Goal: Task Accomplishment & Management: Manage account settings

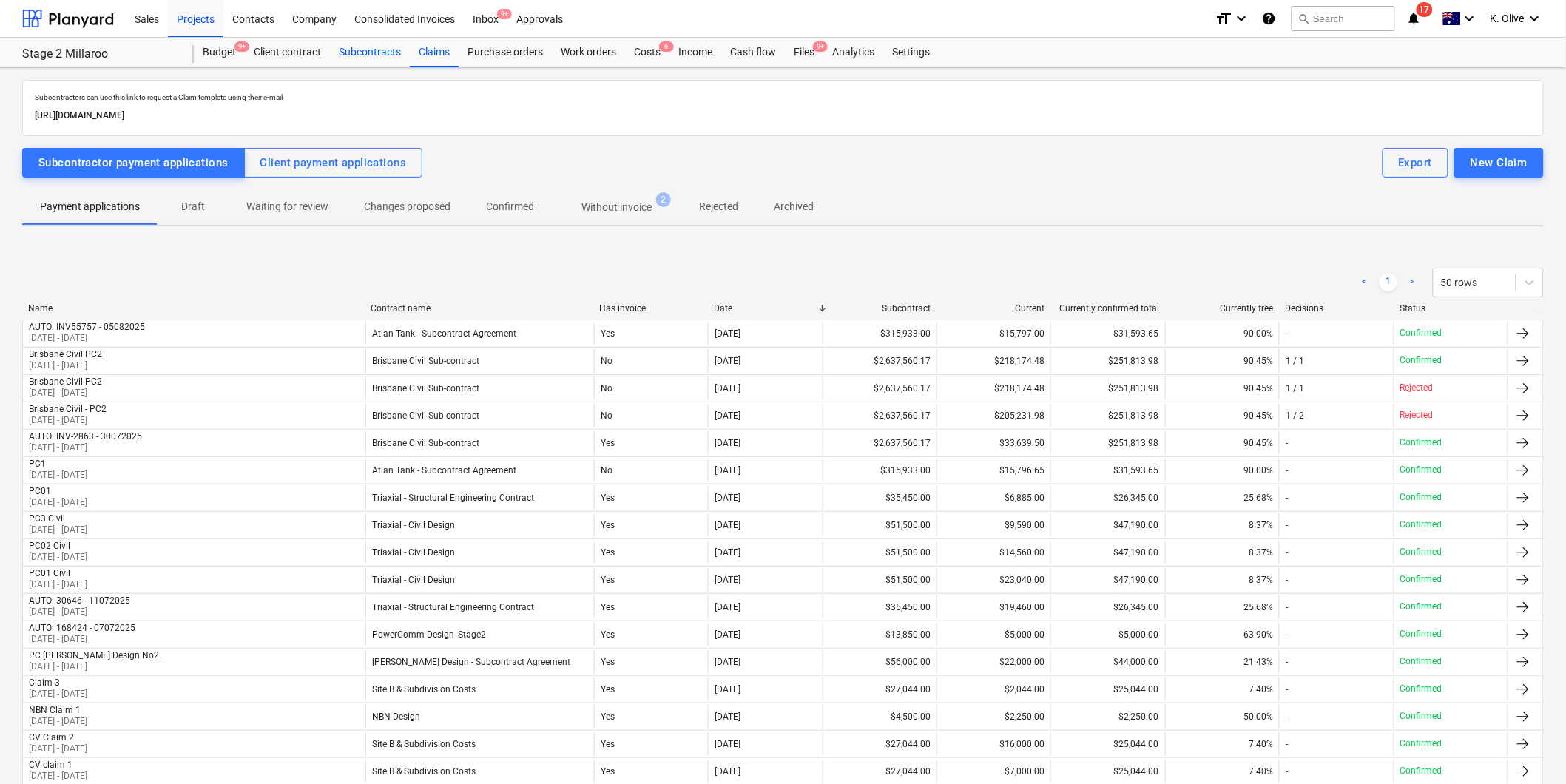
click at [356, 49] on div "Subcontracts" at bounding box center [370, 53] width 80 height 30
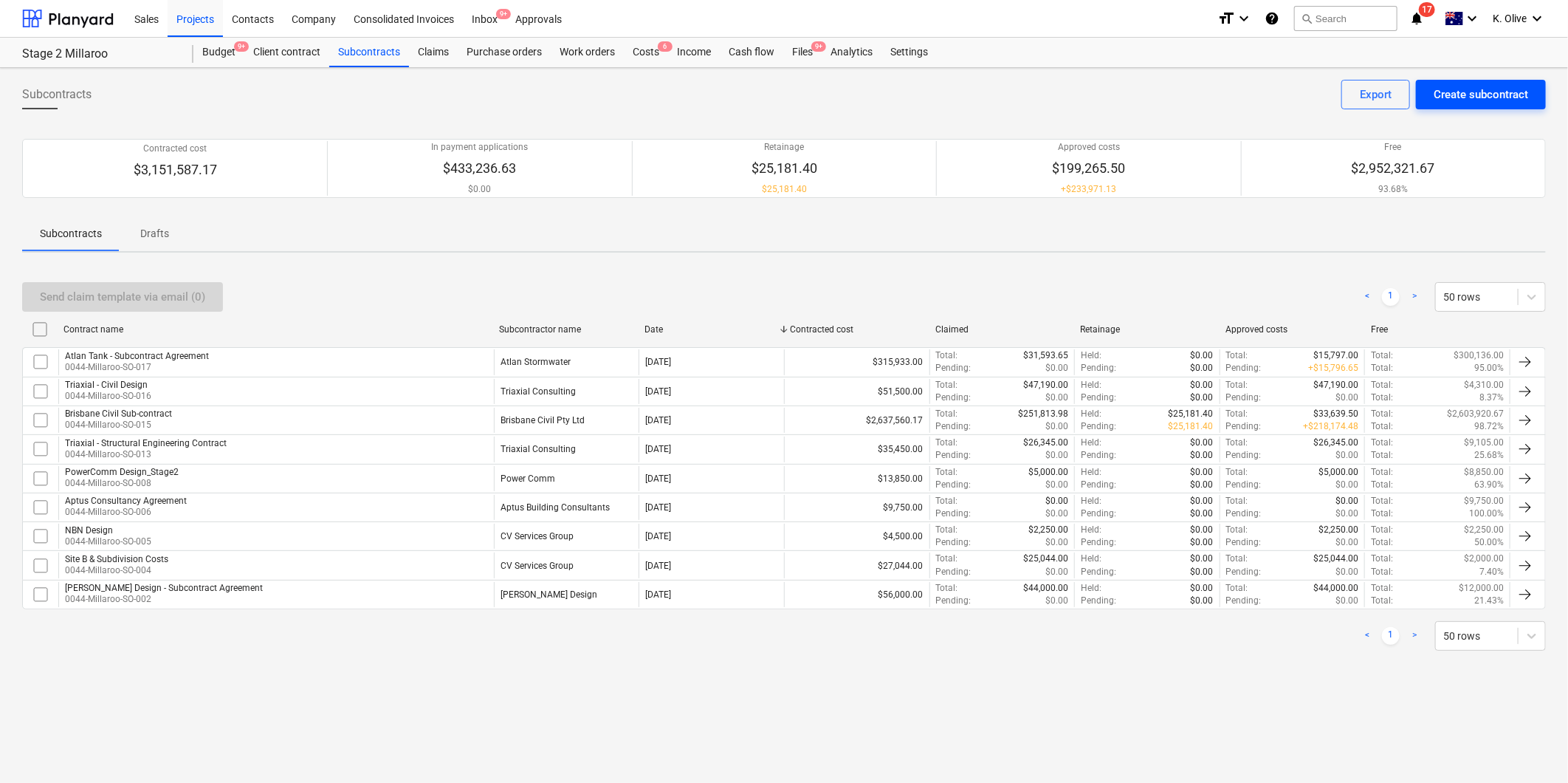
click at [1504, 94] on div "Create subcontract" at bounding box center [1481, 95] width 95 height 19
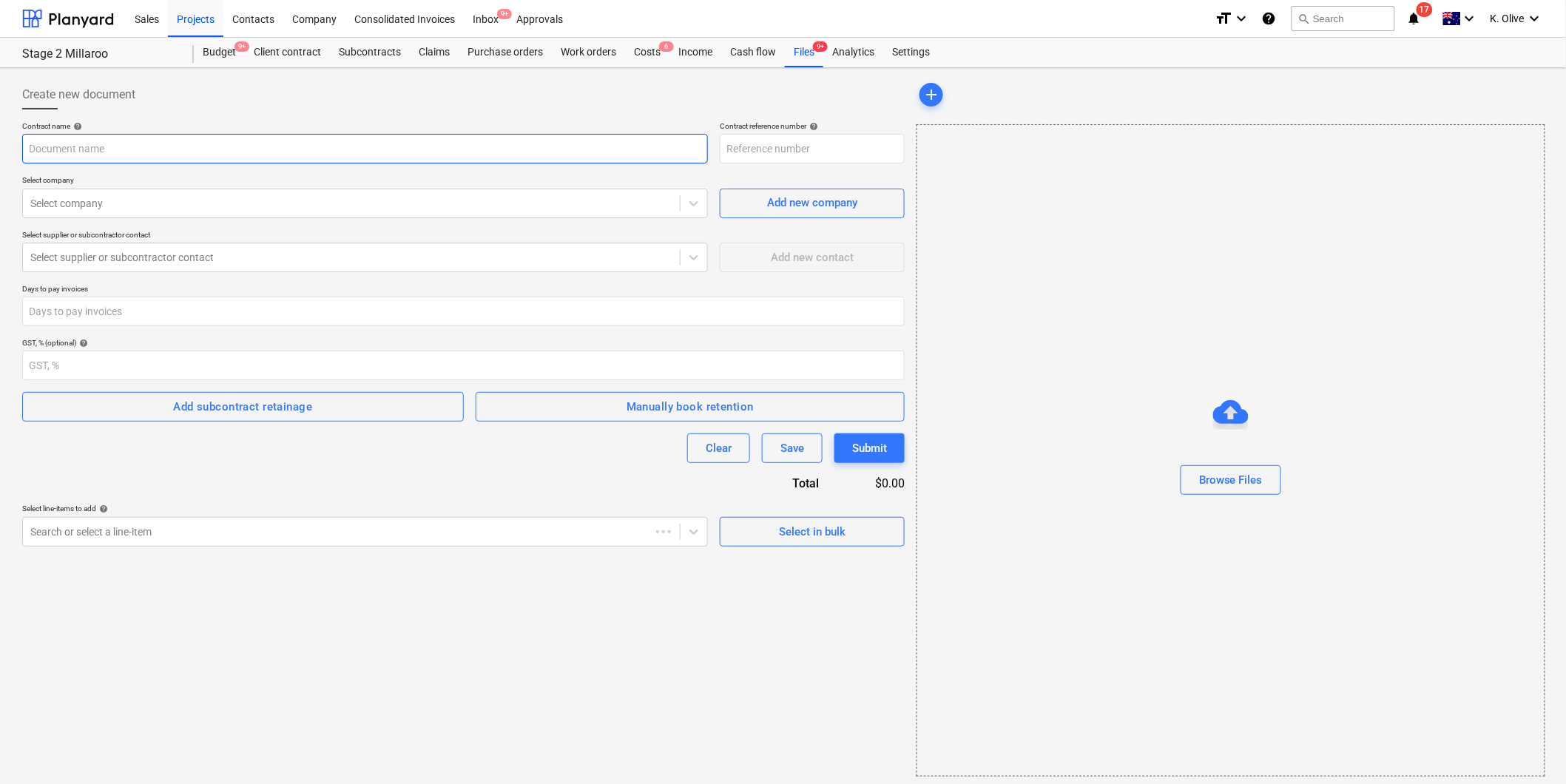
type input "0044-Millaroo-SO-018"
click at [131, 213] on div "Select company" at bounding box center [352, 203] width 657 height 21
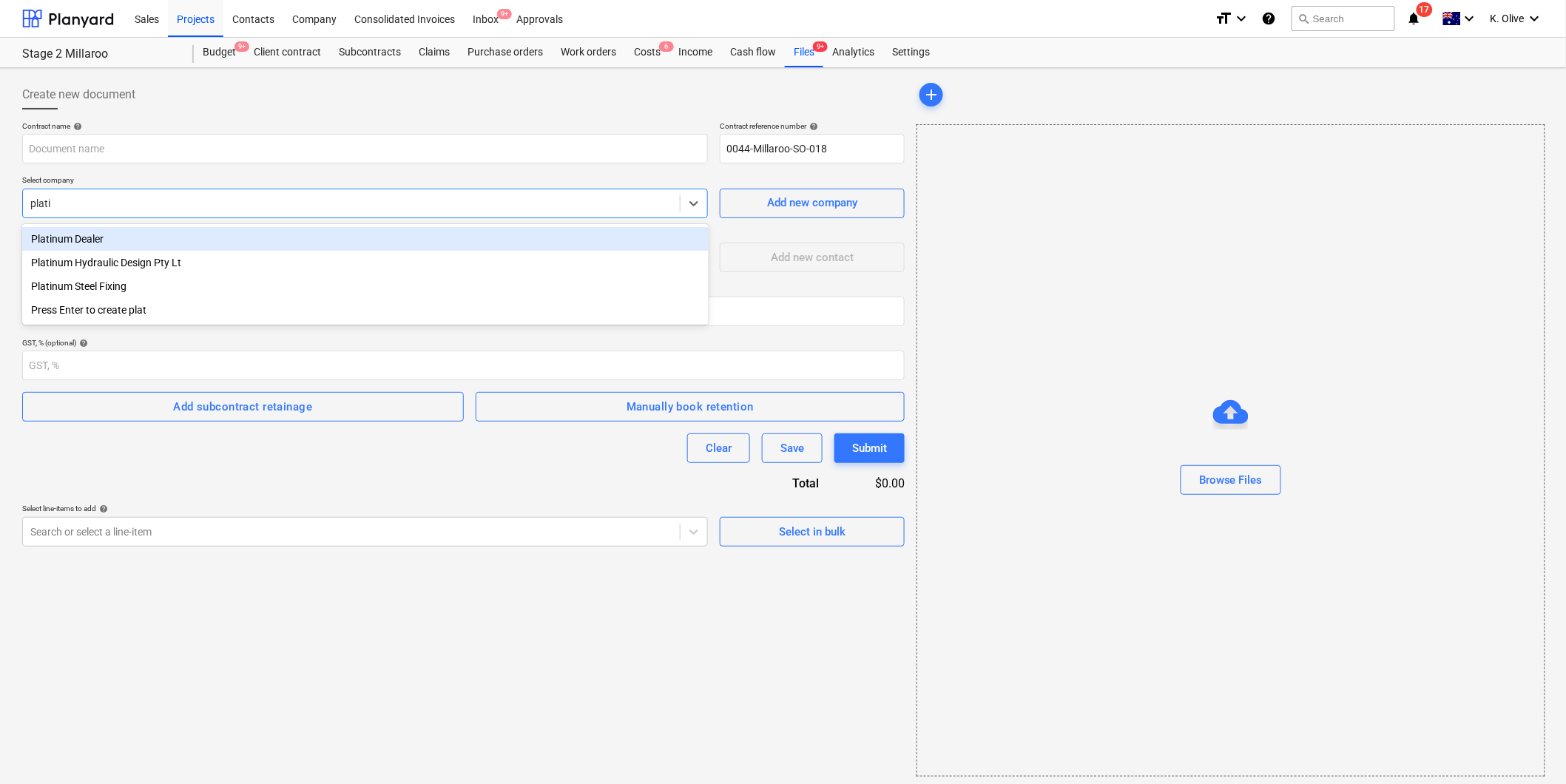
type input "platin"
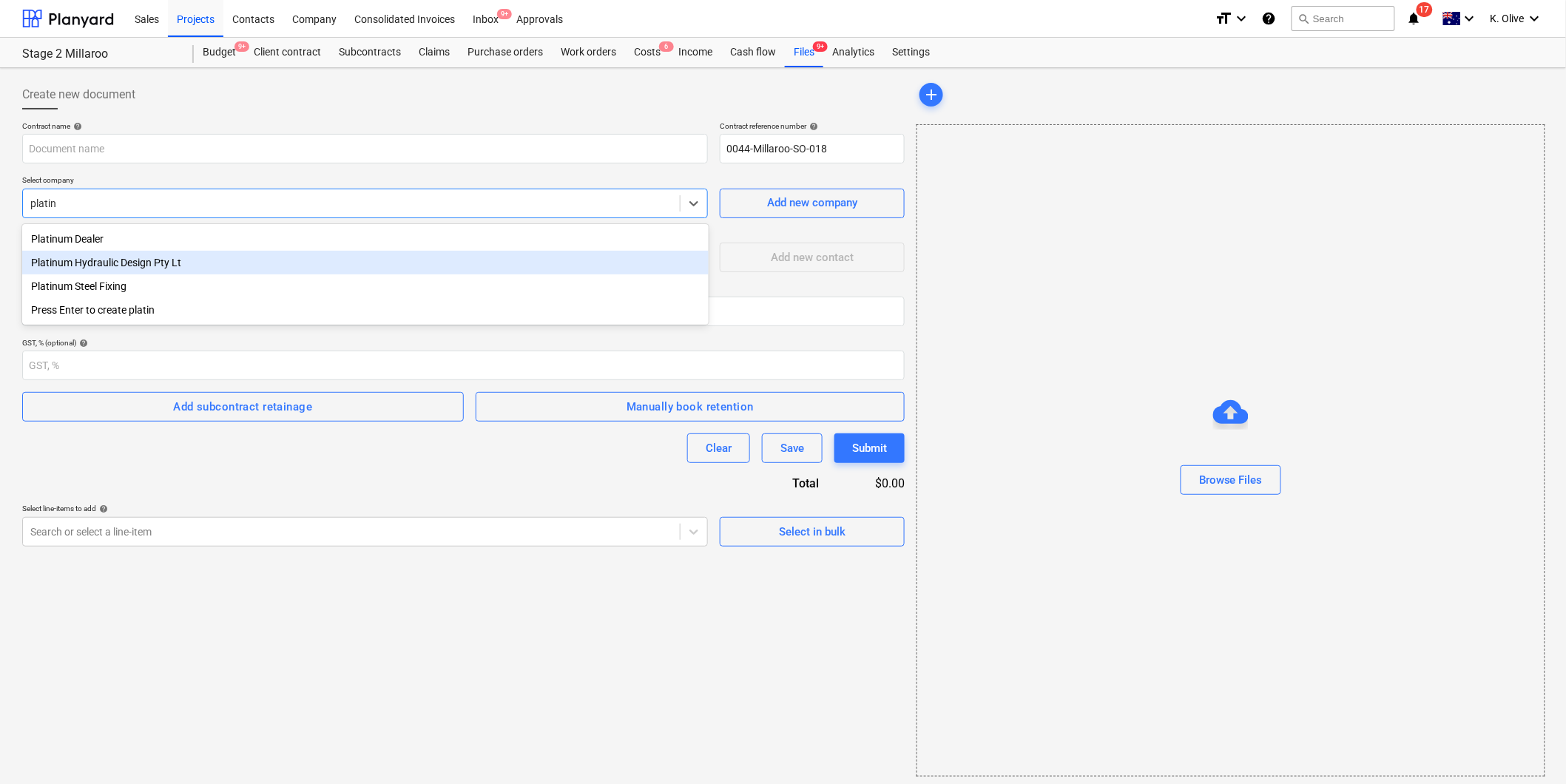
click at [138, 262] on div "Platinum Hydraulic Design Pty Lt" at bounding box center [366, 263] width 687 height 24
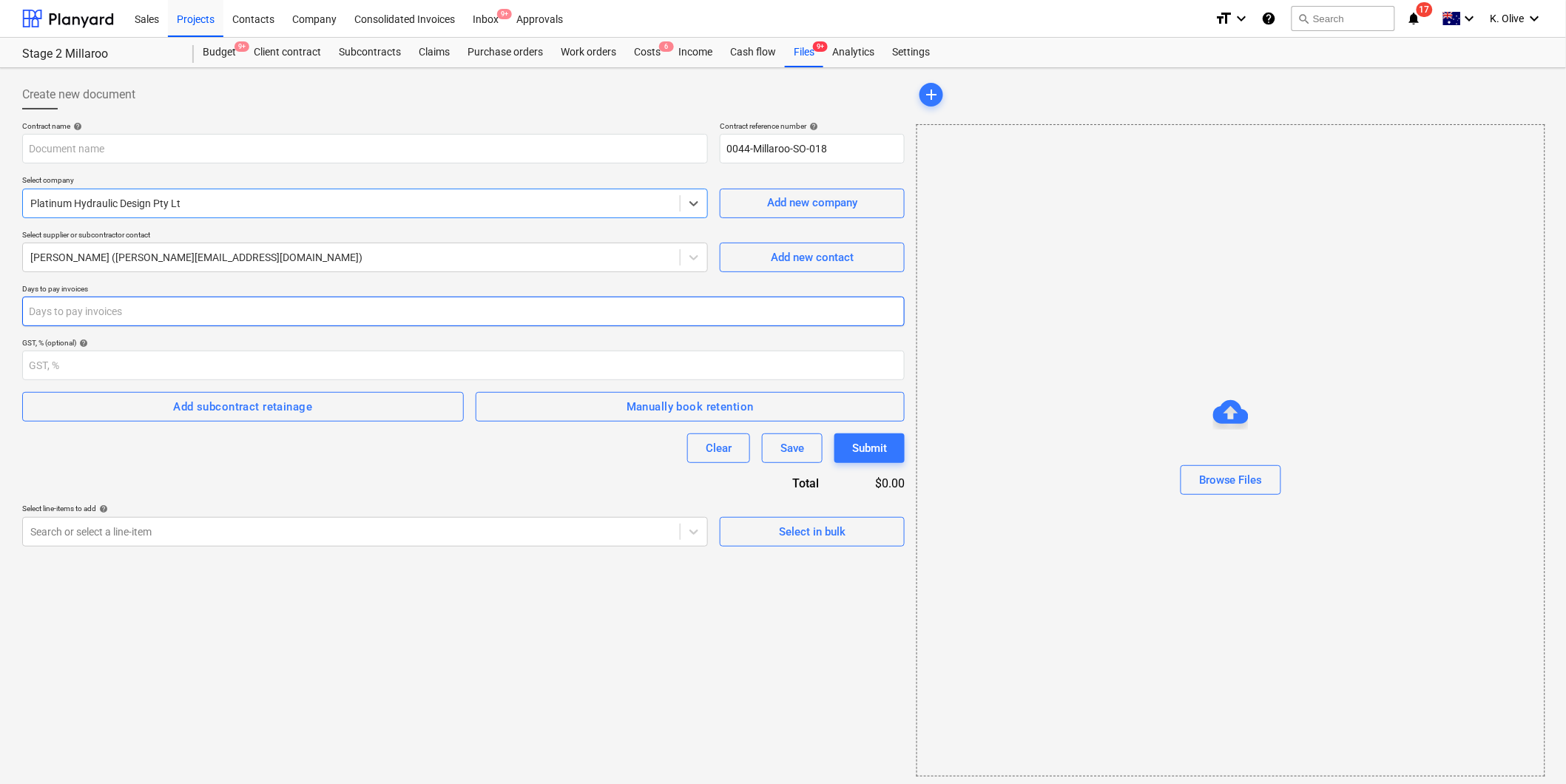
click at [148, 320] on input "number" at bounding box center [463, 311] width 883 height 30
click at [845, 527] on div "Select in bulk" at bounding box center [813, 532] width 67 height 19
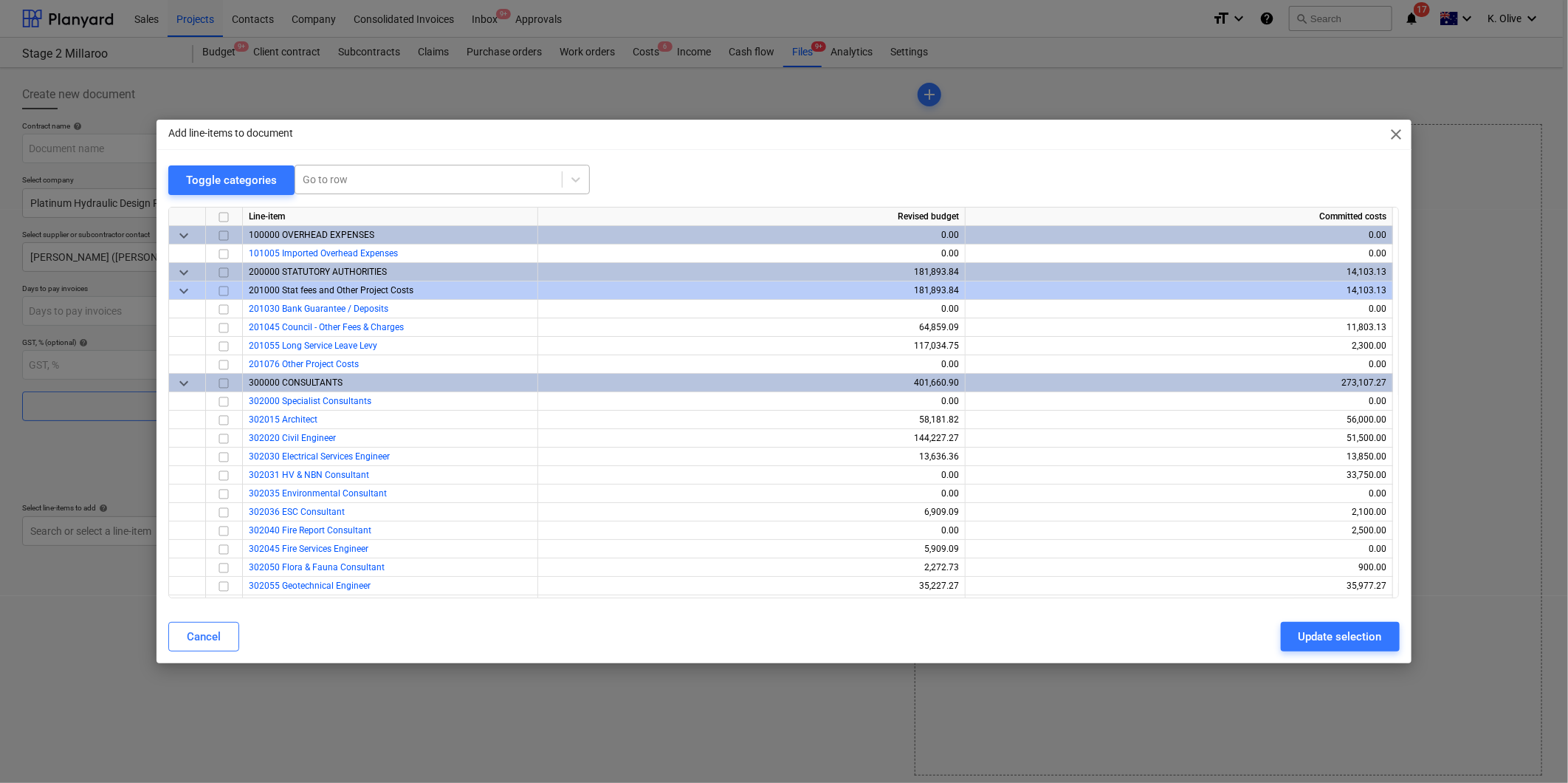
click at [350, 173] on div at bounding box center [428, 179] width 252 height 15
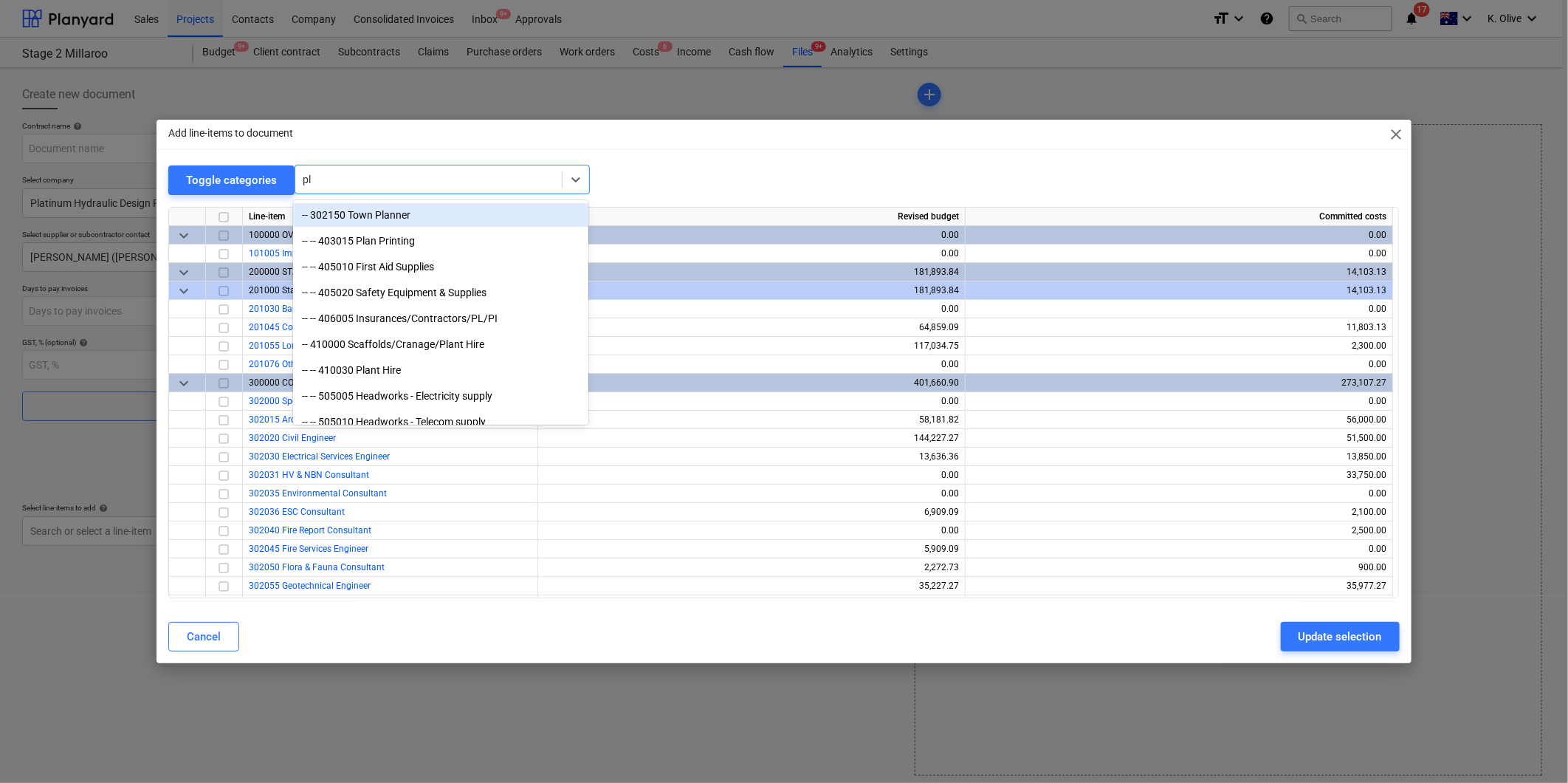
type input "p"
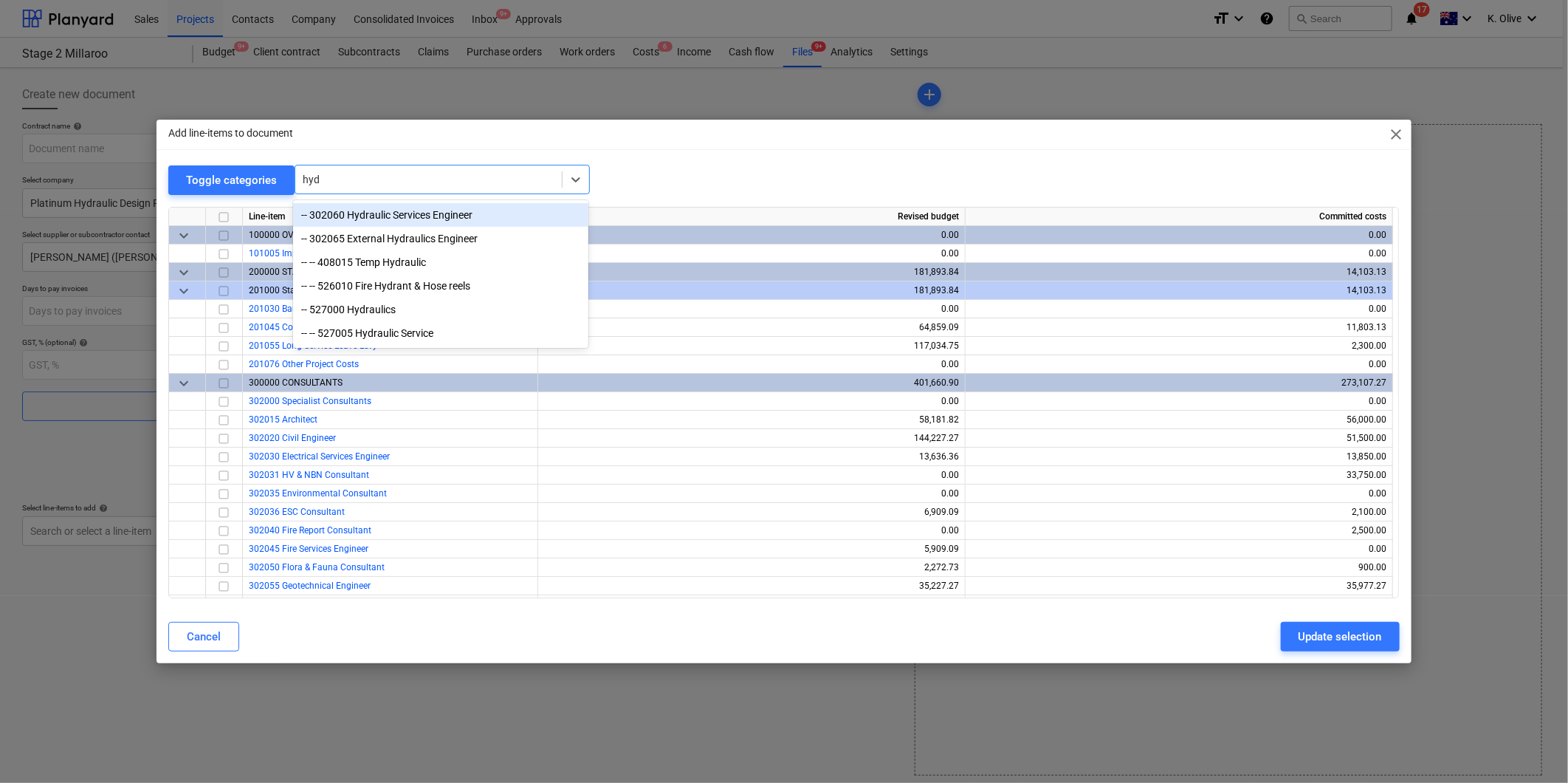
type input "hydr"
click at [391, 212] on div "-- 302060 Hydraulic Services Engineer" at bounding box center [441, 215] width 295 height 24
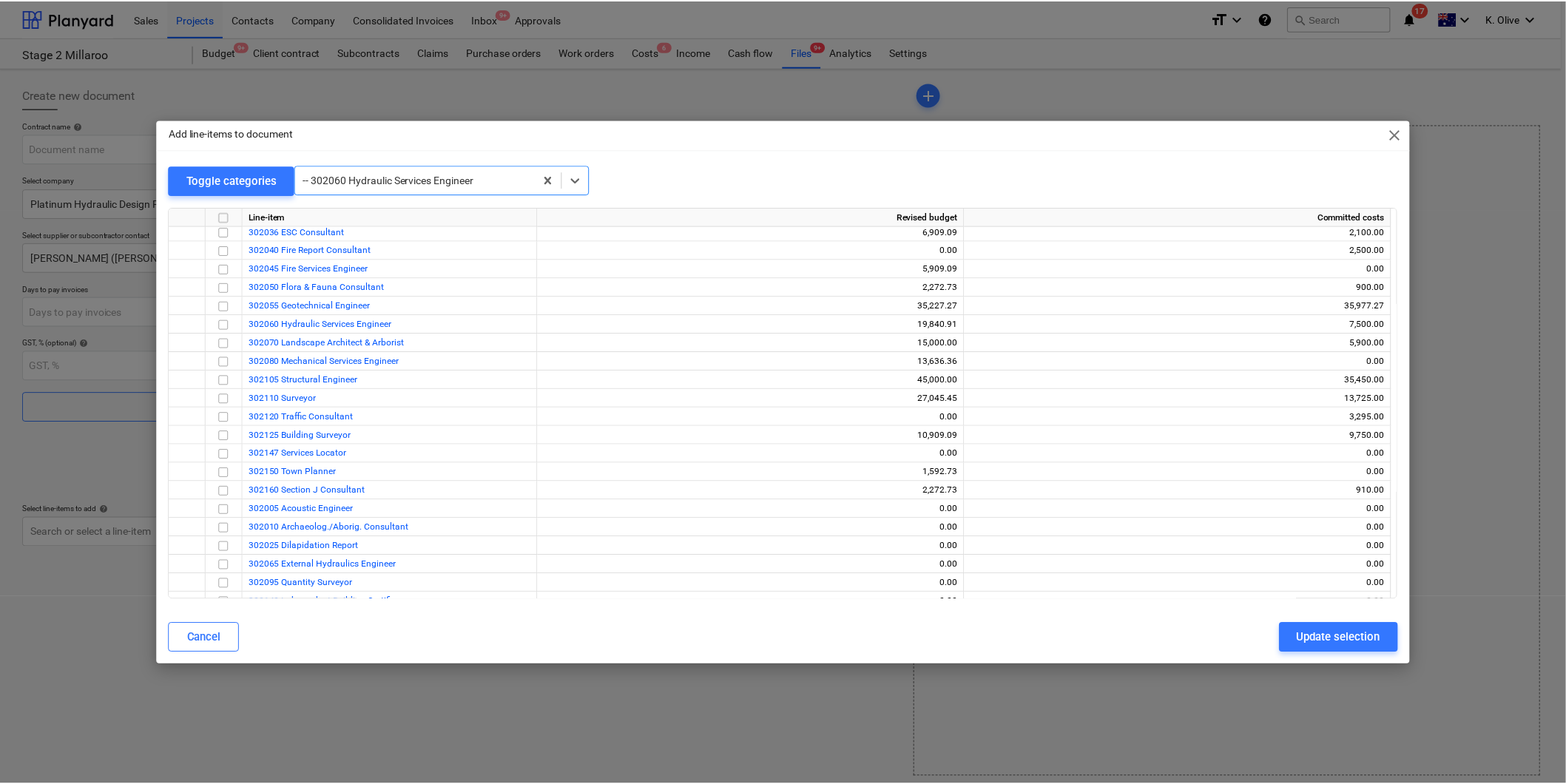
scroll to position [370, 0]
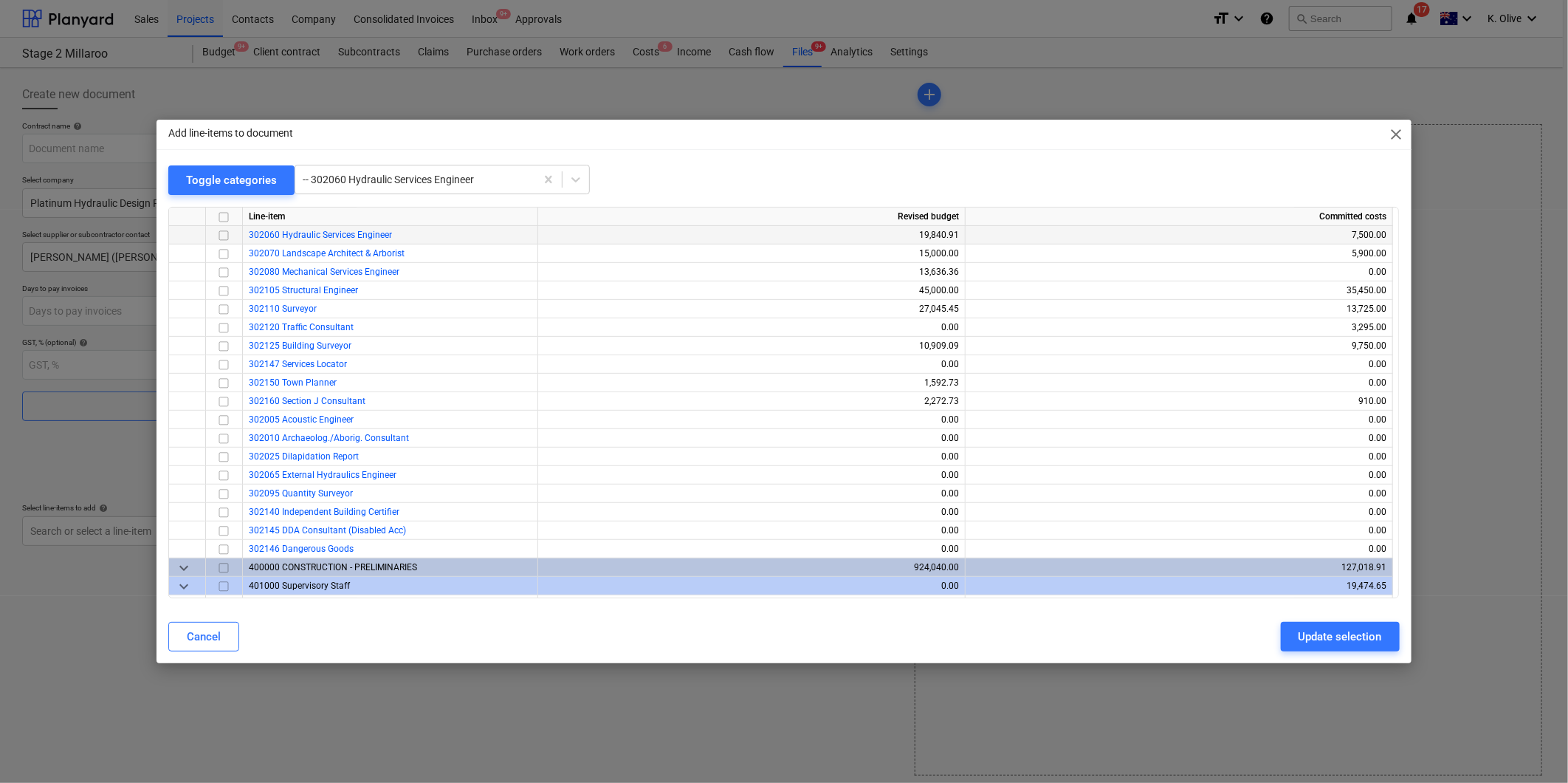
click at [291, 231] on span "302060 Hydraulic Services Engineer" at bounding box center [321, 235] width 143 height 10
click at [1399, 130] on span "close" at bounding box center [1397, 134] width 18 height 18
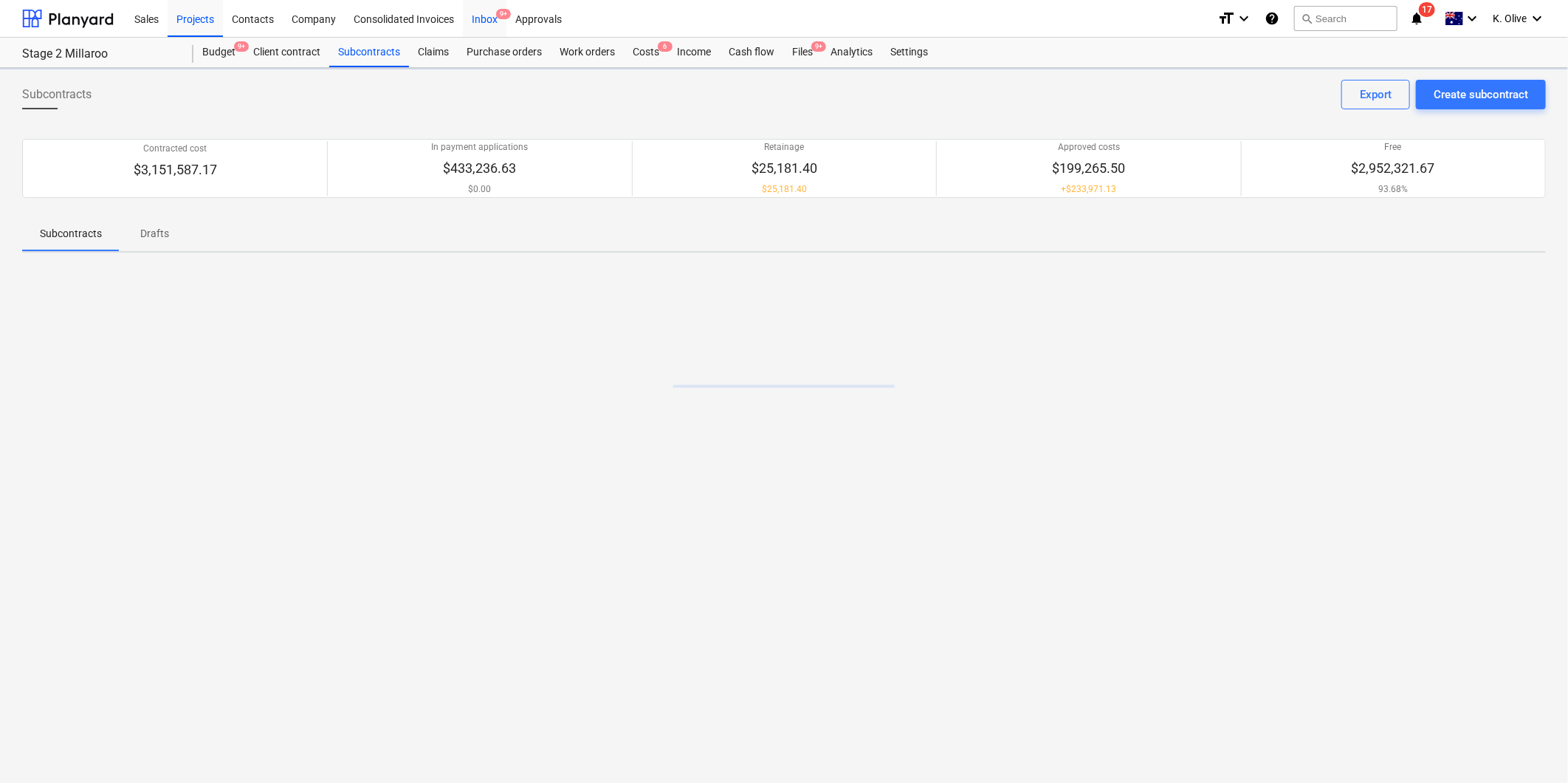
click at [479, 23] on div "Inbox 9+" at bounding box center [485, 18] width 44 height 38
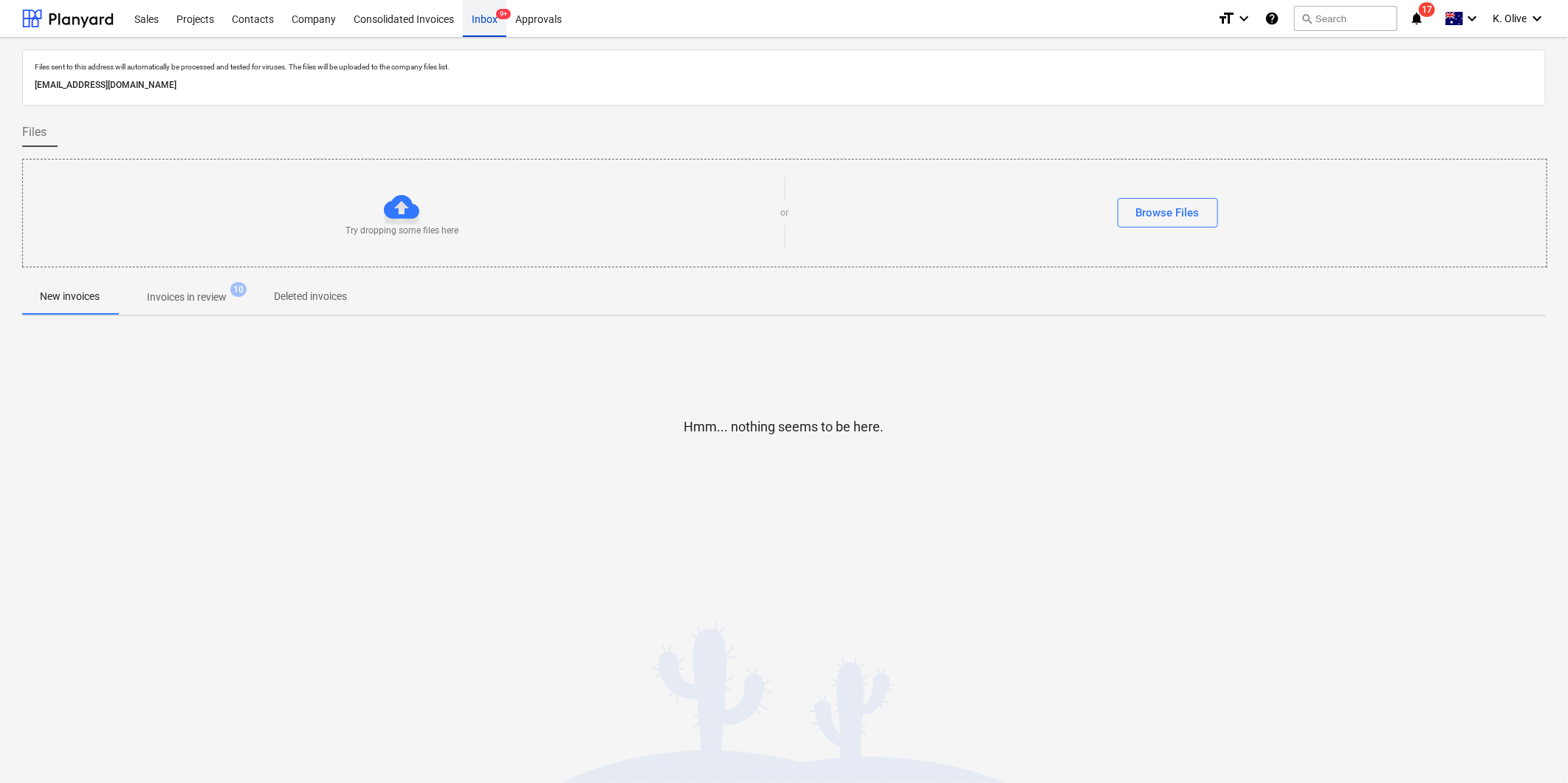
click at [487, 17] on div "Inbox 9+" at bounding box center [485, 18] width 44 height 38
click at [202, 16] on div "Projects" at bounding box center [195, 18] width 55 height 38
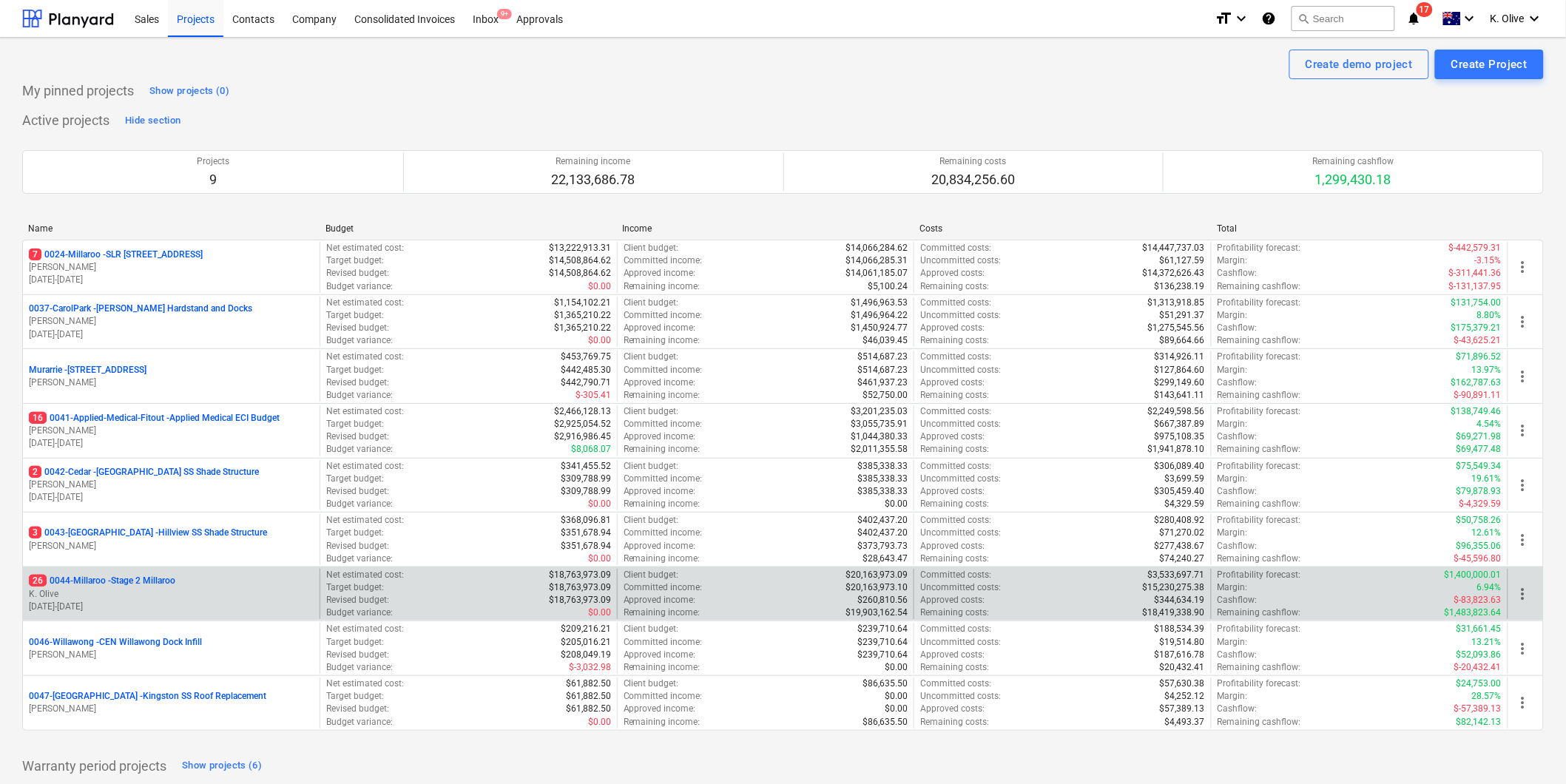
click at [89, 580] on p "26 0044-Millaroo - Stage 2 Millaroo" at bounding box center [102, 581] width 147 height 13
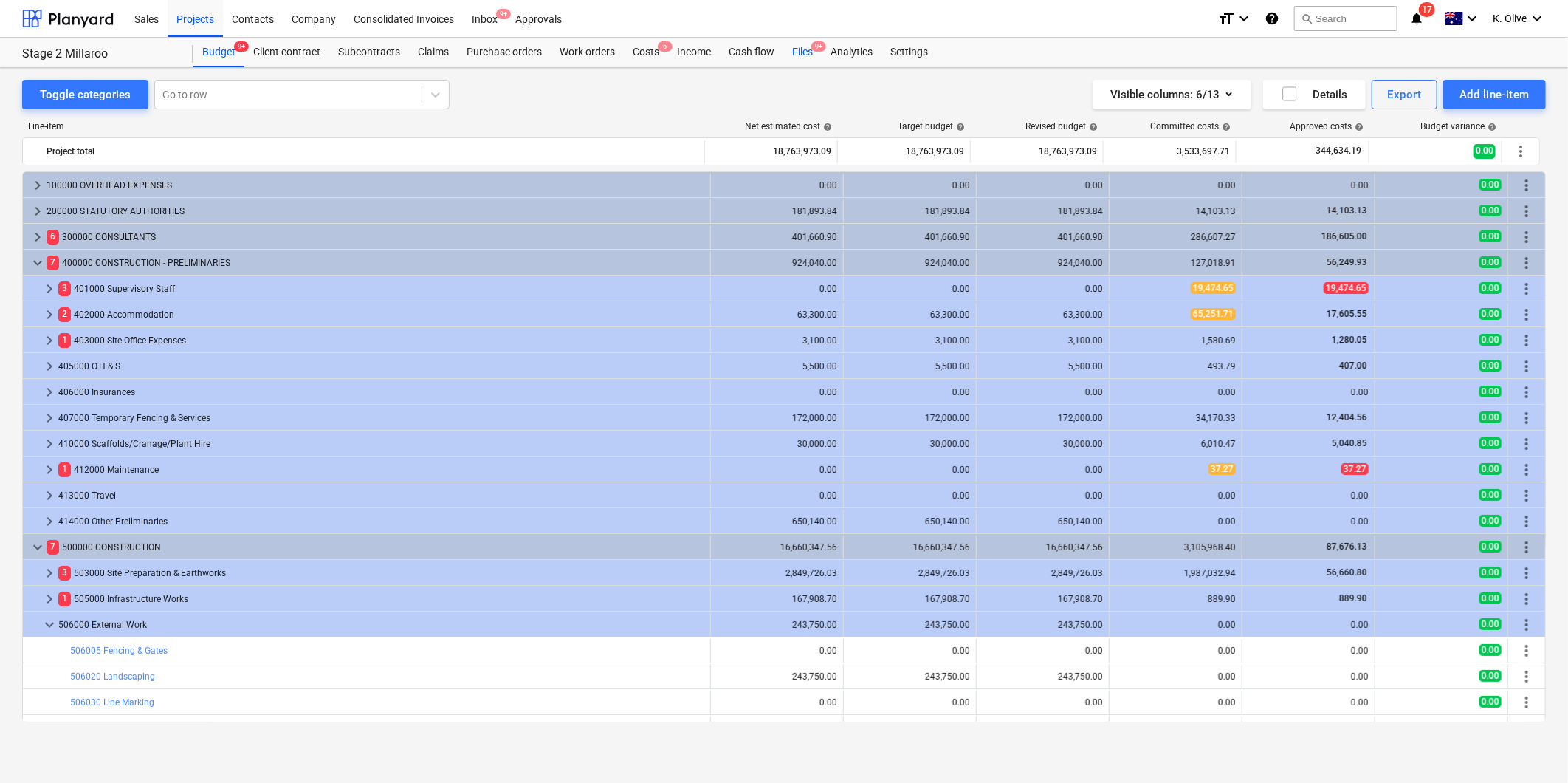
click at [807, 57] on div "Files 9+" at bounding box center [803, 52] width 38 height 30
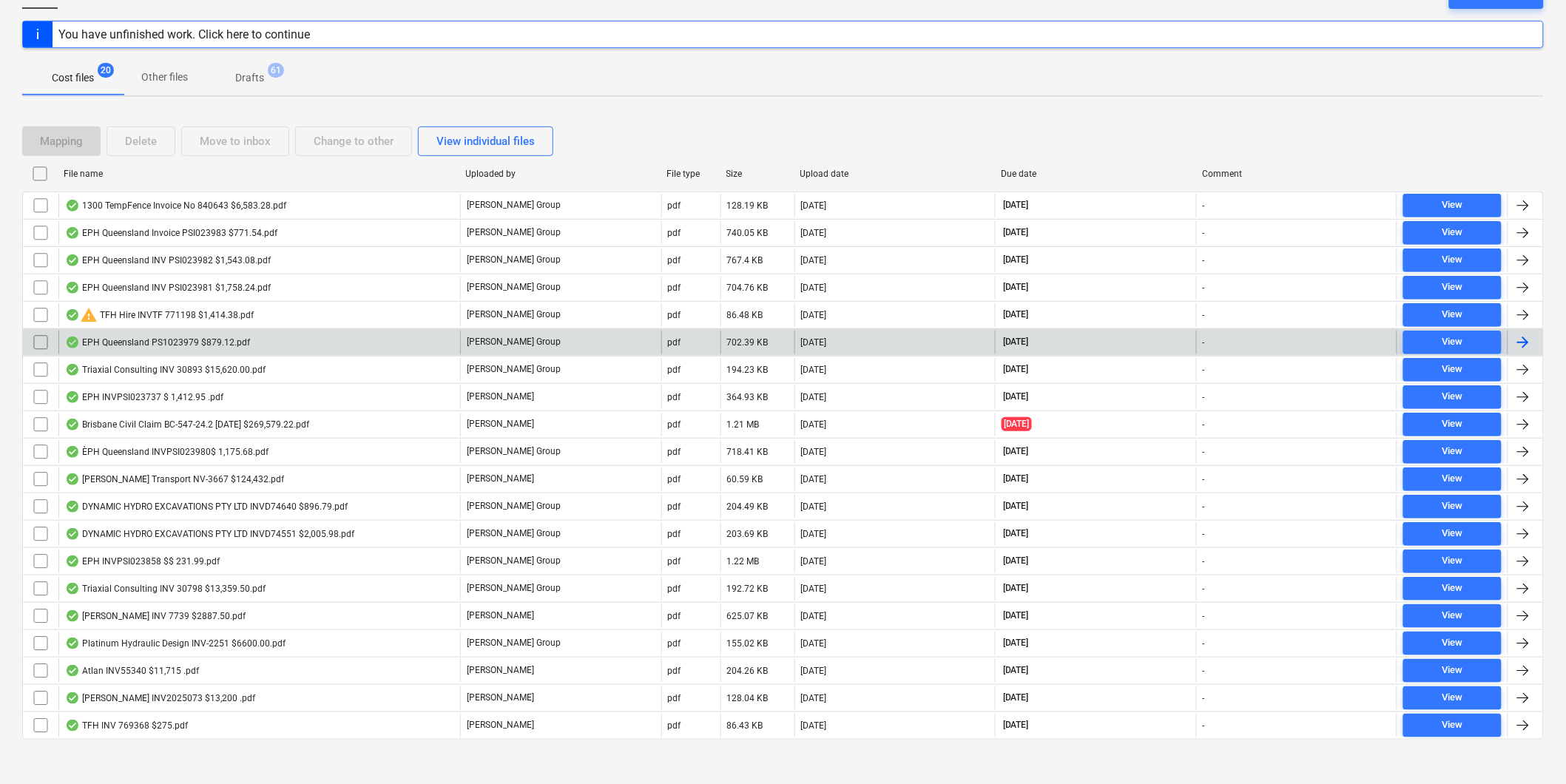
scroll to position [179, 0]
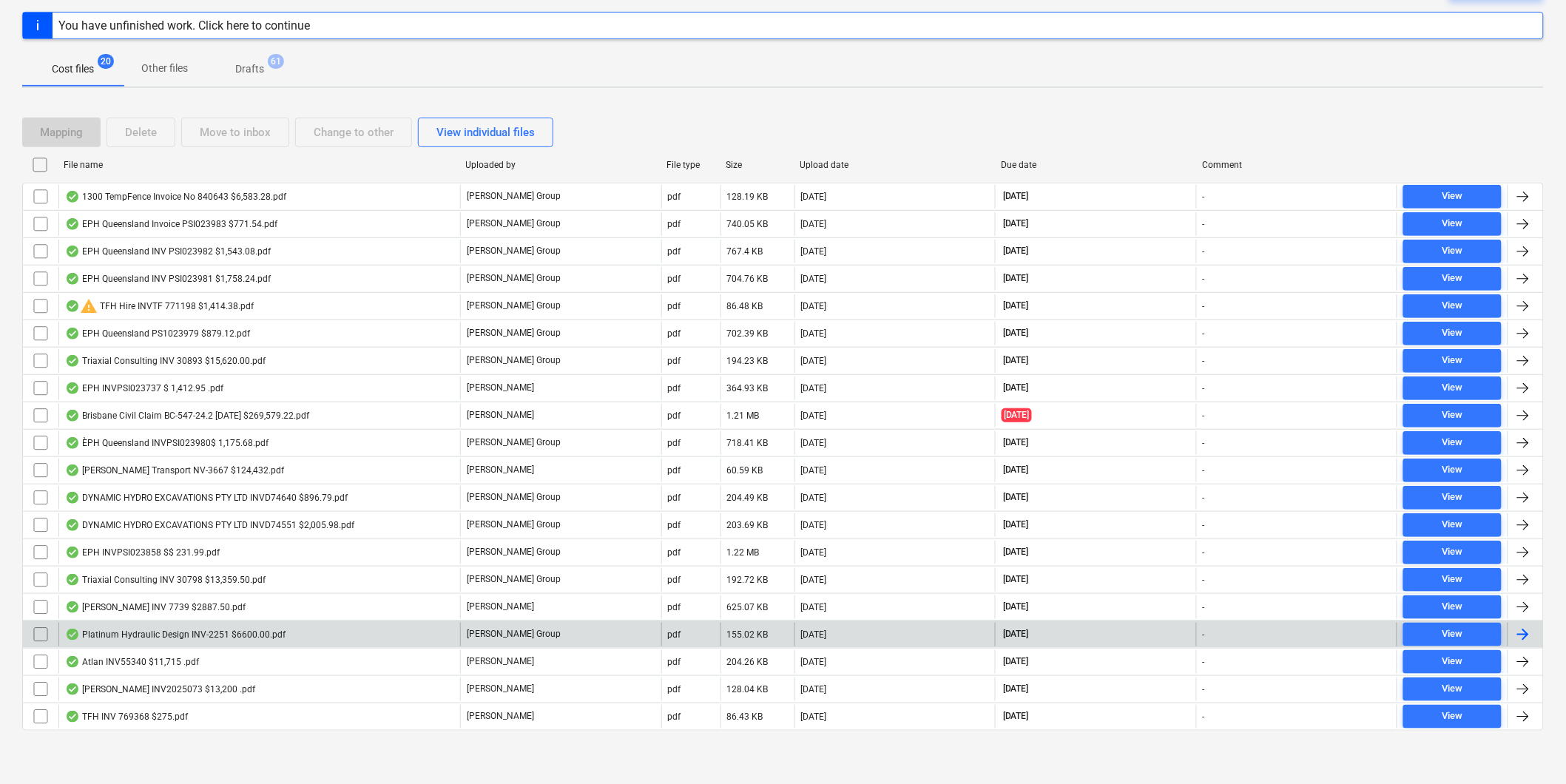
click at [152, 632] on div "Platinum Hydraulic Design INV-2251 $6600.00.pdf" at bounding box center [175, 635] width 221 height 12
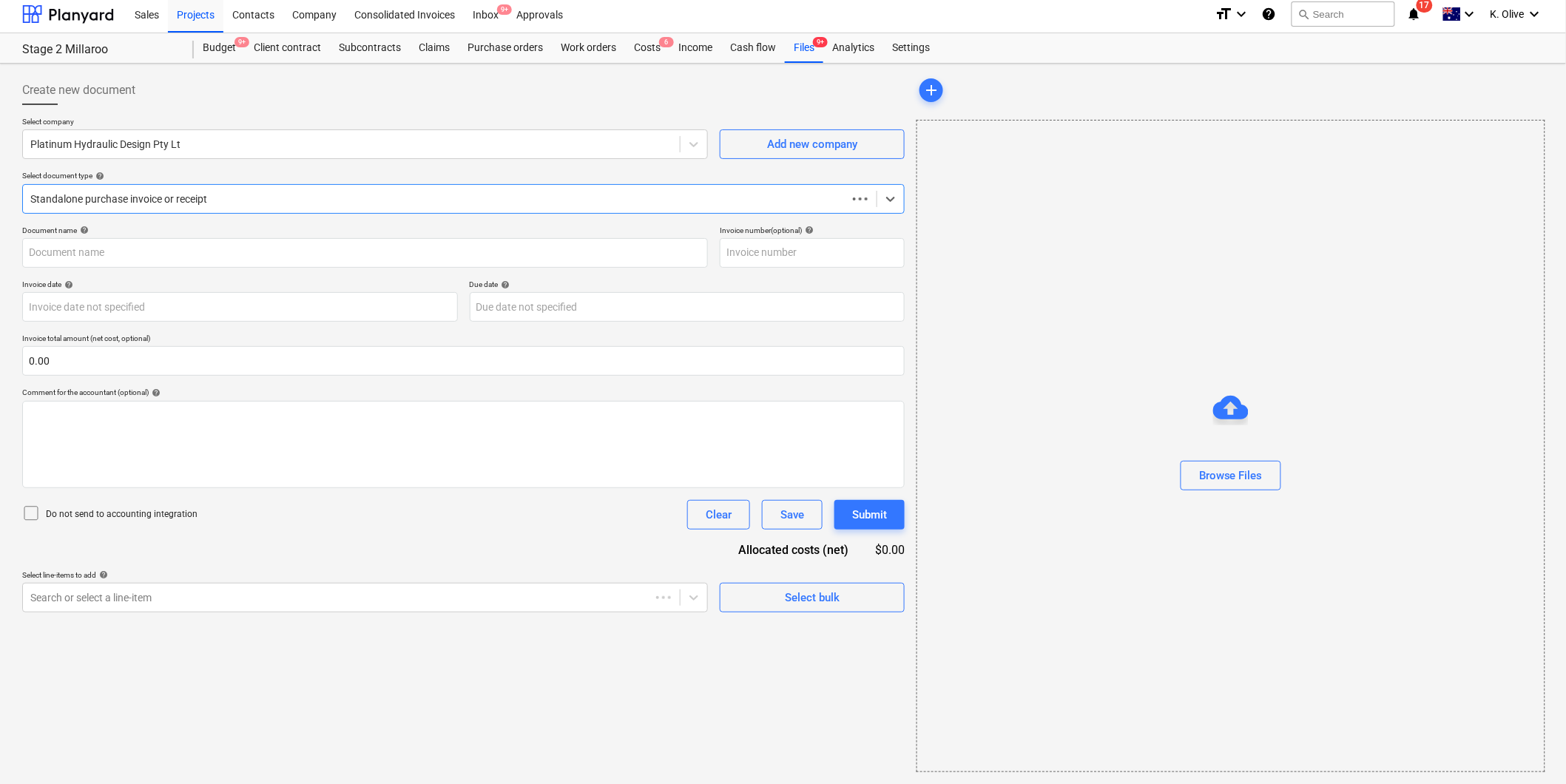
scroll to position [4, 0]
type input "INV-2251"
type input "[DATE]"
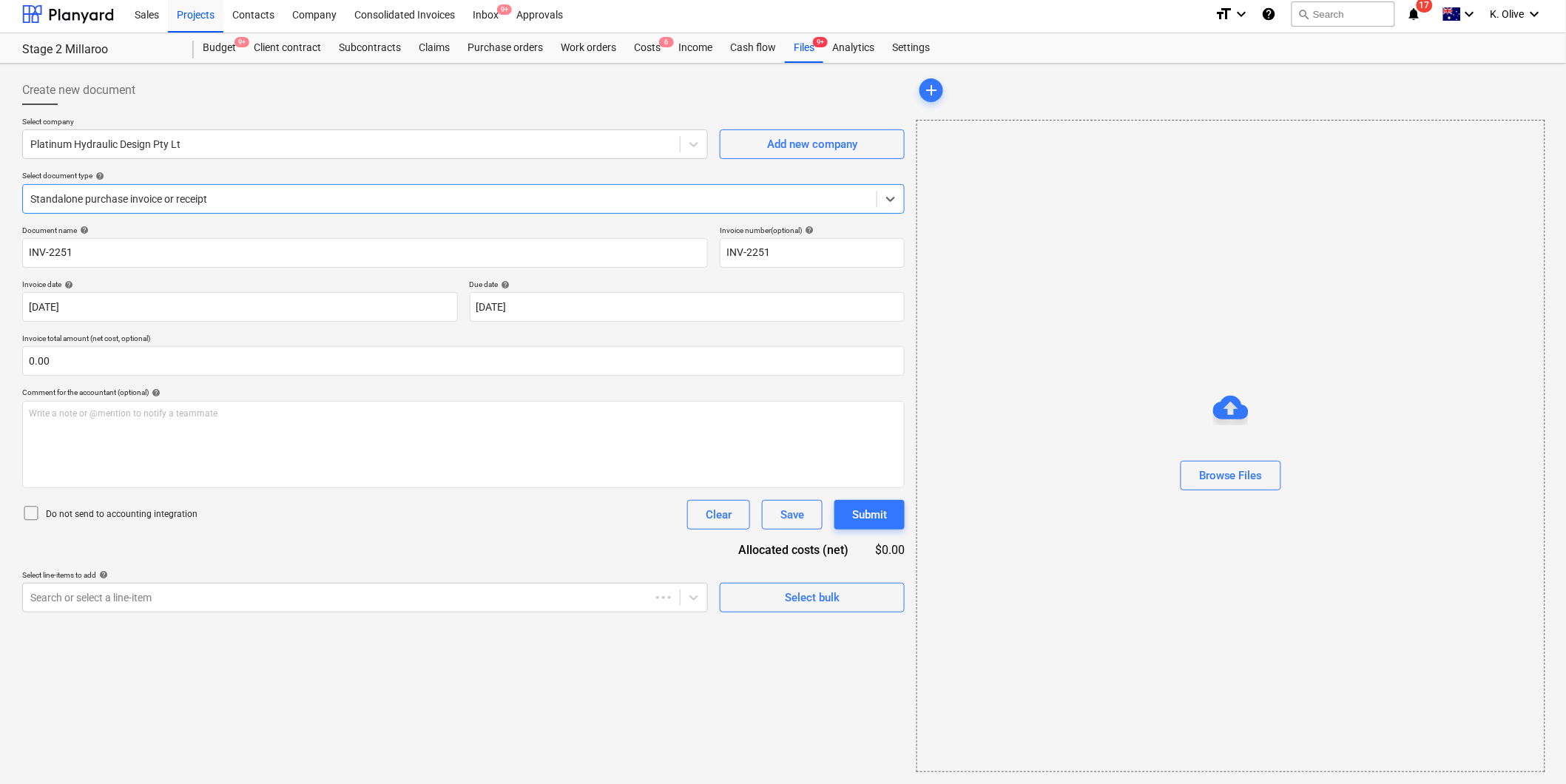
scroll to position [0, 0]
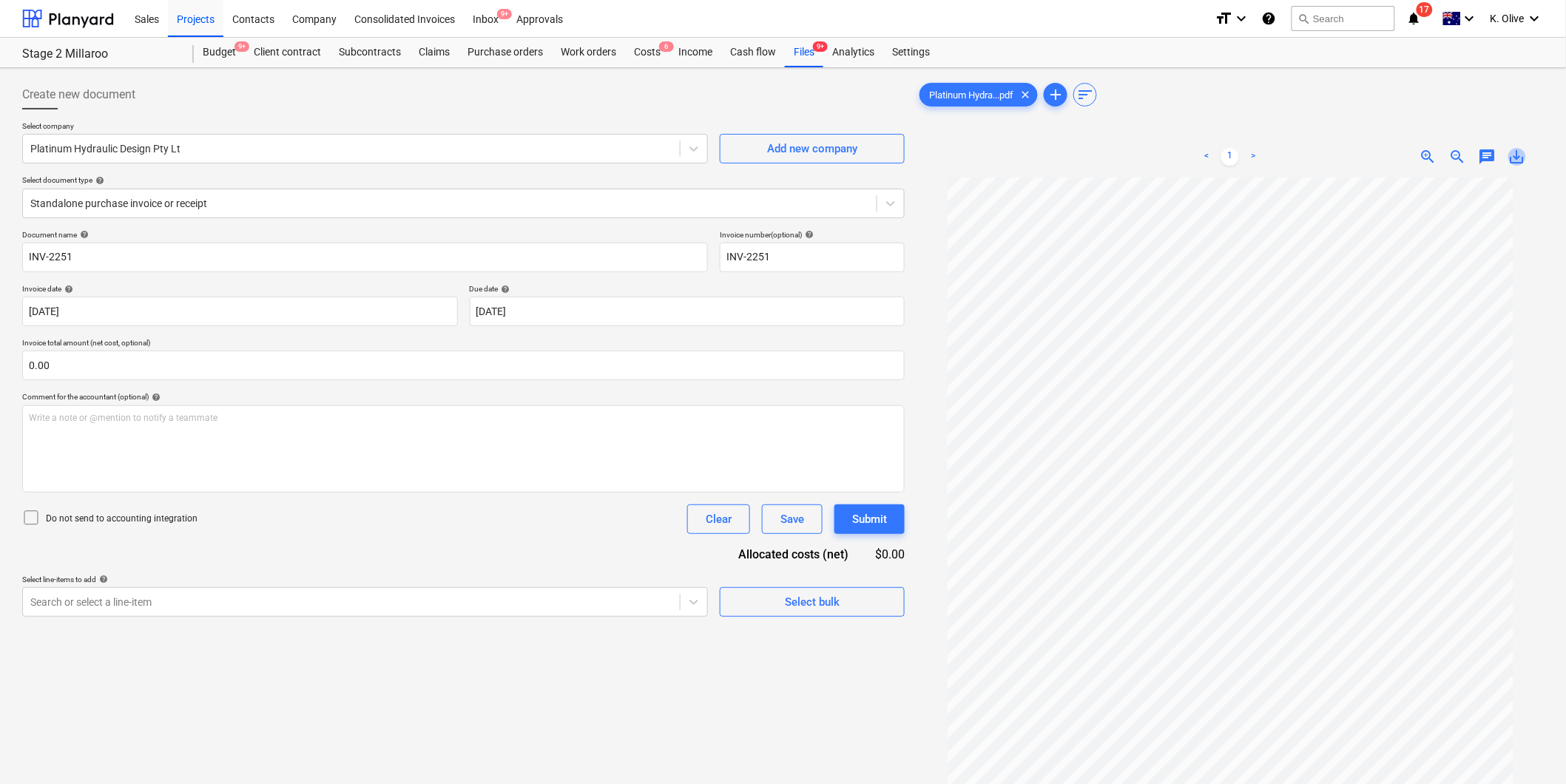
click at [1514, 152] on span "save_alt" at bounding box center [1517, 157] width 18 height 18
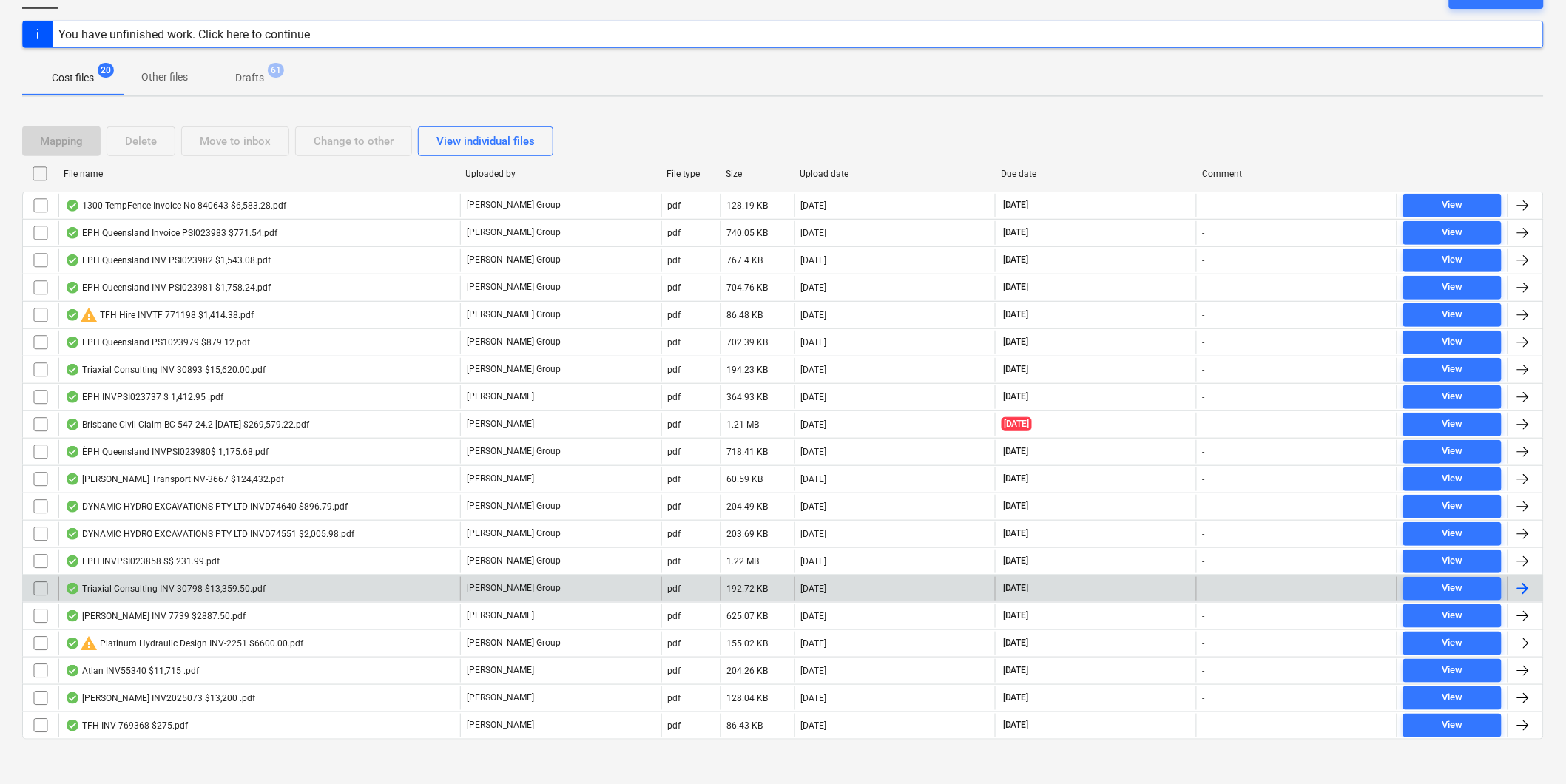
scroll to position [179, 0]
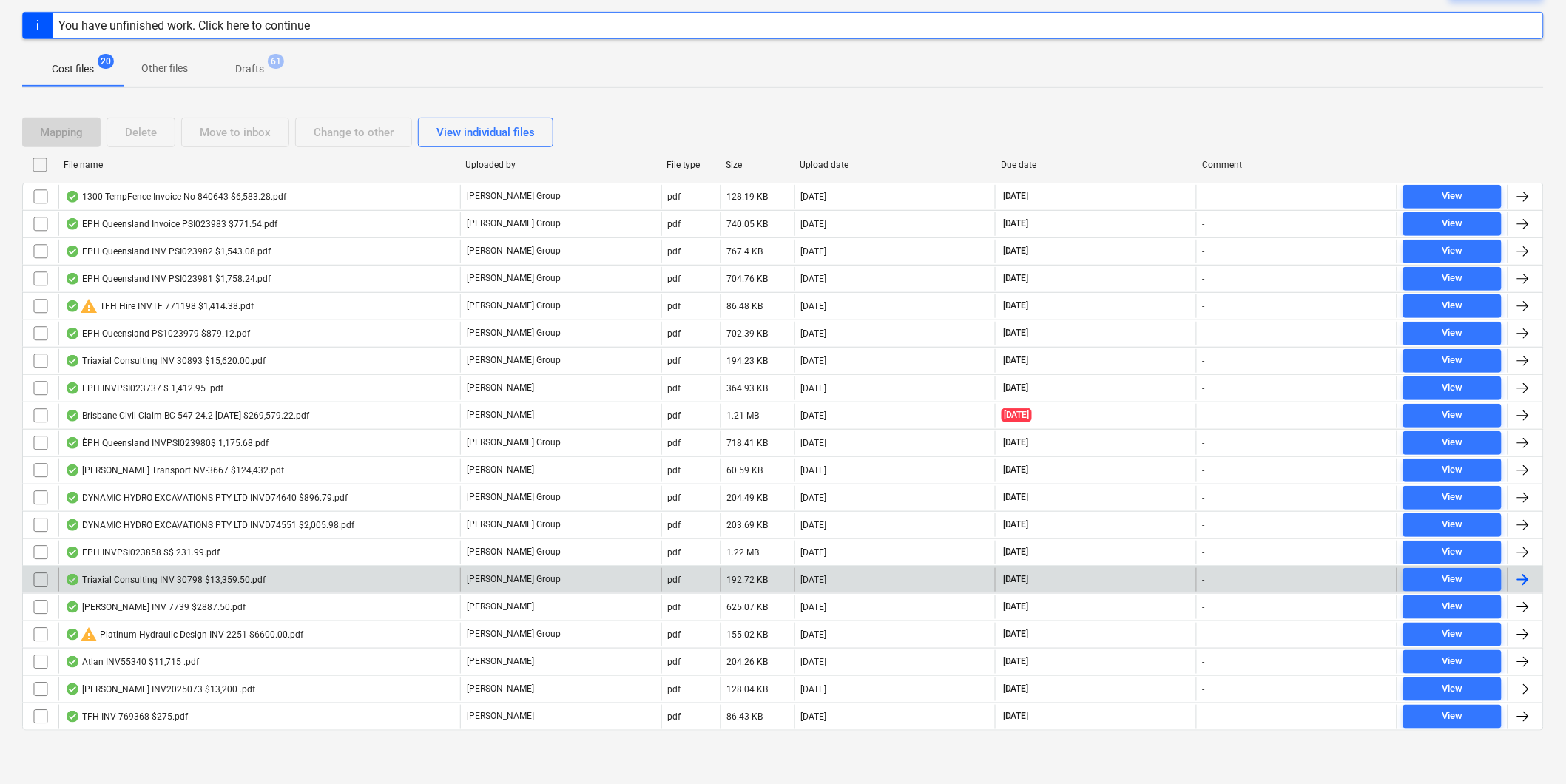
click at [186, 575] on div "Triaxial Consulting INV 30798 $13,359.50.pdf" at bounding box center [165, 580] width 201 height 12
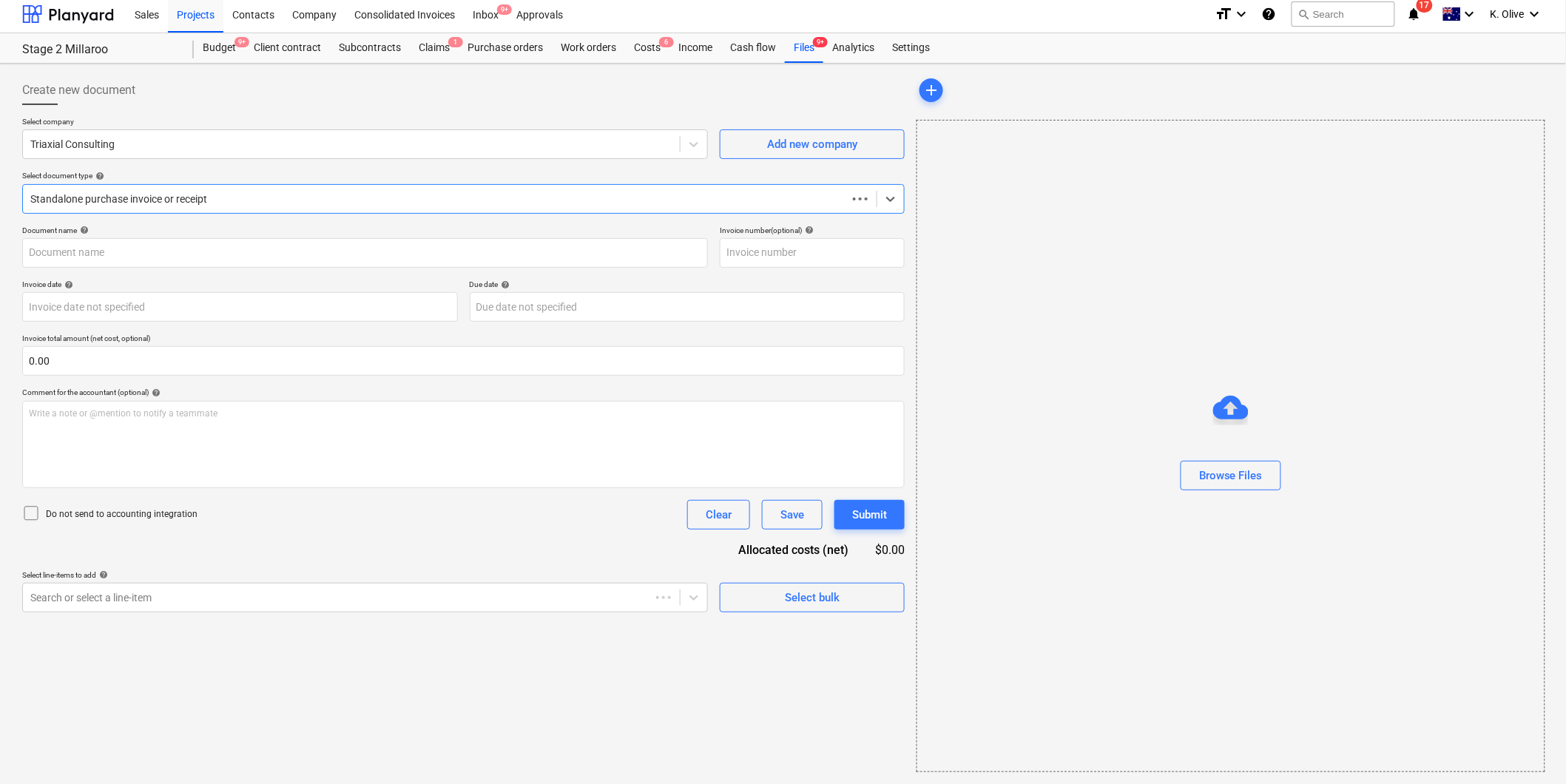
scroll to position [4, 0]
type input "30798"
type input "[DATE]"
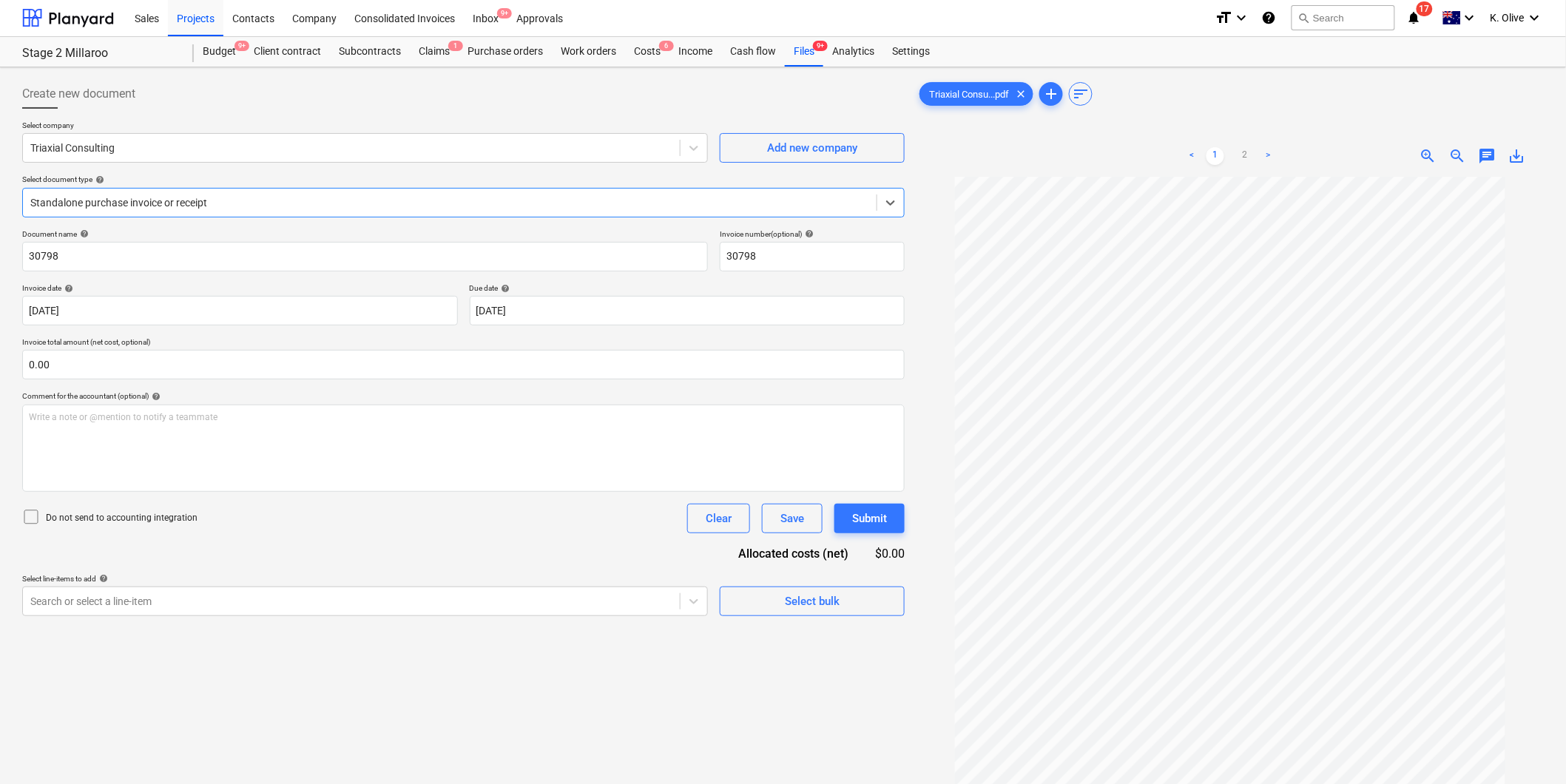
scroll to position [0, 0]
click at [886, 212] on div at bounding box center [891, 203] width 27 height 27
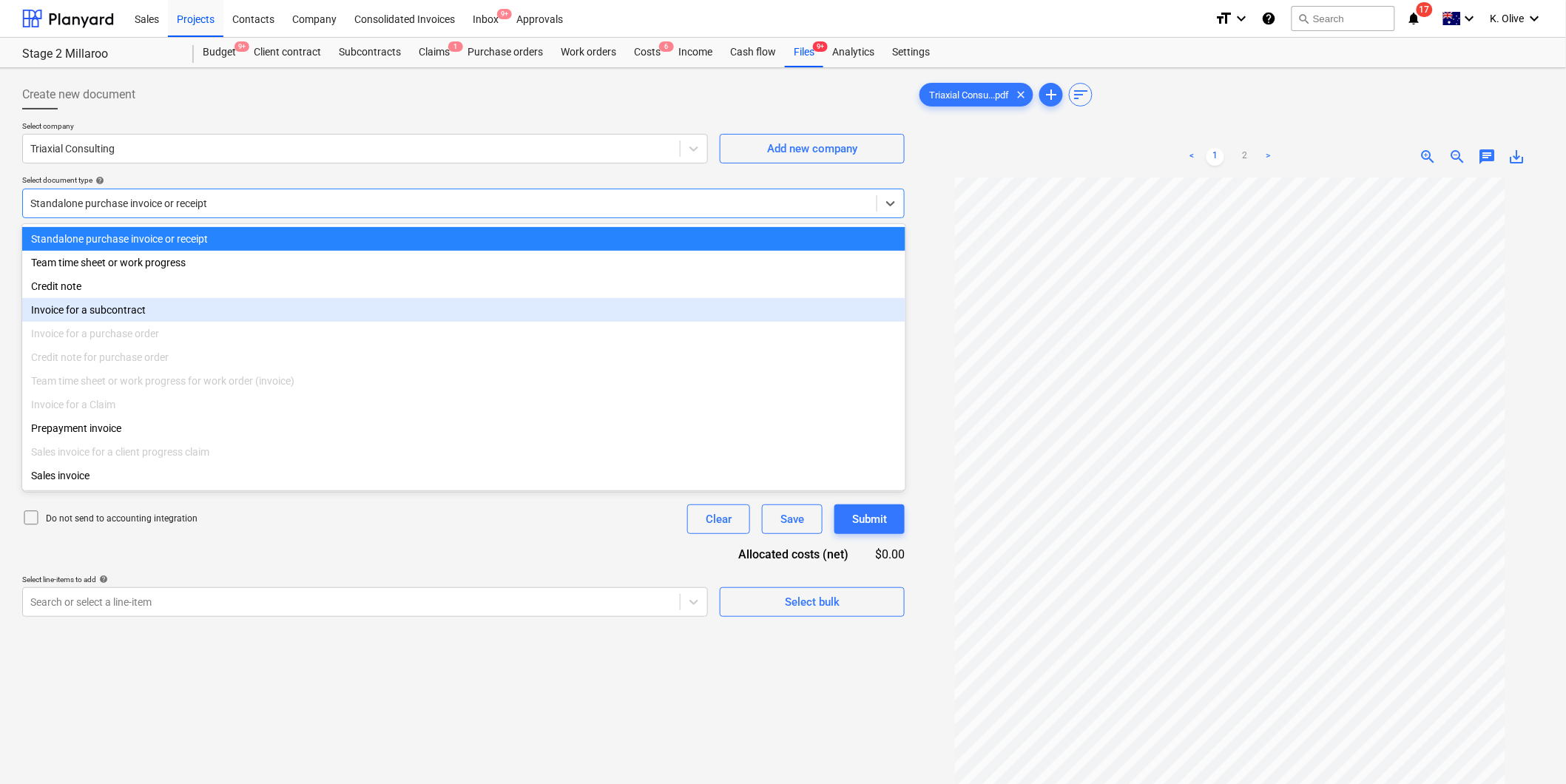
click at [114, 314] on div "Invoice for a subcontract" at bounding box center [464, 310] width 884 height 24
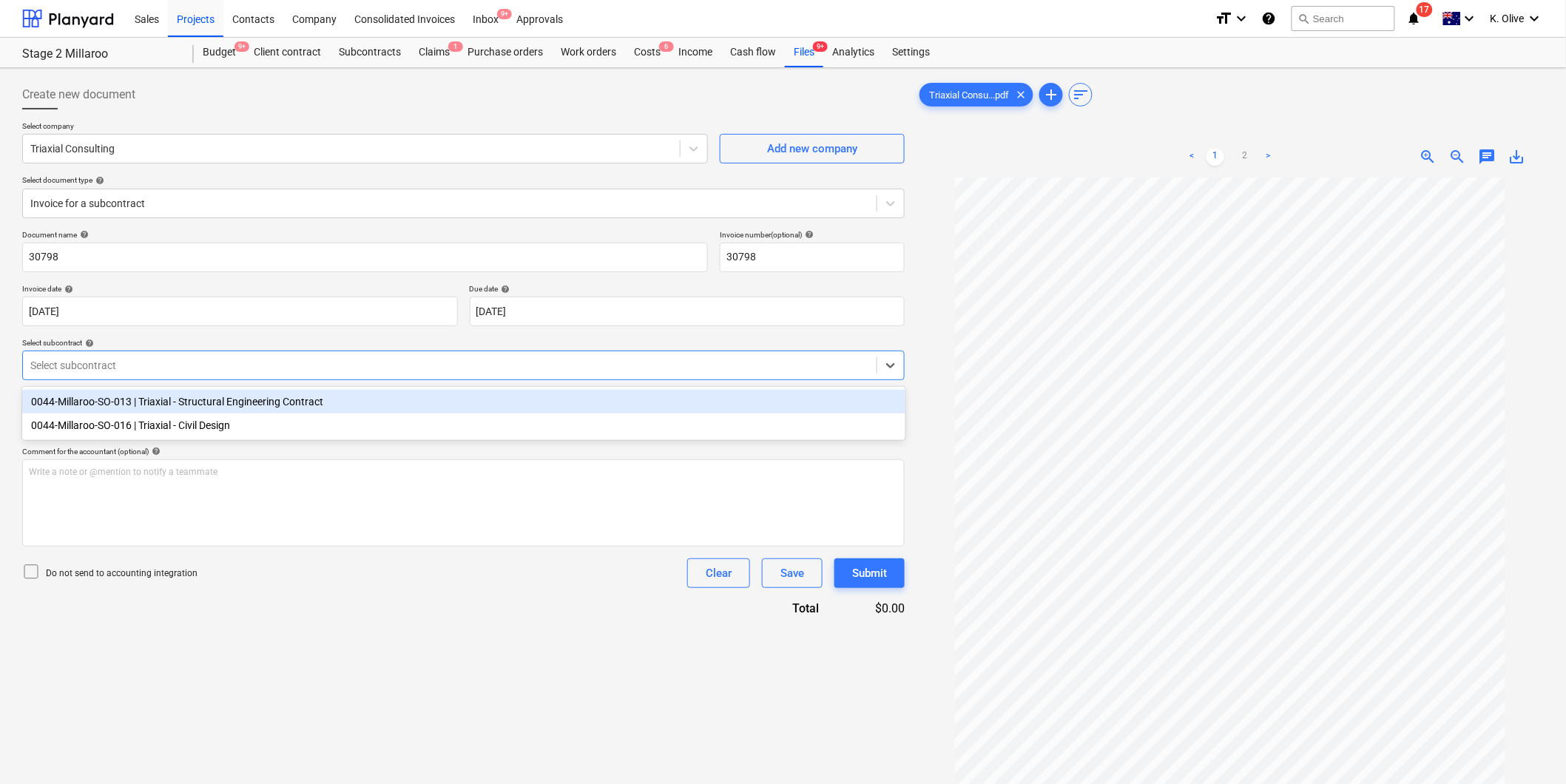
click at [146, 367] on div at bounding box center [450, 365] width 839 height 15
click at [187, 404] on div "0044-Millaroo-SO-013 | Triaxial - Structural Engineering Contract" at bounding box center [464, 402] width 884 height 24
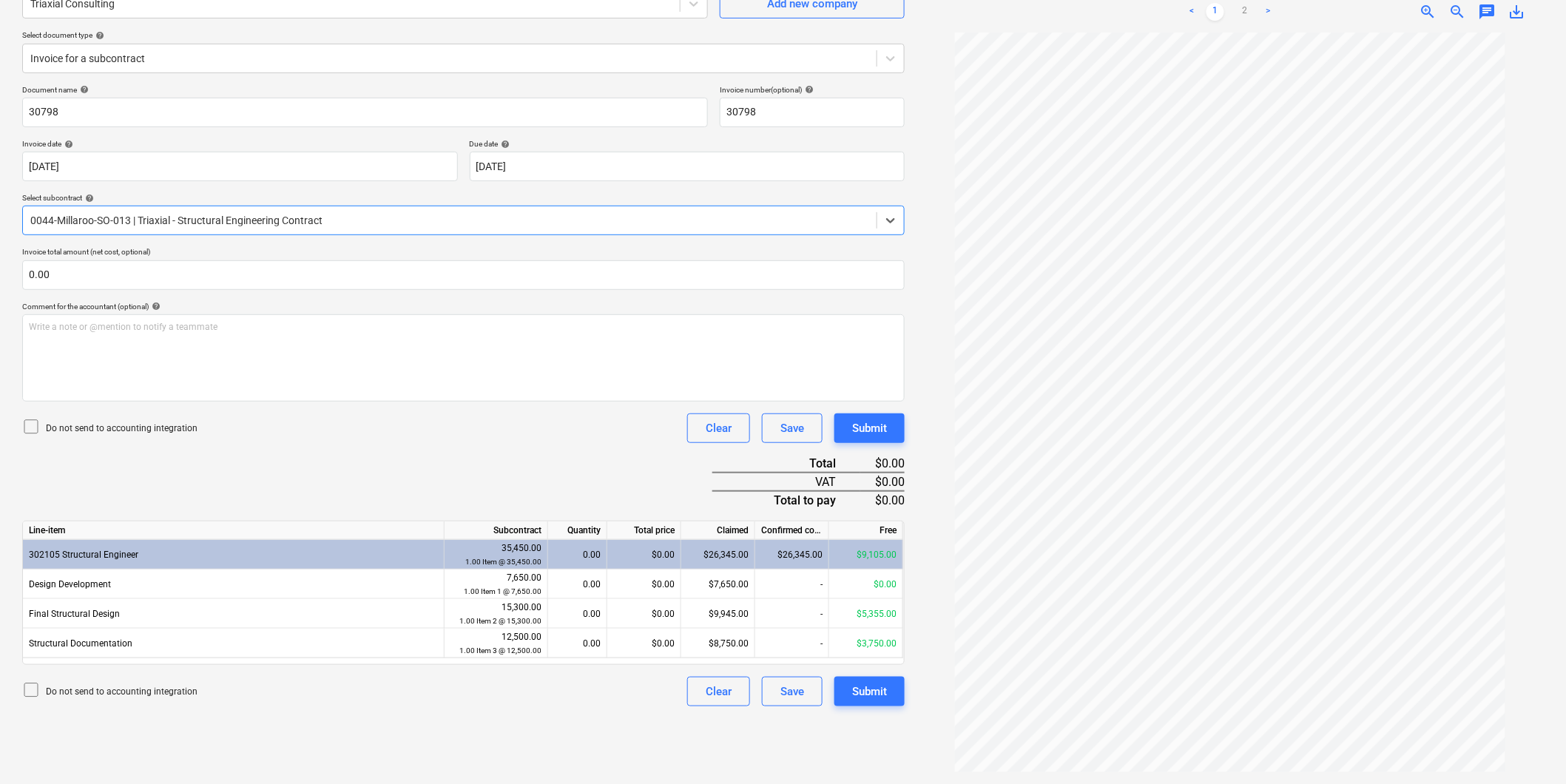
scroll to position [148, 0]
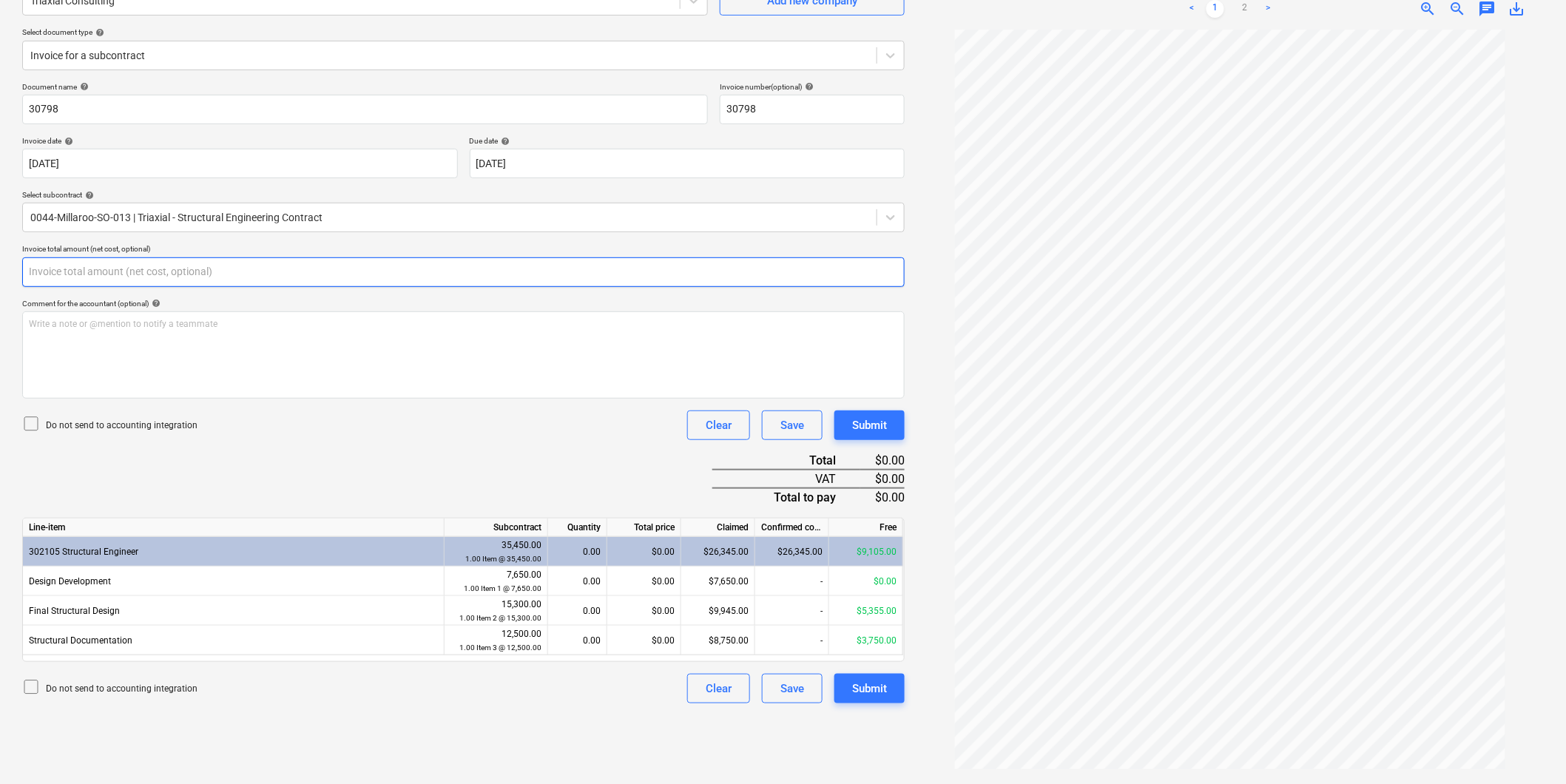
click at [127, 272] on input "text" at bounding box center [463, 272] width 883 height 30
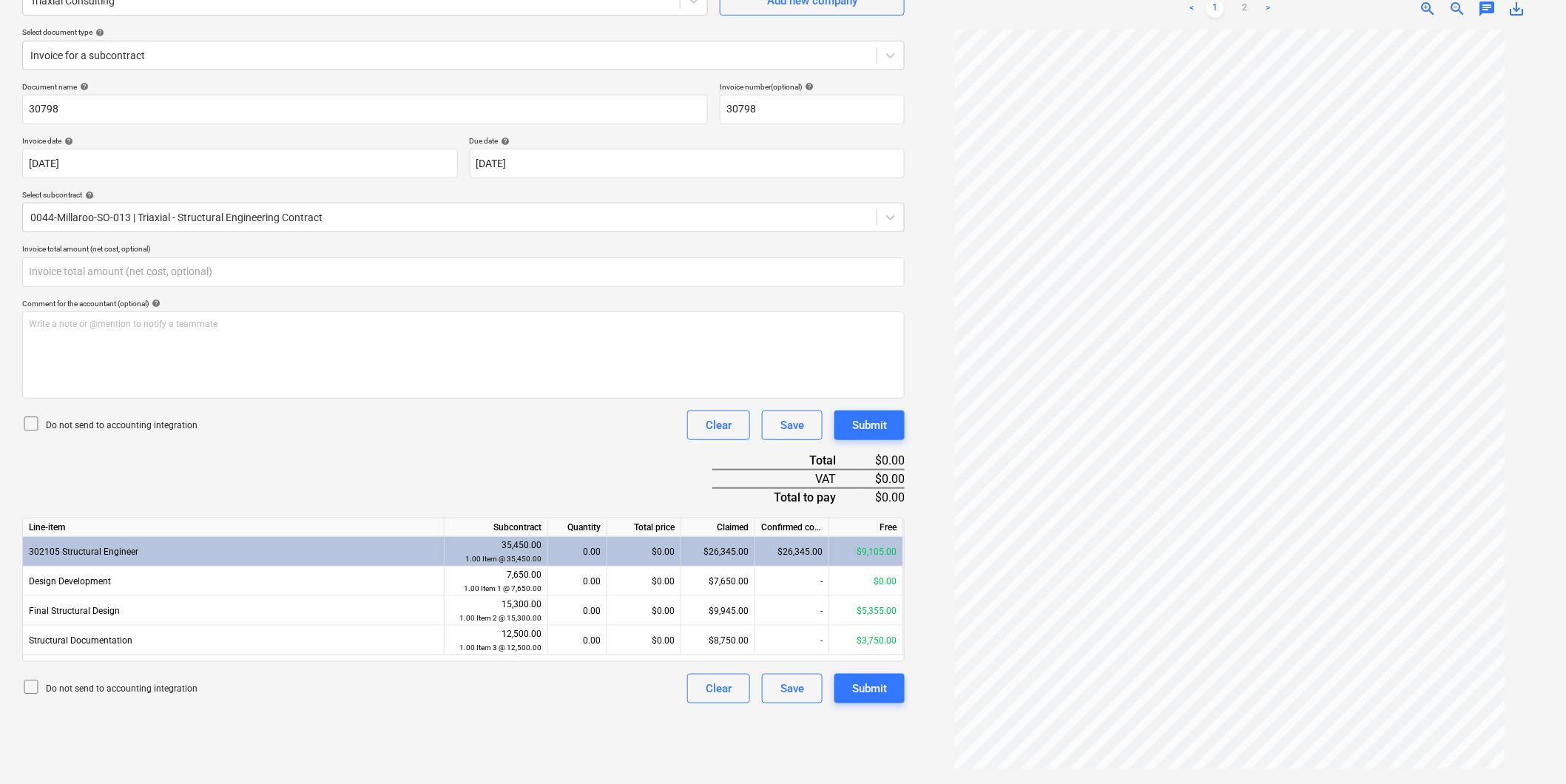
type input "0.00"
click at [226, 488] on div "Document name help 30798 Invoice number (optional) help 30798 Invoice date help…" at bounding box center [463, 393] width 883 height 621
click at [749, 740] on div "Create new document Select company Triaxial Consulting Add new company Select d…" at bounding box center [463, 352] width 895 height 852
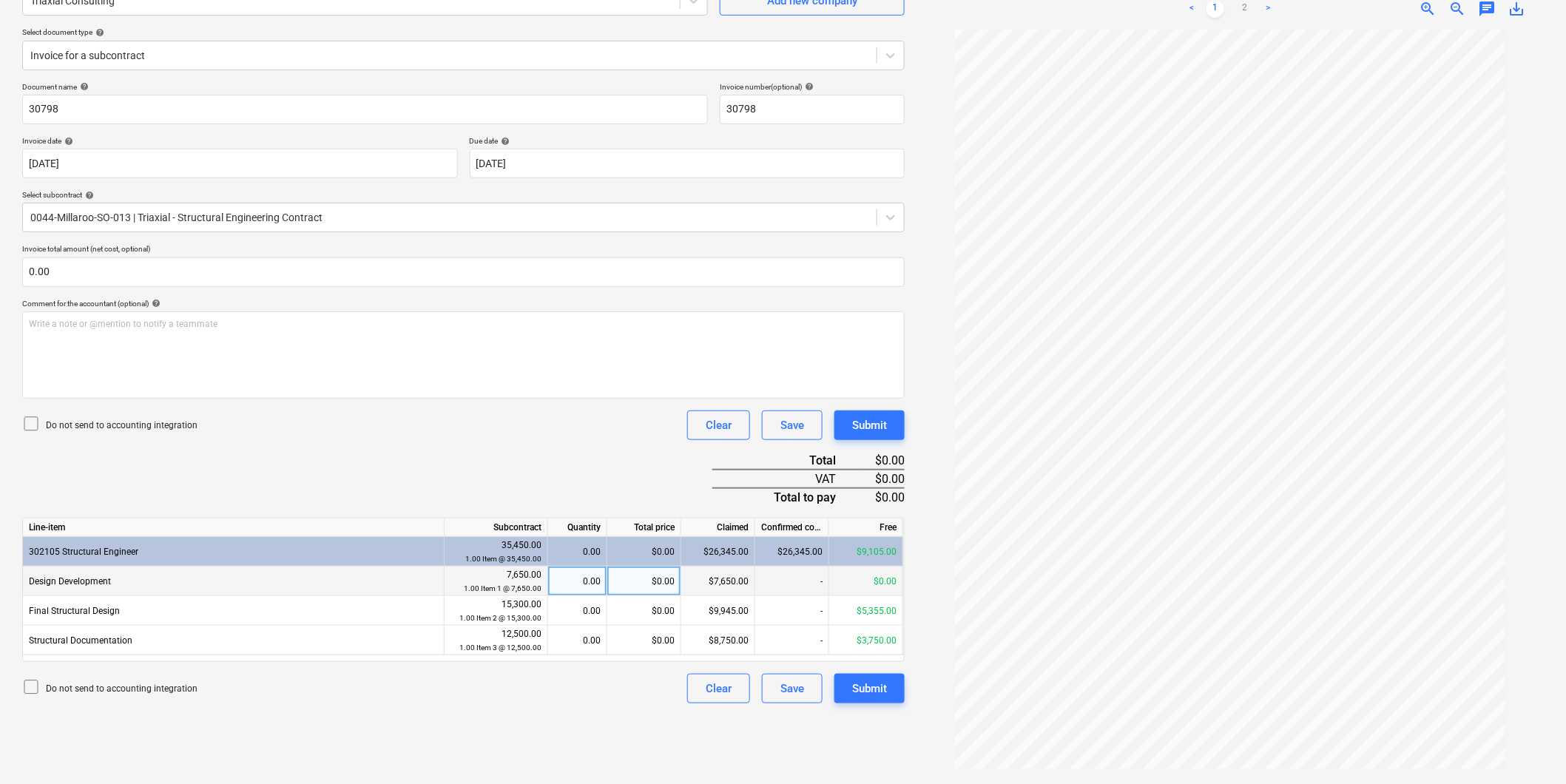
click at [778, 580] on div "-" at bounding box center [793, 581] width 74 height 30
click at [783, 586] on div "-" at bounding box center [793, 581] width 74 height 30
click at [567, 585] on div "0.00" at bounding box center [577, 581] width 47 height 30
click at [640, 578] on div "$0.00" at bounding box center [645, 581] width 74 height 30
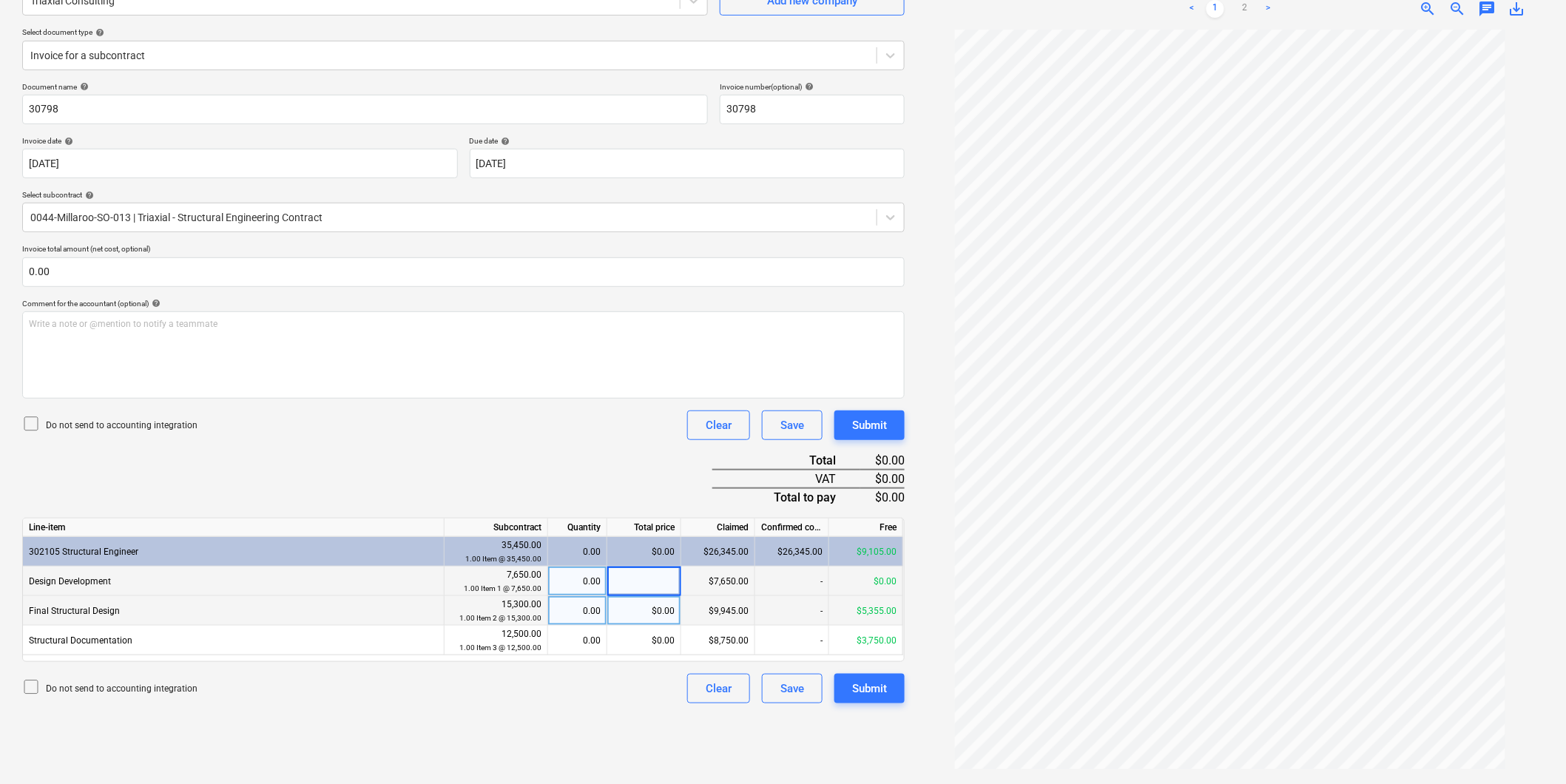
click at [640, 615] on div "$0.00" at bounding box center [645, 611] width 74 height 30
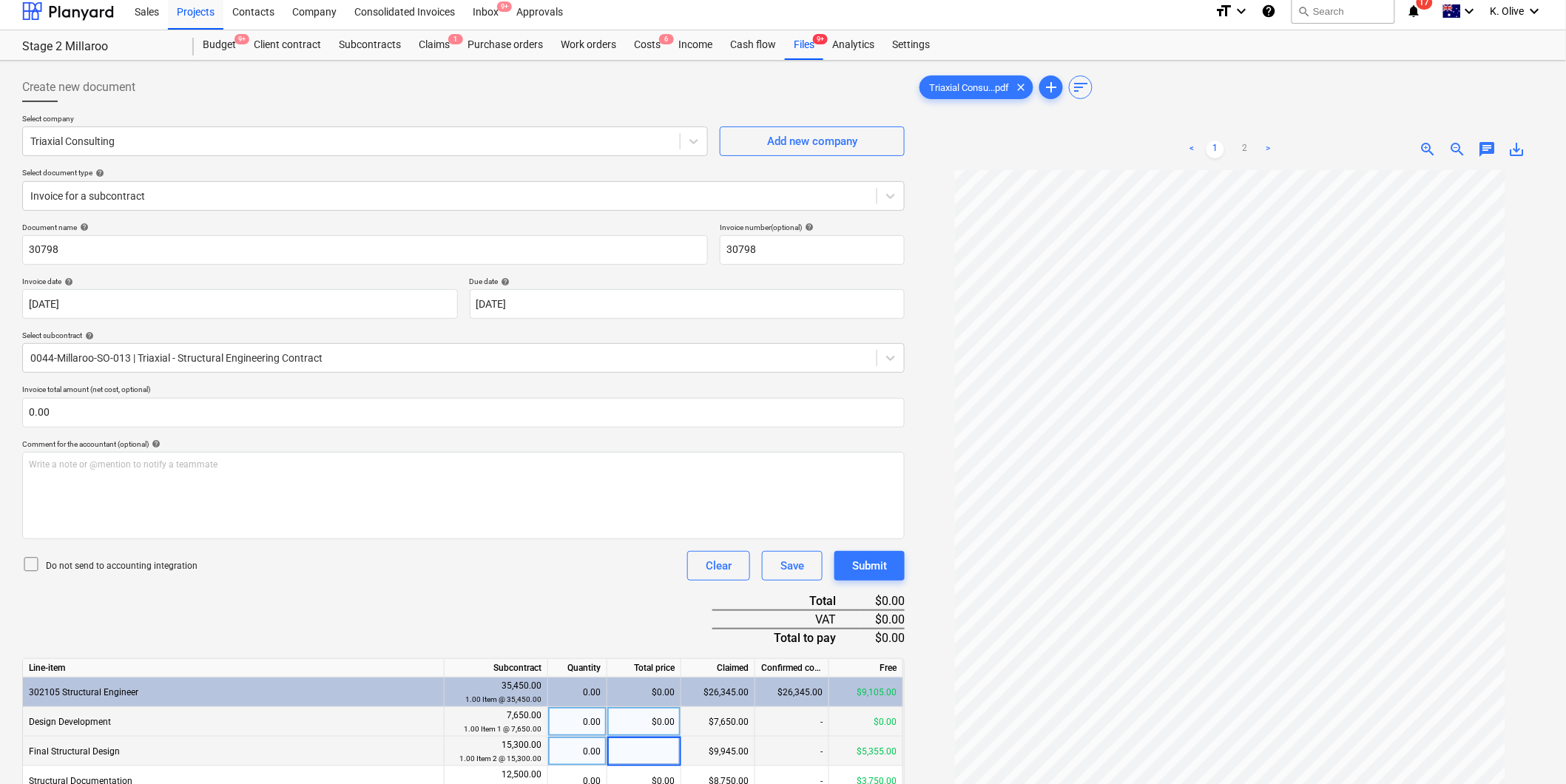
scroll to position [0, 0]
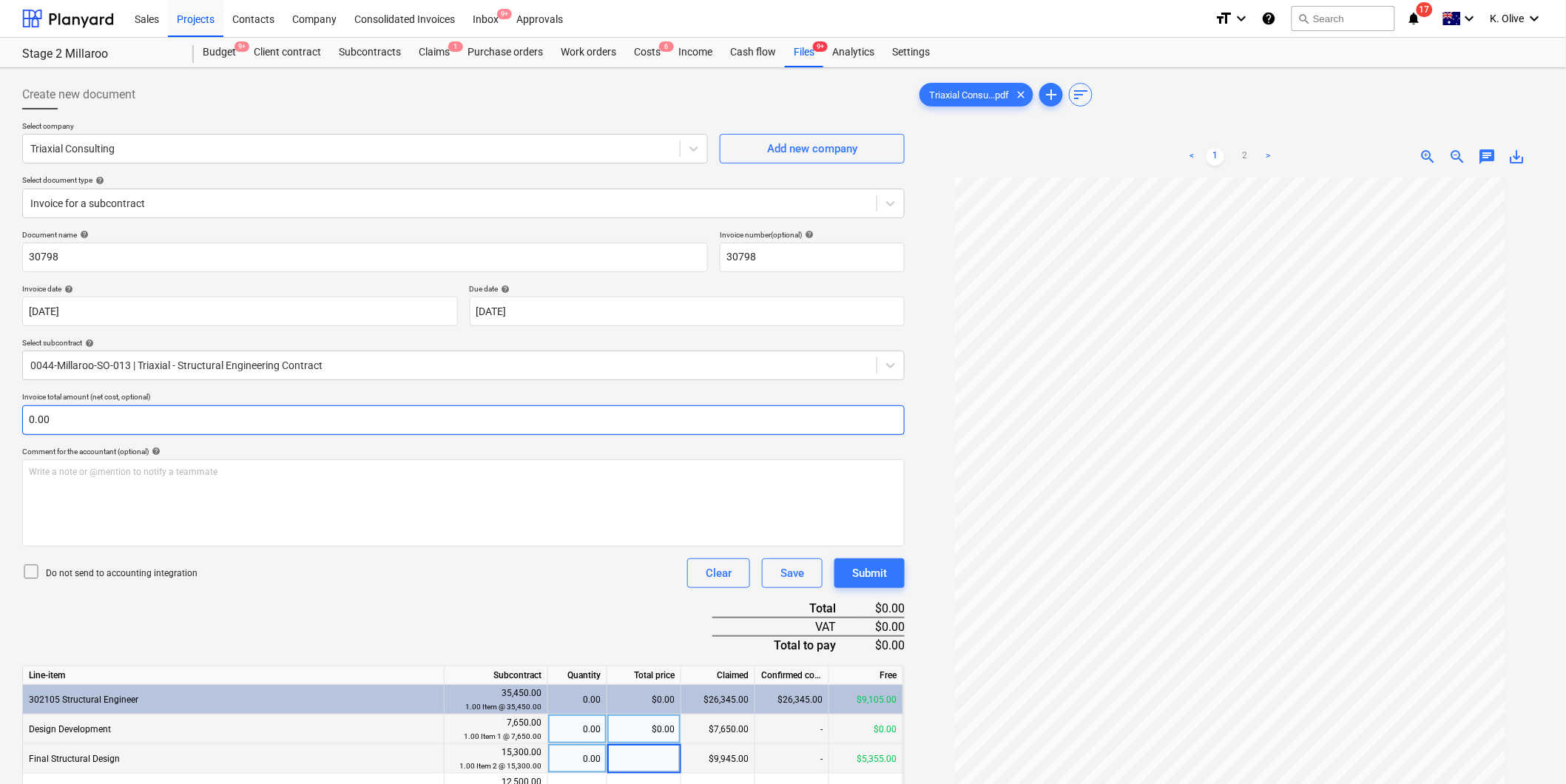
click at [134, 418] on input "0.00" at bounding box center [463, 420] width 883 height 30
click at [118, 428] on input "text" at bounding box center [463, 420] width 883 height 30
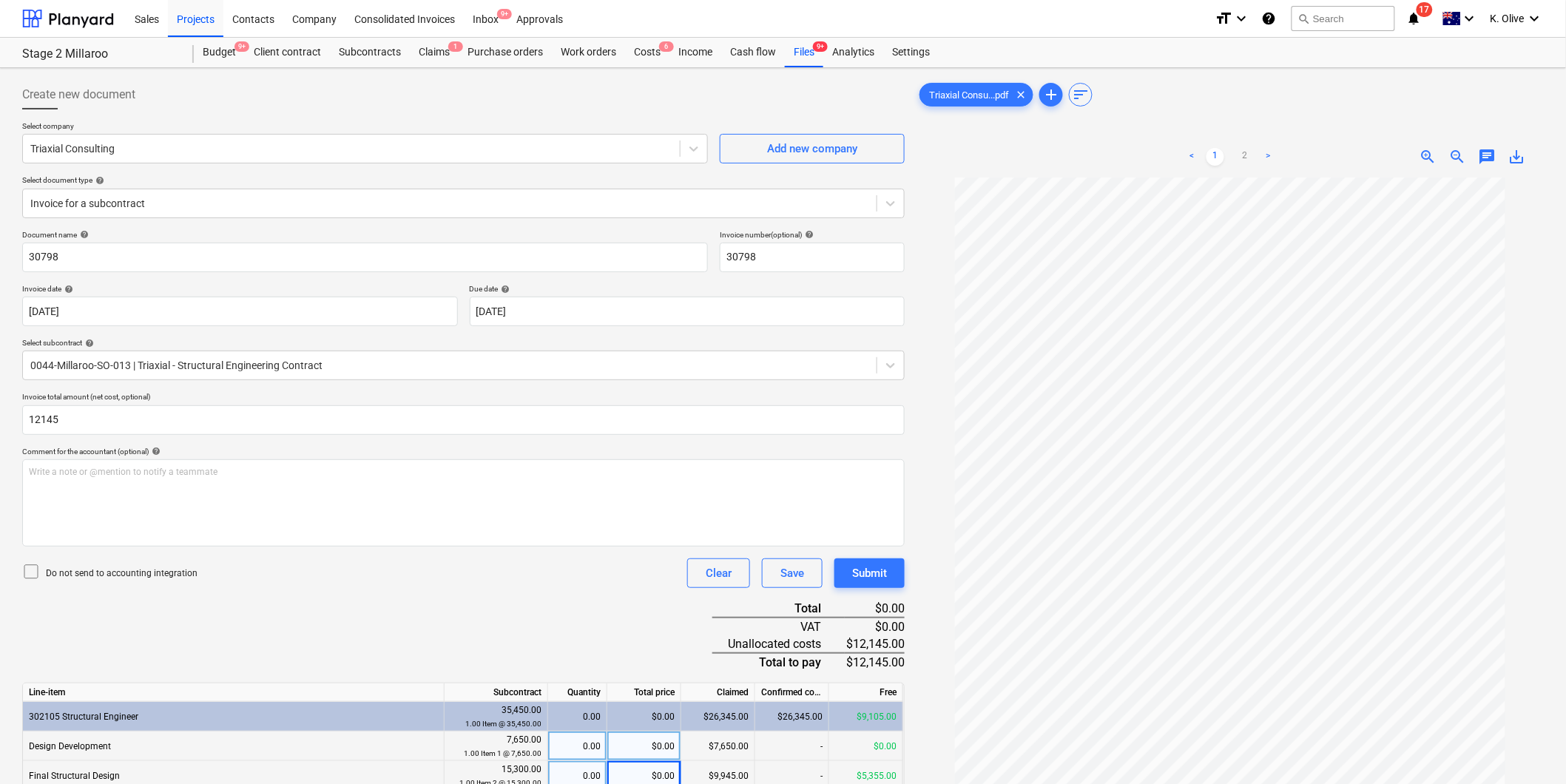
type input "12,145.00"
click at [317, 572] on div "Do not send to accounting integration Clear Save Submit" at bounding box center [463, 573] width 883 height 30
click at [576, 604] on div "Document name help 30798 Invoice number (optional) help 30798 Invoice date help…" at bounding box center [463, 549] width 883 height 638
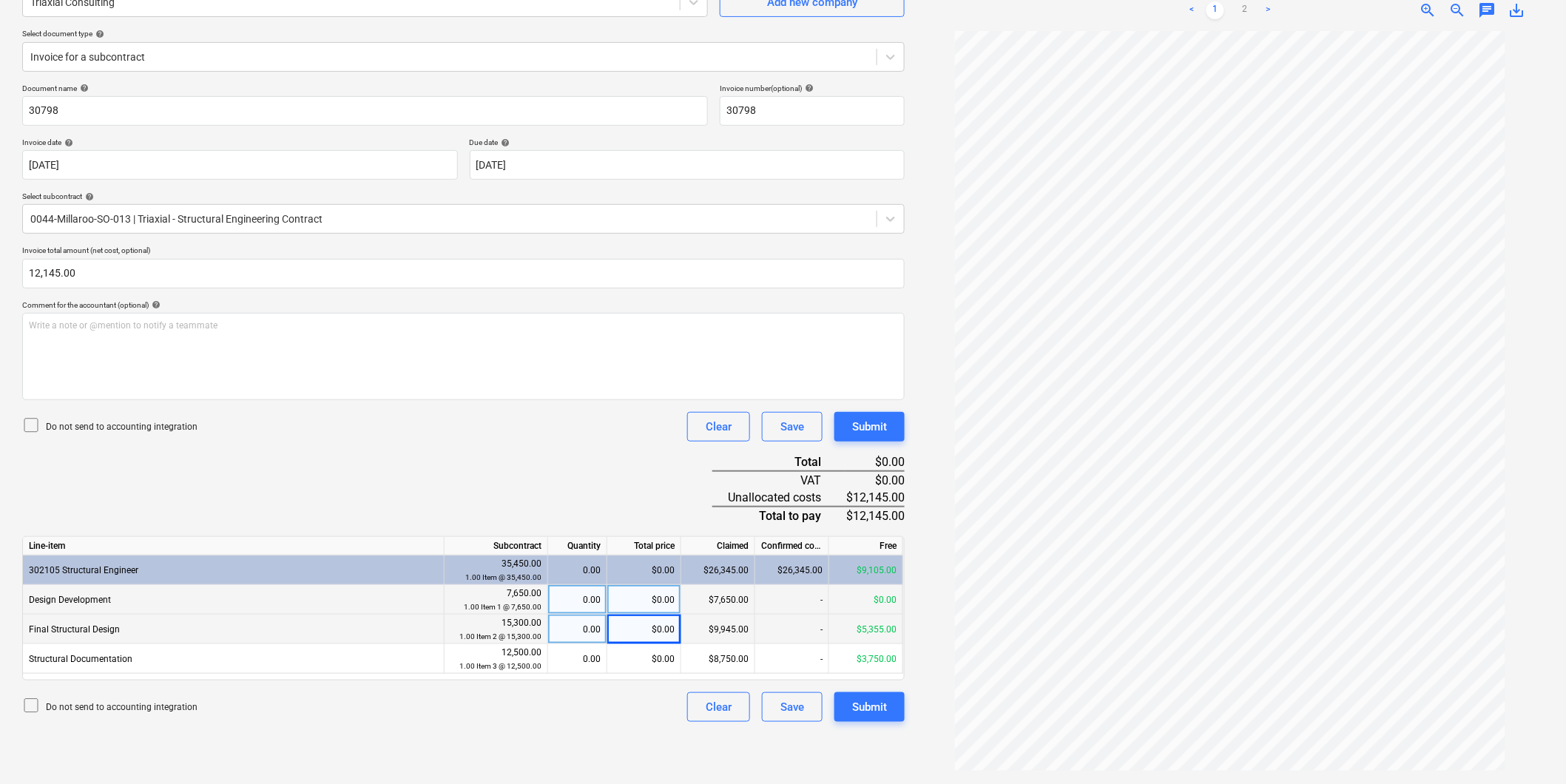
scroll to position [148, 0]
click at [294, 660] on div "Structural Documentation" at bounding box center [234, 658] width 422 height 30
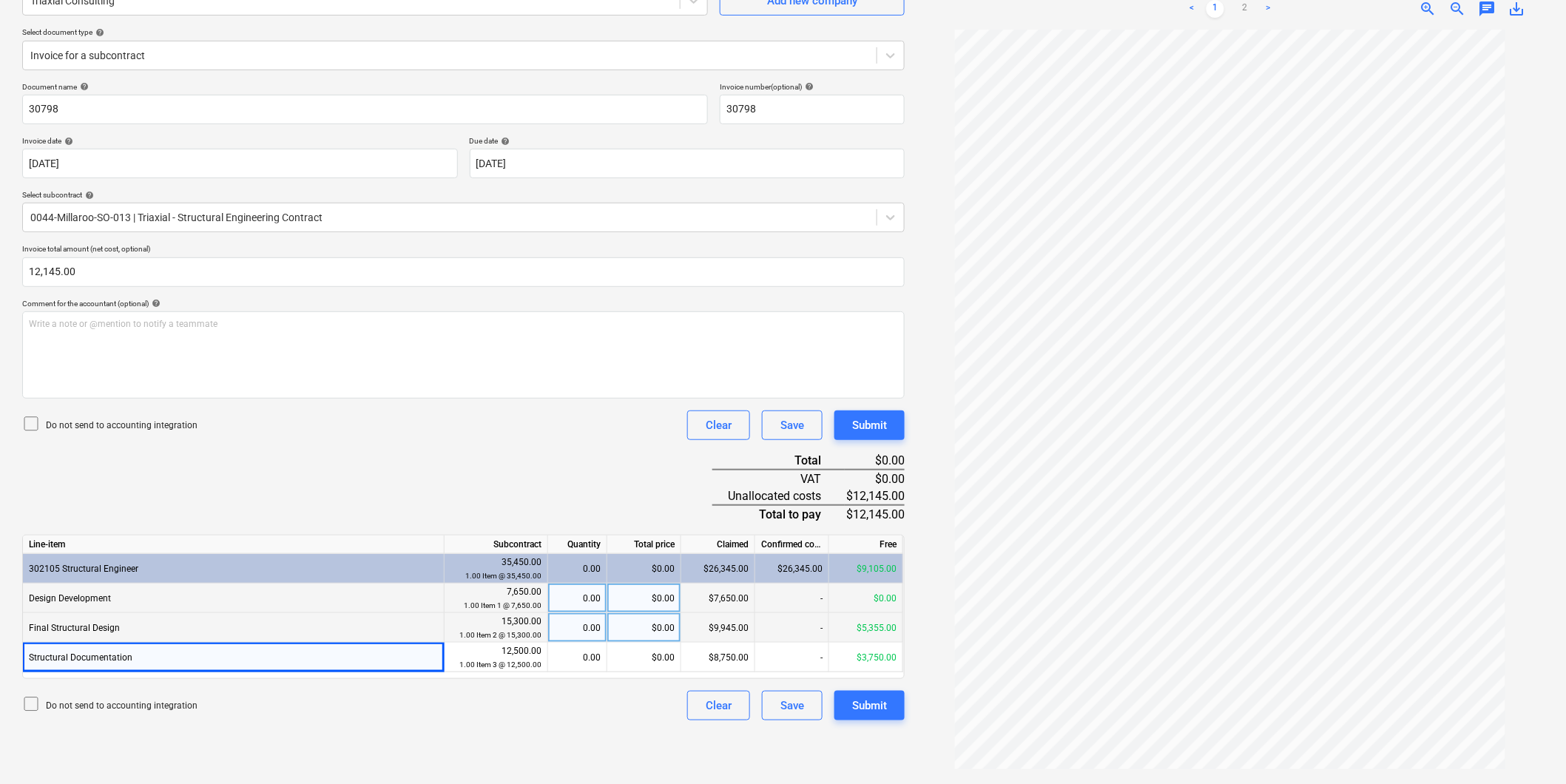
click at [178, 500] on div "Document name help 30798 Invoice number (optional) help 30798 Invoice date help…" at bounding box center [463, 401] width 883 height 638
click at [783, 641] on div "-" at bounding box center [793, 628] width 74 height 30
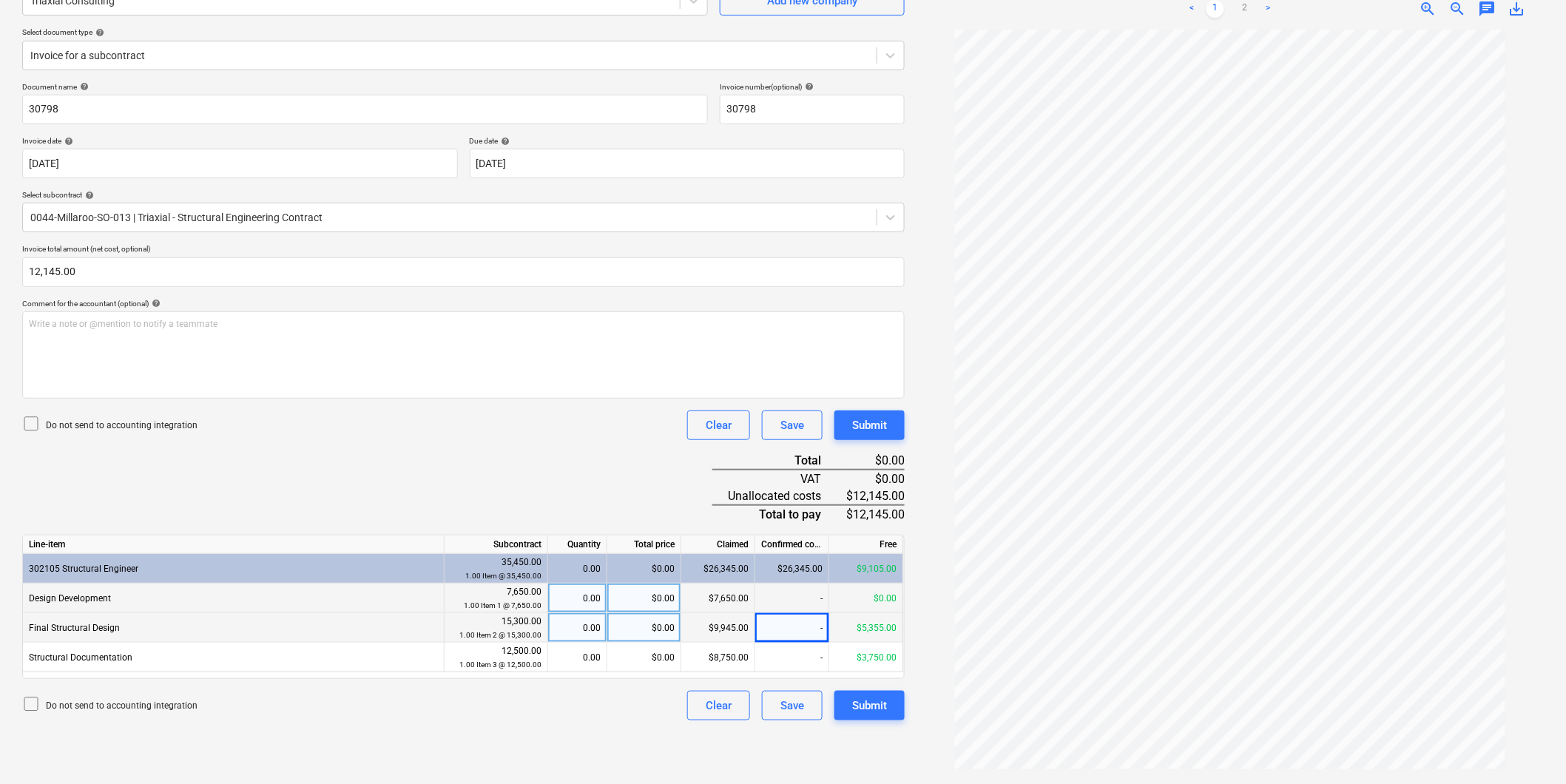
click at [639, 630] on div "$0.00" at bounding box center [645, 628] width 74 height 30
type input "5355"
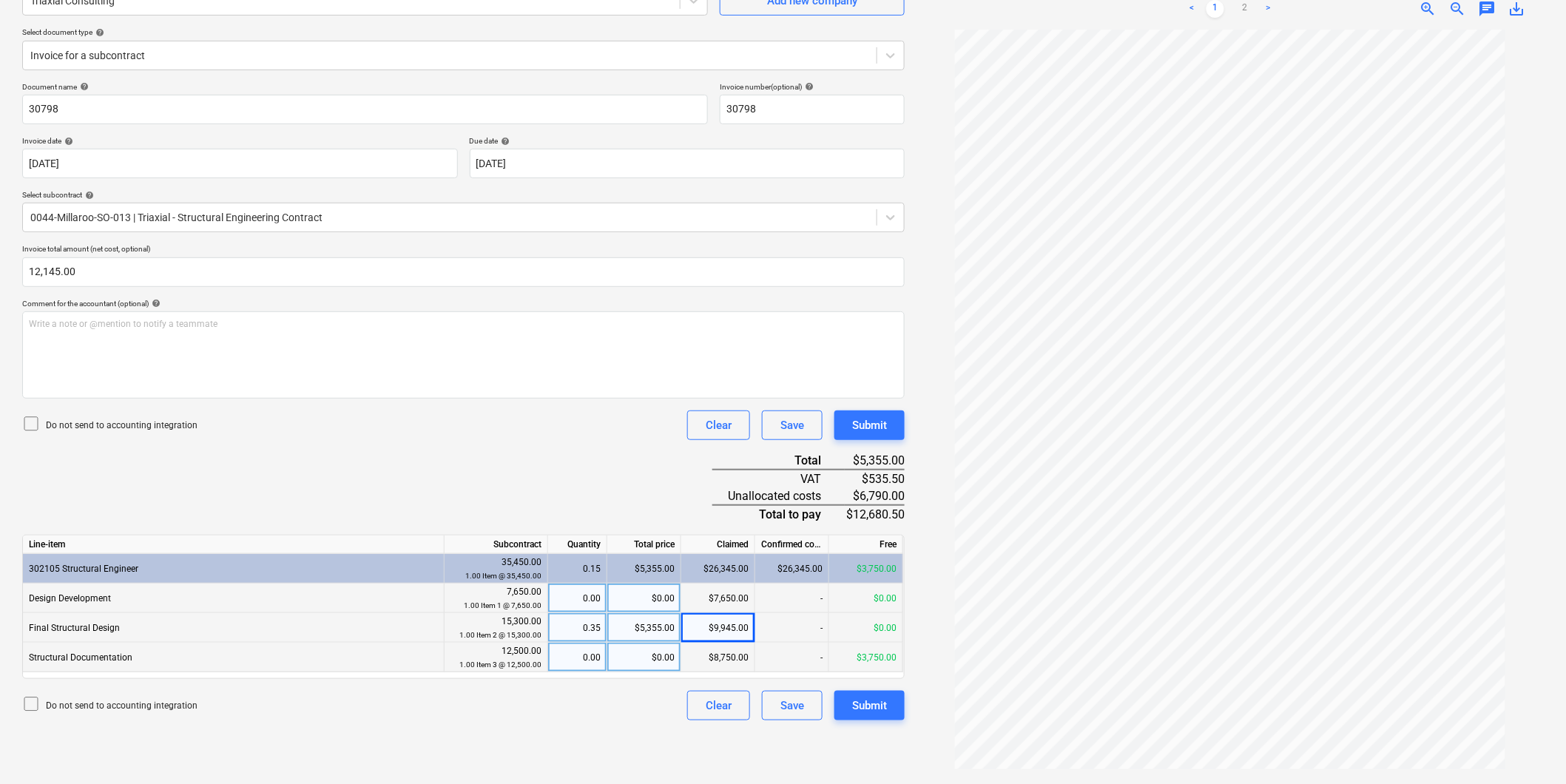
click at [637, 655] on div "$0.00" at bounding box center [645, 658] width 74 height 30
type input "3750"
click at [440, 743] on div "Create new document Select company Triaxial Consulting Add new company Select d…" at bounding box center [463, 352] width 895 height 852
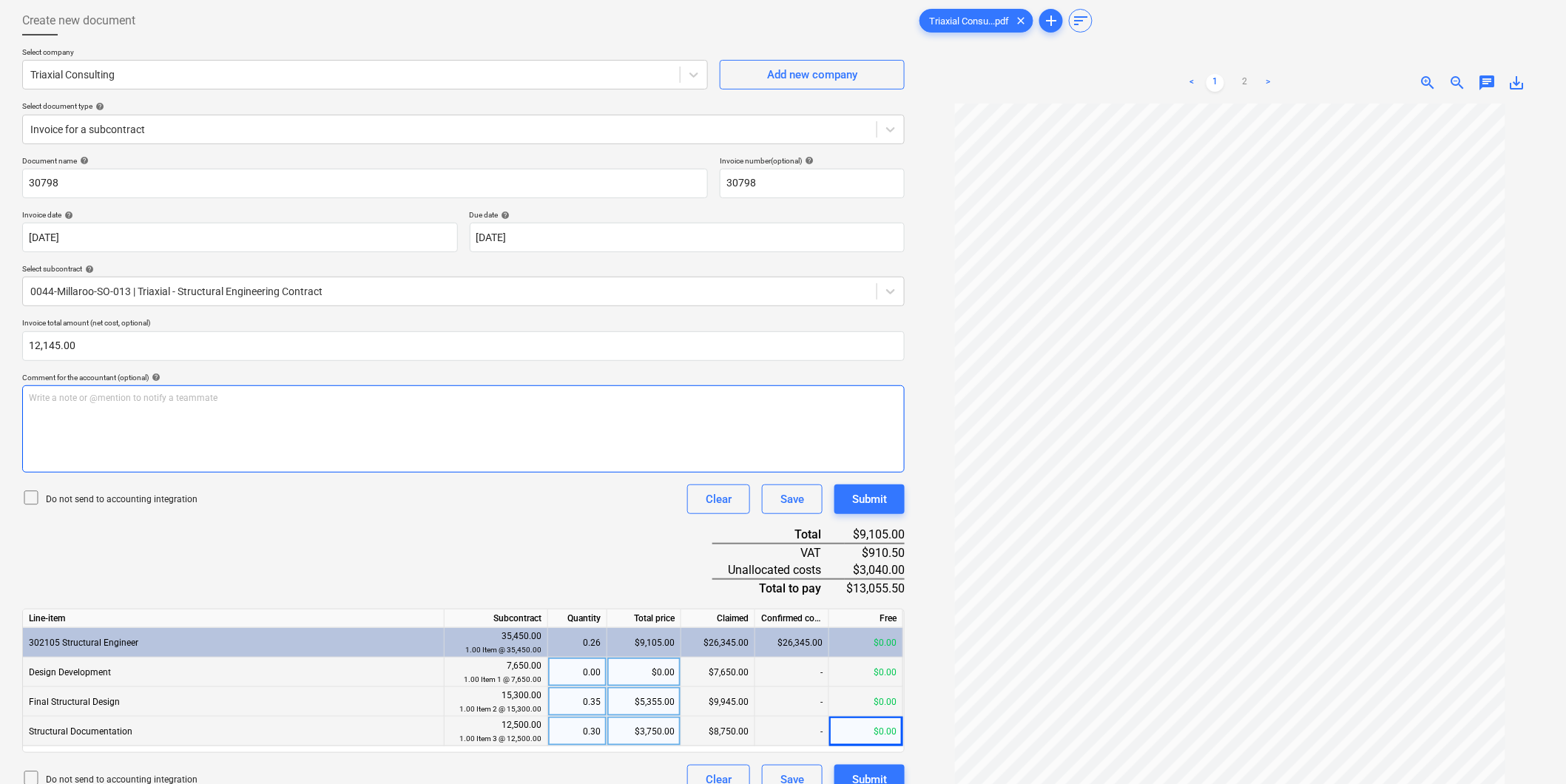
scroll to position [0, 0]
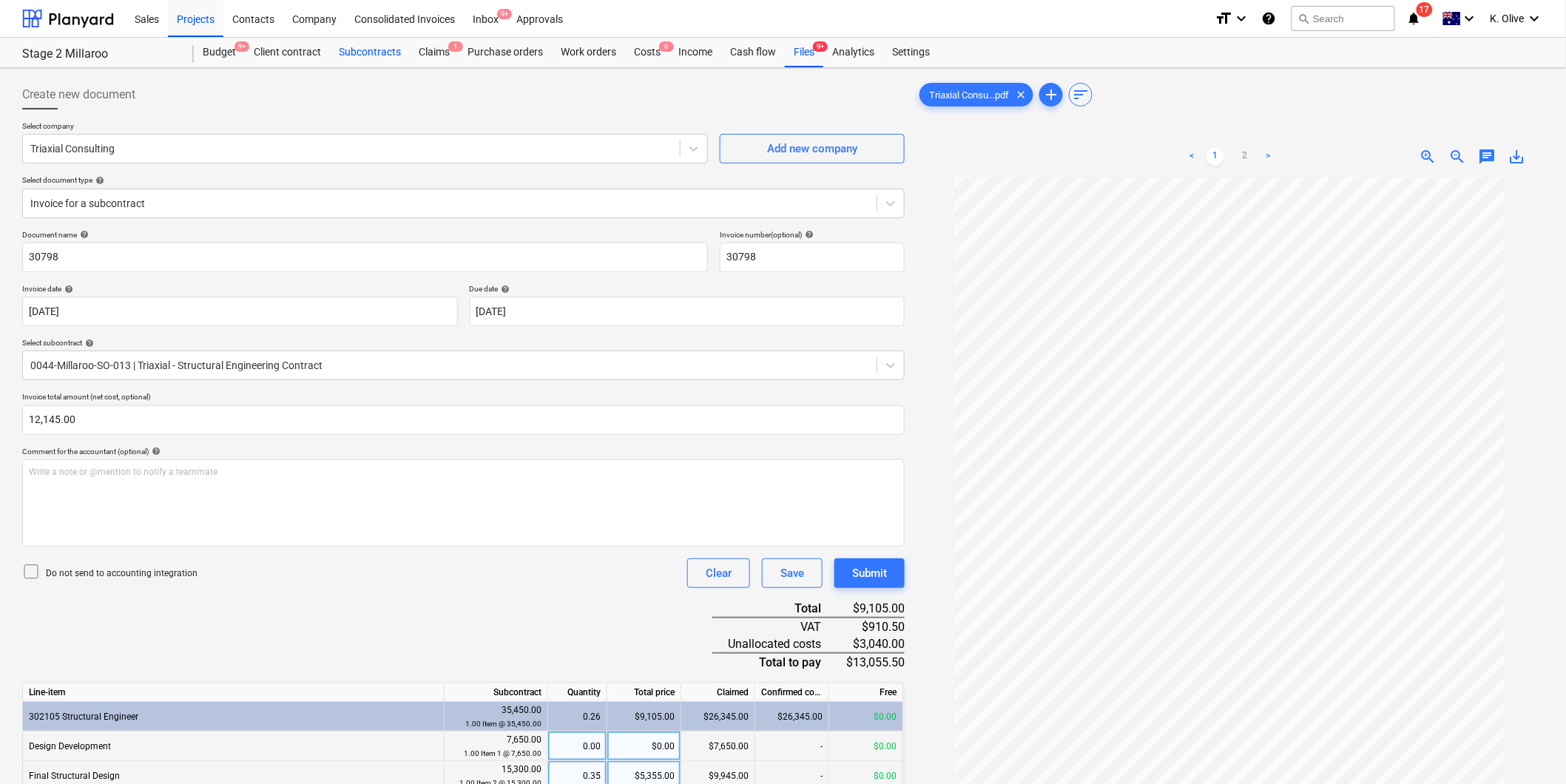
click at [370, 55] on div "Subcontracts" at bounding box center [370, 53] width 80 height 30
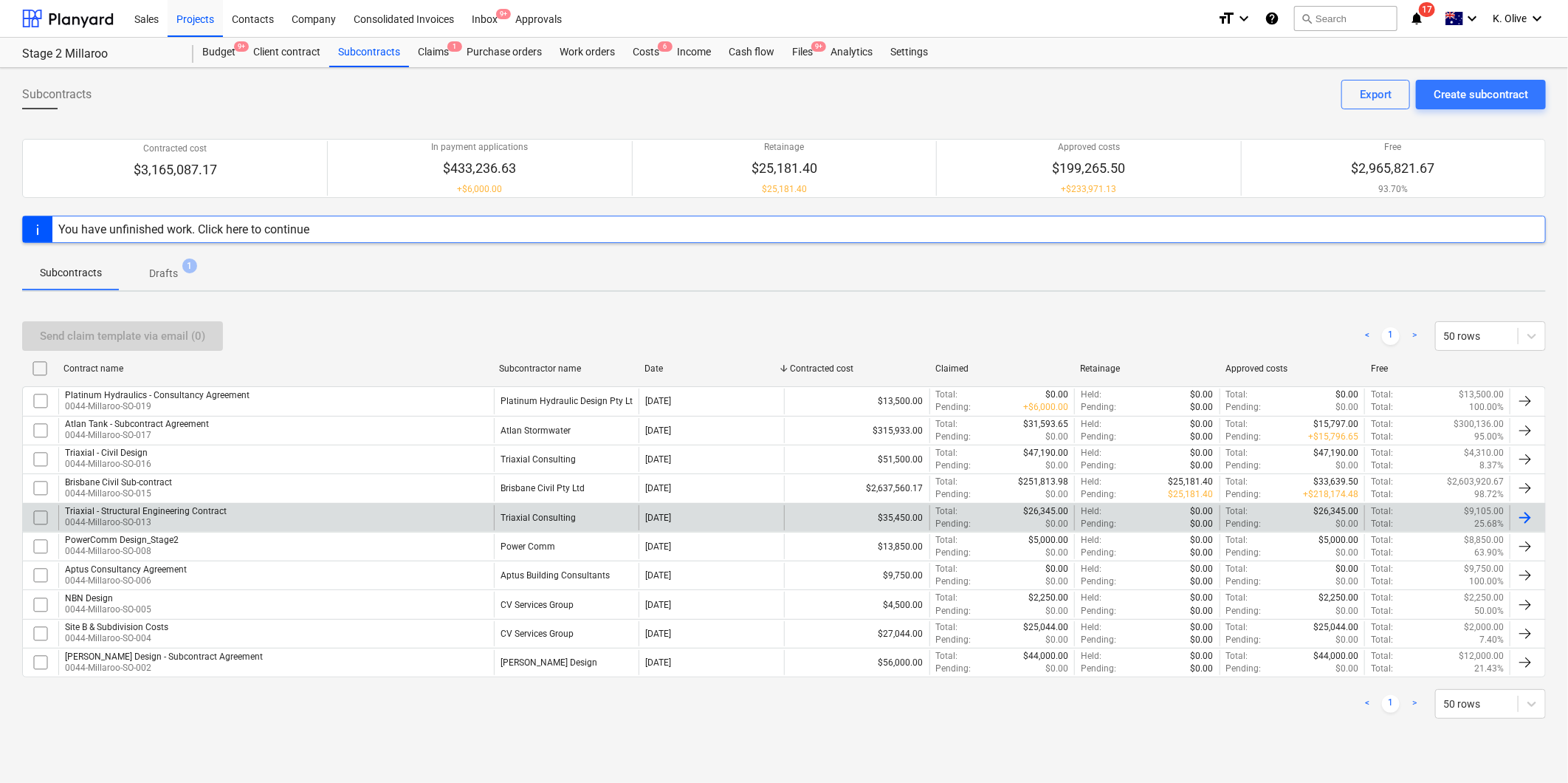
click at [171, 510] on div "Triaxial - Structural Engineering Contract" at bounding box center [145, 511] width 162 height 10
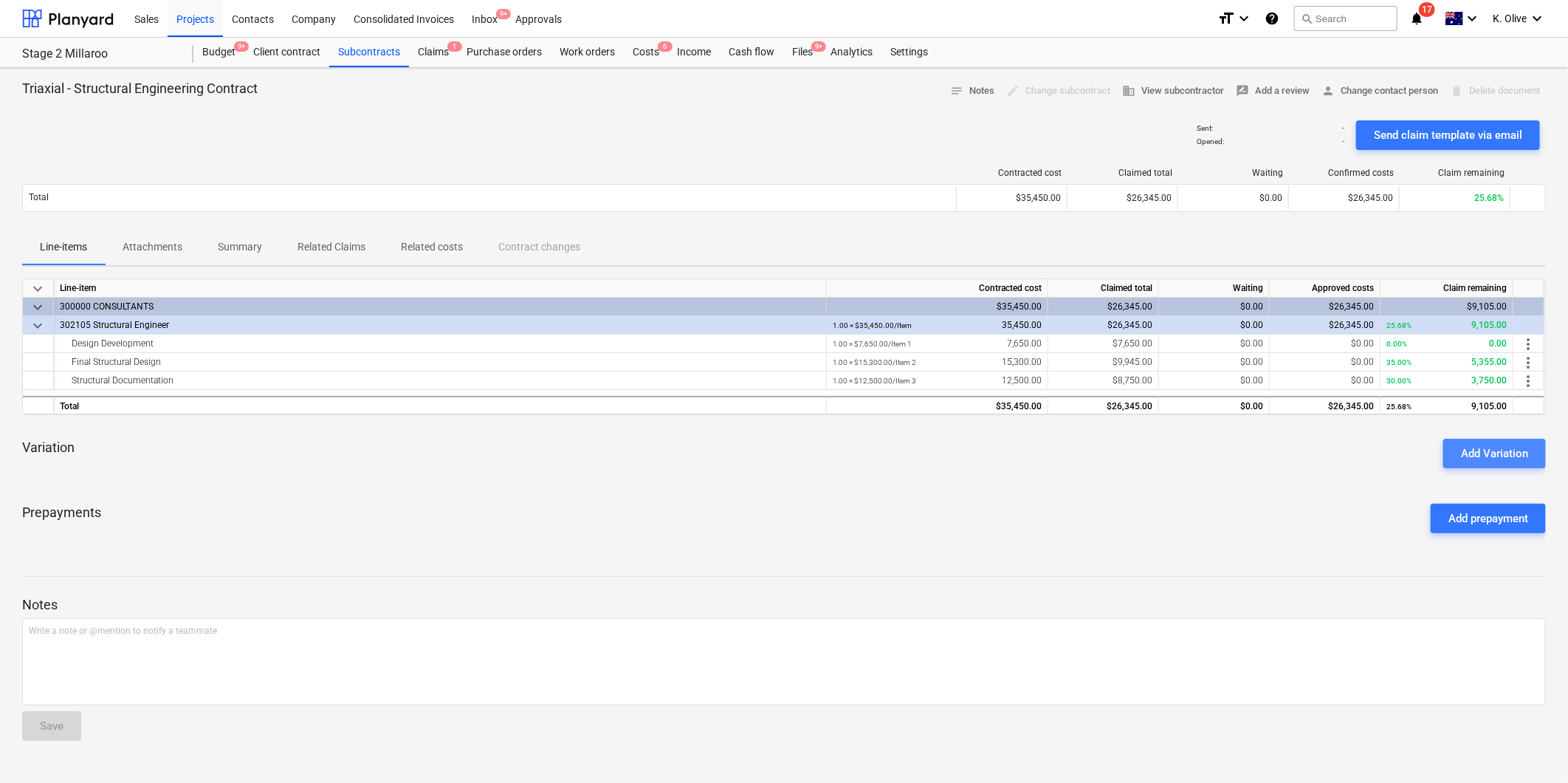
click at [1495, 454] on div "Add Variation" at bounding box center [1494, 454] width 67 height 19
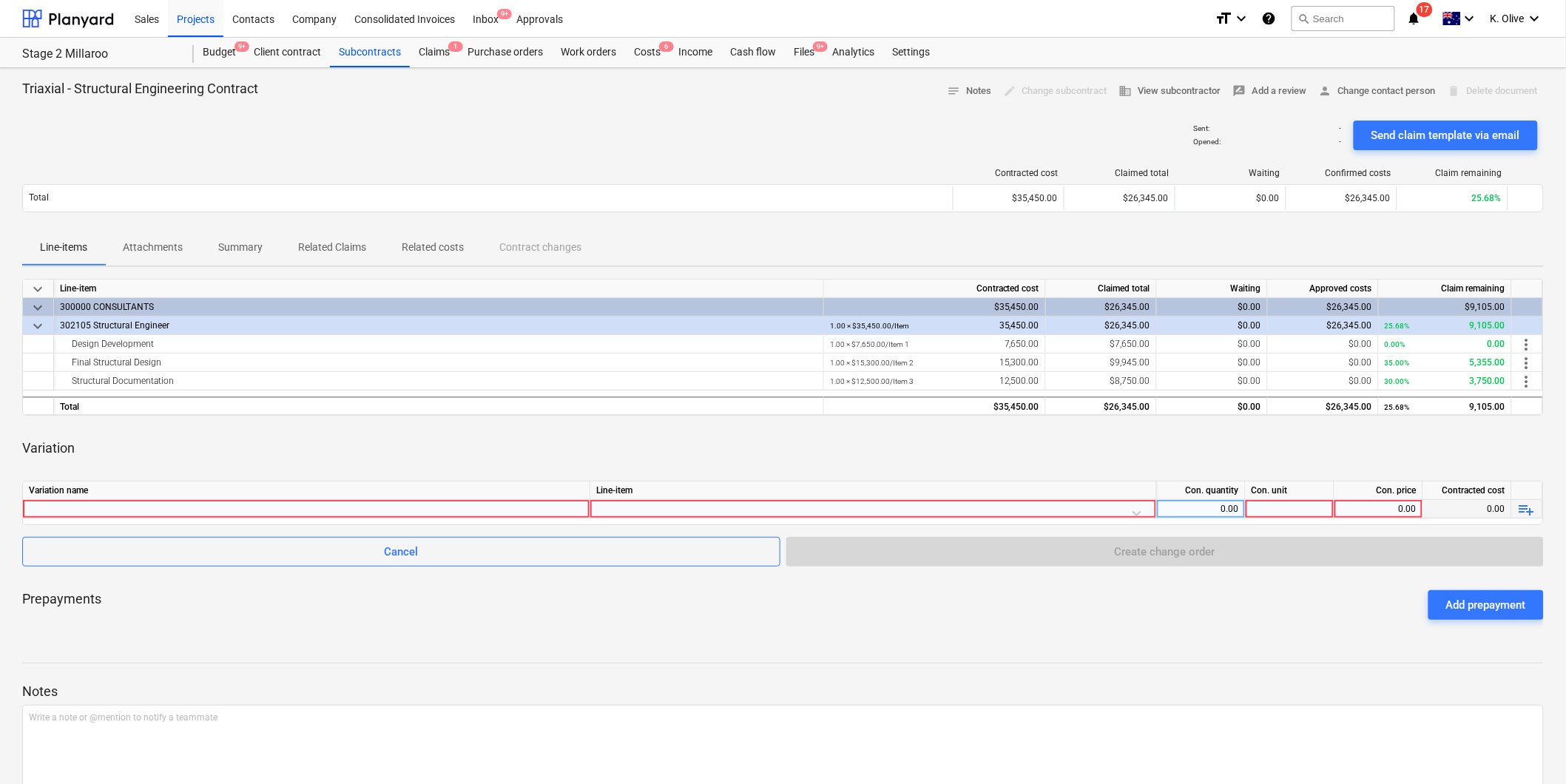
click at [135, 513] on div at bounding box center [306, 509] width 555 height 18
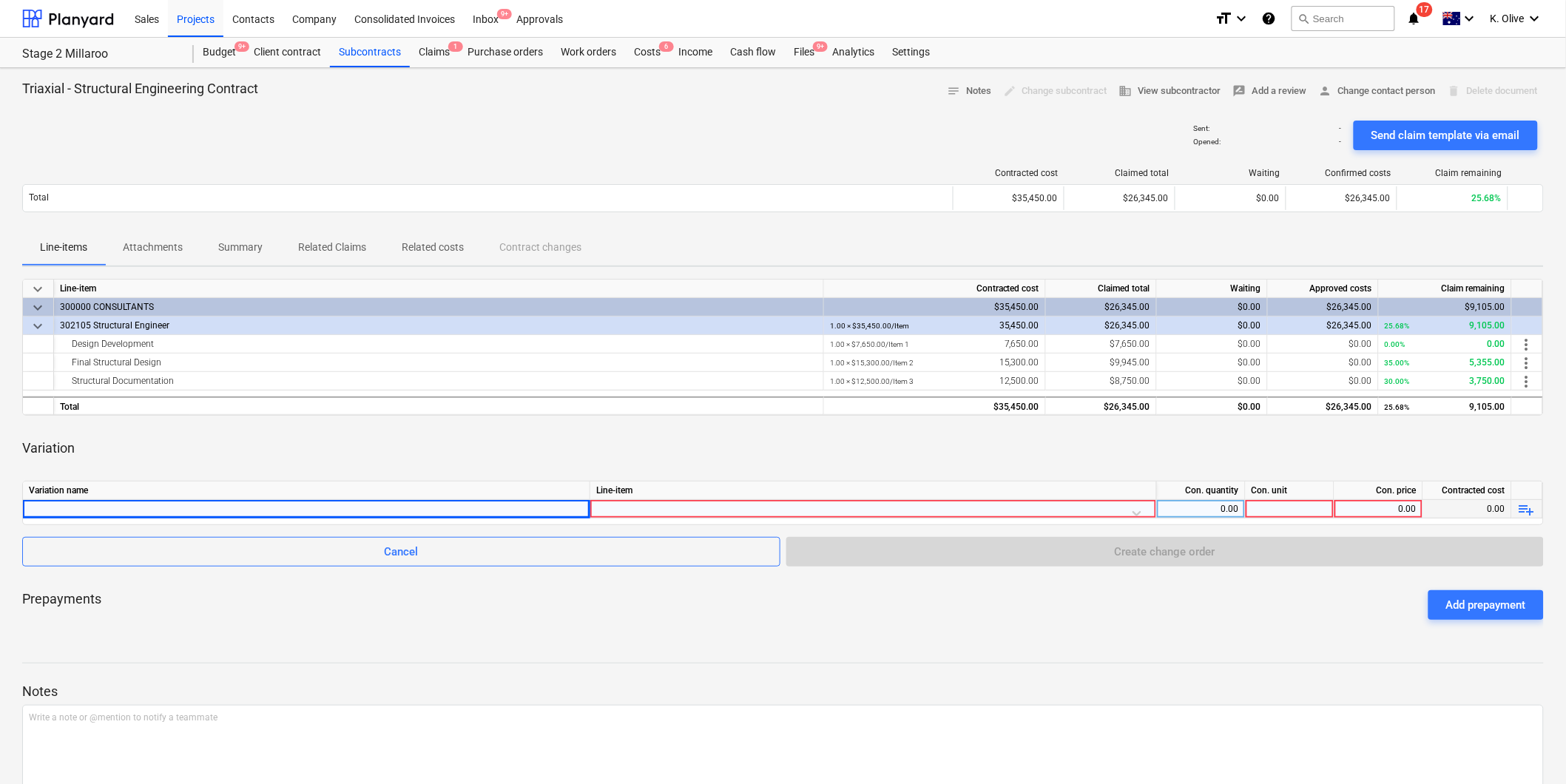
click at [212, 515] on div at bounding box center [306, 509] width 555 height 18
click at [1139, 510] on div at bounding box center [873, 513] width 554 height 26
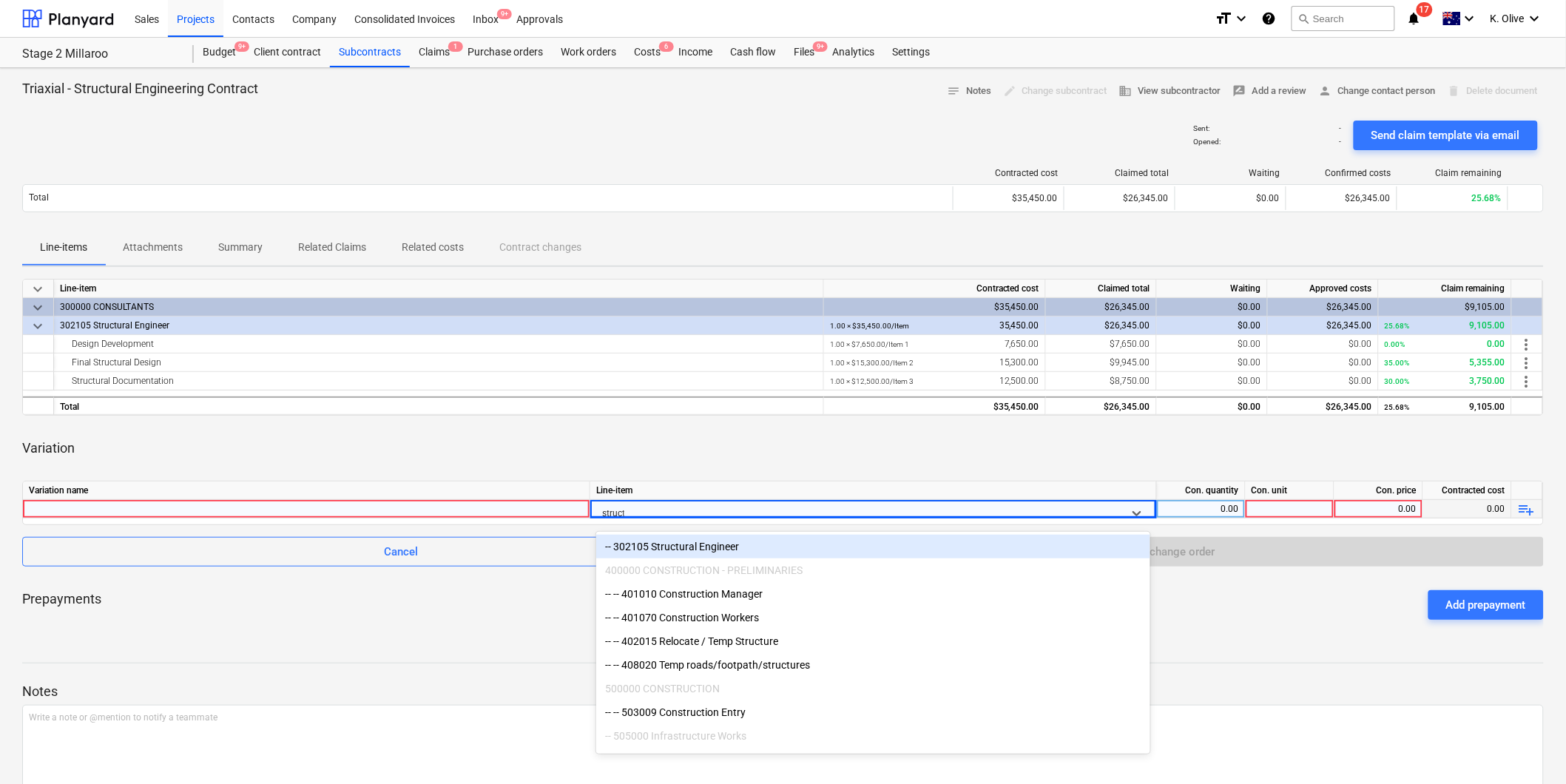
type input "structu"
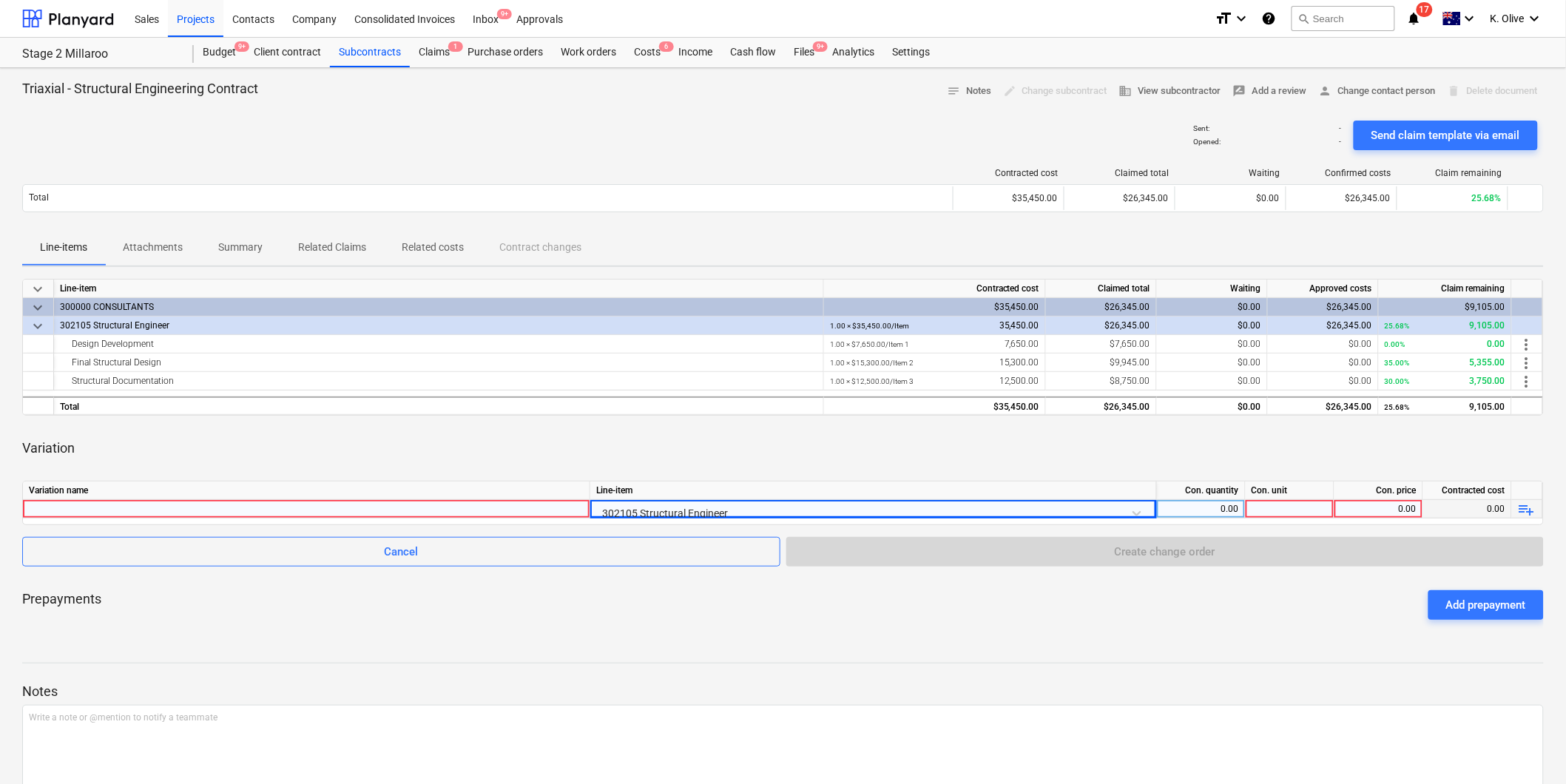
click at [1184, 507] on div "0.00" at bounding box center [1200, 509] width 76 height 18
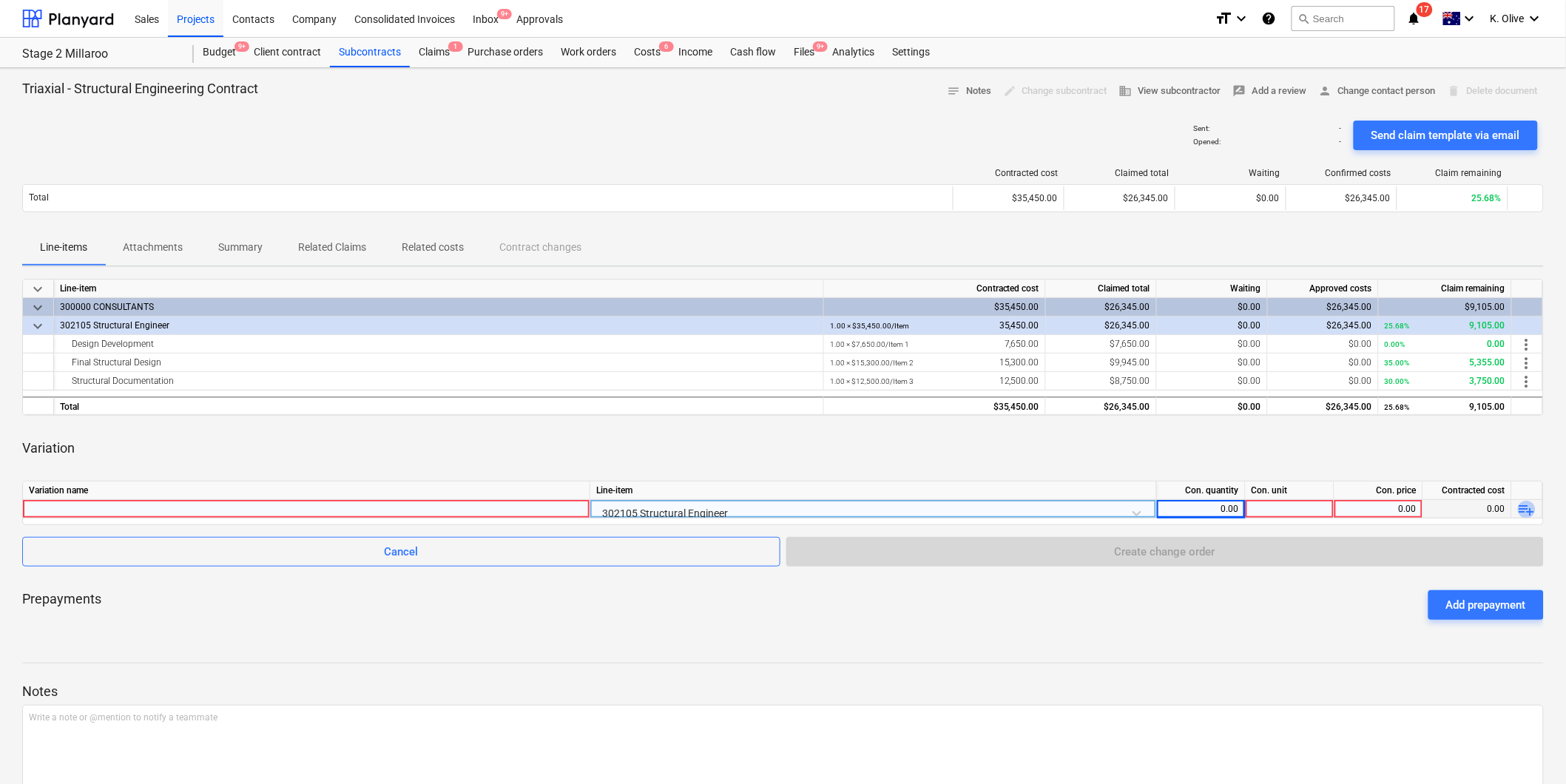
click at [1528, 510] on span "playlist_add" at bounding box center [1527, 510] width 18 height 18
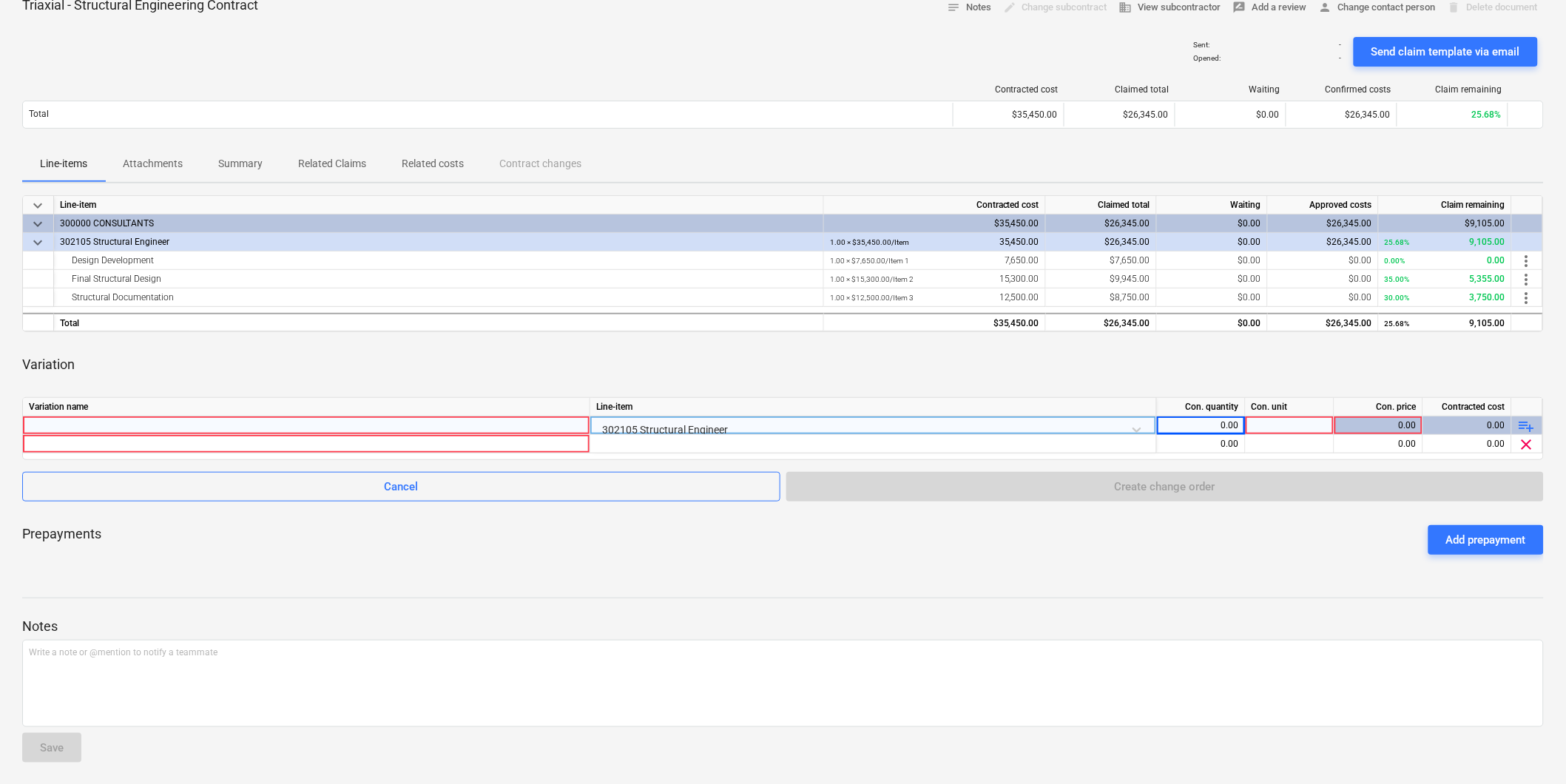
scroll to position [85, 0]
click at [238, 424] on div at bounding box center [306, 424] width 555 height 18
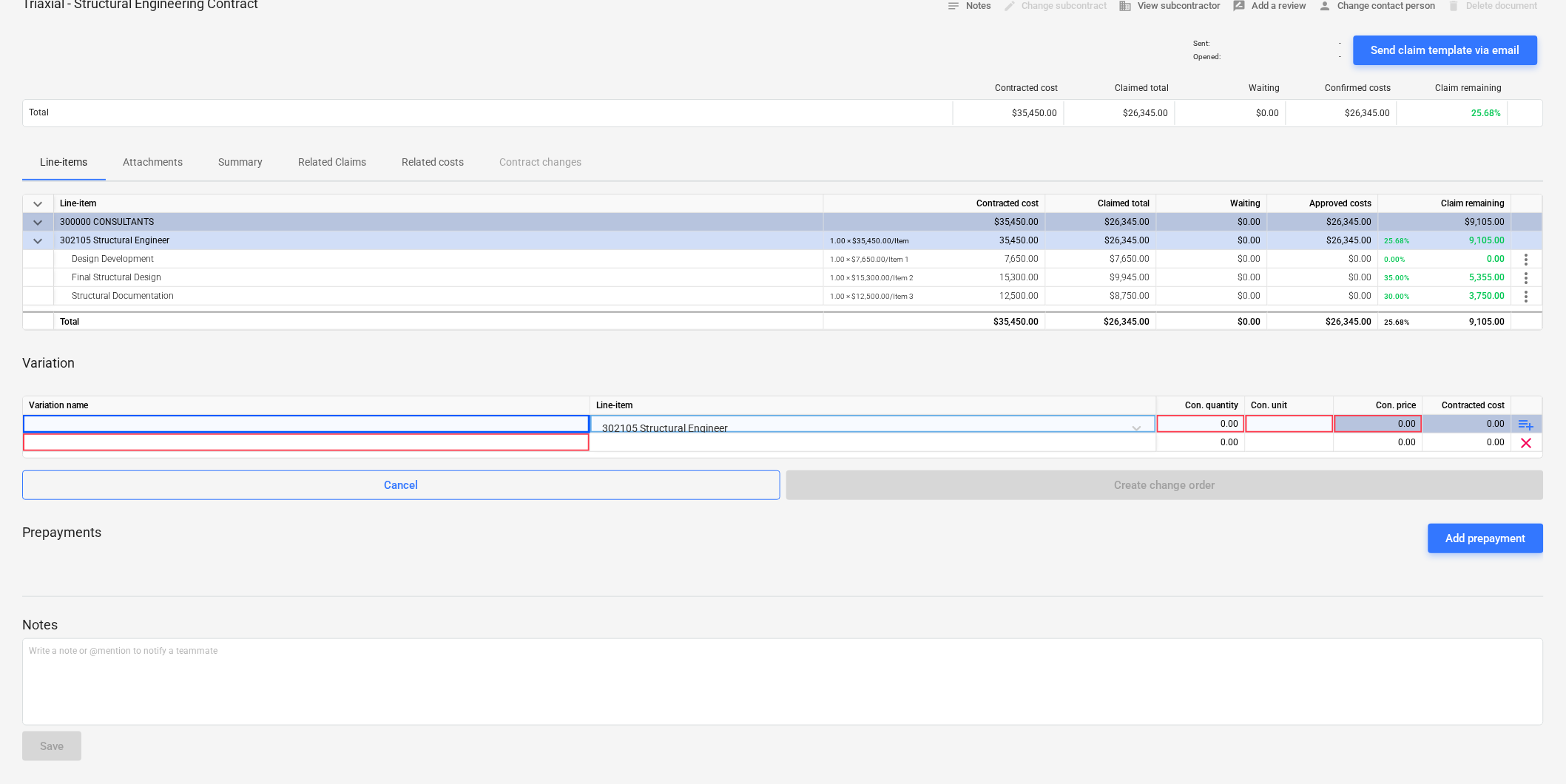
click at [409, 423] on div at bounding box center [306, 424] width 555 height 18
type input "Variation 1 - Designer - Changes to Rear Panels - Retaining"
click at [1192, 425] on div "0.00" at bounding box center [1200, 424] width 76 height 18
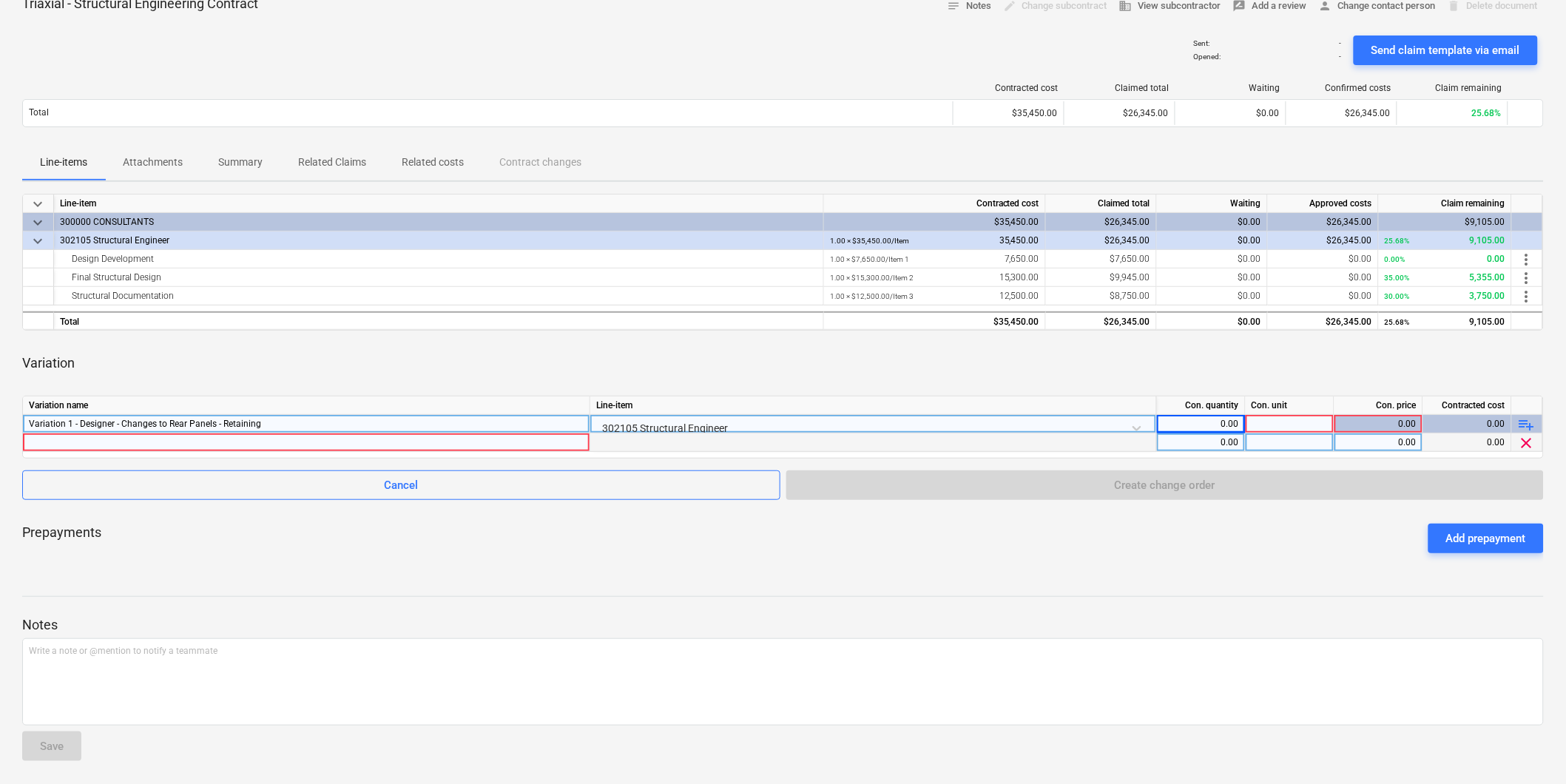
click at [534, 447] on div at bounding box center [306, 442] width 555 height 18
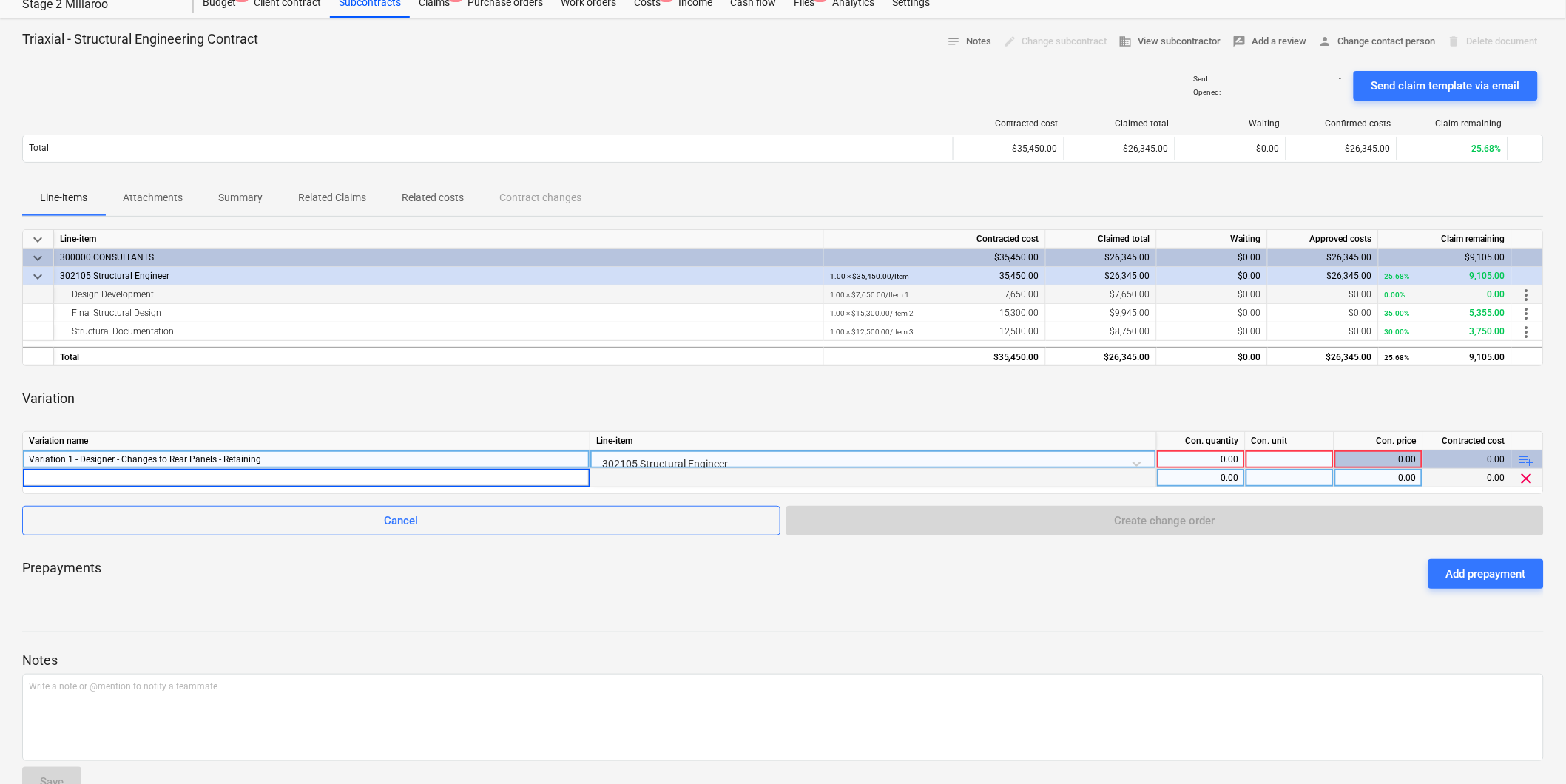
scroll to position [0, 0]
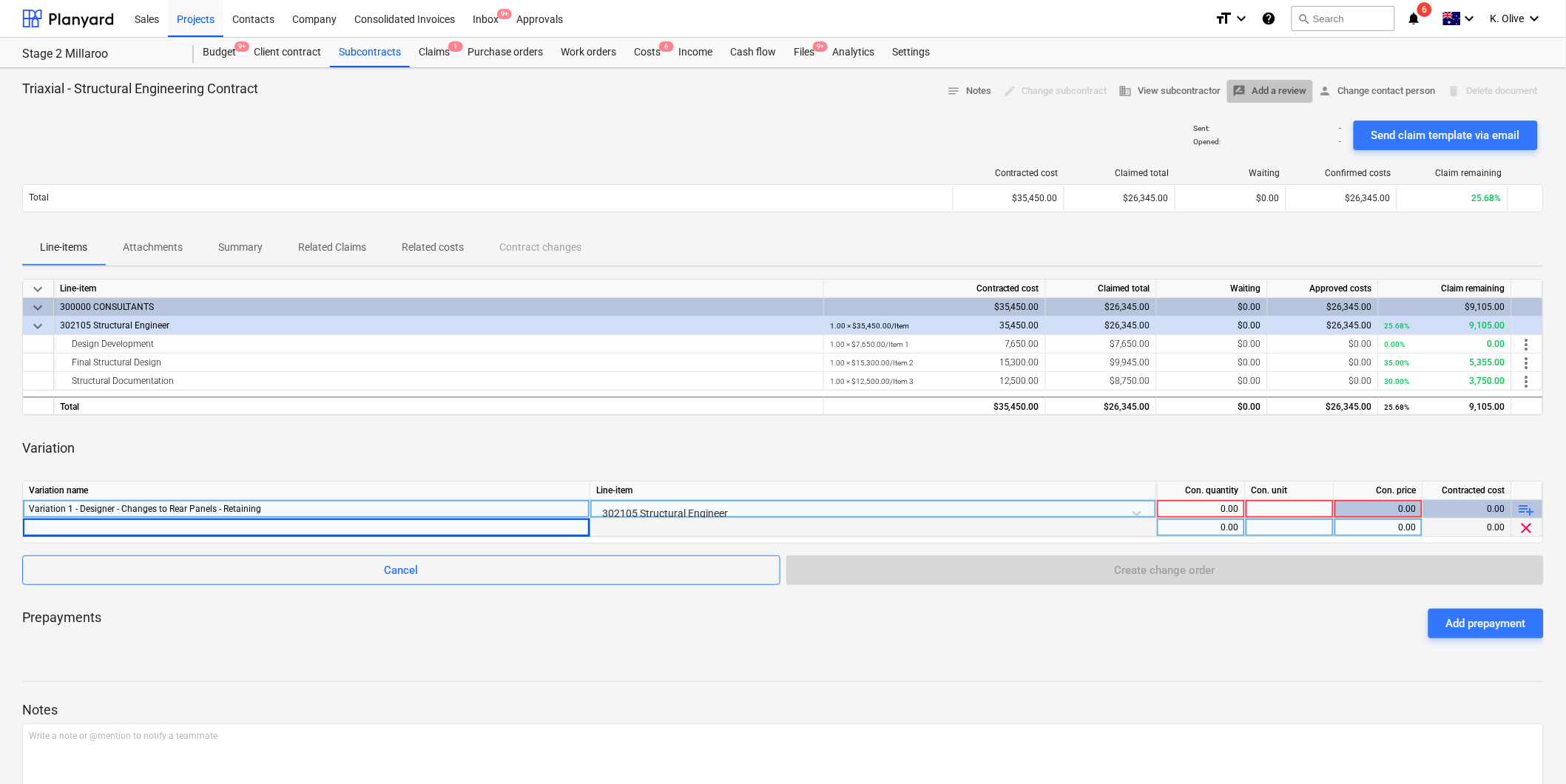
click at [1274, 98] on span "rate_review Add a review" at bounding box center [1270, 91] width 74 height 17
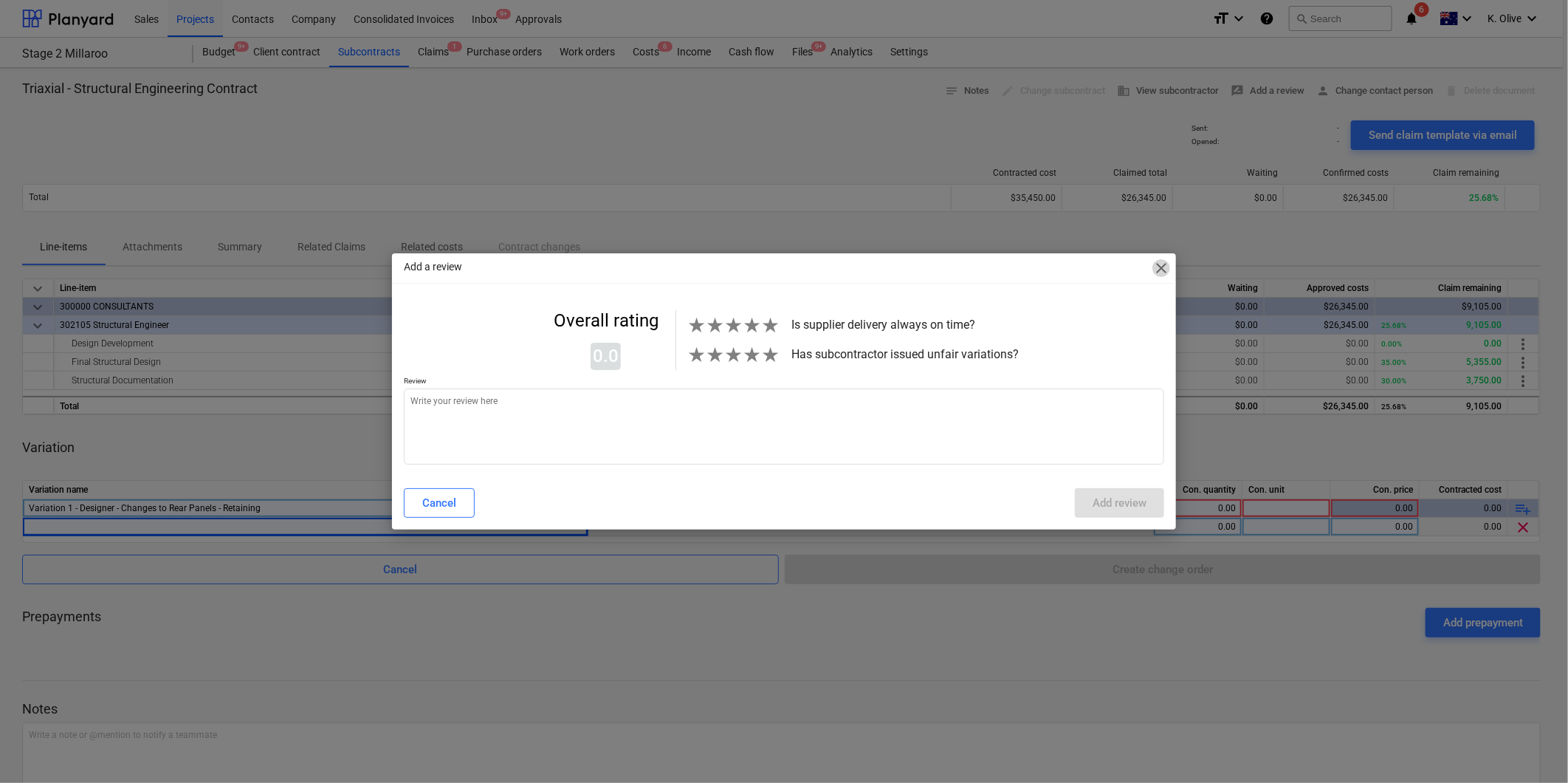
click at [1159, 267] on span "close" at bounding box center [1161, 268] width 18 height 18
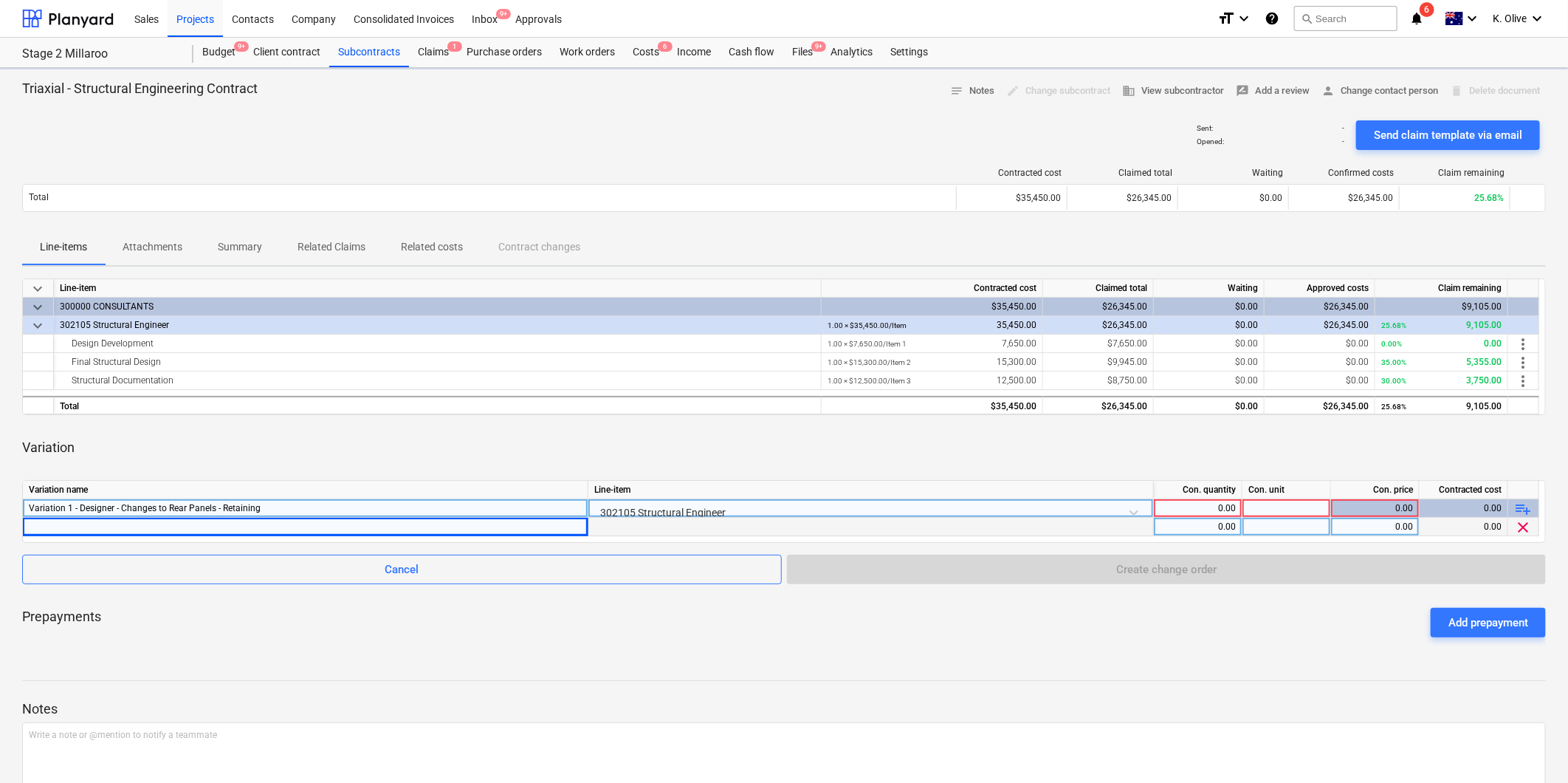
type textarea "x"
click at [917, 157] on div "Contracted cost Claimed total Waiting Confirmed costs Claim remaining Total $35…" at bounding box center [781, 193] width 1519 height 74
click at [301, 512] on div "Variation 1 - Designer - Changes to Rear Panels - Retaining" at bounding box center [305, 508] width 553 height 18
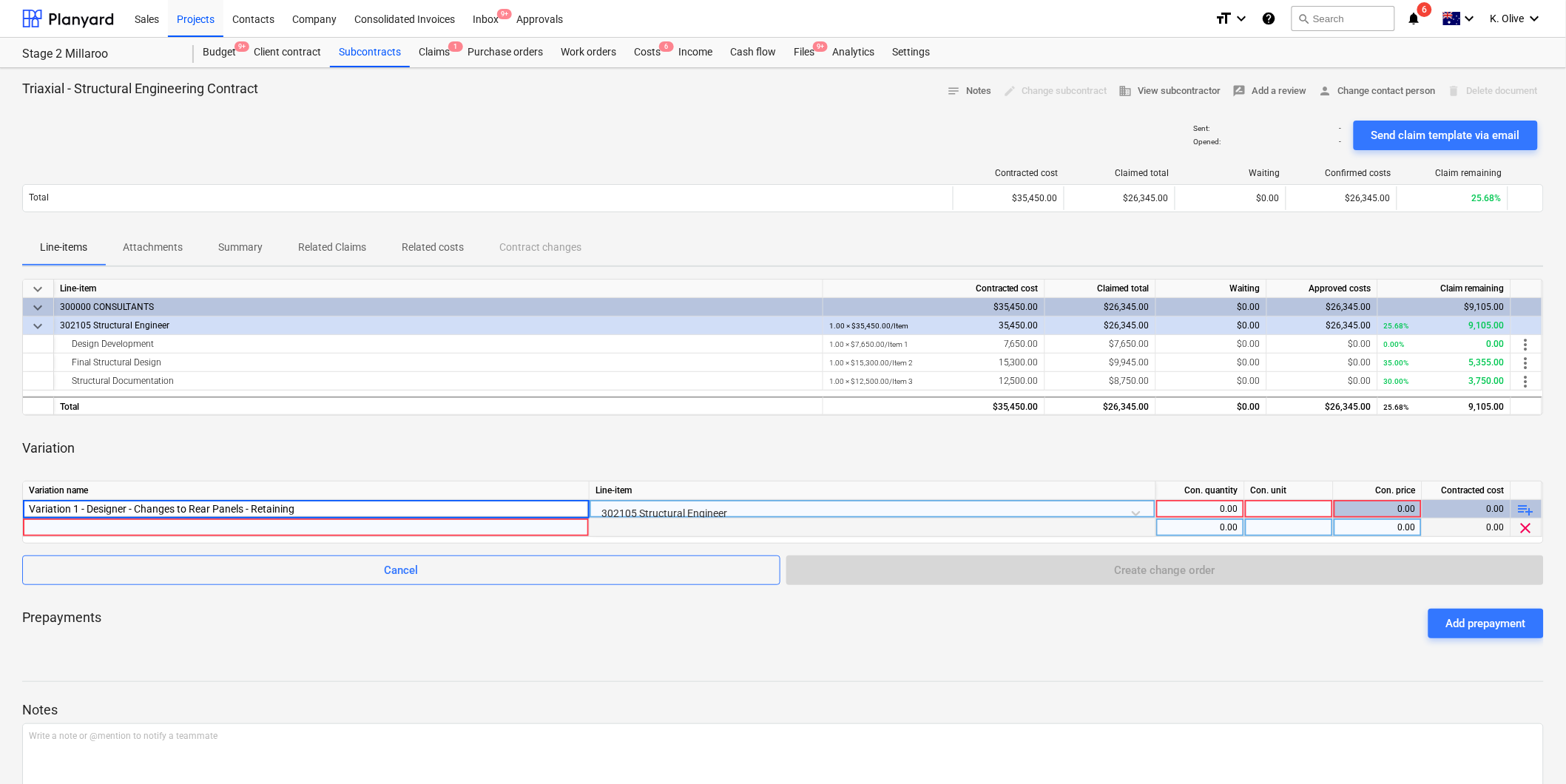
click at [224, 528] on div at bounding box center [306, 527] width 554 height 18
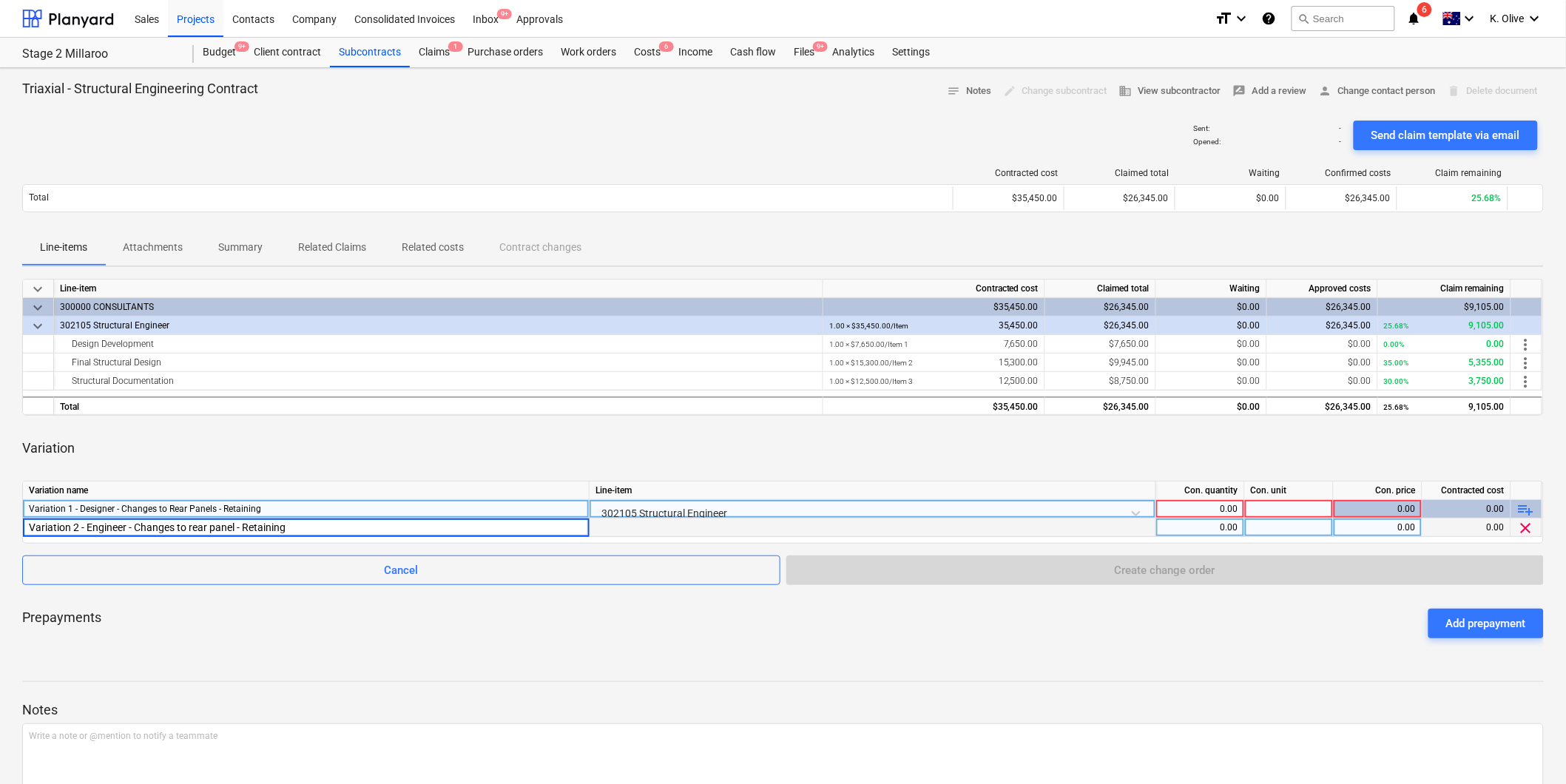
type input "Variation 2 - Engineer - Changes to rear panel - Retaining"
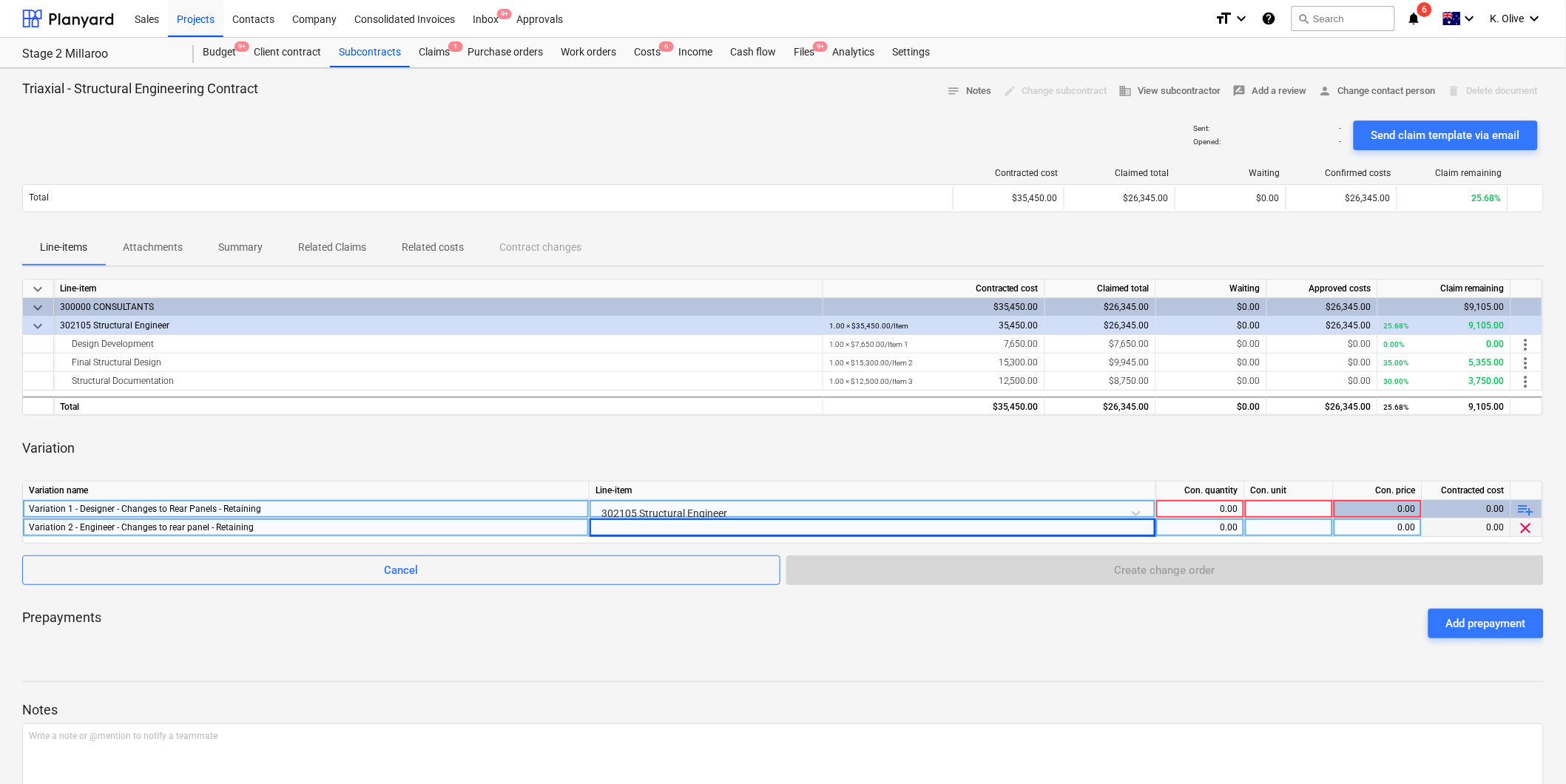
click at [766, 526] on div at bounding box center [873, 527] width 567 height 18
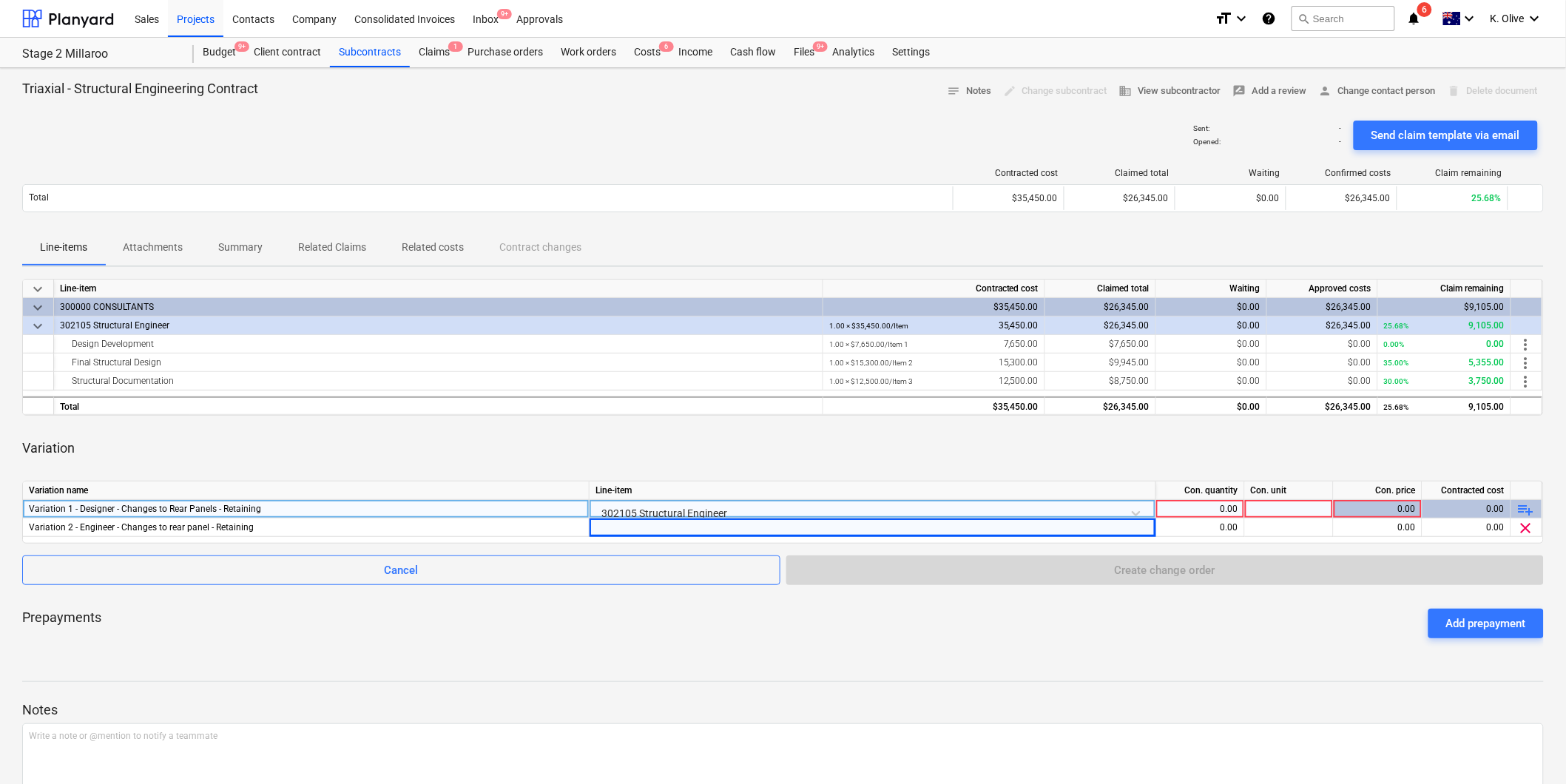
click at [1203, 511] on div "0.00" at bounding box center [1200, 509] width 76 height 18
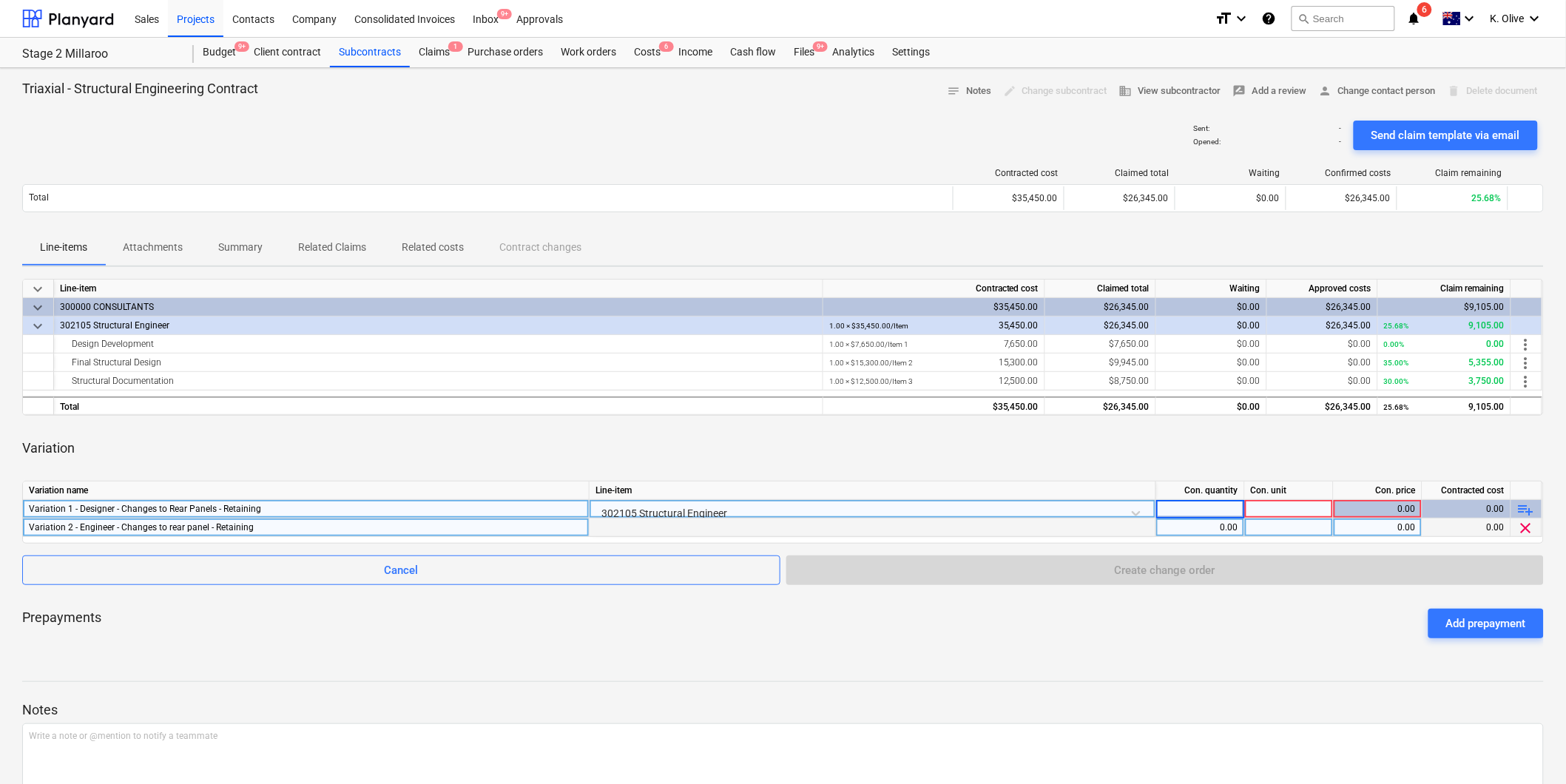
click at [1133, 525] on div at bounding box center [873, 527] width 567 height 18
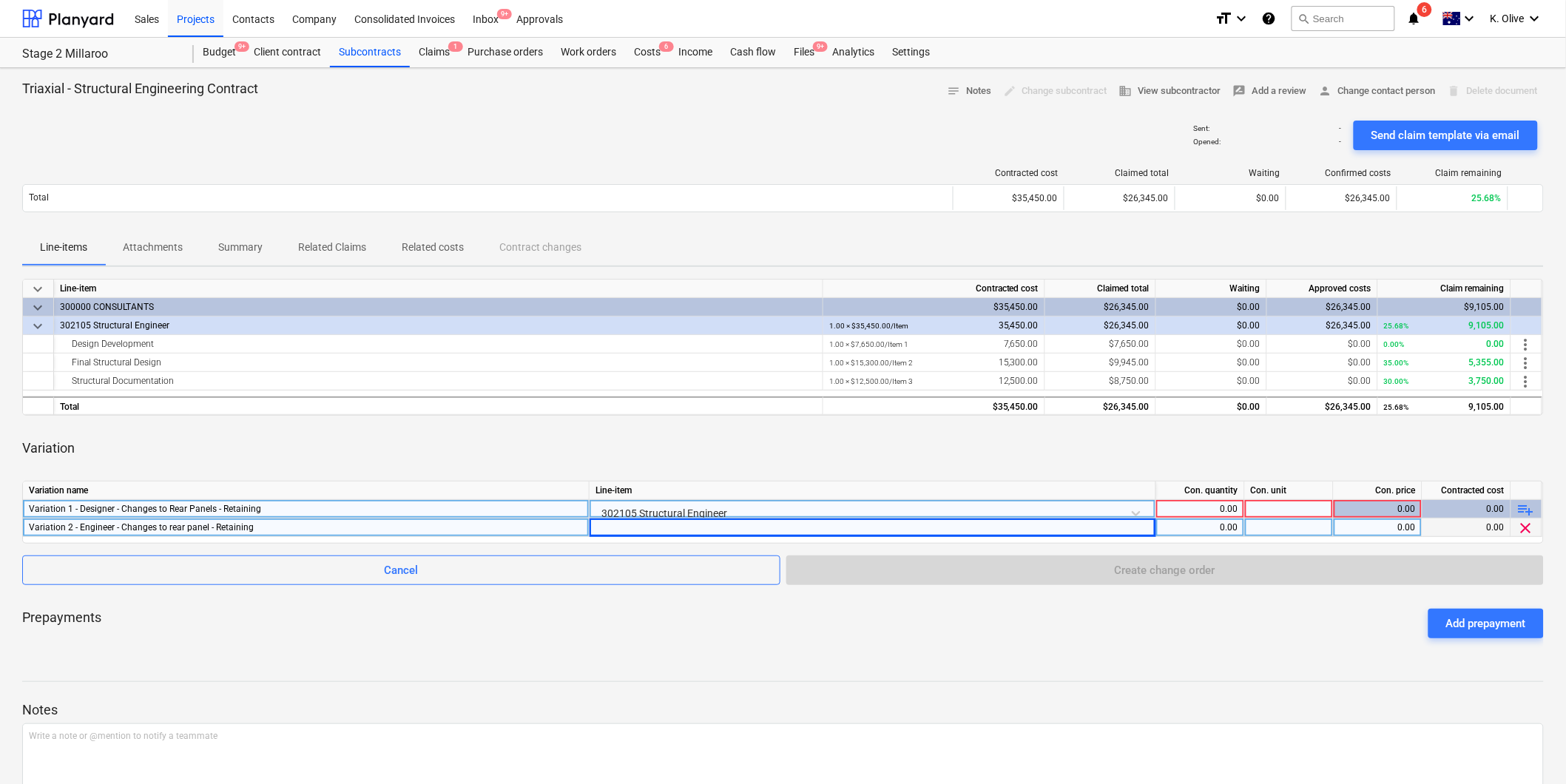
click at [1198, 530] on div "0.00" at bounding box center [1200, 527] width 76 height 18
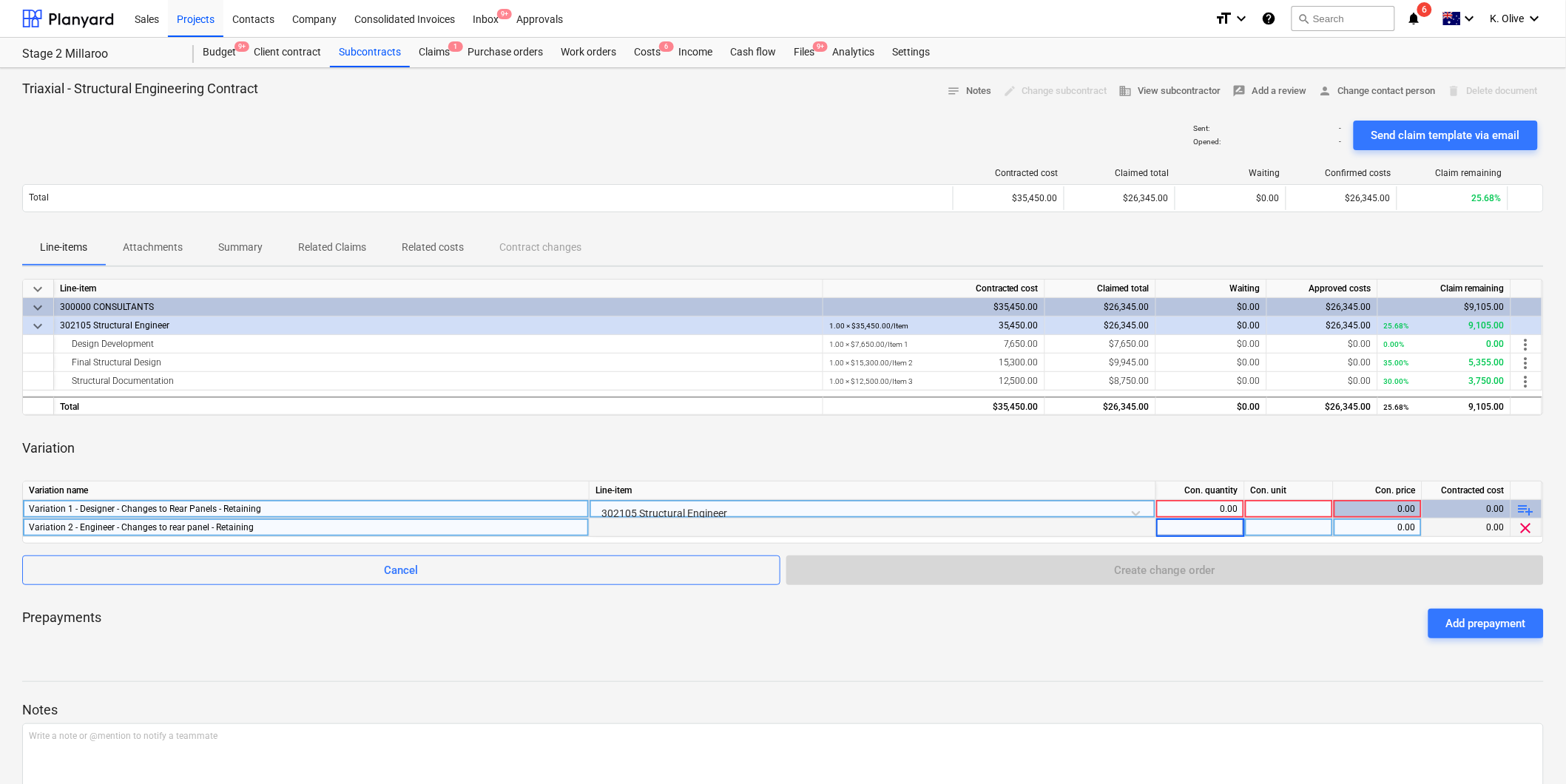
click at [1300, 511] on div at bounding box center [1289, 509] width 89 height 18
type input "hr"
click at [1305, 527] on div at bounding box center [1289, 527] width 89 height 18
type input "hr"
click at [1203, 516] on div "0.00" at bounding box center [1200, 509] width 76 height 18
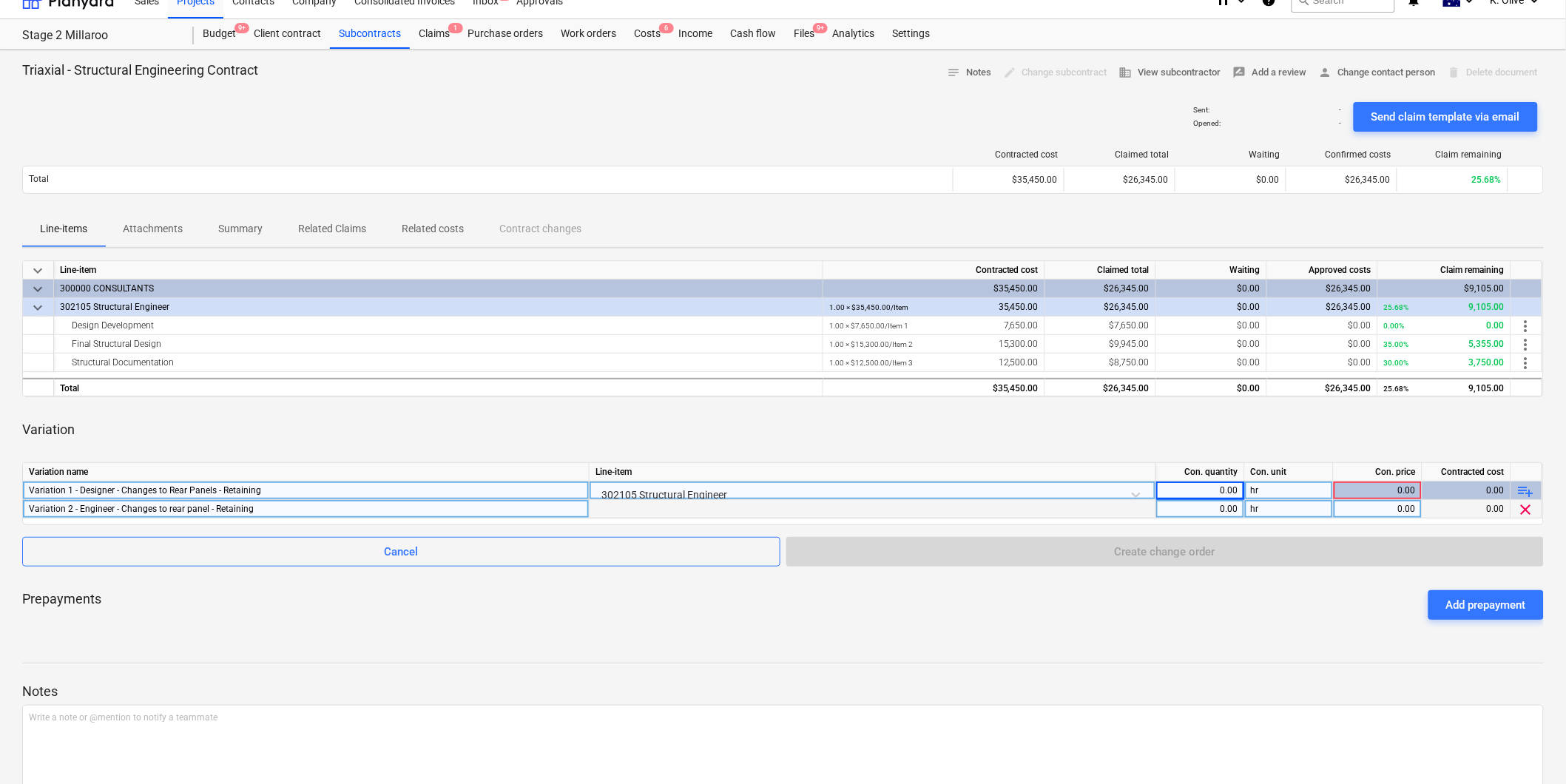
scroll to position [82, 0]
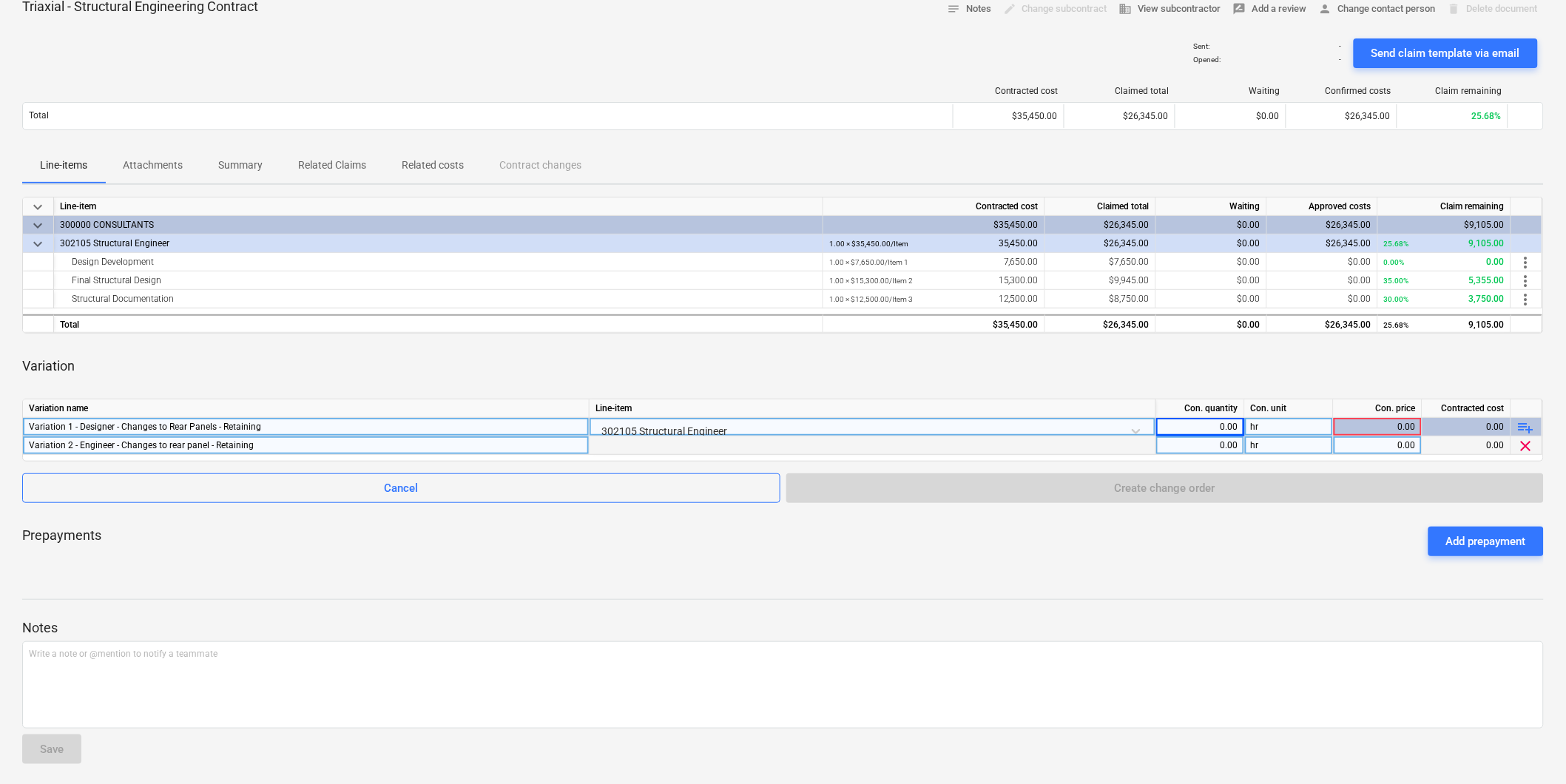
click at [1204, 426] on div "0.00" at bounding box center [1200, 427] width 76 height 18
click at [104, 429] on div "Variation 1 - Designer - Changes to Rear Panels - Retaining" at bounding box center [306, 427] width 554 height 18
click at [106, 429] on input "Variation 1 - Designer - Changes to Rear Panels - Retaining" at bounding box center [306, 427] width 566 height 18
drag, startPoint x: 124, startPoint y: 426, endPoint x: 87, endPoint y: 428, distance: 37.1
click at [86, 425] on input "Variation 1 - Designer - Changes to Rear Panels - Retaining" at bounding box center [306, 427] width 566 height 18
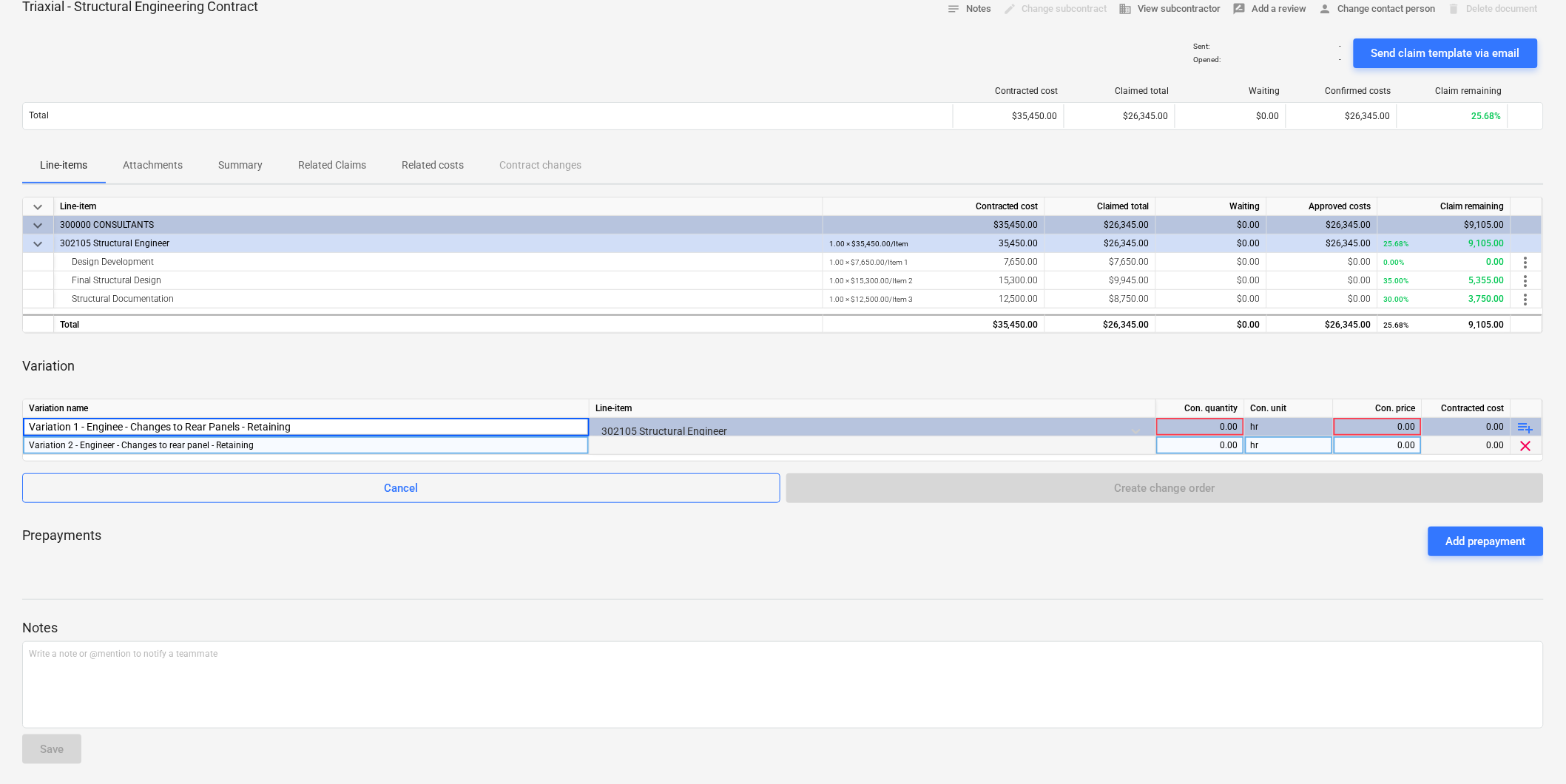
type input "Variation 1 - Engineer - Changes to Rear Panels - Retaining"
click at [109, 449] on div "Variation 2 - Engineer - Changes to rear panel - Retaining" at bounding box center [306, 445] width 554 height 18
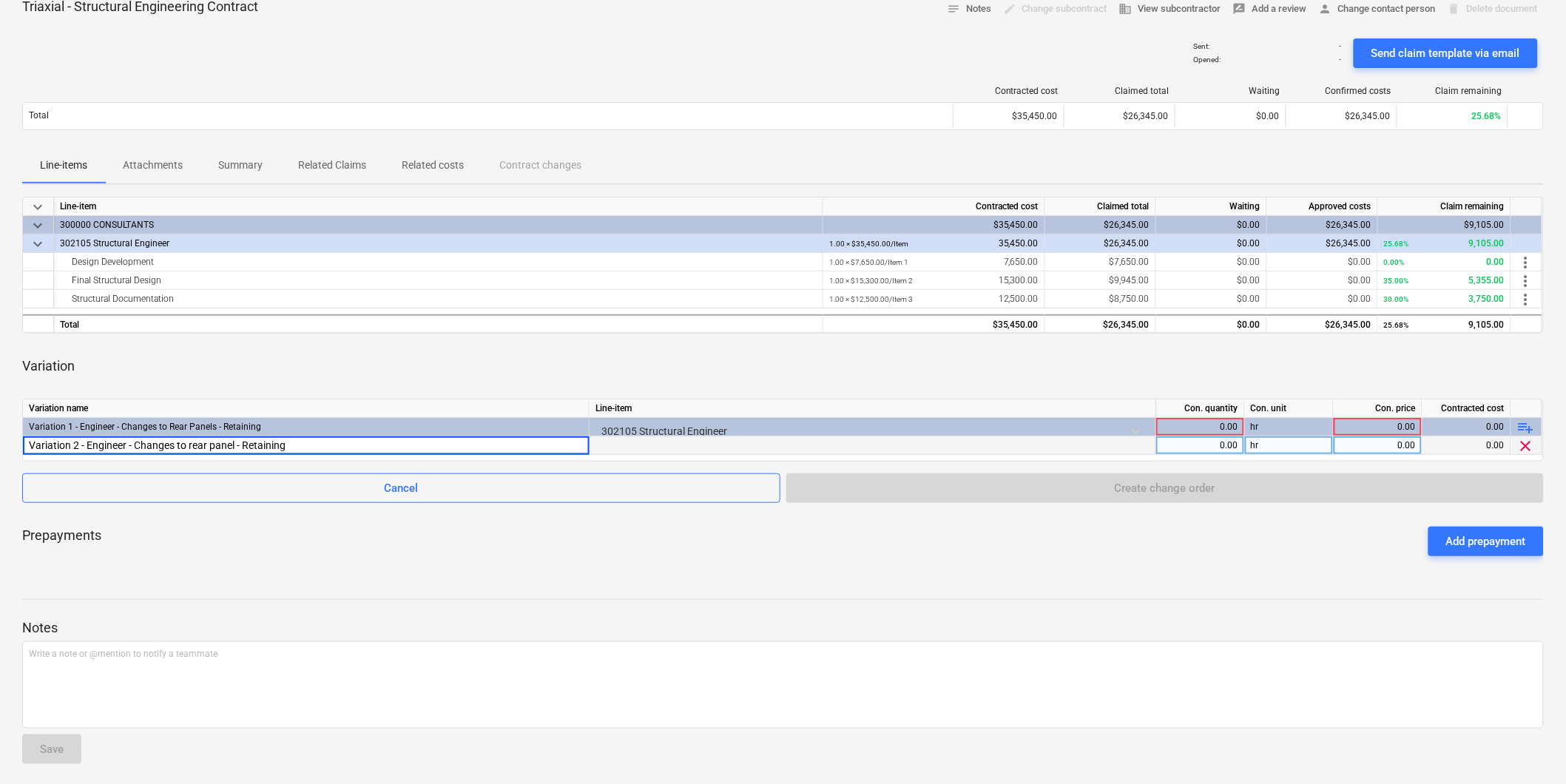
click at [95, 446] on input "Variation 2 - Engineer - Changes to rear panel - Retaining" at bounding box center [306, 445] width 566 height 18
drag, startPoint x: 86, startPoint y: 444, endPoint x: 126, endPoint y: 442, distance: 40.0
click at [126, 442] on input "Variation 2 - Engineer - Changes to rear panel - Retaining" at bounding box center [306, 445] width 566 height 18
type input "Variation 2 - Drafter - Changes to rear panel - Retaining"
click at [661, 449] on div at bounding box center [873, 445] width 567 height 18
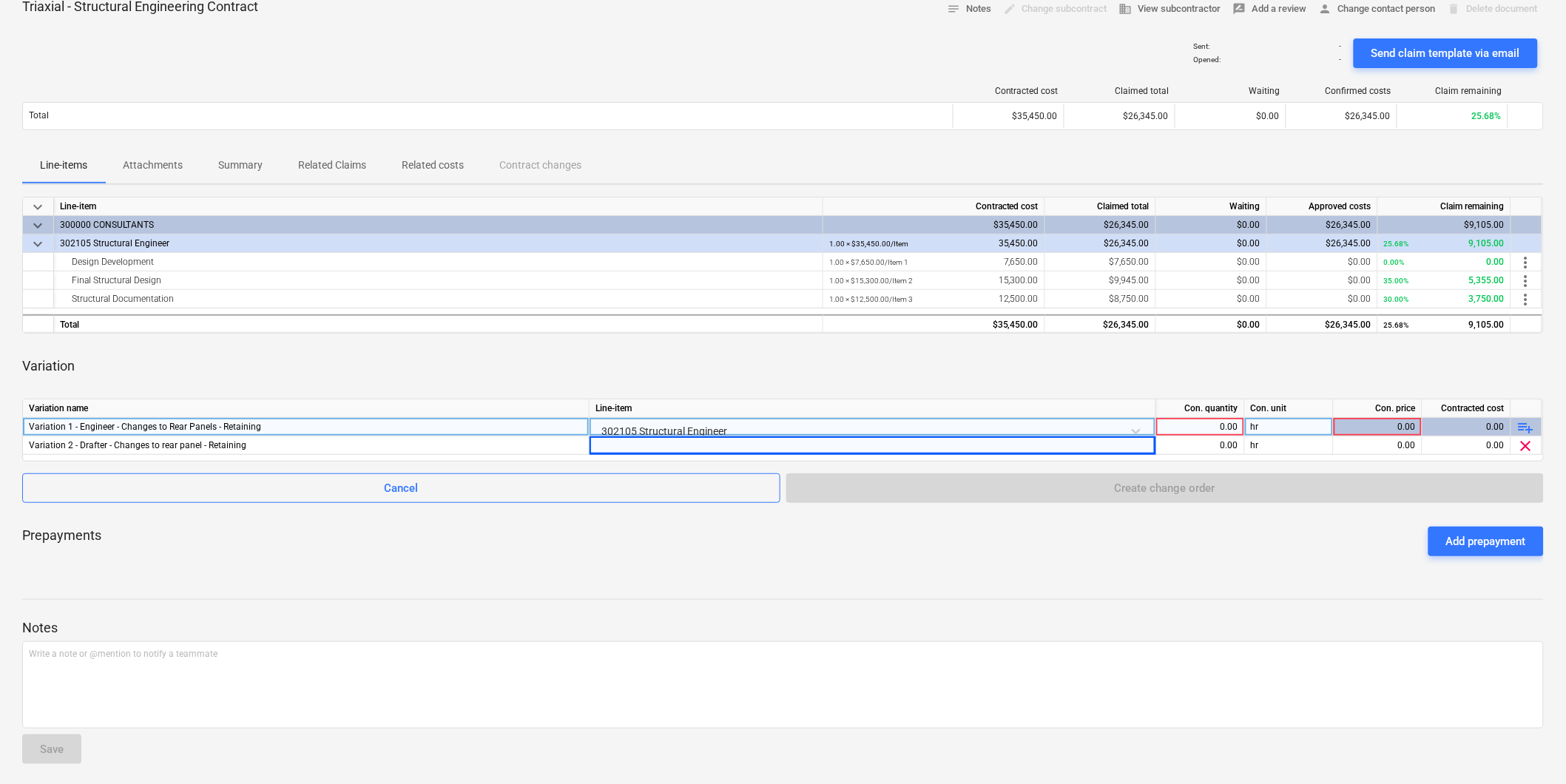
click at [1193, 426] on div "0.00" at bounding box center [1200, 427] width 76 height 18
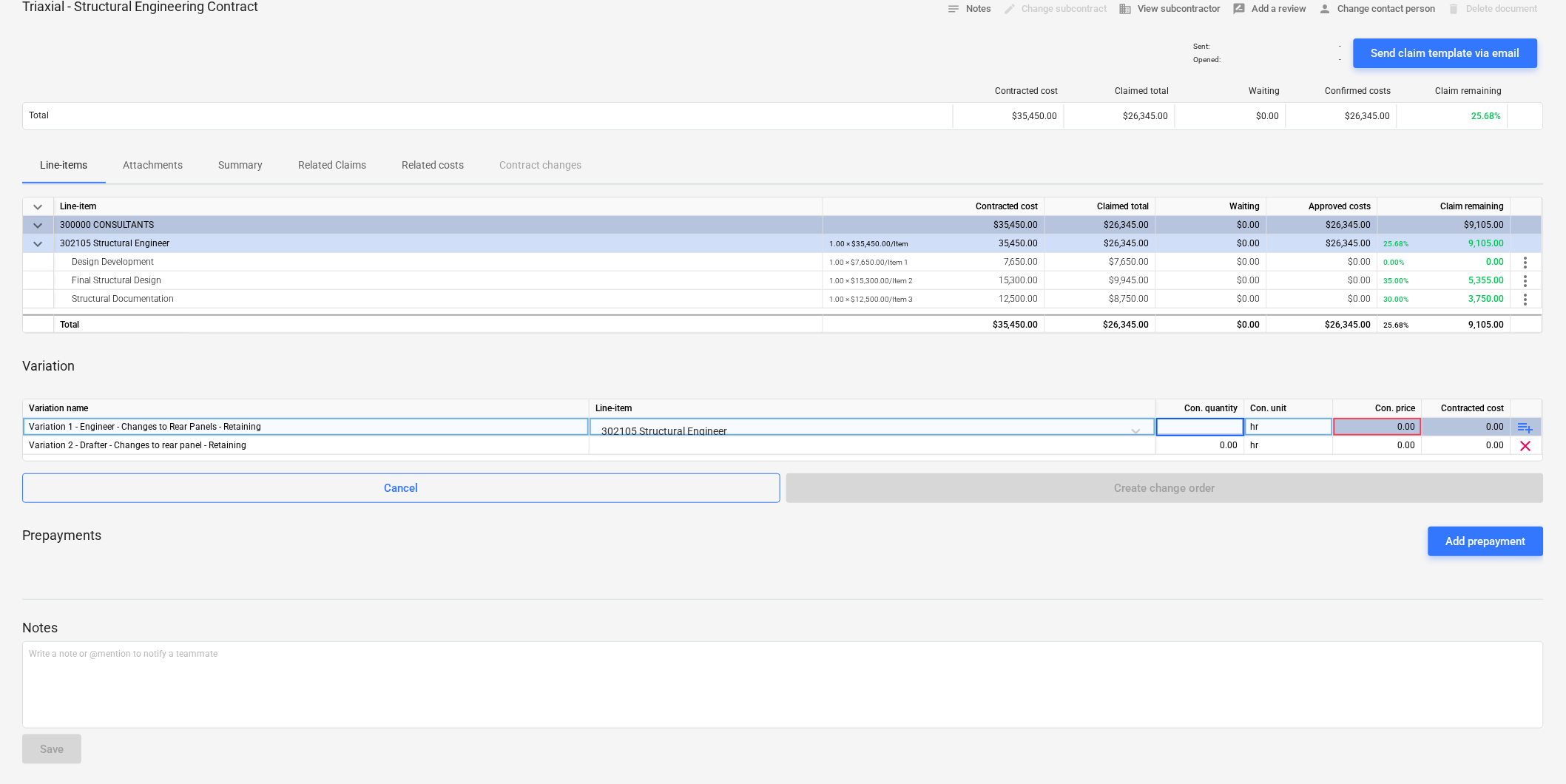
type input "8"
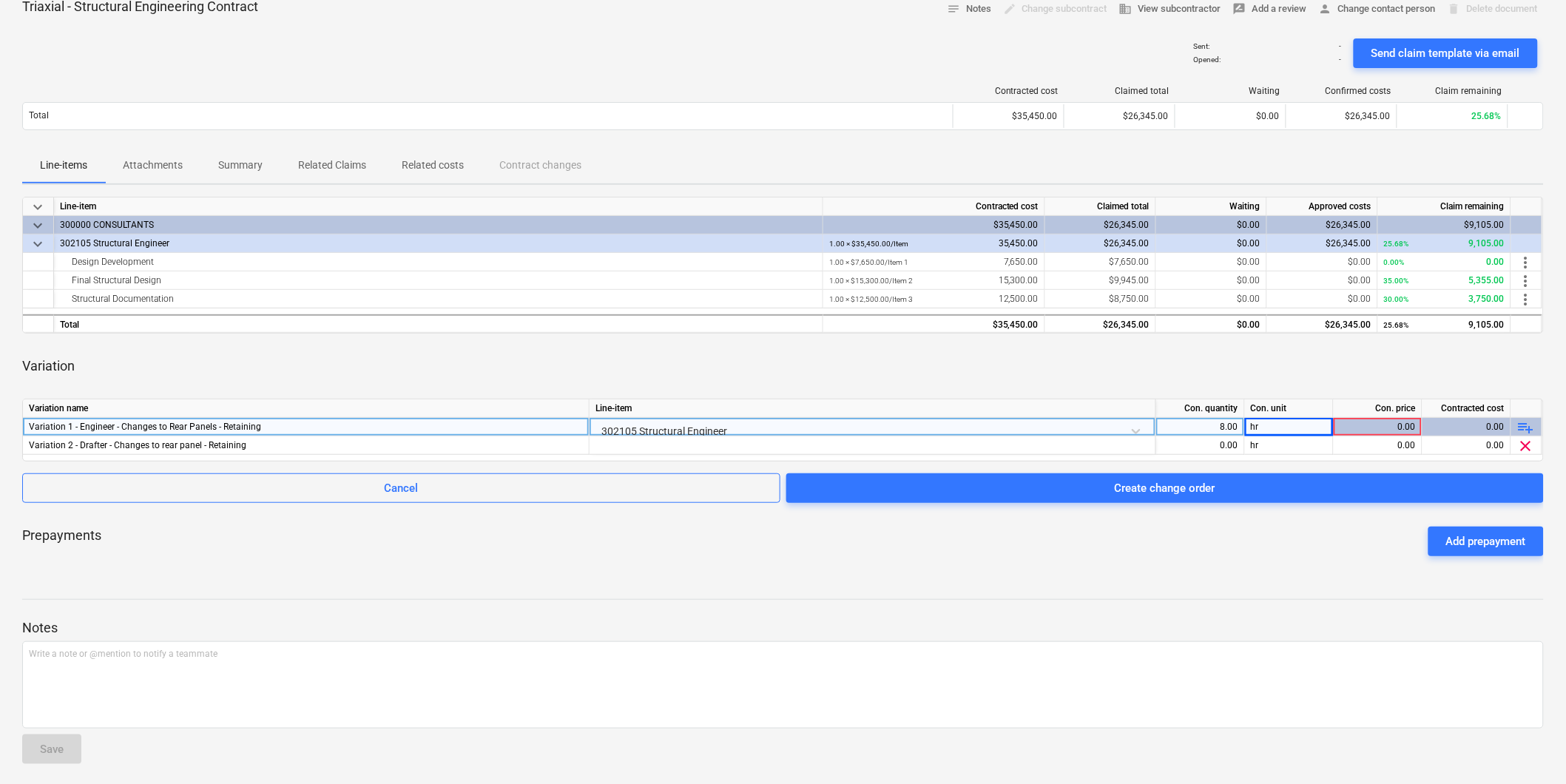
click at [1373, 425] on div "0.00" at bounding box center [1377, 427] width 76 height 18
click at [1380, 425] on div "0.00" at bounding box center [1377, 427] width 76 height 18
click at [1374, 425] on div "0.00" at bounding box center [1377, 427] width 76 height 18
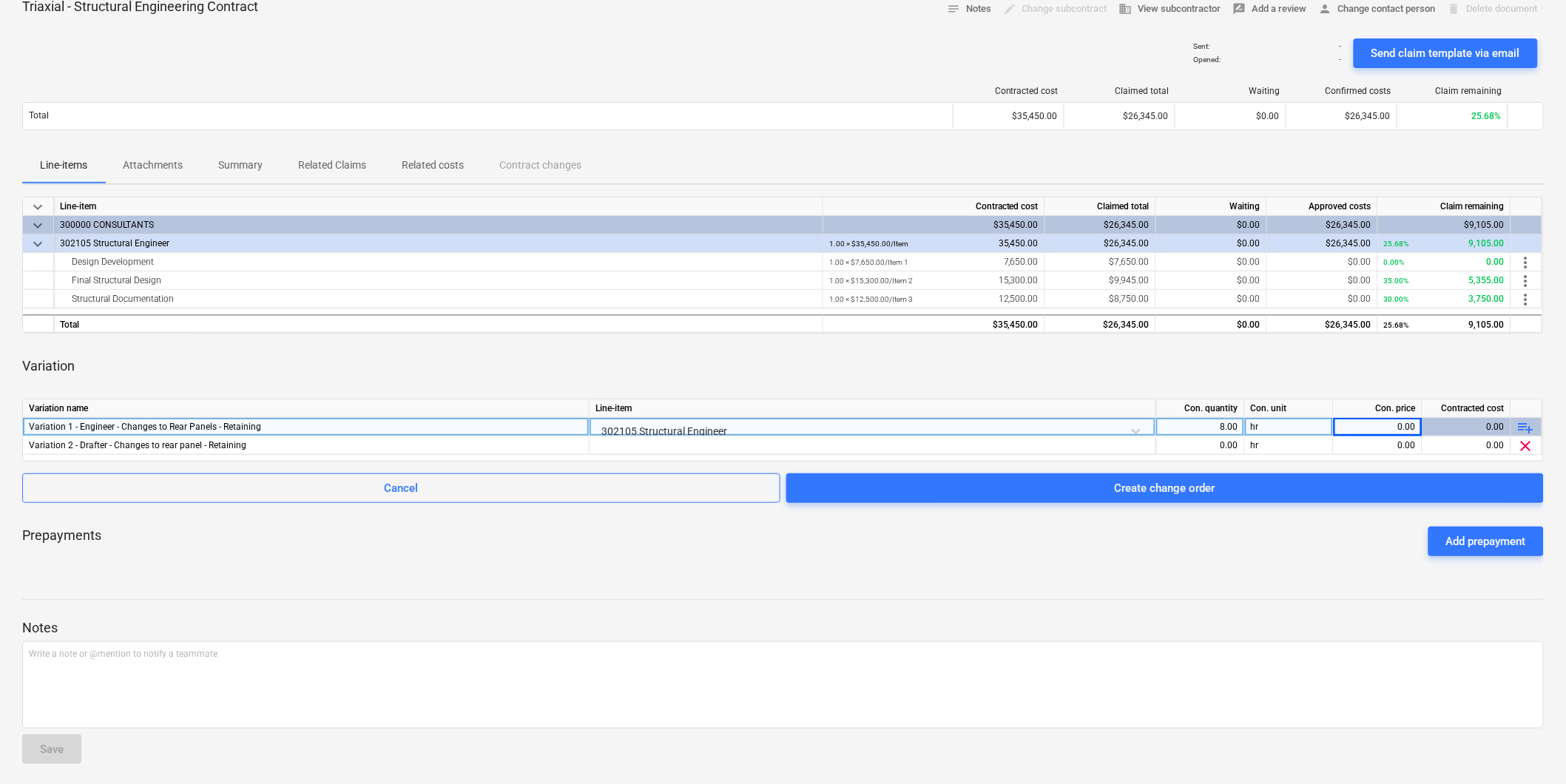
click at [1374, 425] on div "0.00" at bounding box center [1377, 427] width 76 height 18
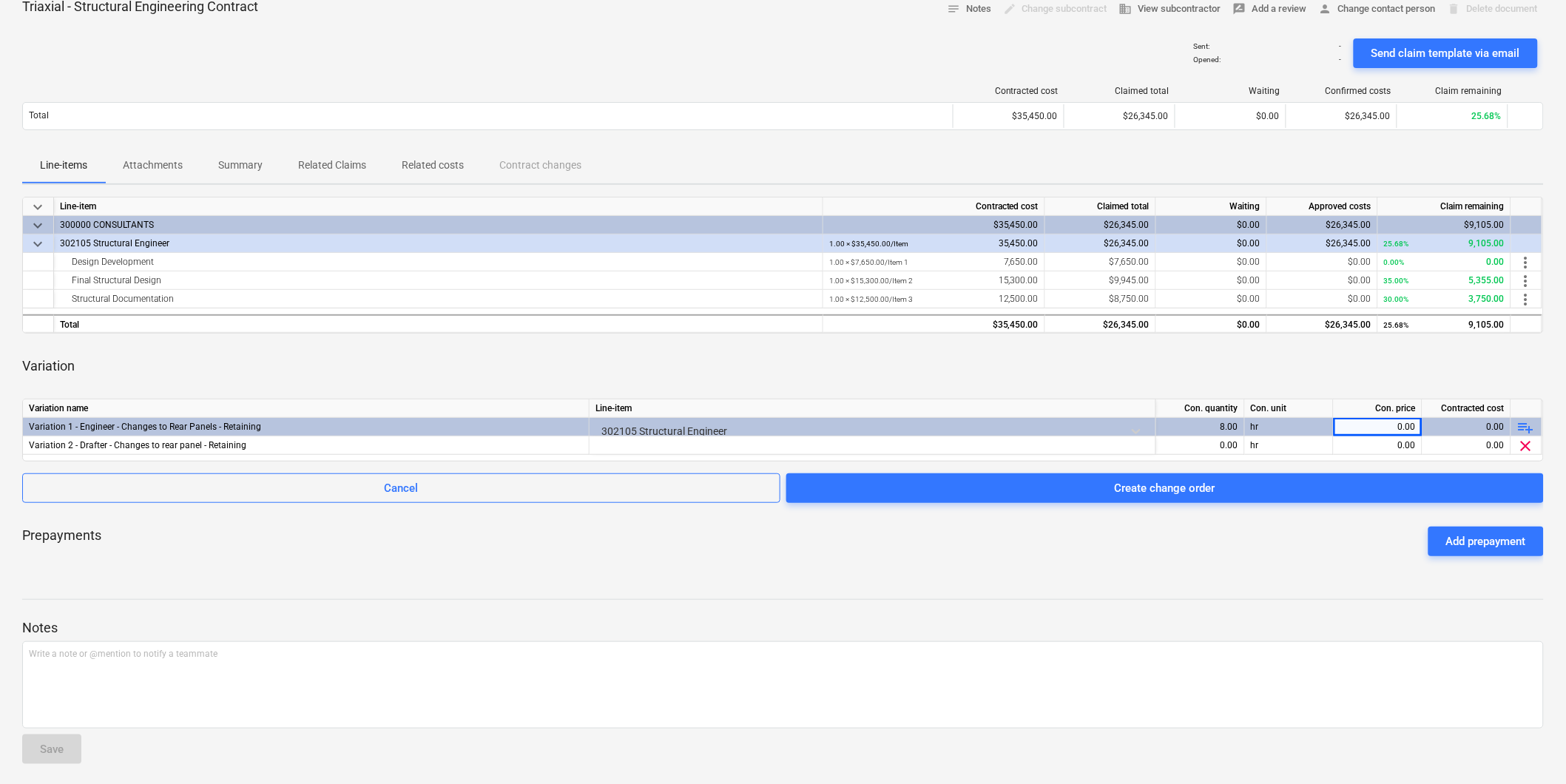
click at [1525, 428] on span "playlist_add" at bounding box center [1526, 428] width 18 height 18
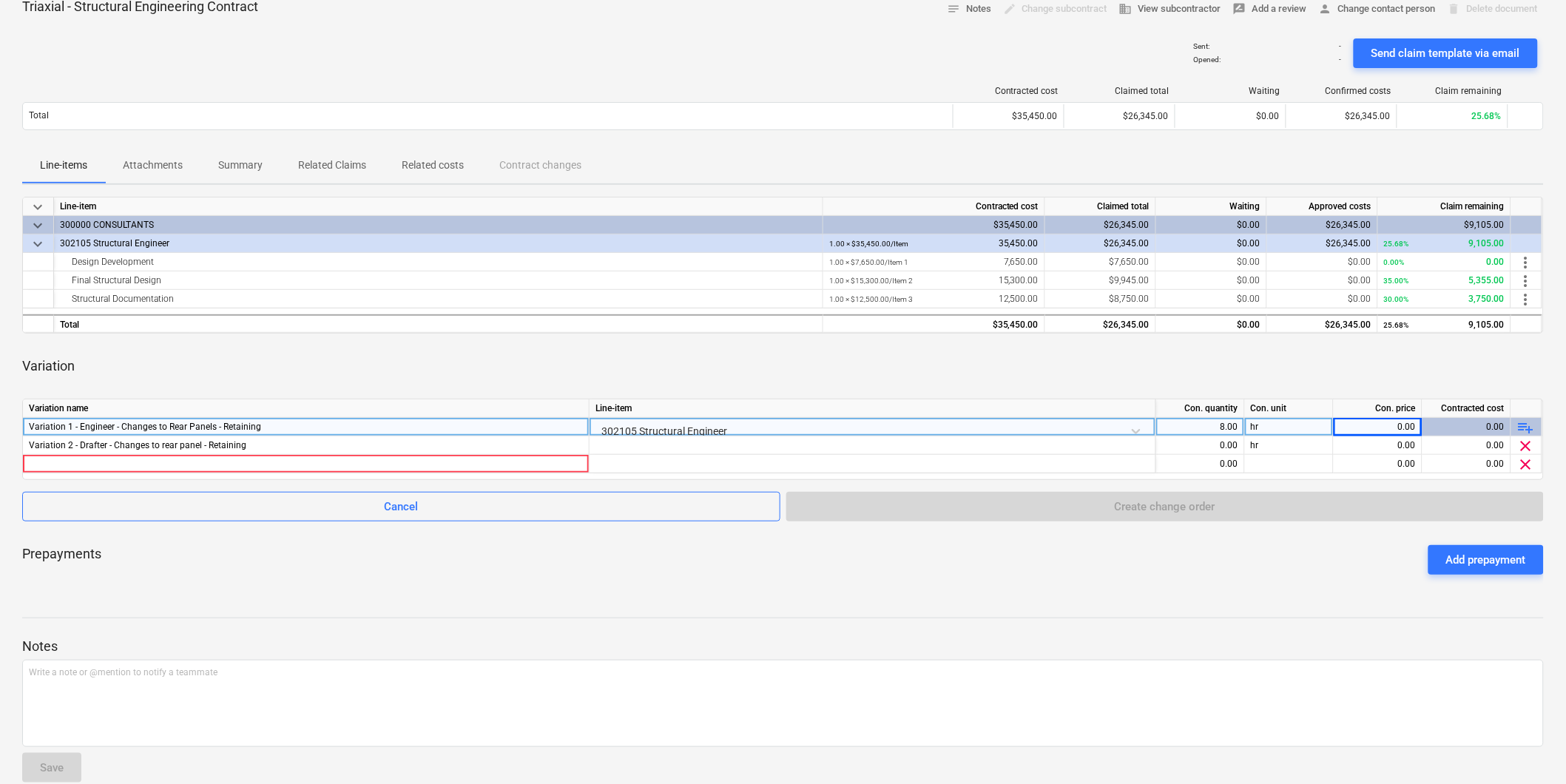
click at [261, 425] on div "Variation 1 - Engineer - Changes to Rear Panels - Retaining" at bounding box center [306, 427] width 554 height 18
type input "Variation 1"
click at [1197, 425] on div "8.00" at bounding box center [1200, 427] width 76 height 18
click at [1197, 425] on input "8" at bounding box center [1200, 427] width 88 height 18
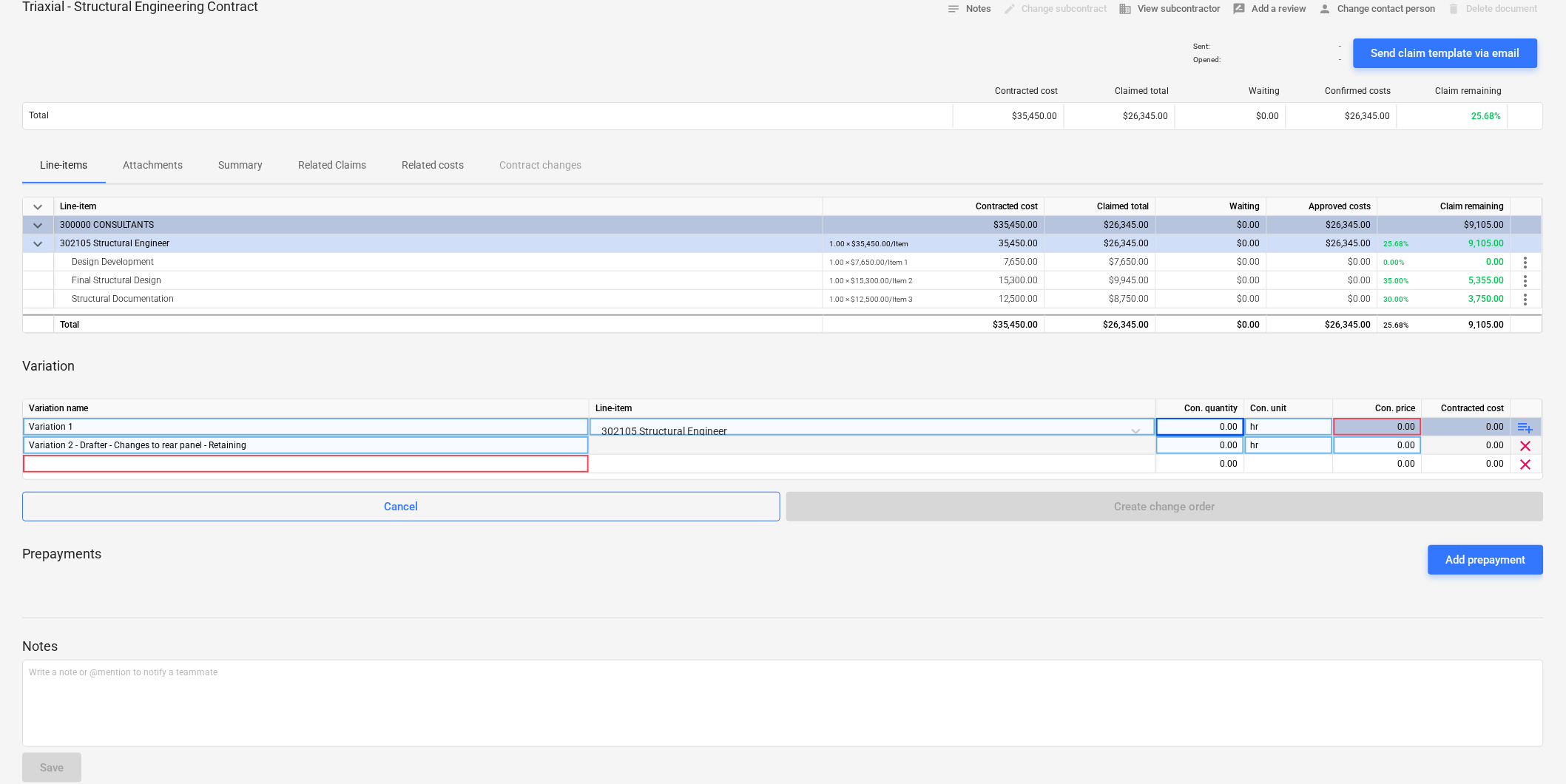
click at [107, 447] on div "Variation 2 - Drafter - Changes to rear panel - Retaining" at bounding box center [306, 445] width 554 height 18
click at [86, 446] on input "Variation 2 - Drafter - Changes to rear panel - Retaining" at bounding box center [306, 445] width 566 height 18
type input "Drafter - Changes to rear panel - Retaining"
drag, startPoint x: 184, startPoint y: 450, endPoint x: 64, endPoint y: 445, distance: 120.1
click at [19, 459] on div "Triaxial - Structural Engineering Contract notes Notes edit Change subcontract …" at bounding box center [783, 396] width 1566 height 820
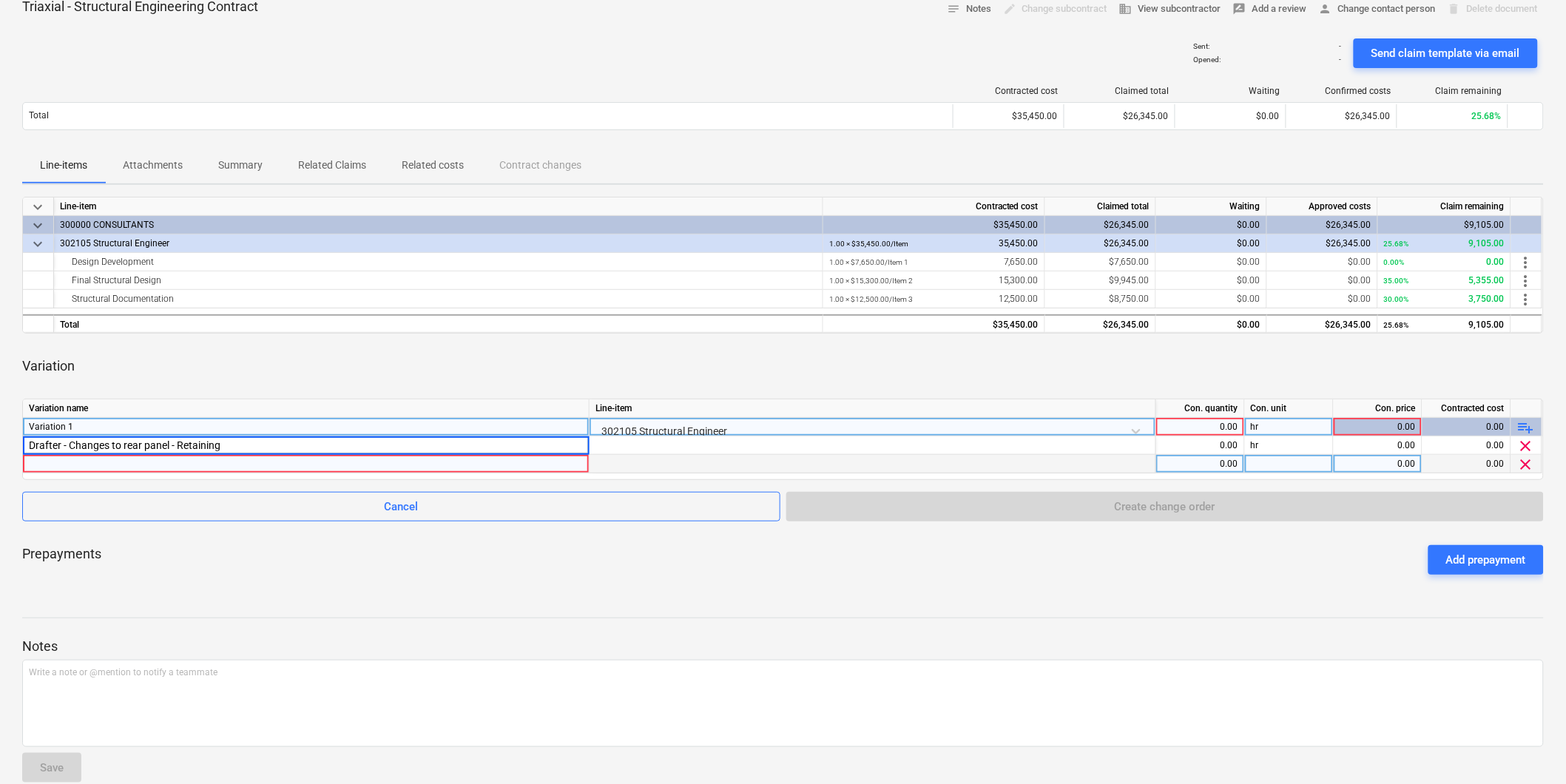
click at [71, 467] on div at bounding box center [306, 464] width 554 height 18
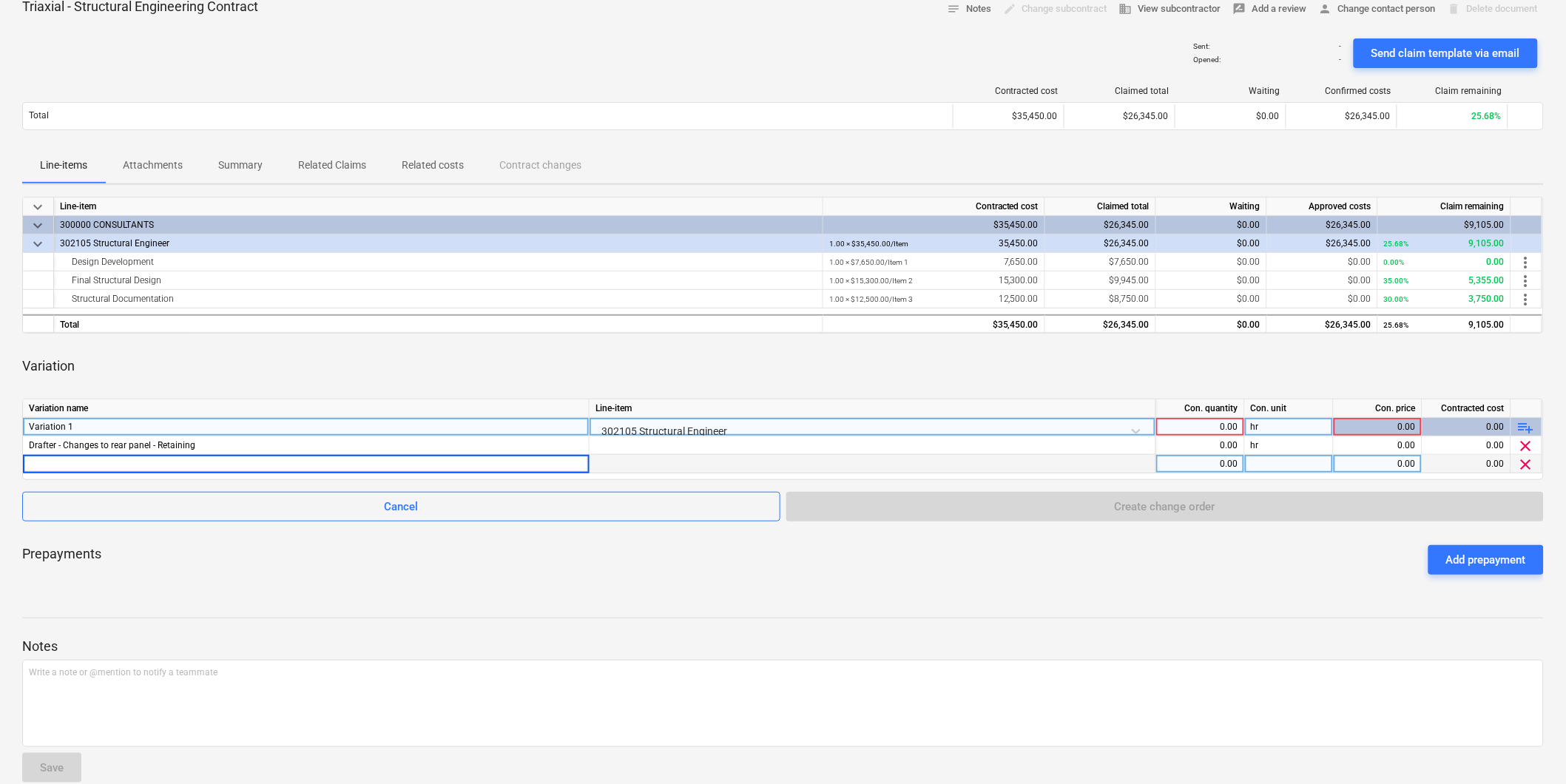
type input "Drafter - Changes to rear panel - Retaining"
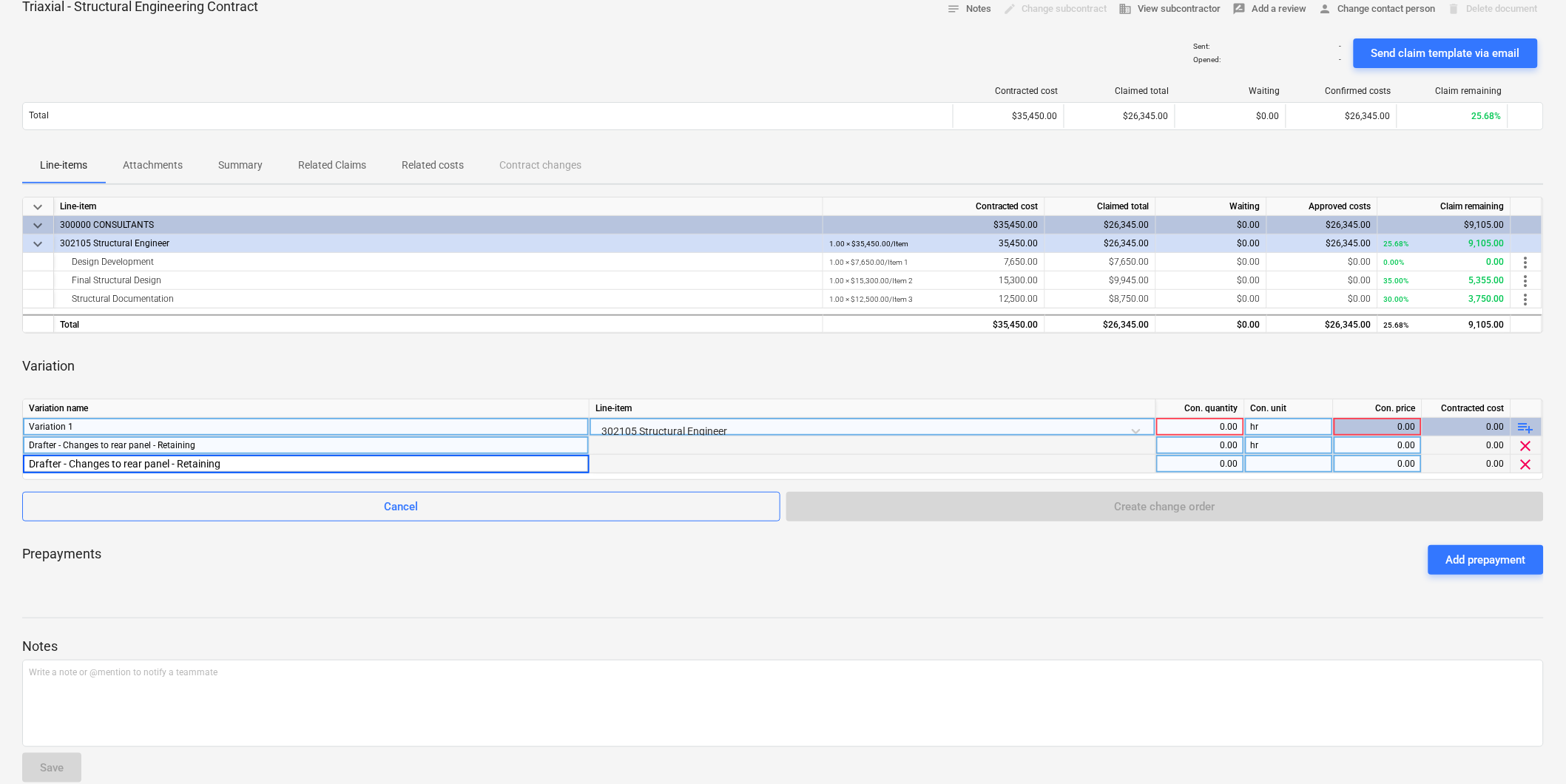
click at [58, 444] on div "Drafter - Changes to rear panel - Retaining" at bounding box center [306, 445] width 554 height 18
drag, startPoint x: 56, startPoint y: 444, endPoint x: 68, endPoint y: 457, distance: 17.7
click at [56, 445] on input "Drafter - Changes to rear panel - Retaining" at bounding box center [306, 445] width 566 height 18
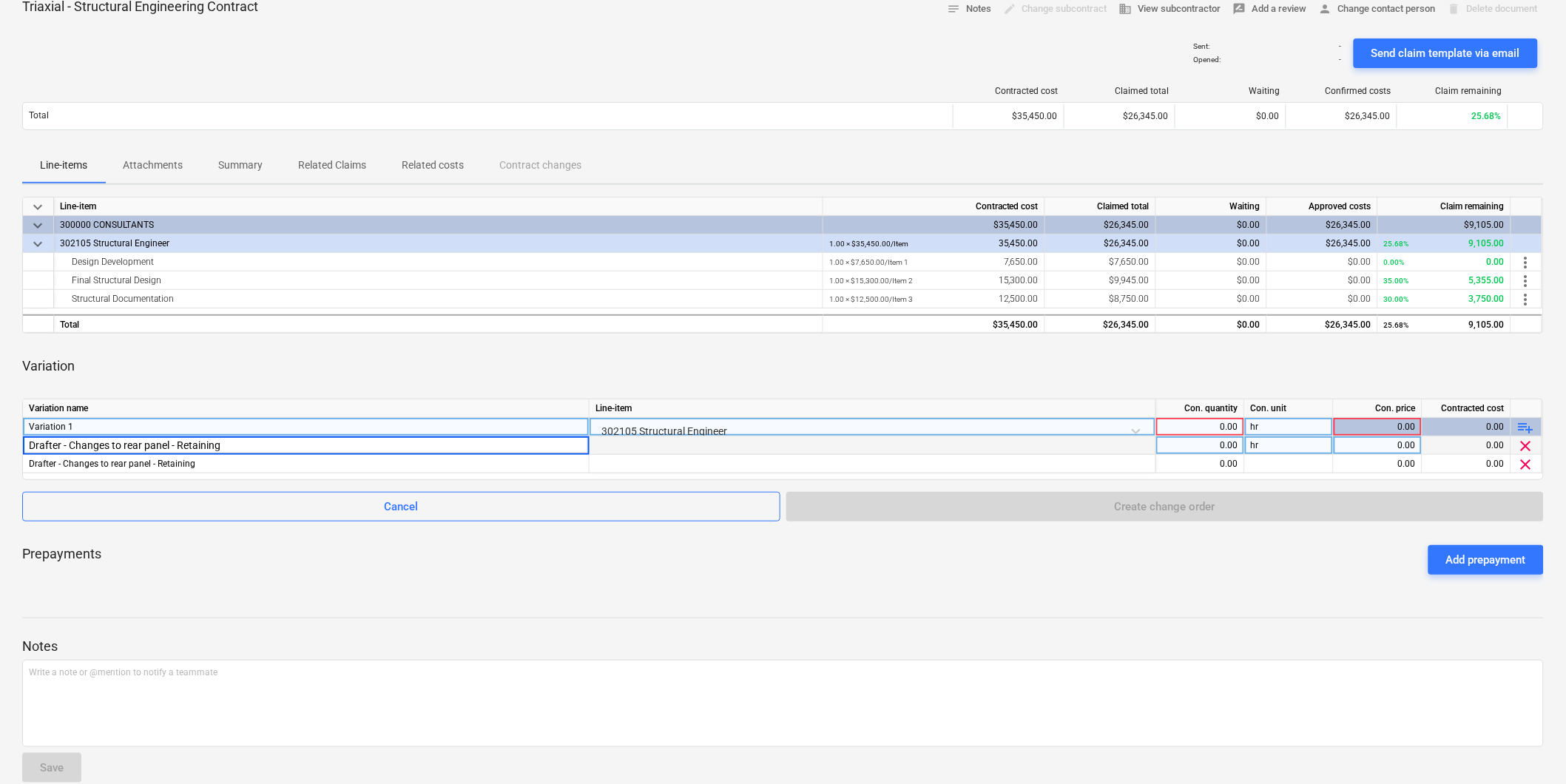
click at [56, 446] on input "Drafter - Changes to rear panel - Retaining" at bounding box center [306, 445] width 566 height 18
click at [60, 444] on input "Drafter - Changes to rear panel - Retaining" at bounding box center [306, 445] width 566 height 18
type input "Engineer - Changes to rear panel - Retaining"
click at [1214, 442] on div "0.00" at bounding box center [1200, 445] width 76 height 18
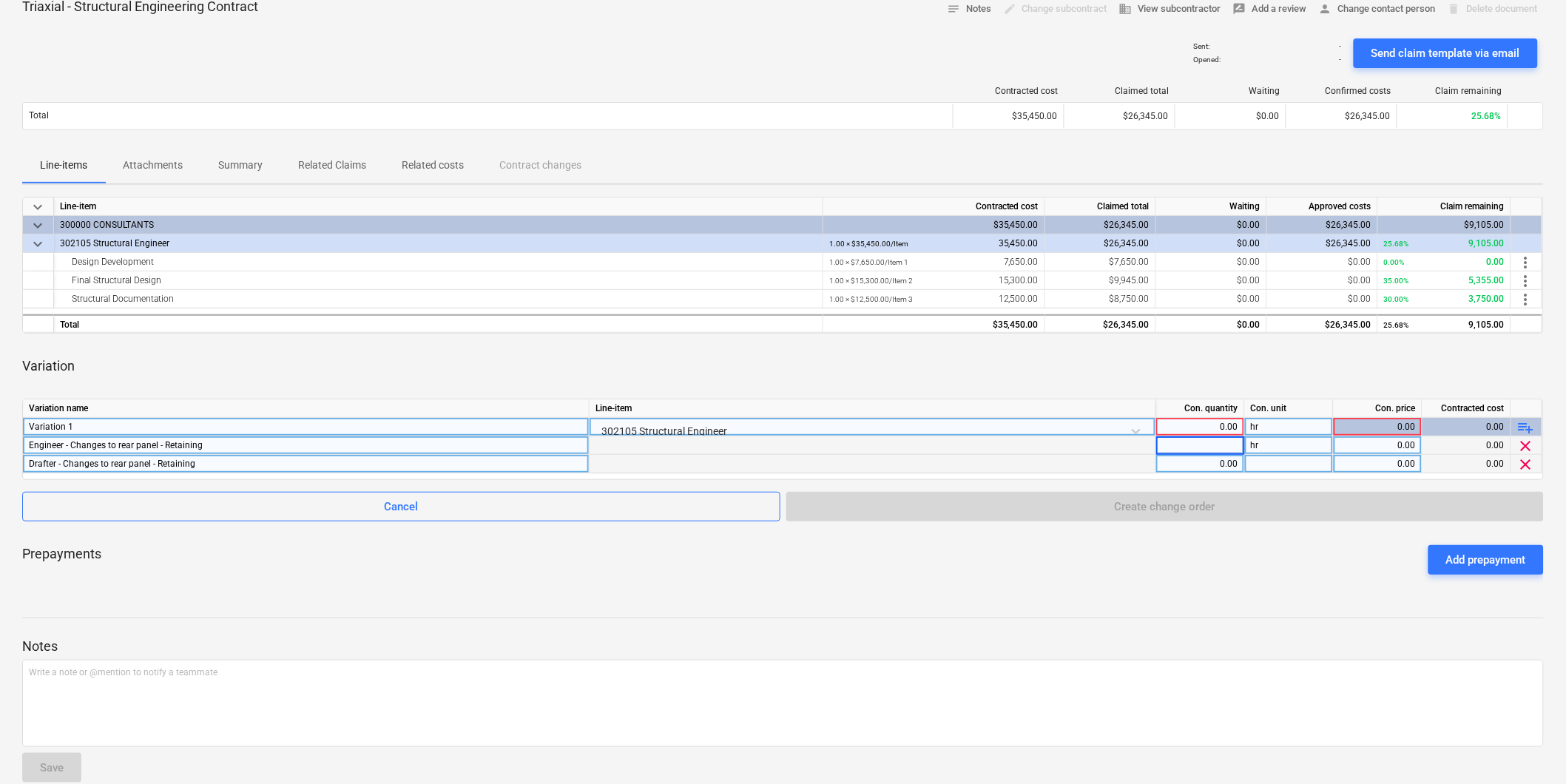
click at [1283, 456] on div at bounding box center [1289, 464] width 89 height 18
type input "hr"
click at [1193, 447] on div "0.00" at bounding box center [1200, 445] width 76 height 18
type input "8"
click at [1192, 464] on div "0.00" at bounding box center [1200, 464] width 76 height 18
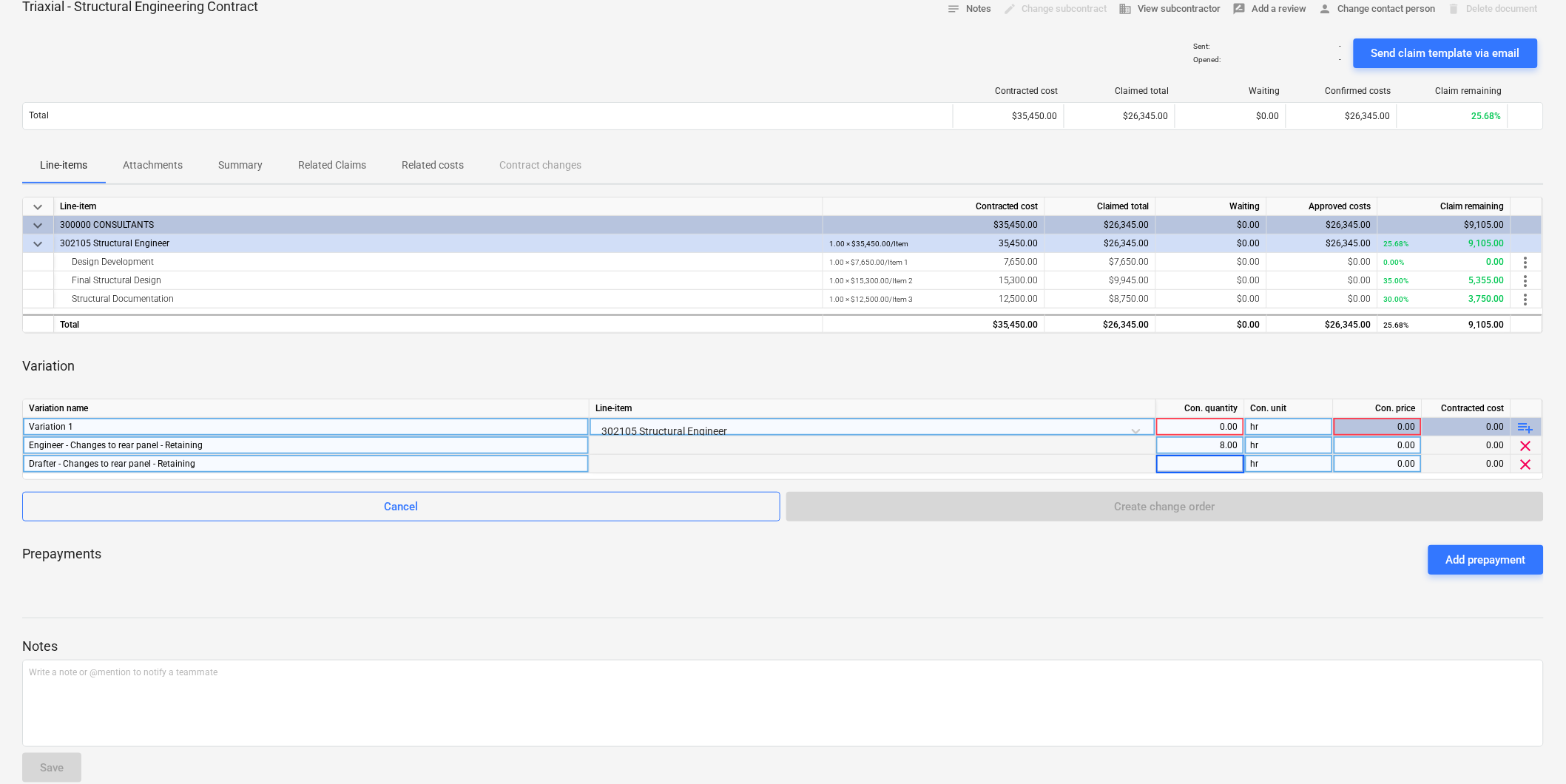
type input "8"
click at [1365, 438] on div "0.00" at bounding box center [1377, 445] width 76 height 18
type input "255"
click at [1368, 464] on div "0.00" at bounding box center [1377, 464] width 76 height 18
type input "125"
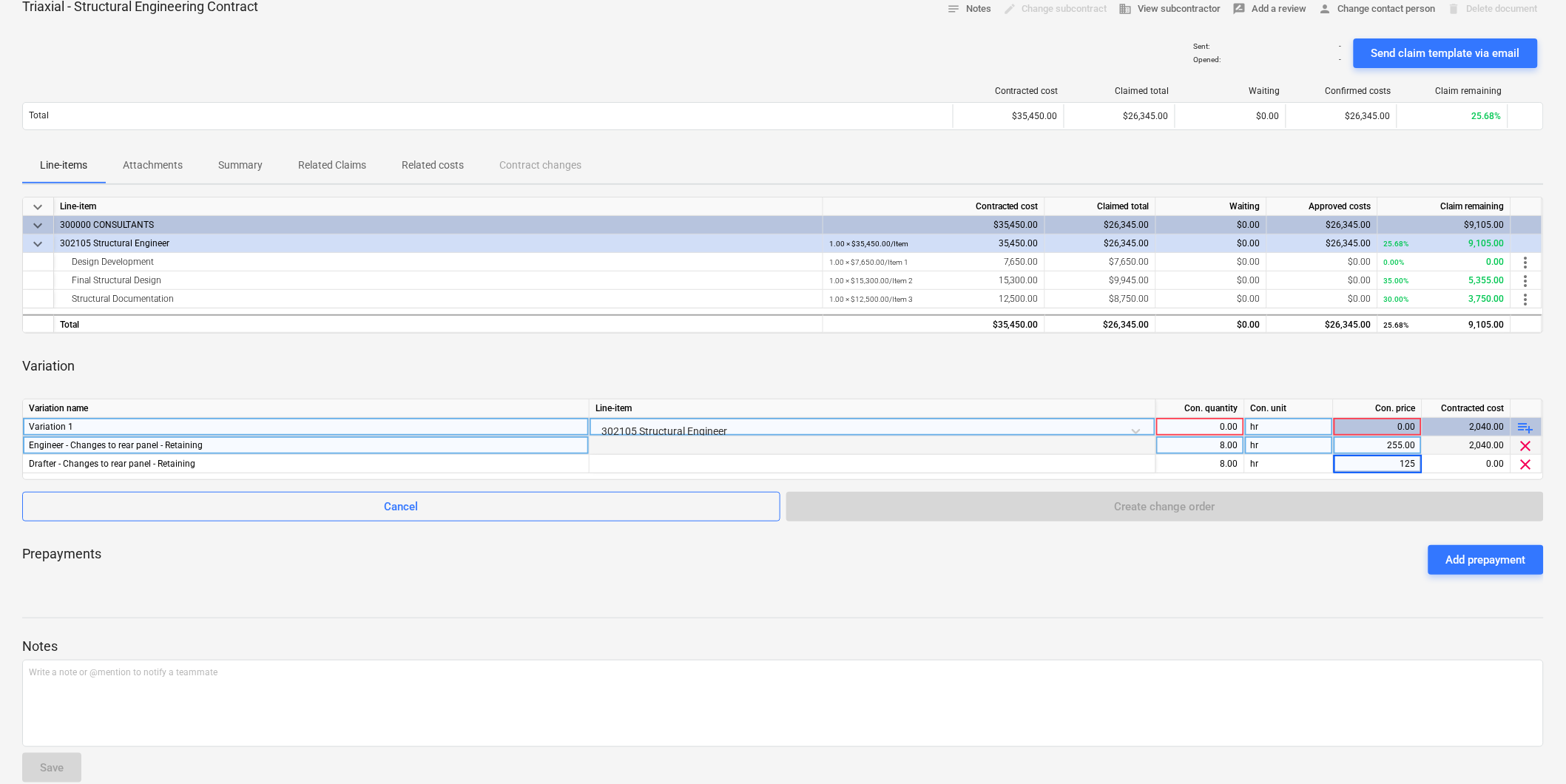
click at [1206, 448] on div "8.00" at bounding box center [1200, 445] width 76 height 18
click at [1202, 436] on input "8" at bounding box center [1200, 445] width 88 height 18
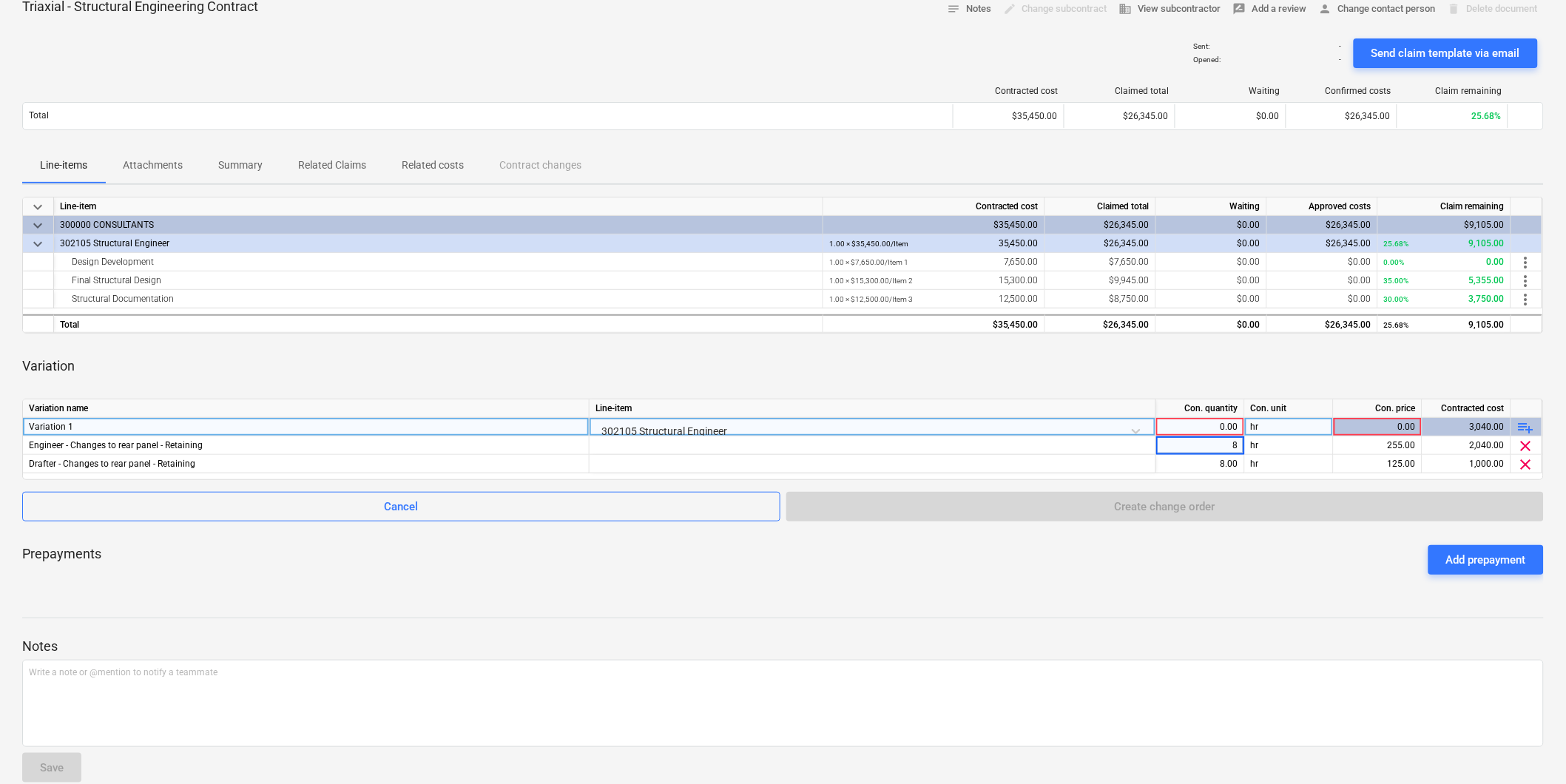
click at [1201, 427] on div "0.00" at bounding box center [1200, 427] width 76 height 18
type input "1"
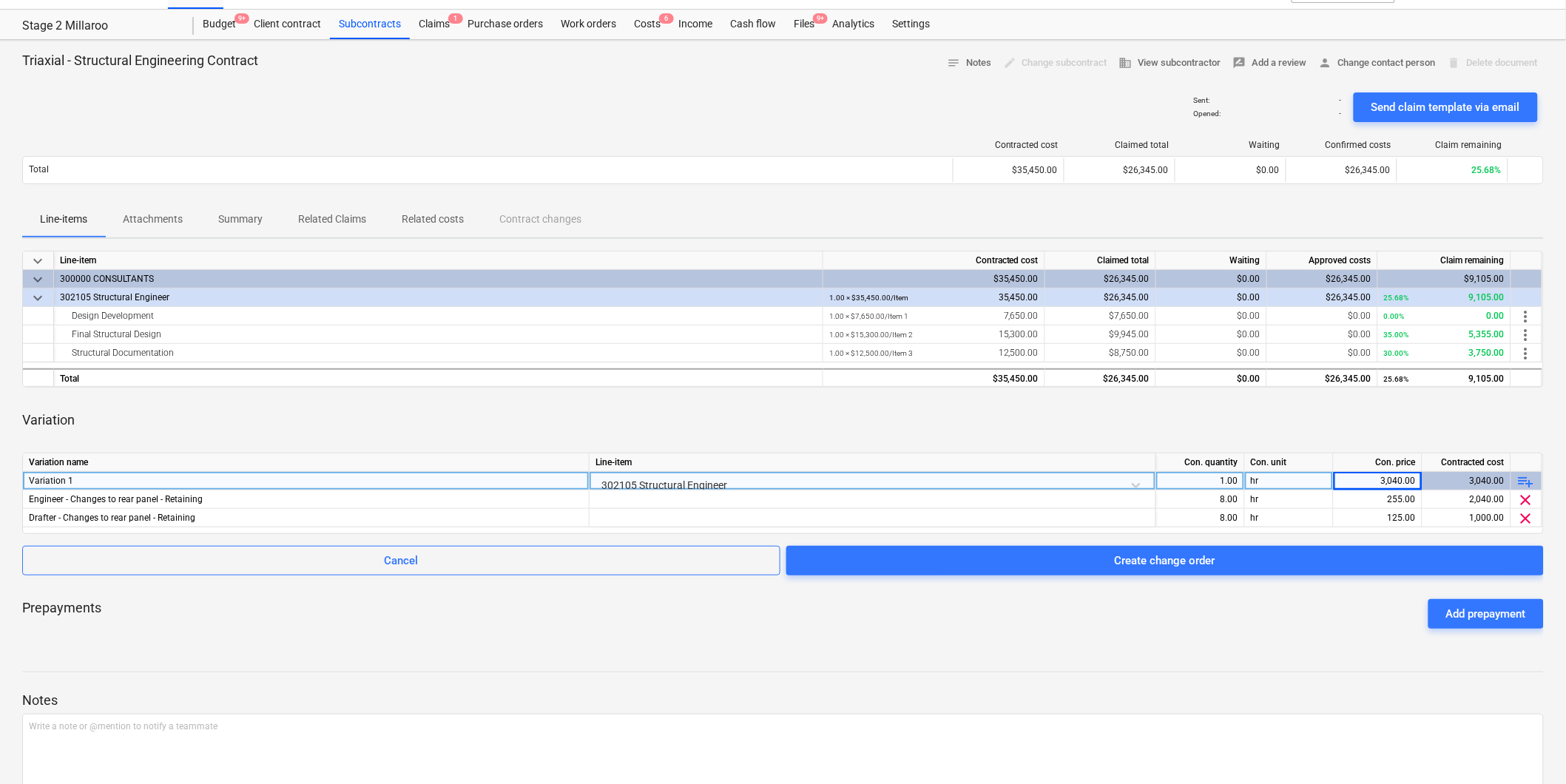
scroll to position [0, 0]
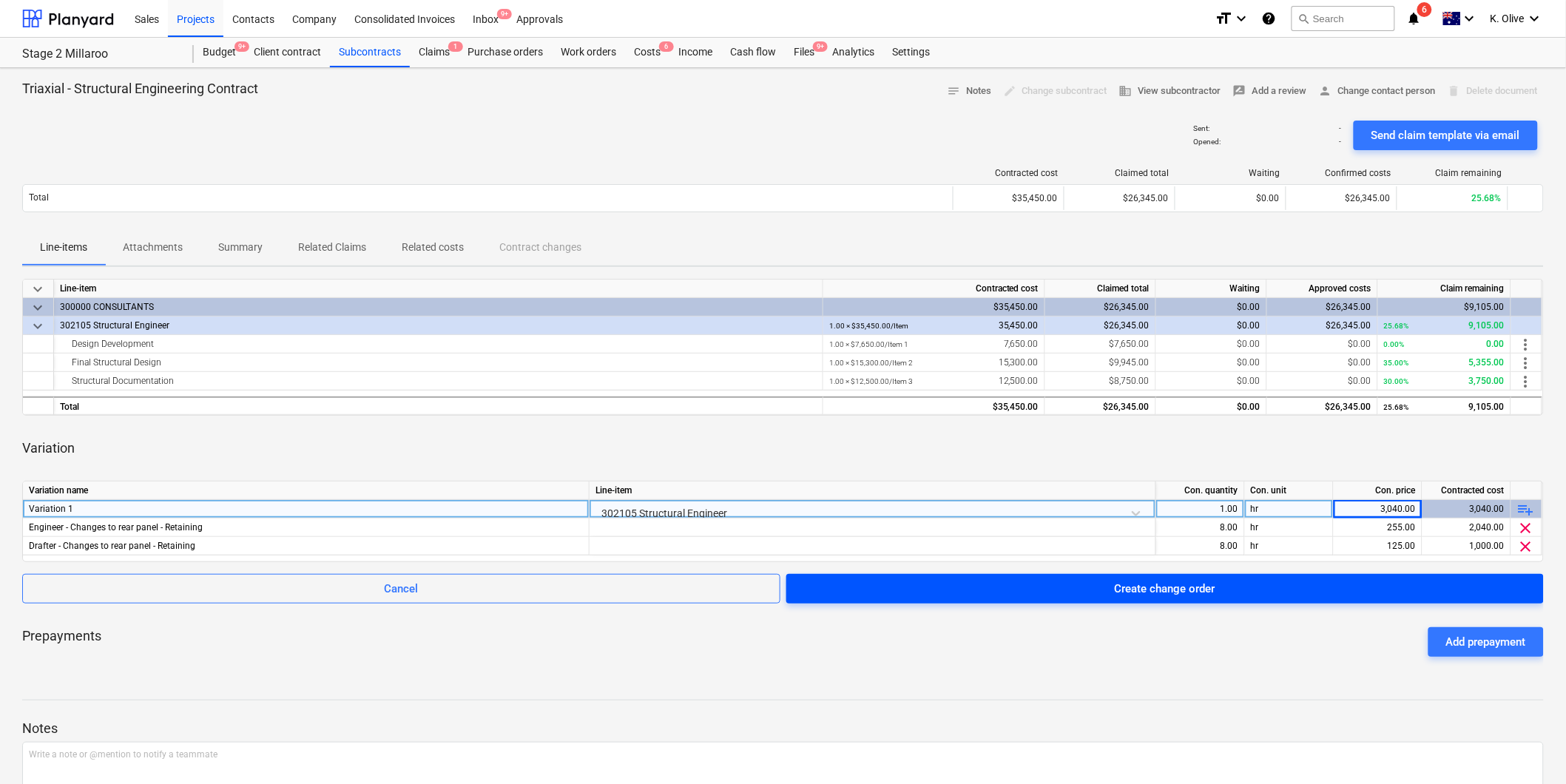
click at [1213, 583] on div "Create change order" at bounding box center [1165, 589] width 101 height 19
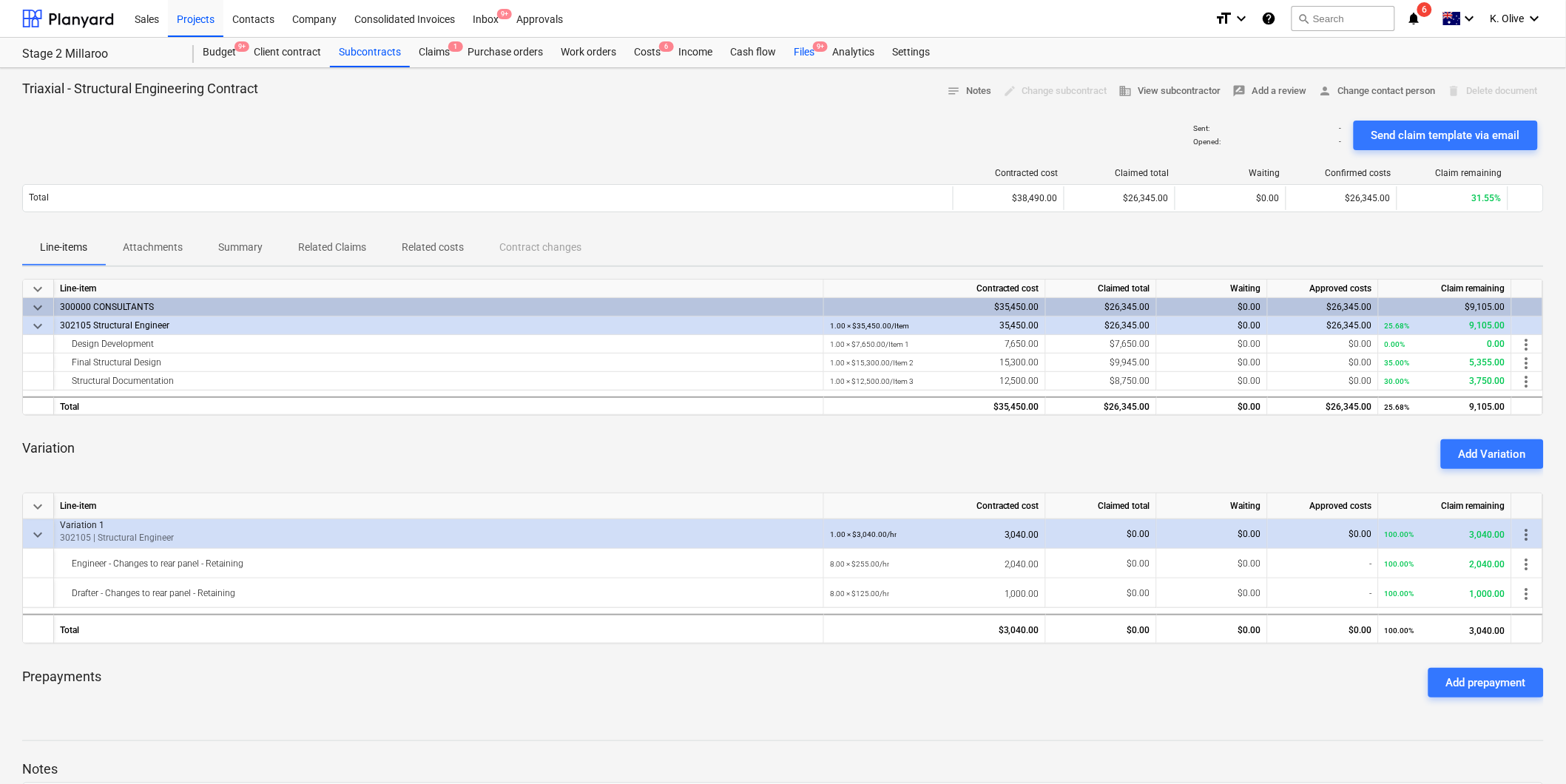
click at [804, 50] on div "Files 9+" at bounding box center [804, 53] width 38 height 30
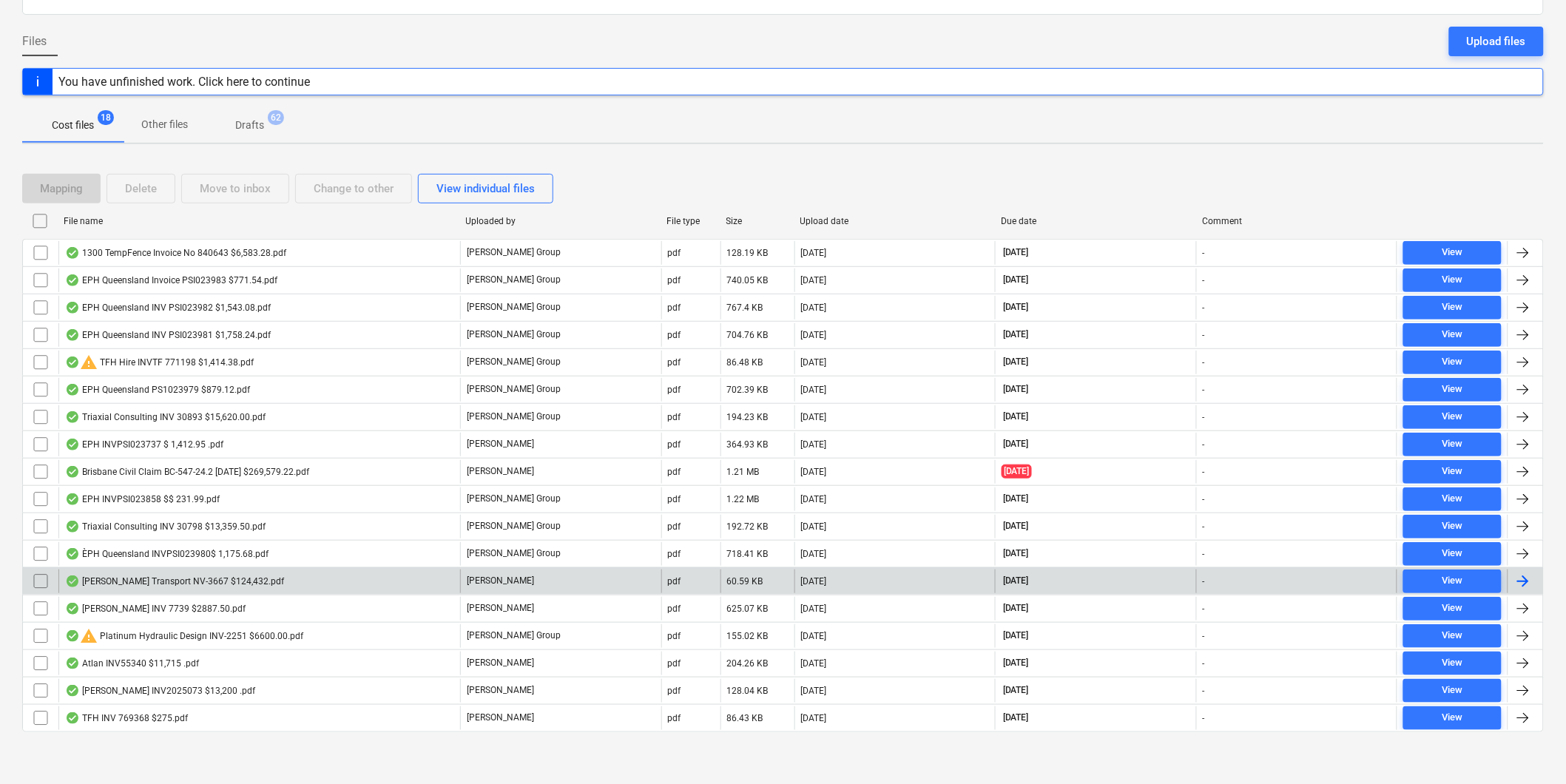
scroll to position [124, 0]
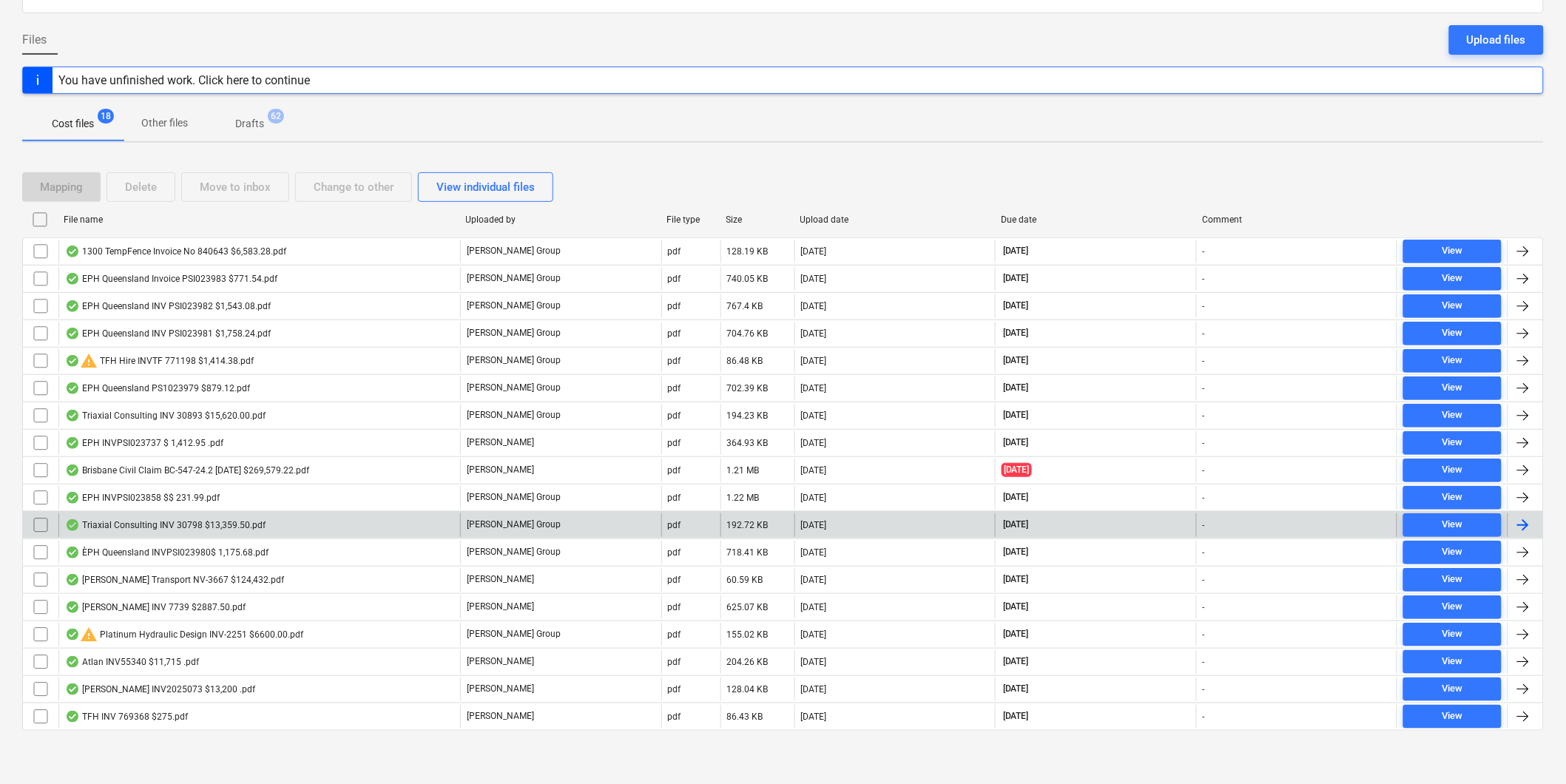
click at [209, 522] on div "Triaxial Consulting INV 30798 $13,359.50.pdf" at bounding box center [165, 525] width 201 height 12
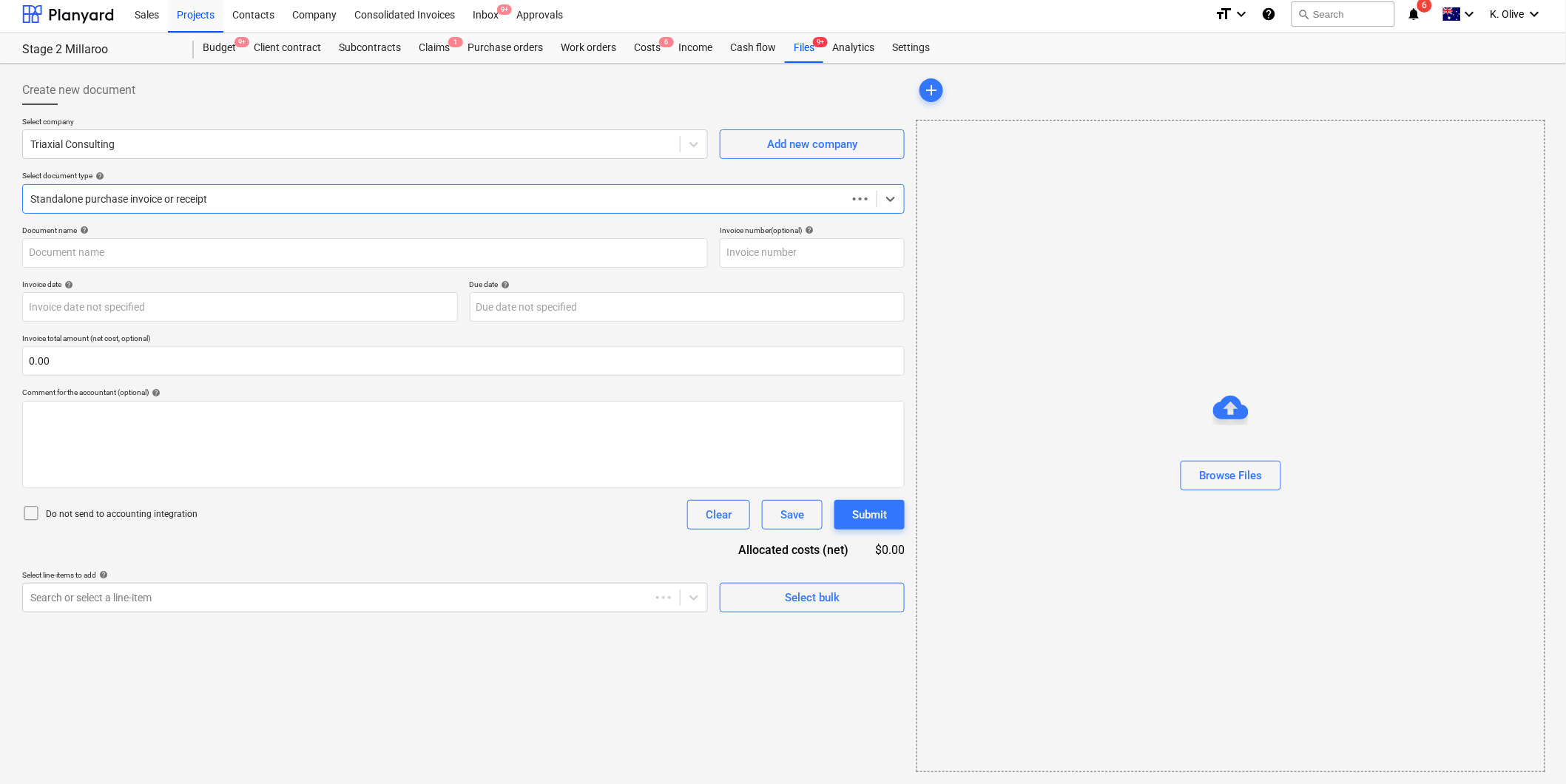
scroll to position [4, 0]
type input "30798"
type input "[DATE]"
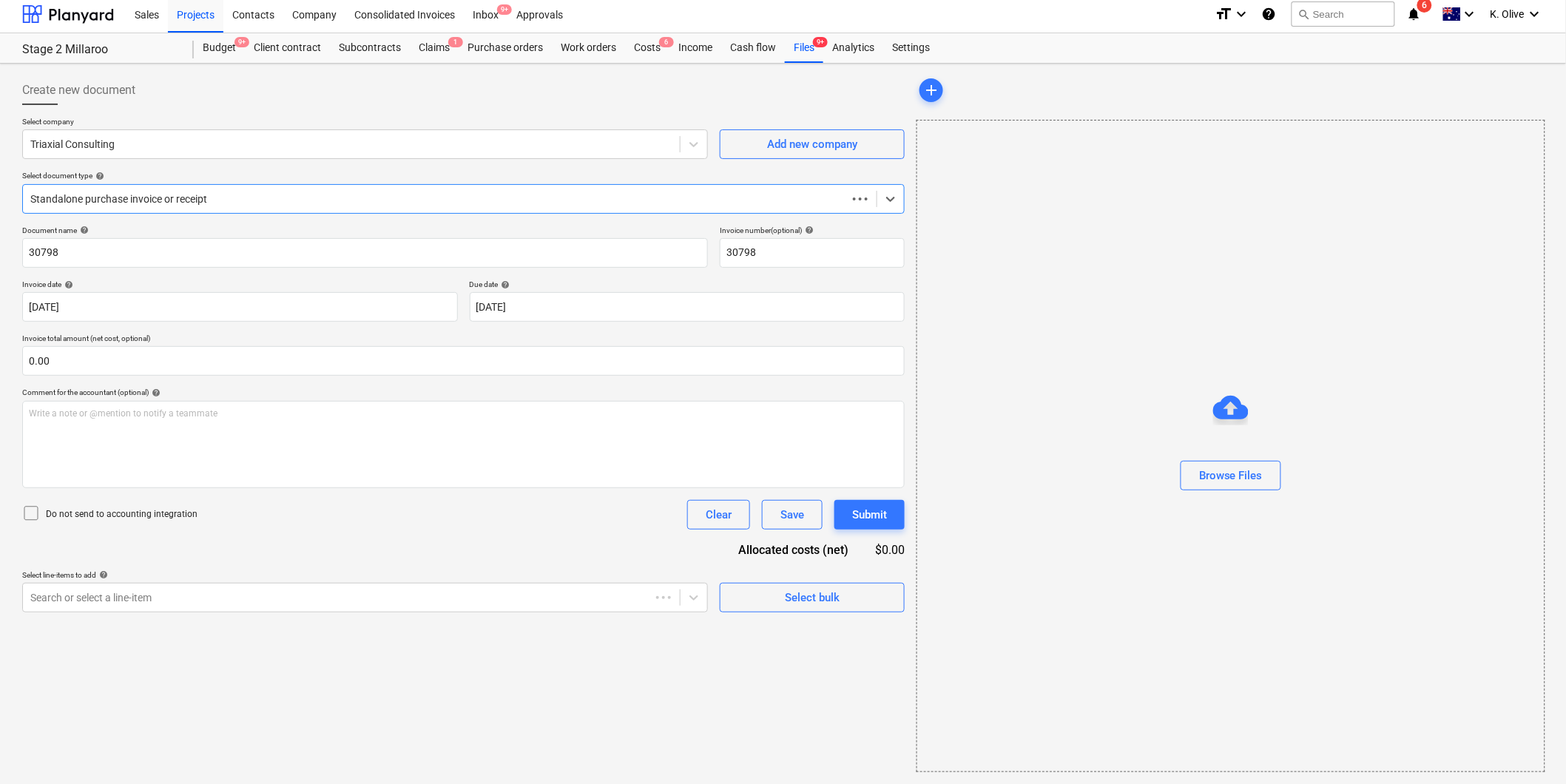
scroll to position [0, 0]
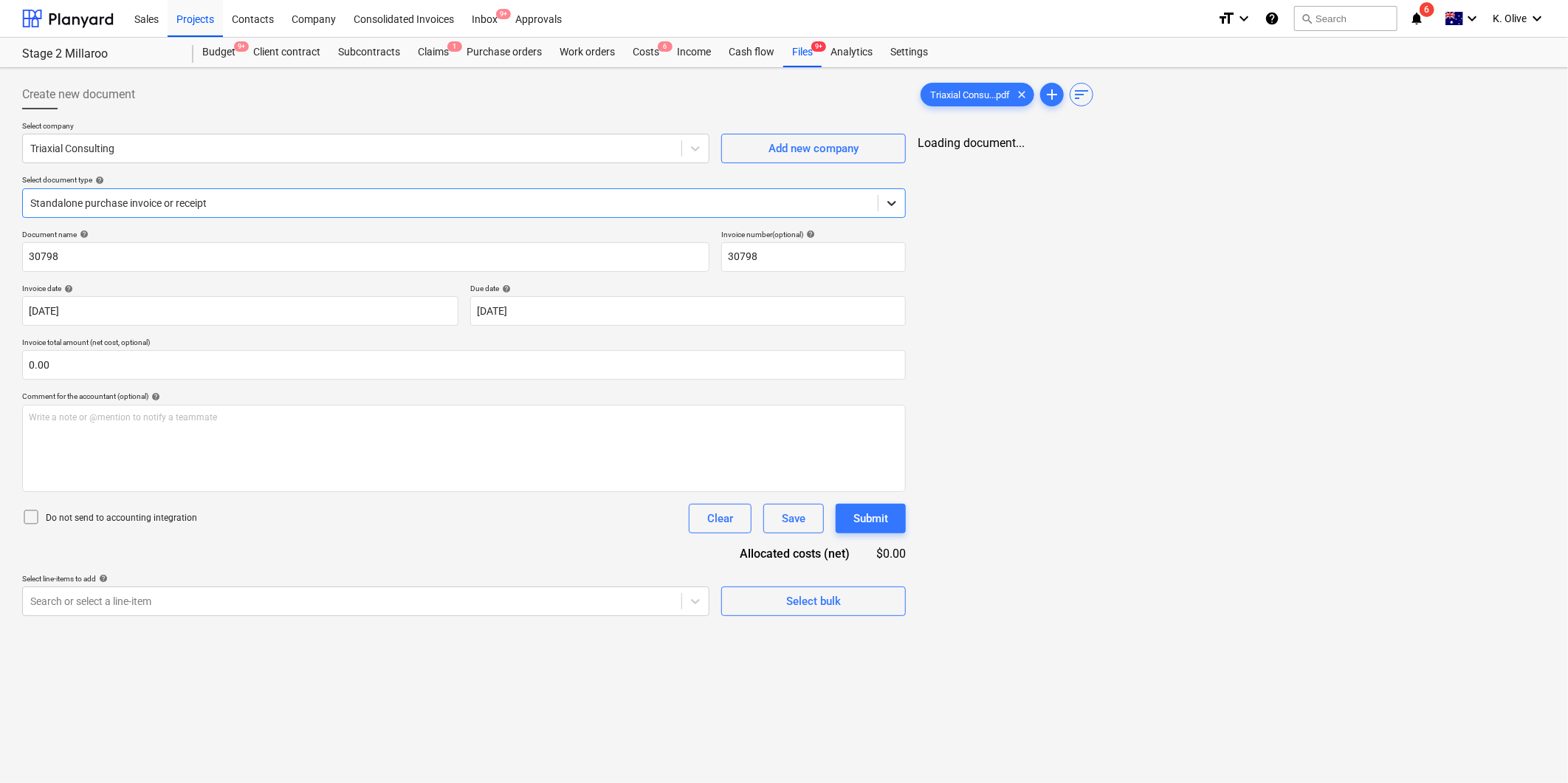
click at [881, 194] on div at bounding box center [892, 203] width 27 height 27
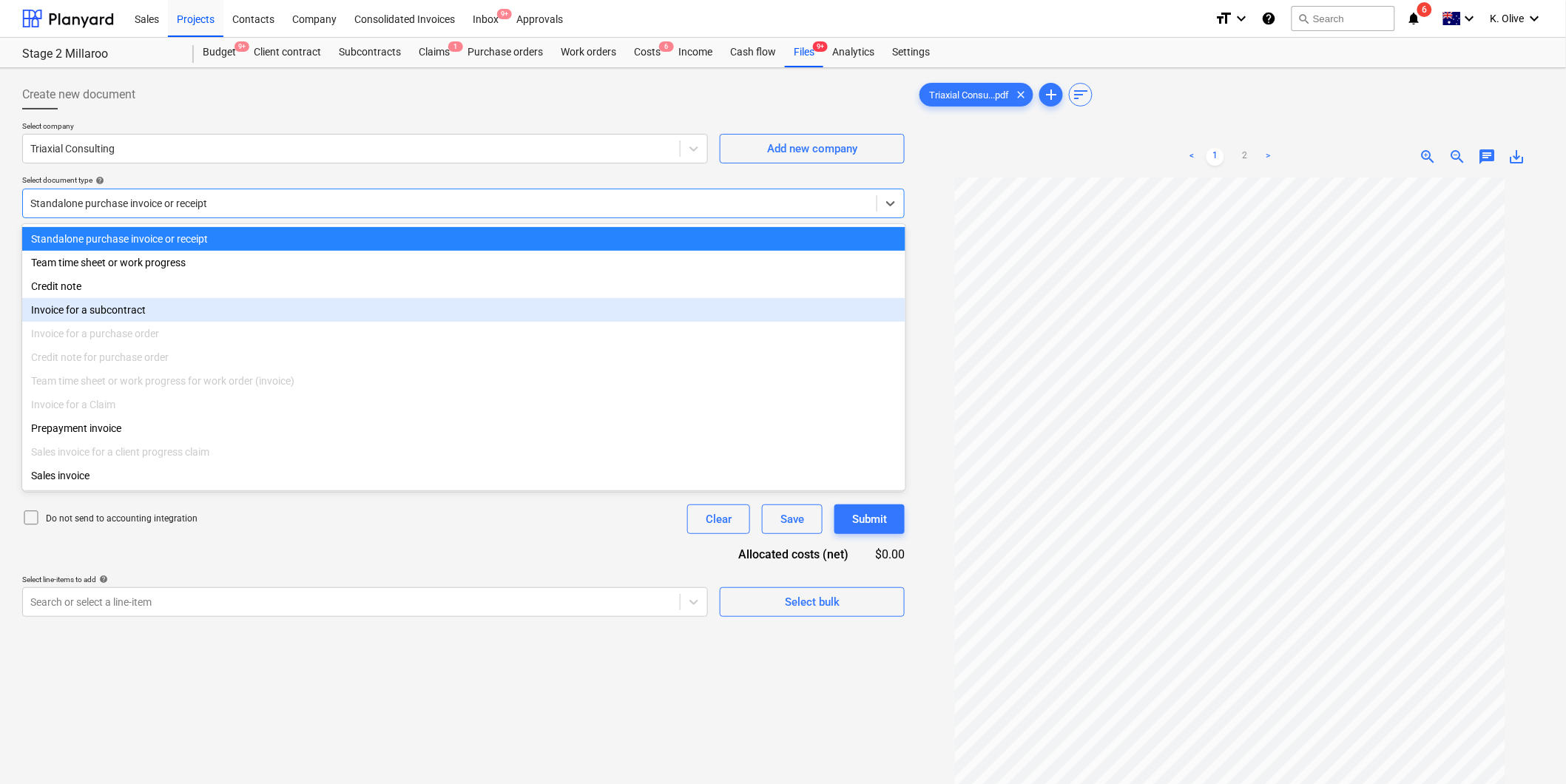
click at [131, 308] on div "Invoice for a subcontract" at bounding box center [464, 310] width 884 height 24
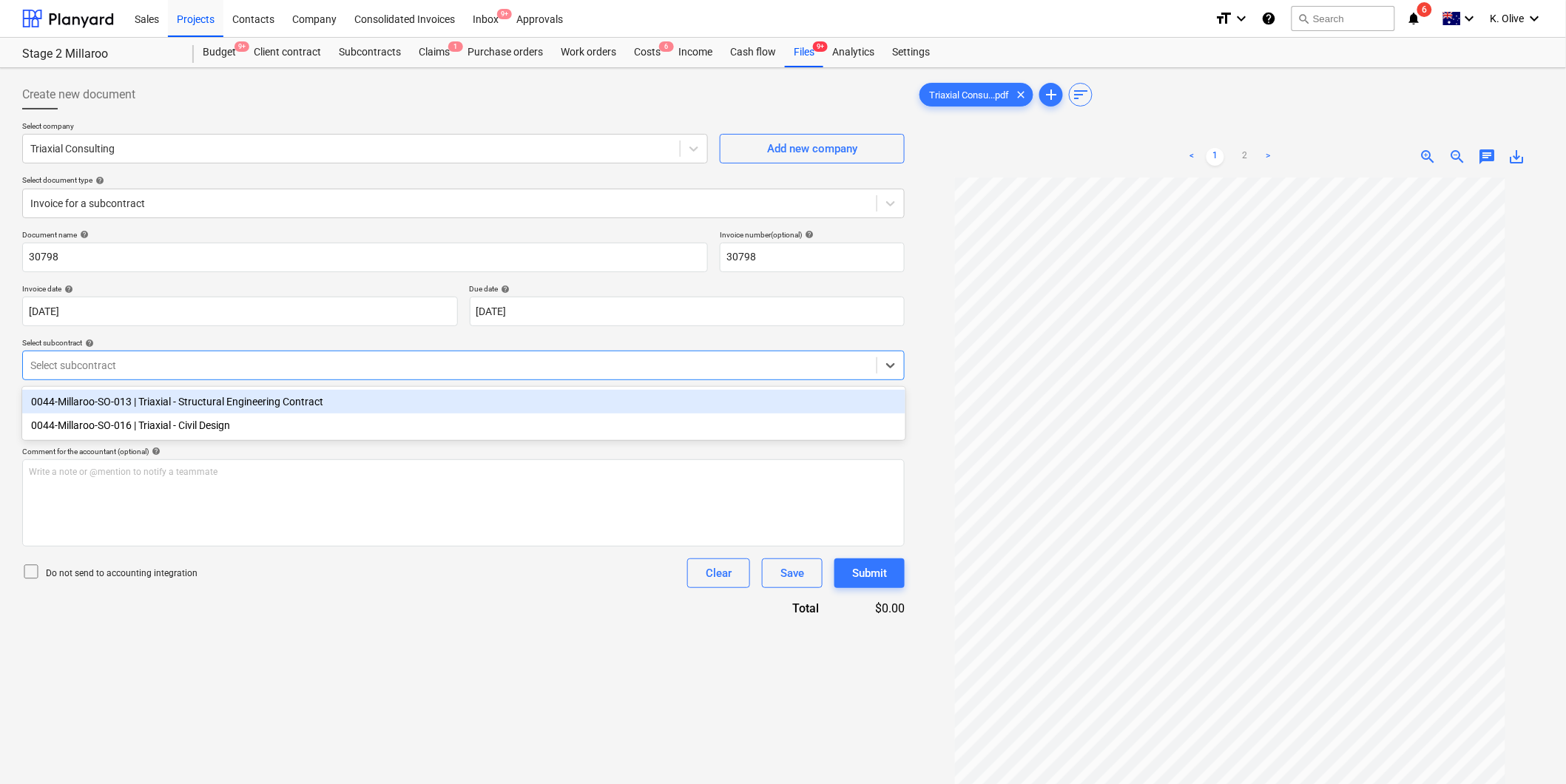
click at [238, 360] on div at bounding box center [450, 365] width 839 height 15
click at [215, 403] on div "0044-Millaroo-SO-013 | Triaxial - Structural Engineering Contract" at bounding box center [464, 402] width 884 height 24
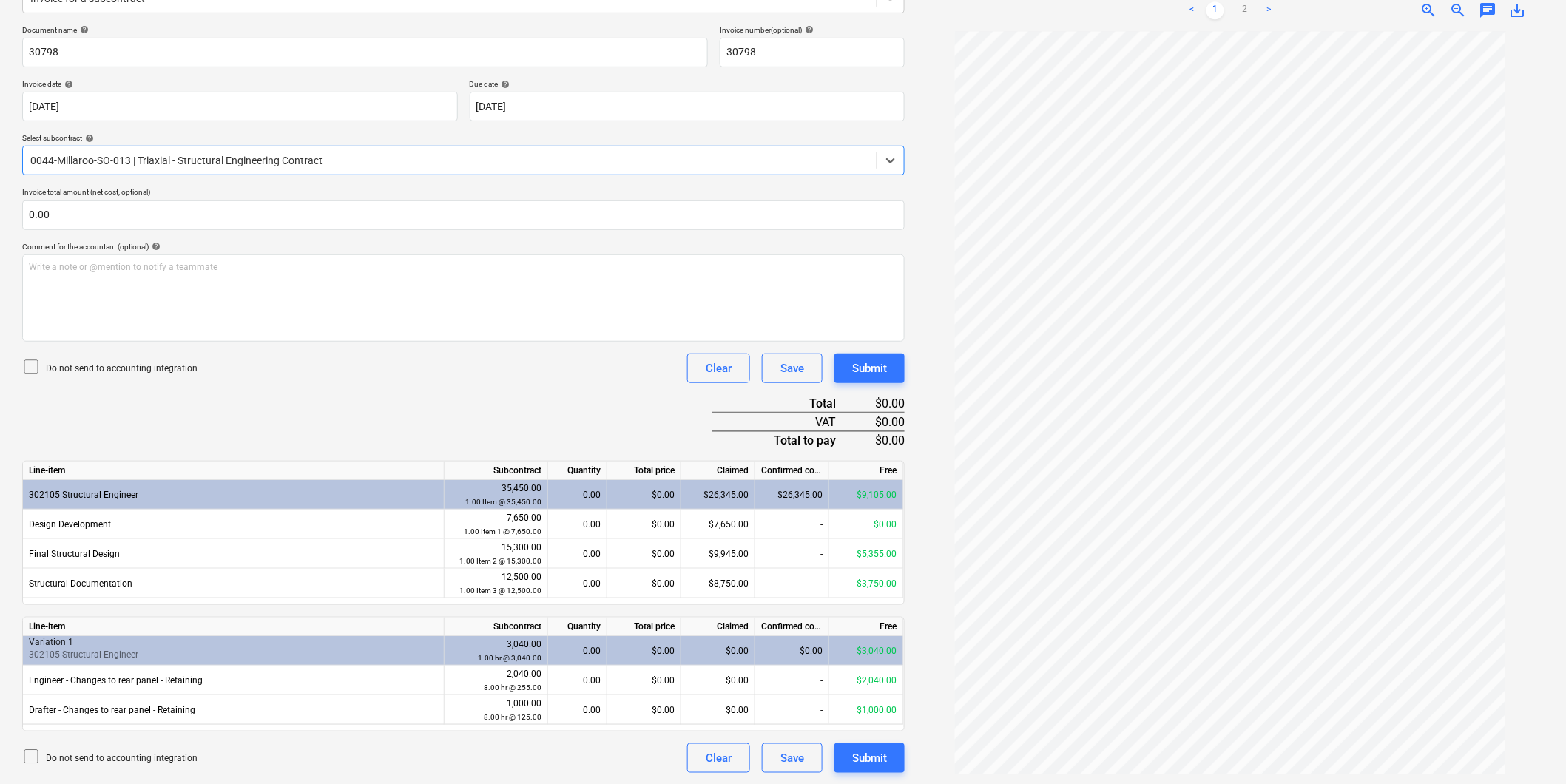
scroll to position [207, 0]
click at [636, 552] on div "$0.00" at bounding box center [645, 553] width 74 height 30
type input "5355"
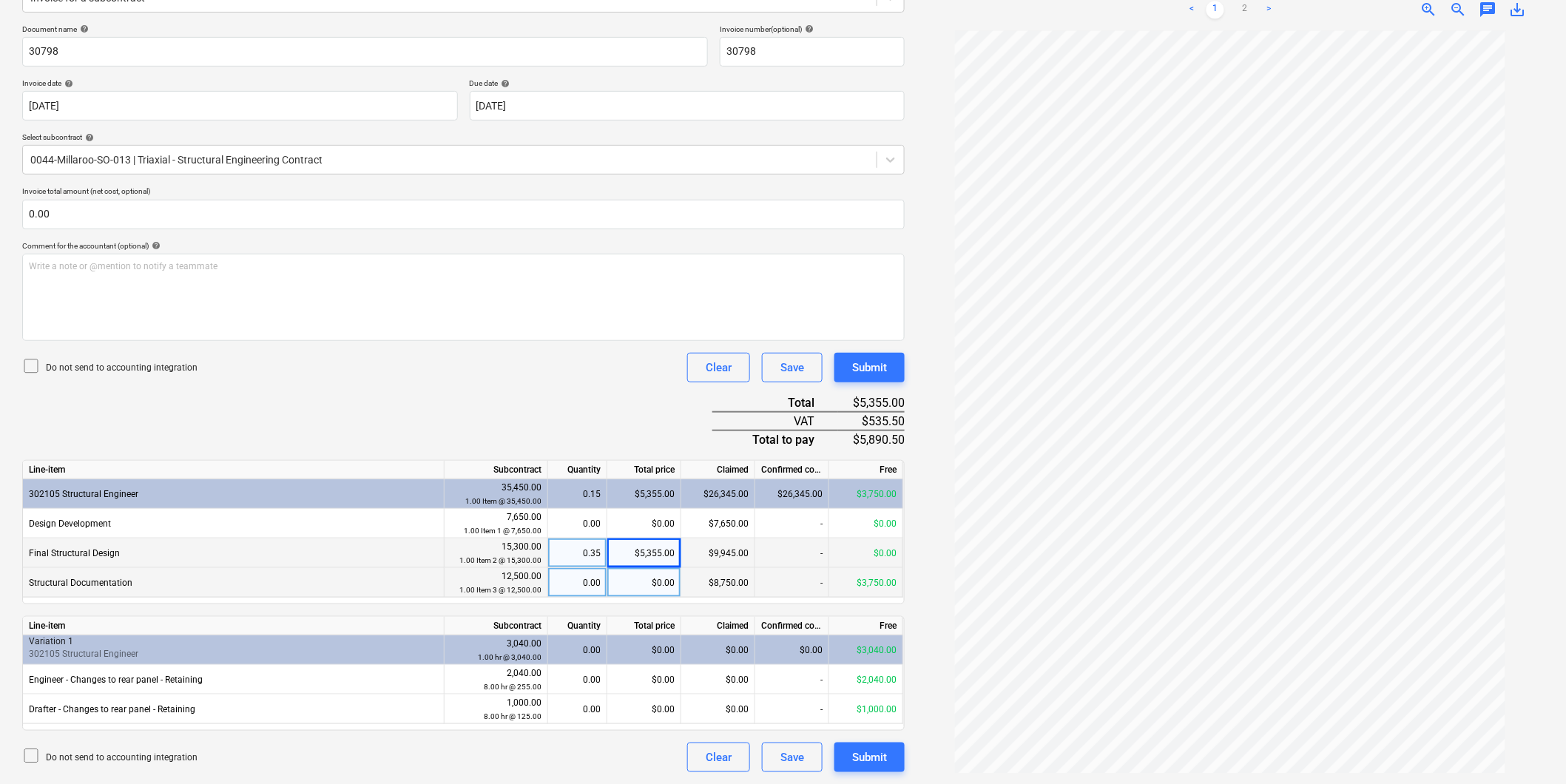
click at [634, 575] on div "$0.00" at bounding box center [645, 583] width 74 height 30
type input "3750"
click at [579, 646] on div "0.00" at bounding box center [577, 650] width 47 height 30
click at [572, 651] on div "0.00" at bounding box center [577, 650] width 47 height 30
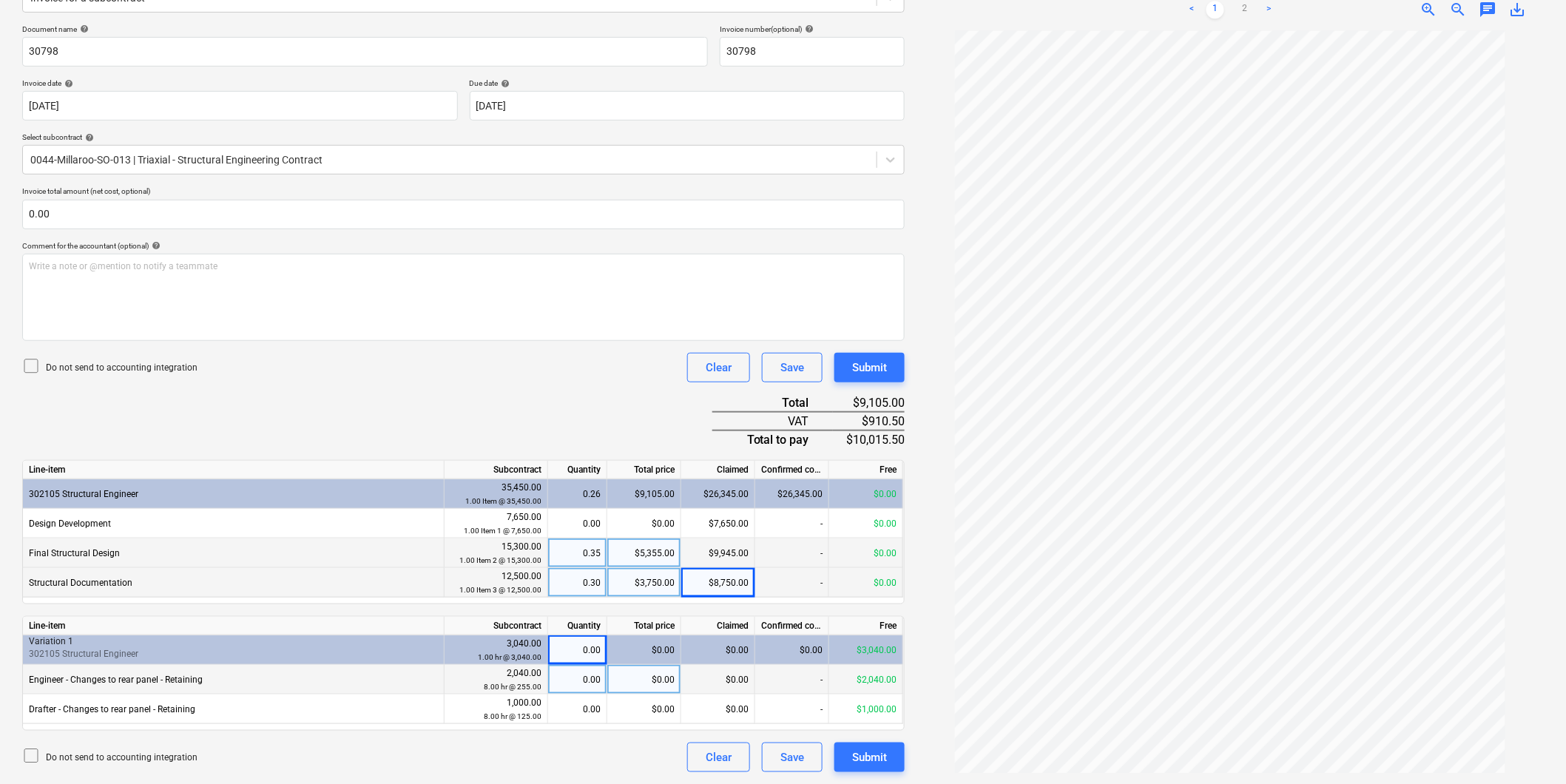
drag, startPoint x: 572, startPoint y: 651, endPoint x: 582, endPoint y: 677, distance: 27.9
click at [582, 677] on div "0.00" at bounding box center [577, 680] width 47 height 30
type input "8"
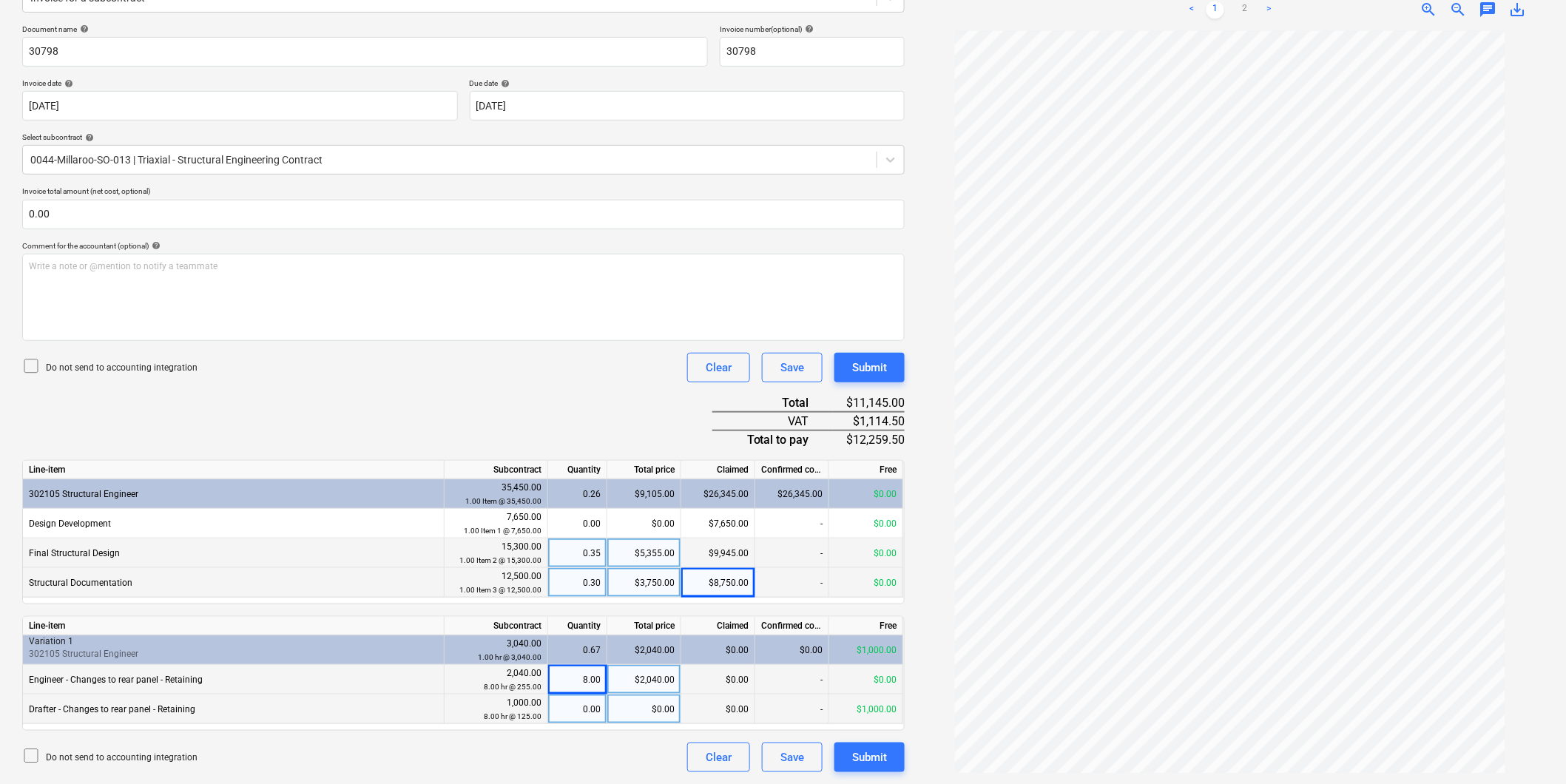
click at [573, 705] on div "0.00" at bounding box center [577, 709] width 47 height 30
type input "8"
click at [577, 683] on div "8.00" at bounding box center [577, 680] width 47 height 30
click at [574, 711] on div "8.00" at bounding box center [577, 709] width 47 height 30
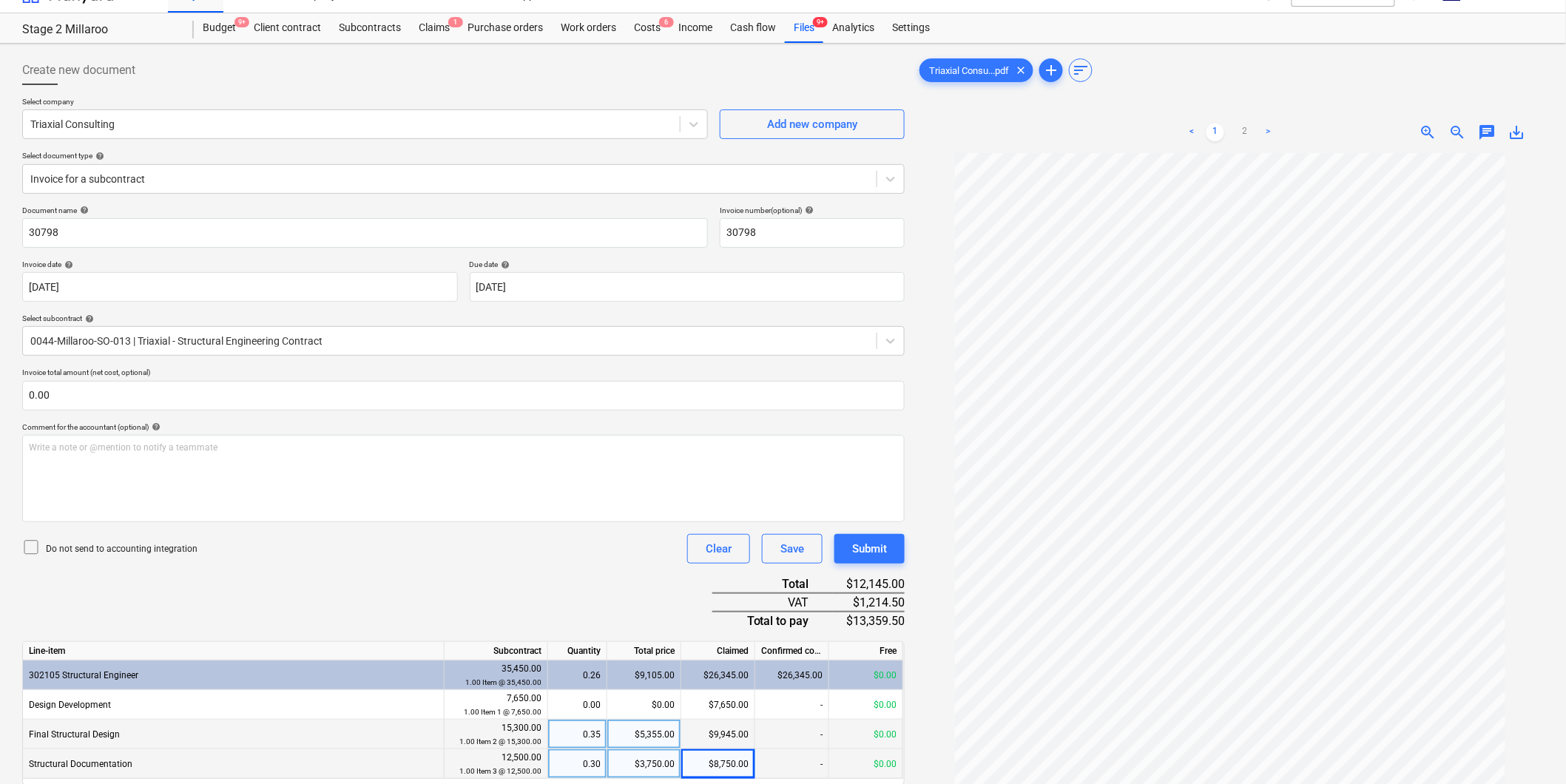
scroll to position [0, 0]
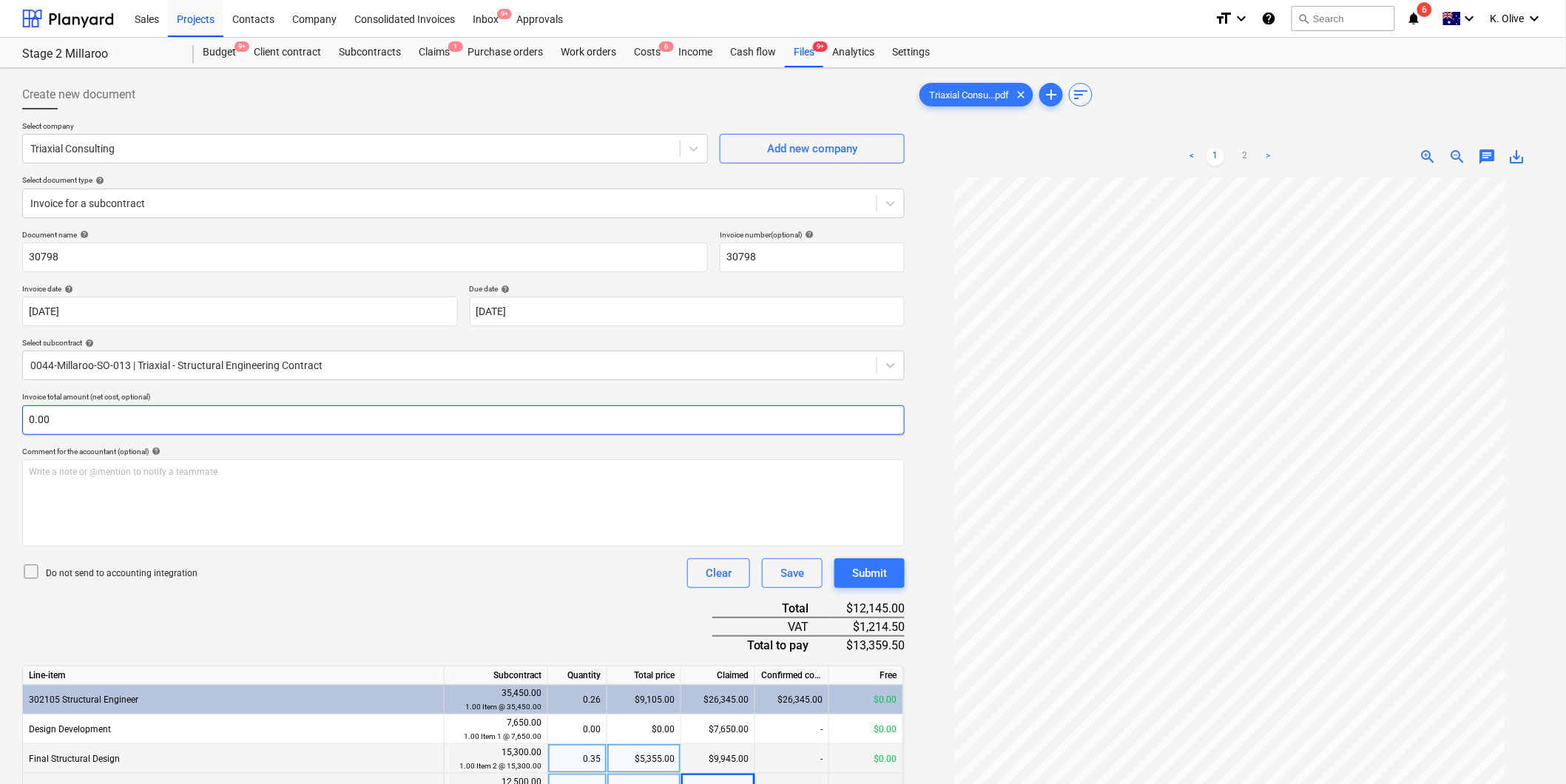
click at [172, 418] on input "0.00" at bounding box center [463, 420] width 883 height 30
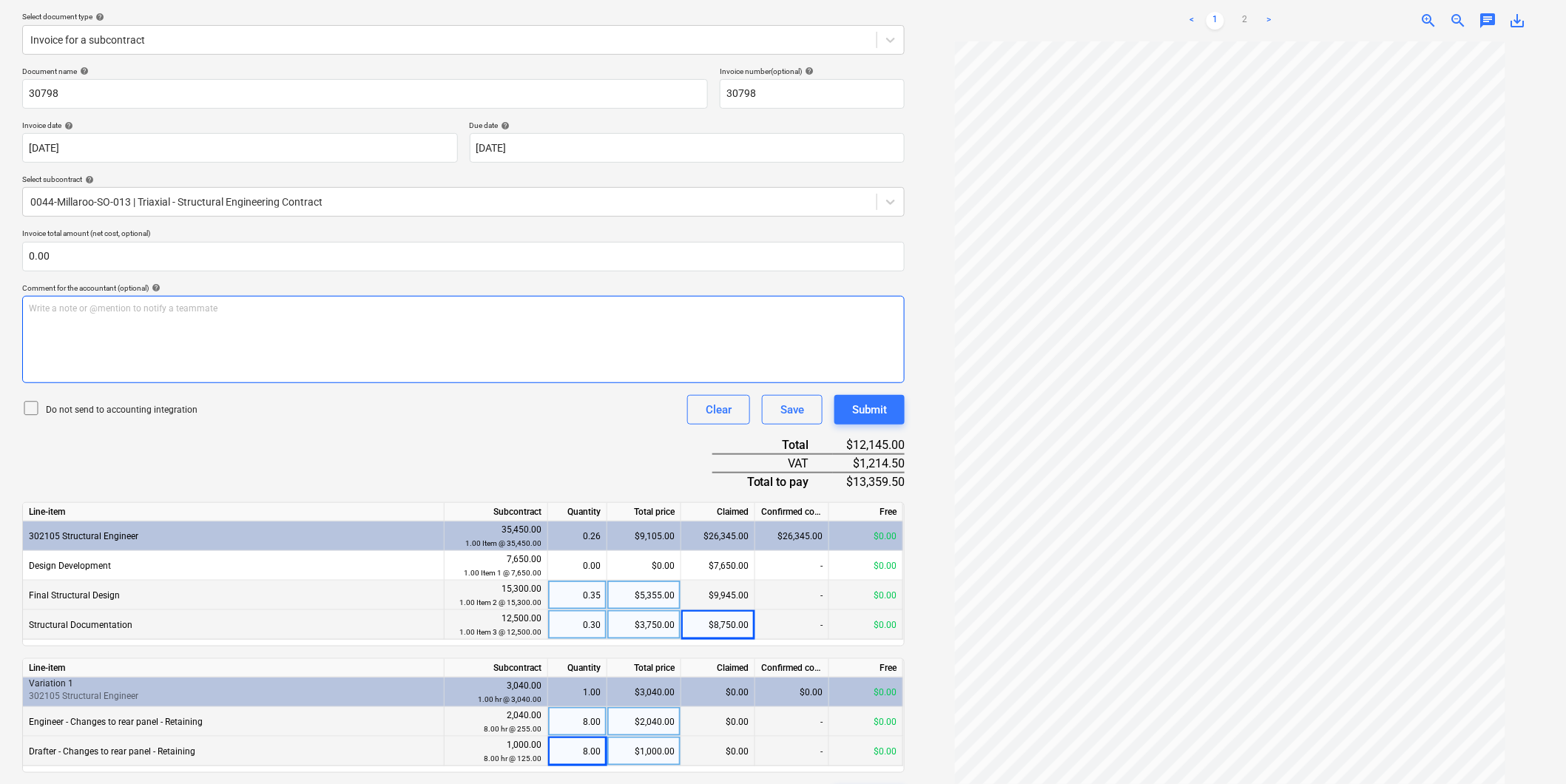
scroll to position [164, 0]
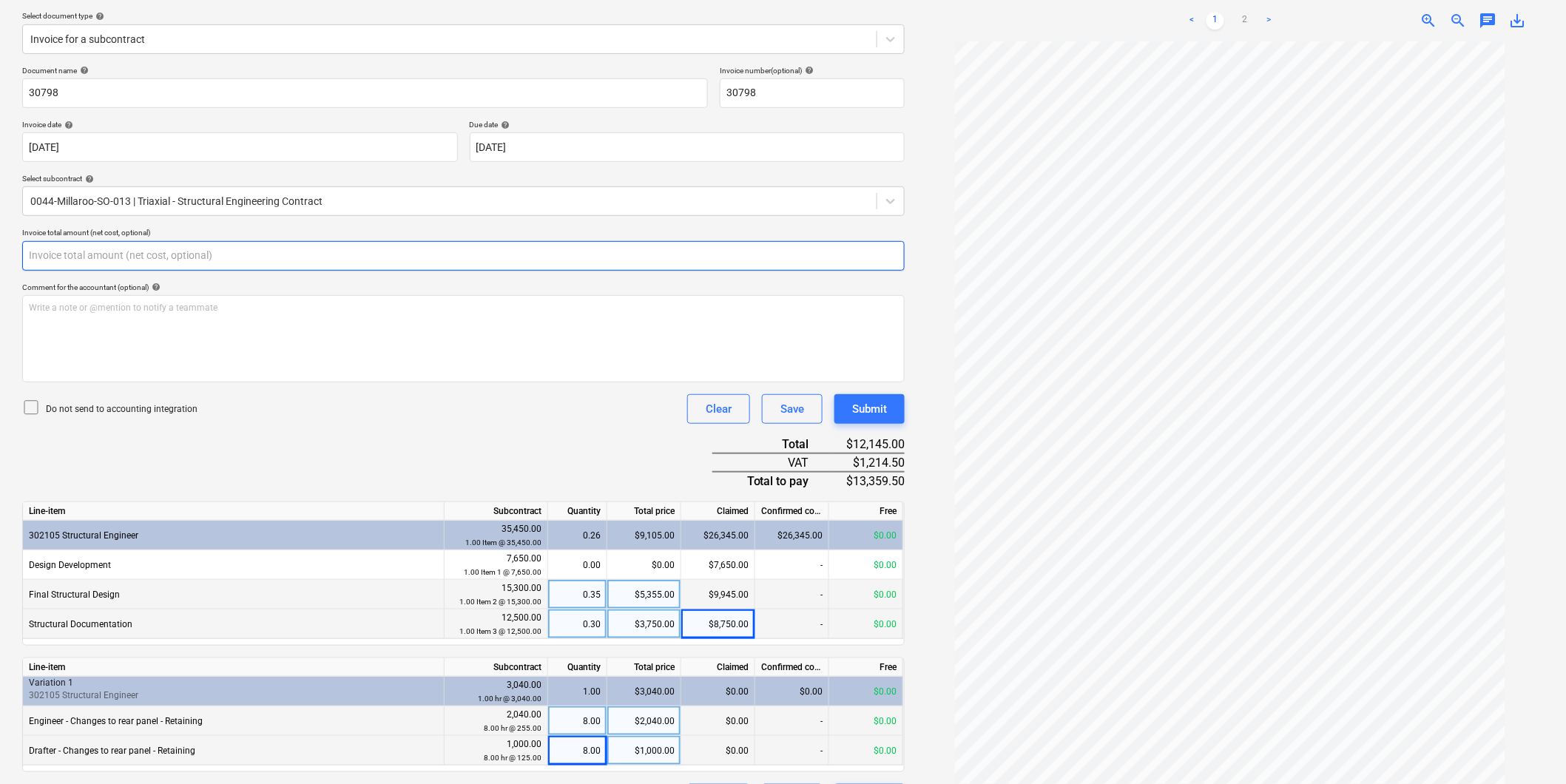
drag, startPoint x: 26, startPoint y: 260, endPoint x: 16, endPoint y: 263, distance: 10.4
click at [16, 263] on div "Create new document Select company Triaxial Consulting Add new company Select d…" at bounding box center [463, 365] width 895 height 910
click at [46, 249] on input "text" at bounding box center [463, 256] width 883 height 30
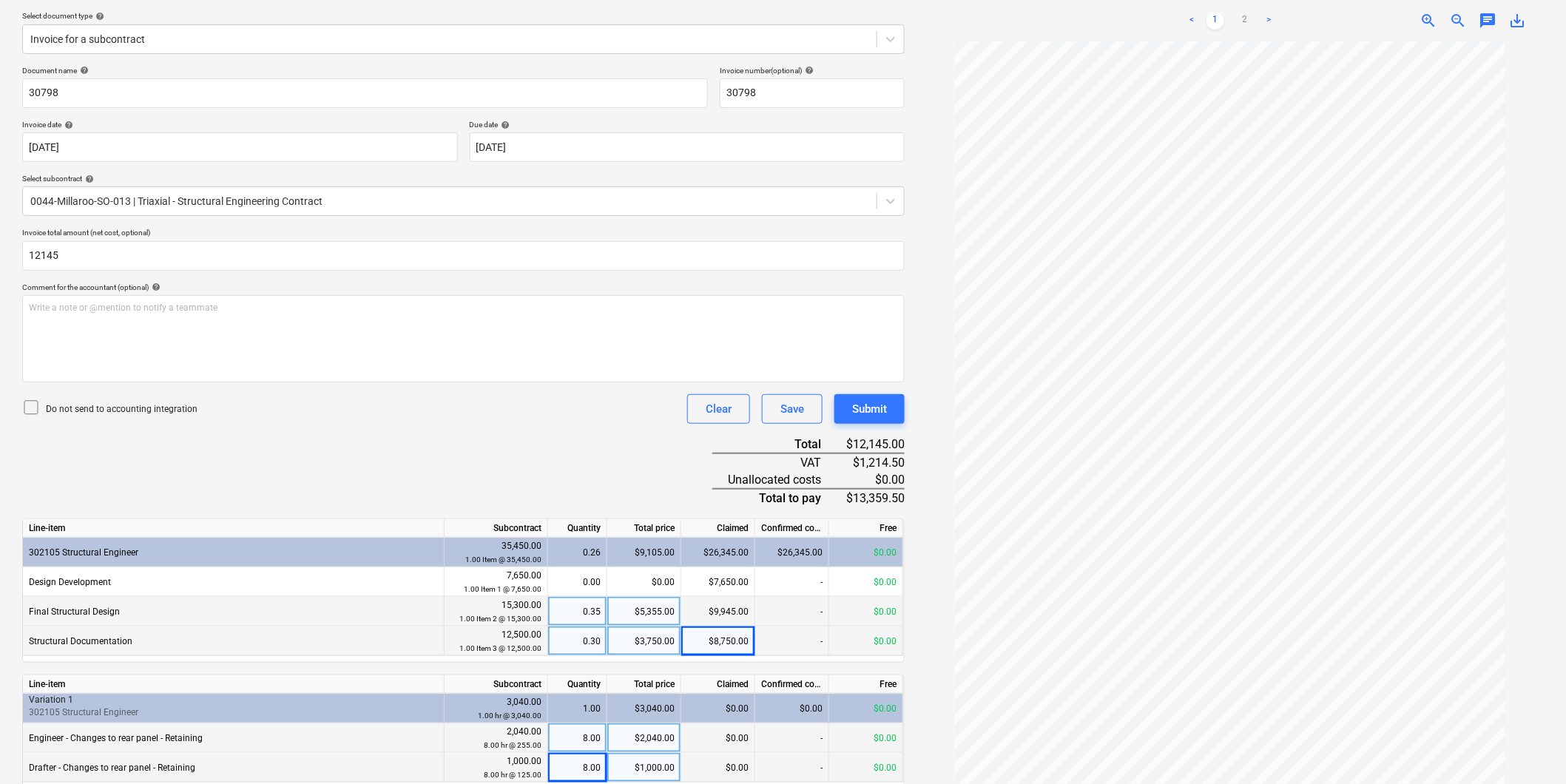
type input "12,145.00"
click at [464, 426] on div "Document name help 30798 Invoice number (optional) help 30798 Invoice date help…" at bounding box center [463, 448] width 883 height 765
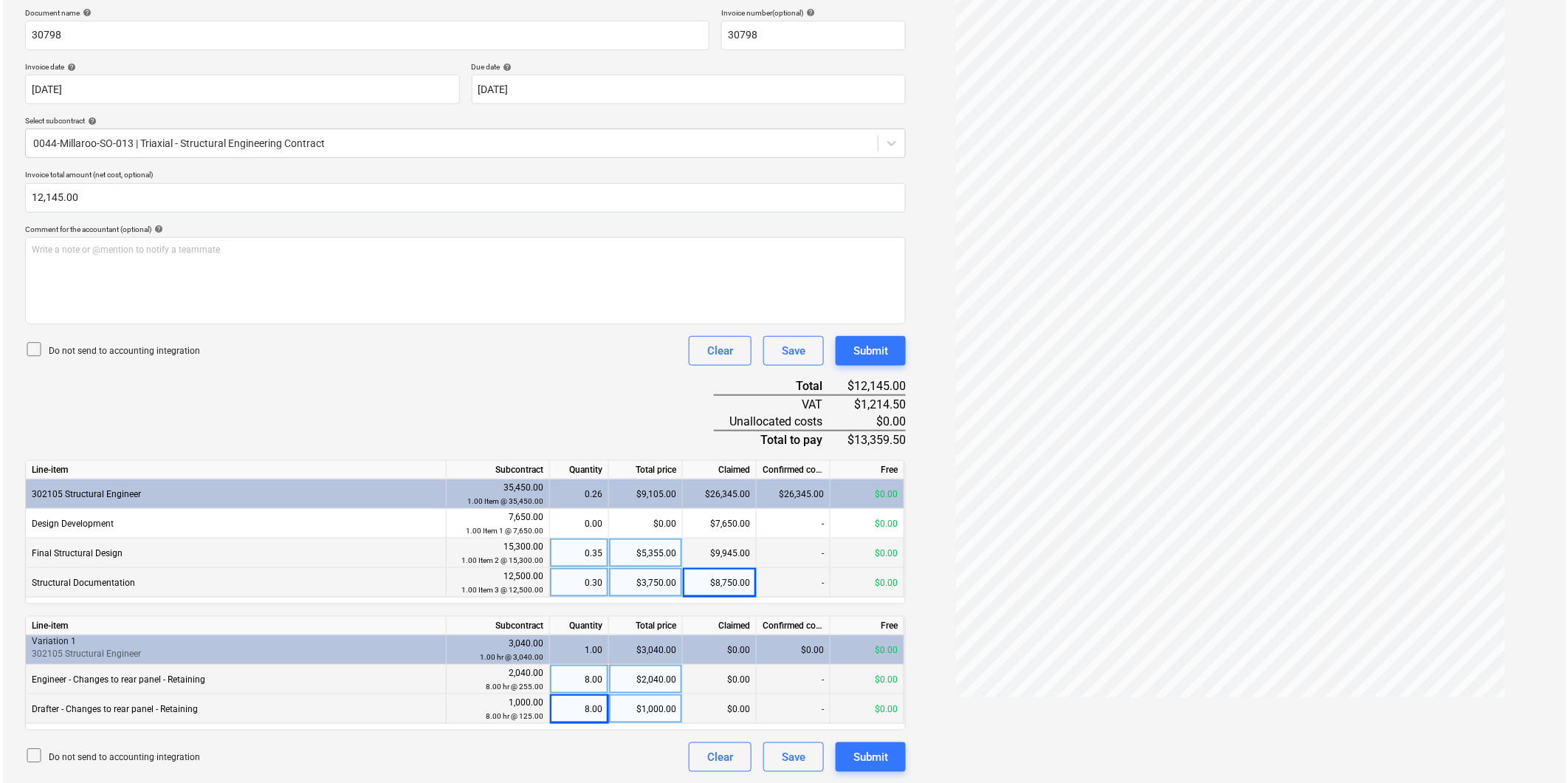
scroll to position [224, 0]
click at [880, 758] on div "Submit" at bounding box center [868, 756] width 35 height 19
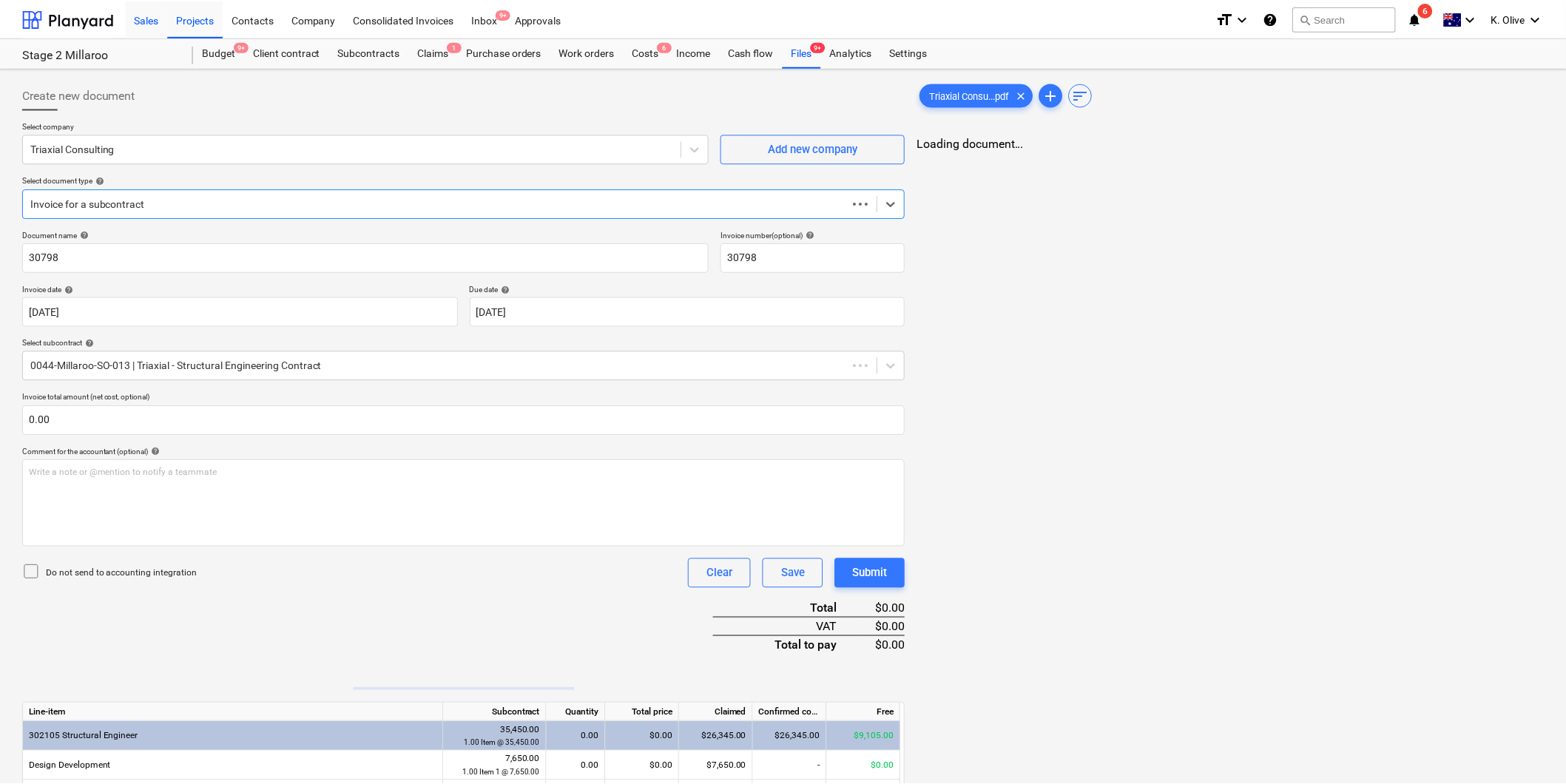
scroll to position [4, 0]
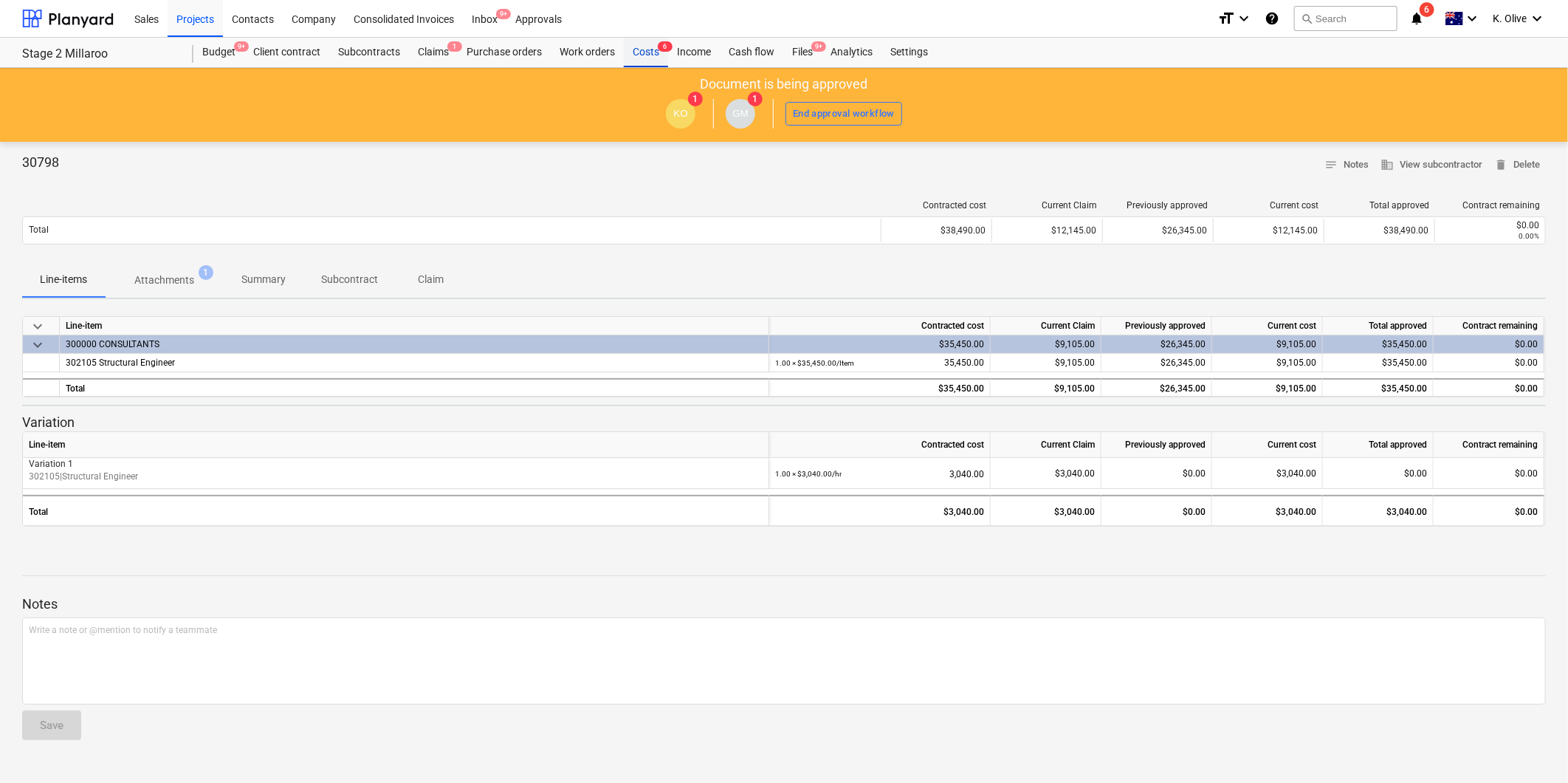
click at [640, 47] on div "Costs 6" at bounding box center [646, 52] width 44 height 30
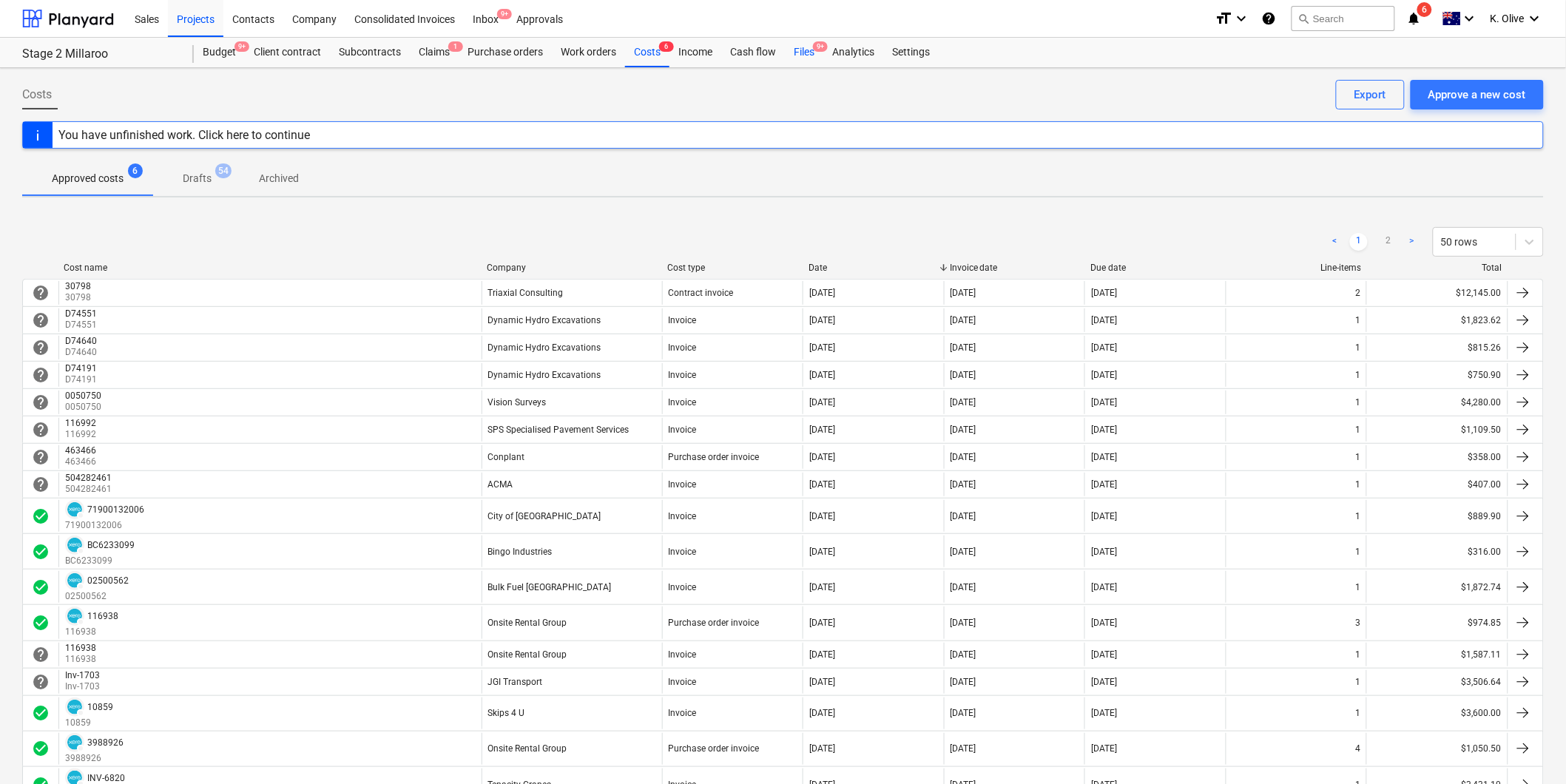
click at [807, 50] on div "Files 9+" at bounding box center [804, 53] width 38 height 30
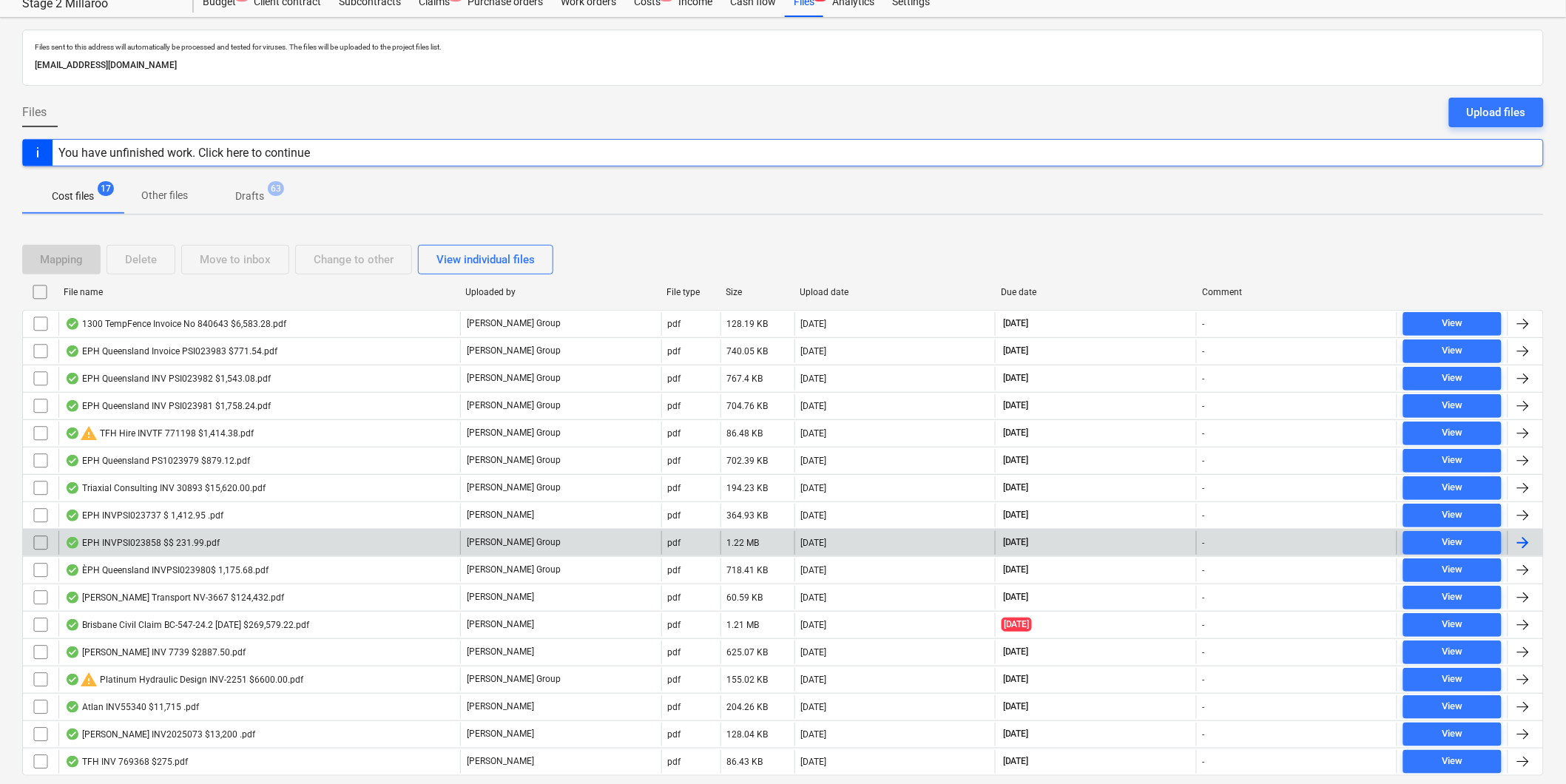
scroll to position [97, 0]
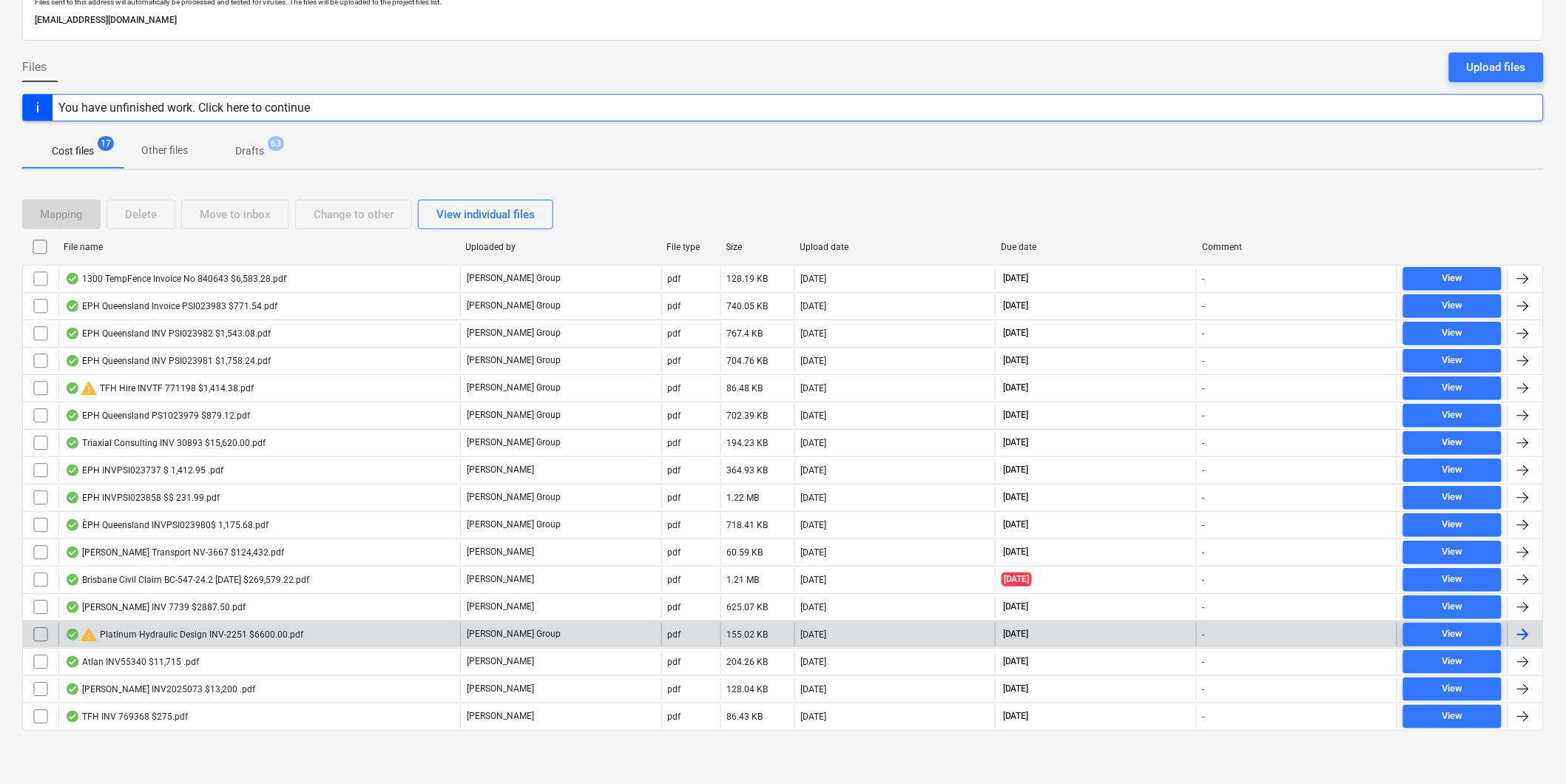
click at [206, 635] on div "warning Platinum Hydraulic Design INV-2251 $6600.00.pdf" at bounding box center [184, 635] width 238 height 18
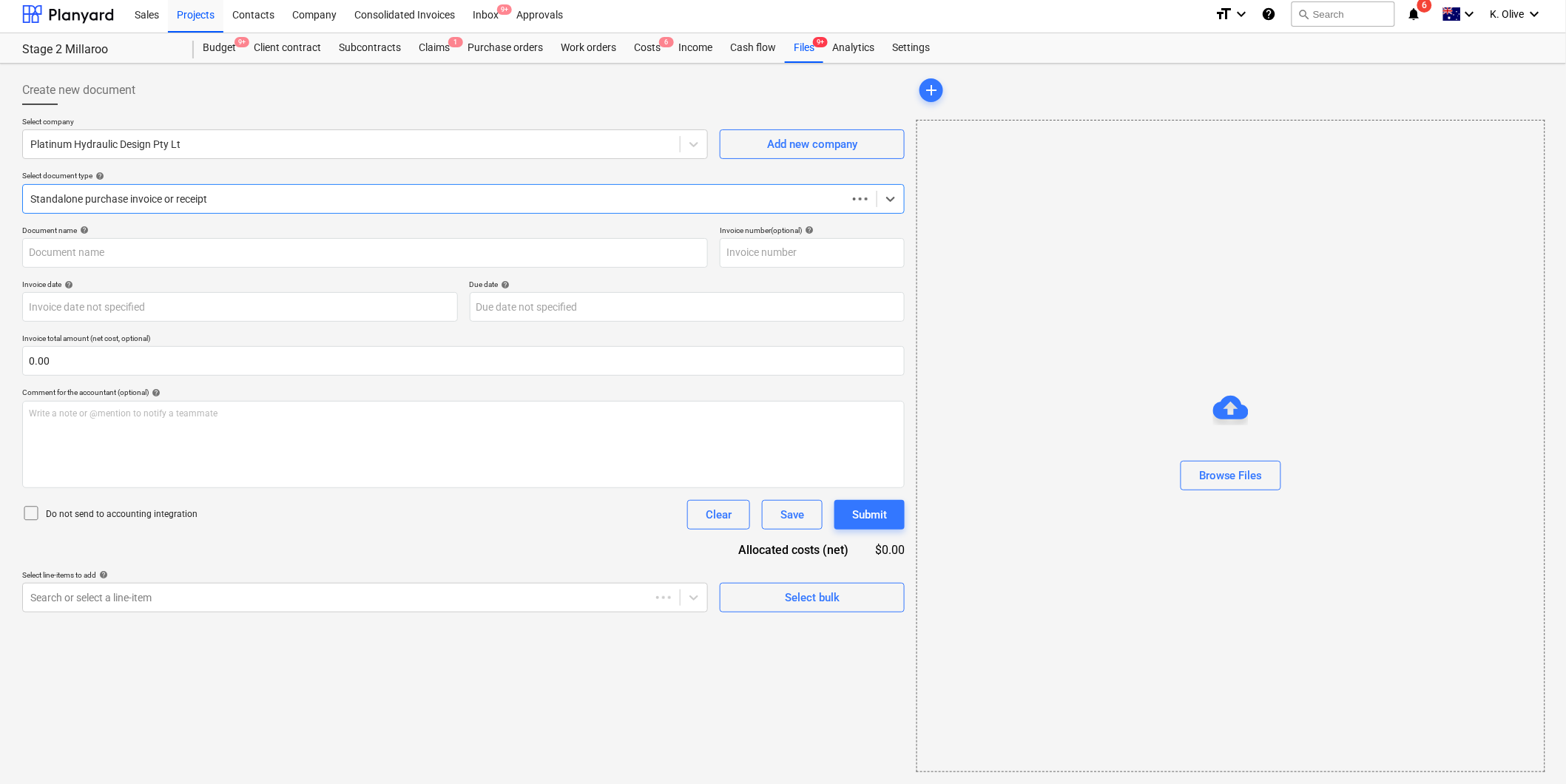
scroll to position [4, 0]
type input "INV-2251"
type input "[DATE]"
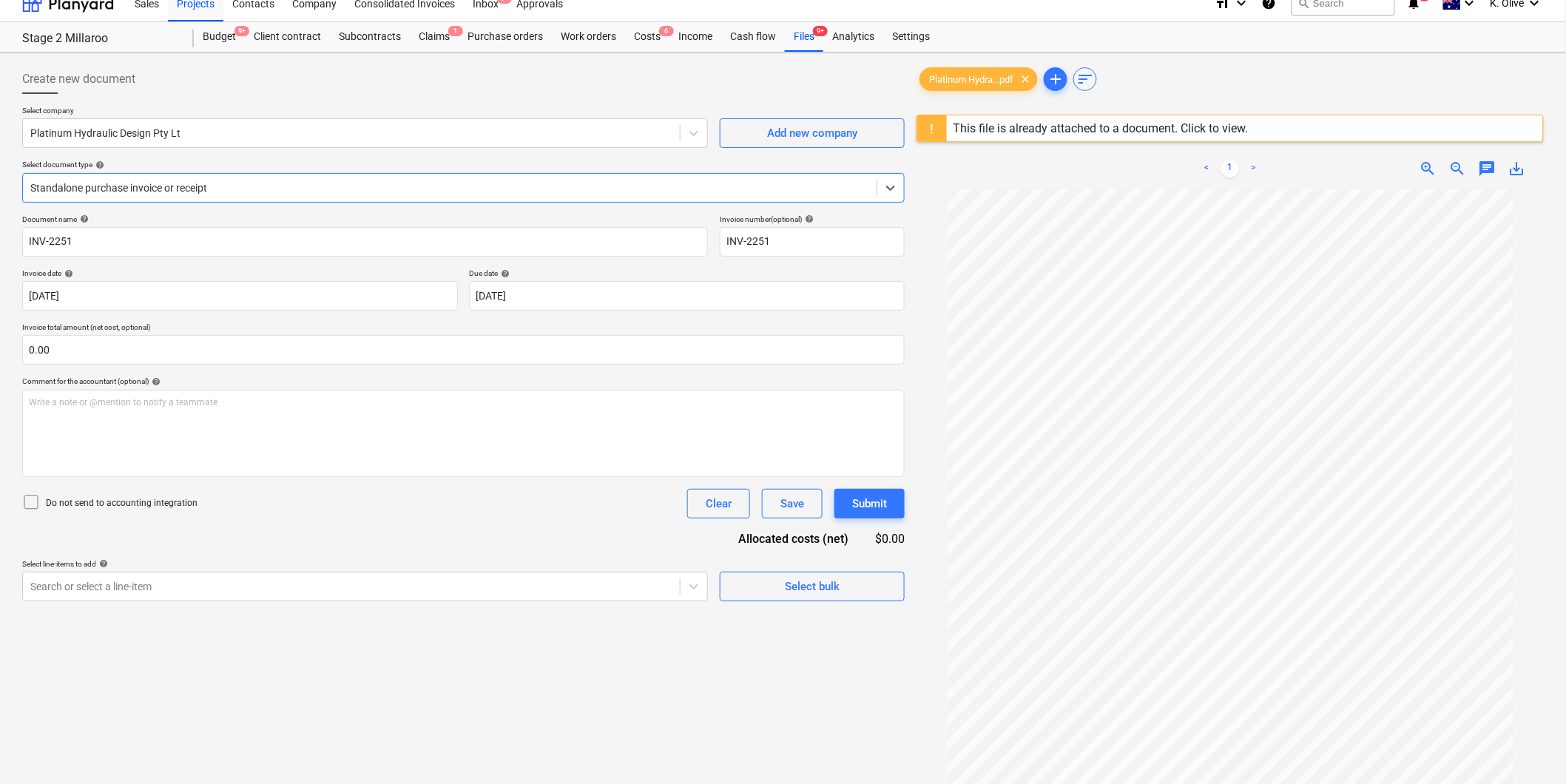
scroll to position [0, 0]
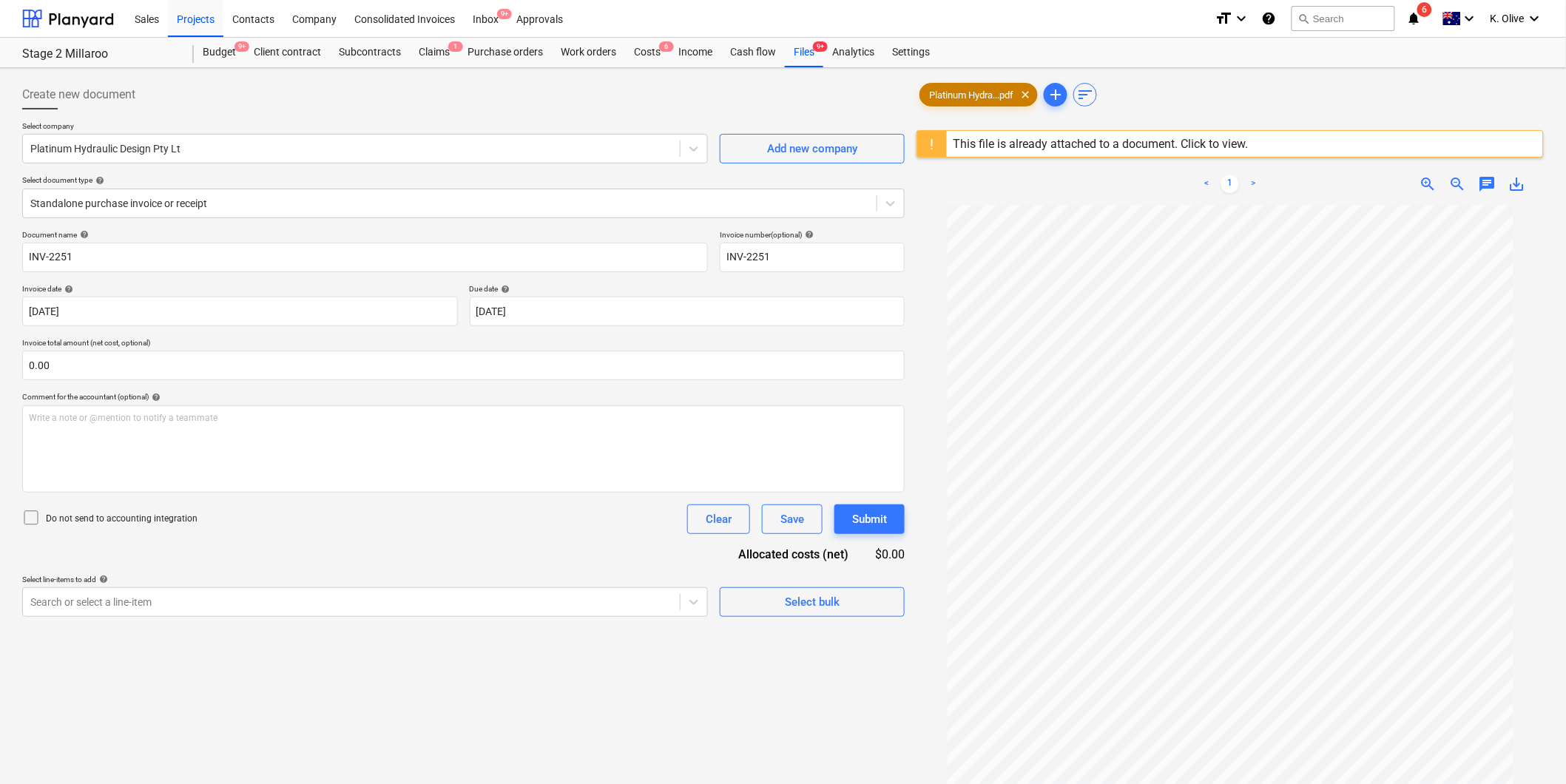
click at [992, 92] on span "Platinum Hydra...pdf" at bounding box center [972, 95] width 102 height 11
click at [338, 196] on div at bounding box center [450, 203] width 839 height 15
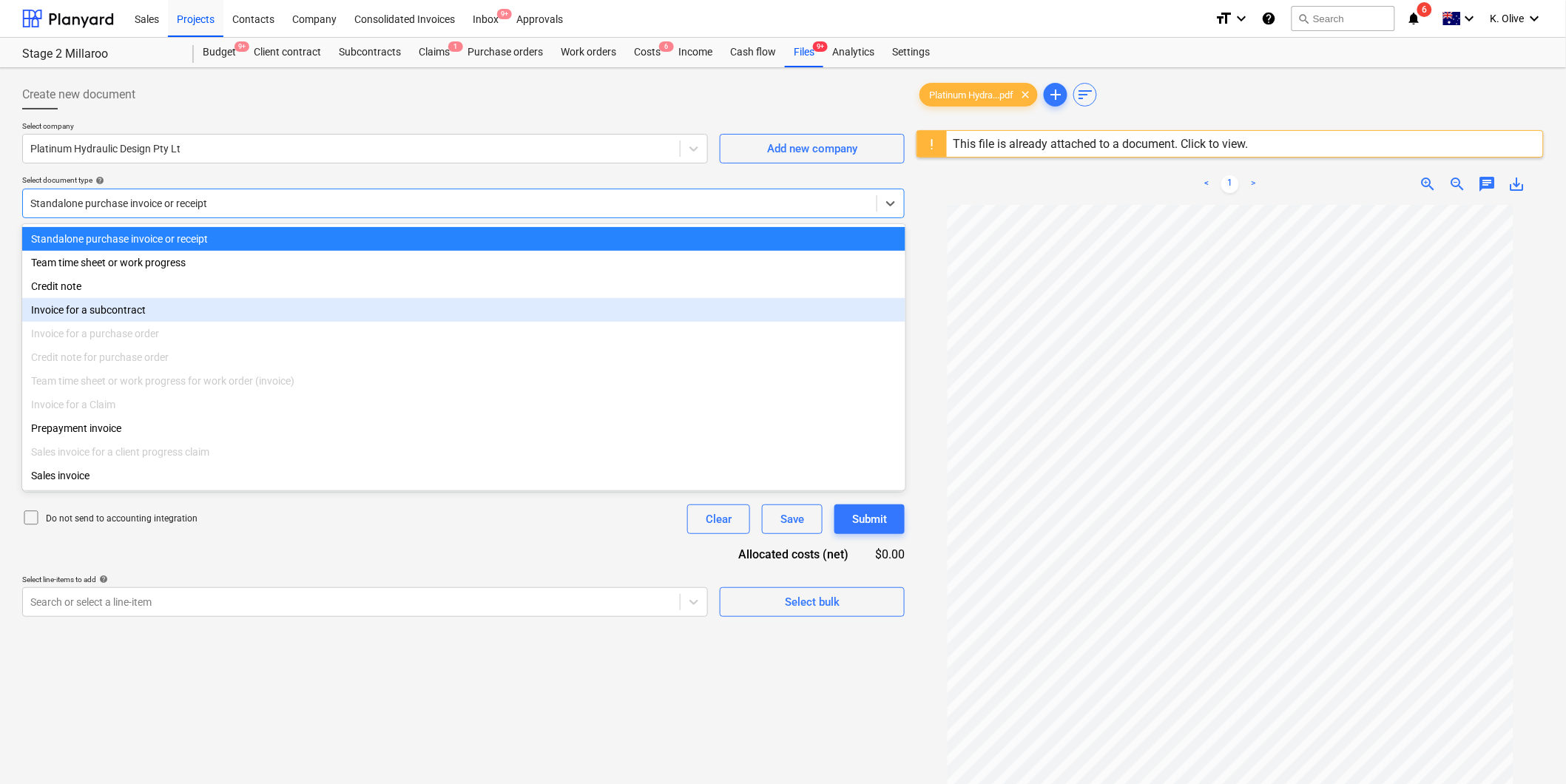
click at [101, 311] on div "Invoice for a subcontract" at bounding box center [464, 310] width 884 height 24
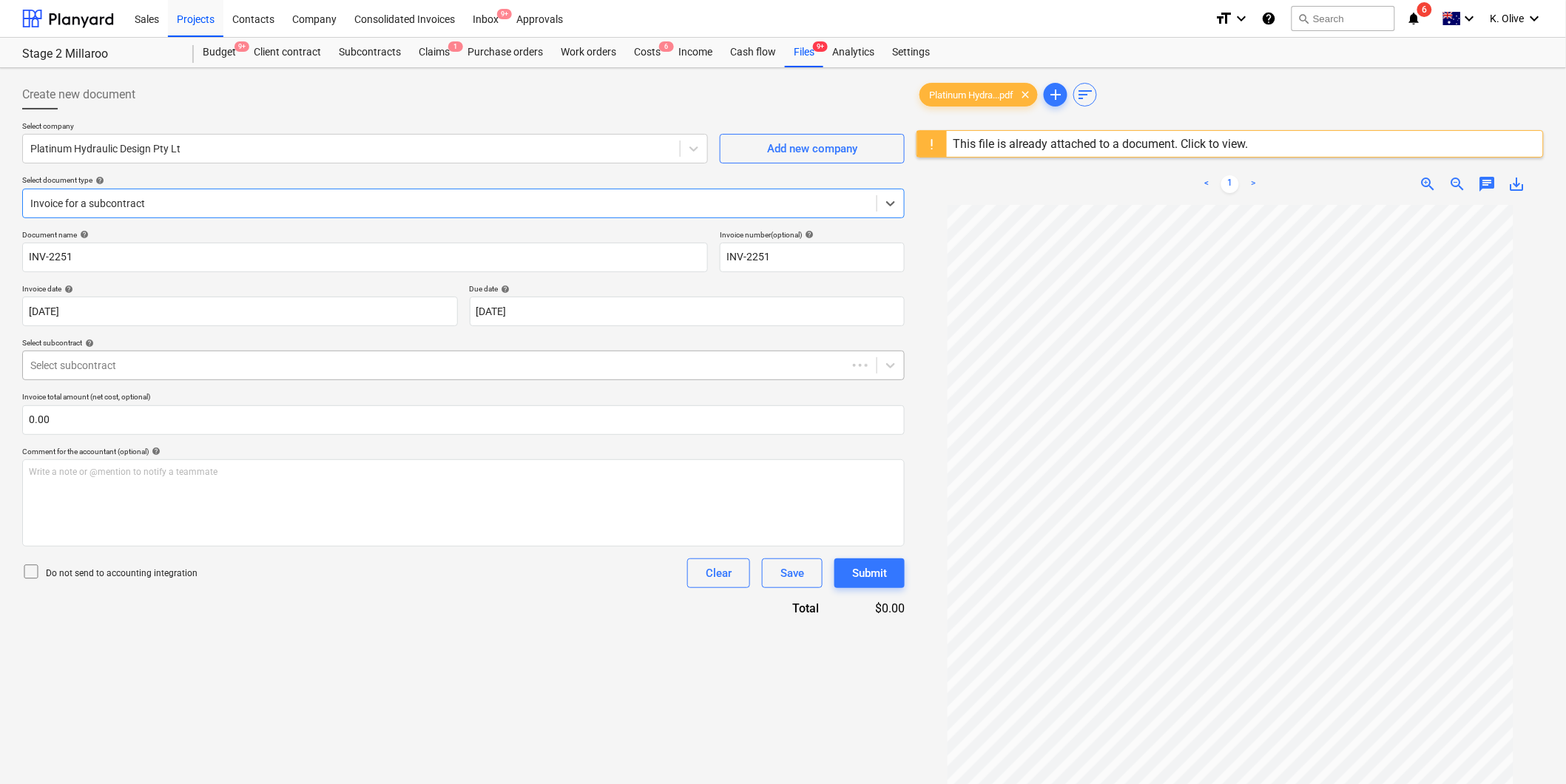
click at [249, 373] on div "Select subcontract" at bounding box center [435, 365] width 824 height 21
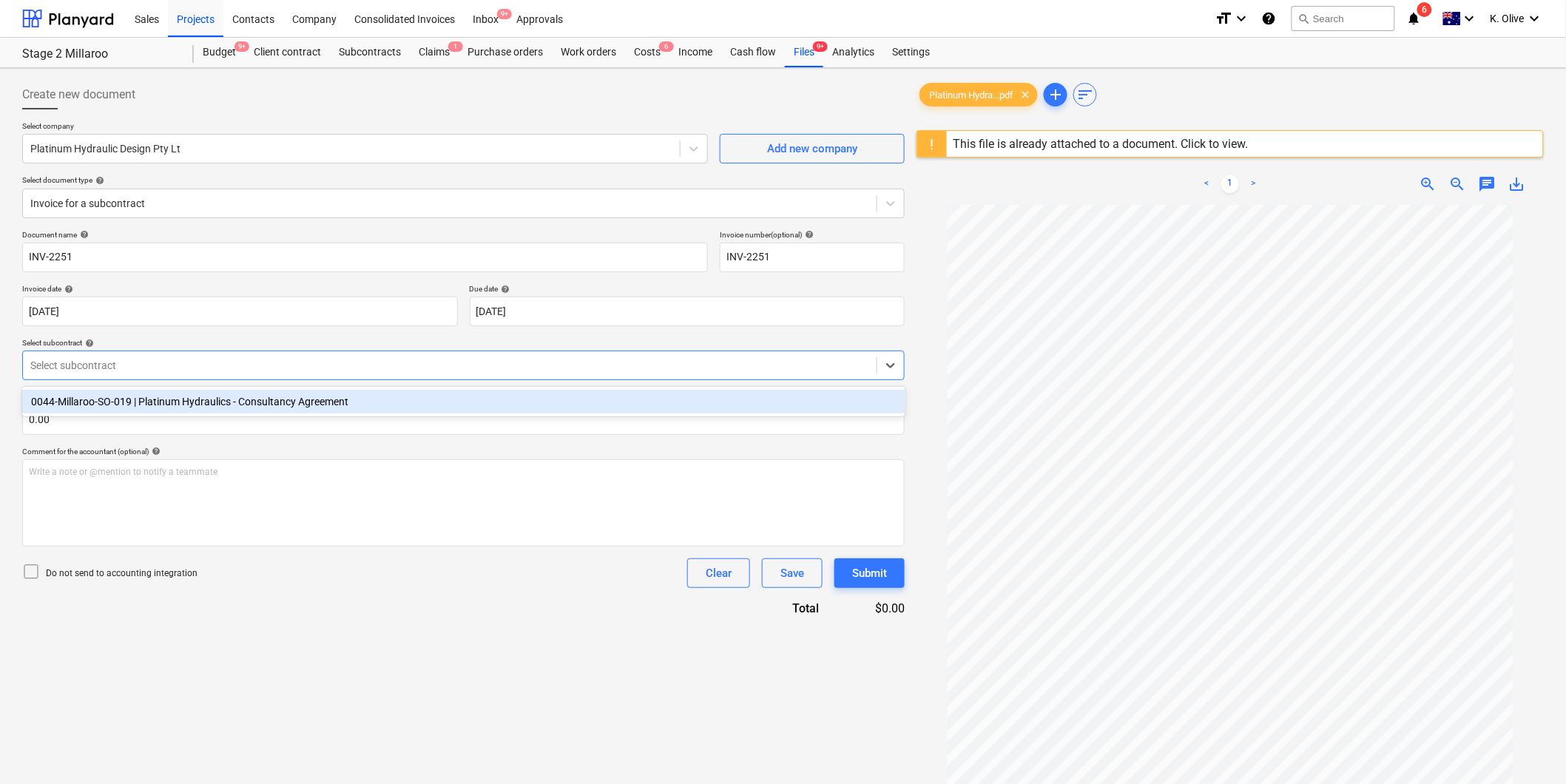
click at [226, 402] on div "0044-Millaroo-SO-019 | Platinum Hydraulics - Consultancy Agreement" at bounding box center [464, 402] width 884 height 24
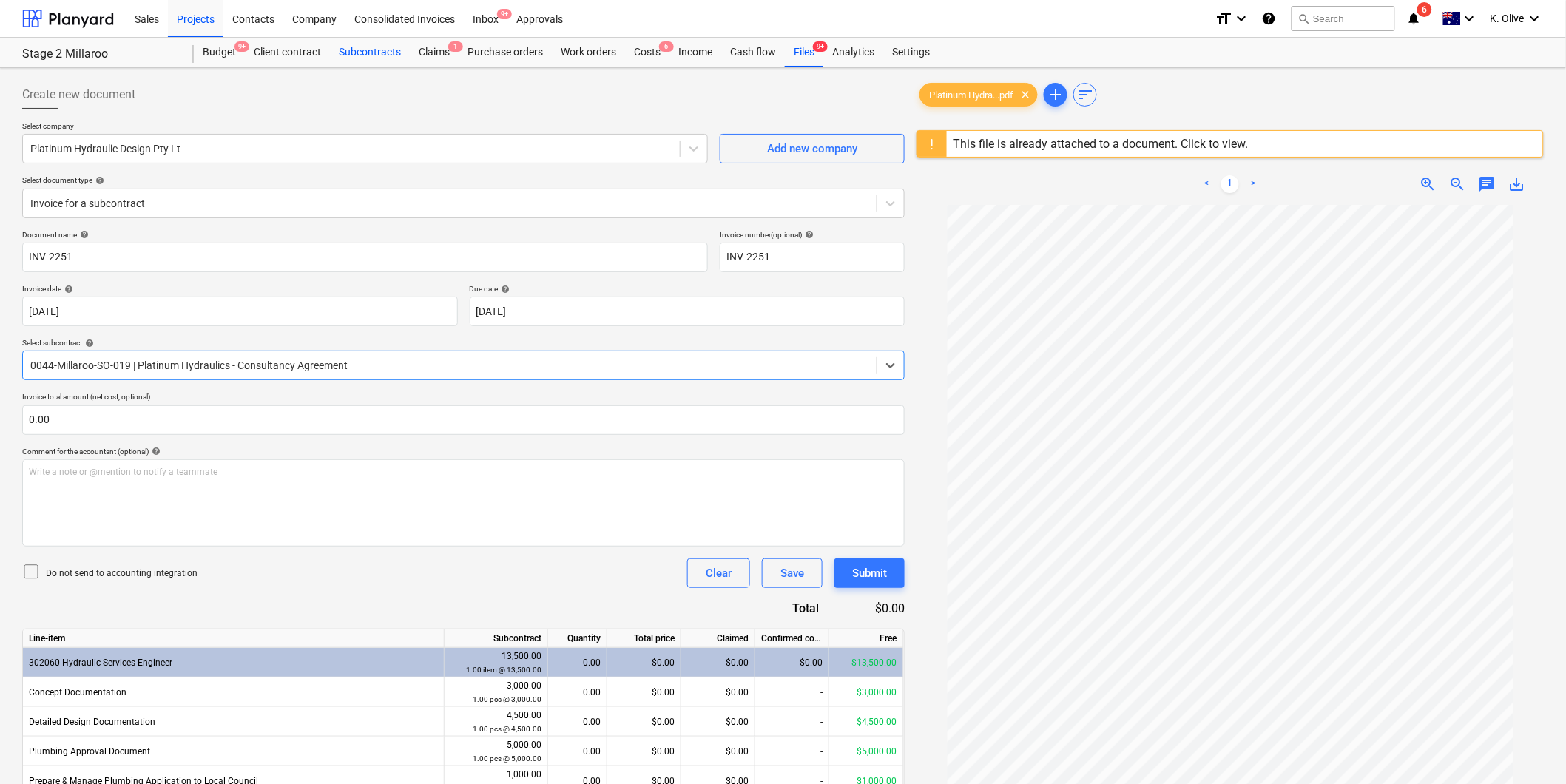
click at [385, 55] on div "Subcontracts" at bounding box center [370, 53] width 80 height 30
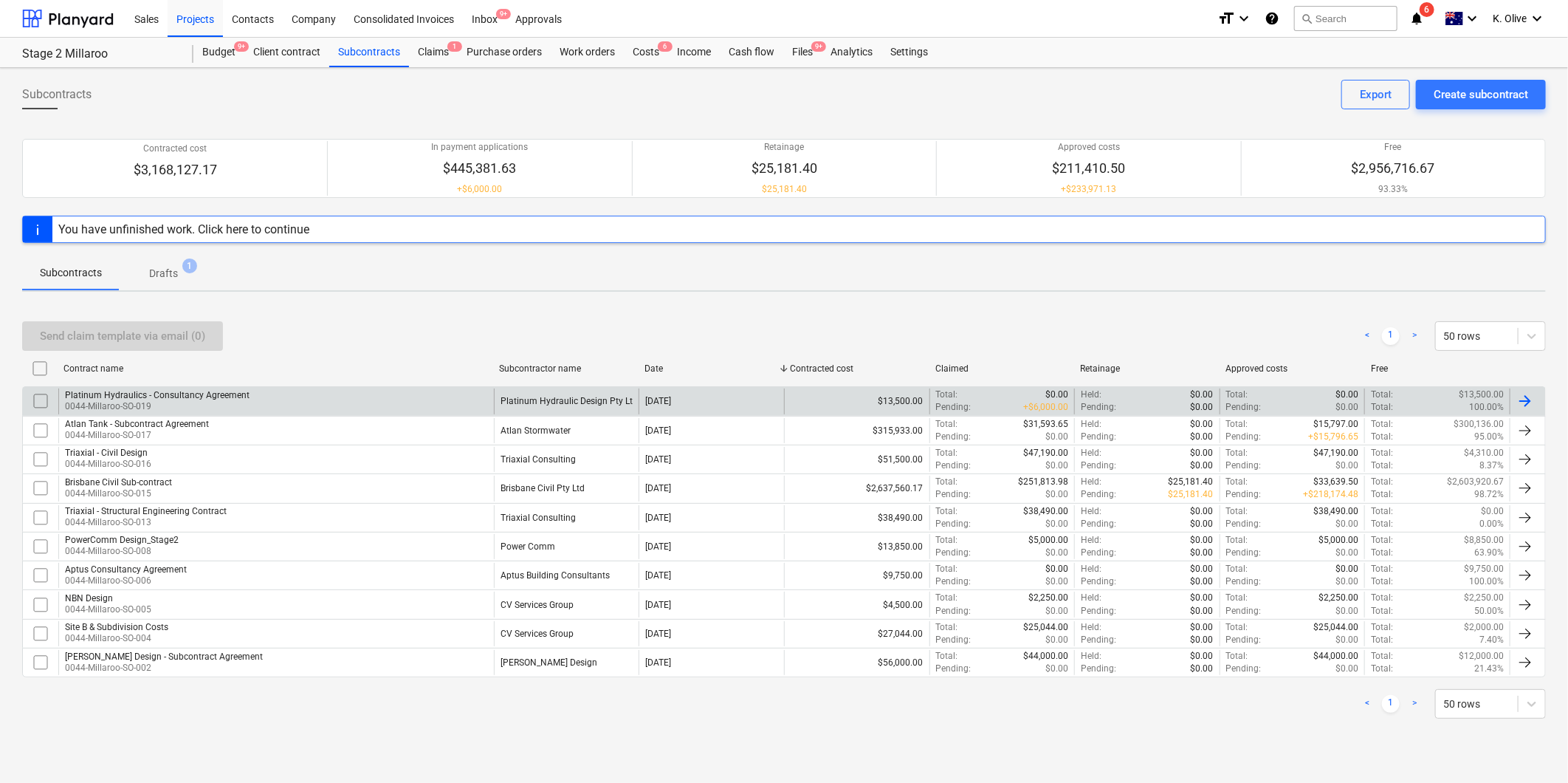
click at [210, 397] on div "Platinum Hydraulics - Consultancy Agreement" at bounding box center [157, 395] width 185 height 10
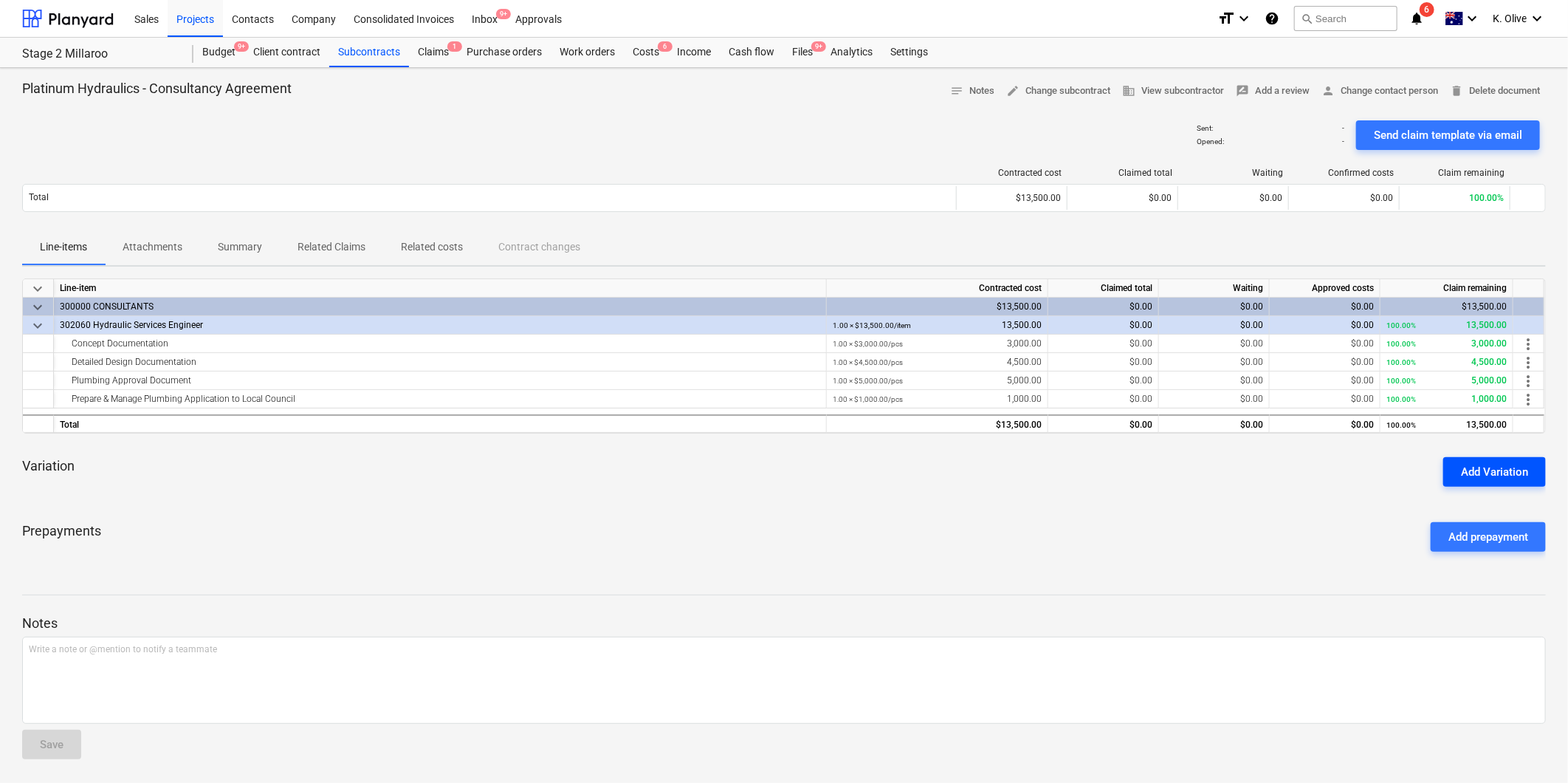
click at [1485, 476] on div "Add Variation" at bounding box center [1494, 472] width 67 height 19
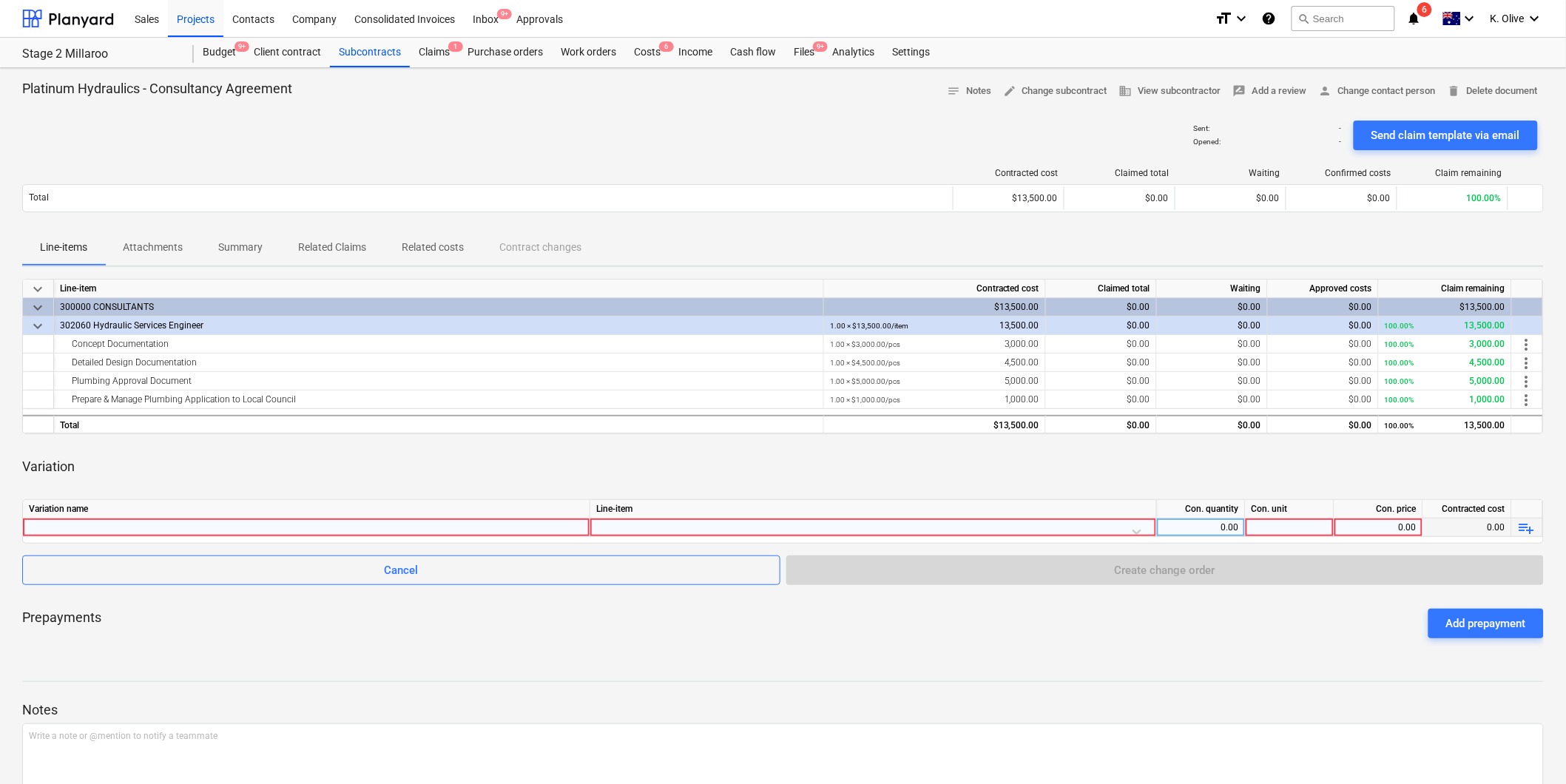
click at [230, 526] on div at bounding box center [306, 527] width 555 height 18
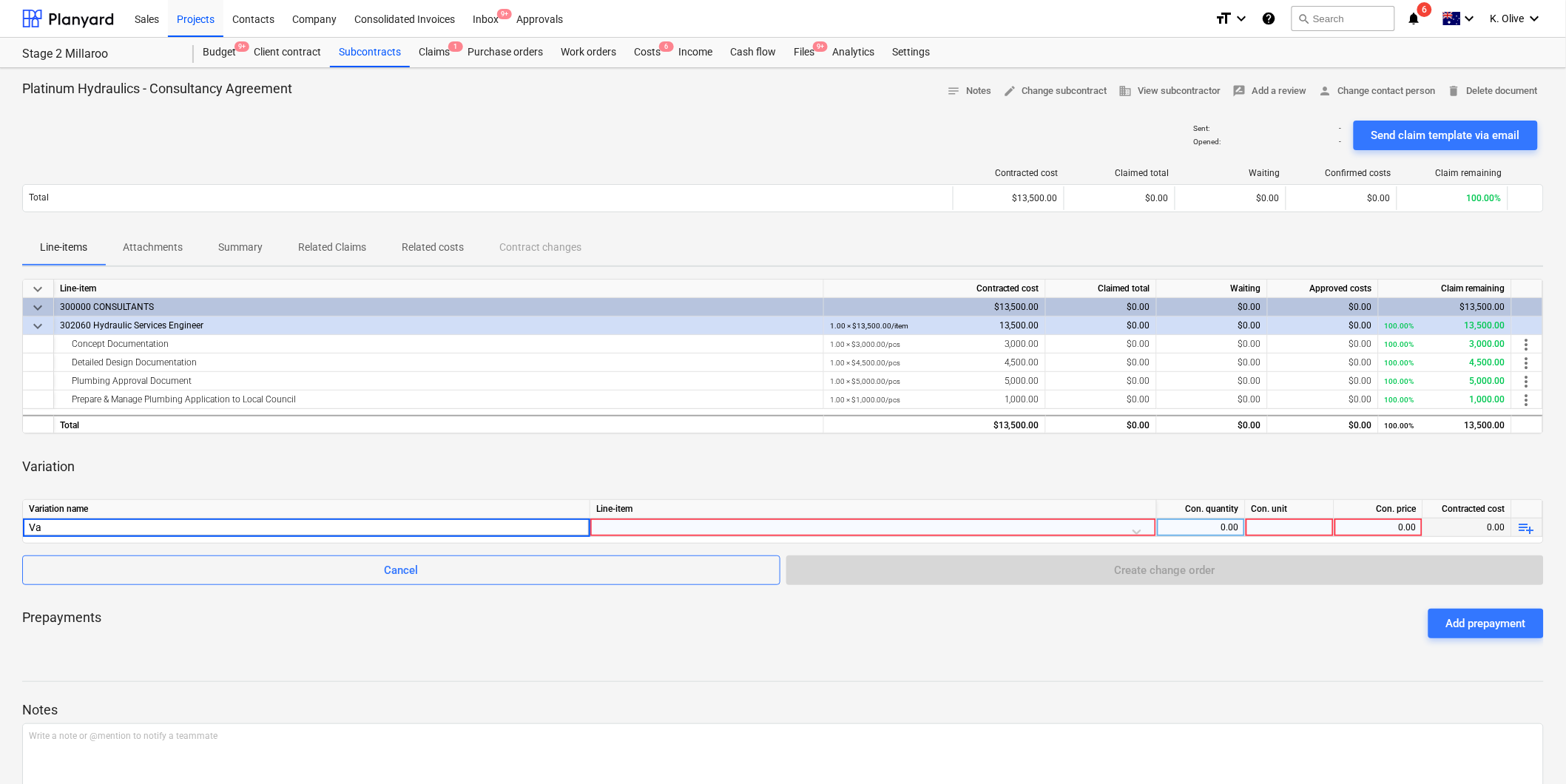
type input "V"
type input "Document, Design & Council submission for Temp Services"
click at [1531, 527] on span "playlist_add" at bounding box center [1527, 528] width 18 height 18
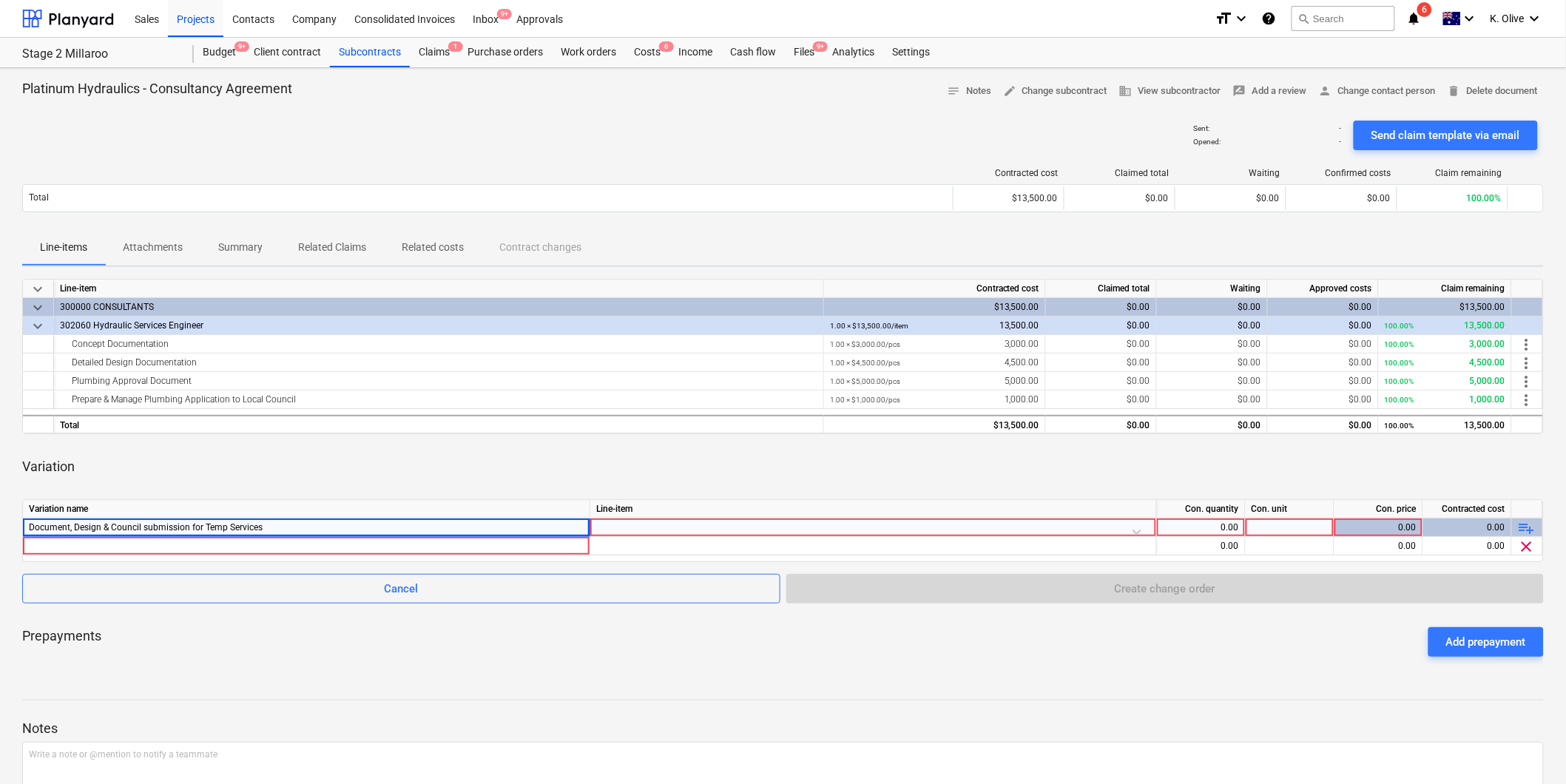
click at [1531, 527] on span "playlist_add" at bounding box center [1527, 528] width 18 height 18
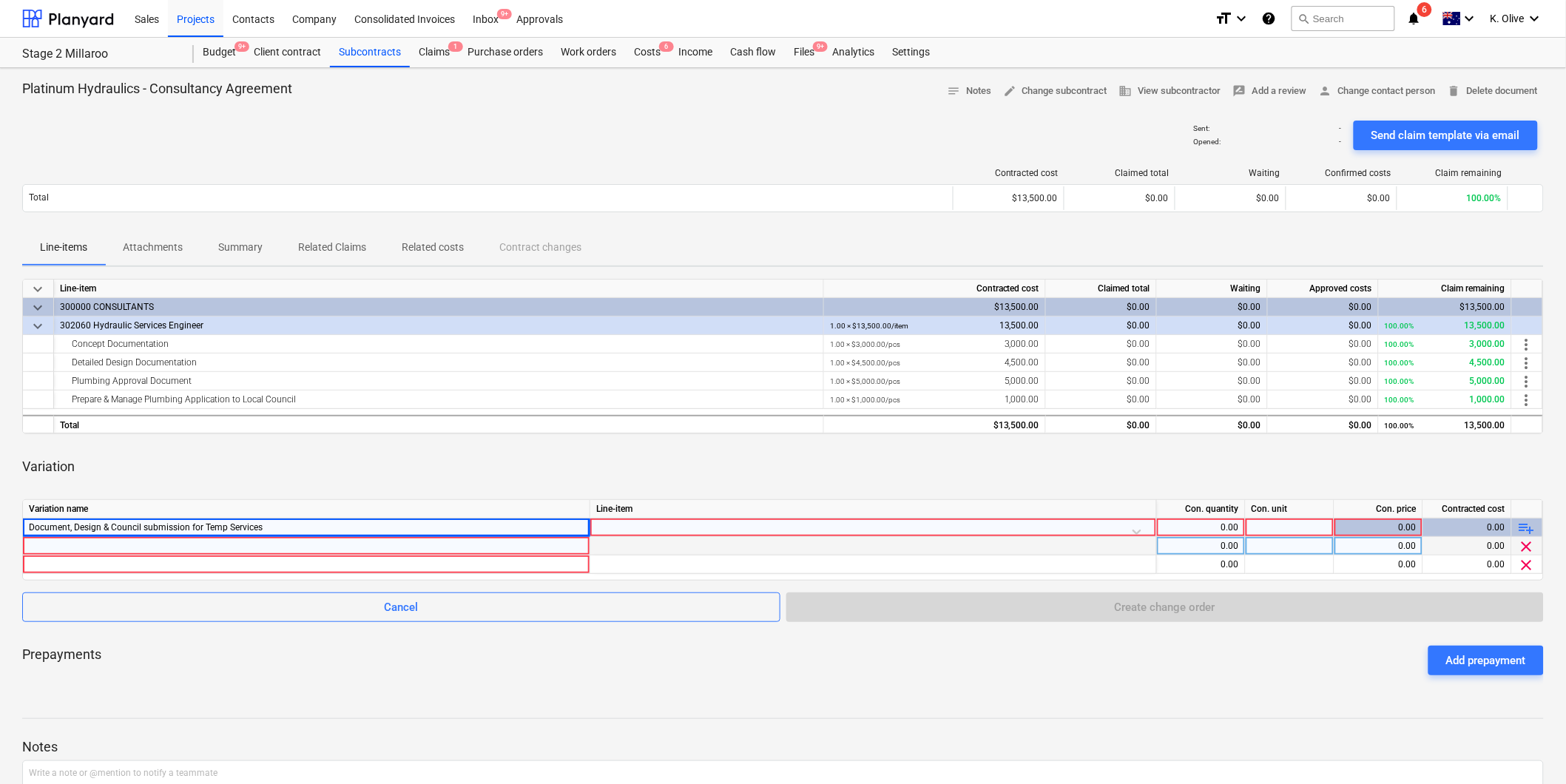
click at [491, 544] on div at bounding box center [306, 546] width 555 height 18
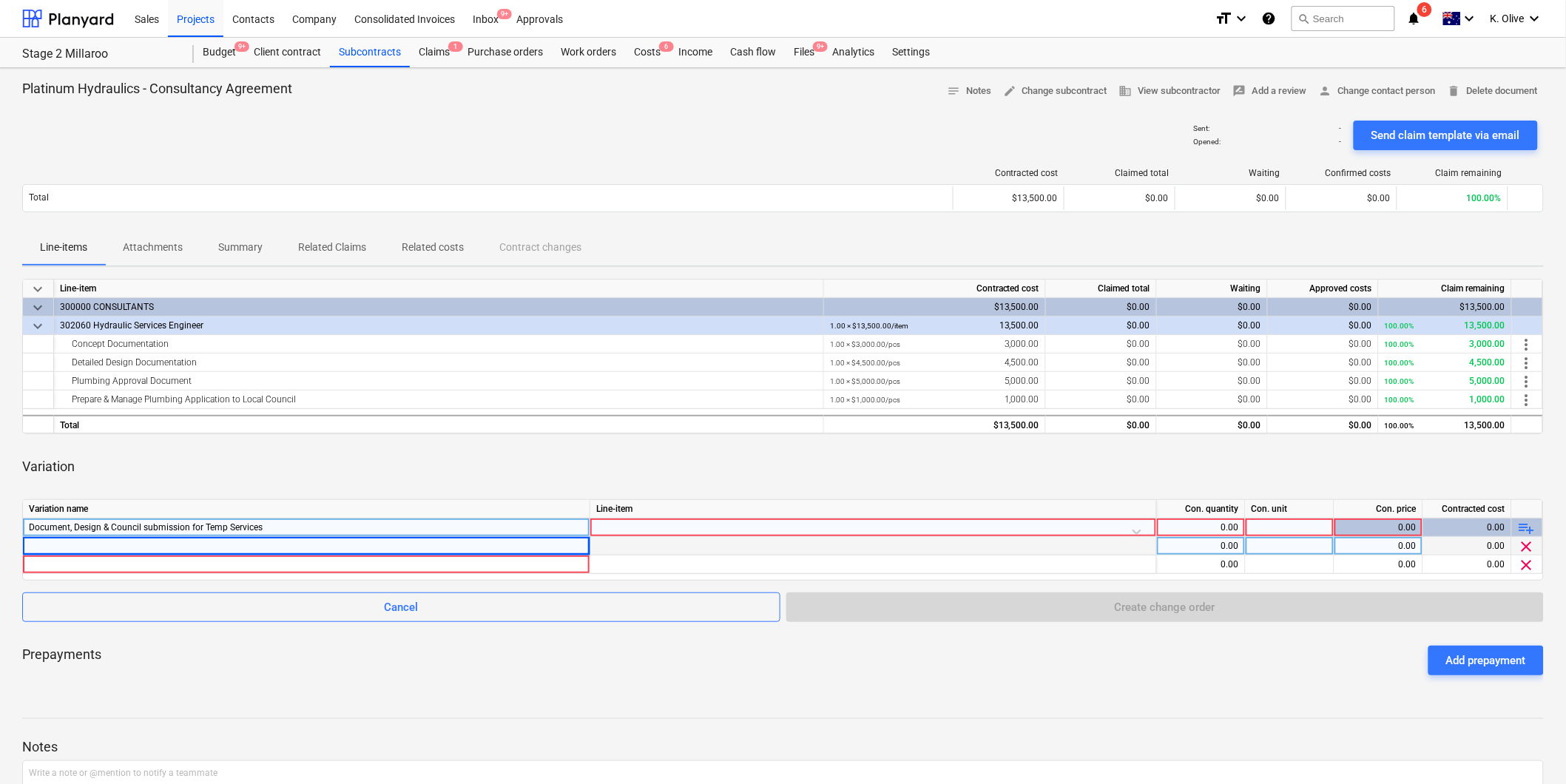
click at [686, 527] on div at bounding box center [873, 531] width 554 height 26
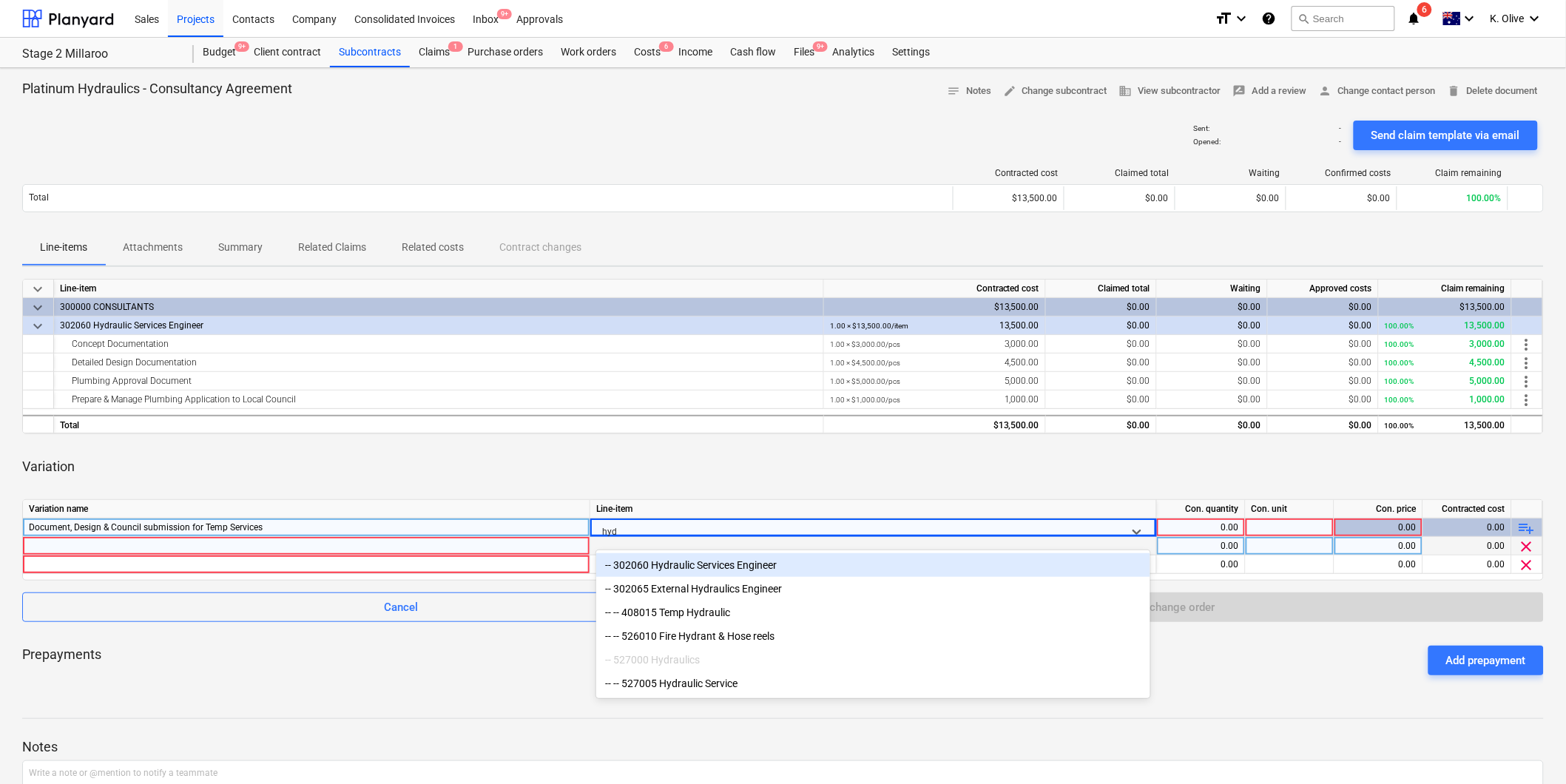
type input "hydr"
click at [752, 566] on div "-- 302060 Hydraulic Services Engineer" at bounding box center [873, 565] width 554 height 24
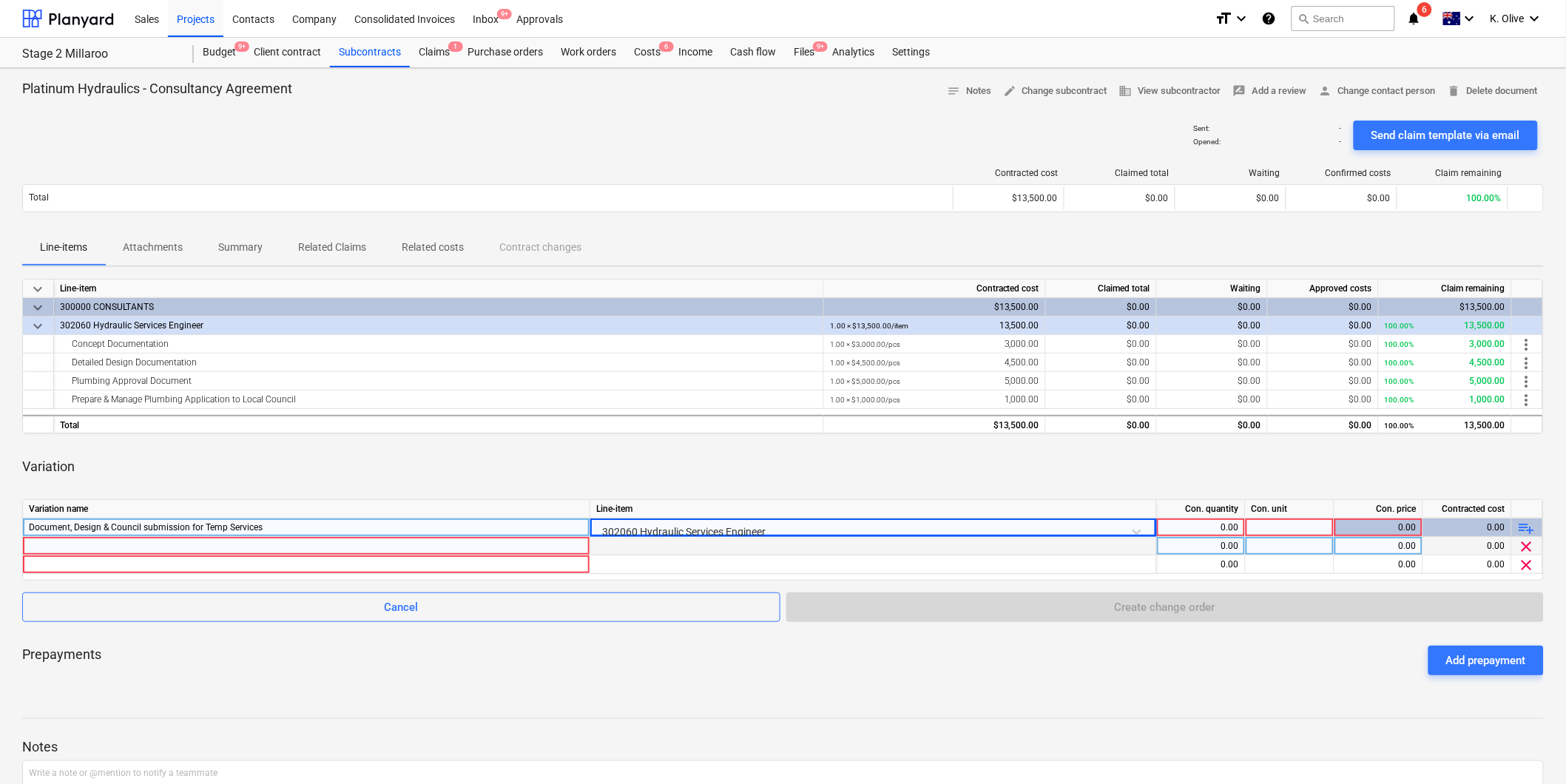
click at [577, 551] on div at bounding box center [306, 546] width 555 height 18
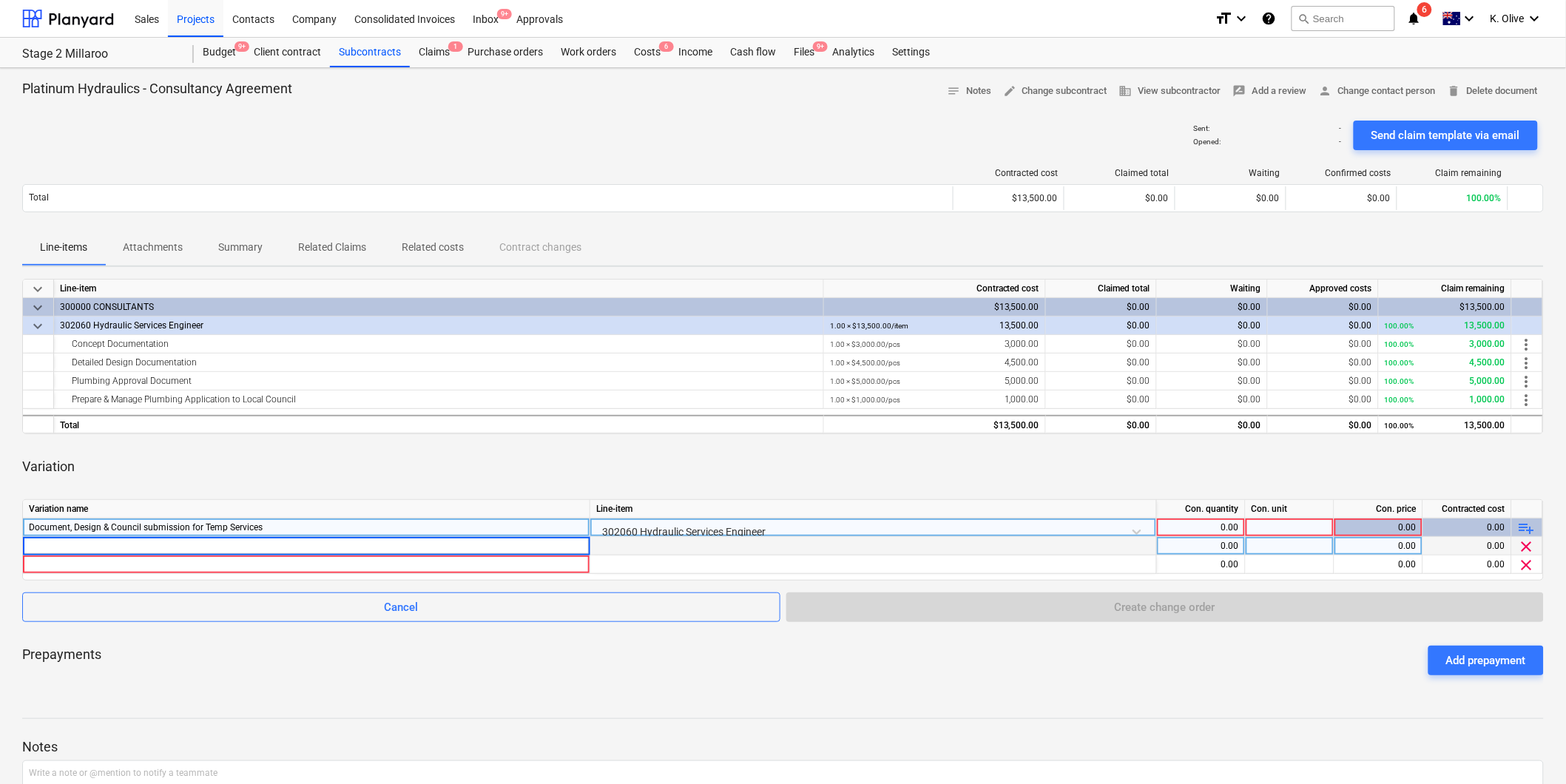
click at [186, 543] on input at bounding box center [306, 546] width 567 height 18
click at [666, 550] on div at bounding box center [874, 546] width 567 height 18
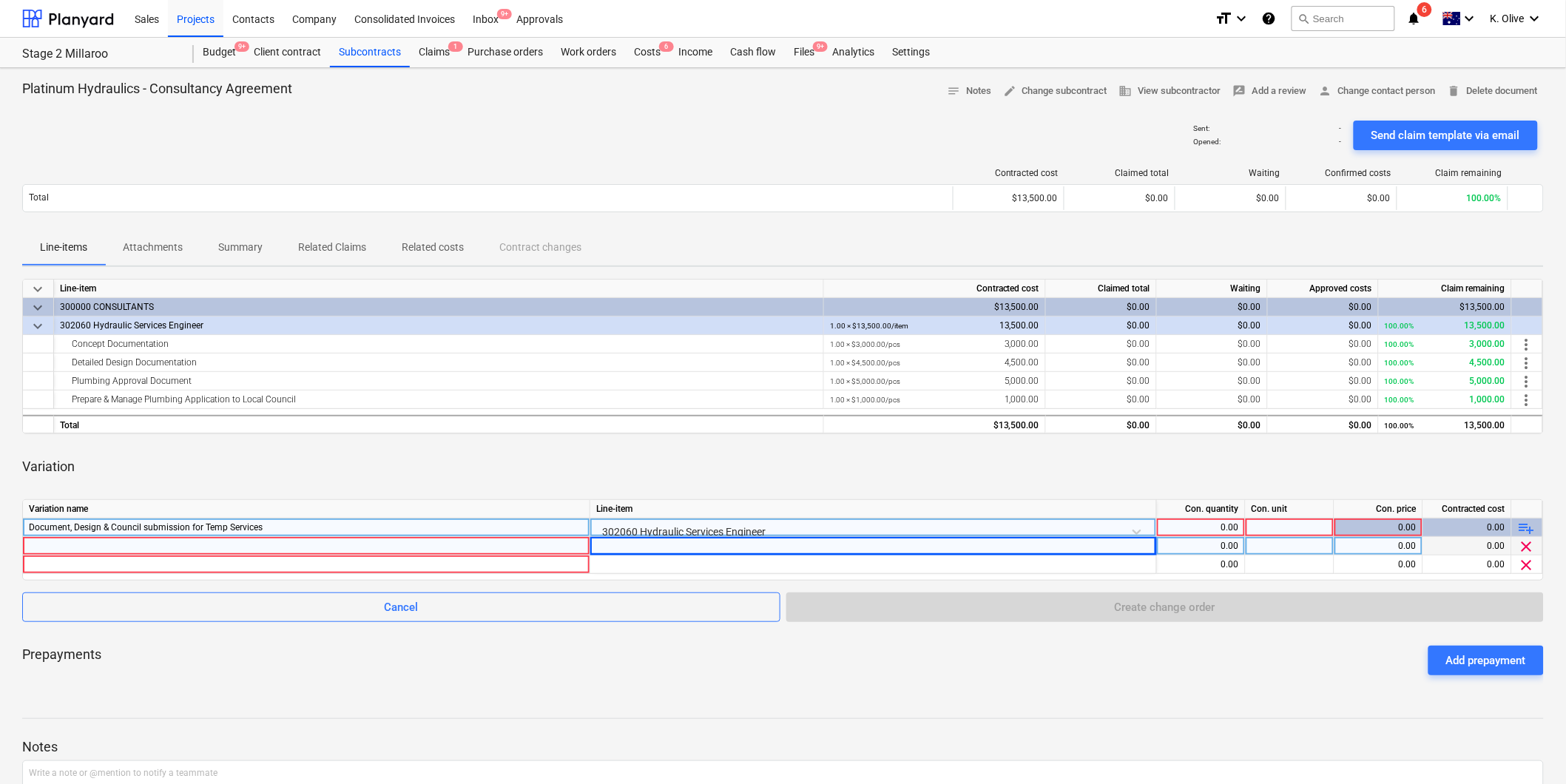
click at [563, 547] on div at bounding box center [306, 546] width 555 height 18
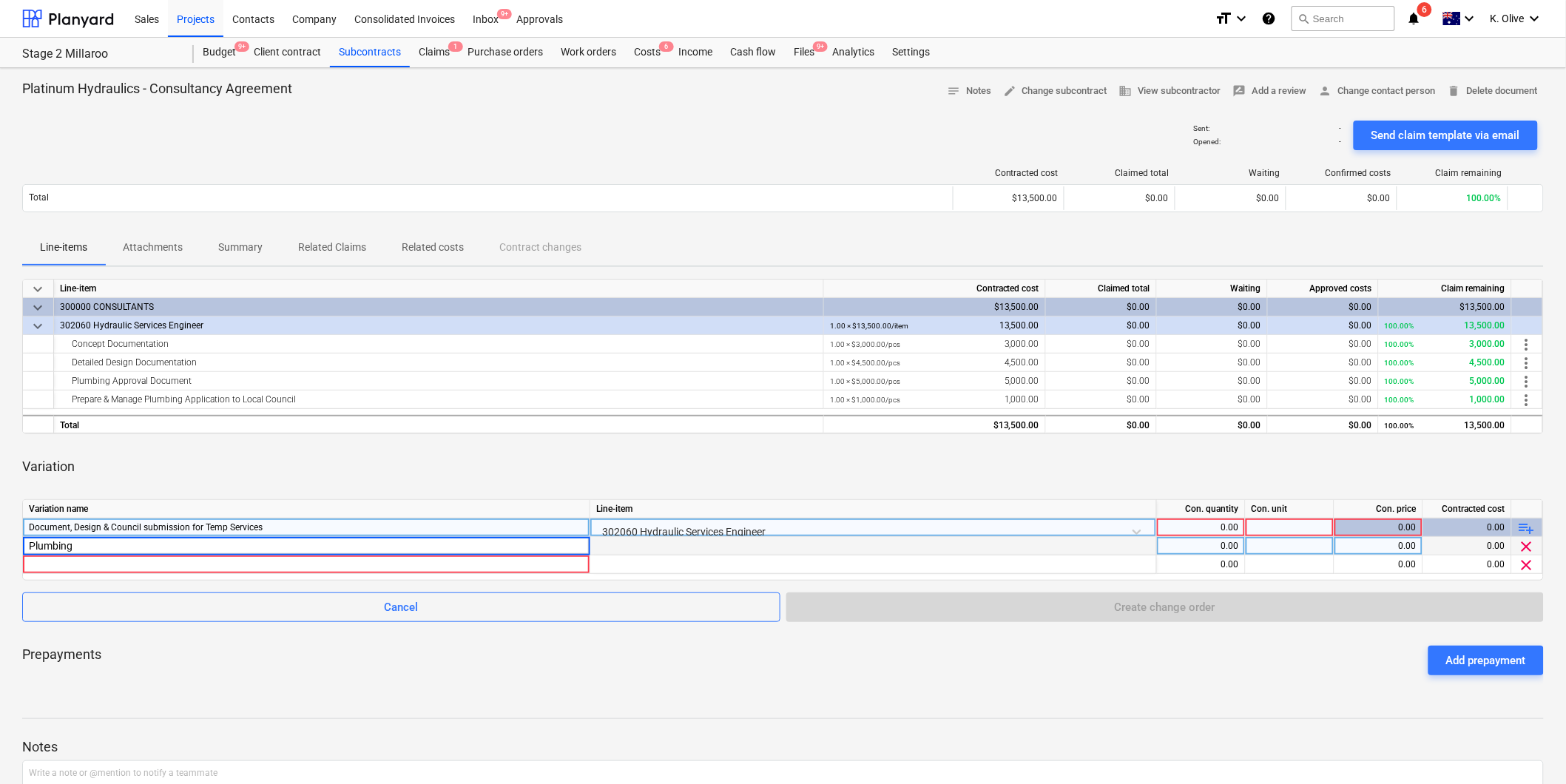
type input "Plumbing"
click at [1528, 543] on span "clear" at bounding box center [1527, 547] width 18 height 18
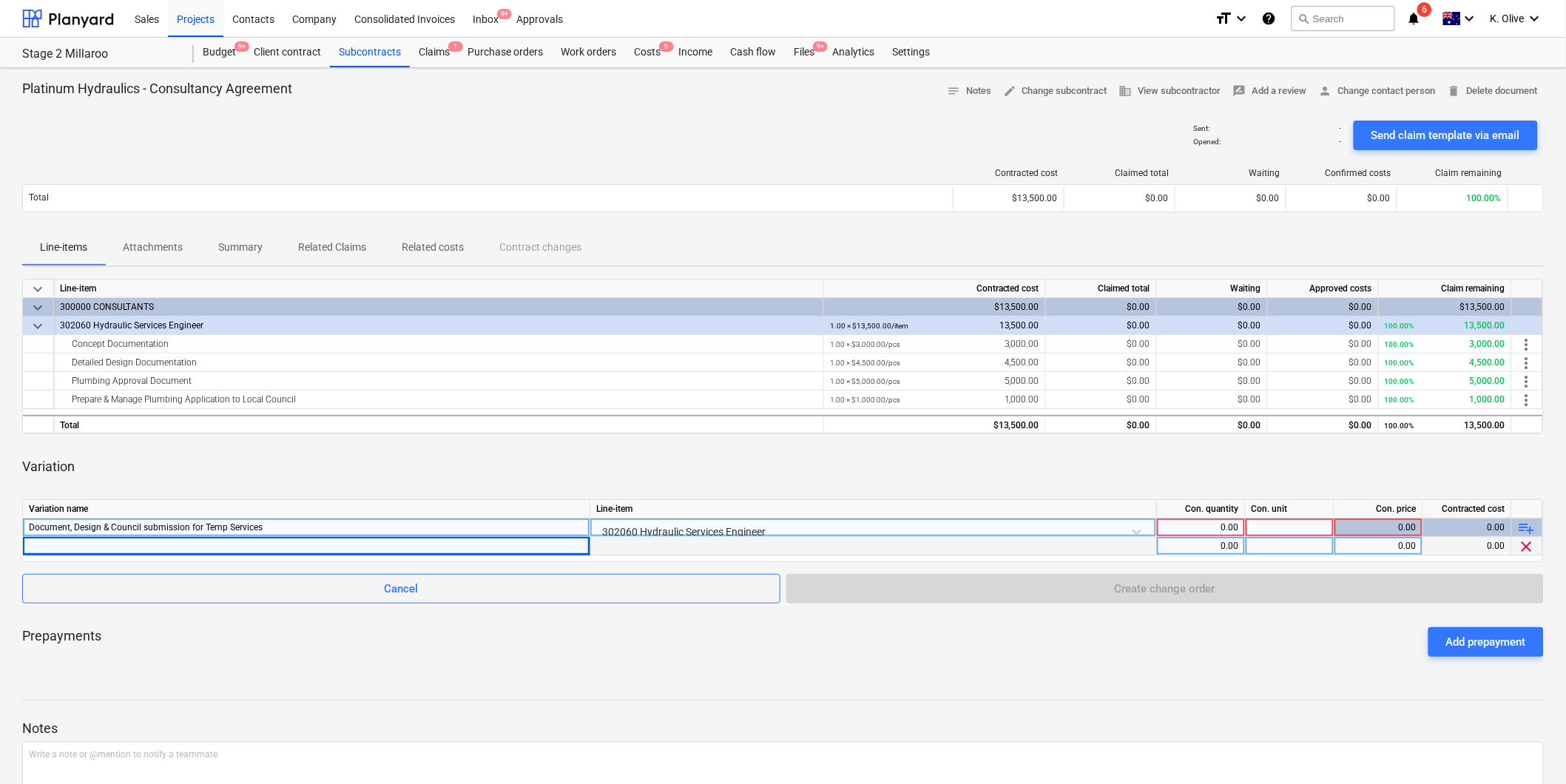
click at [1528, 545] on span "clear" at bounding box center [1527, 547] width 18 height 18
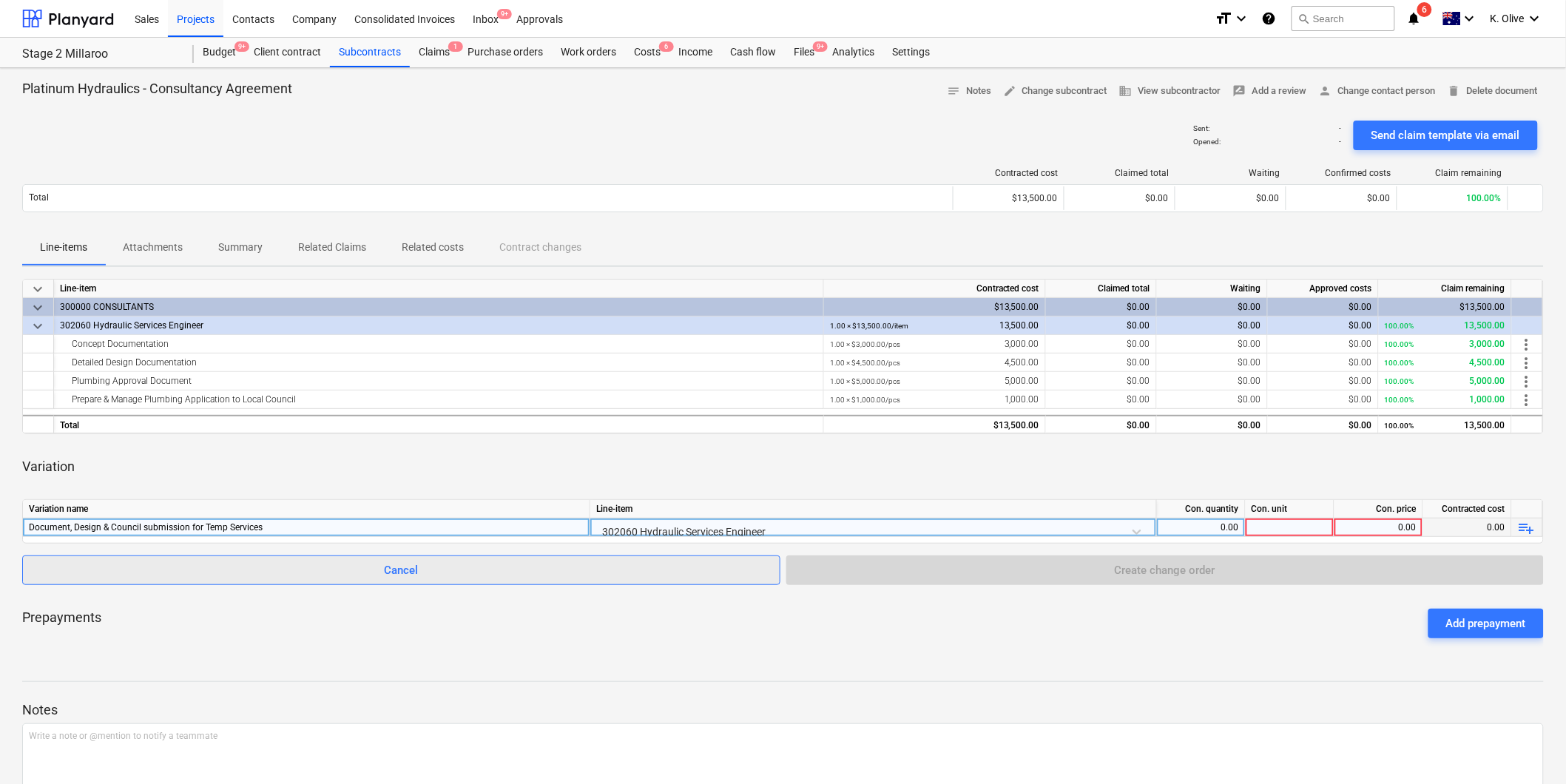
click at [359, 574] on span "Cancel" at bounding box center [401, 570] width 722 height 19
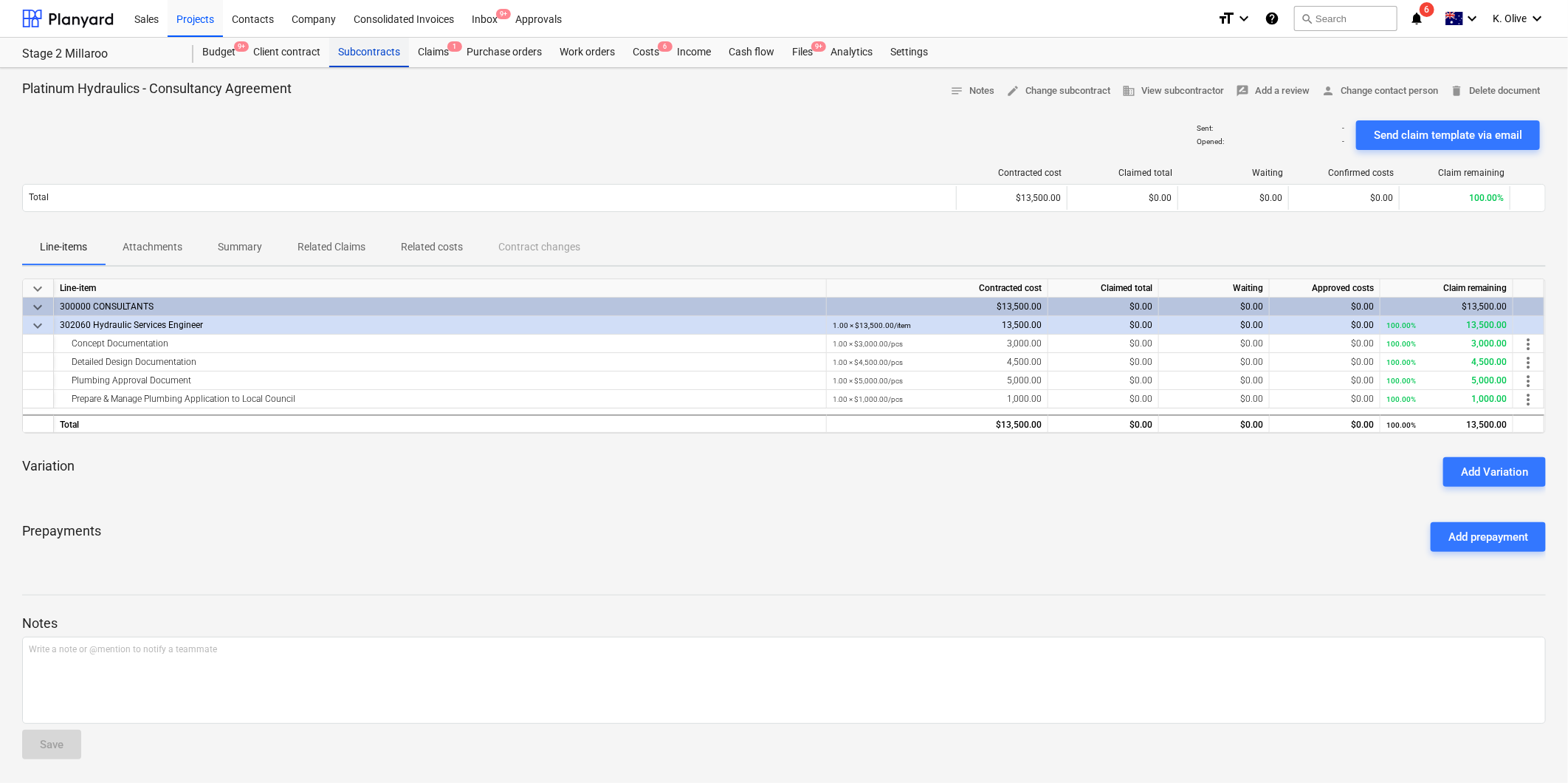
click at [394, 53] on div "Subcontracts" at bounding box center [369, 52] width 80 height 30
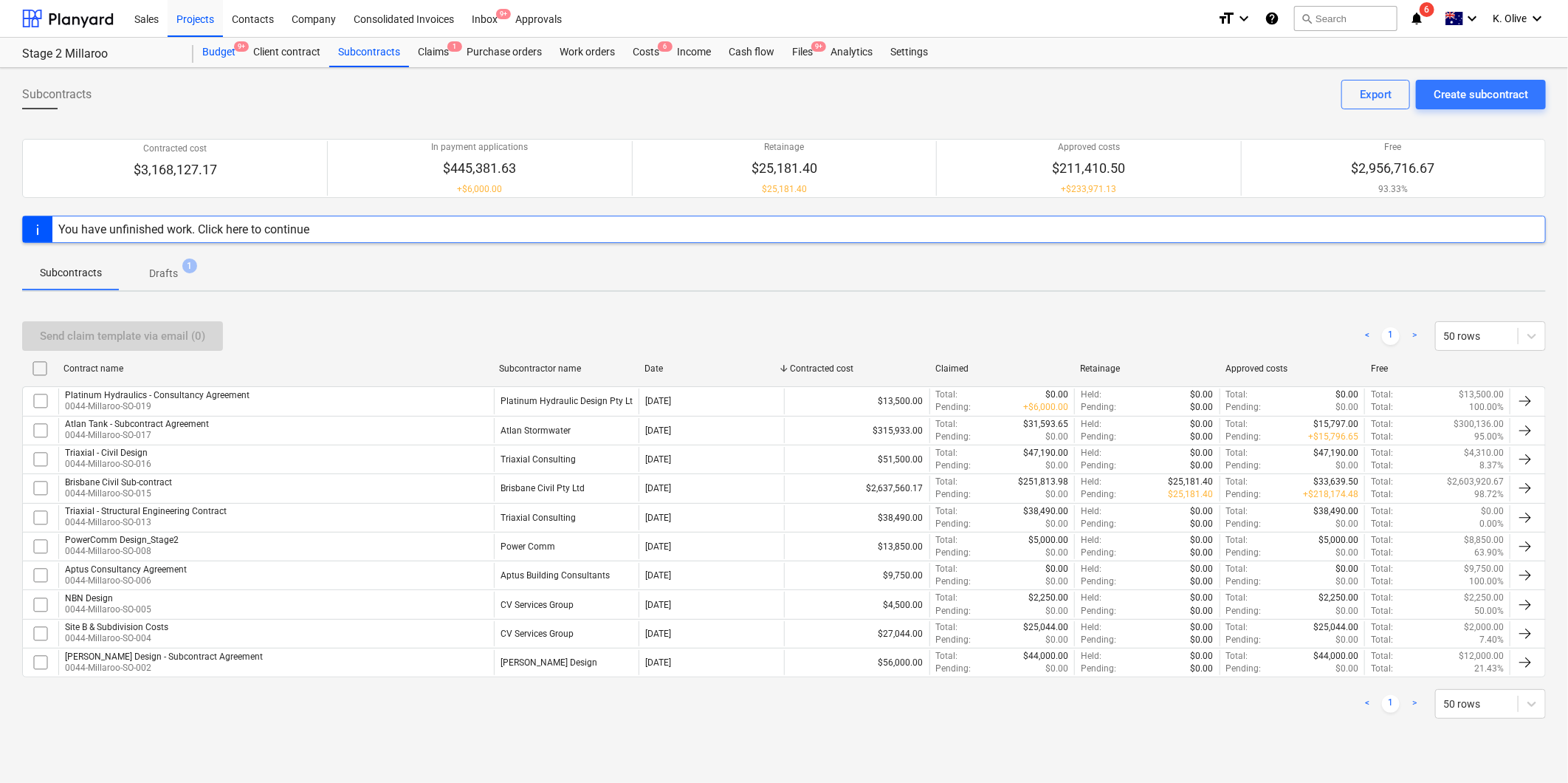
click at [225, 47] on div "Budget 9+" at bounding box center [219, 52] width 51 height 30
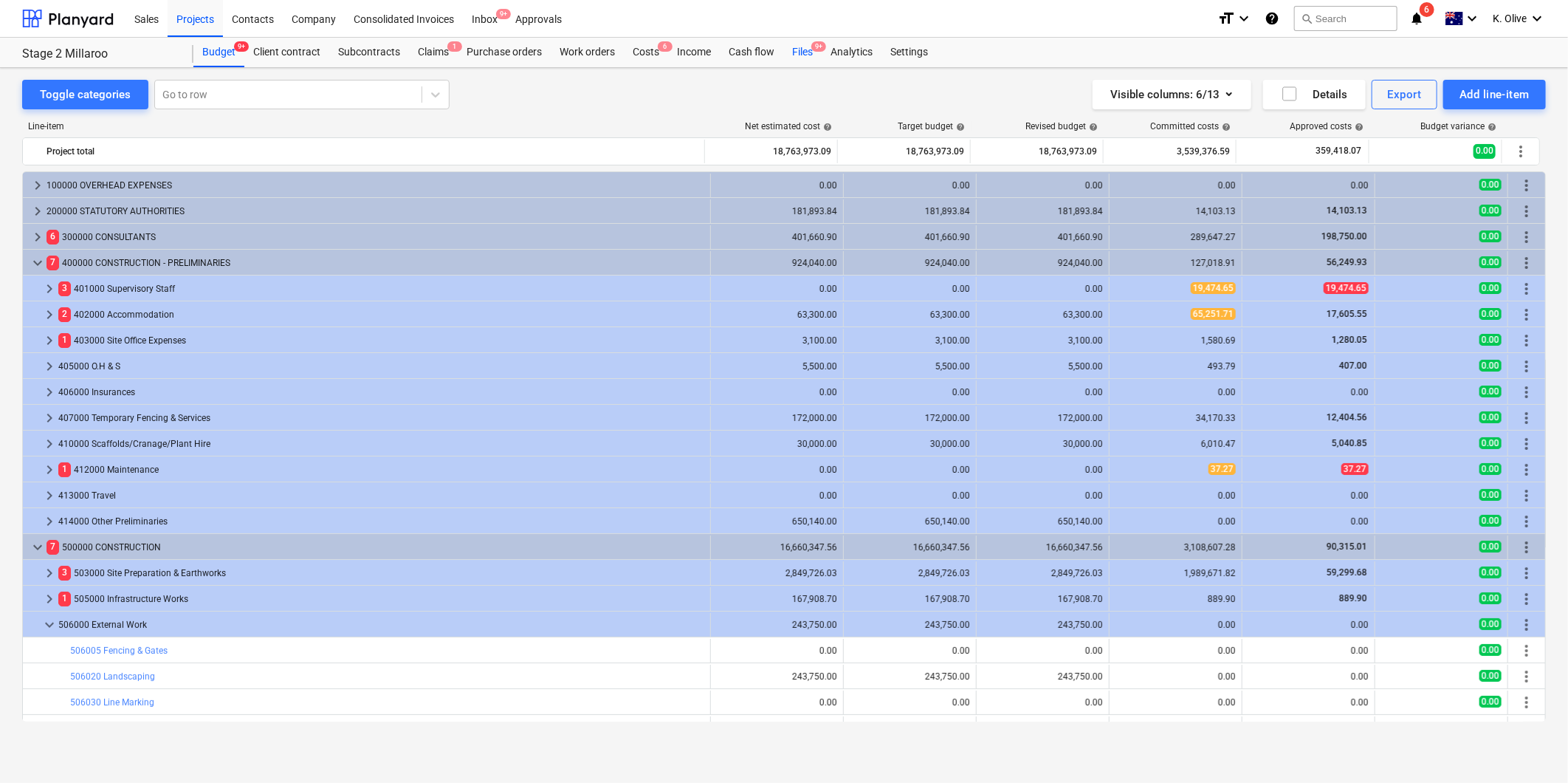
click at [790, 48] on div "Files 9+" at bounding box center [803, 52] width 38 height 30
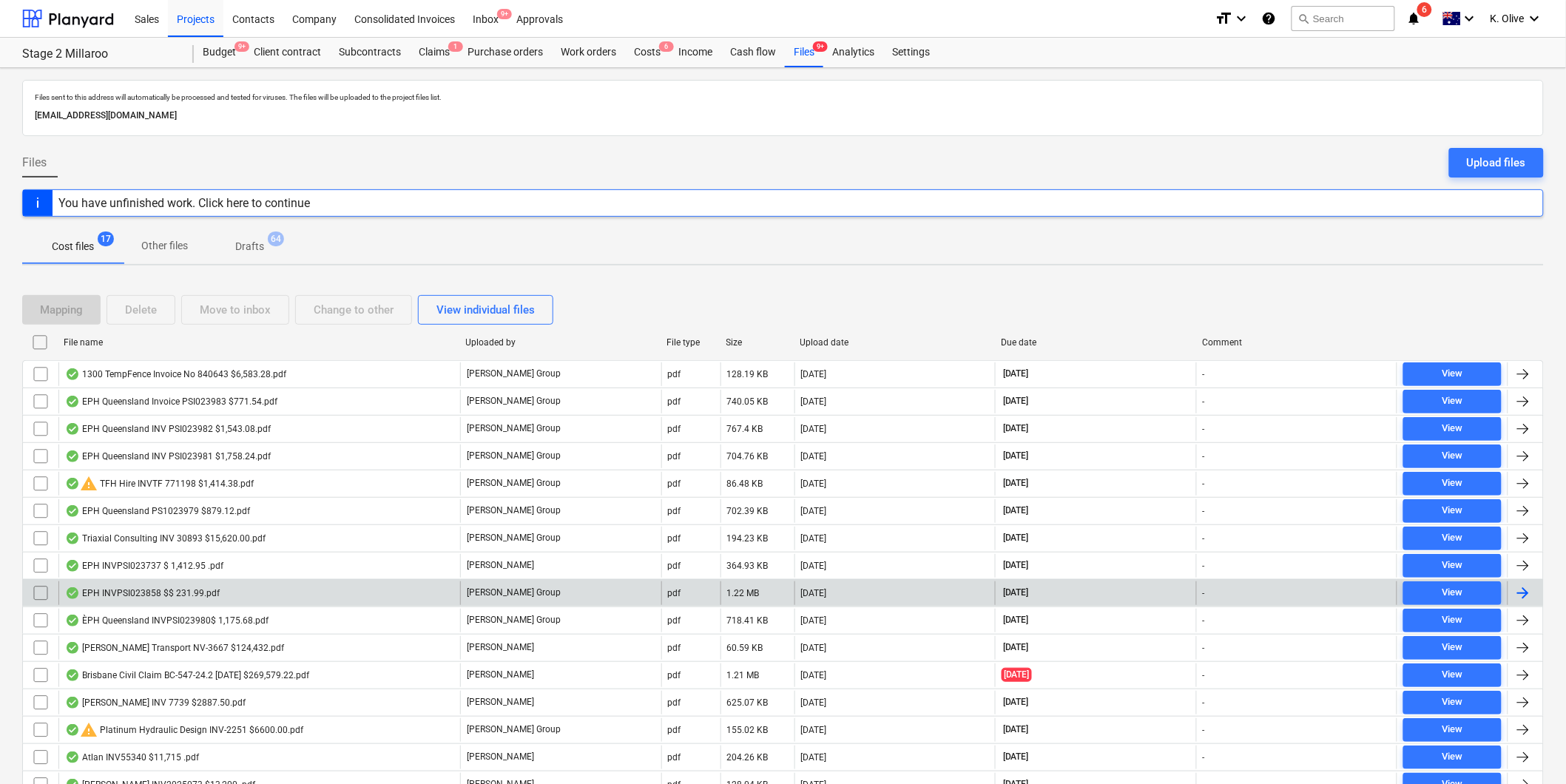
scroll to position [97, 0]
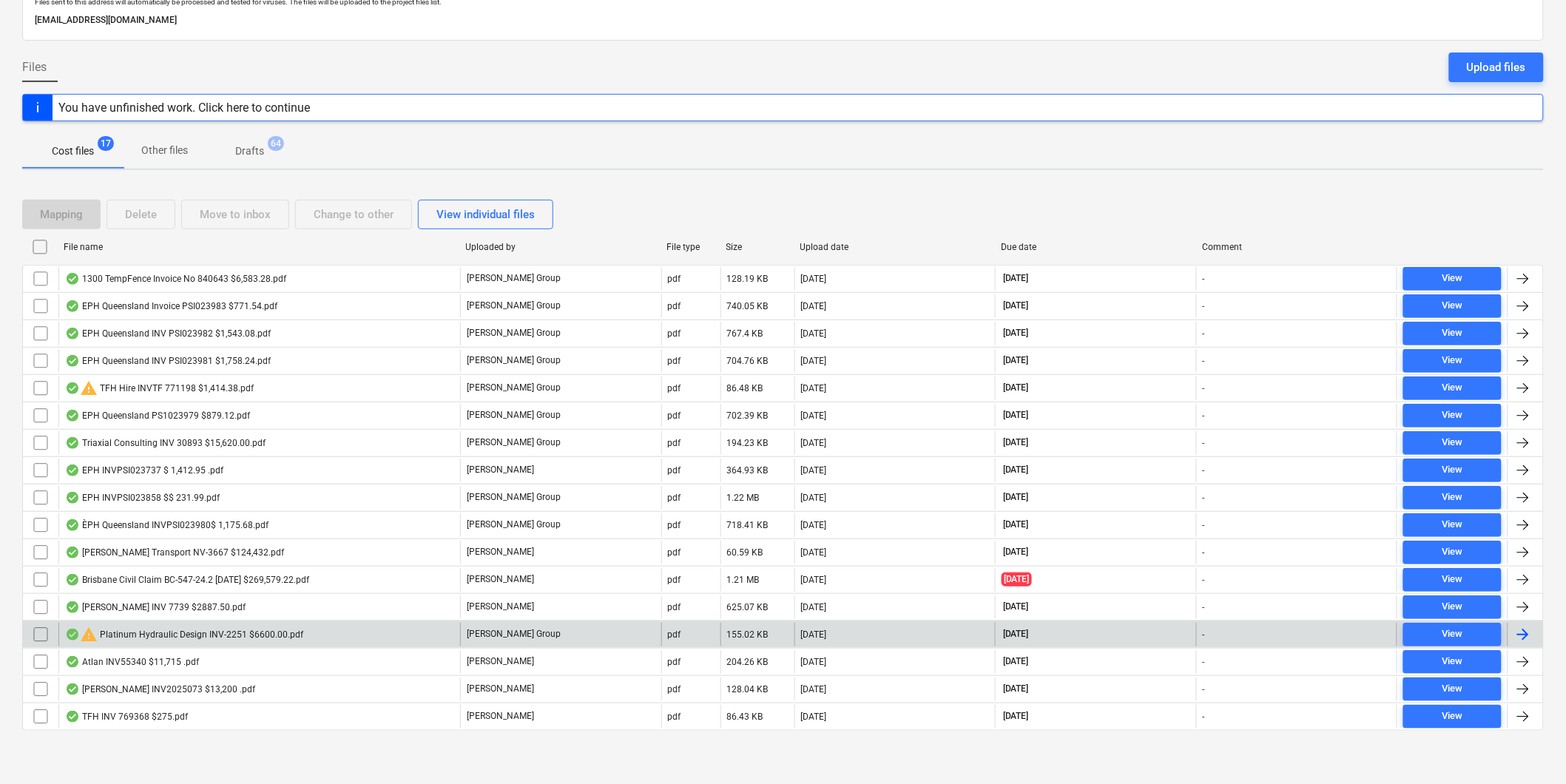
click at [204, 638] on div "warning Platinum Hydraulic Design INV-2251 $6600.00.pdf" at bounding box center [184, 635] width 238 height 18
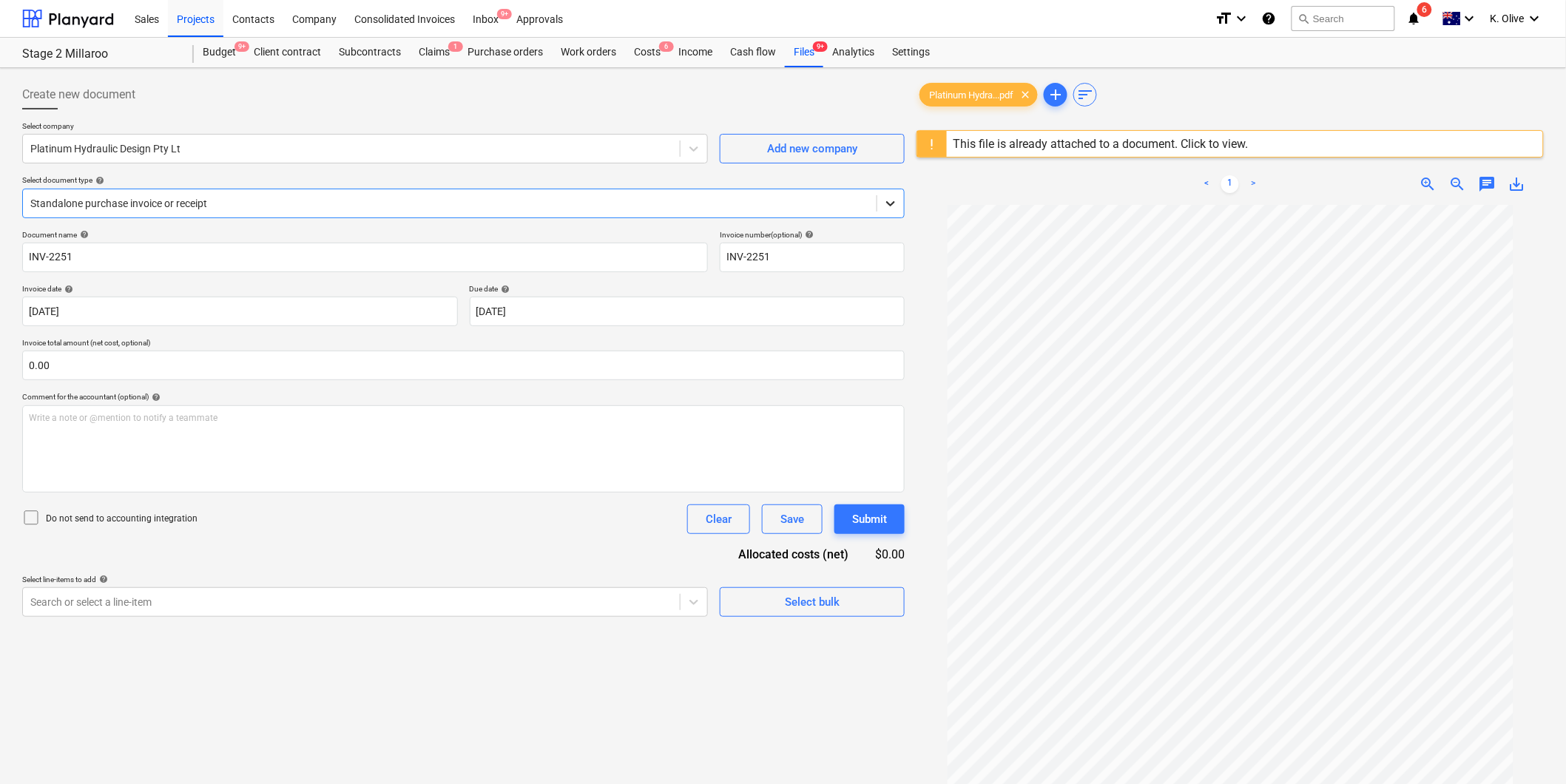
click at [898, 201] on icon at bounding box center [891, 203] width 15 height 15
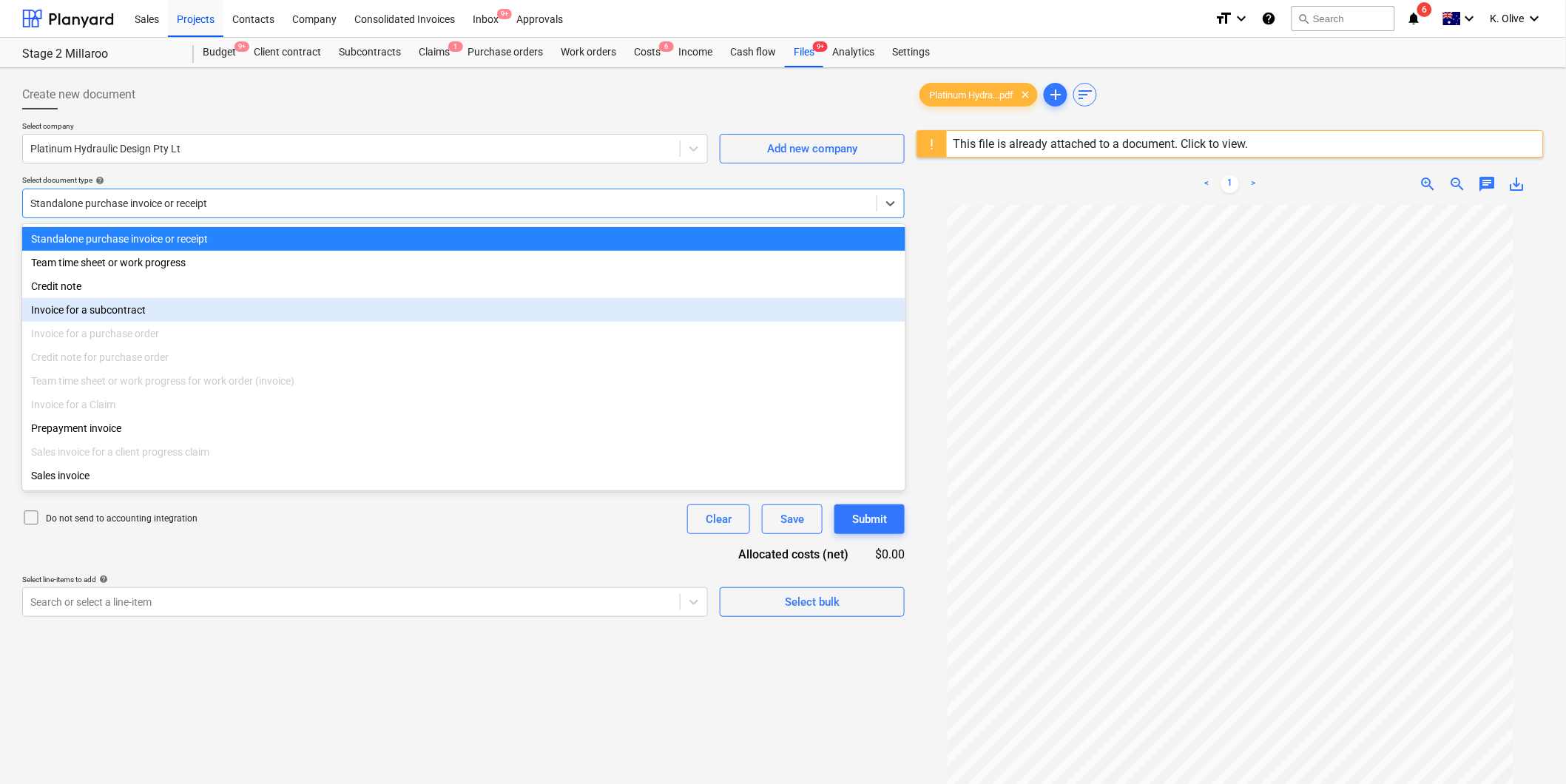
click at [247, 307] on div "Invoice for a subcontract" at bounding box center [464, 310] width 884 height 24
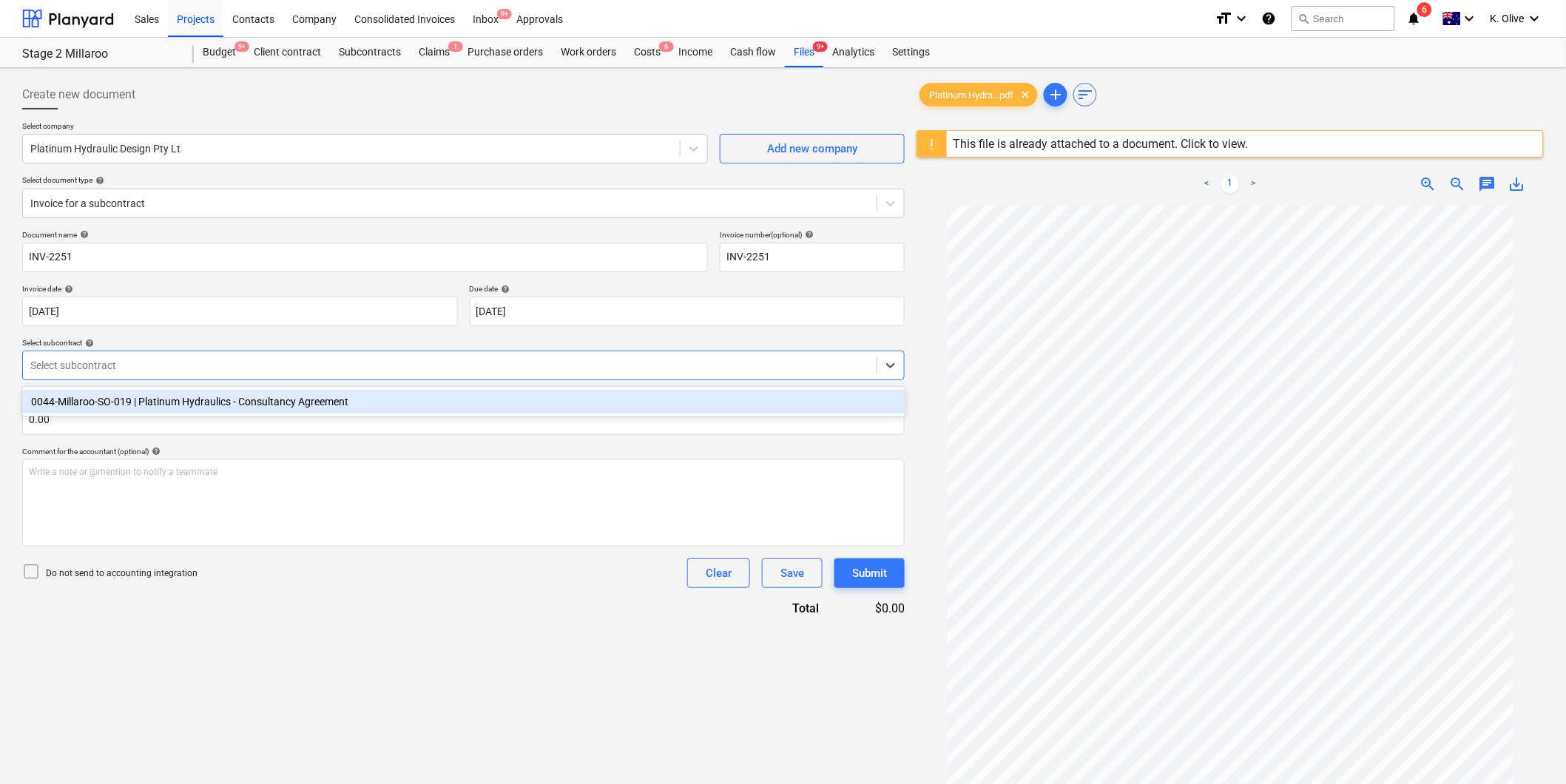
click at [166, 368] on div at bounding box center [450, 365] width 839 height 15
click at [152, 397] on div "0044-Millaroo-SO-019 | Platinum Hydraulics - Consultancy Agreement" at bounding box center [464, 402] width 884 height 24
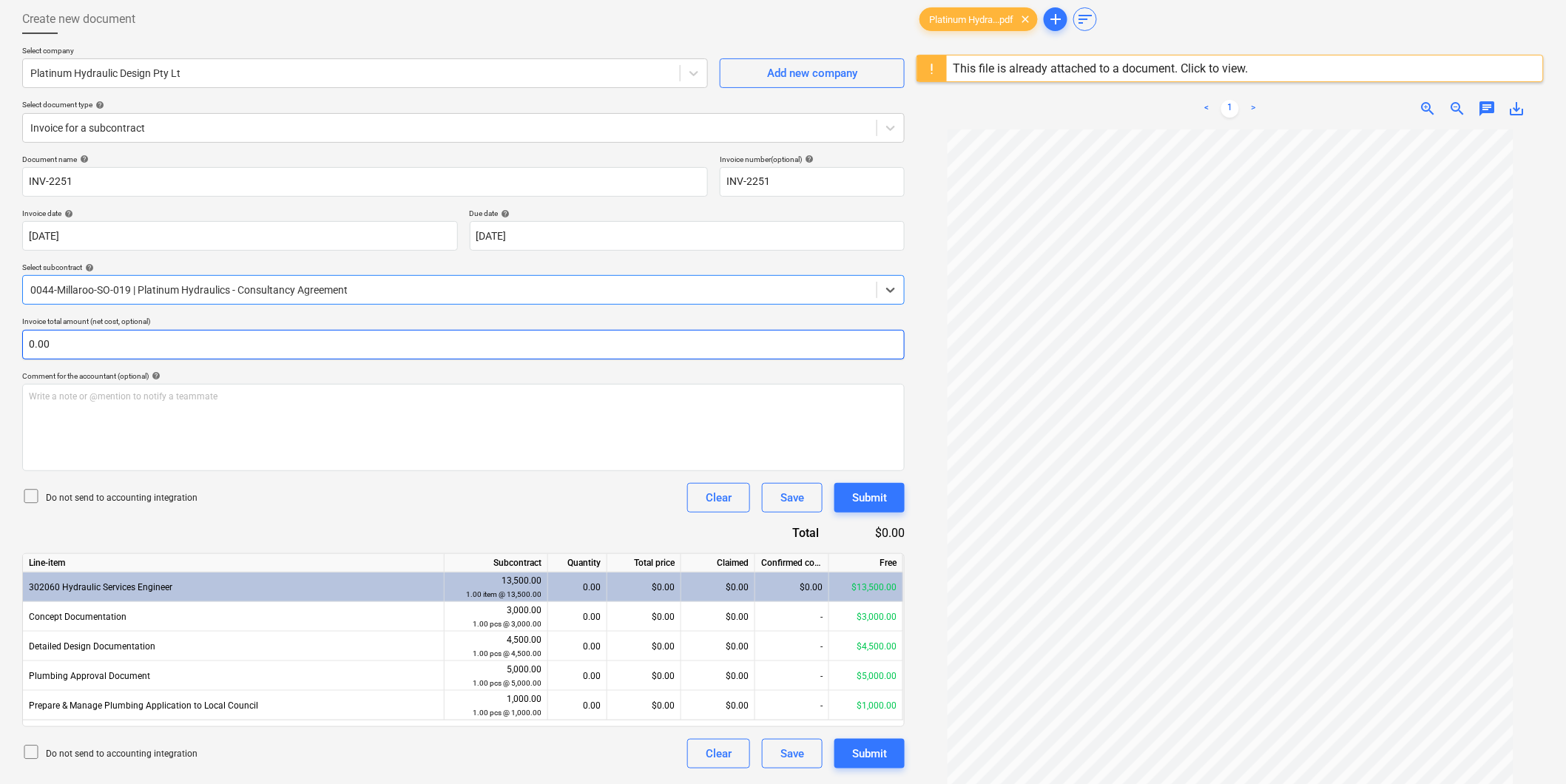
scroll to position [175, 0]
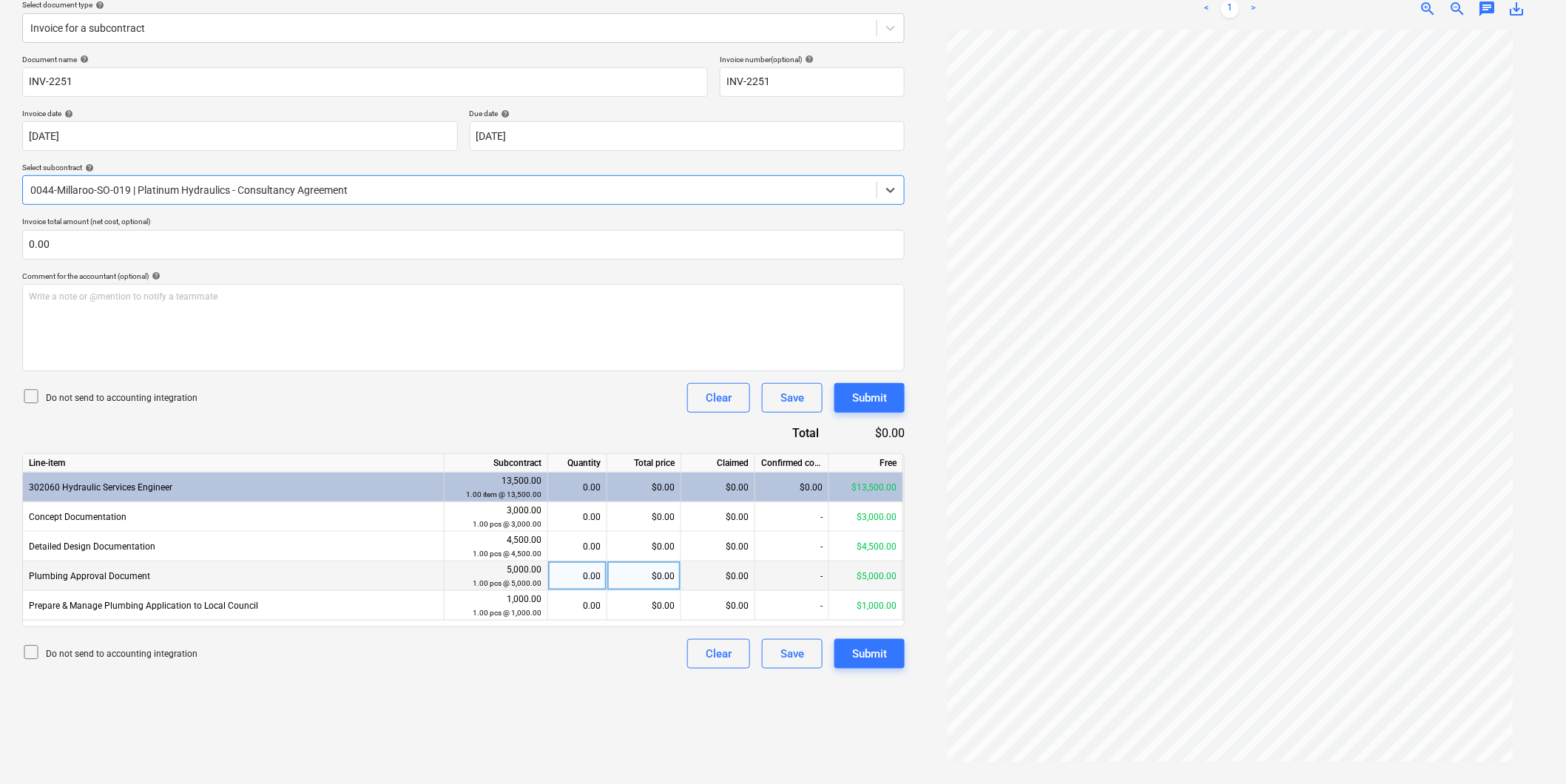
click at [582, 577] on div "0.00" at bounding box center [577, 576] width 47 height 30
type input "1"
click at [581, 603] on div "0.00" at bounding box center [577, 606] width 47 height 30
type input "1"
click at [594, 652] on div "Do not send to accounting integration Clear Save Submit" at bounding box center [463, 654] width 883 height 30
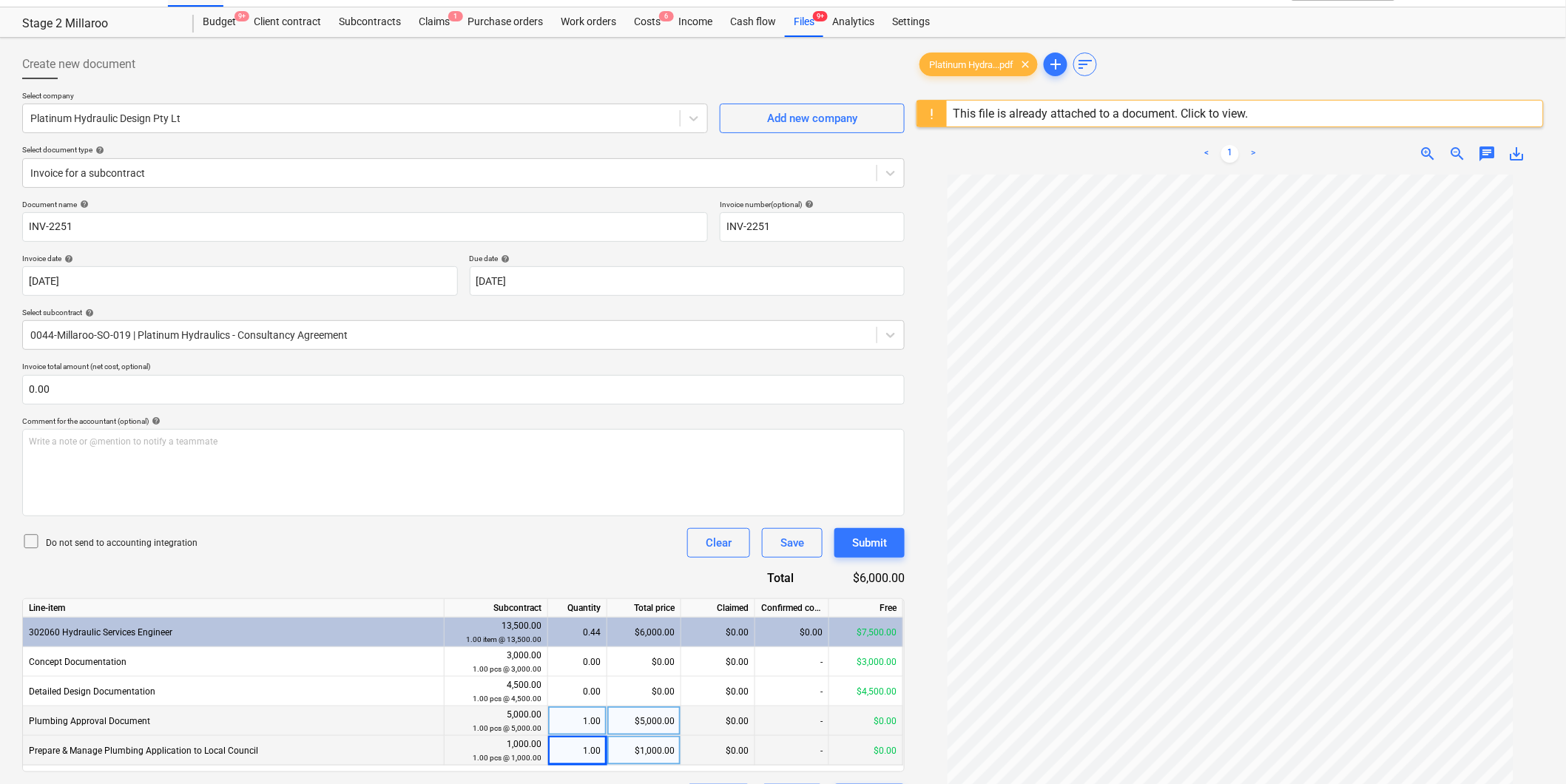
scroll to position [0, 0]
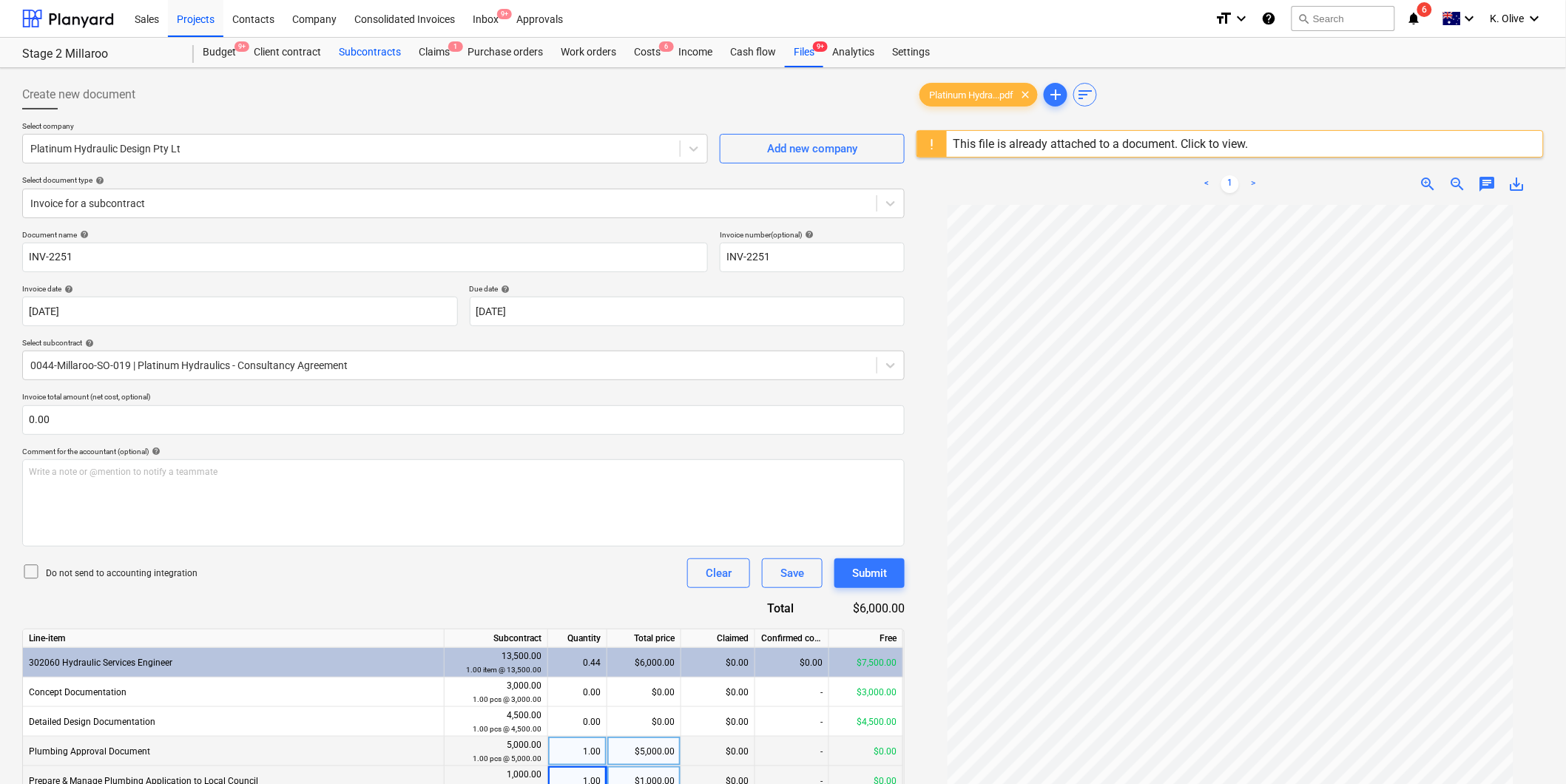
click at [387, 46] on div "Subcontracts" at bounding box center [370, 53] width 80 height 30
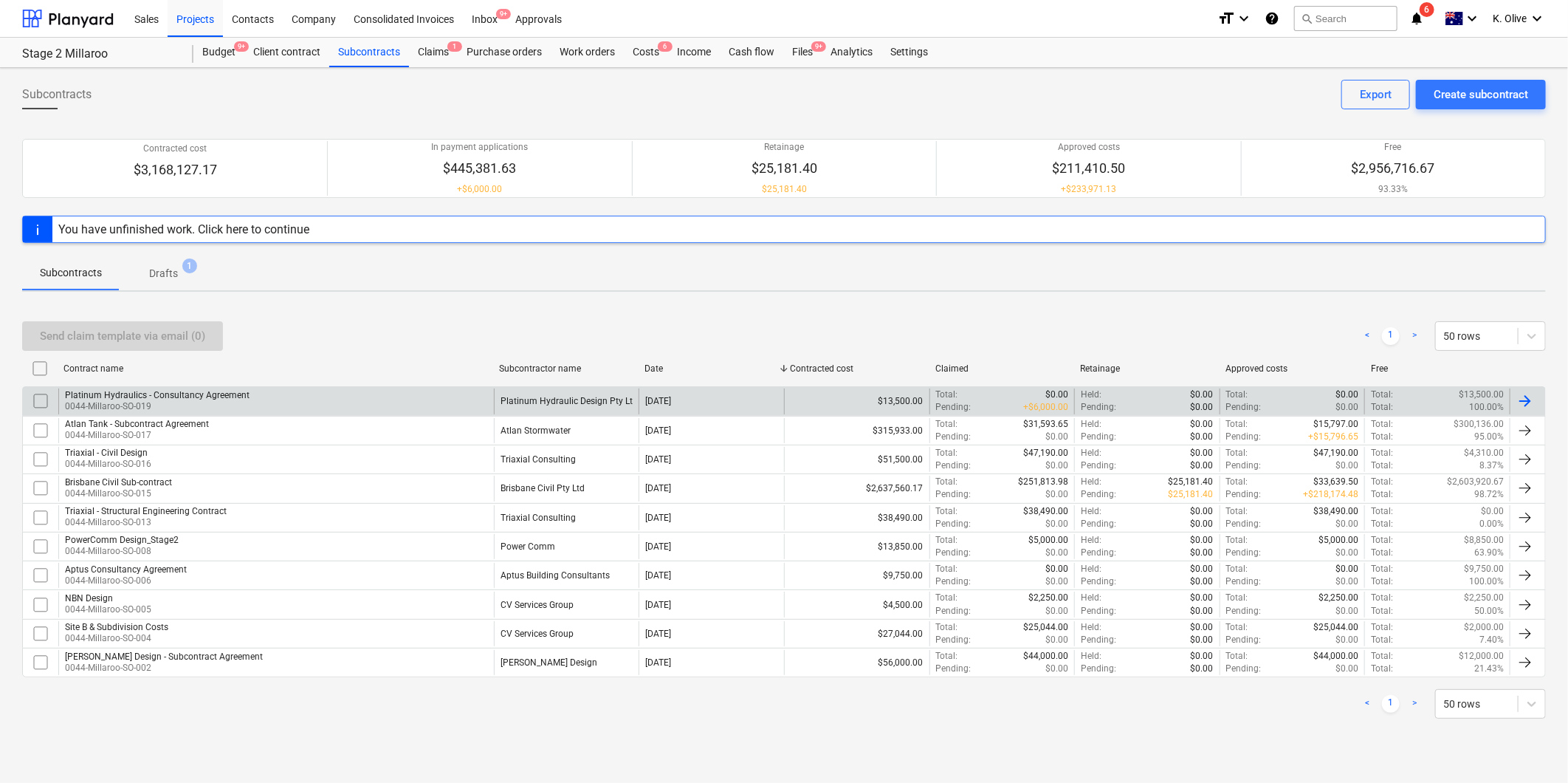
click at [181, 390] on div "Platinum Hydraulics - Consultancy Agreement" at bounding box center [157, 395] width 185 height 10
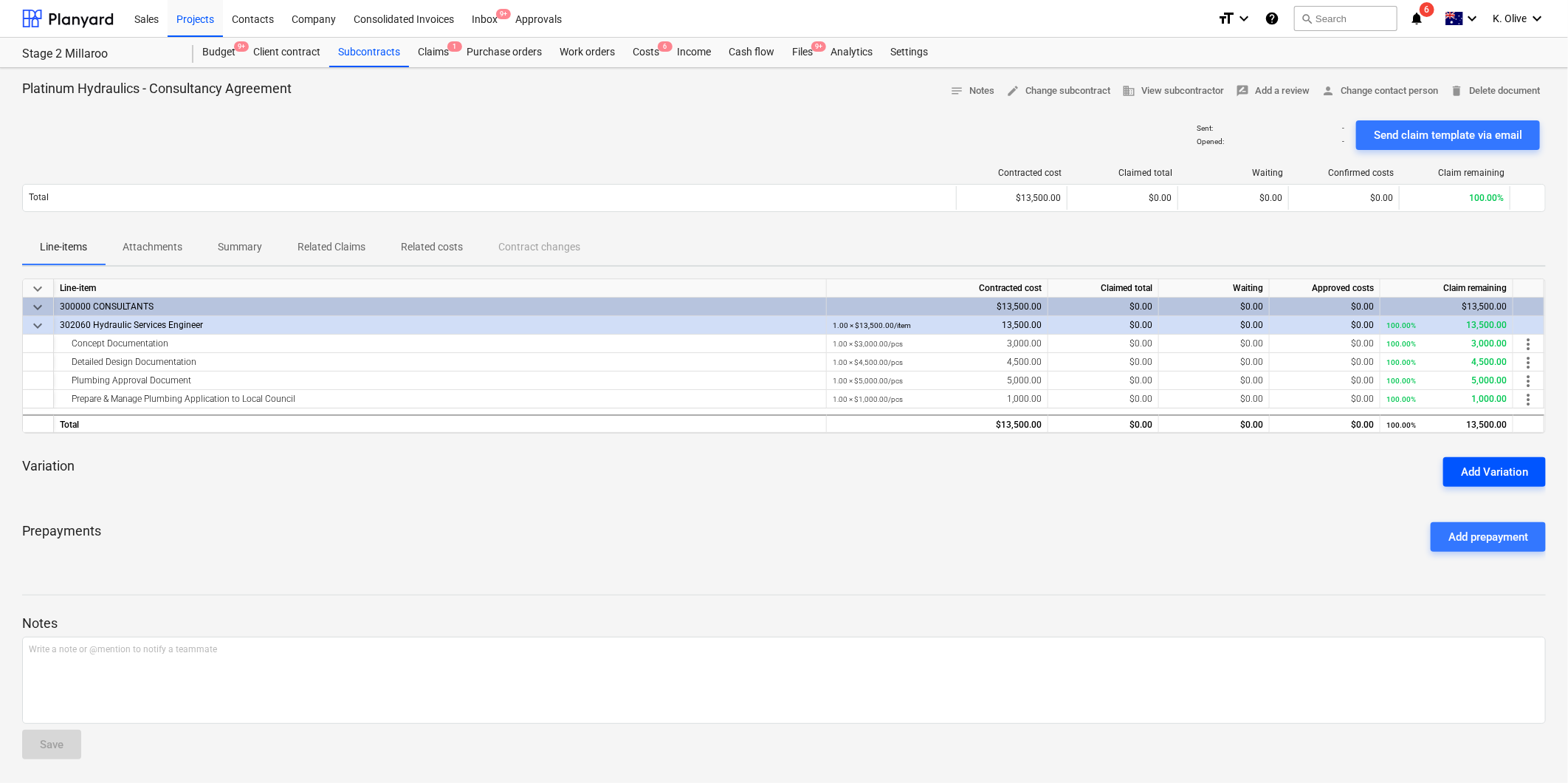
click at [1493, 460] on button "Add Variation" at bounding box center [1494, 472] width 103 height 30
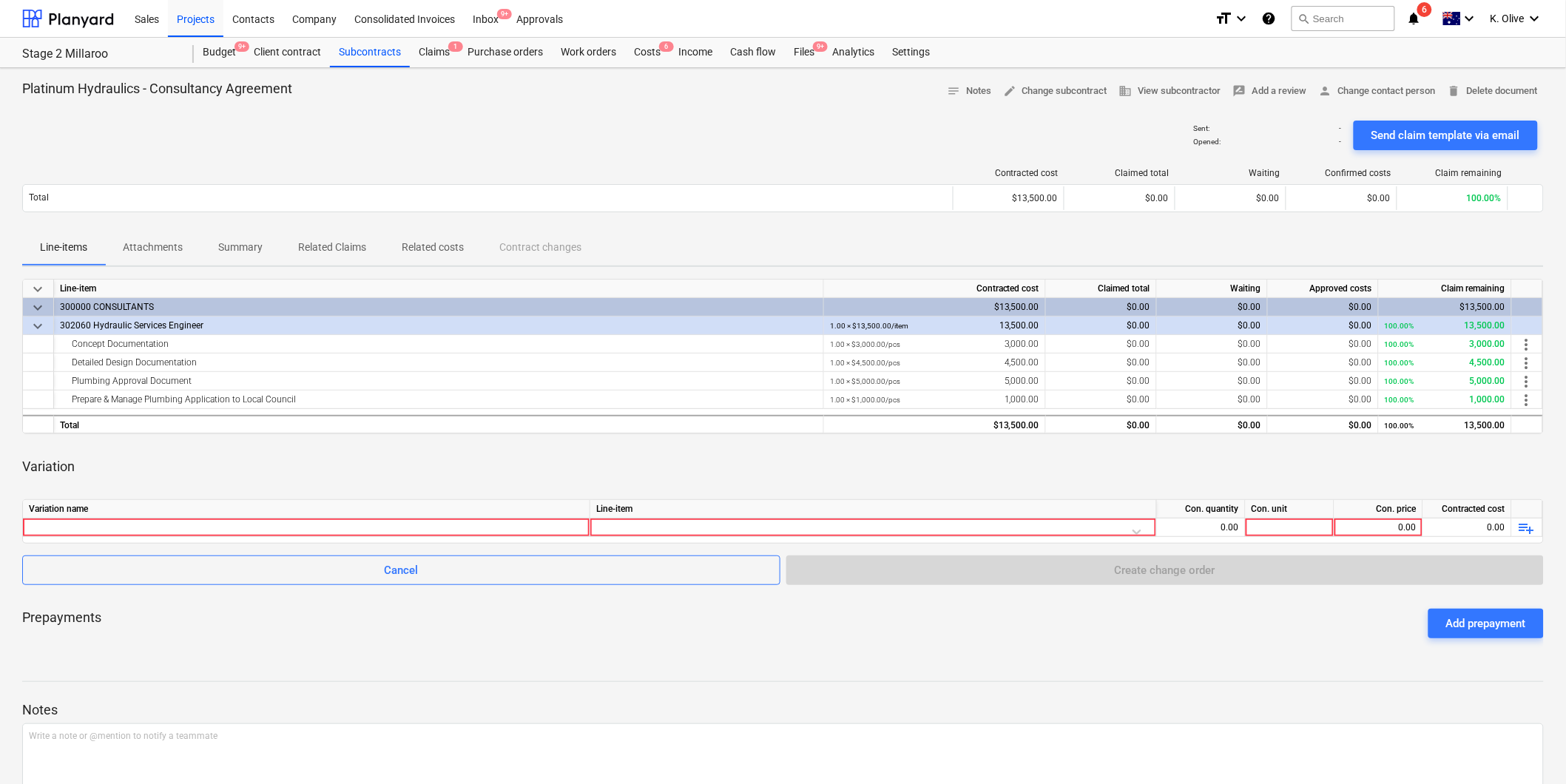
click at [459, 544] on div at bounding box center [783, 550] width 1522 height 12
click at [460, 527] on div at bounding box center [306, 527] width 555 height 18
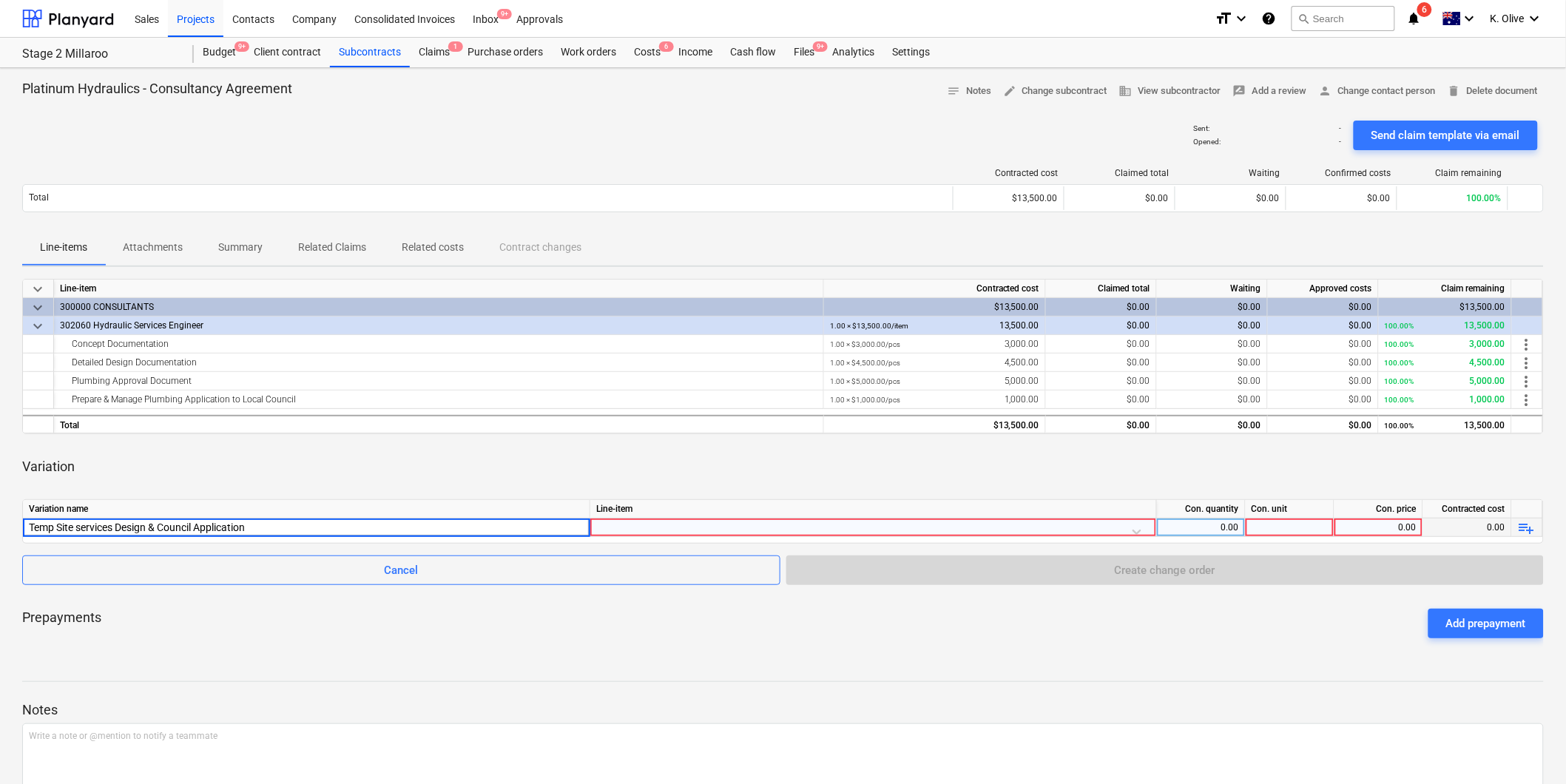
type input "Temp Site services Design & Council Application"
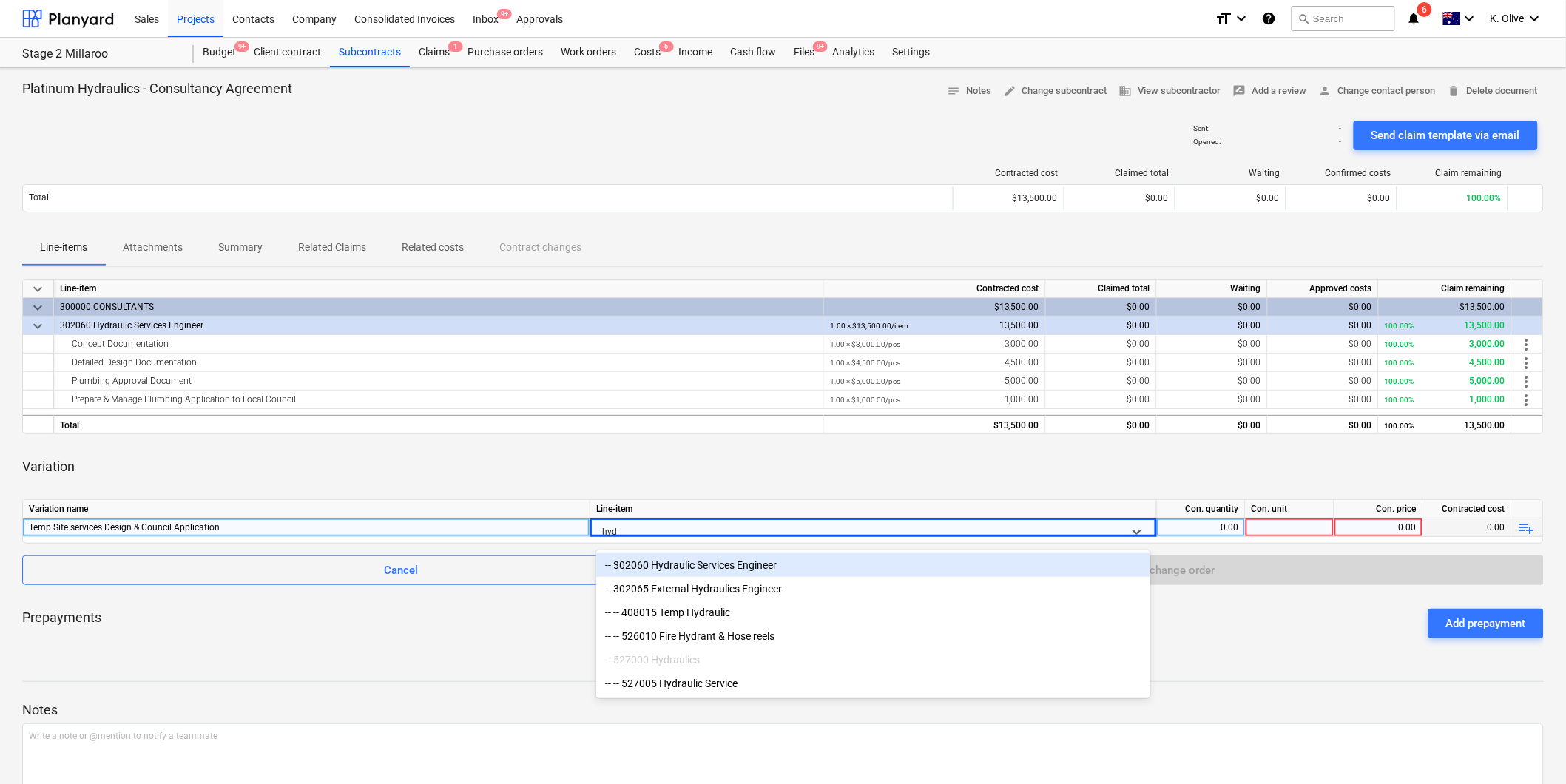
type input "hydr"
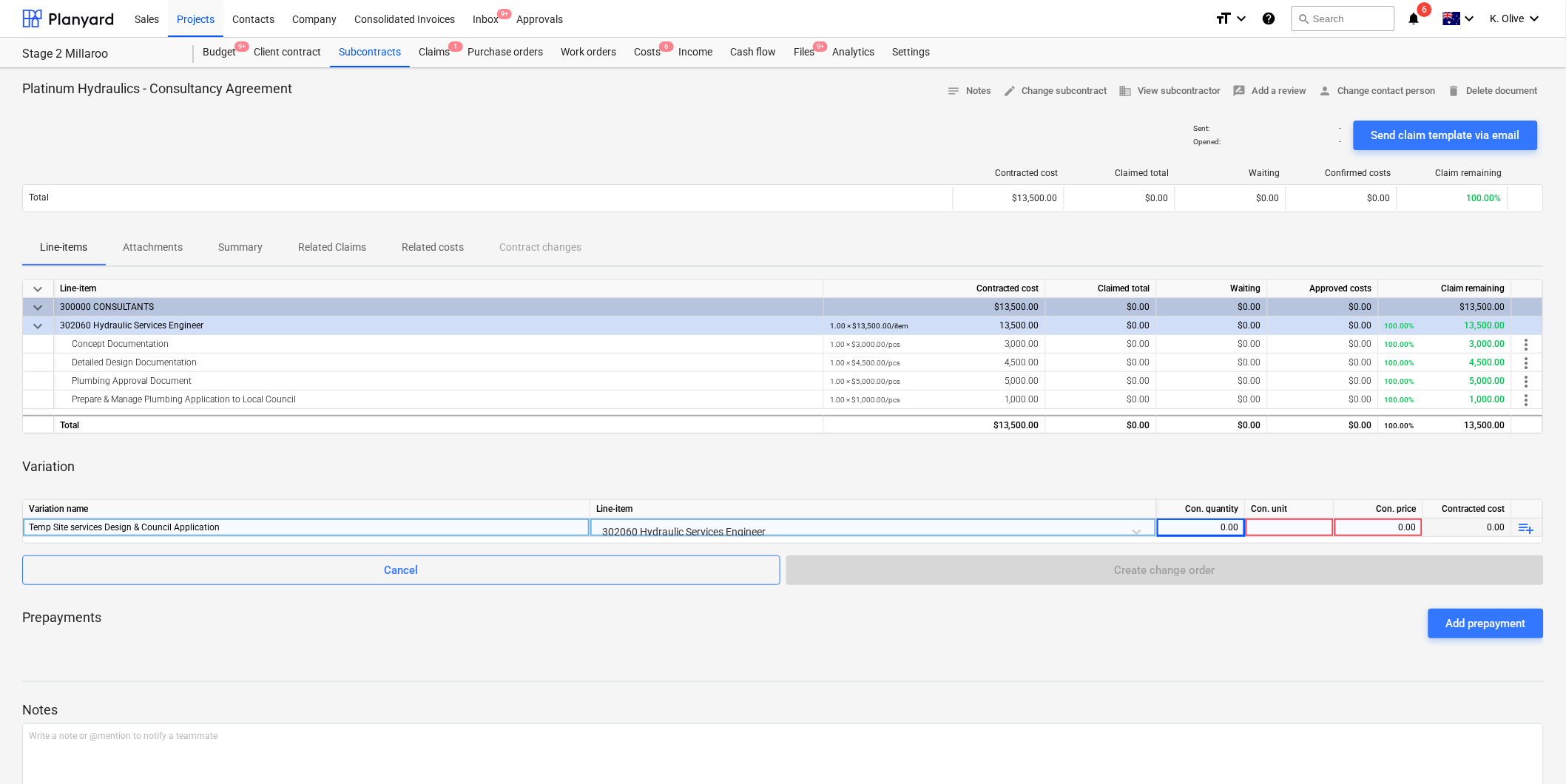
click at [1212, 525] on div "0.00" at bounding box center [1200, 527] width 76 height 18
type input "1"
type input "6000"
click at [1526, 526] on span "playlist_add" at bounding box center [1527, 528] width 18 height 18
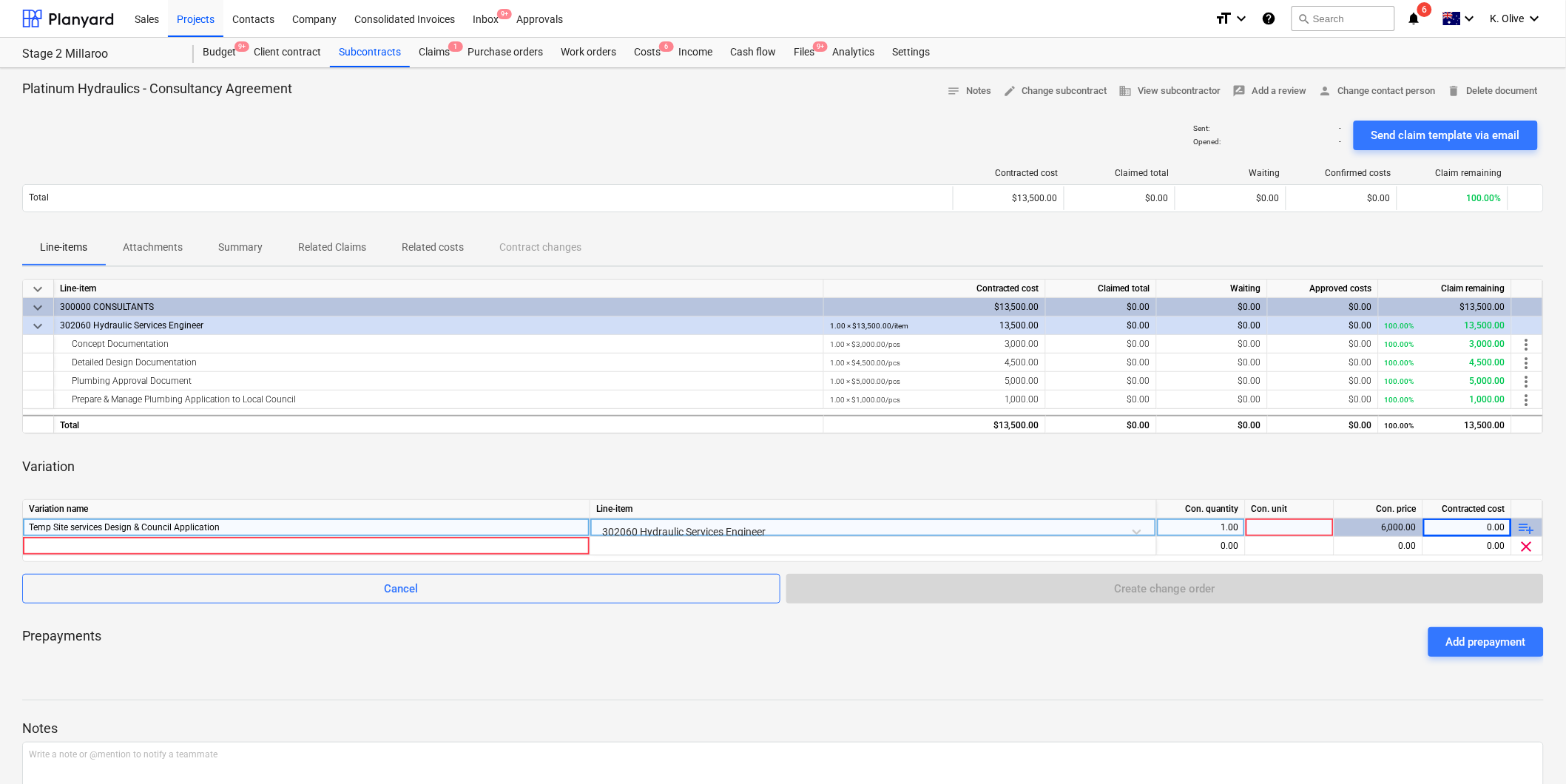
click at [1531, 528] on span "playlist_add" at bounding box center [1527, 528] width 18 height 18
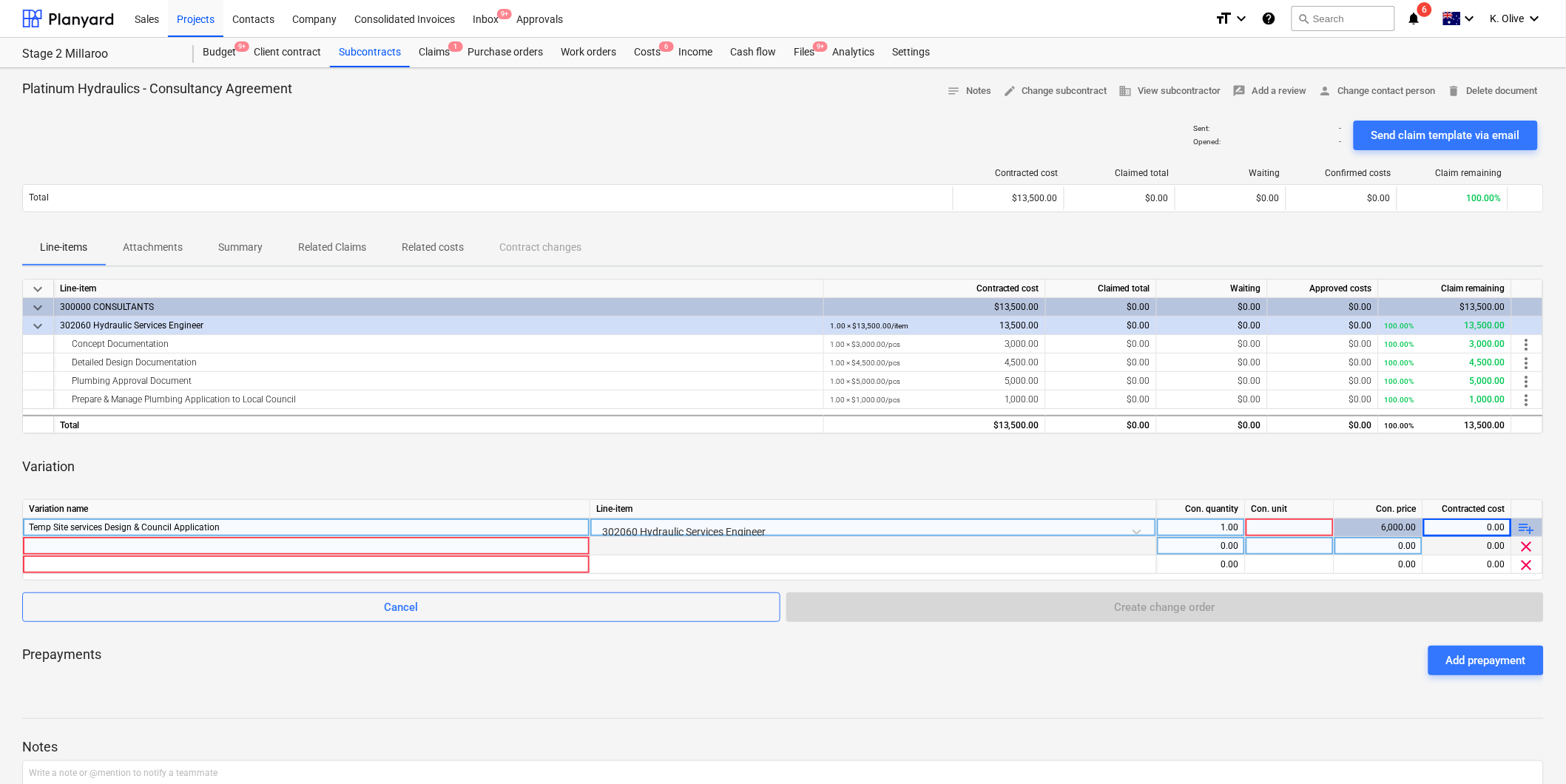
click at [562, 550] on div at bounding box center [306, 546] width 555 height 18
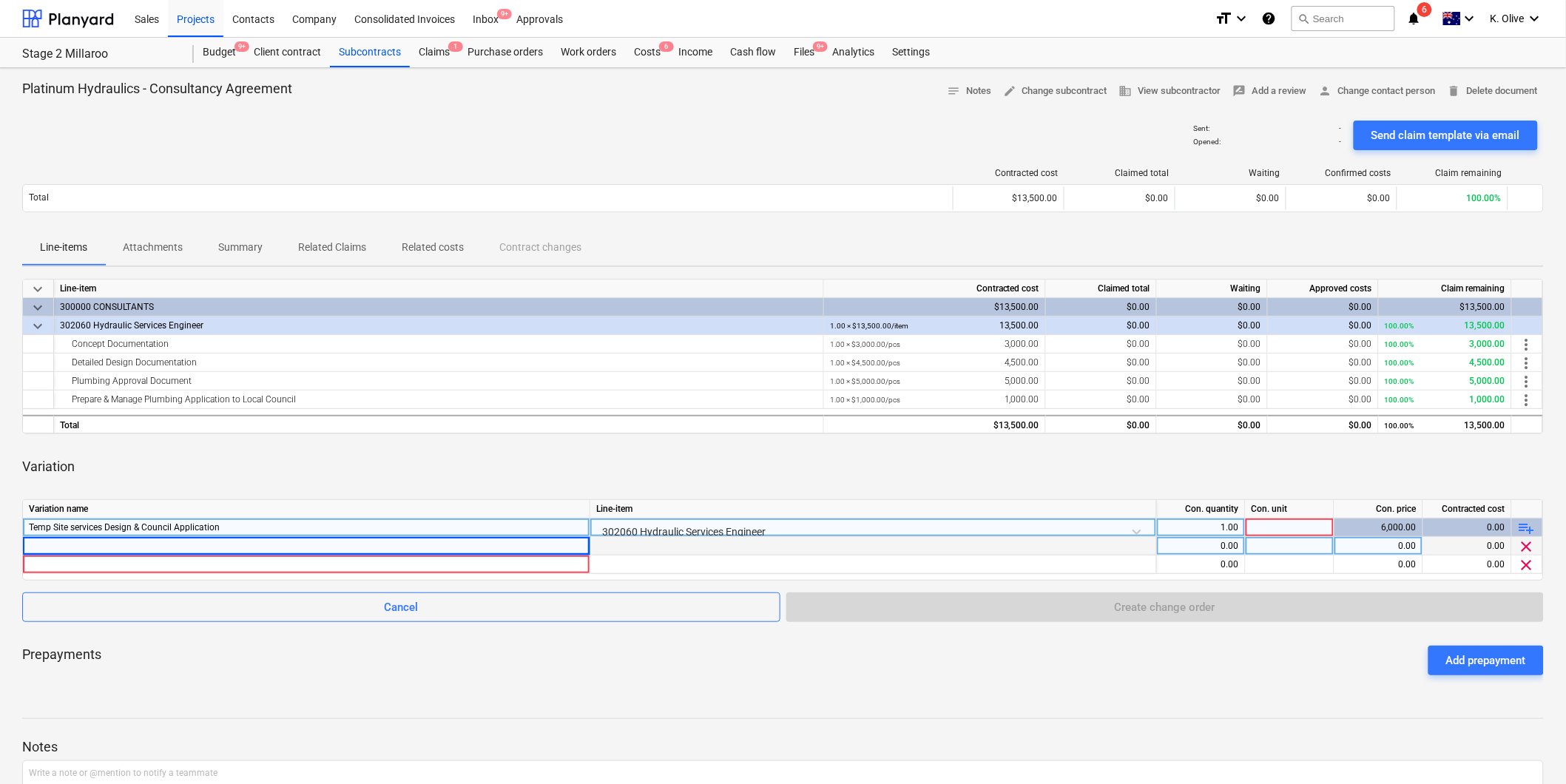
click at [403, 548] on div at bounding box center [306, 546] width 555 height 18
type input "PAD, Plumbing Approval Documentation"
click at [279, 563] on div at bounding box center [306, 564] width 555 height 18
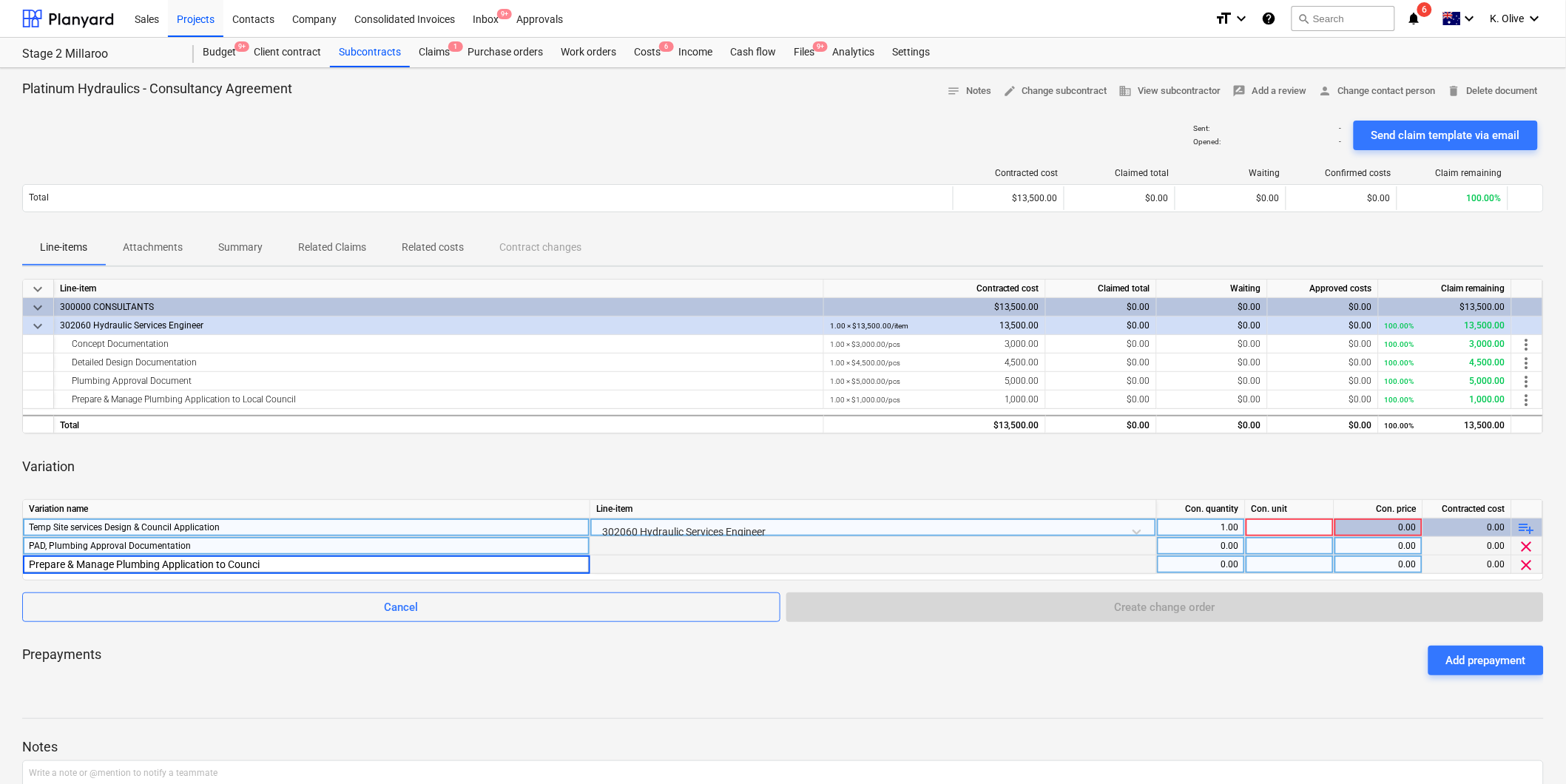
type input "Prepare & Manage Plumbing Application to Council"
click at [1211, 552] on div "0.00" at bounding box center [1200, 546] width 76 height 18
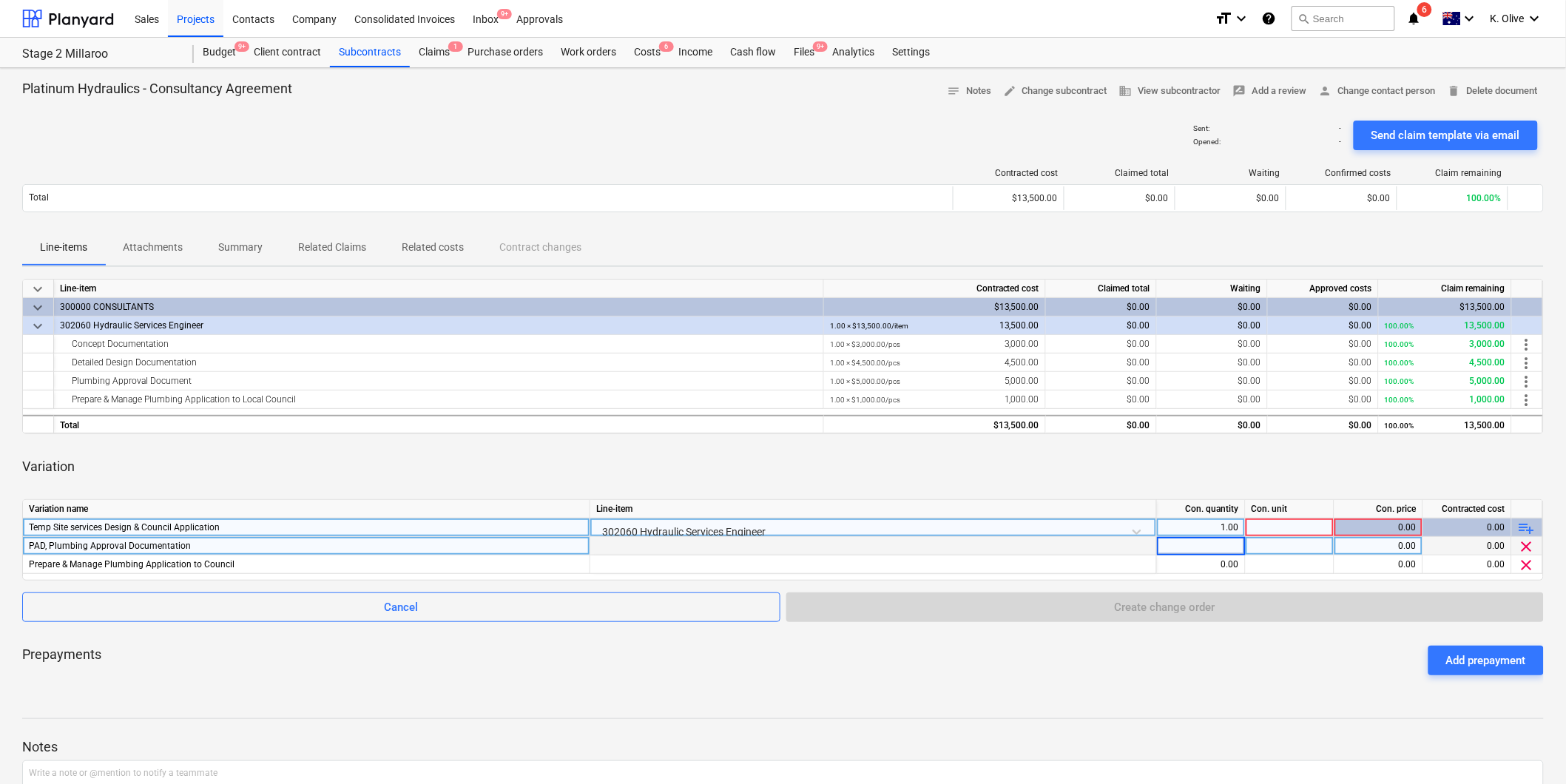
type input "1"
type input "Item"
type input "5000"
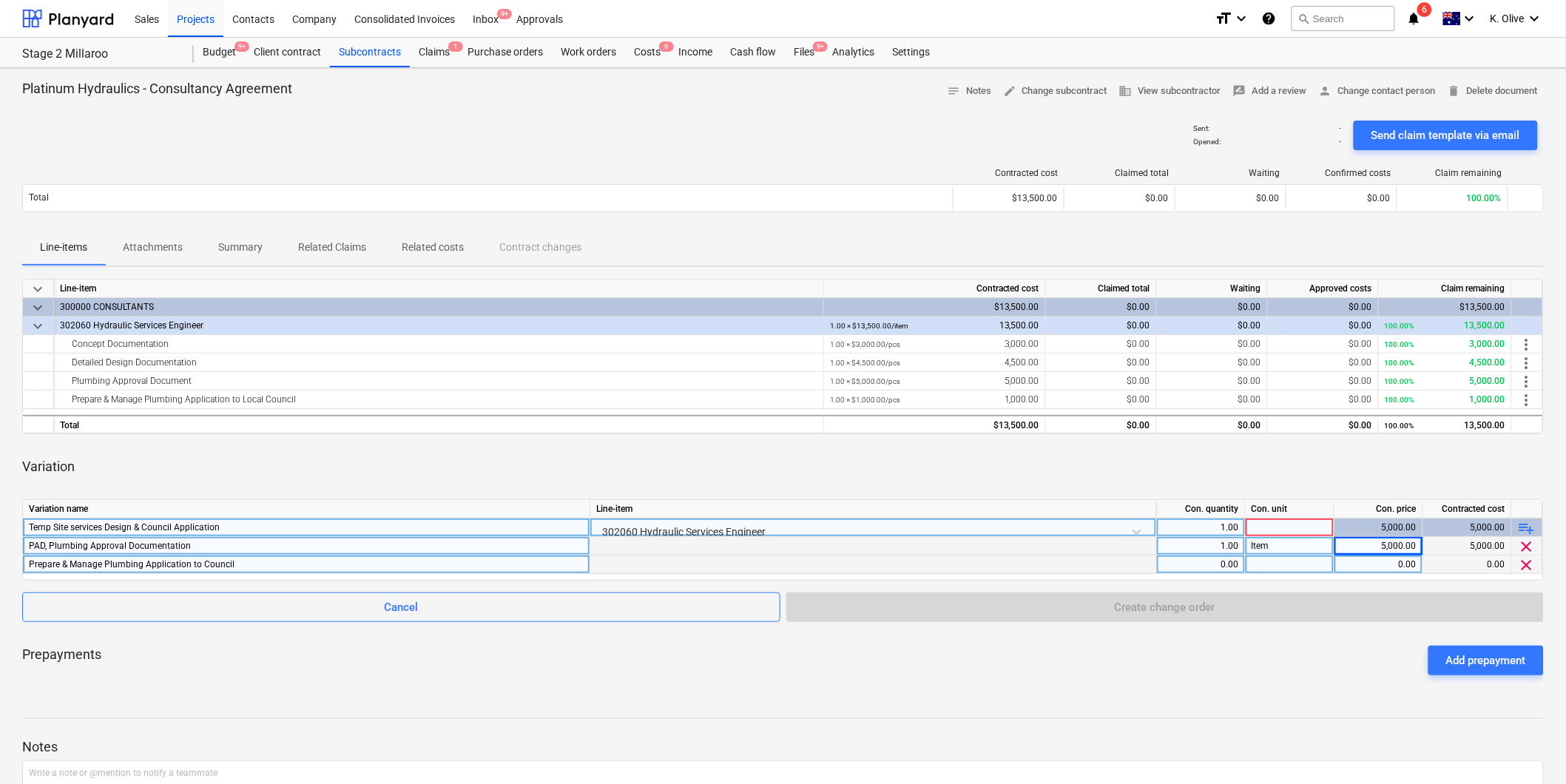
click at [1201, 562] on div "0.00" at bounding box center [1200, 564] width 76 height 18
type input "1"
type input "Item"
type input "1000"
drag, startPoint x: 1180, startPoint y: 669, endPoint x: 1192, endPoint y: 663, distance: 13.4
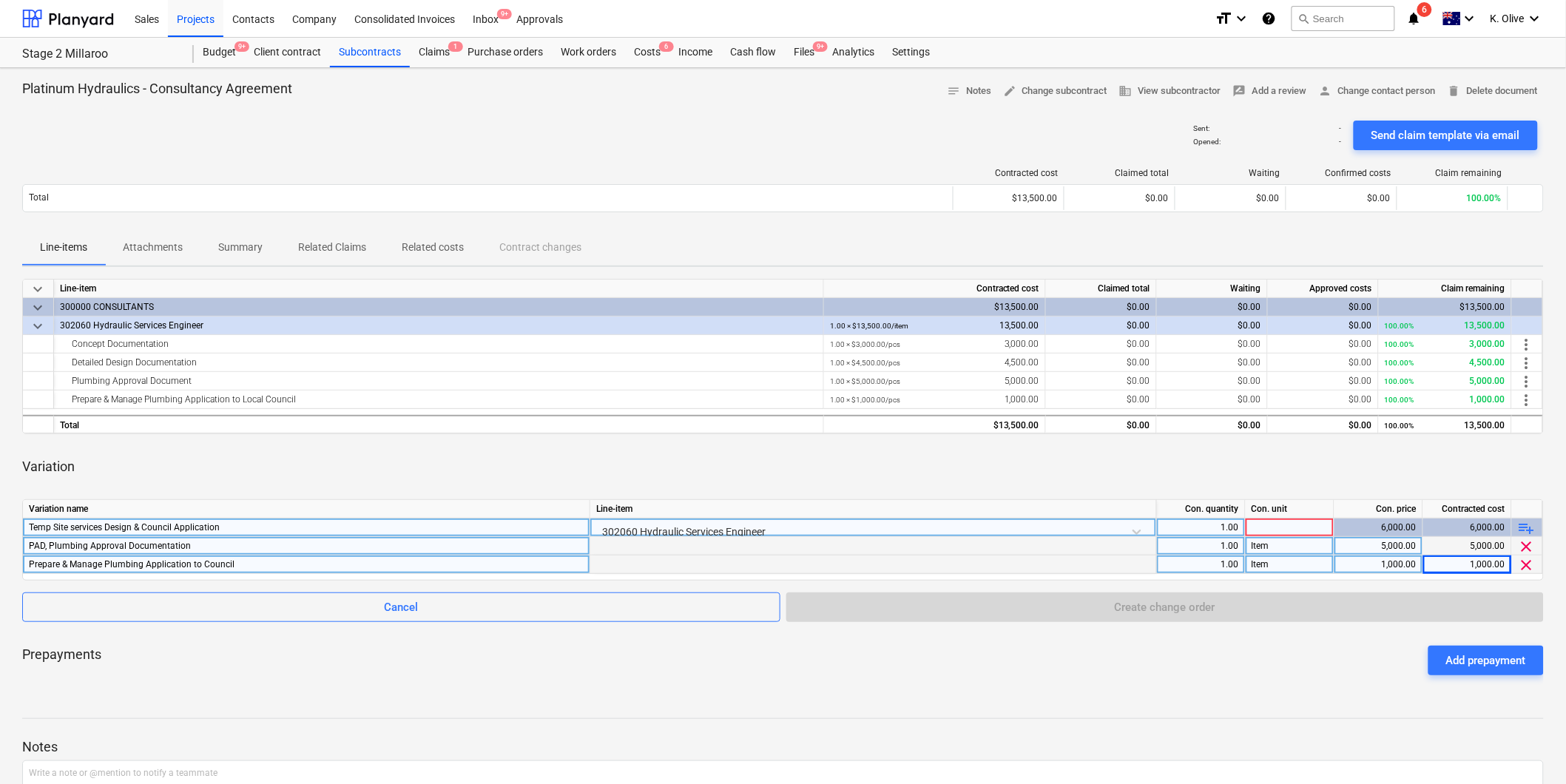
click at [1189, 666] on div "Prepayments Add prepayment" at bounding box center [783, 660] width 1522 height 53
click at [1274, 528] on div at bounding box center [1290, 527] width 89 height 18
type input "Item"
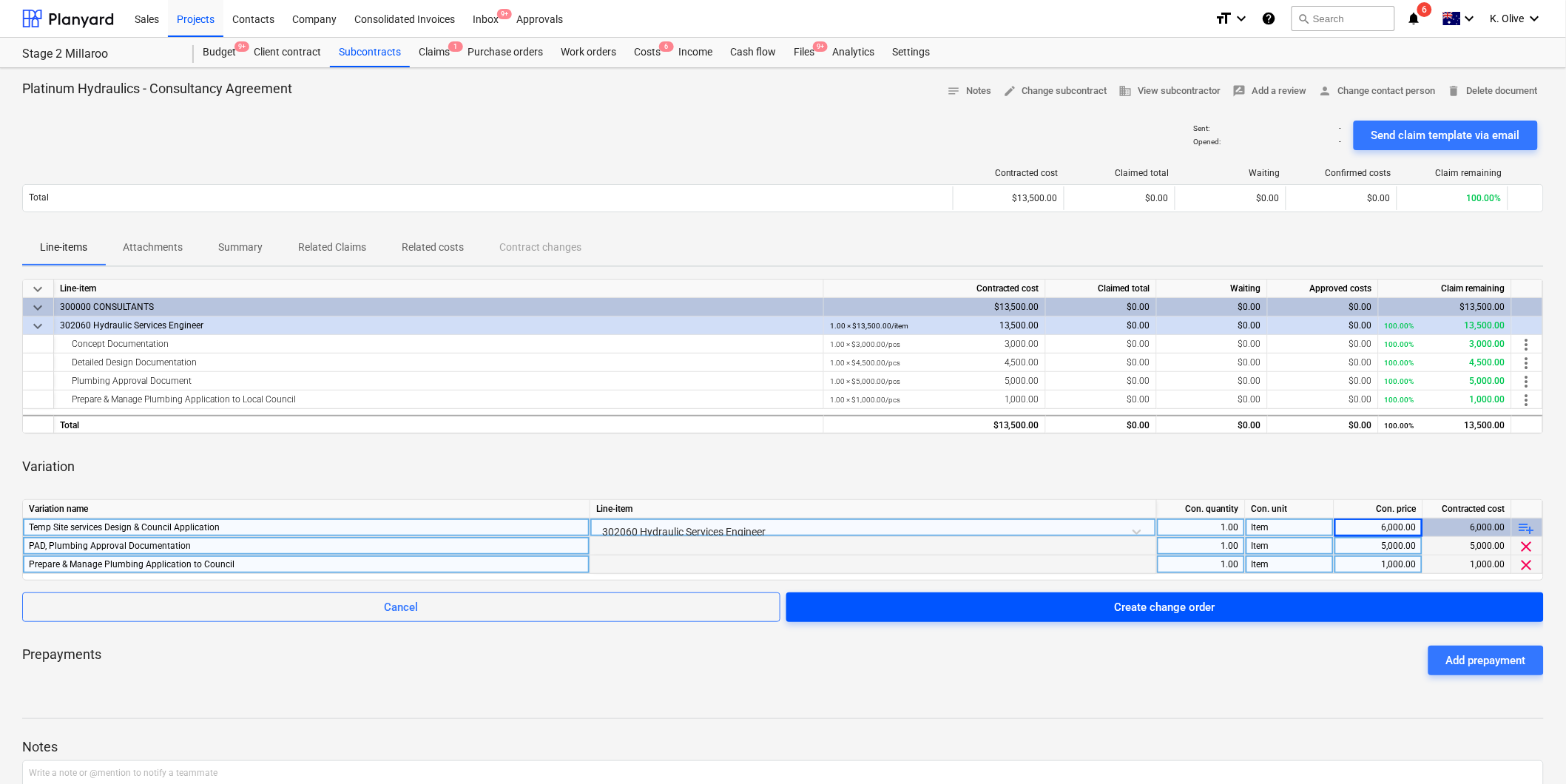
click at [1187, 592] on button "Create change order" at bounding box center [1166, 607] width 758 height 30
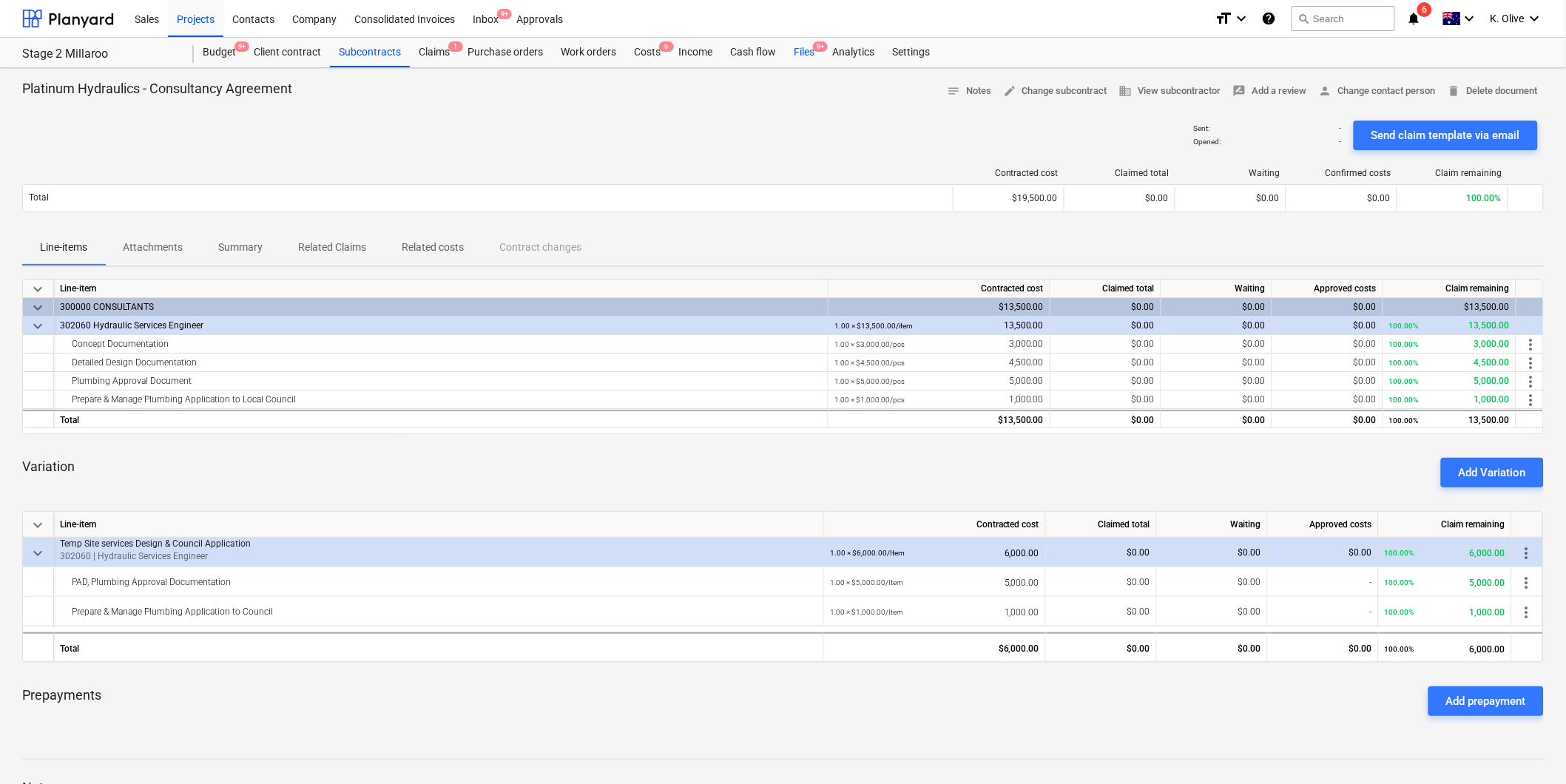
click at [804, 52] on div "Files 9+" at bounding box center [804, 53] width 38 height 30
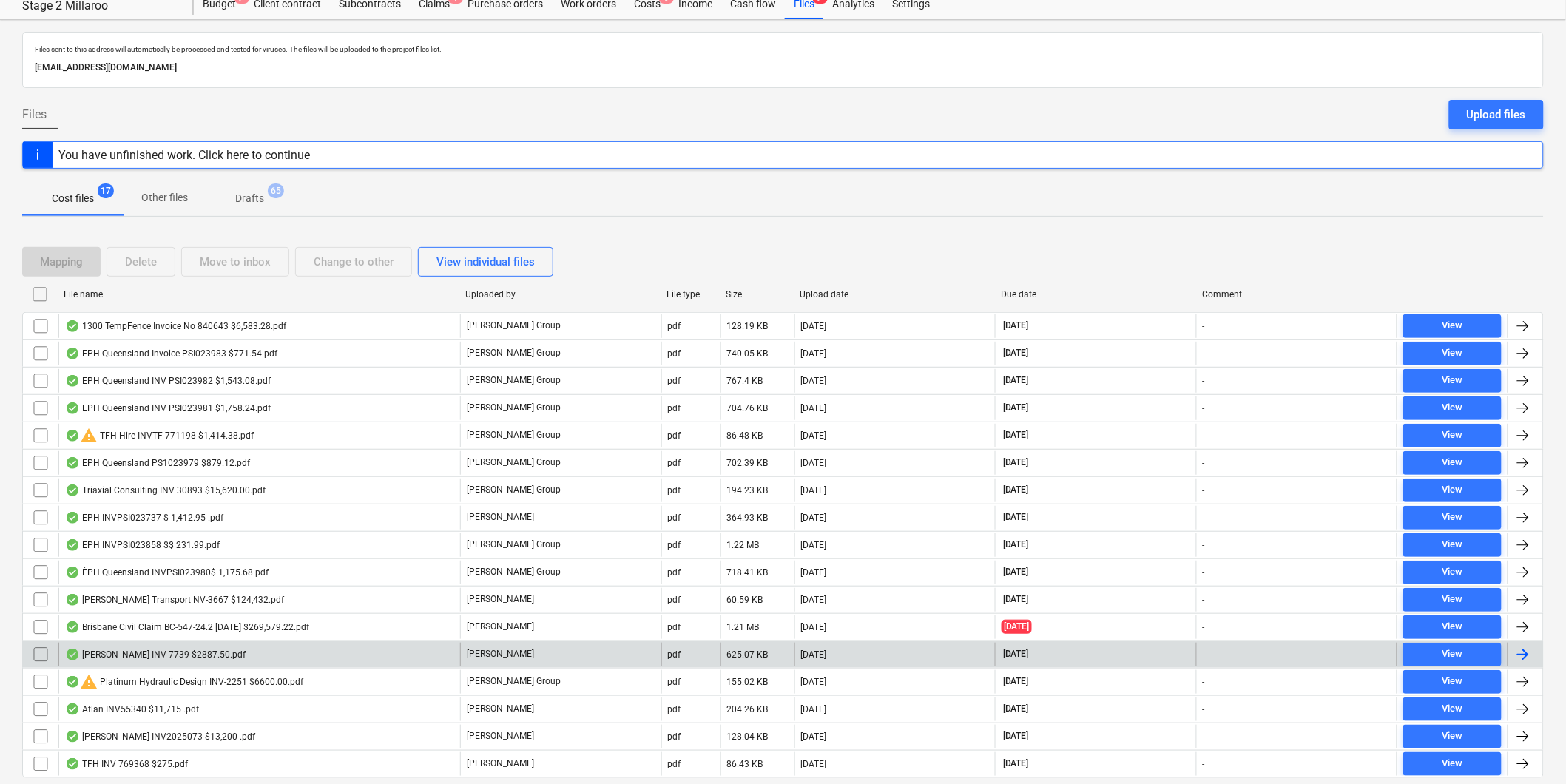
scroll to position [97, 0]
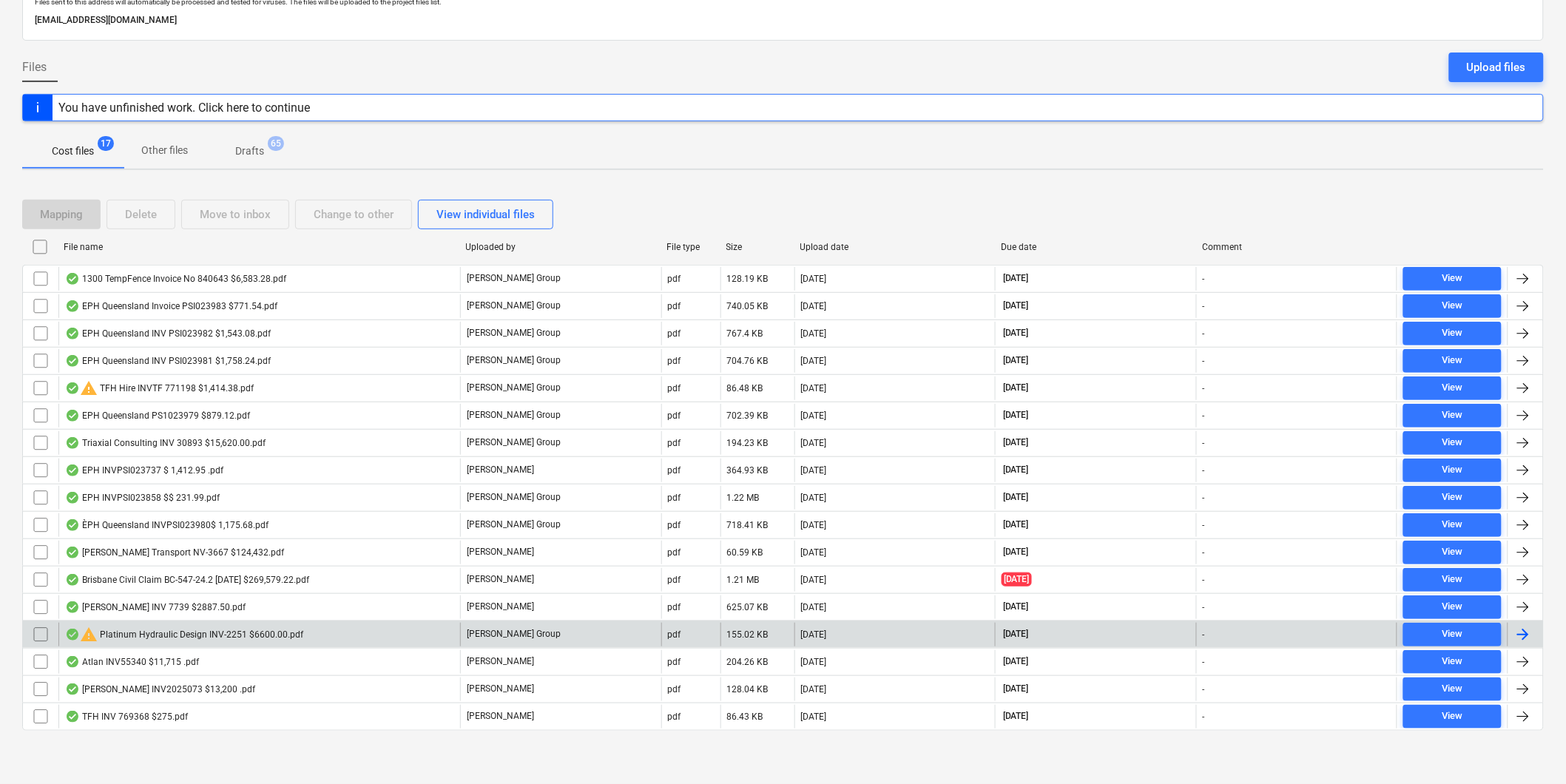
click at [209, 624] on div "warning Platinum Hydraulic Design INV-2251 $6600.00.pdf" at bounding box center [259, 635] width 402 height 24
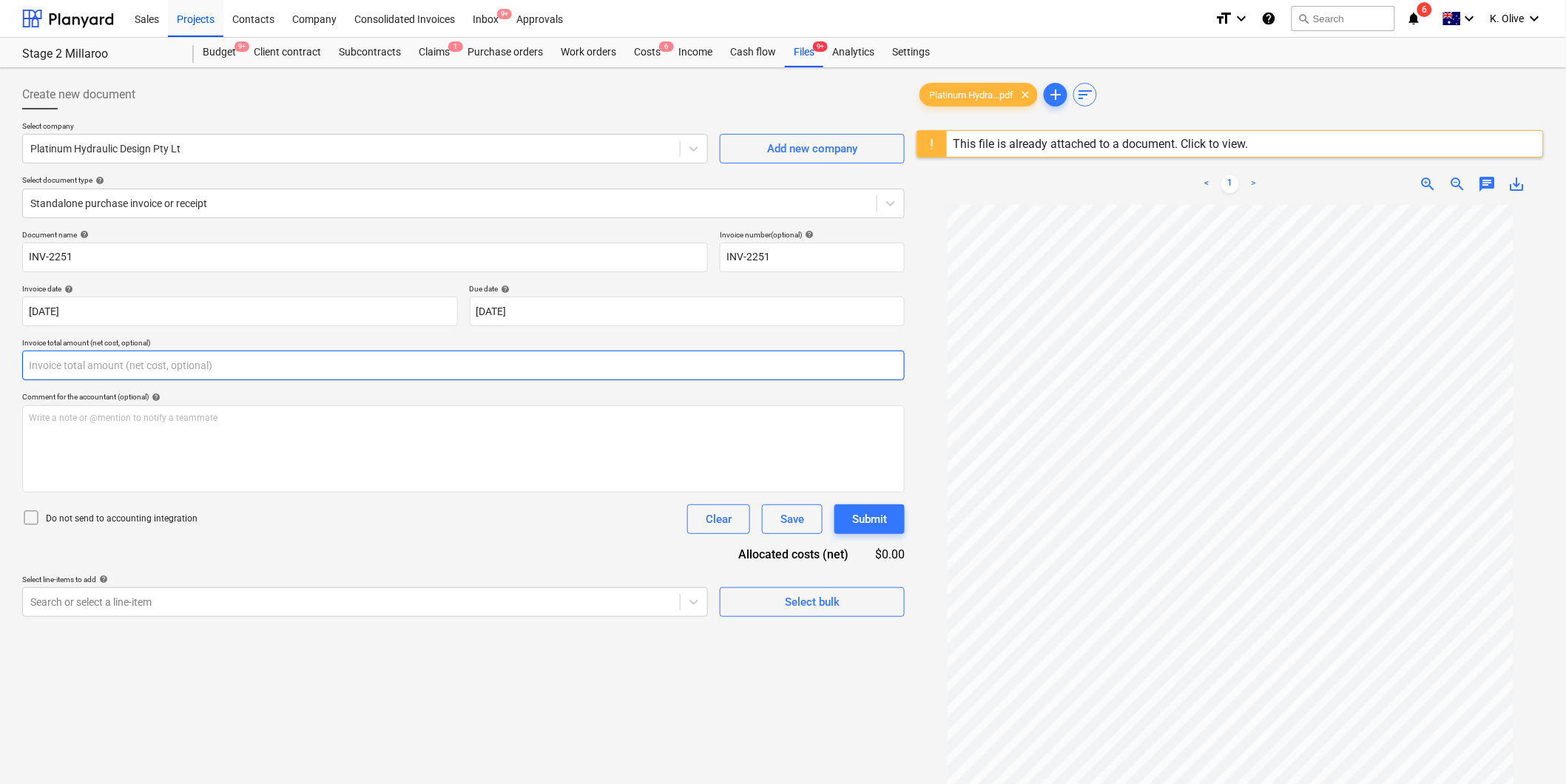
click at [105, 371] on input "text" at bounding box center [463, 365] width 883 height 30
type input "0.00"
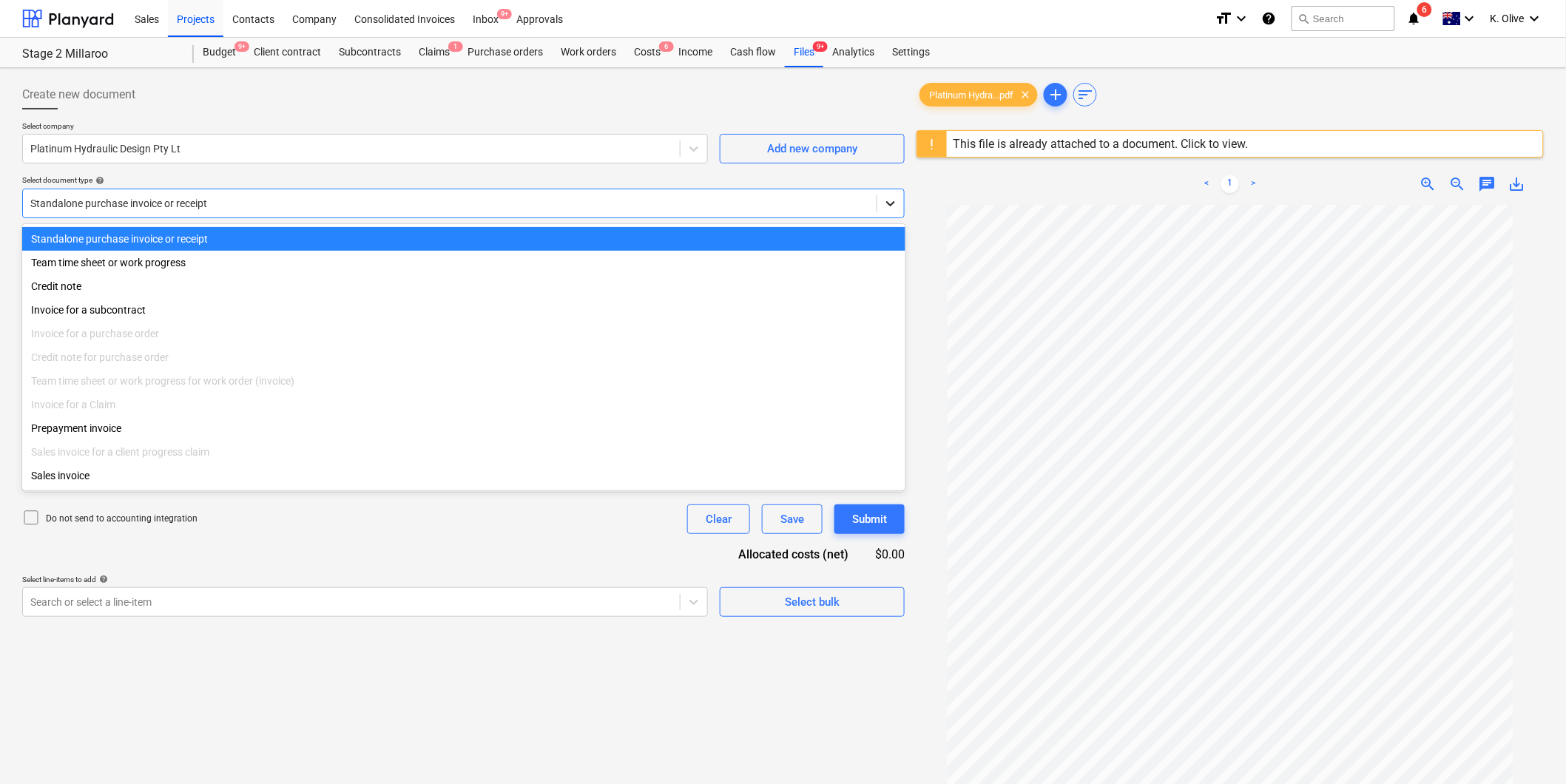
click at [898, 196] on icon at bounding box center [891, 203] width 15 height 15
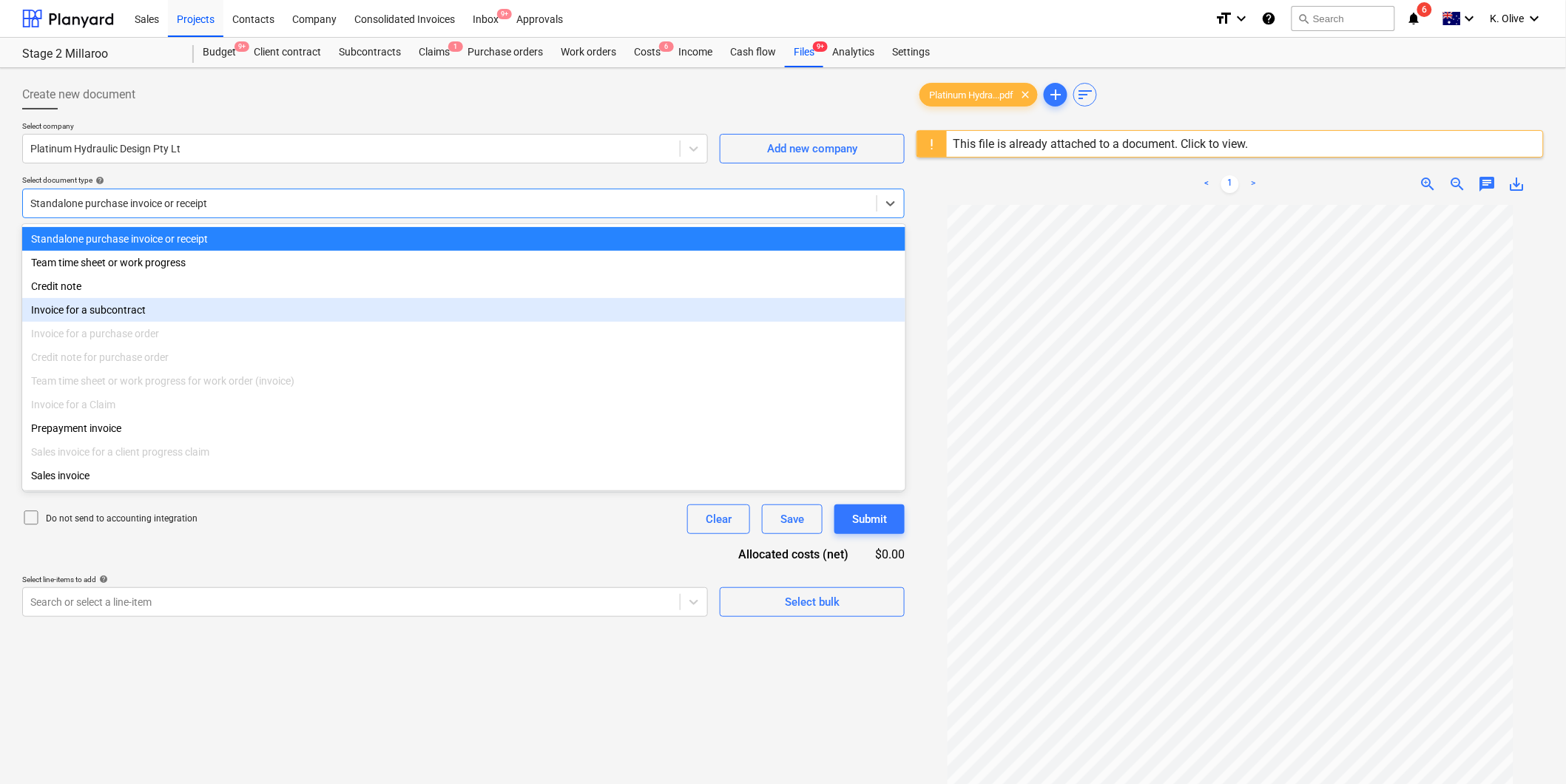
click at [104, 304] on div "Invoice for a subcontract" at bounding box center [464, 310] width 884 height 24
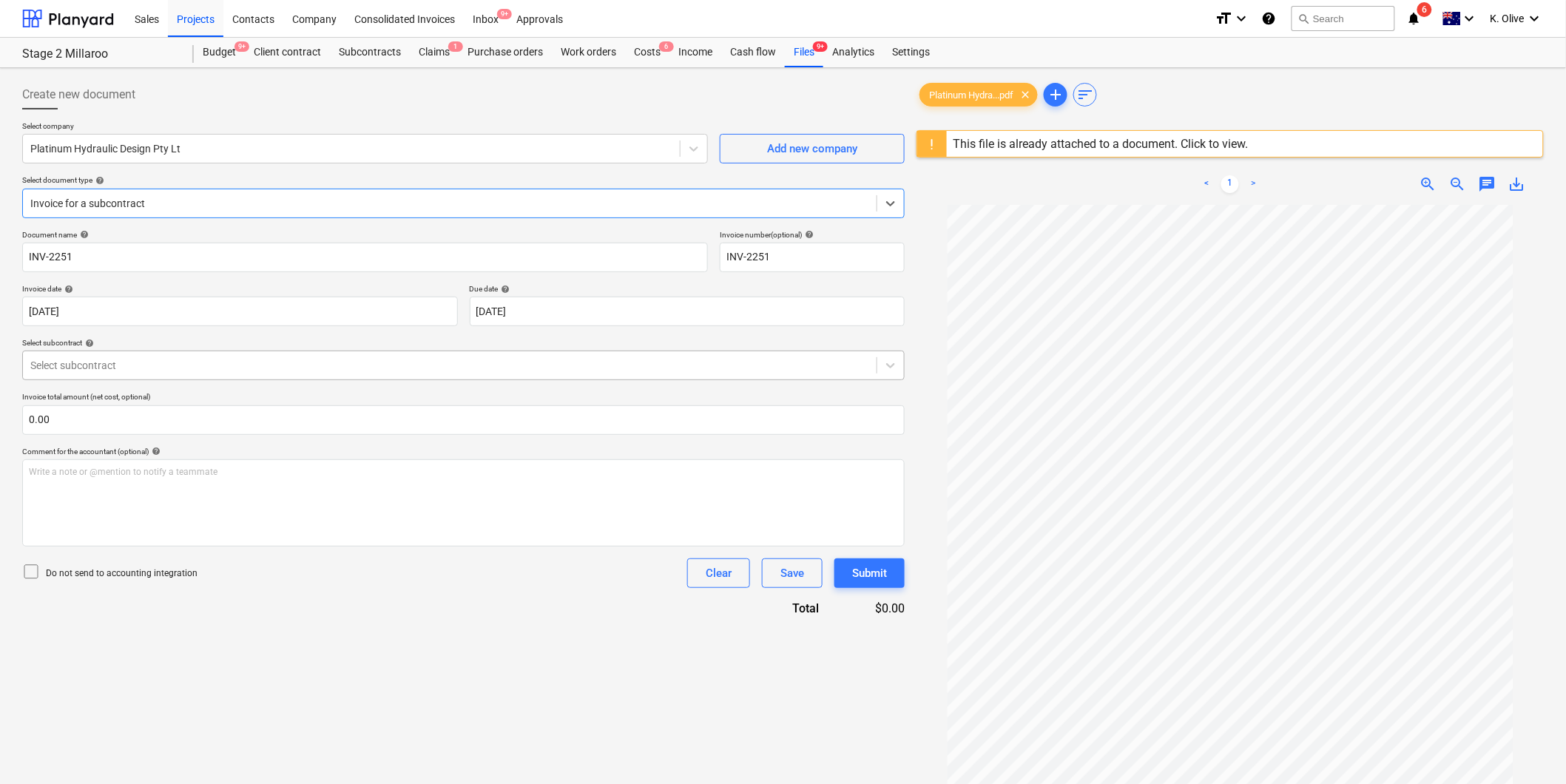
click at [237, 376] on div "Select subcontract" at bounding box center [463, 365] width 883 height 30
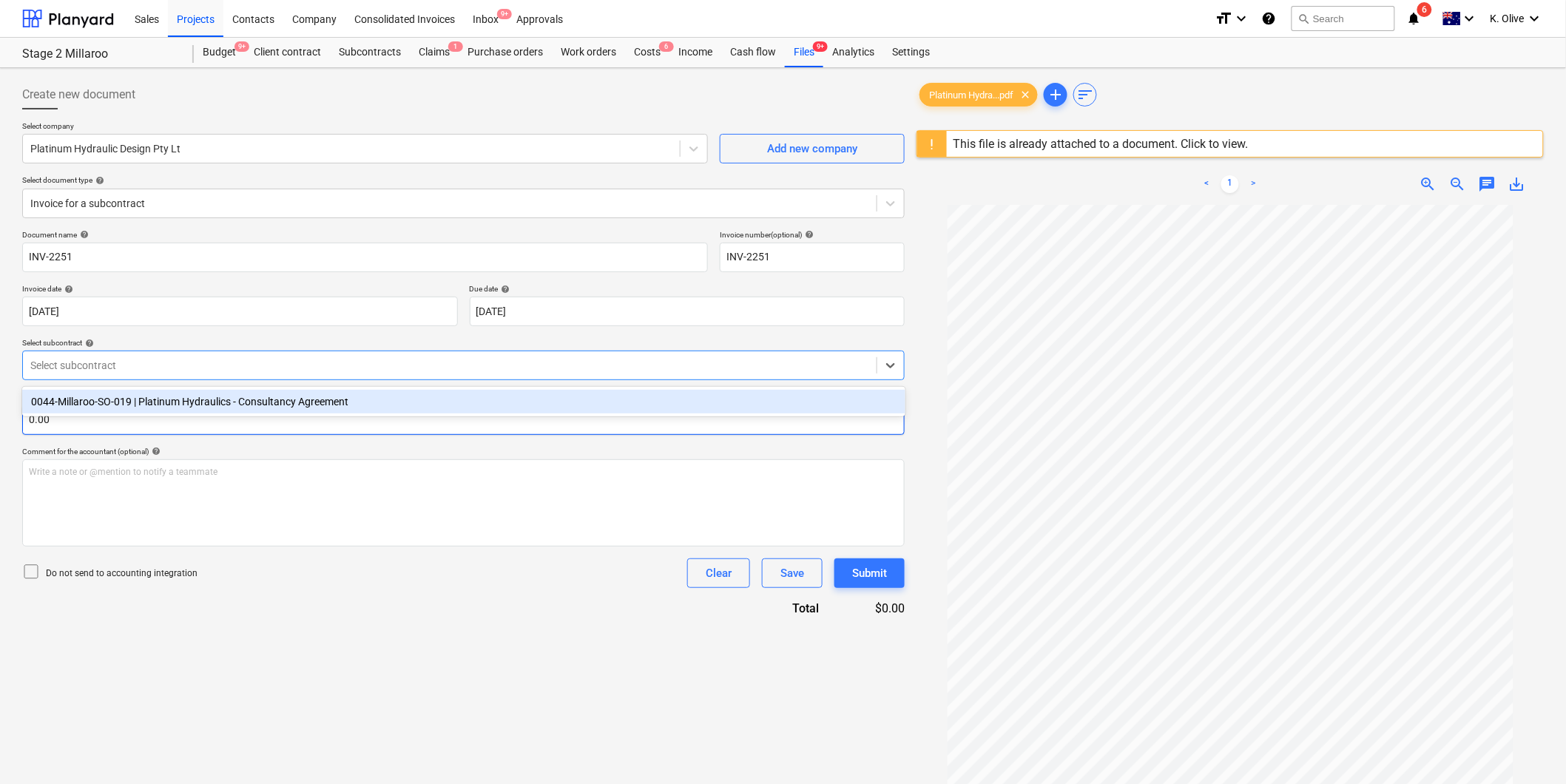
click at [178, 404] on div "0044-Millaroo-SO-019 | Platinum Hydraulics - Consultancy Agreement" at bounding box center [464, 402] width 884 height 24
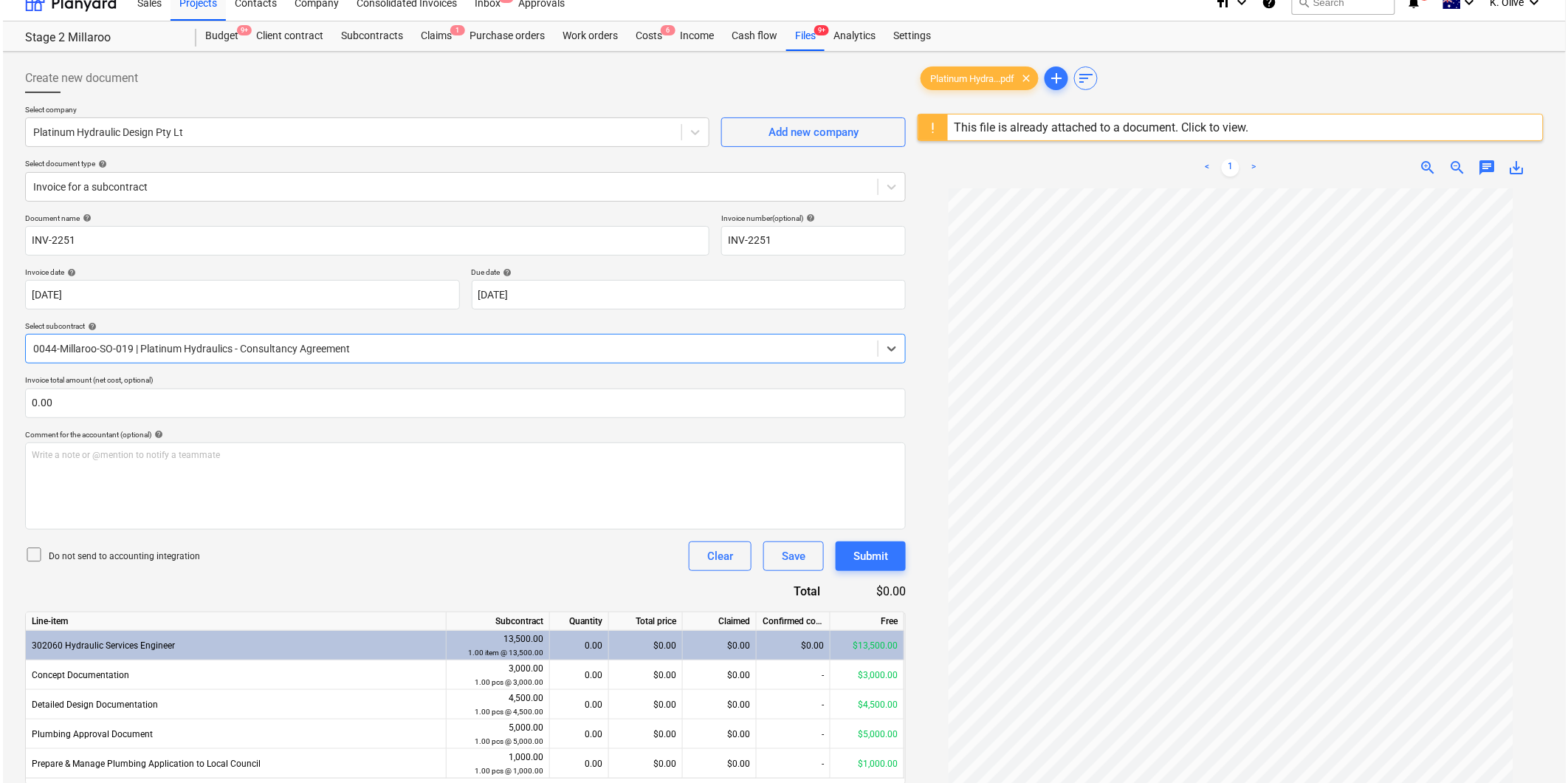
scroll to position [198, 0]
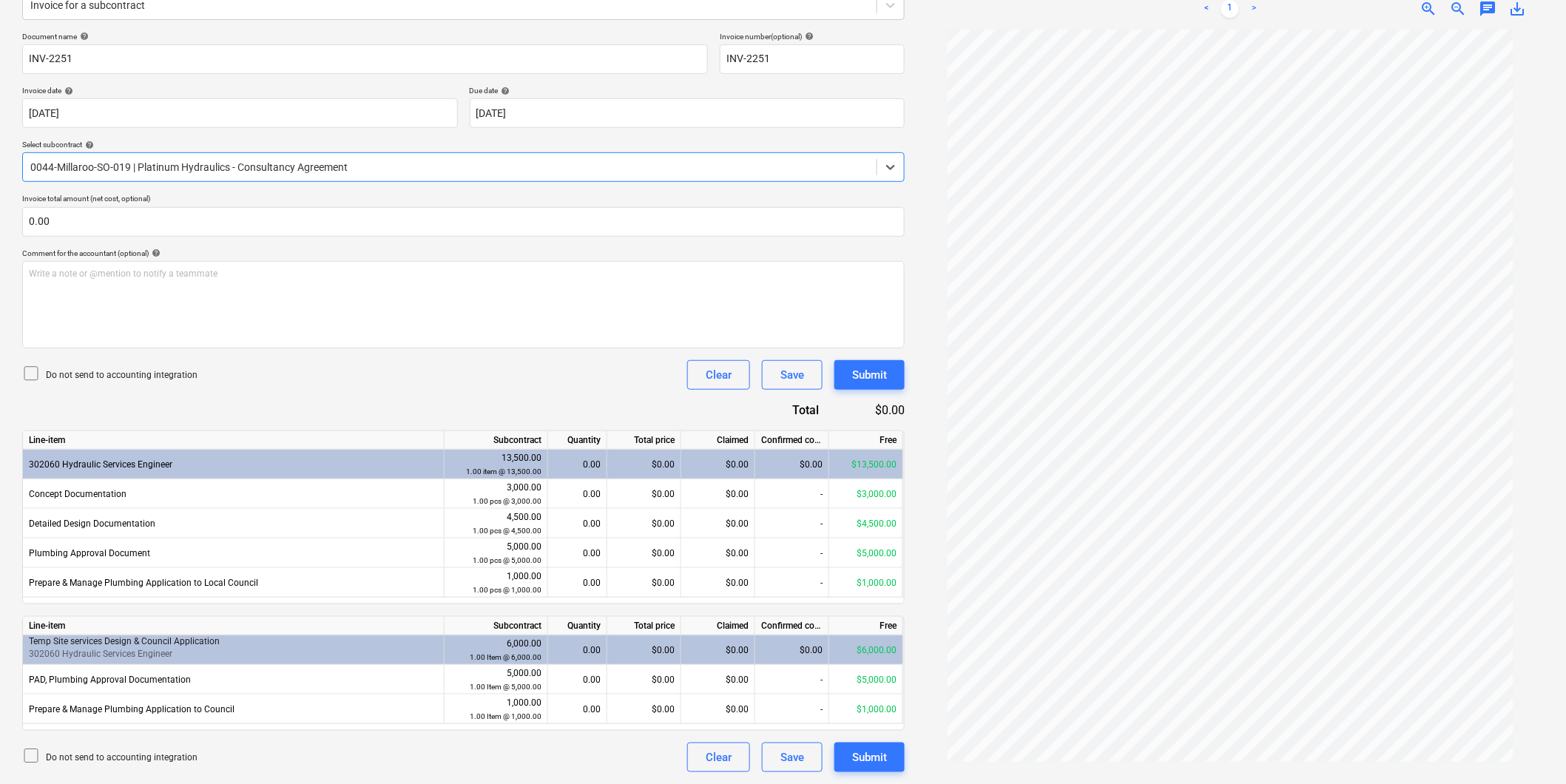
click at [572, 652] on div "0.00" at bounding box center [577, 650] width 47 height 30
click at [574, 651] on div "0.00" at bounding box center [577, 650] width 47 height 30
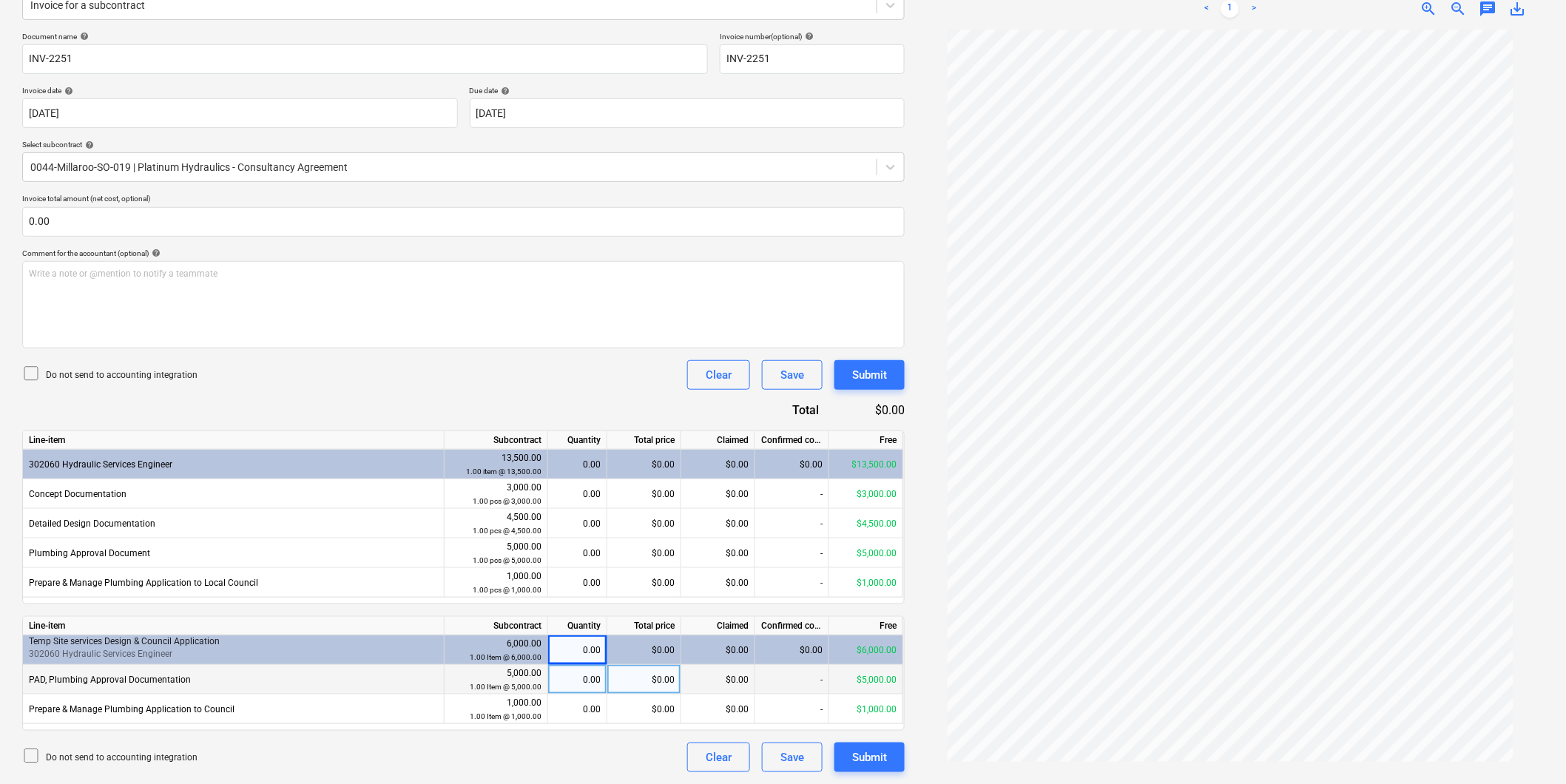
click at [590, 679] on div "0.00" at bounding box center [577, 680] width 47 height 30
type input "1"
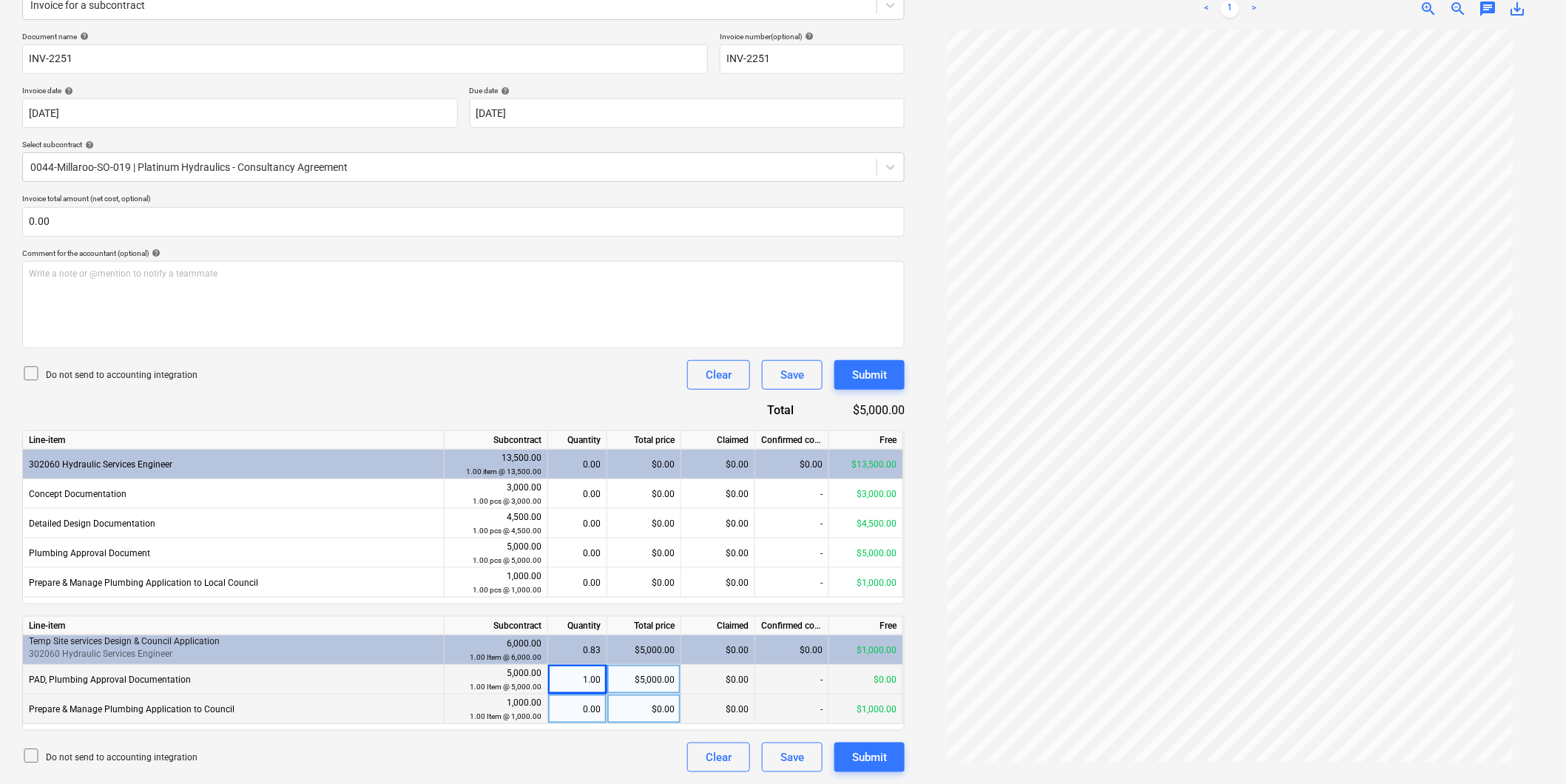
click at [574, 703] on div "0.00" at bounding box center [577, 709] width 47 height 30
type input "1"
click at [386, 287] on div "Write a note or @mention to notify a teammate [PERSON_NAME]" at bounding box center [463, 305] width 883 height 87
click at [886, 372] on div "Submit" at bounding box center [870, 375] width 35 height 19
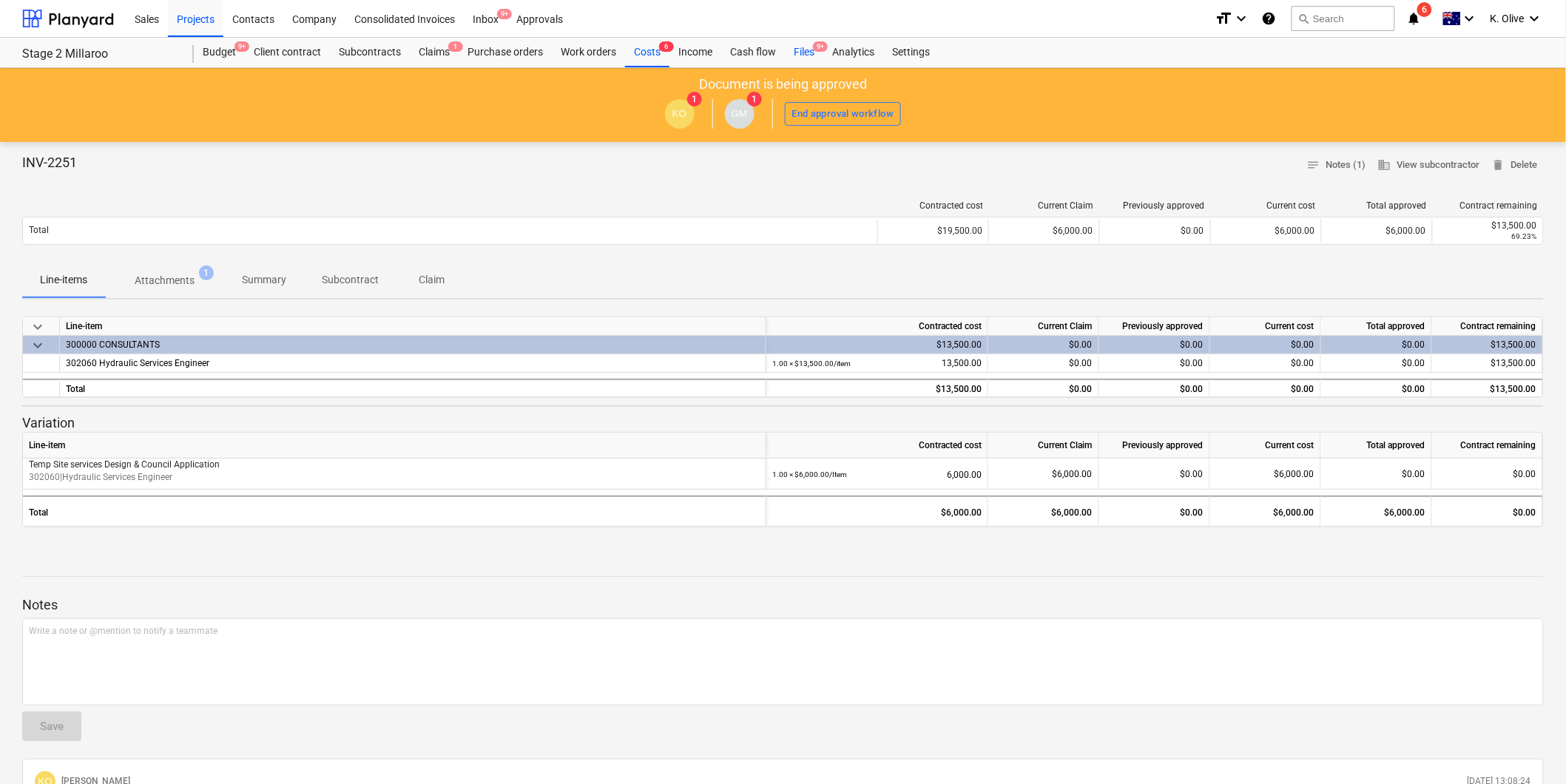
click at [809, 53] on div "Files 9+" at bounding box center [804, 53] width 38 height 30
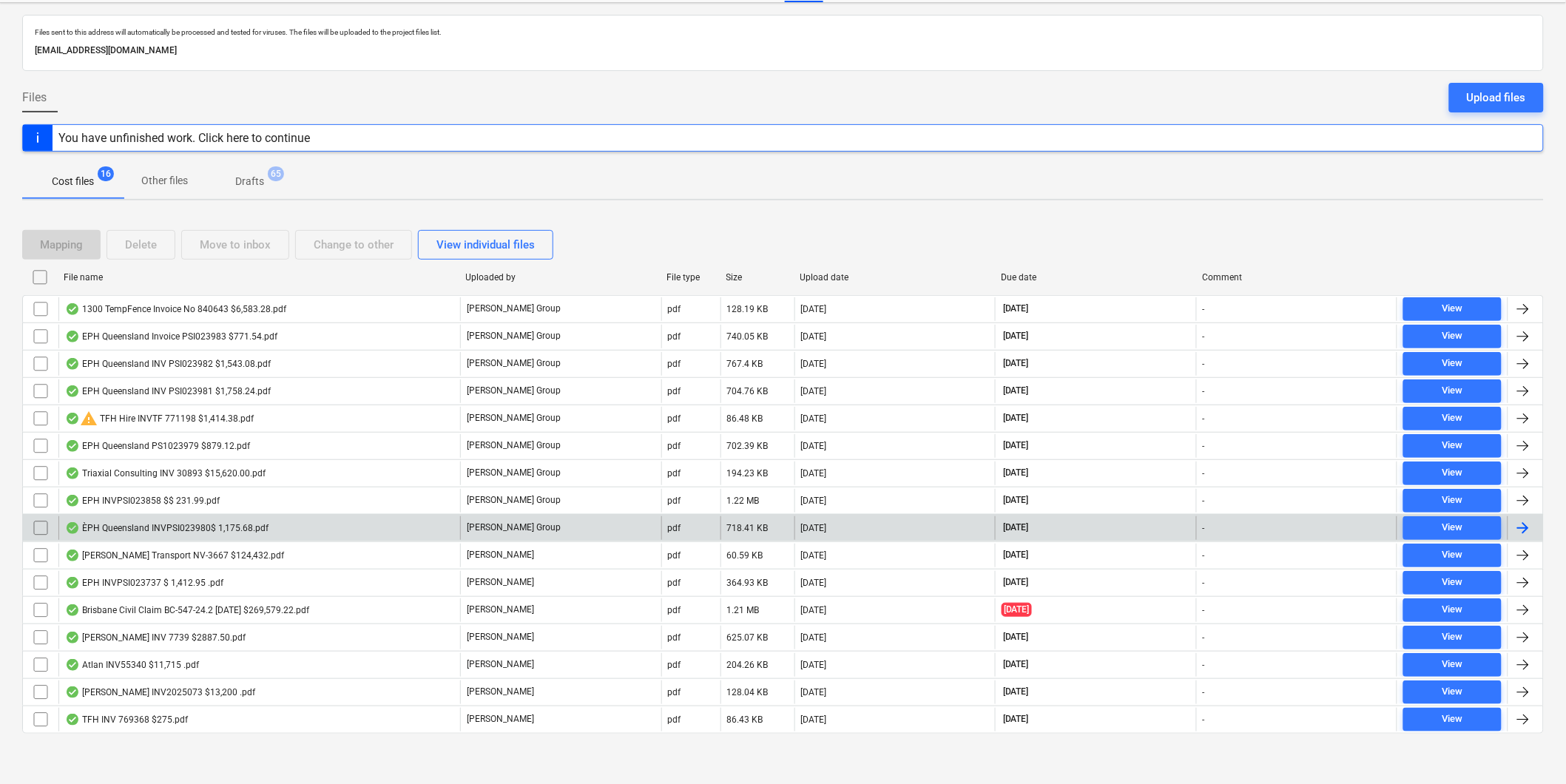
scroll to position [70, 0]
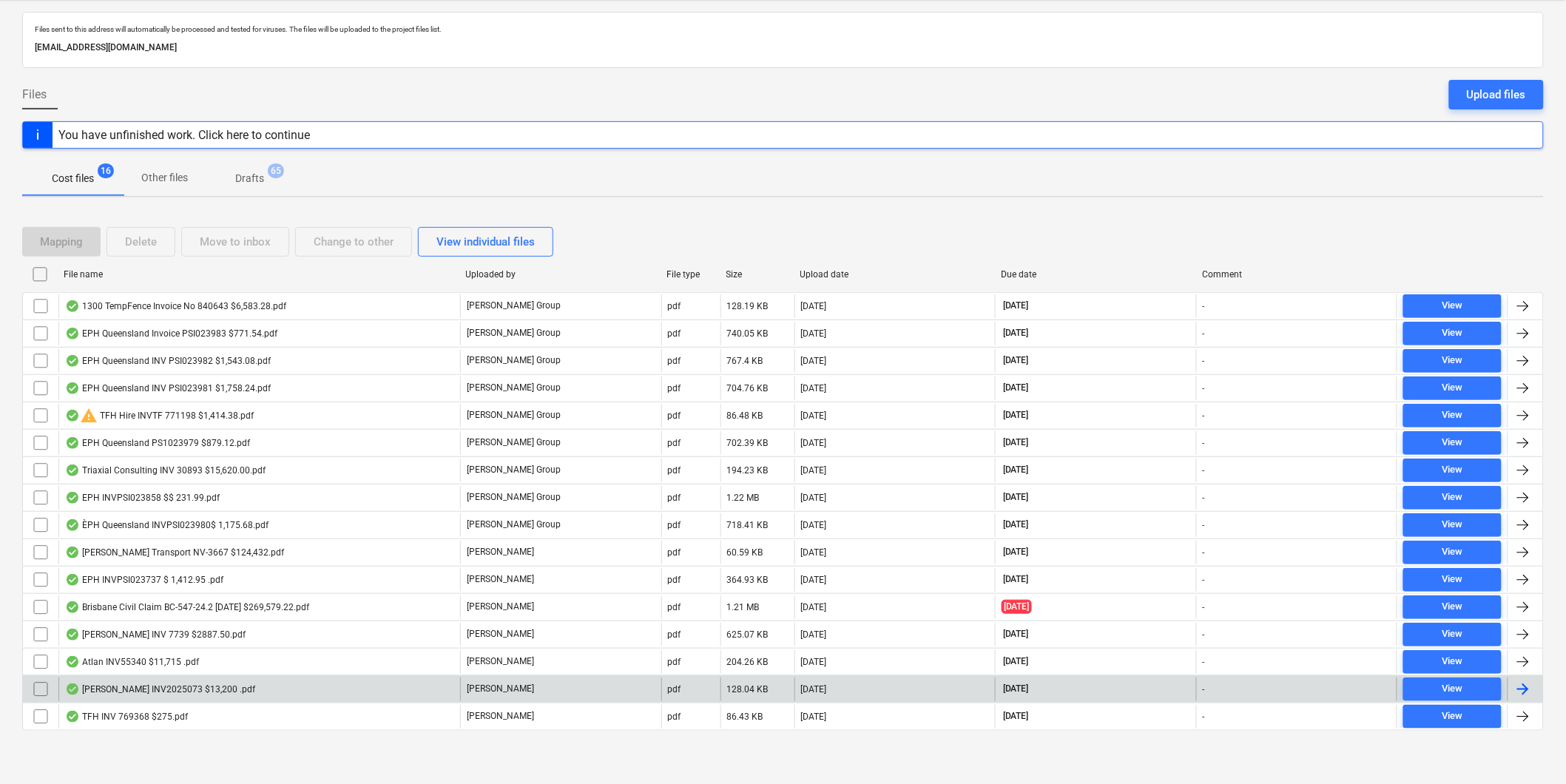
click at [153, 688] on div "[PERSON_NAME] INV2025073 $13,200 .pdf" at bounding box center [160, 689] width 190 height 12
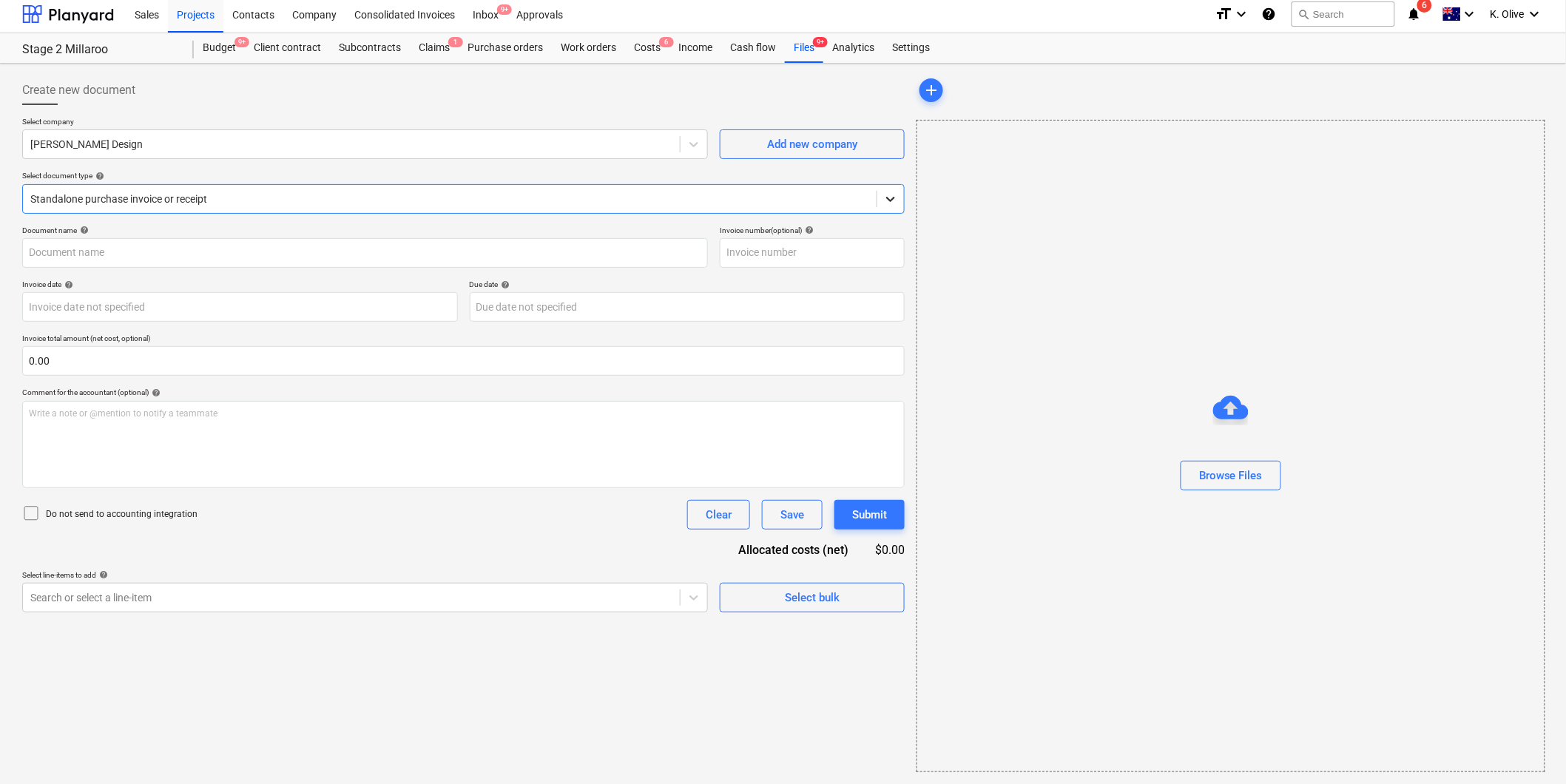
click at [897, 195] on icon at bounding box center [891, 199] width 15 height 15
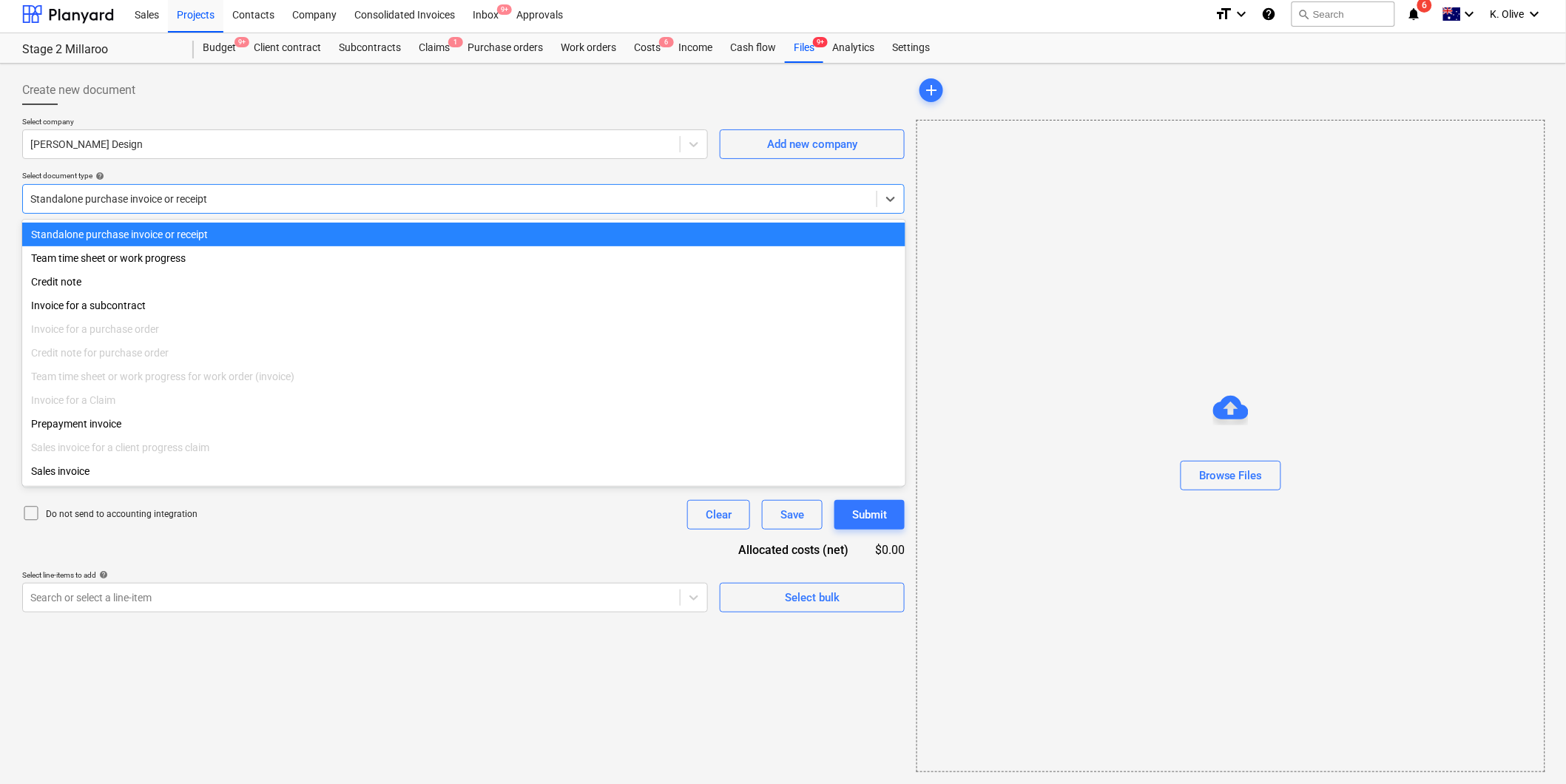
type input "2025/073"
type input "[DATE]"
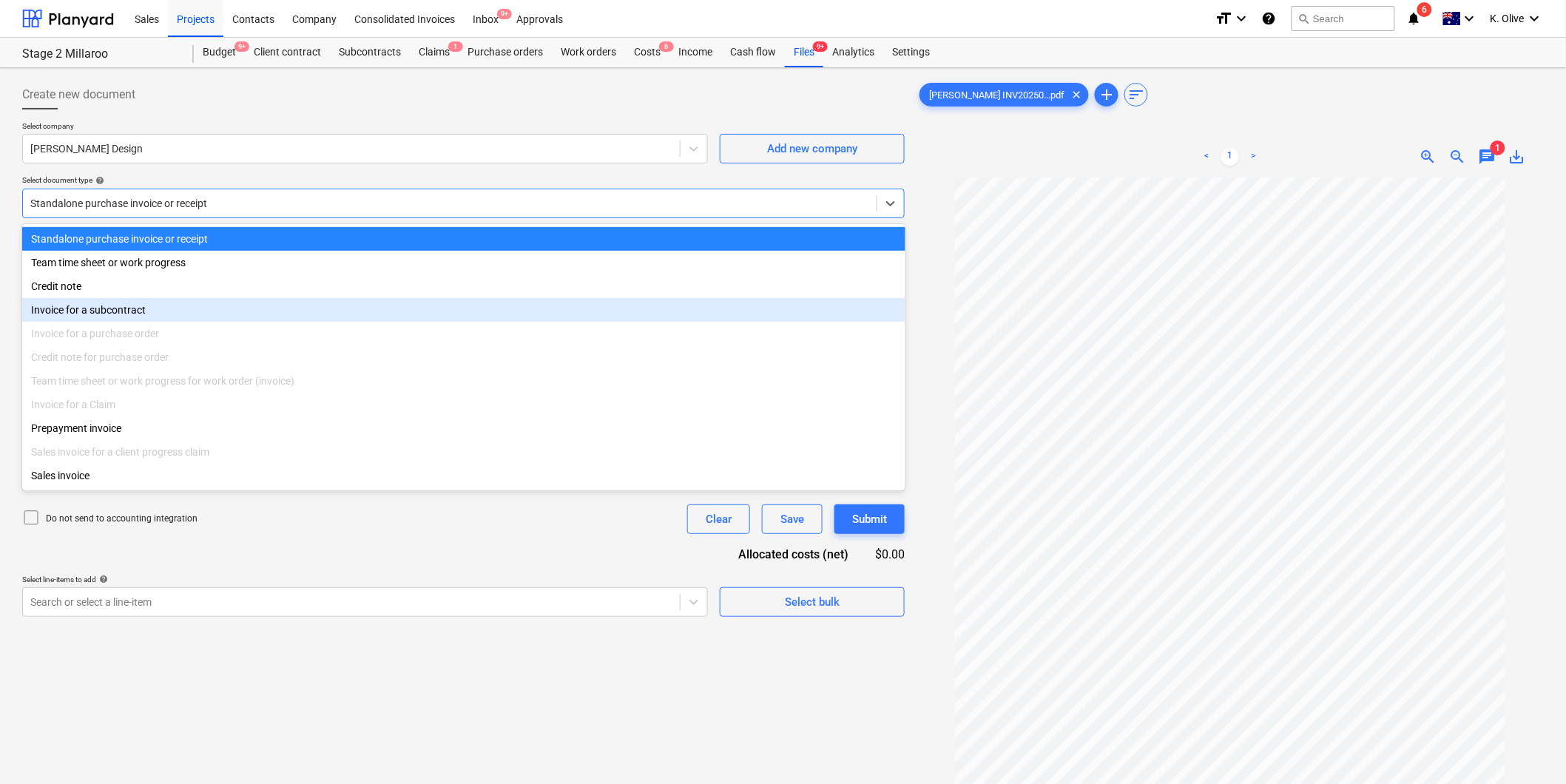
click at [186, 319] on div "Invoice for a subcontract" at bounding box center [464, 310] width 884 height 24
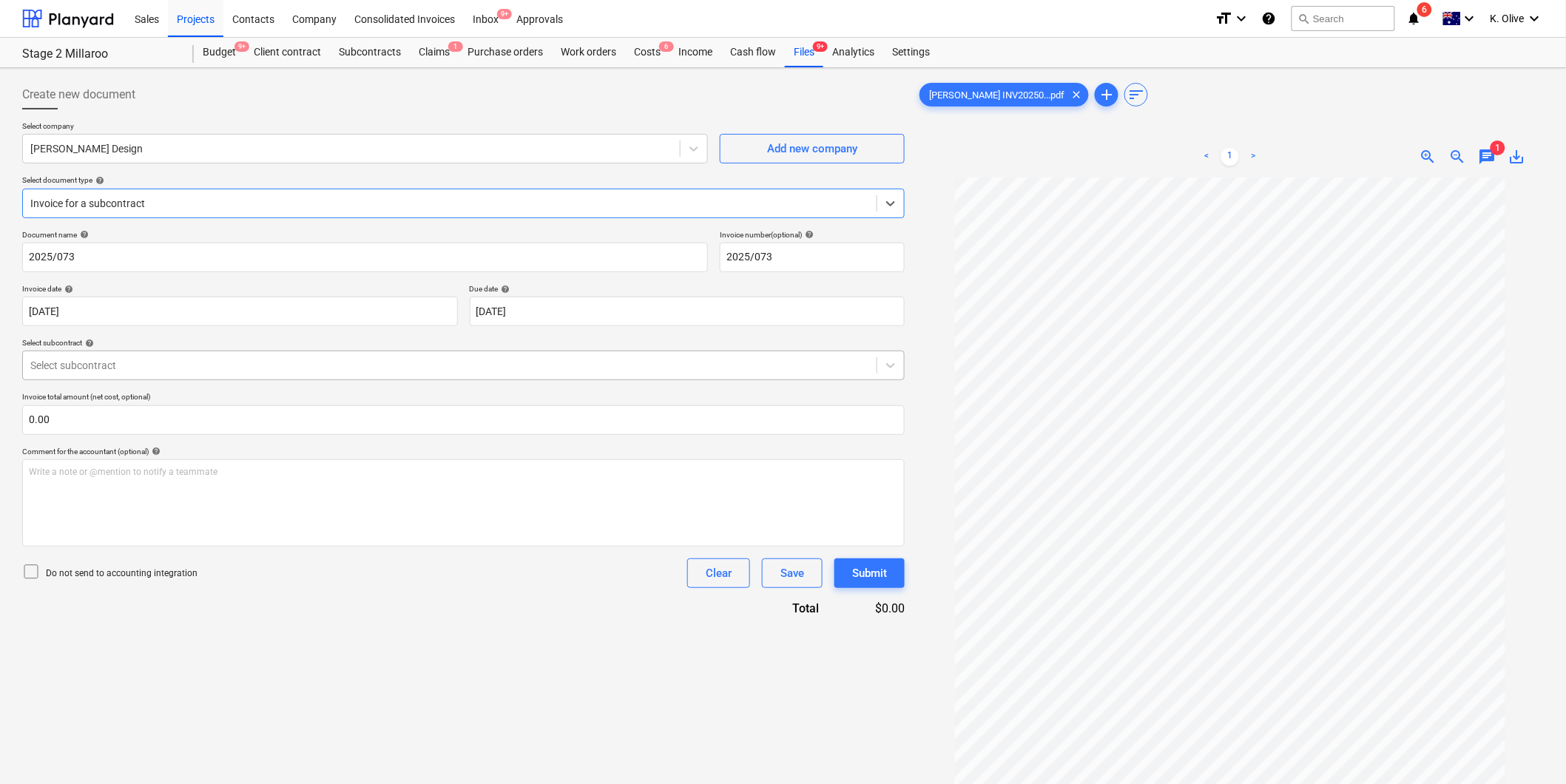
click at [167, 358] on div at bounding box center [450, 365] width 839 height 15
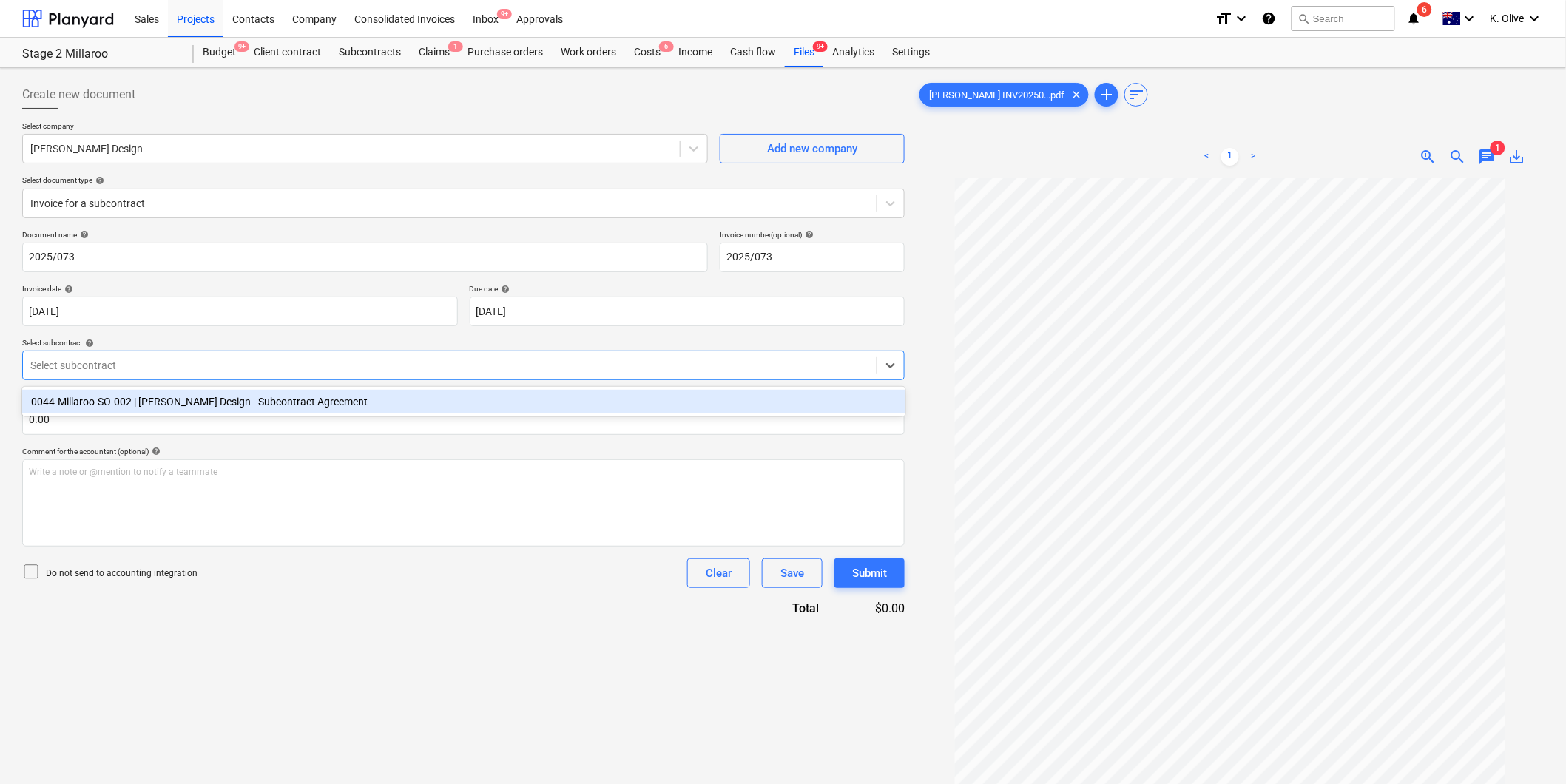
click at [152, 396] on div "0044-Millaroo-SO-002 | [PERSON_NAME] Design - Subcontract Agreement" at bounding box center [464, 402] width 884 height 24
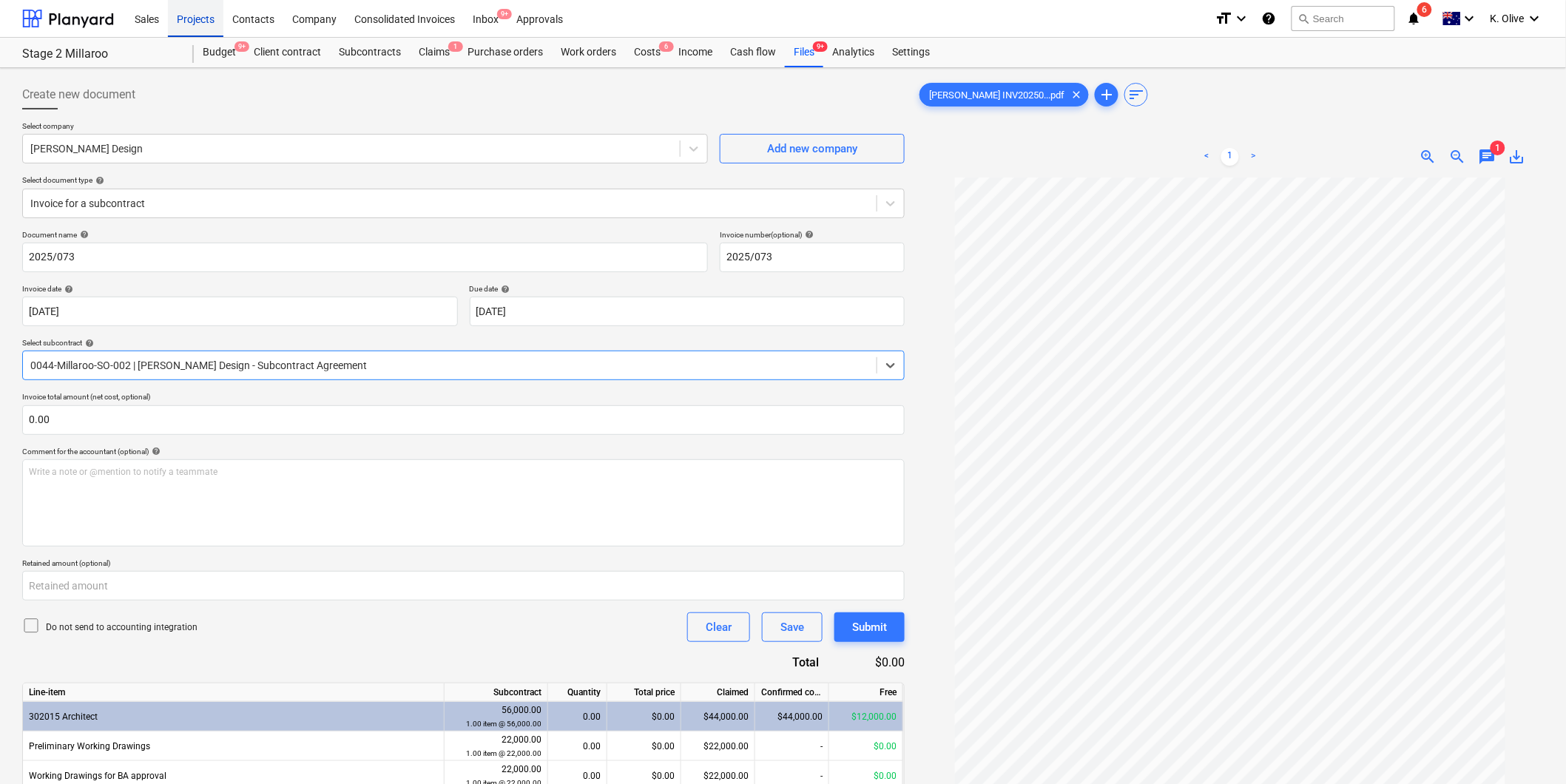
click at [204, 13] on div "Projects" at bounding box center [195, 18] width 56 height 38
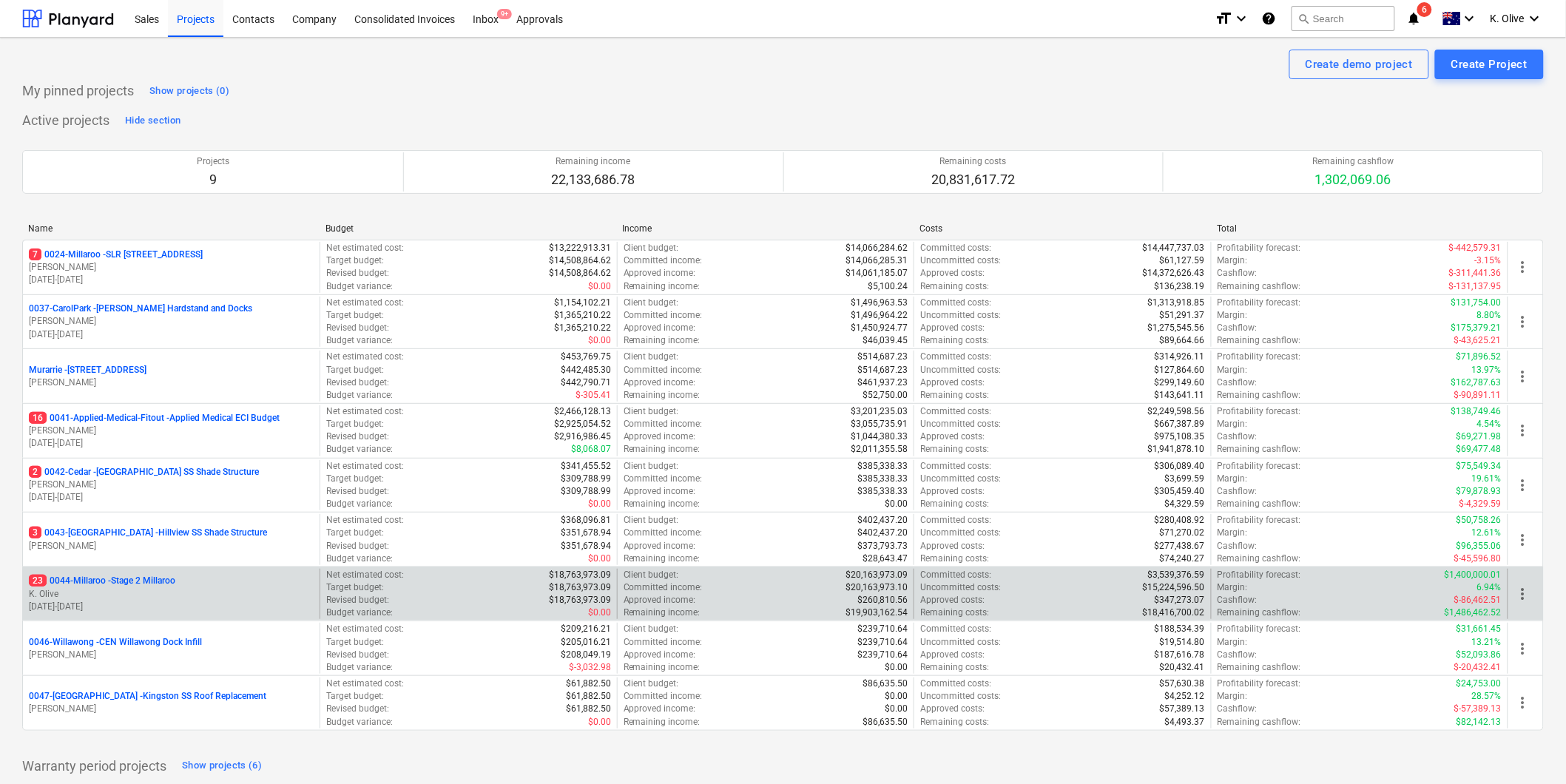
click at [156, 580] on p "23 0044-Millaroo - Stage 2 Millaroo" at bounding box center [102, 581] width 147 height 13
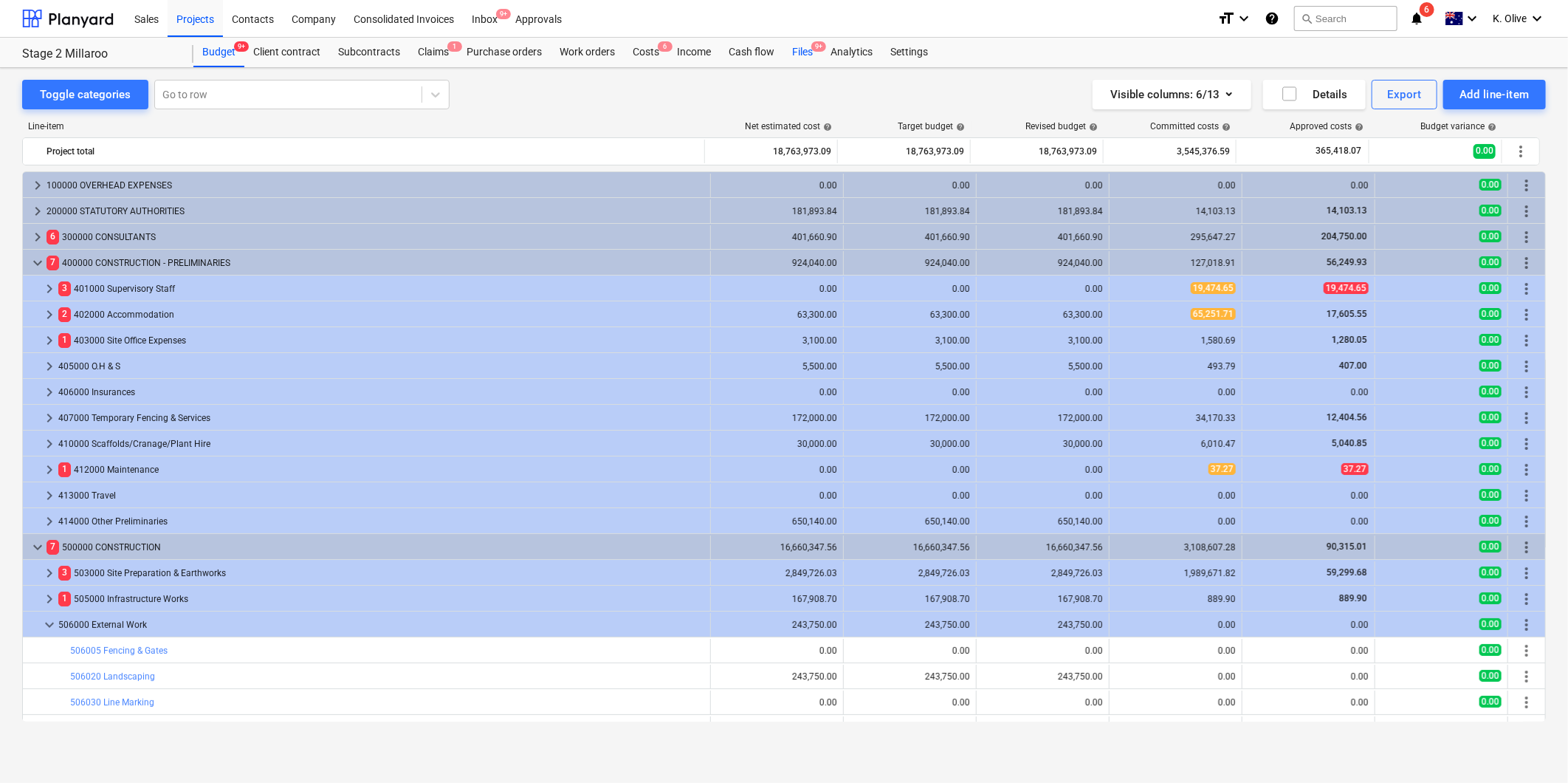
click at [796, 43] on div "Files 9+" at bounding box center [803, 52] width 38 height 30
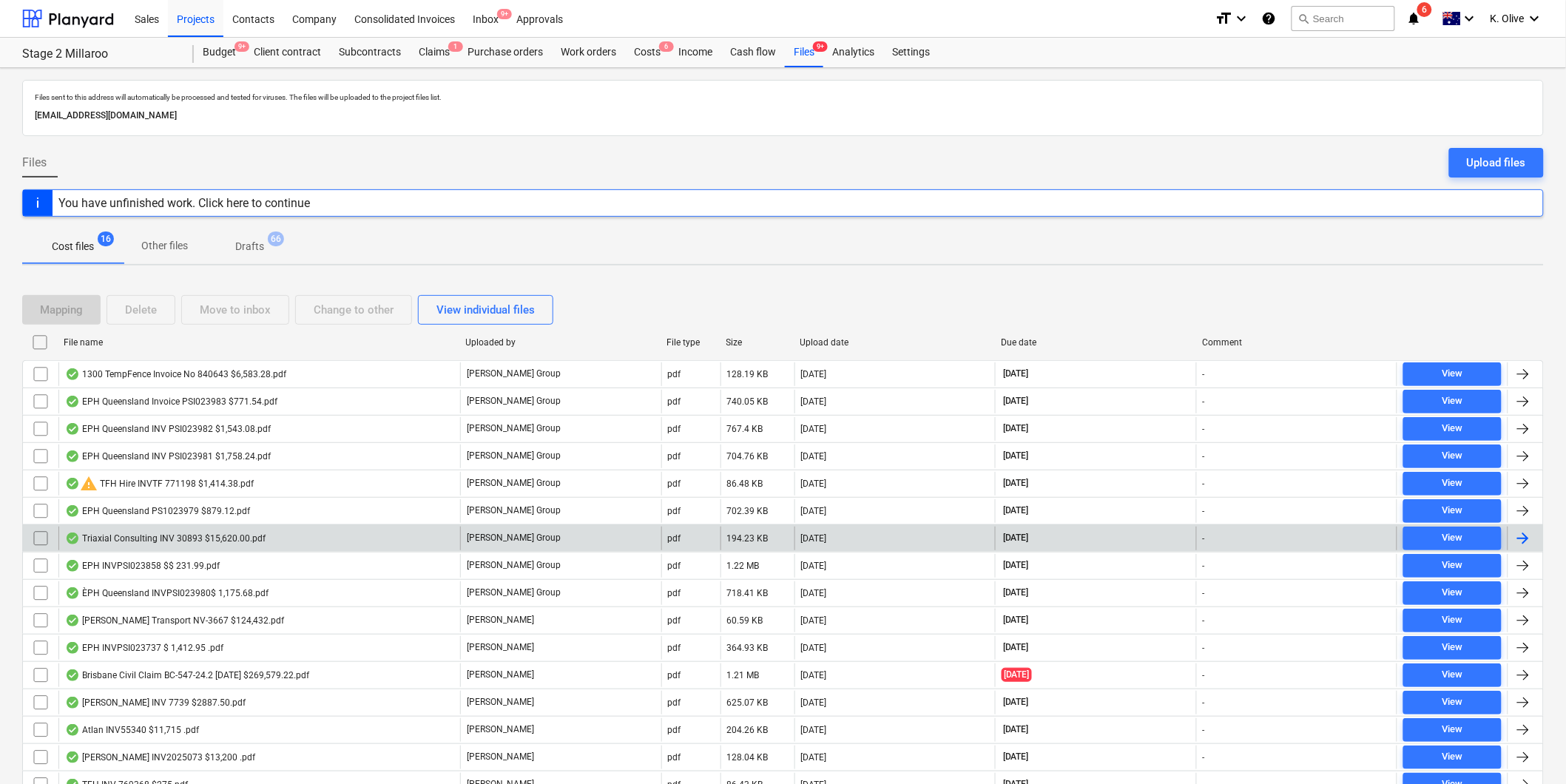
click at [154, 537] on div "Triaxial Consulting INV 30893 $15,620.00.pdf" at bounding box center [165, 538] width 201 height 12
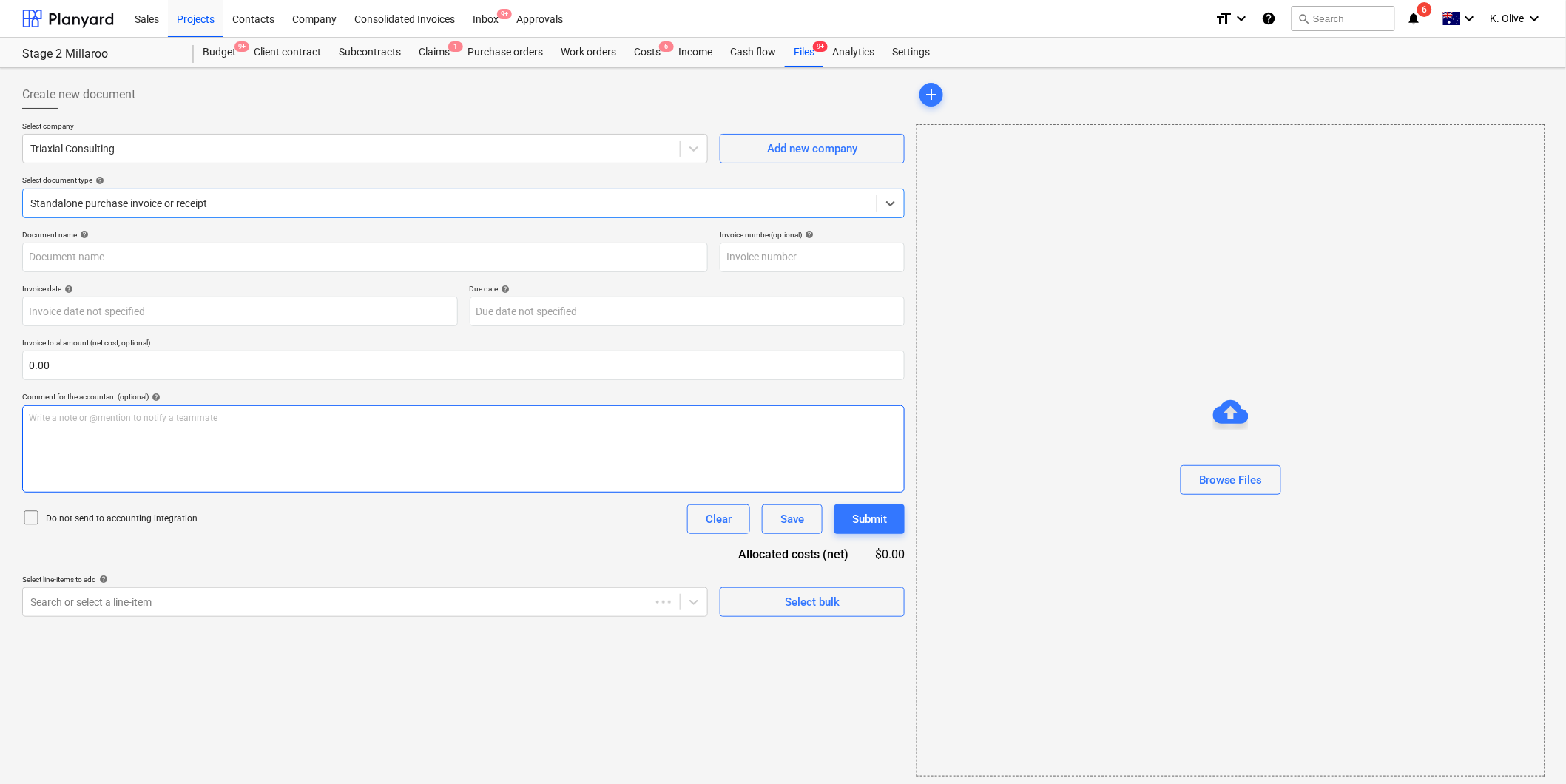
type input "30893"
type input "[DATE]"
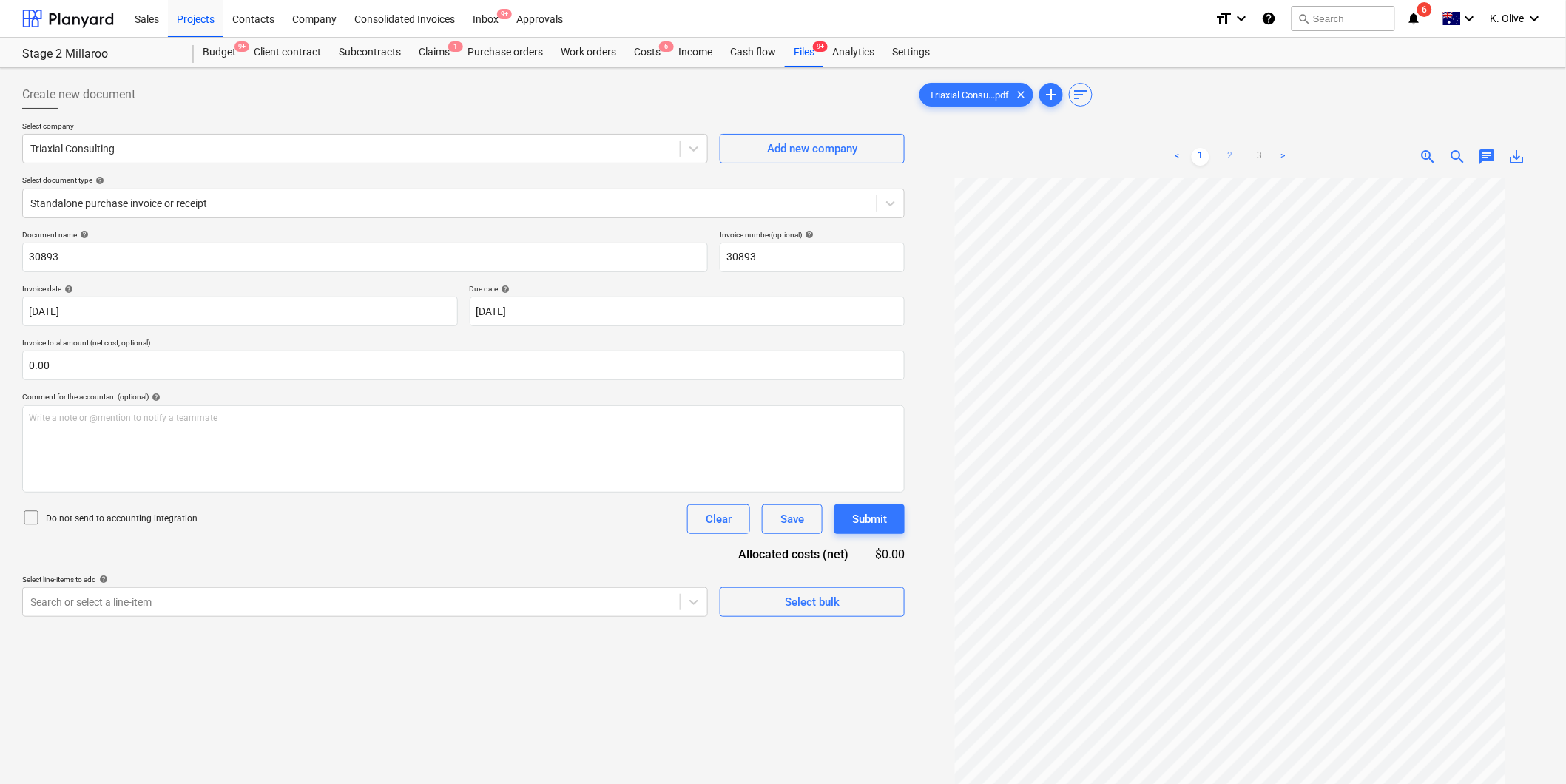
click at [1229, 154] on link "2" at bounding box center [1230, 157] width 18 height 18
click at [1260, 158] on link "3" at bounding box center [1260, 157] width 18 height 18
click at [1198, 153] on link "1" at bounding box center [1200, 157] width 18 height 18
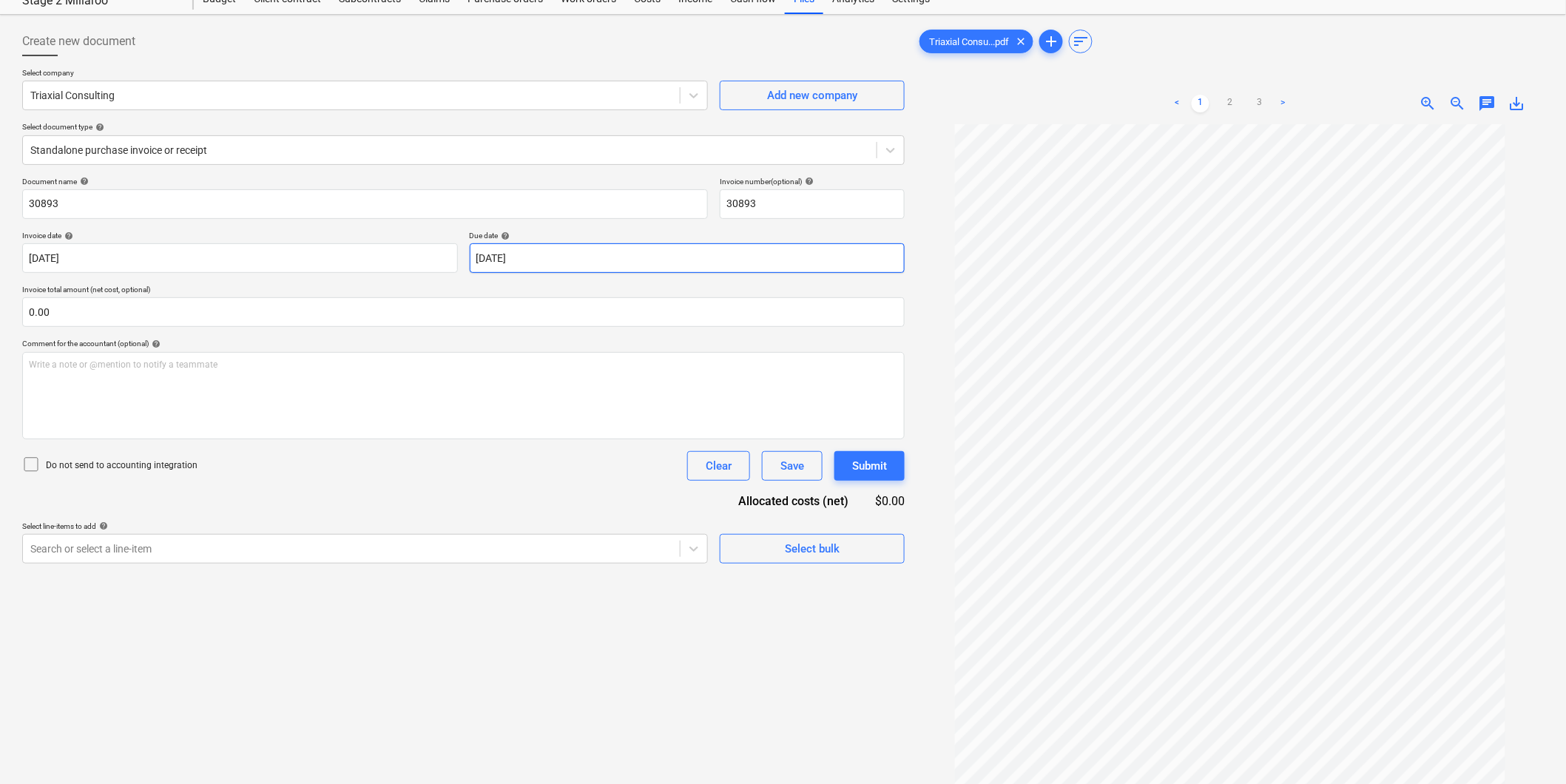
scroll to position [82, 0]
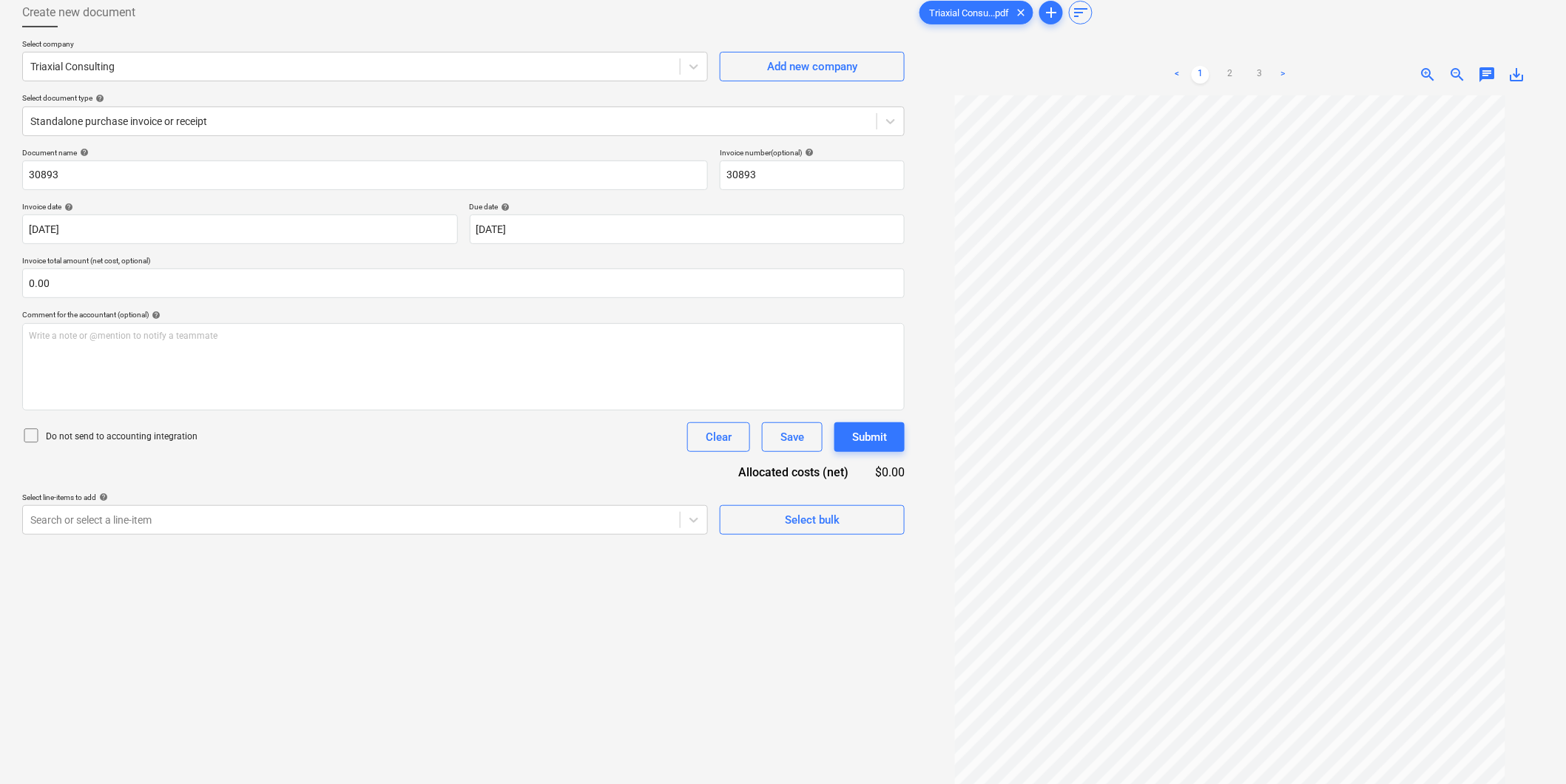
click at [1516, 78] on span "save_alt" at bounding box center [1517, 75] width 18 height 18
click at [257, 126] on div at bounding box center [450, 121] width 839 height 15
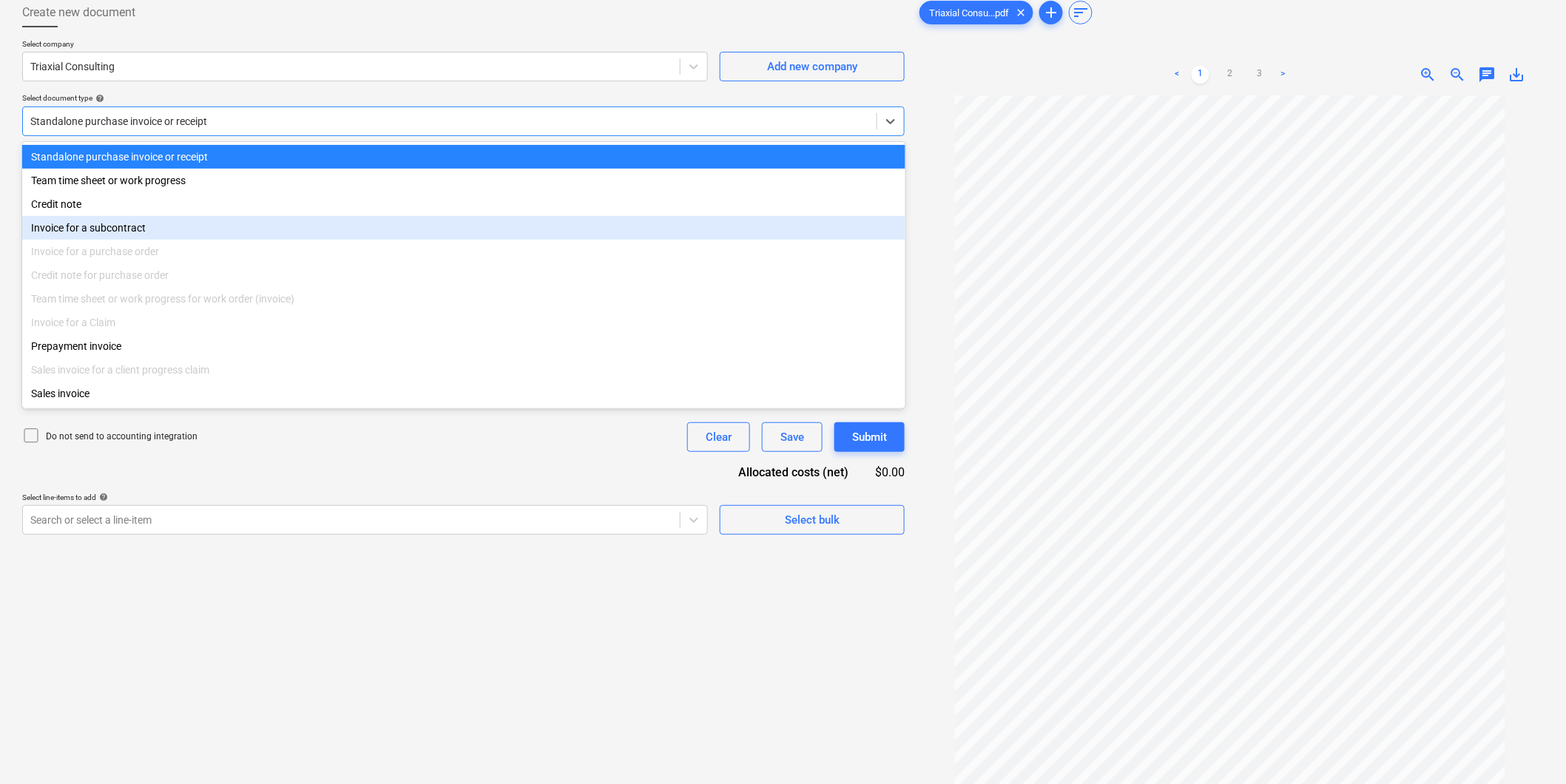
click at [160, 232] on div "Invoice for a subcontract" at bounding box center [464, 228] width 884 height 24
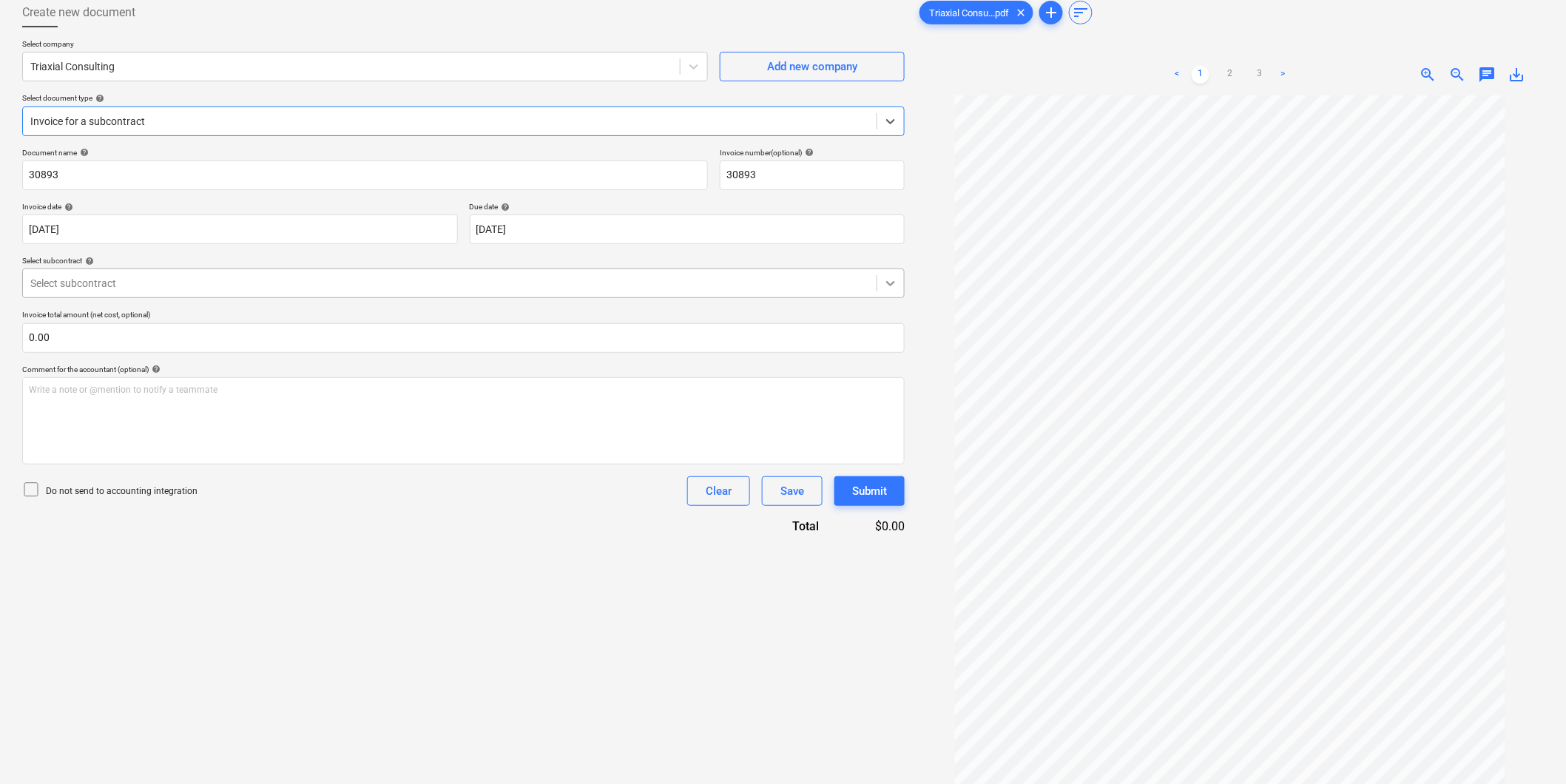
click at [904, 291] on div at bounding box center [891, 283] width 27 height 27
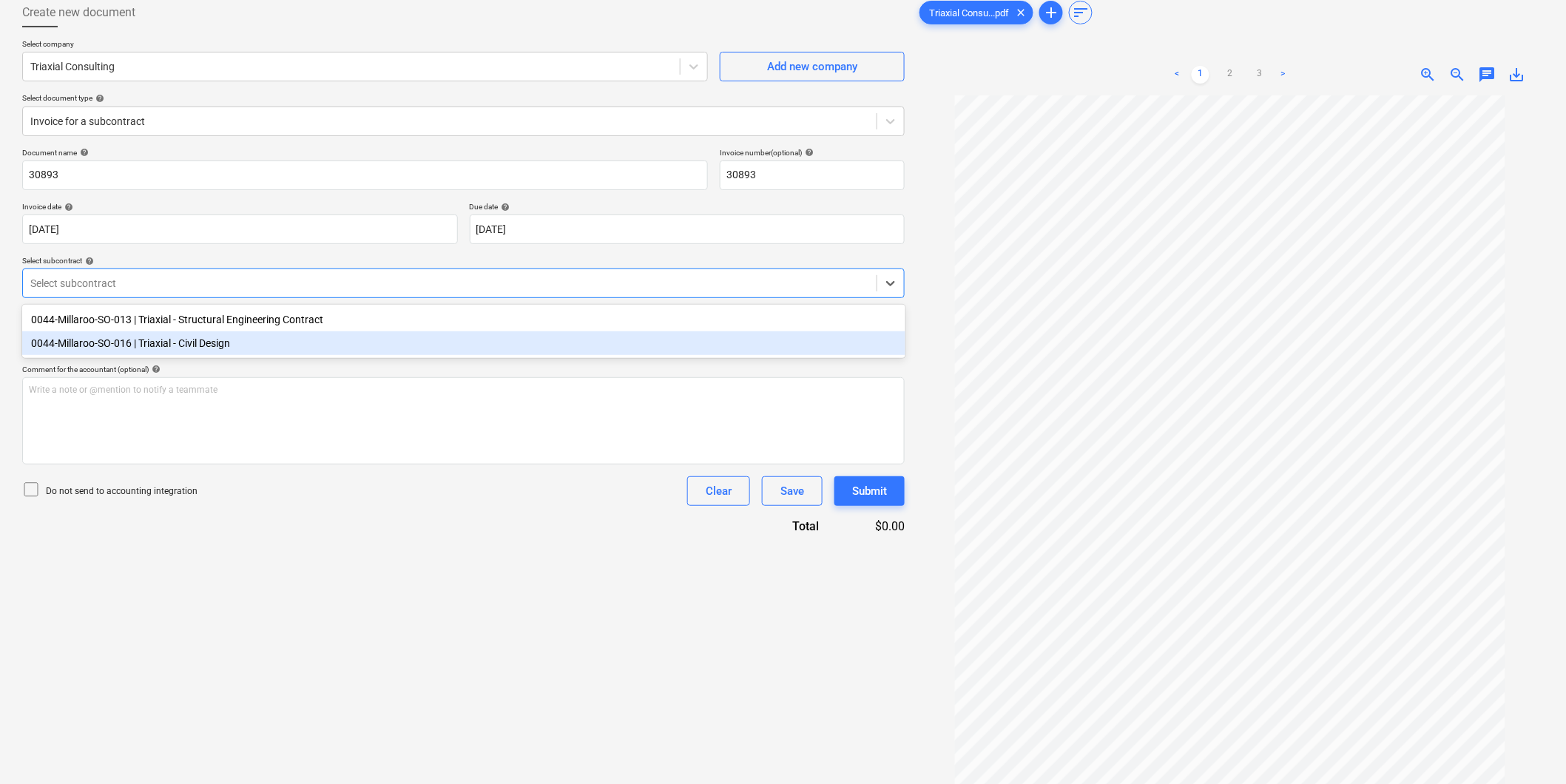
click at [187, 338] on div "0044-Millaroo-SO-016 | Triaxial - Civil Design" at bounding box center [464, 343] width 884 height 24
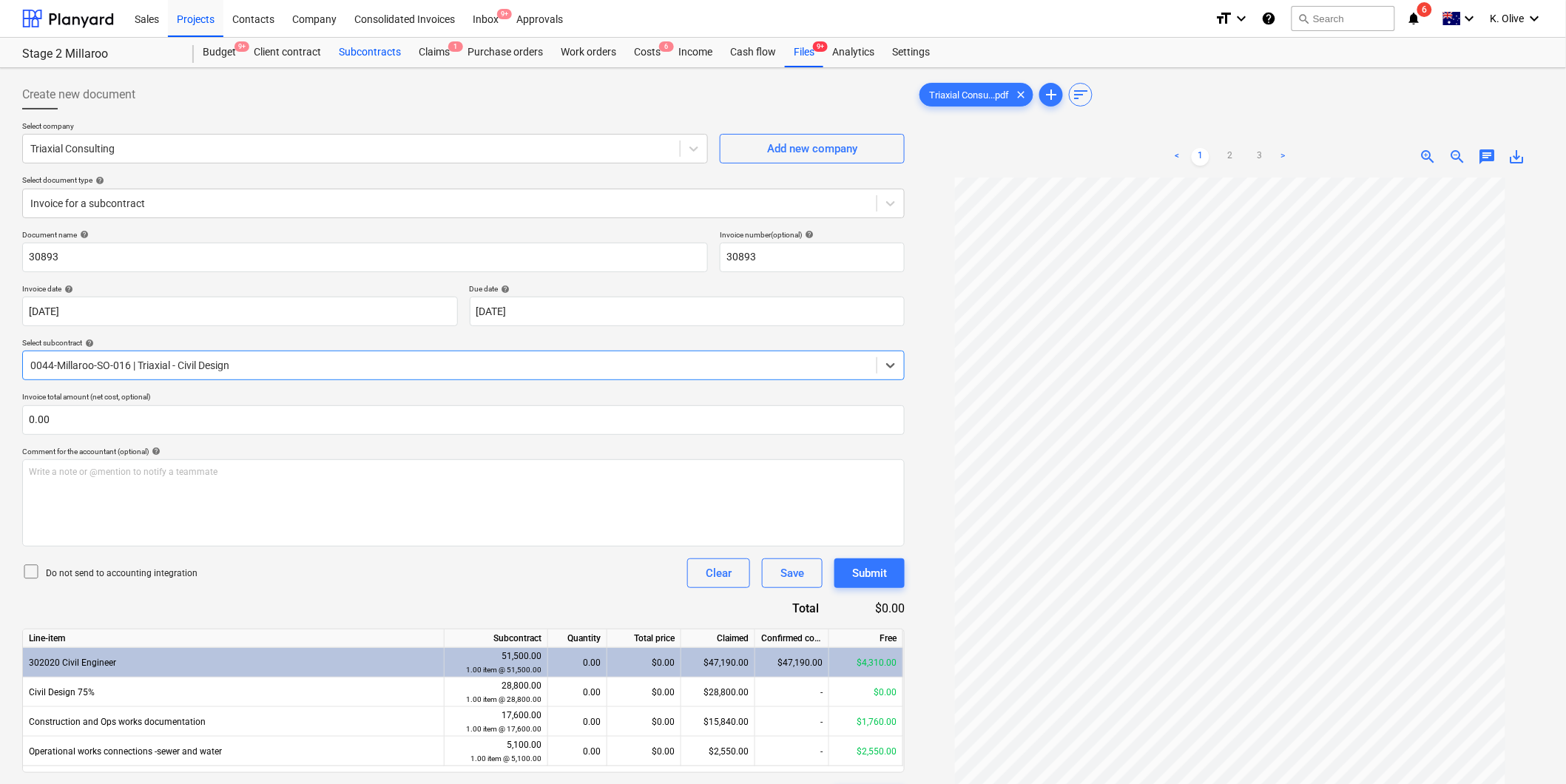
click at [373, 47] on div "Subcontracts" at bounding box center [370, 53] width 80 height 30
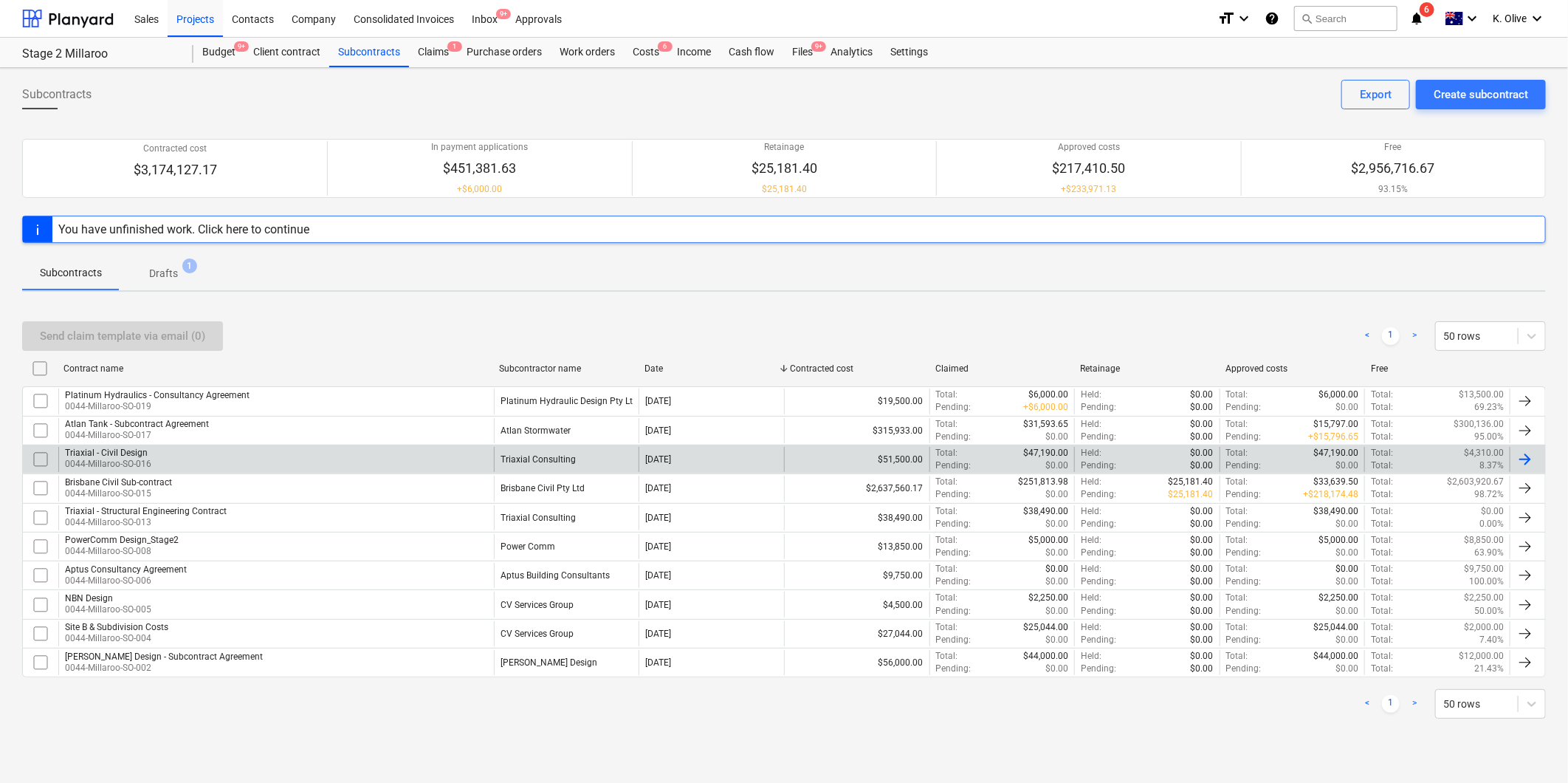
click at [120, 448] on div "Triaxial - Civil Design" at bounding box center [108, 453] width 86 height 10
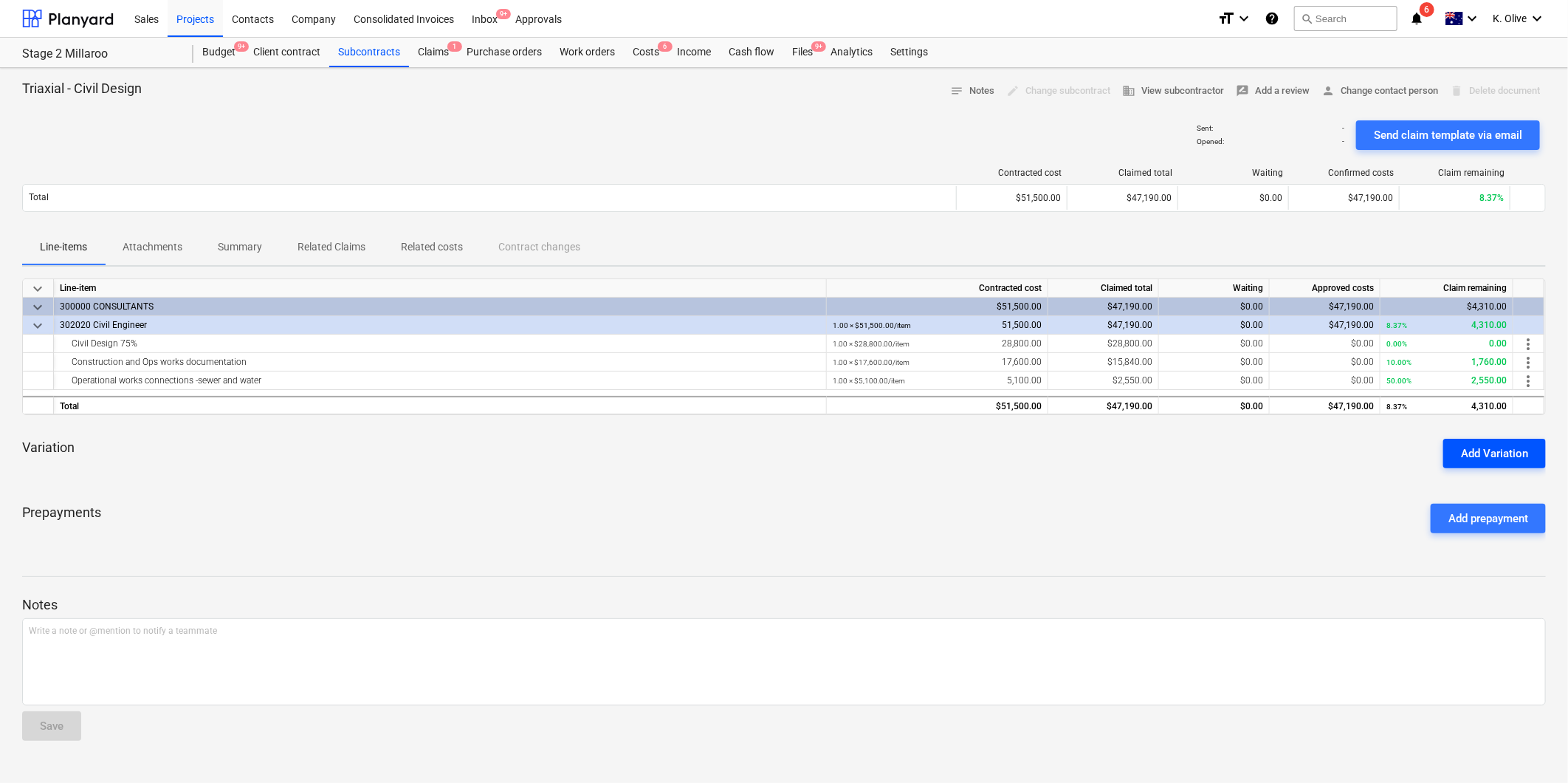
click at [1495, 454] on div "Add Variation" at bounding box center [1494, 454] width 67 height 19
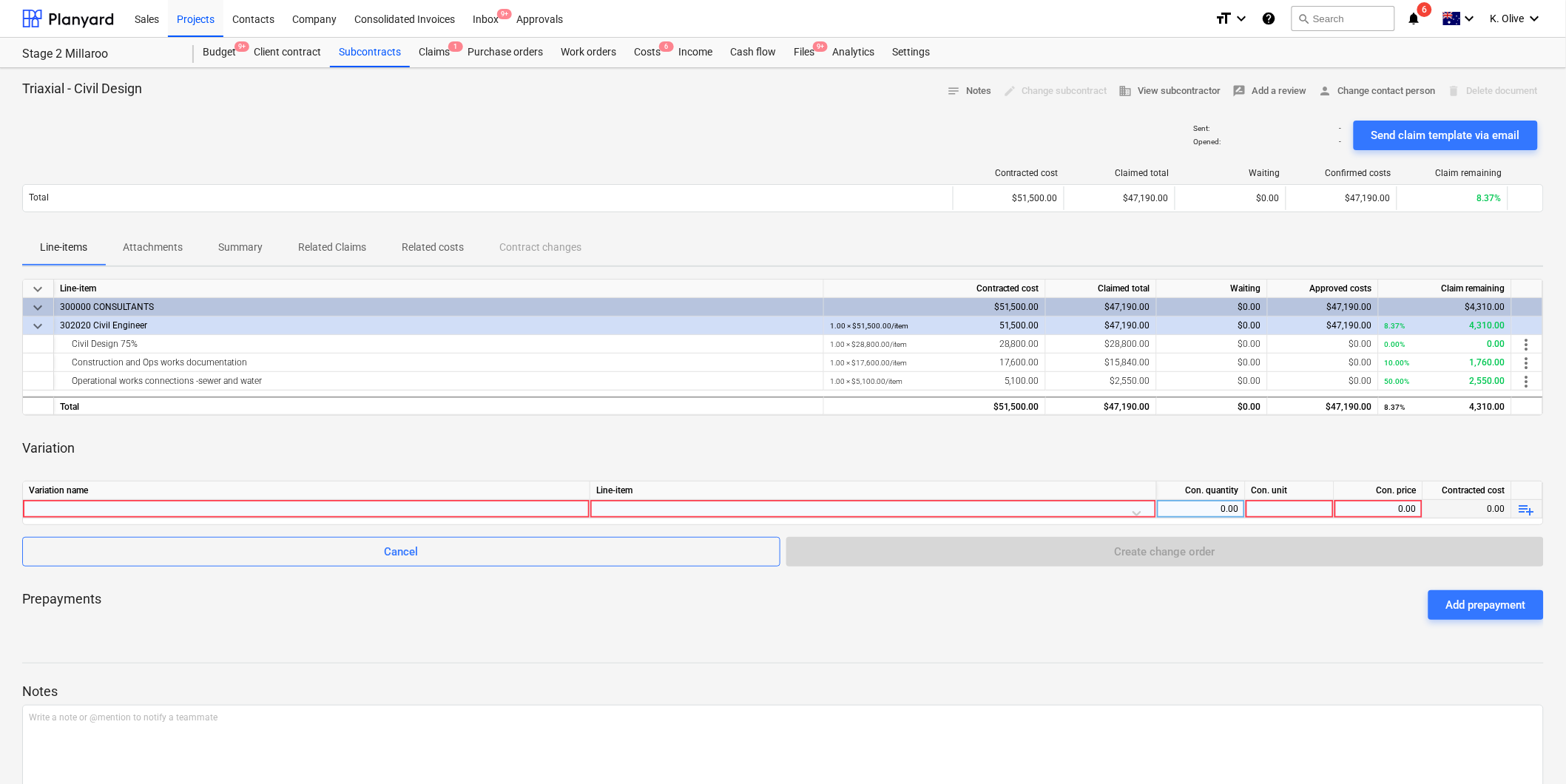
click at [423, 511] on div at bounding box center [306, 509] width 555 height 18
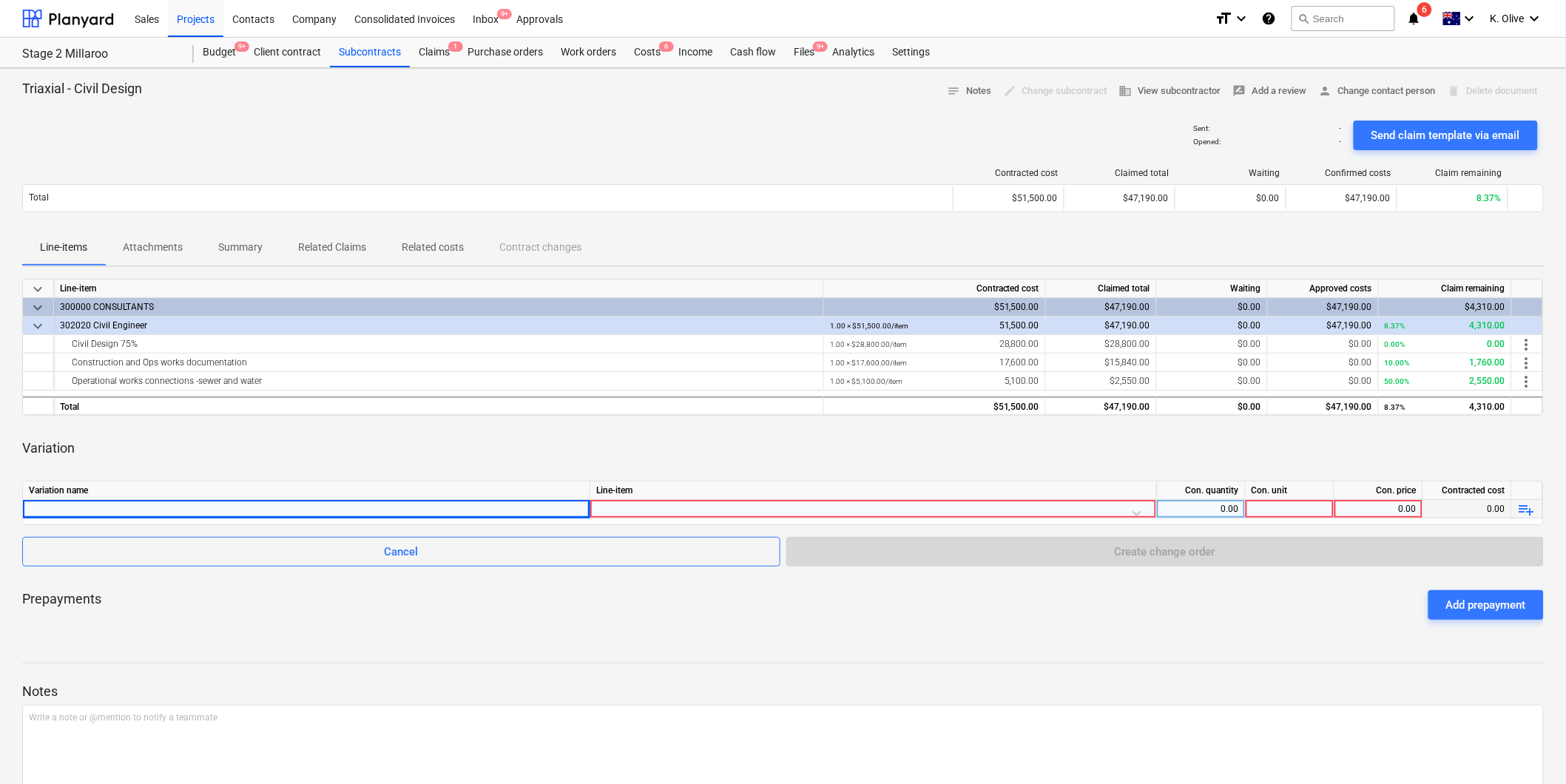
click at [159, 240] on p "Attachments" at bounding box center [152, 247] width 60 height 16
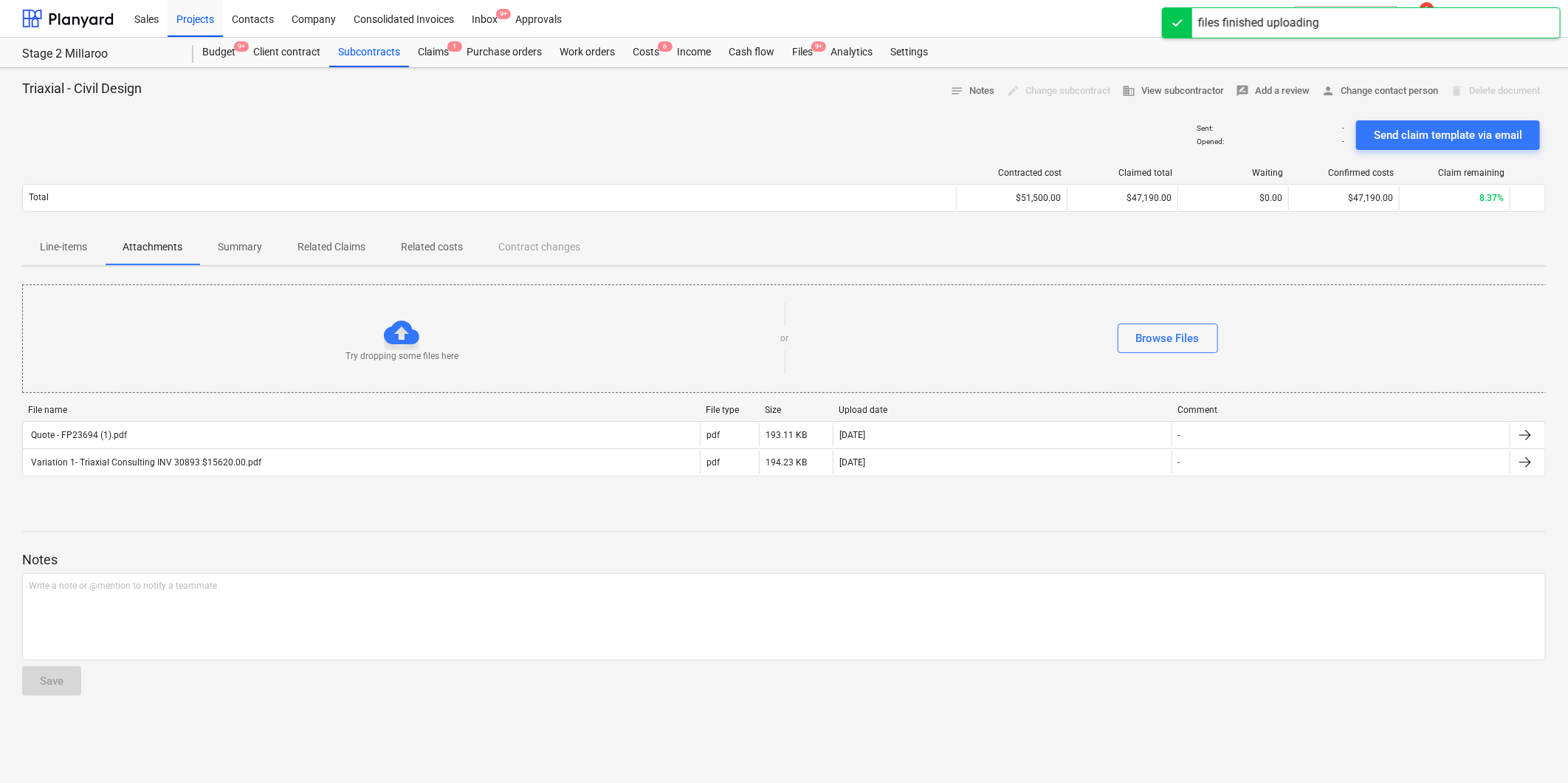
click at [69, 250] on p "Line-items" at bounding box center [64, 247] width 47 height 16
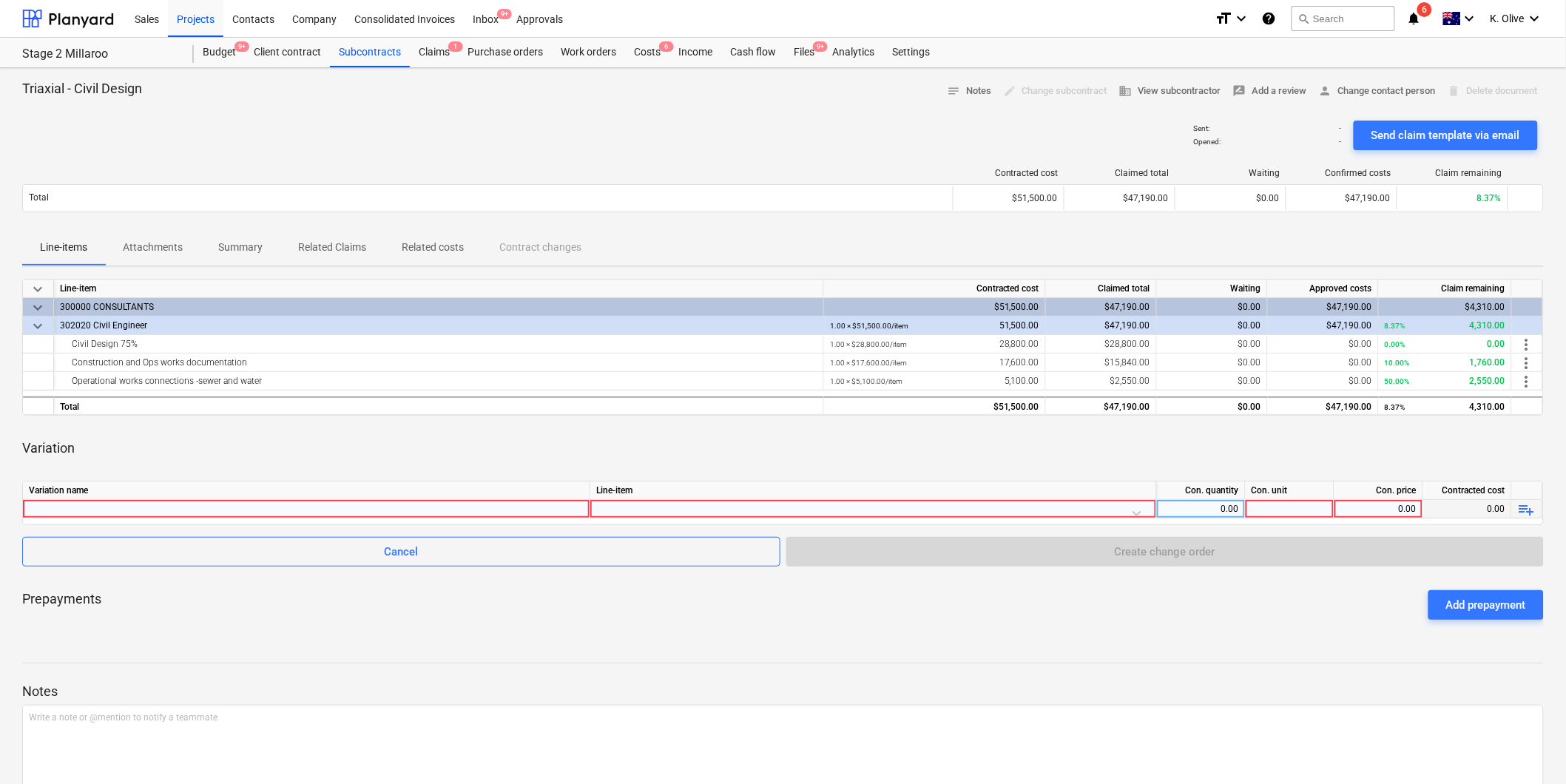
click at [467, 507] on div at bounding box center [306, 509] width 555 height 18
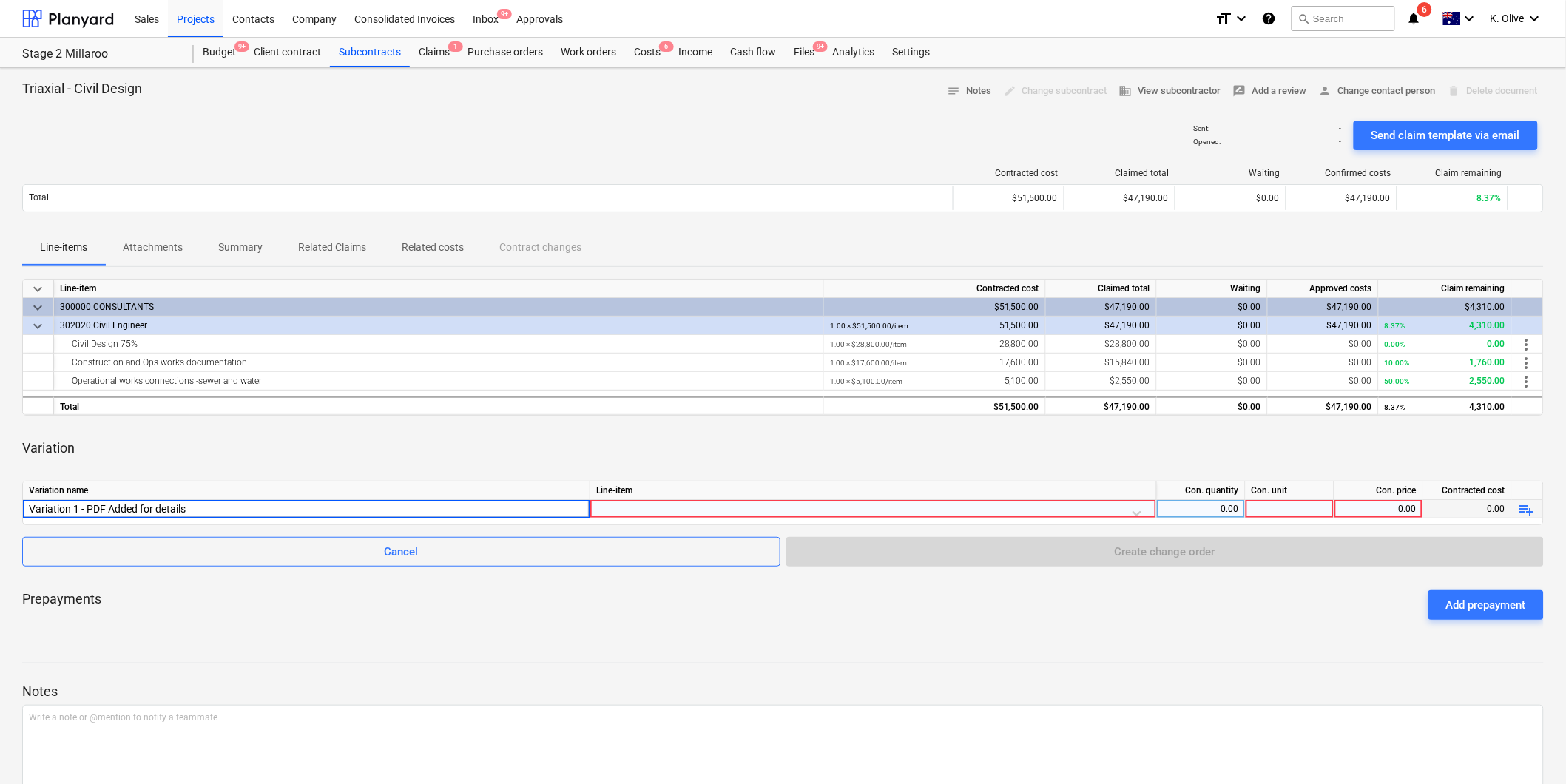
type input "Variation 1 - PDF Added for details"
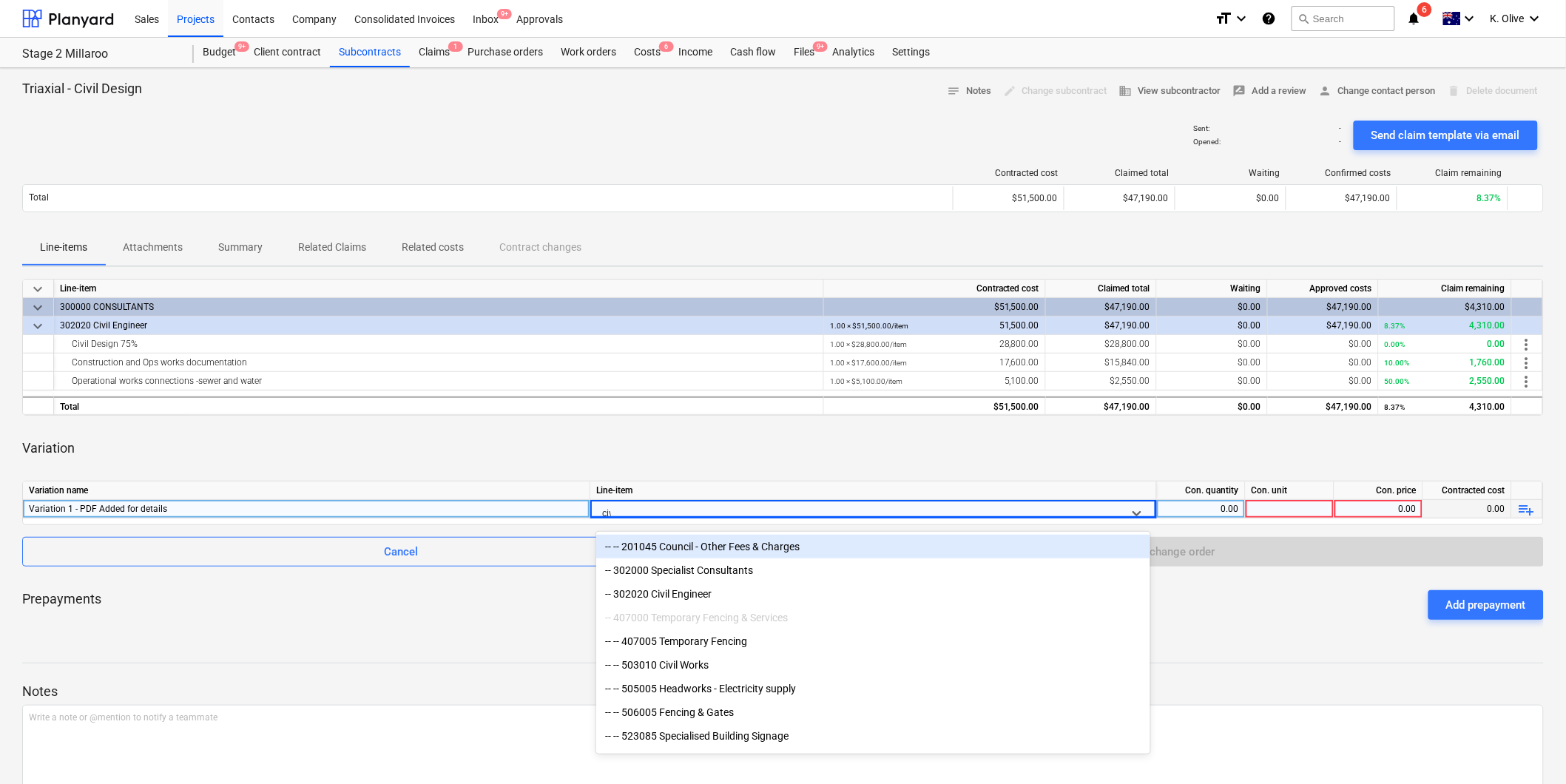
type input "civi"
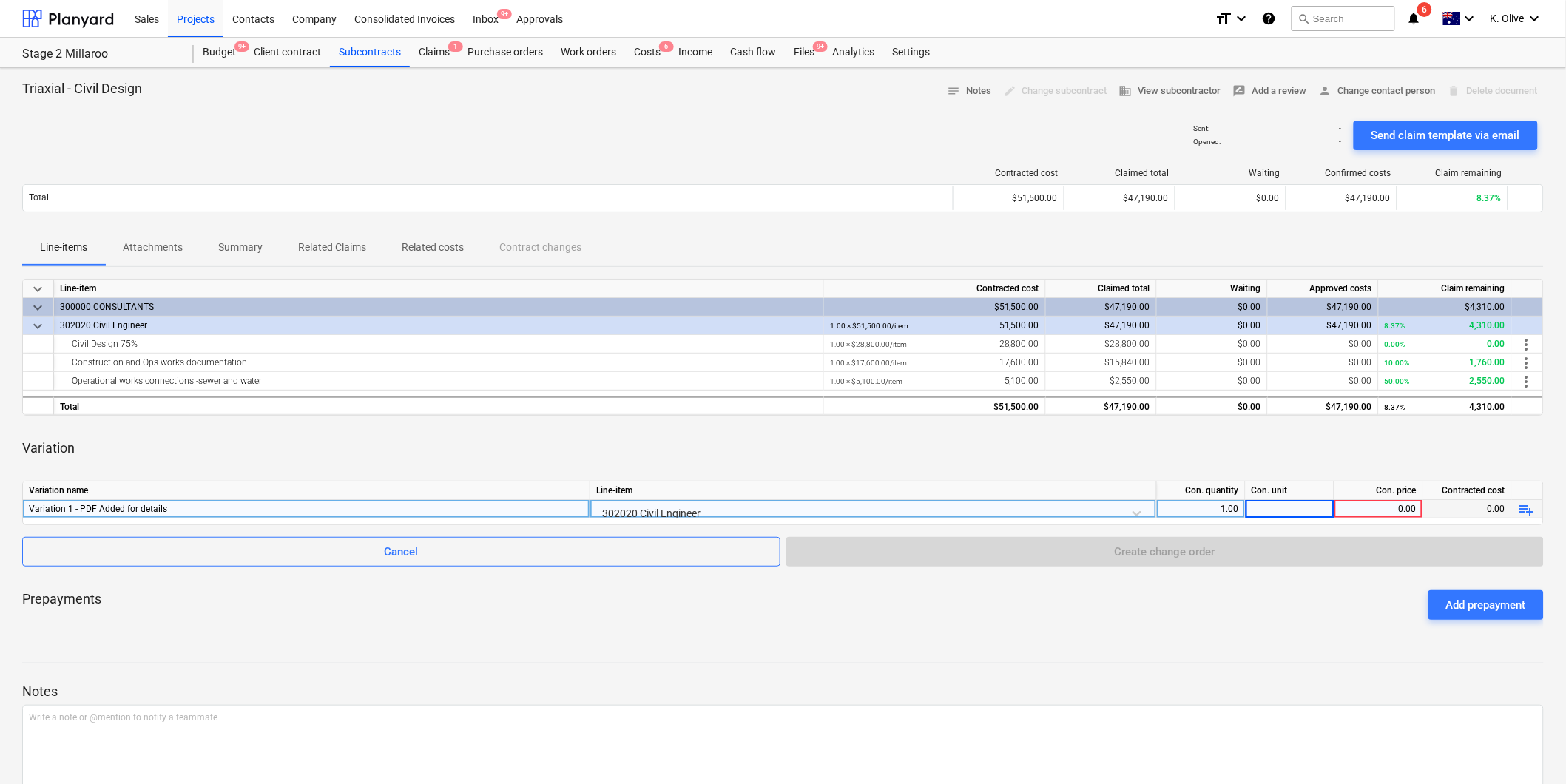
click at [1218, 507] on div "1.00" at bounding box center [1200, 509] width 76 height 18
click at [1525, 503] on span "playlist_add" at bounding box center [1527, 510] width 18 height 18
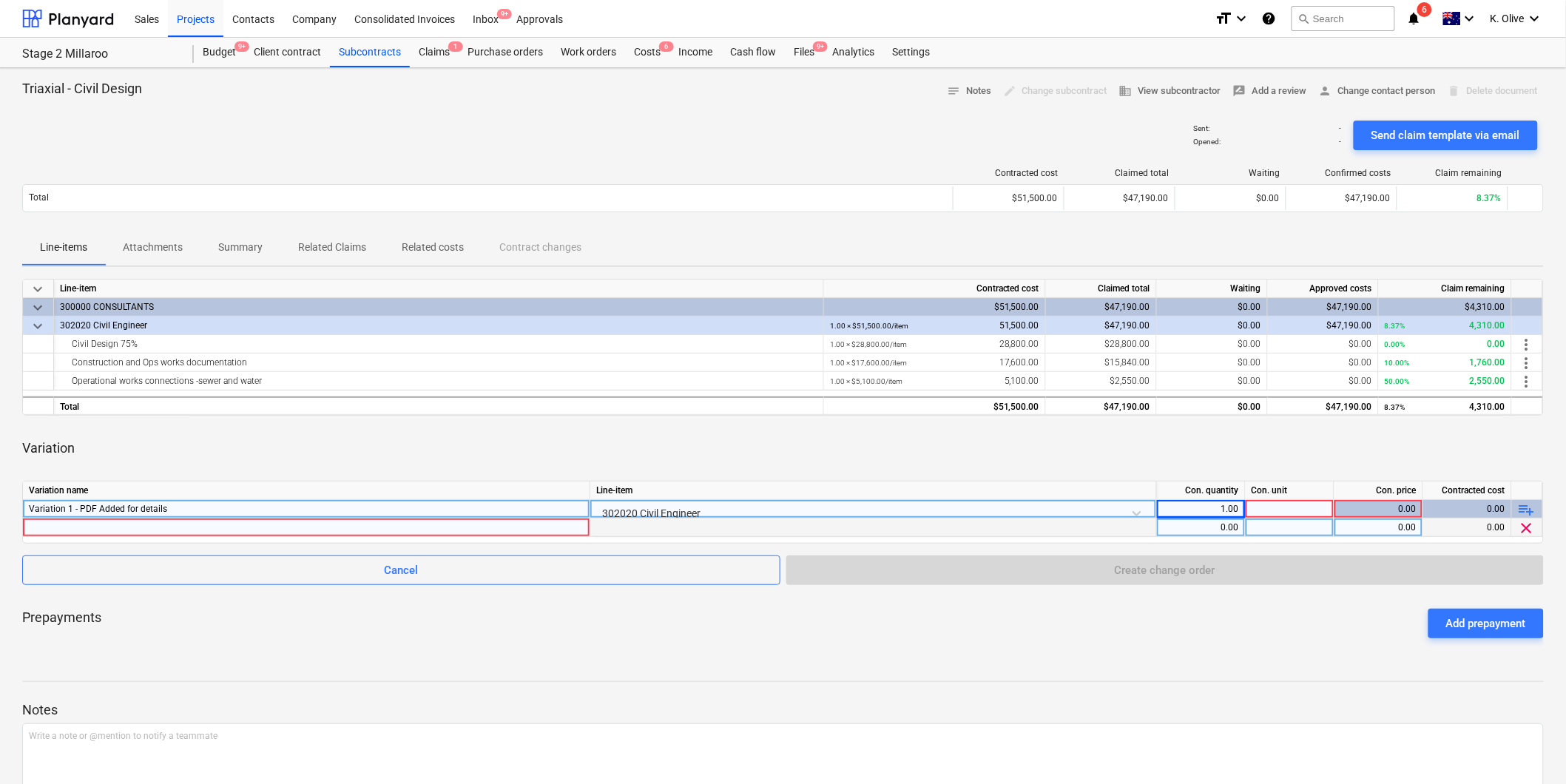
click at [245, 528] on div at bounding box center [306, 527] width 555 height 18
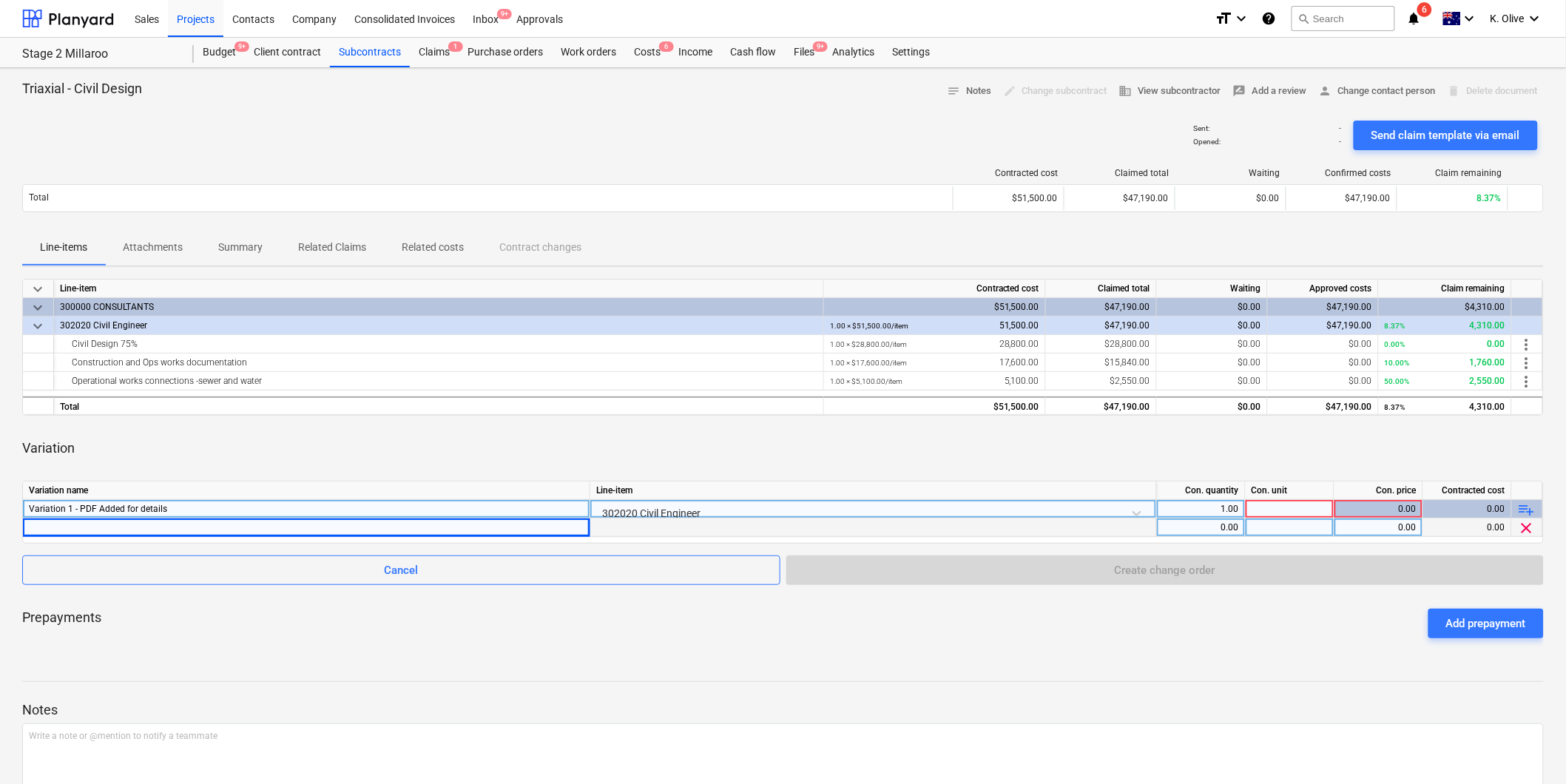
click at [126, 524] on div at bounding box center [306, 527] width 555 height 18
type input "Civil Engineer (hourly rate) for additional design for Comms line"
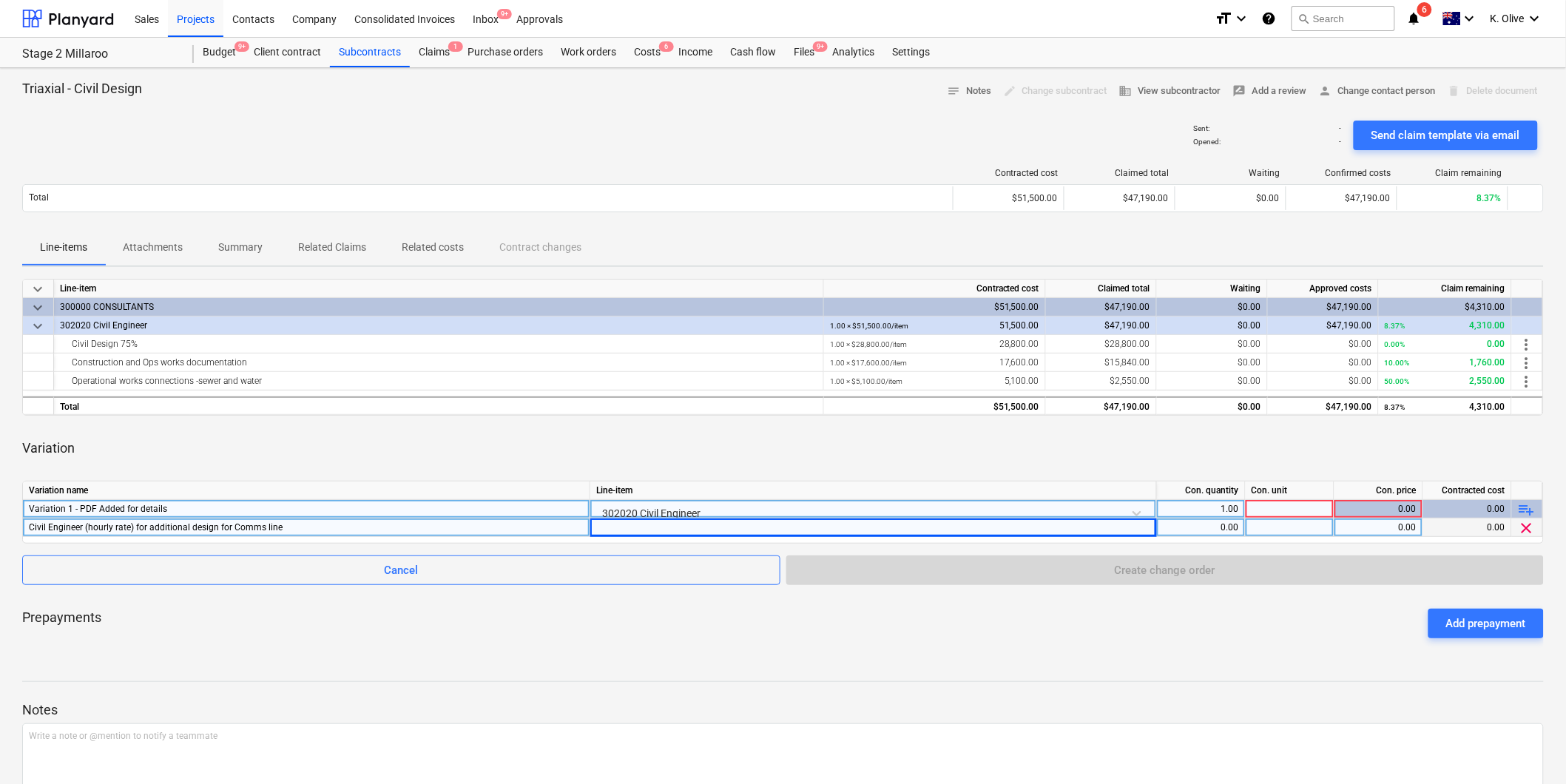
click at [1204, 523] on div "0.00" at bounding box center [1200, 527] width 76 height 18
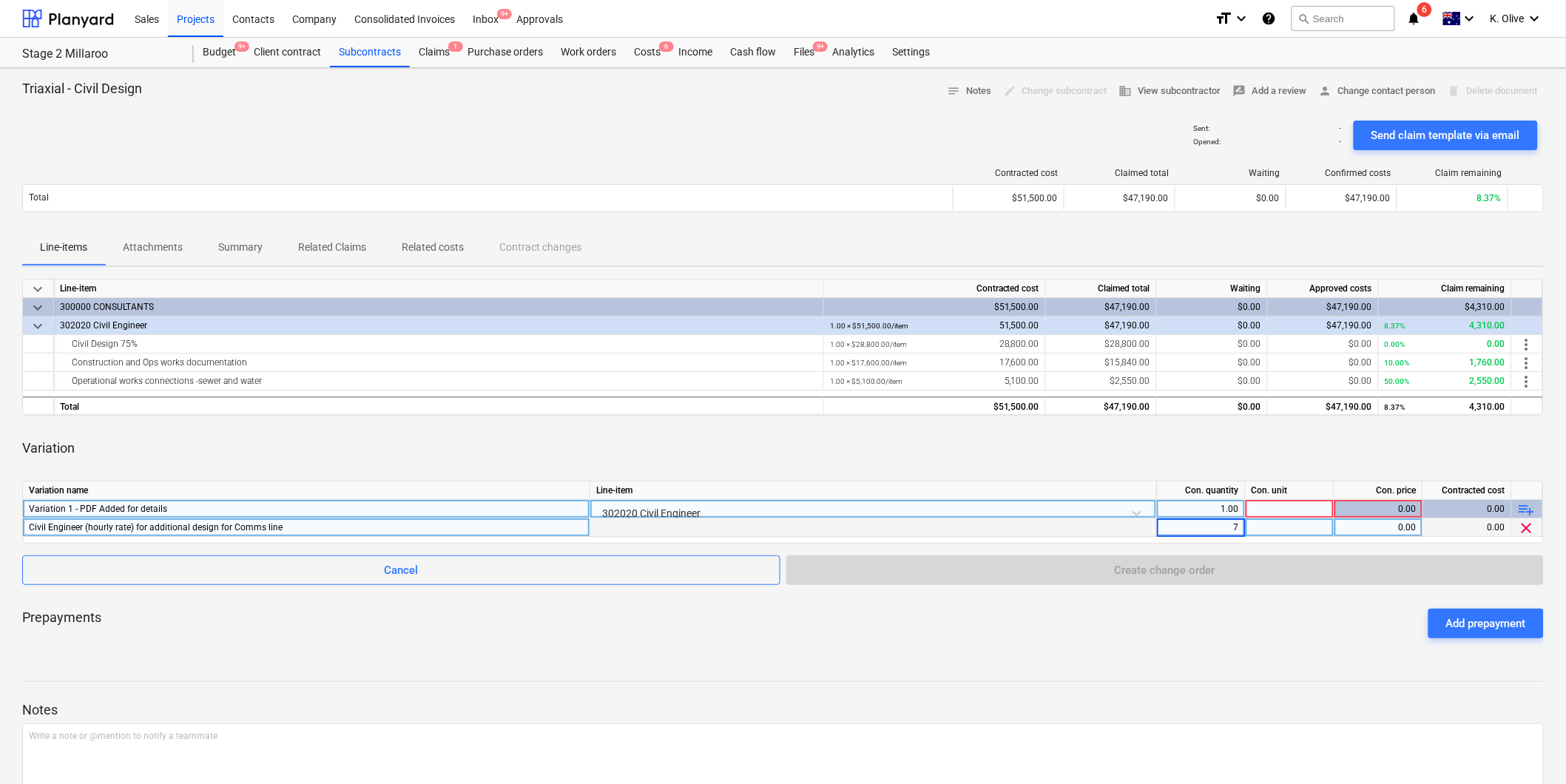
type input "71"
type input "2"
type input "Item"
type input "200"
click at [1189, 632] on div "Prepayments Add prepayment" at bounding box center [783, 624] width 1522 height 53
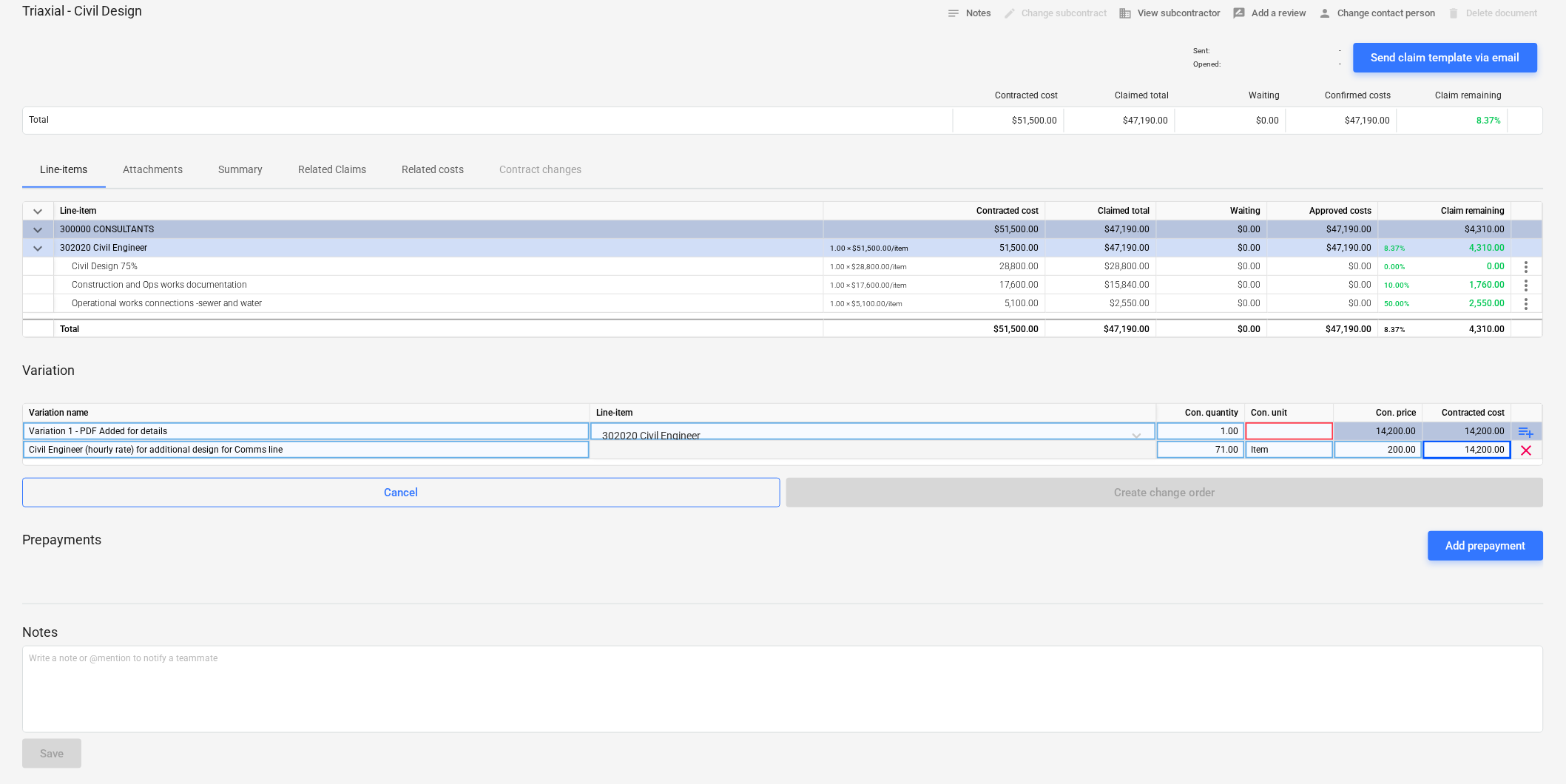
scroll to position [85, 0]
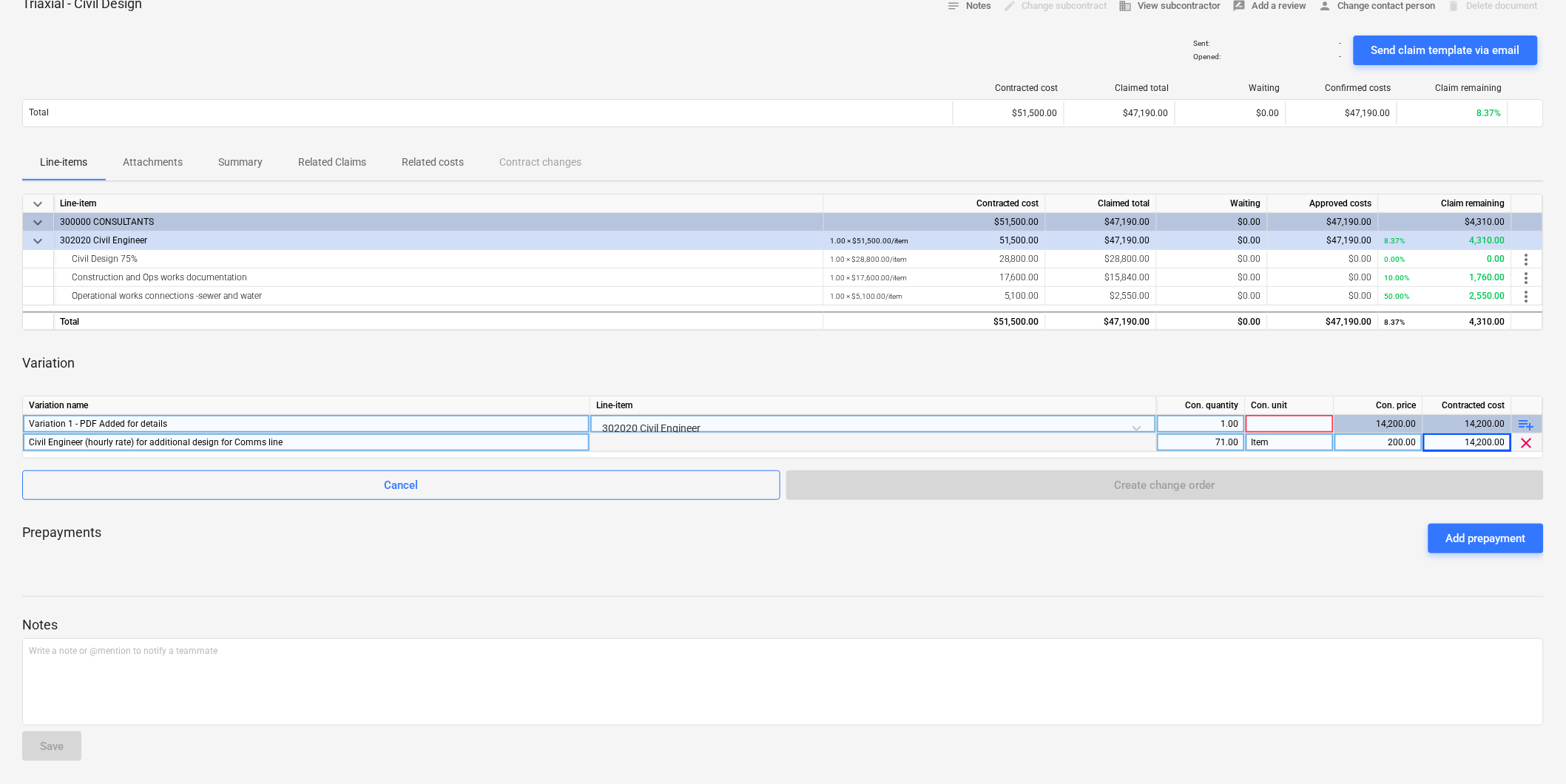
click at [1260, 425] on div at bounding box center [1290, 424] width 89 height 18
type input "Item"
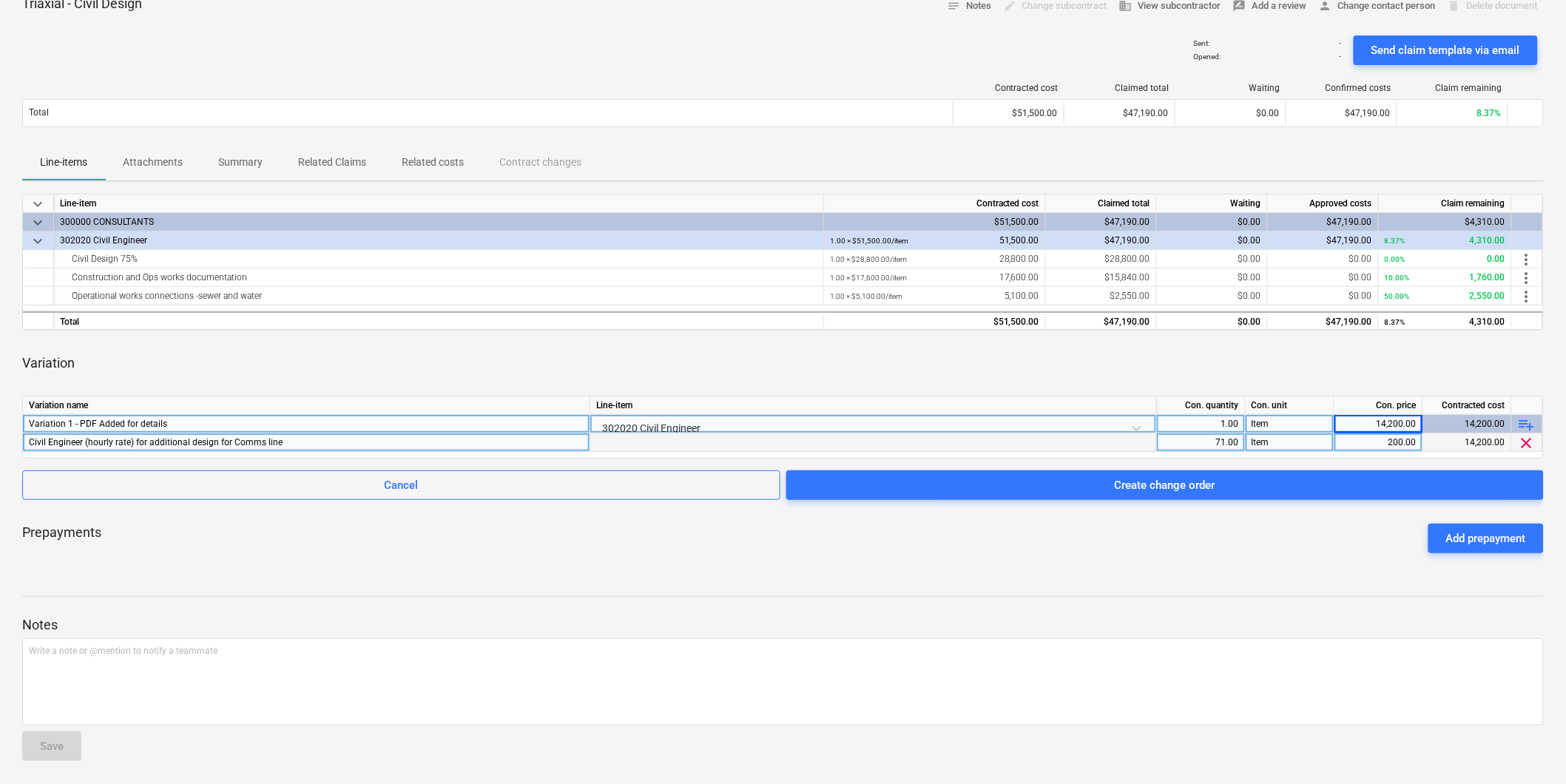
click at [1339, 551] on div "Prepayments Add prepayment" at bounding box center [783, 538] width 1522 height 53
click at [1146, 556] on div "Prepayments Add prepayment" at bounding box center [783, 538] width 1522 height 53
click at [1174, 493] on button "Create change order" at bounding box center [1166, 485] width 758 height 30
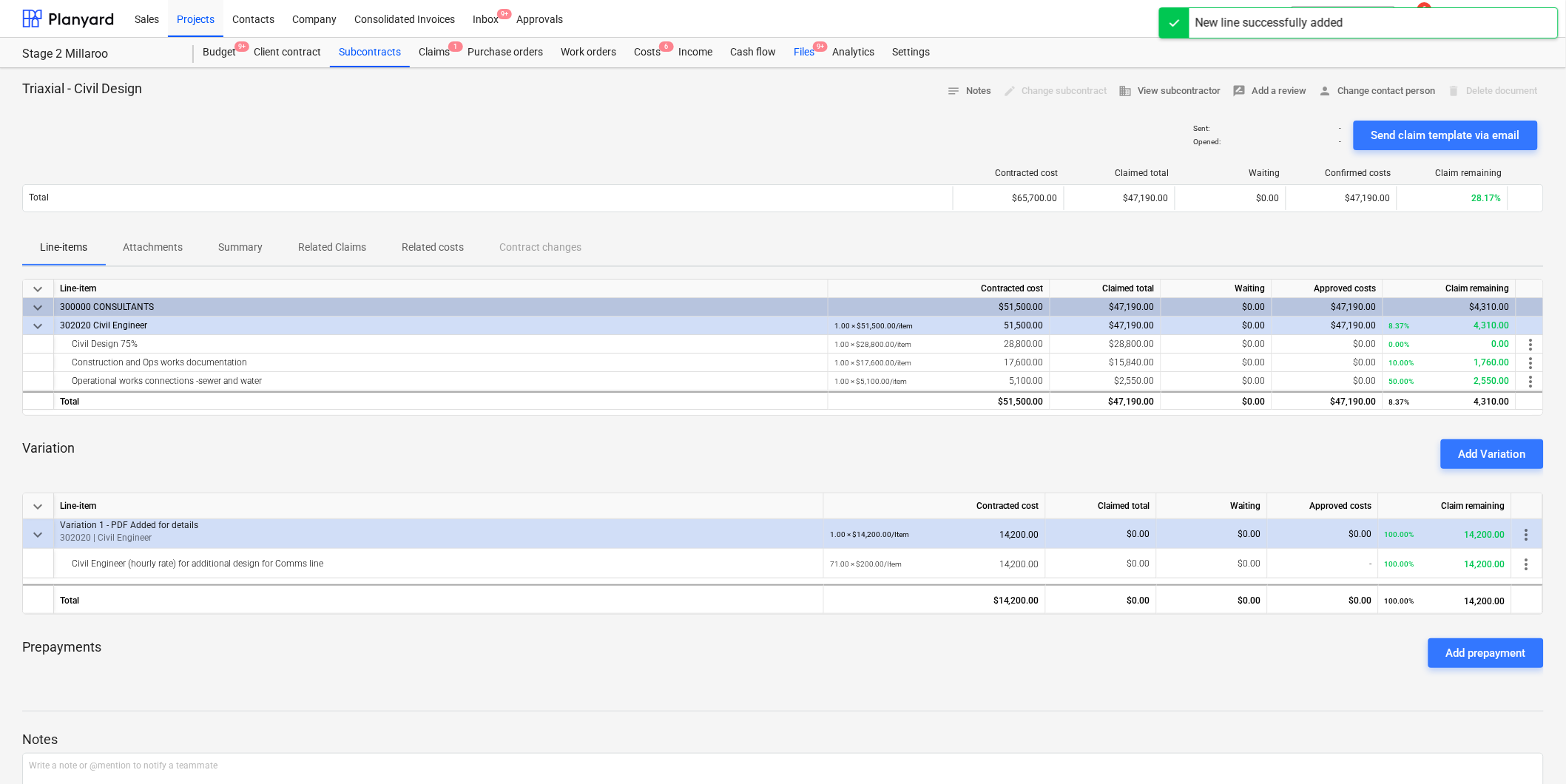
click at [809, 53] on div "Files 9+" at bounding box center [804, 53] width 38 height 30
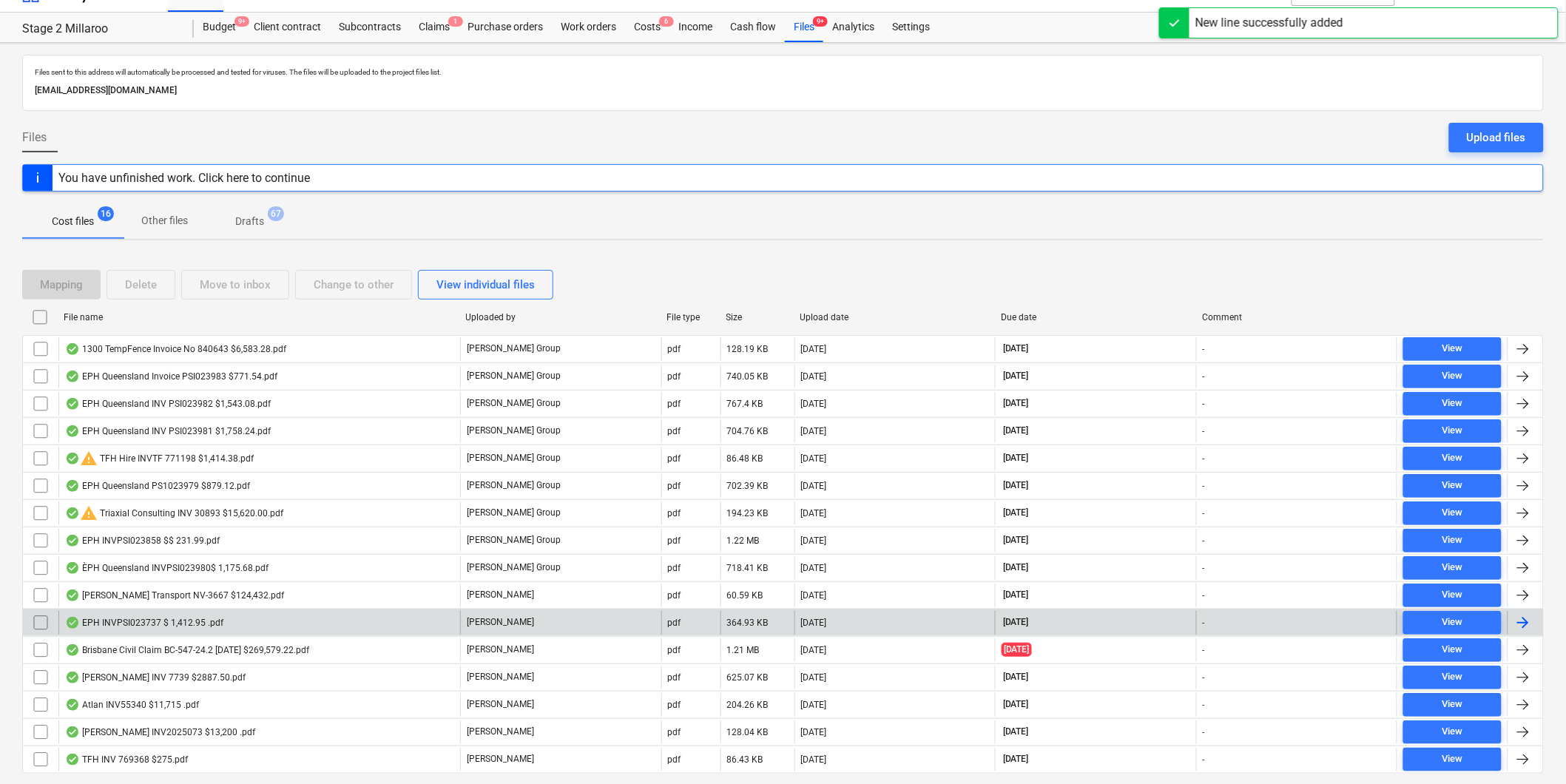
scroll to position [70, 0]
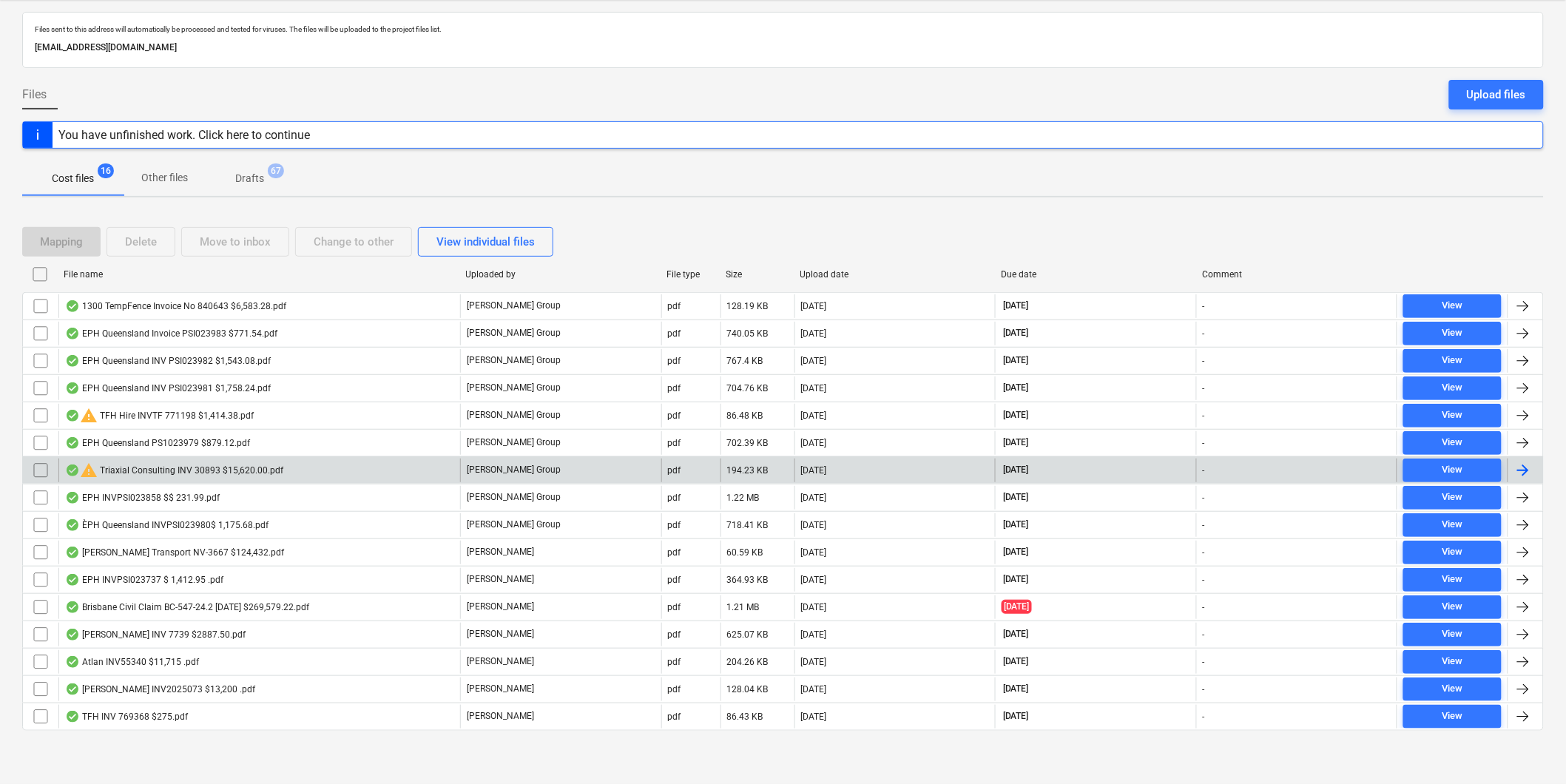
click at [167, 470] on div "warning Triaxial Consulting INV 30893 $15,620.00.pdf" at bounding box center [174, 470] width 218 height 18
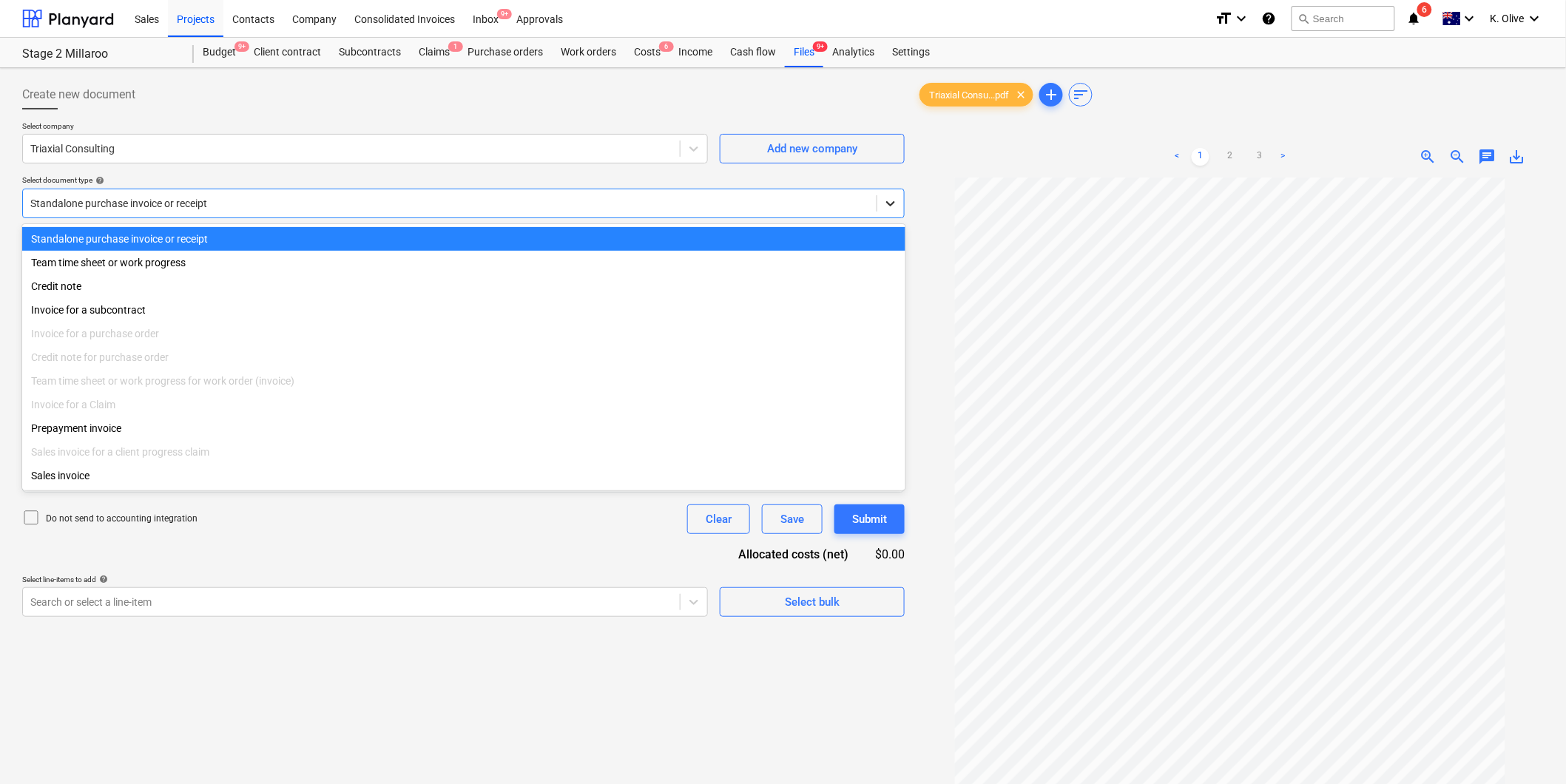
click at [896, 203] on icon at bounding box center [891, 203] width 15 height 15
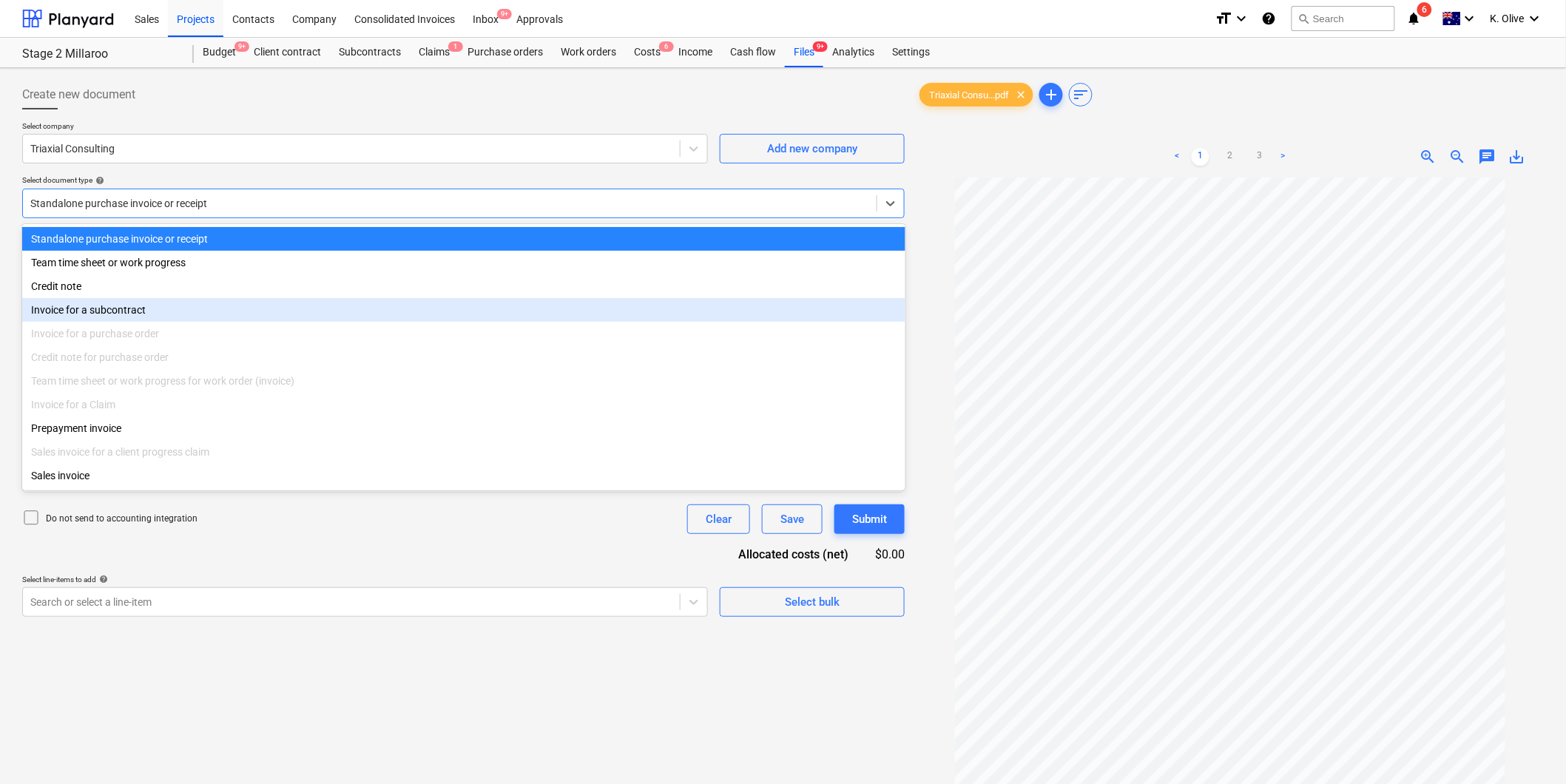
click at [238, 322] on div "Invoice for a subcontract" at bounding box center [464, 310] width 884 height 24
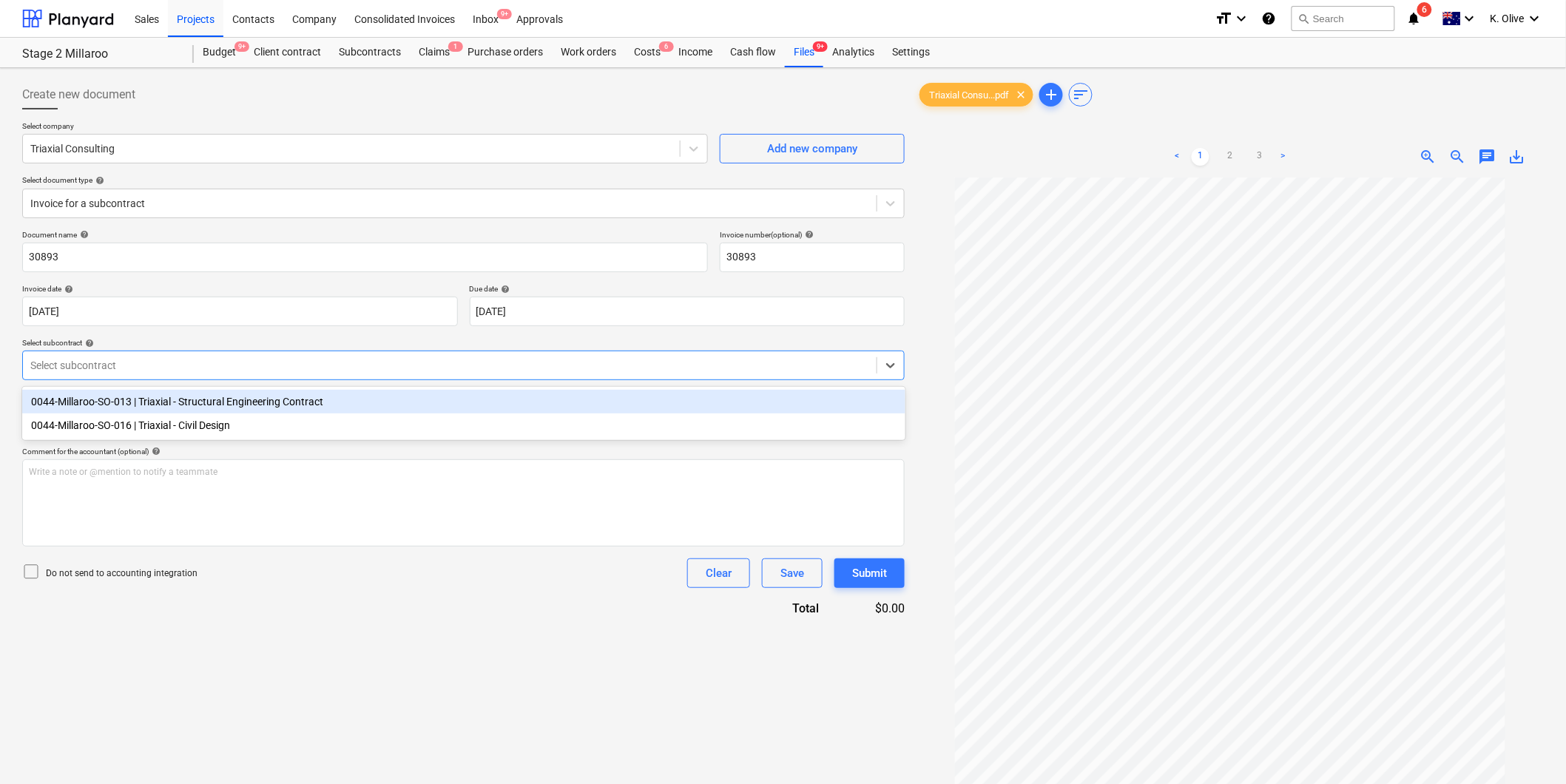
click at [166, 358] on div at bounding box center [450, 365] width 839 height 15
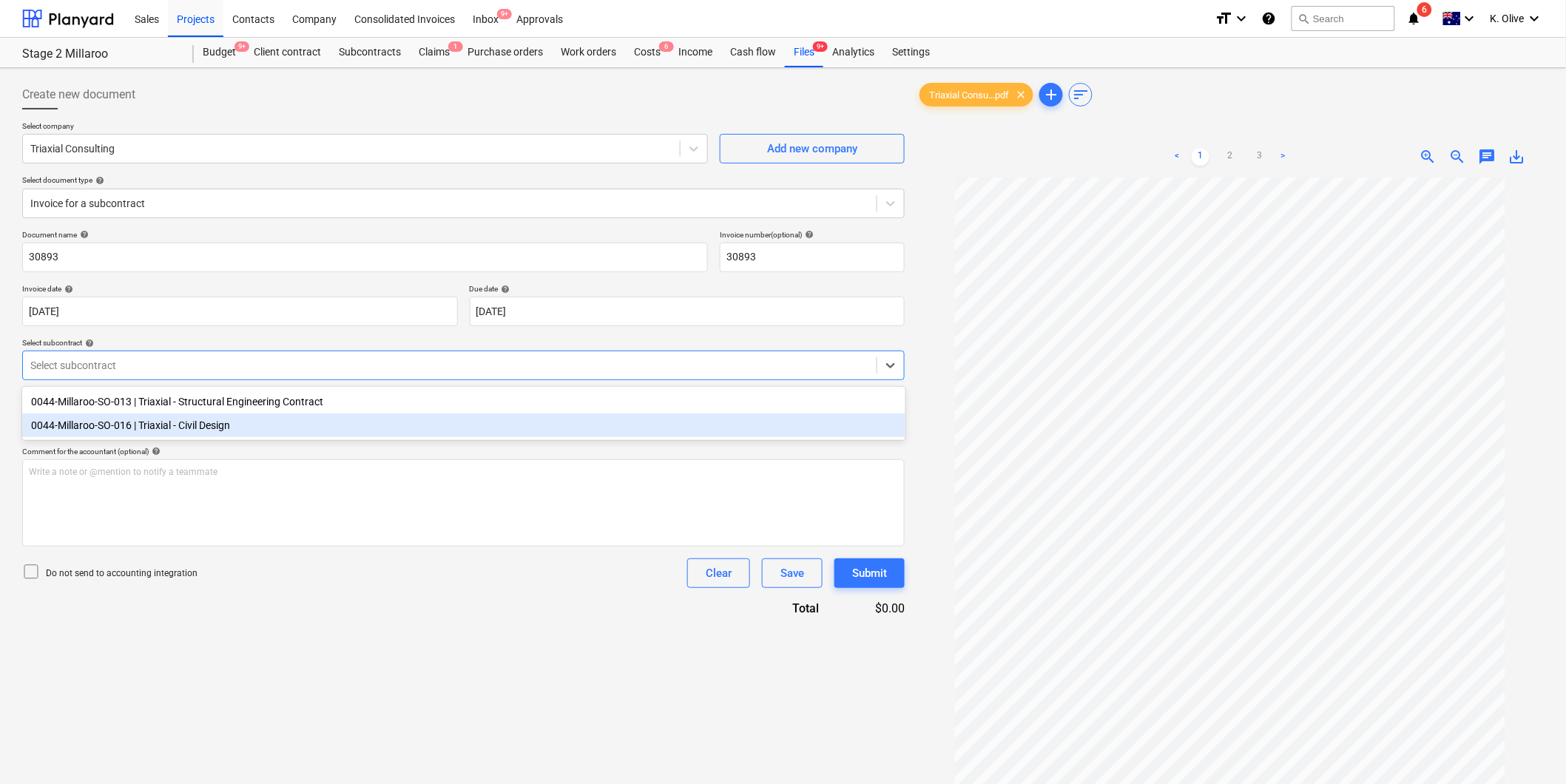
click at [171, 425] on div "0044-Millaroo-SO-016 | Triaxial - Civil Design" at bounding box center [464, 425] width 884 height 24
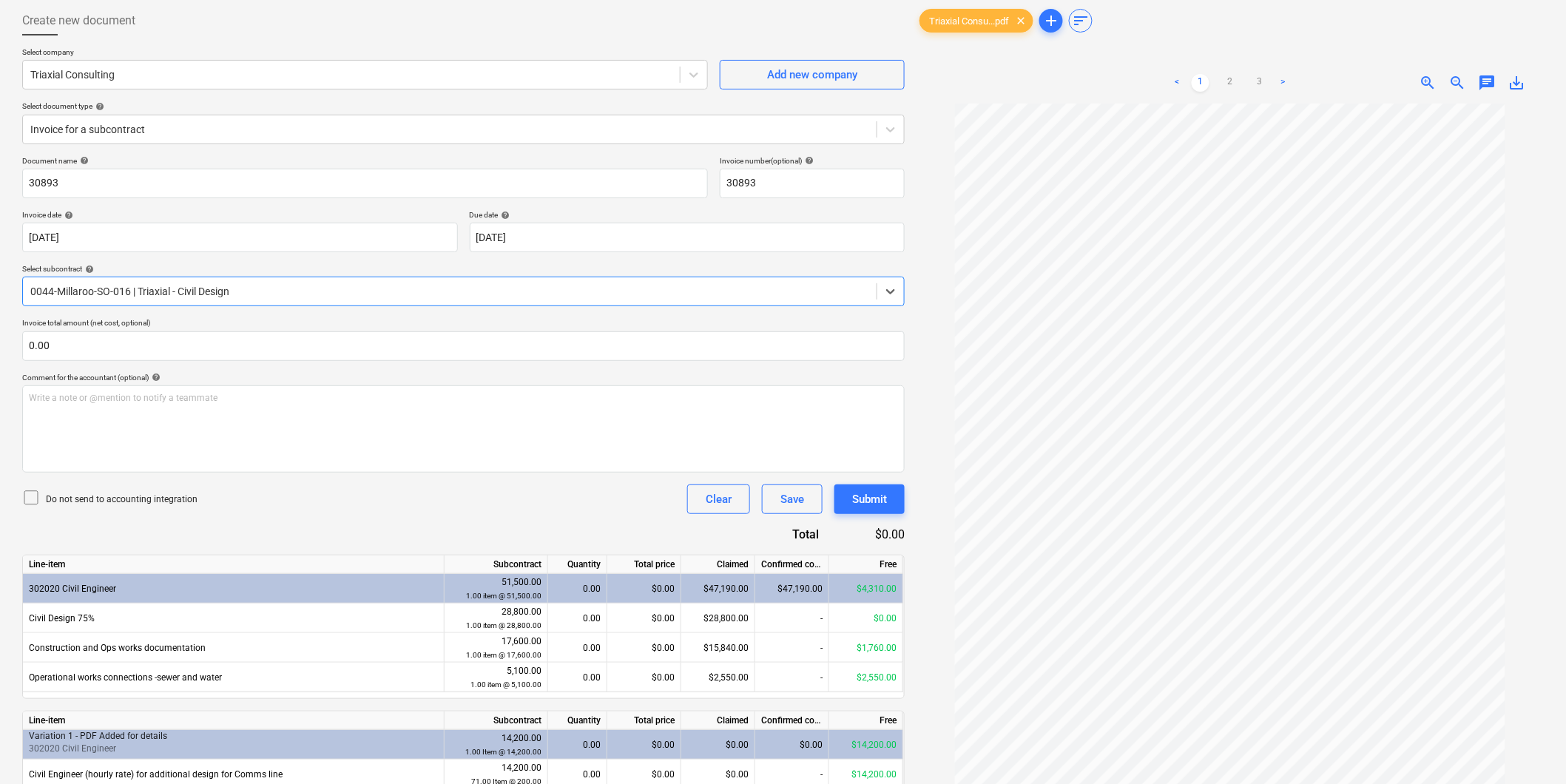
scroll to position [148, 0]
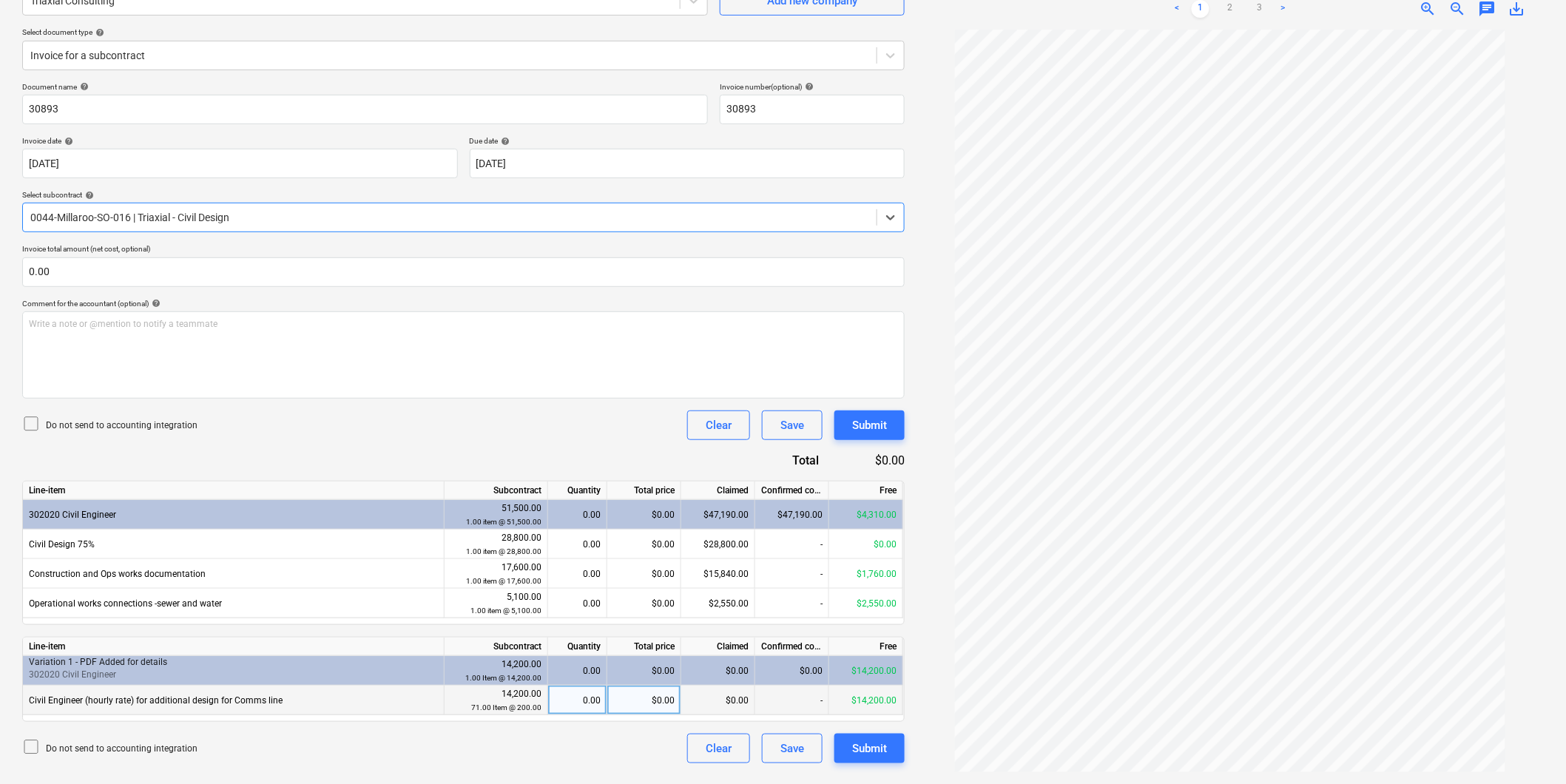
click at [568, 701] on div "0.00" at bounding box center [577, 700] width 47 height 30
type input "71"
click at [244, 348] on div "Write a note or @mention to notify a teammate [PERSON_NAME]" at bounding box center [463, 355] width 883 height 87
click at [868, 746] on div "Submit" at bounding box center [870, 748] width 35 height 19
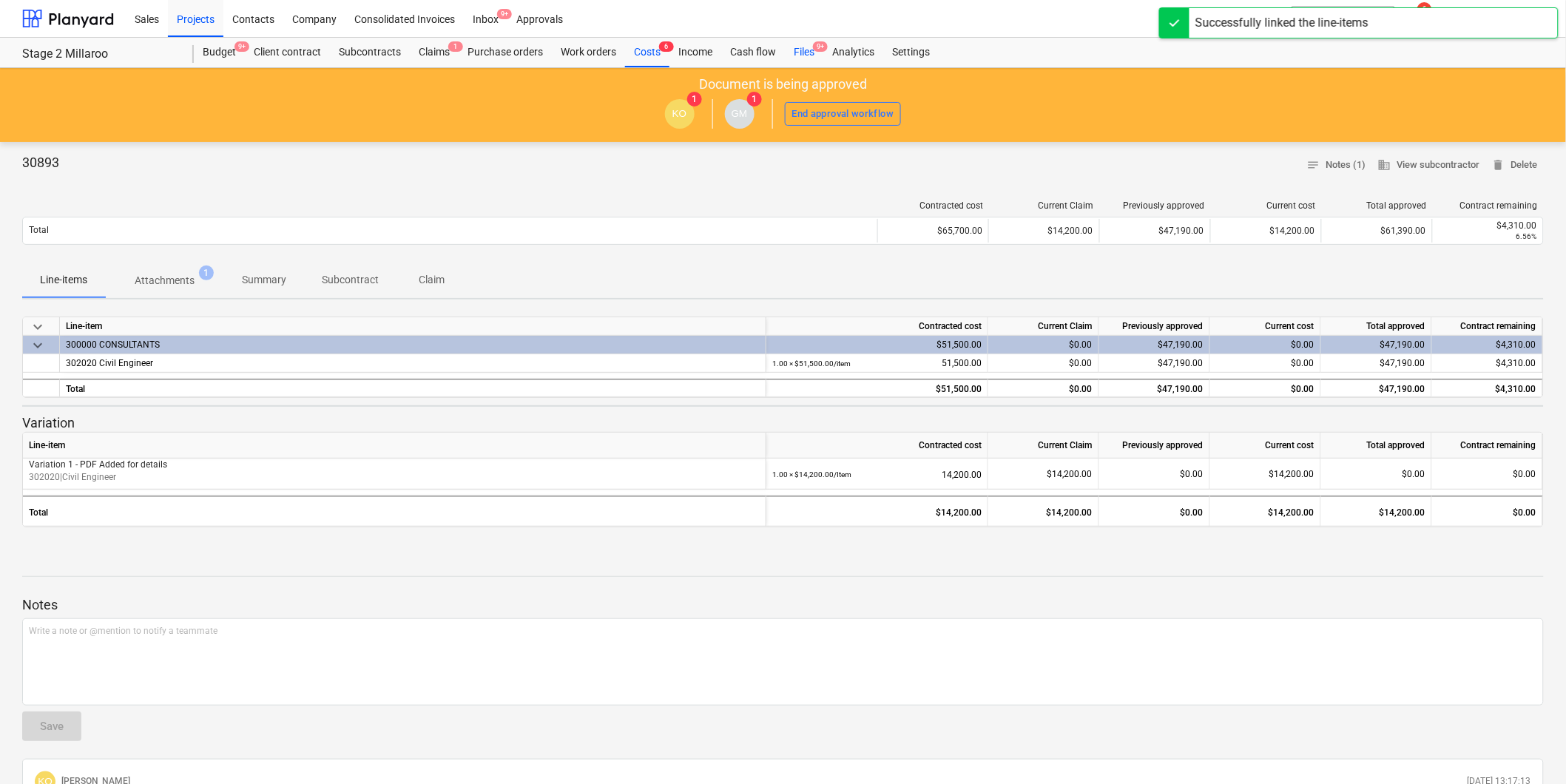
click at [811, 52] on div "Files 9+" at bounding box center [804, 53] width 38 height 30
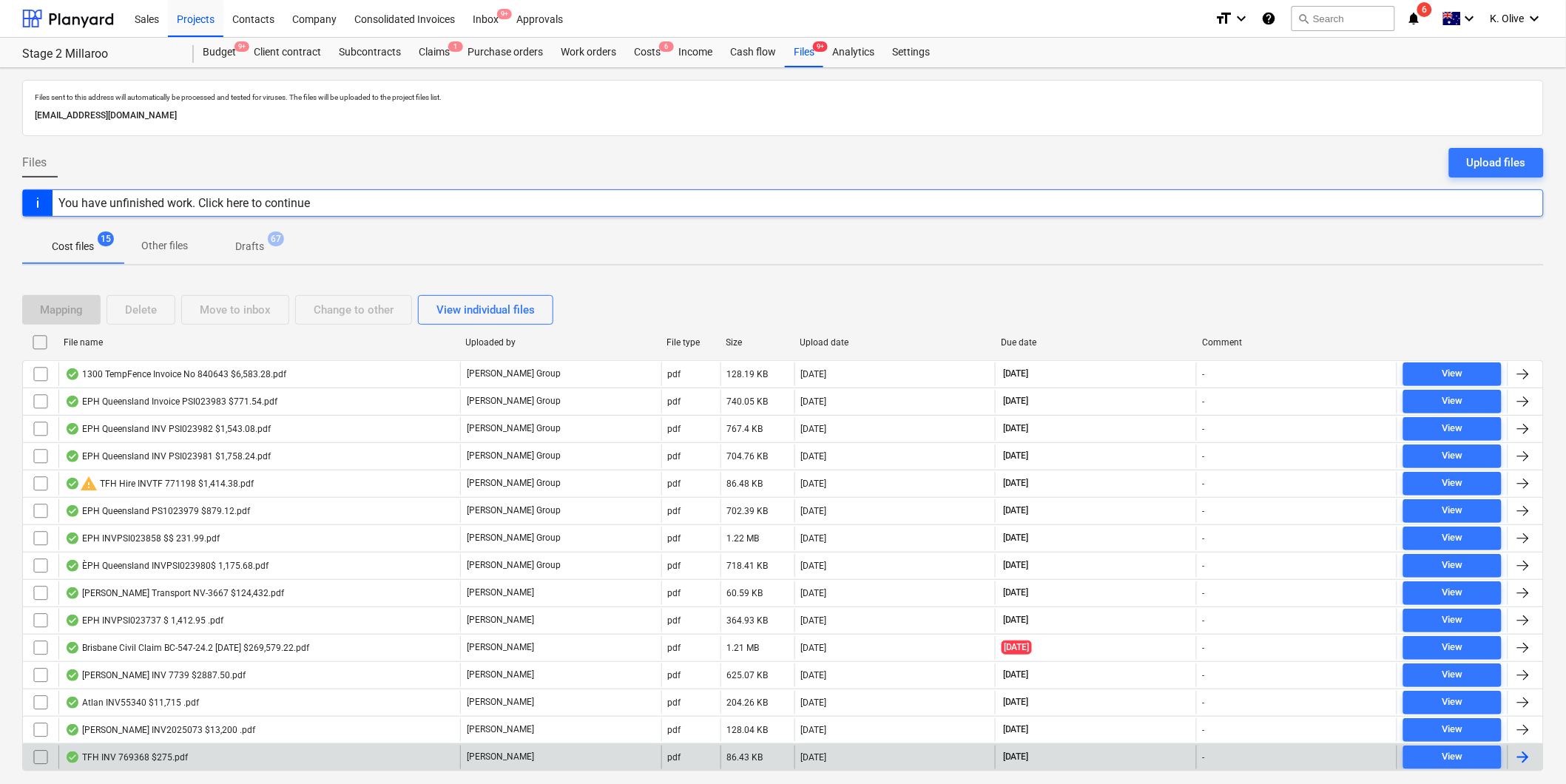
click at [136, 760] on div "TFH INV 769368 $275.pdf" at bounding box center [127, 757] width 123 height 12
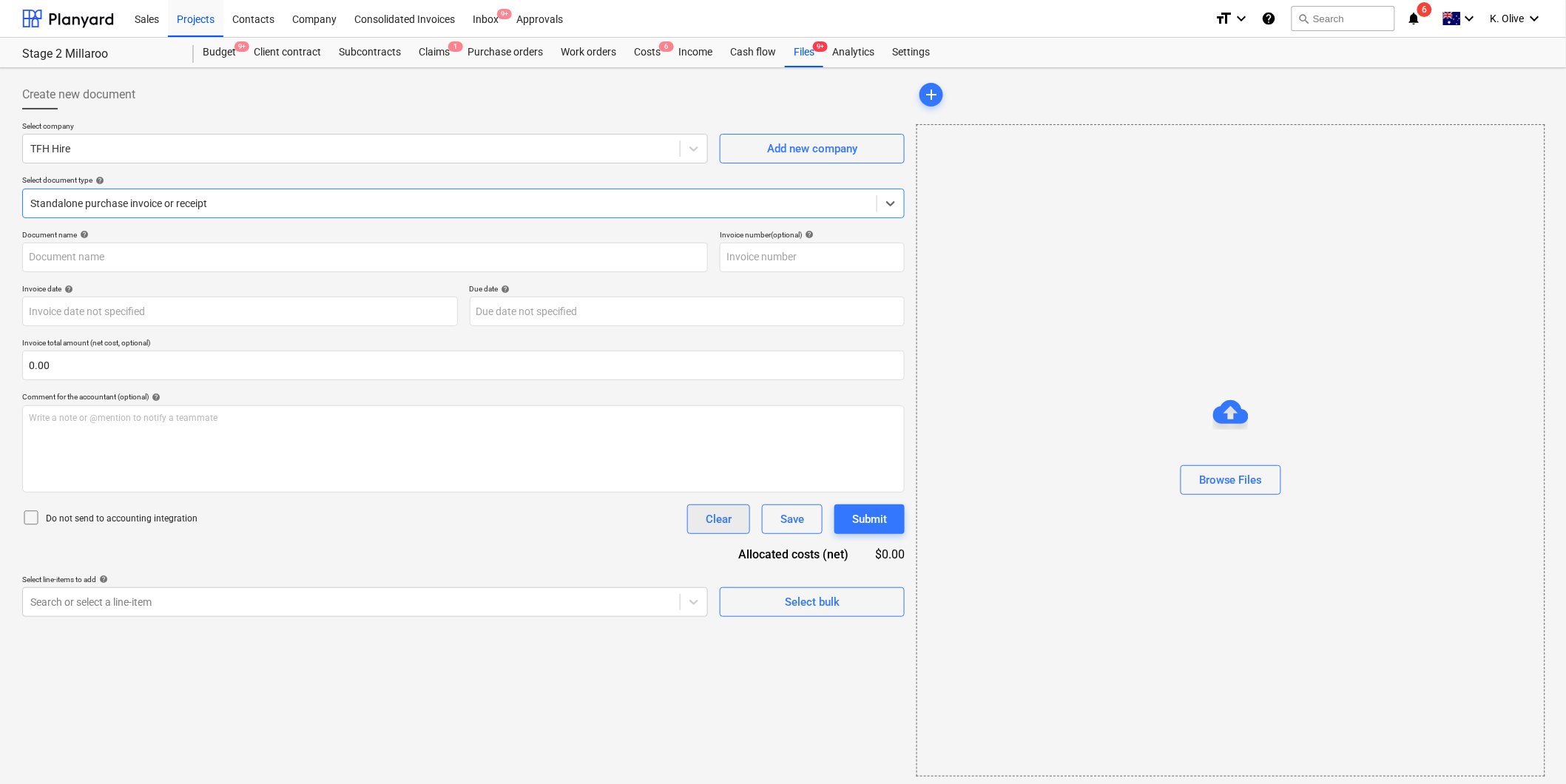
type input "769368"
type input "[DATE]"
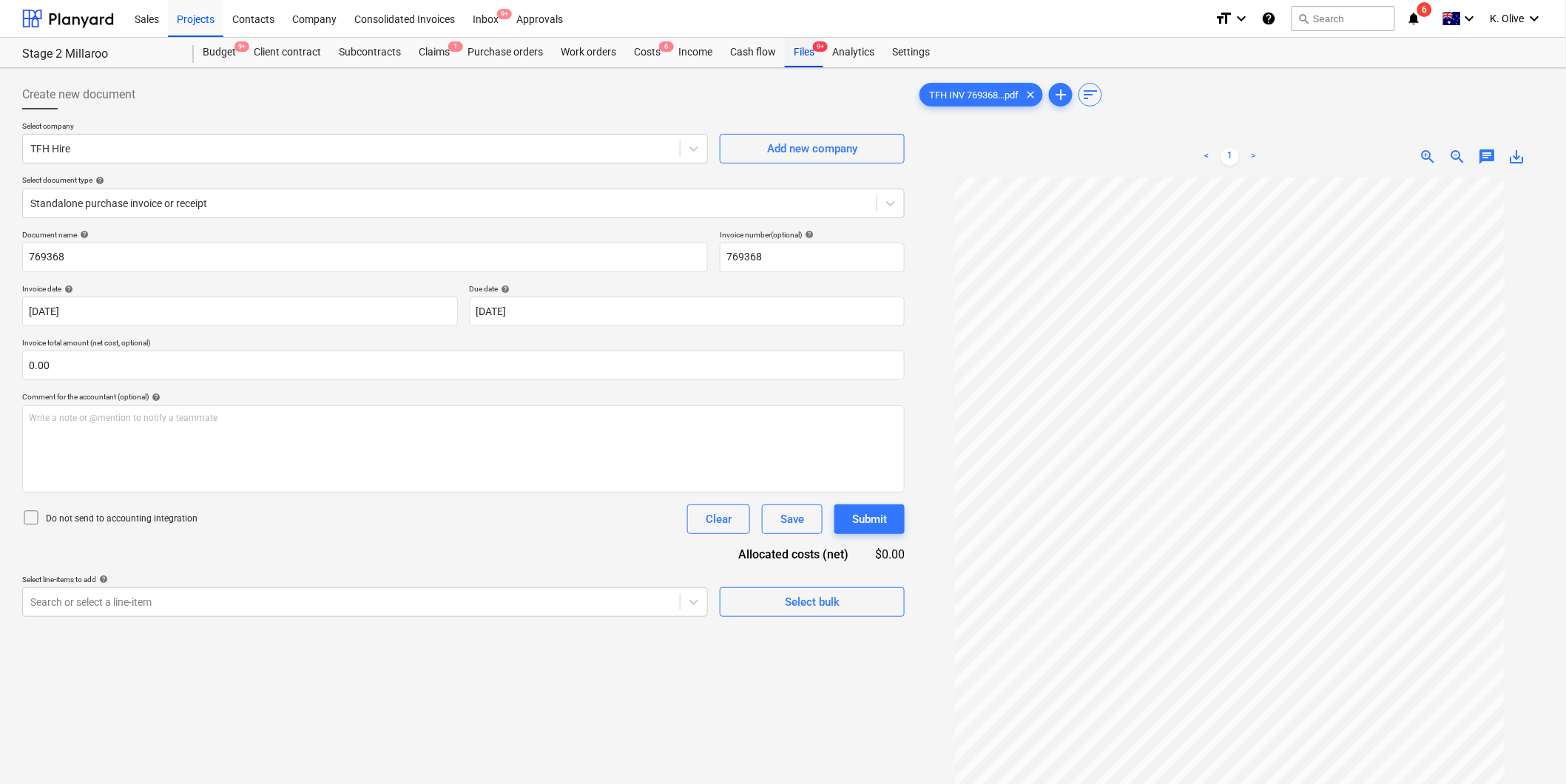
click at [803, 60] on div "Files 9+" at bounding box center [804, 53] width 38 height 30
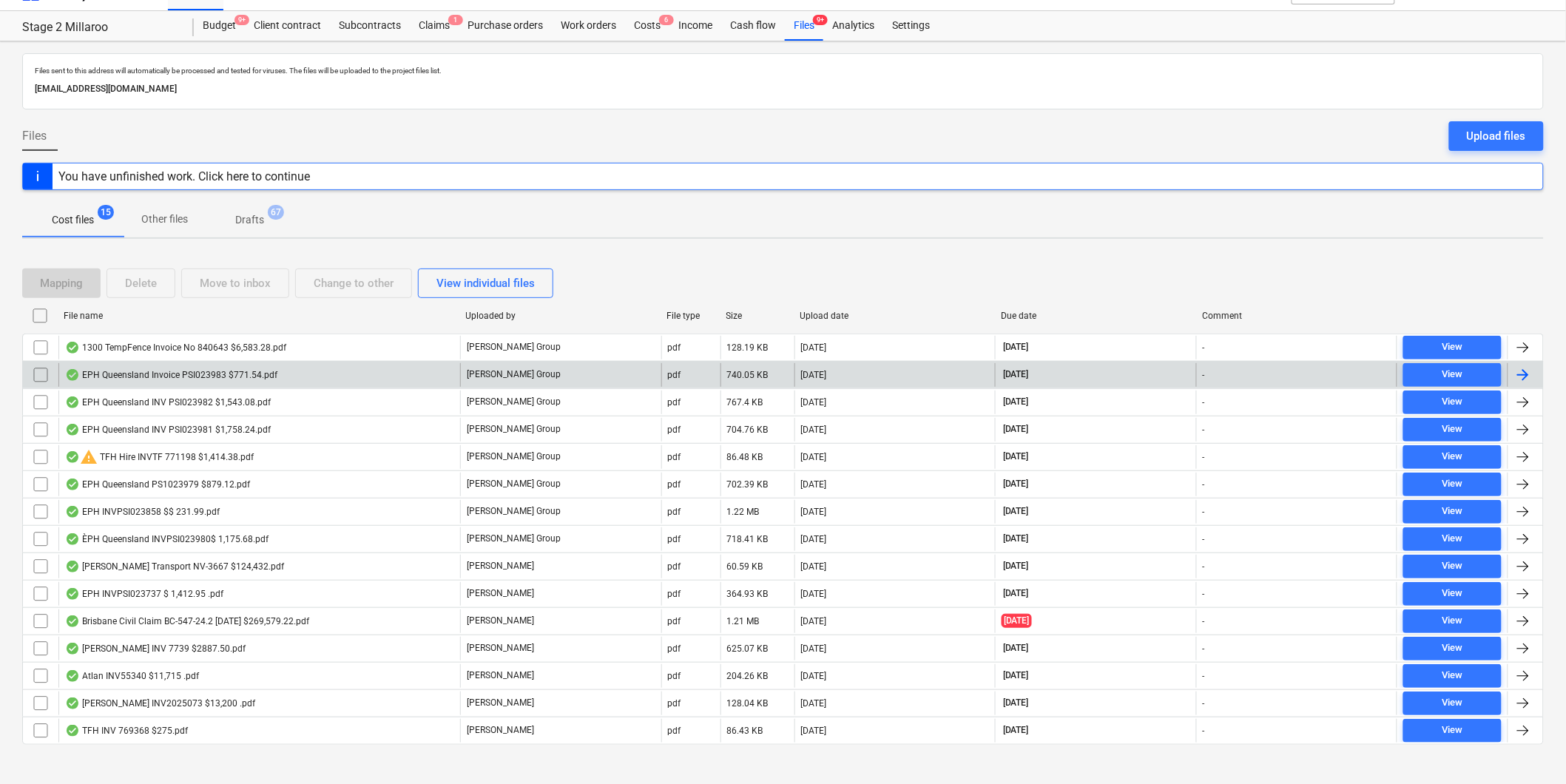
scroll to position [41, 0]
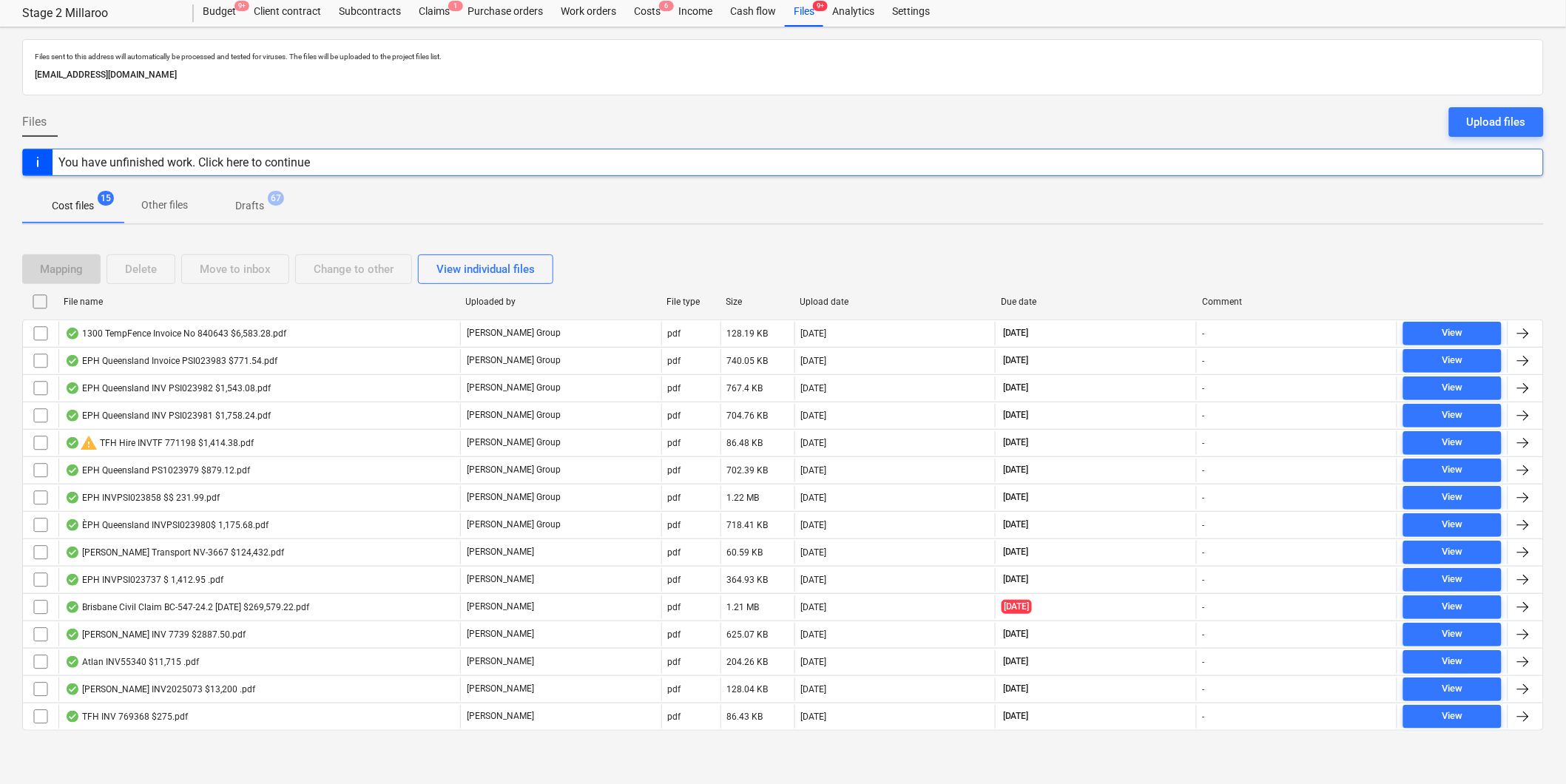
click at [1014, 300] on div "Due date" at bounding box center [1096, 302] width 189 height 10
checkbox input "false"
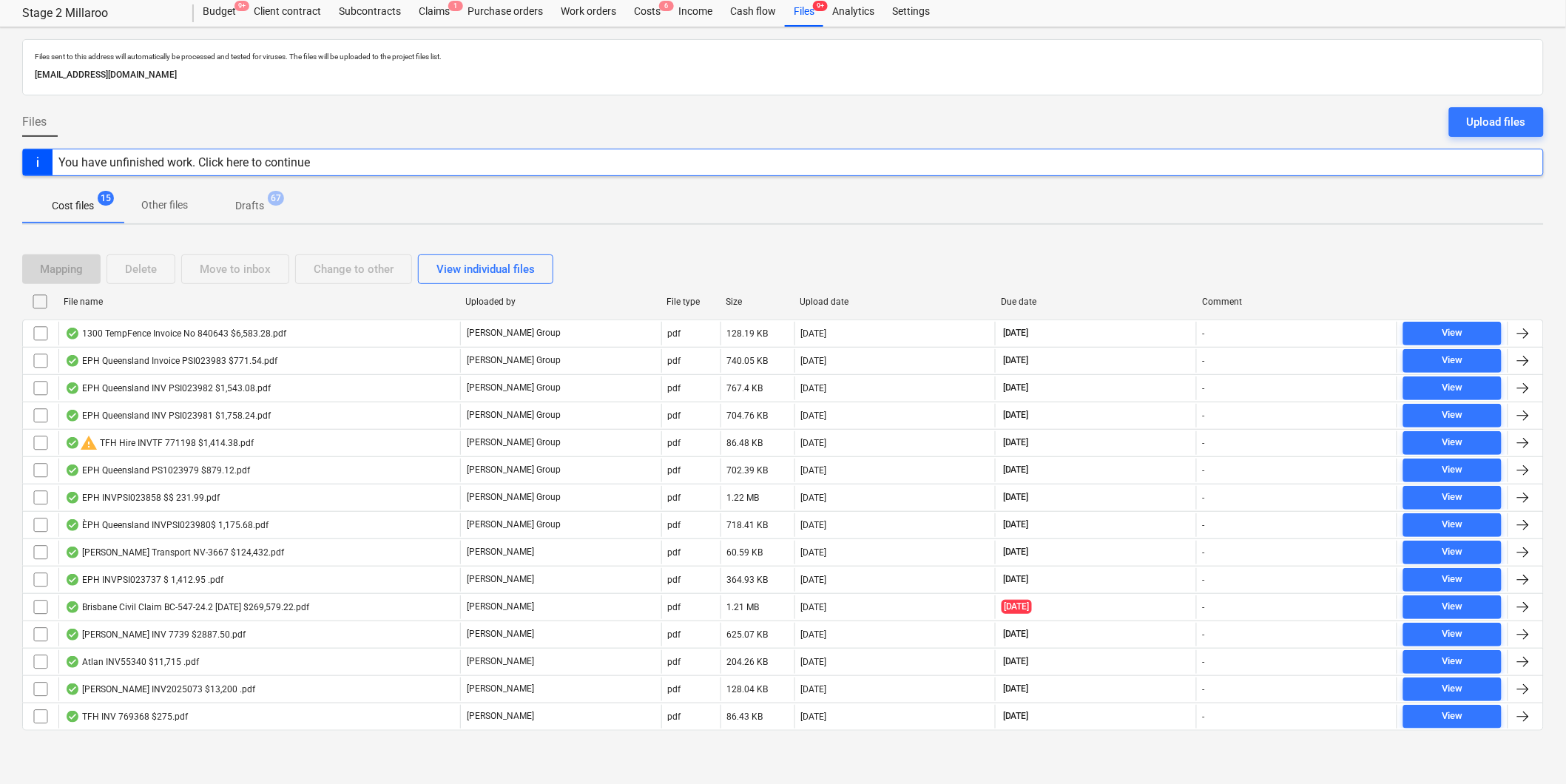
checkbox input "false"
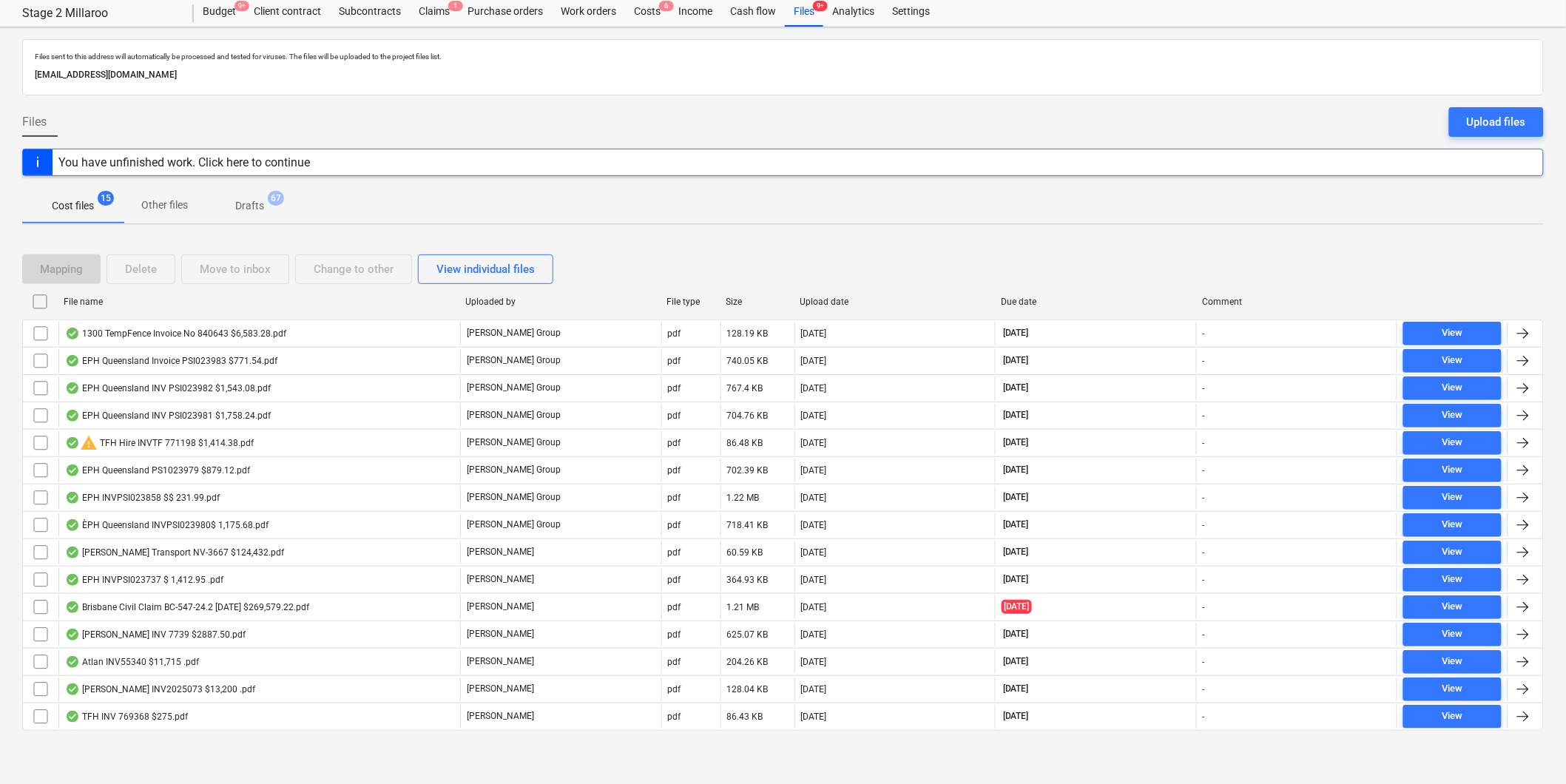
checkbox input "false"
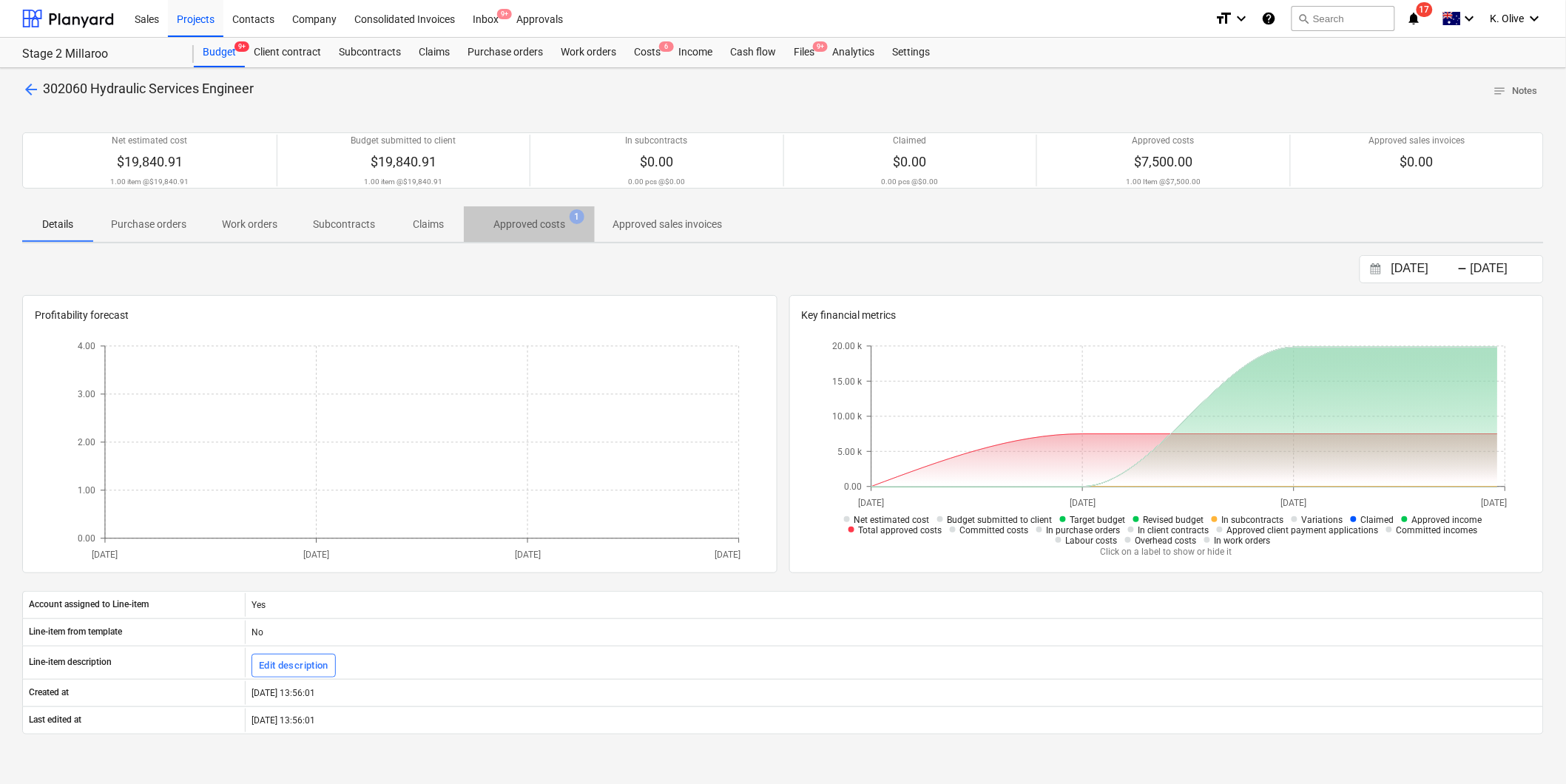
click at [514, 218] on p "Approved costs" at bounding box center [529, 224] width 72 height 16
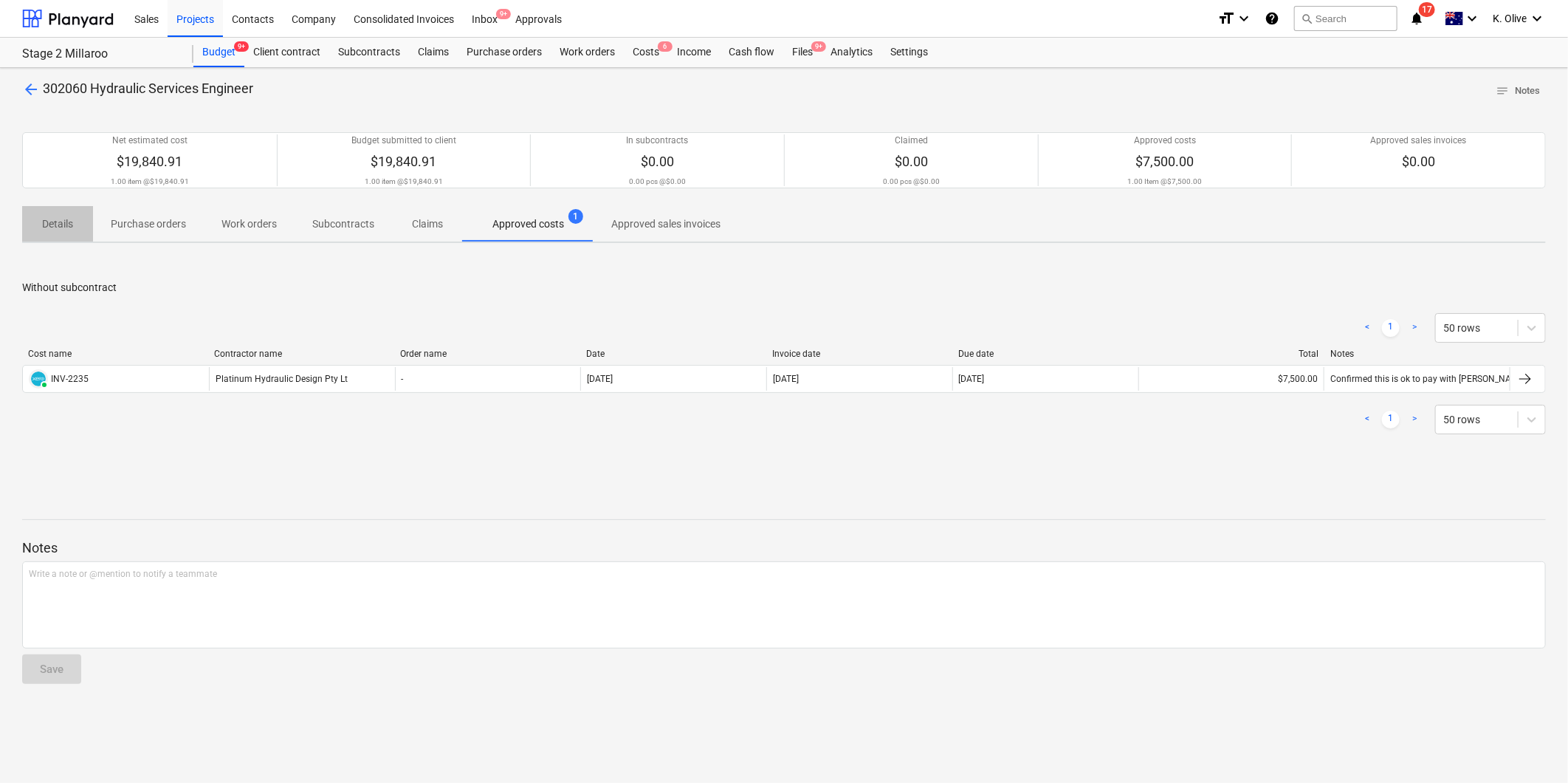
click at [55, 231] on p "Details" at bounding box center [58, 224] width 35 height 16
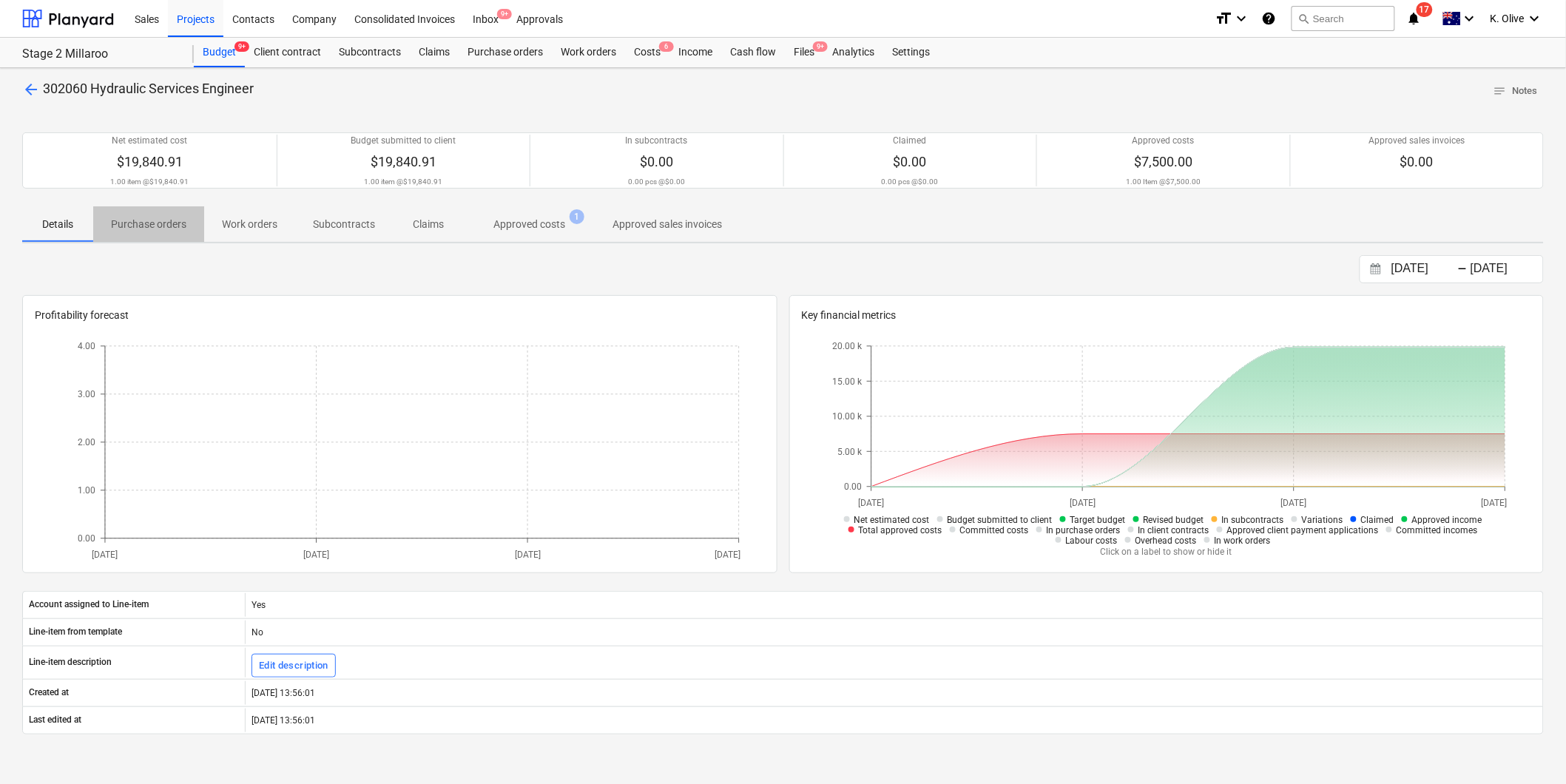
click at [156, 226] on p "Purchase orders" at bounding box center [149, 224] width 75 height 16
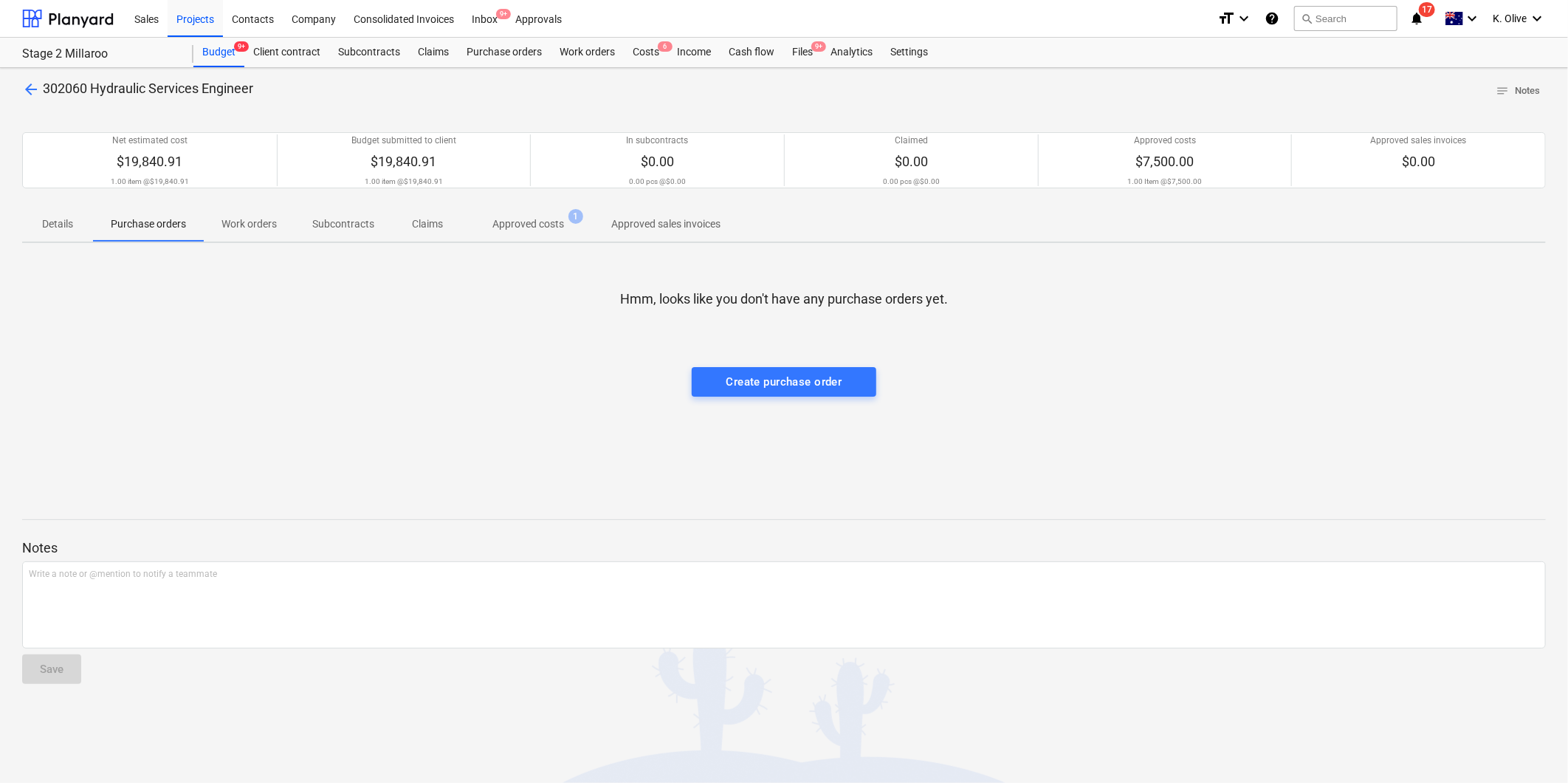
click at [47, 219] on p "Details" at bounding box center [58, 224] width 35 height 16
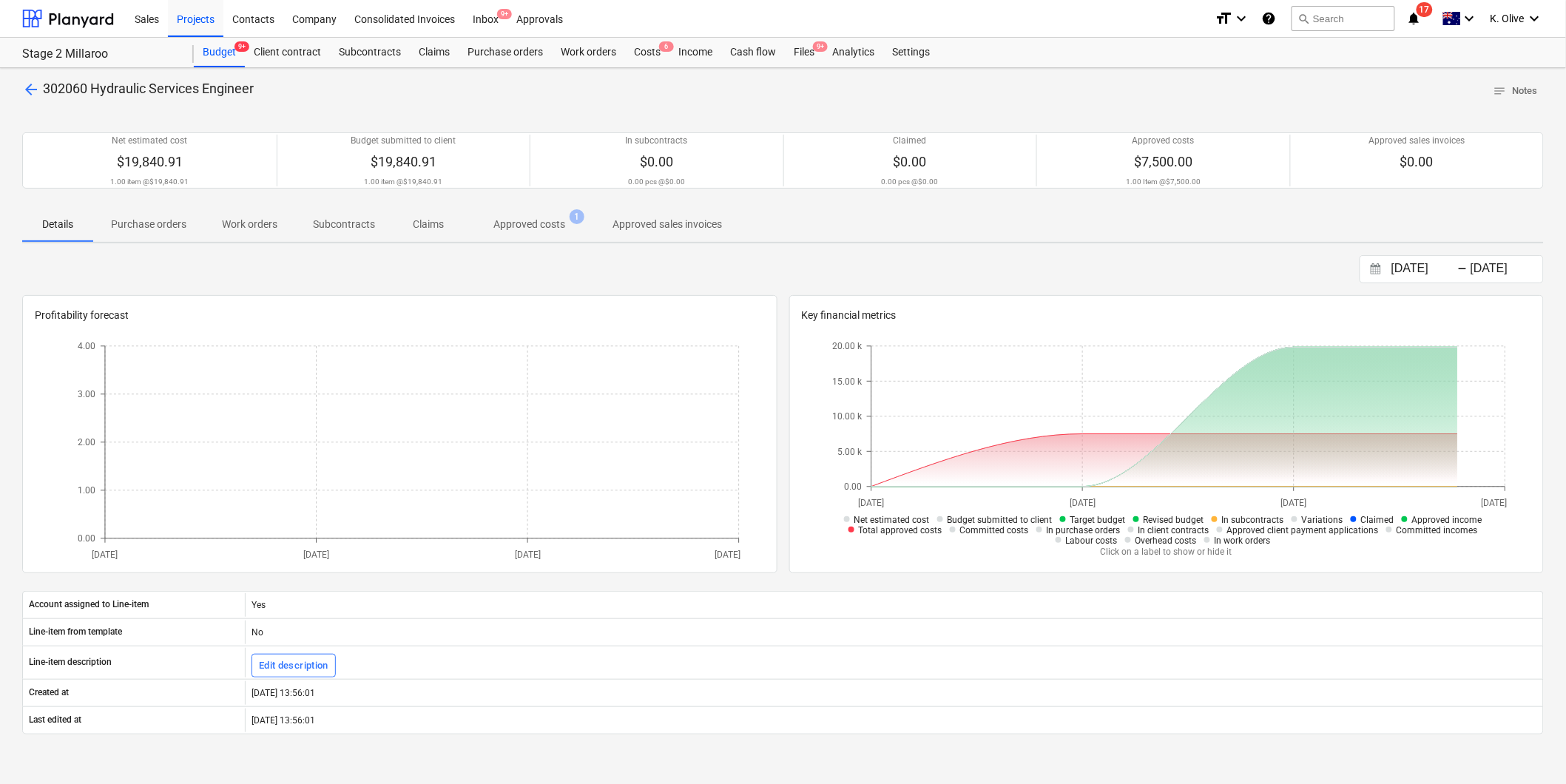
click at [171, 235] on span "Purchase orders" at bounding box center [149, 224] width 111 height 24
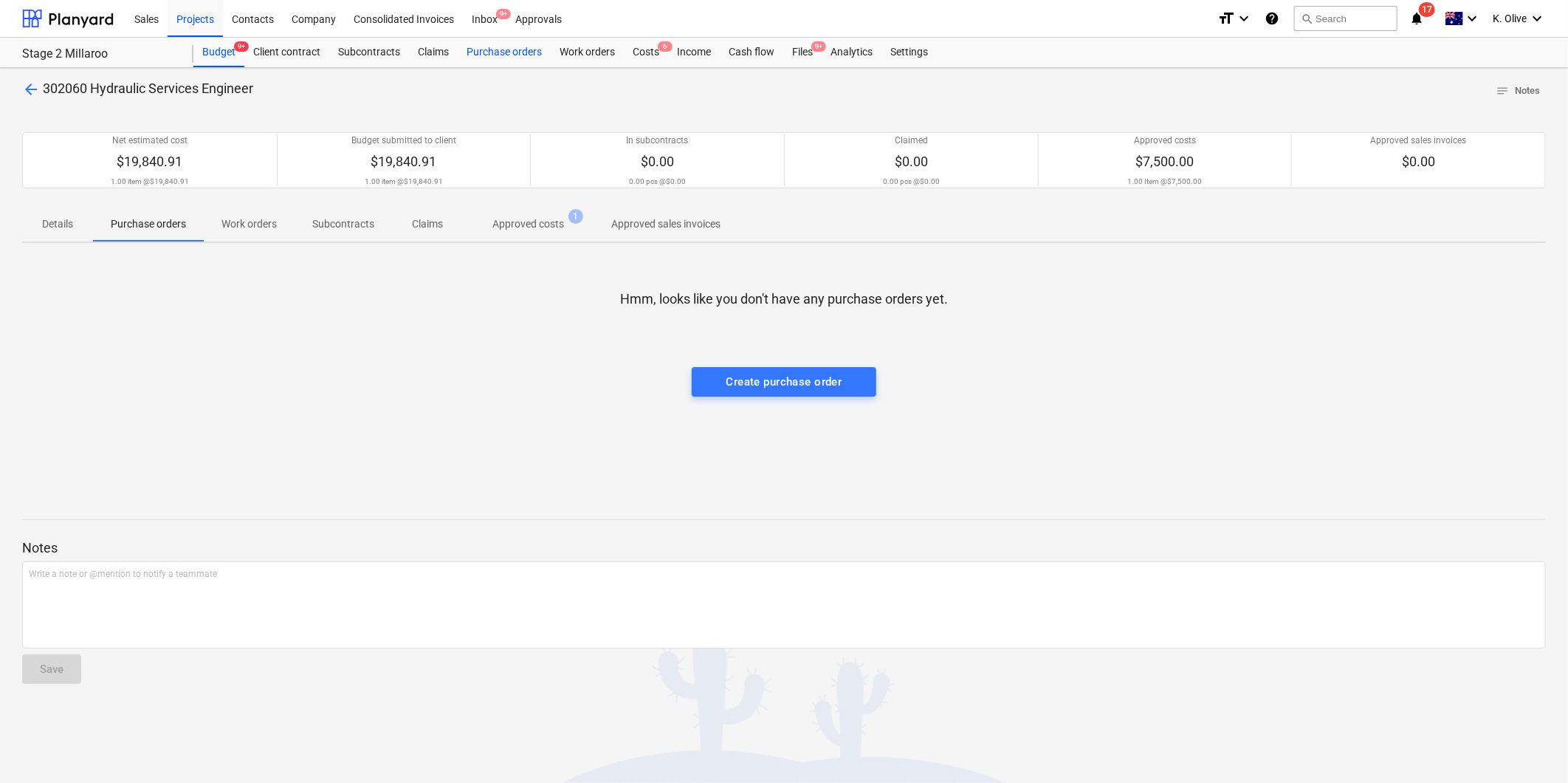
click at [503, 45] on div "Purchase orders" at bounding box center [504, 52] width 93 height 30
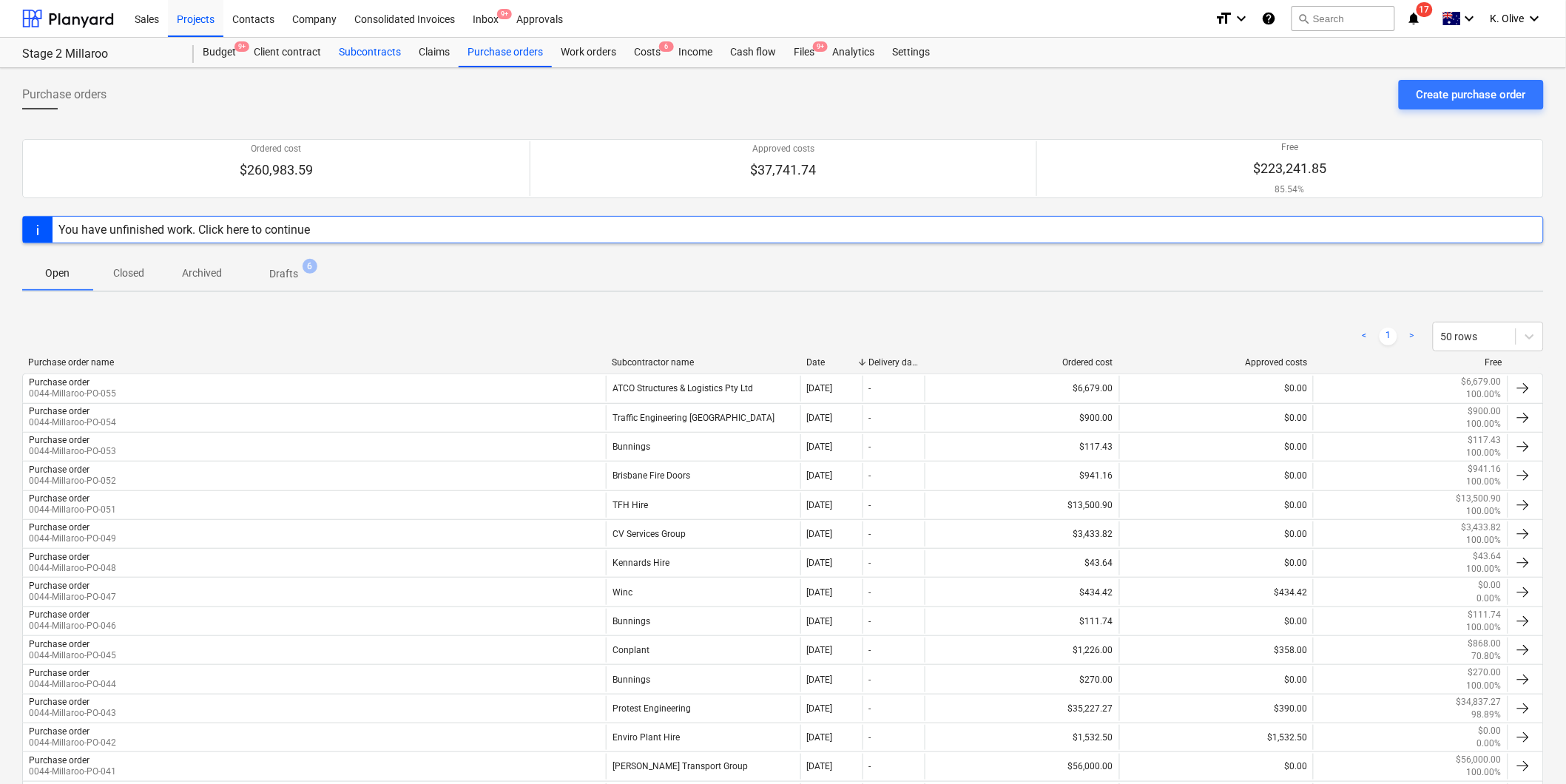
click at [356, 50] on div "Subcontracts" at bounding box center [370, 53] width 80 height 30
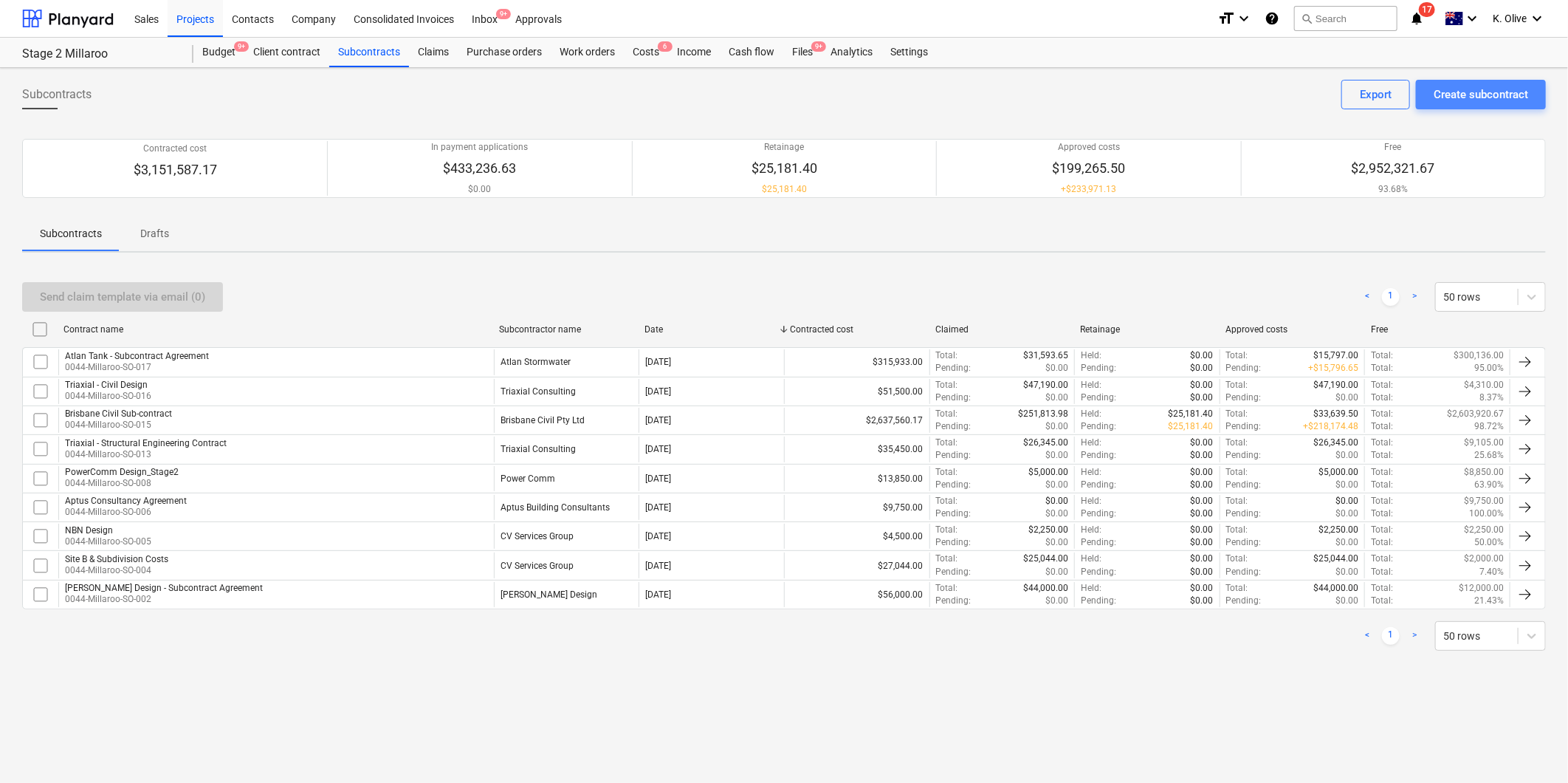
click at [1477, 97] on div "Create subcontract" at bounding box center [1481, 95] width 95 height 19
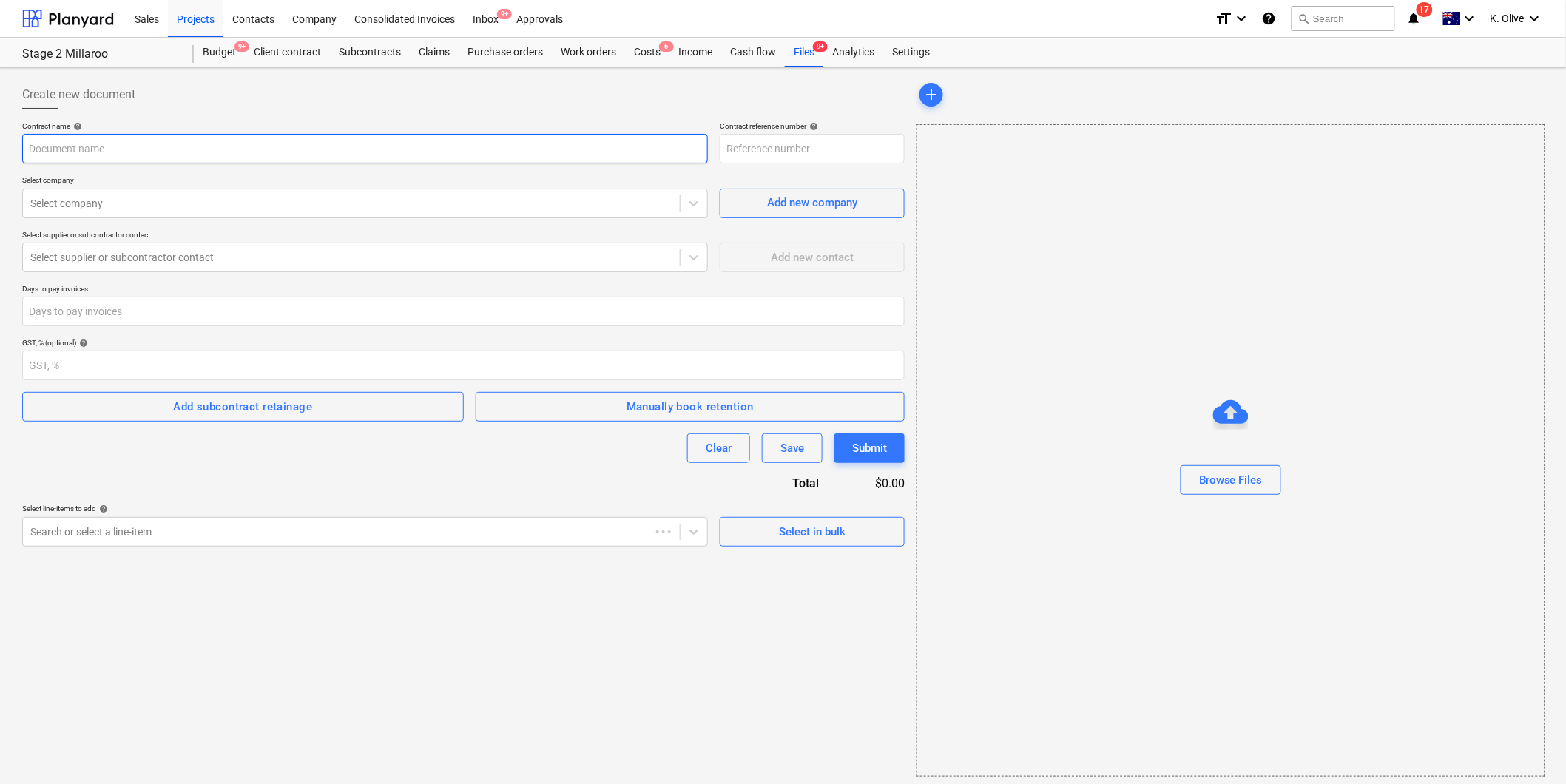
type input "0044-Millaroo-SO-019"
click at [150, 153] on input "text" at bounding box center [365, 149] width 686 height 30
type input "Platinum Hydraulics - Consultancy Agreement"
click at [186, 209] on div at bounding box center [352, 203] width 642 height 15
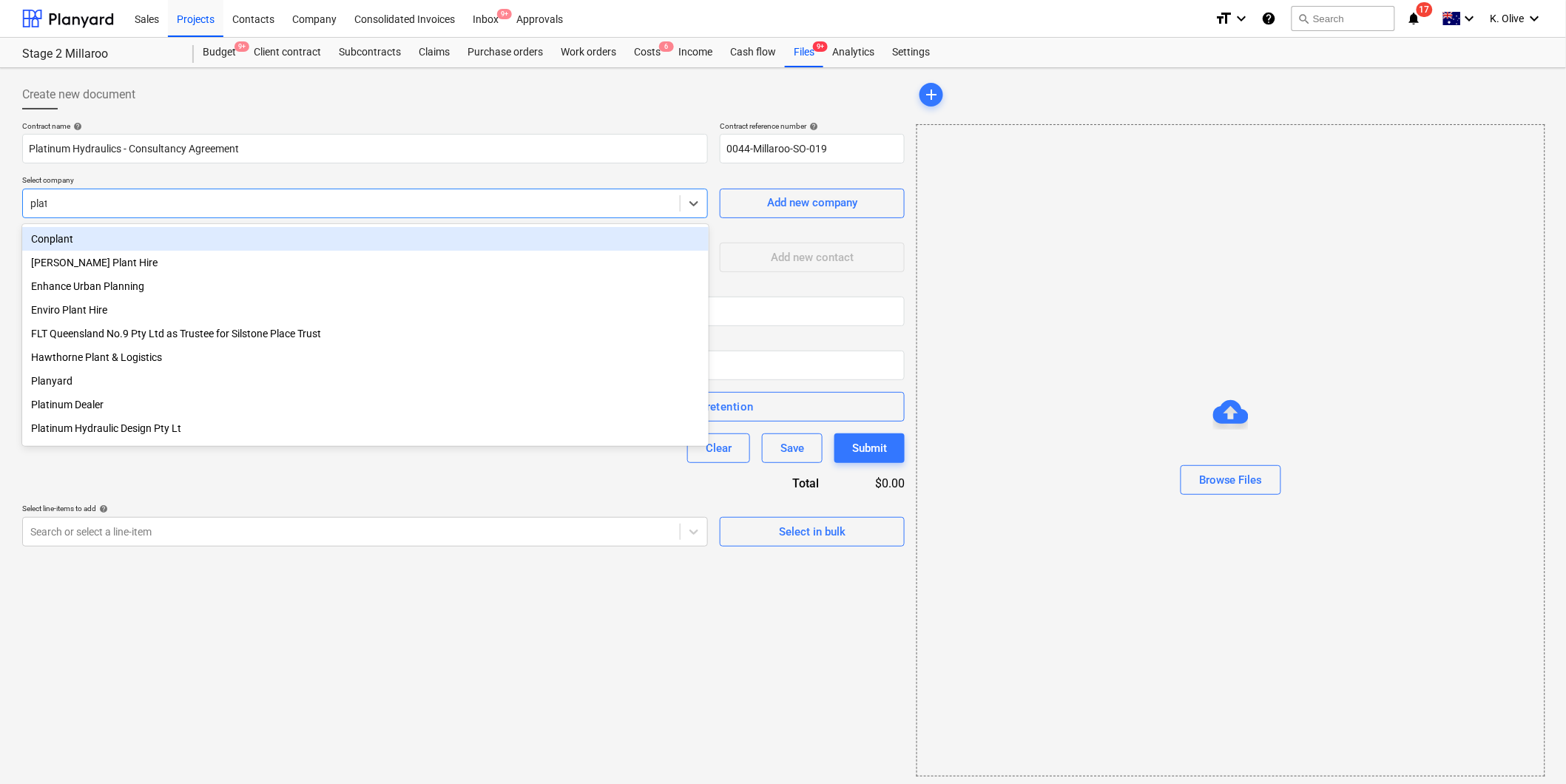
type input "plati"
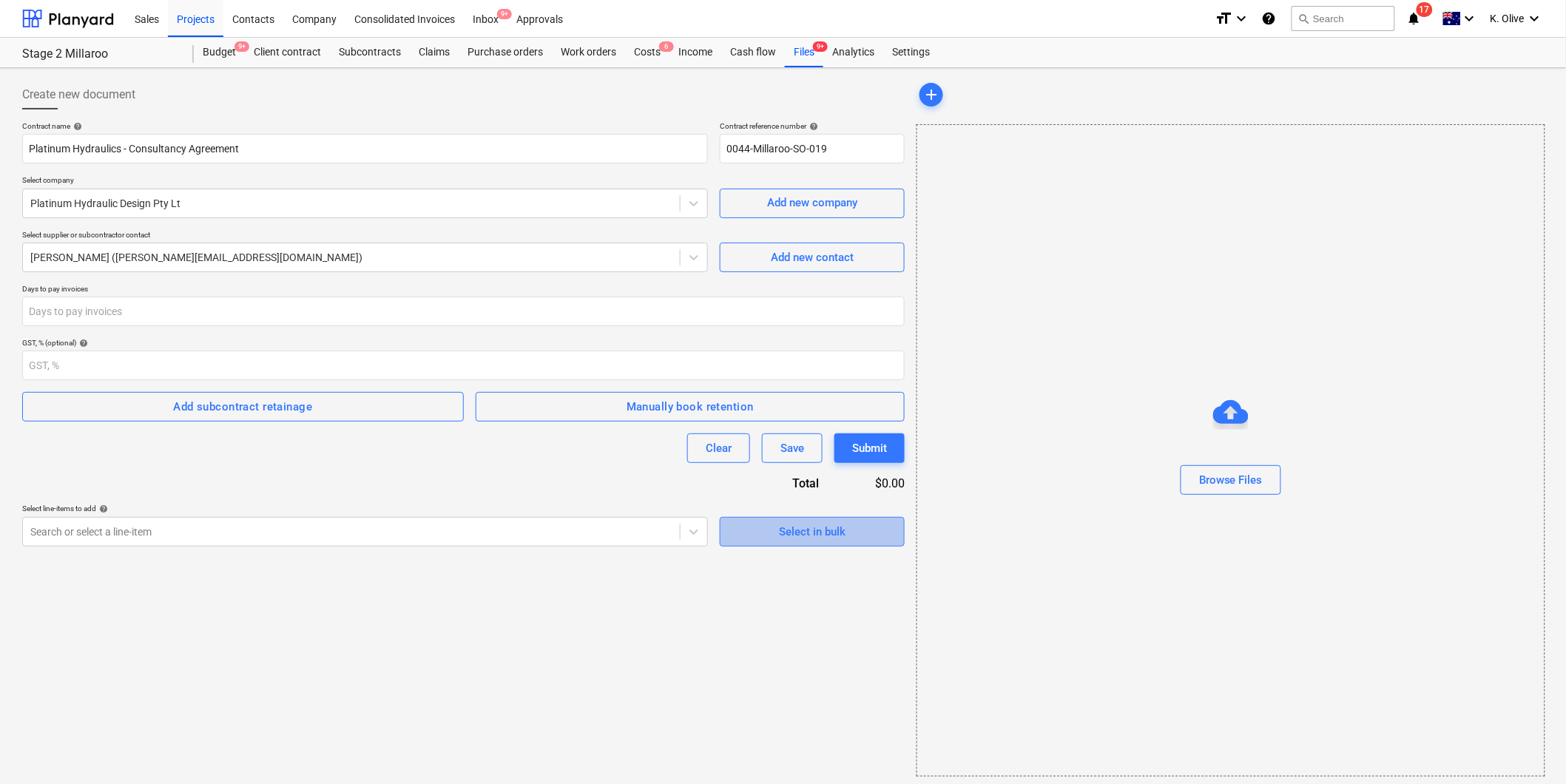
click at [820, 529] on div "Select in bulk" at bounding box center [813, 532] width 67 height 19
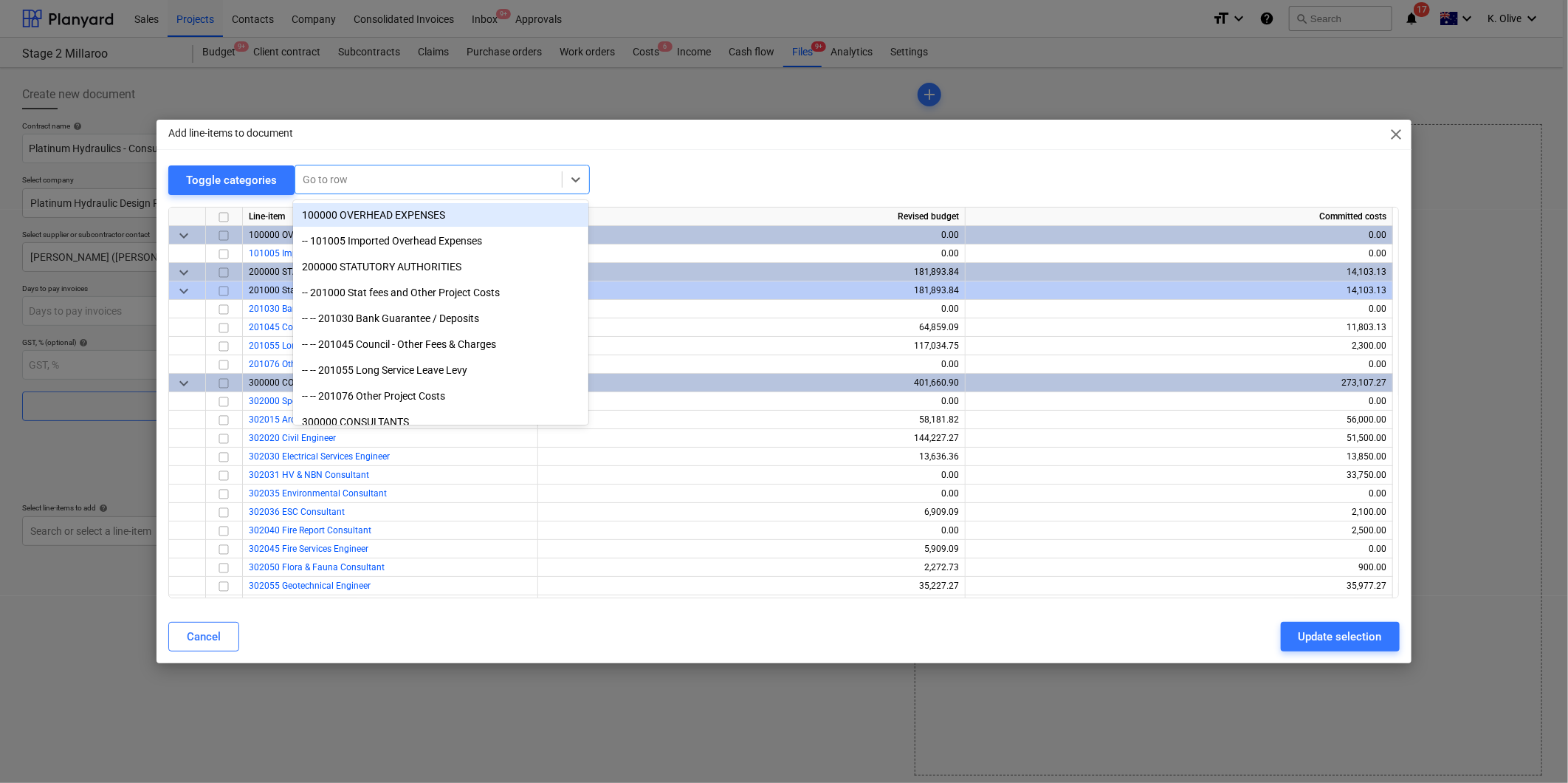
drag, startPoint x: 377, startPoint y: 193, endPoint x: 363, endPoint y: 179, distance: 19.8
click at [373, 192] on div "Go to row" at bounding box center [442, 179] width 295 height 30
click at [357, 177] on div at bounding box center [428, 179] width 252 height 15
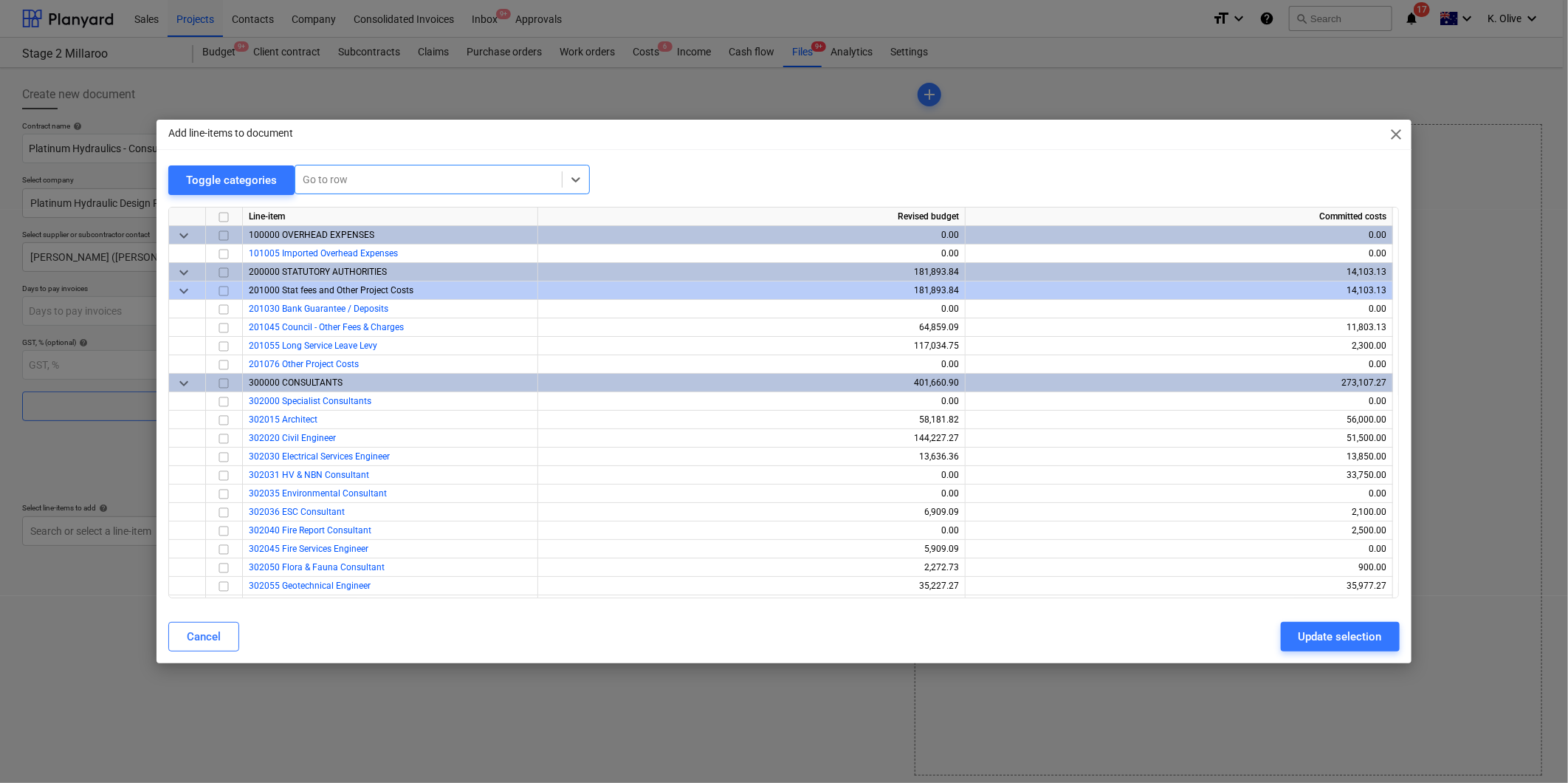
click at [356, 179] on div at bounding box center [428, 179] width 252 height 15
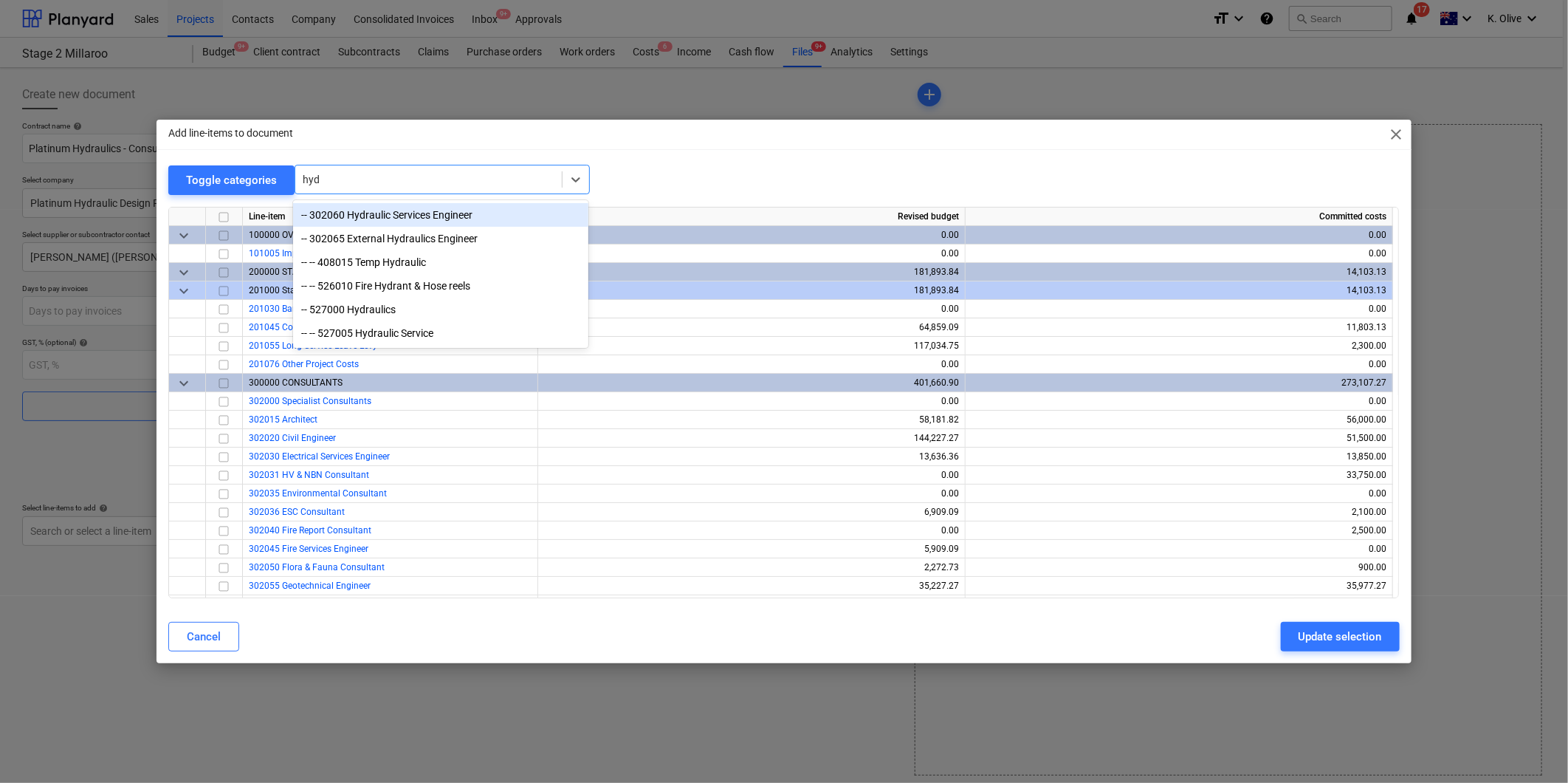
type input "hydr"
click at [375, 212] on div "-- 302060 Hydraulic Services Engineer" at bounding box center [441, 215] width 295 height 24
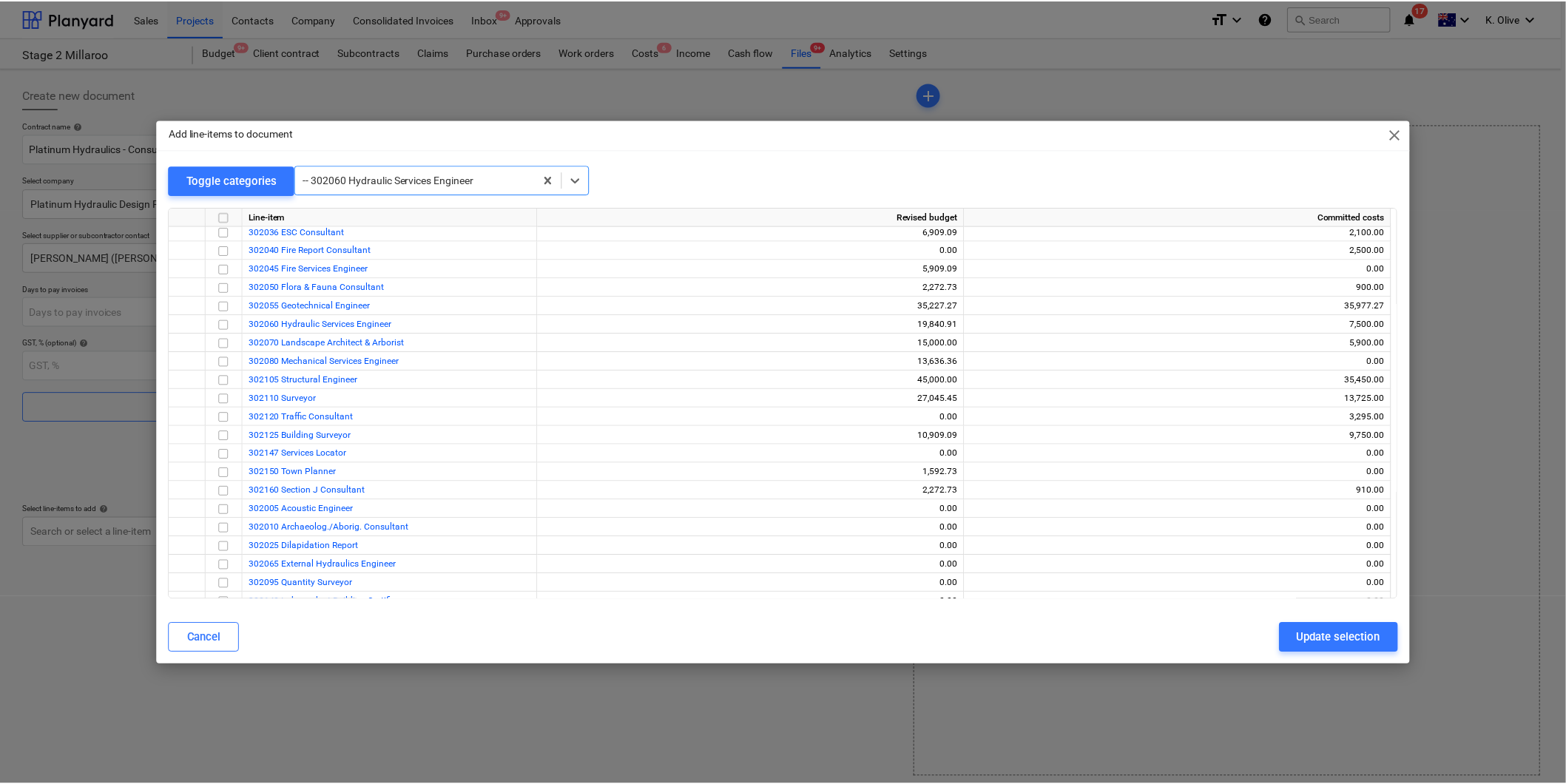
scroll to position [370, 0]
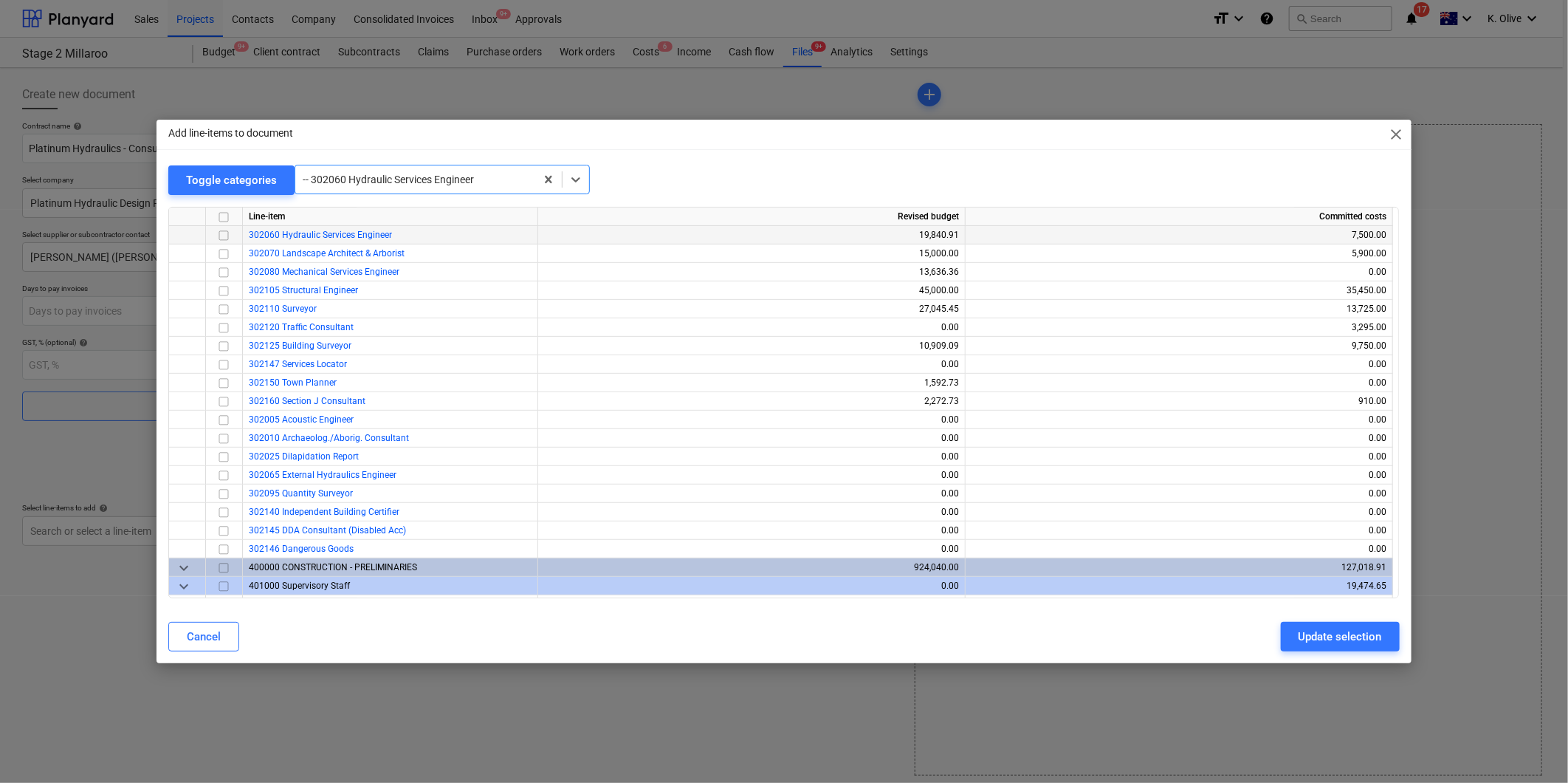
click at [224, 238] on input "checkbox" at bounding box center [224, 236] width 18 height 18
click at [1347, 633] on div "Update selection" at bounding box center [1340, 637] width 83 height 19
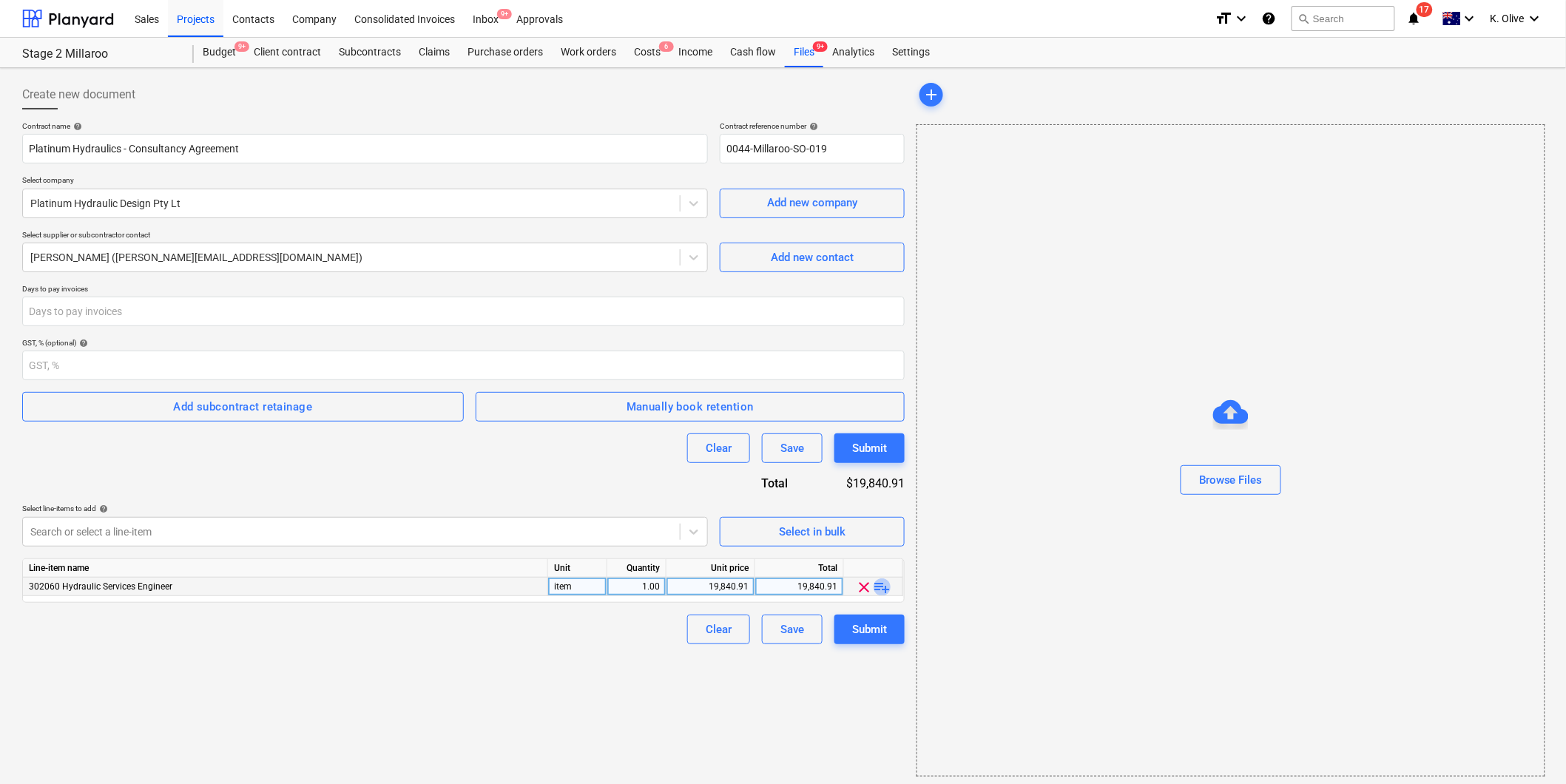
click at [890, 589] on span "playlist_add" at bounding box center [883, 587] width 18 height 18
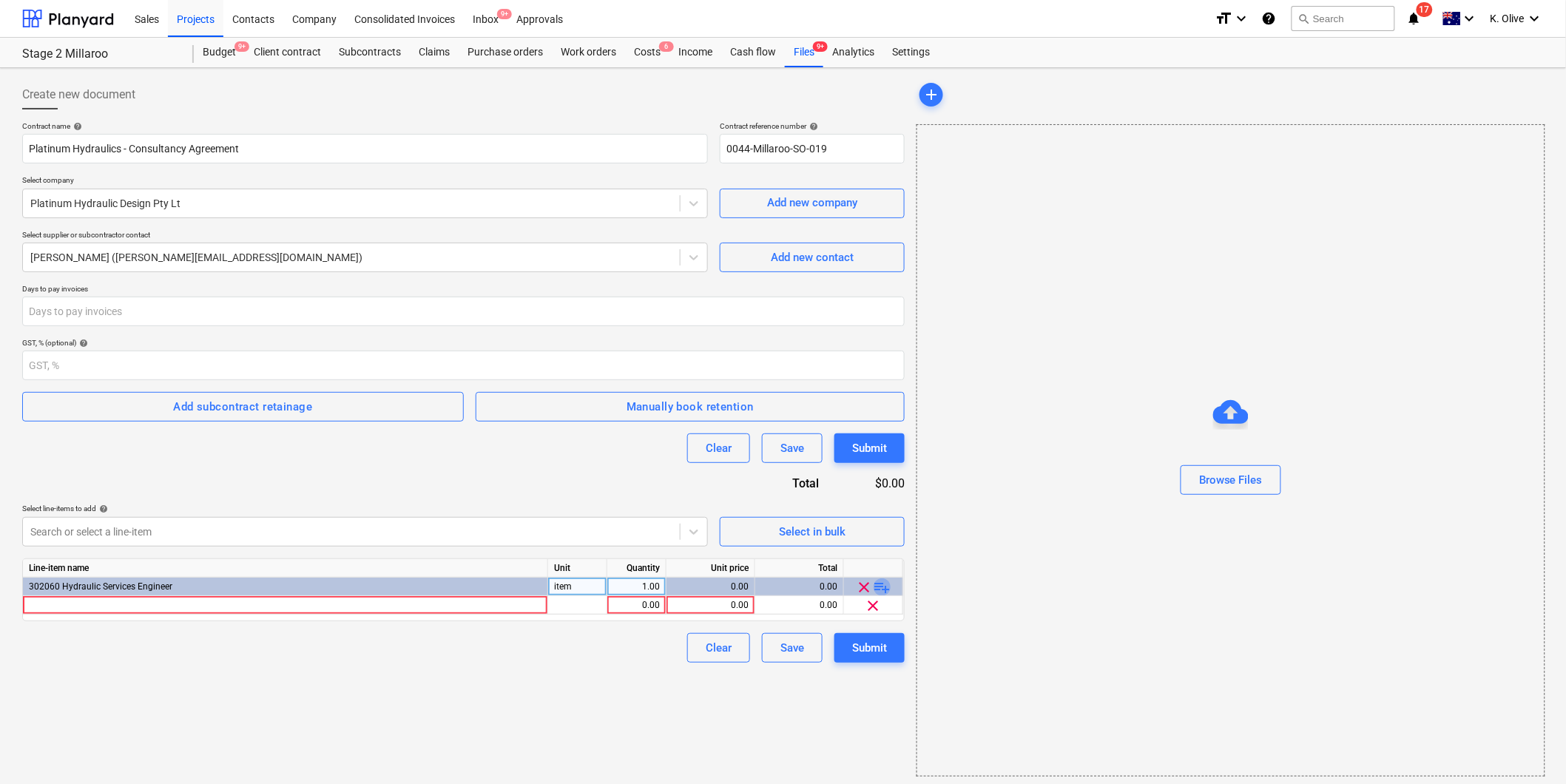
click at [889, 589] on span "playlist_add" at bounding box center [883, 587] width 18 height 18
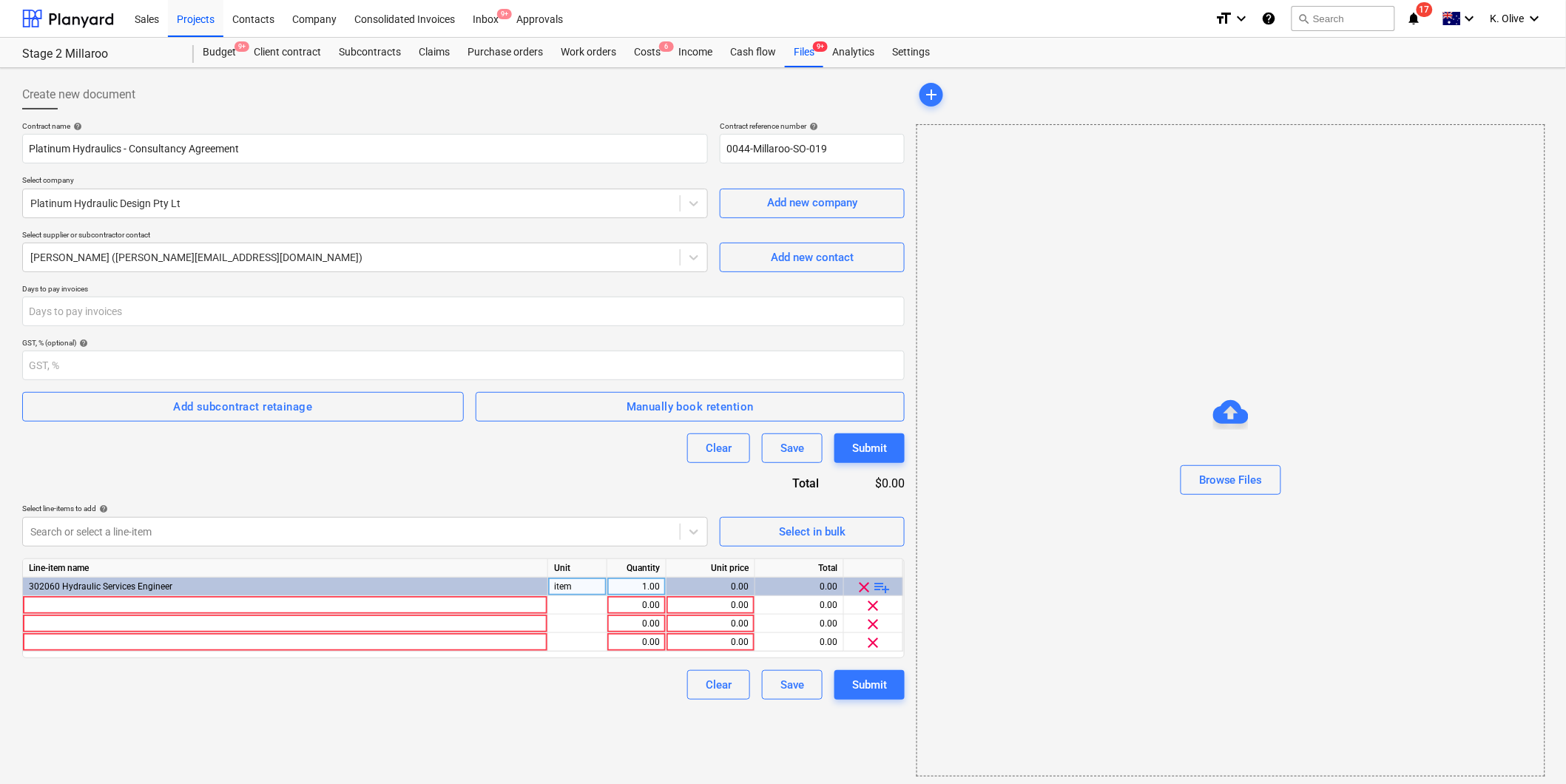
click at [889, 589] on span "playlist_add" at bounding box center [883, 587] width 18 height 18
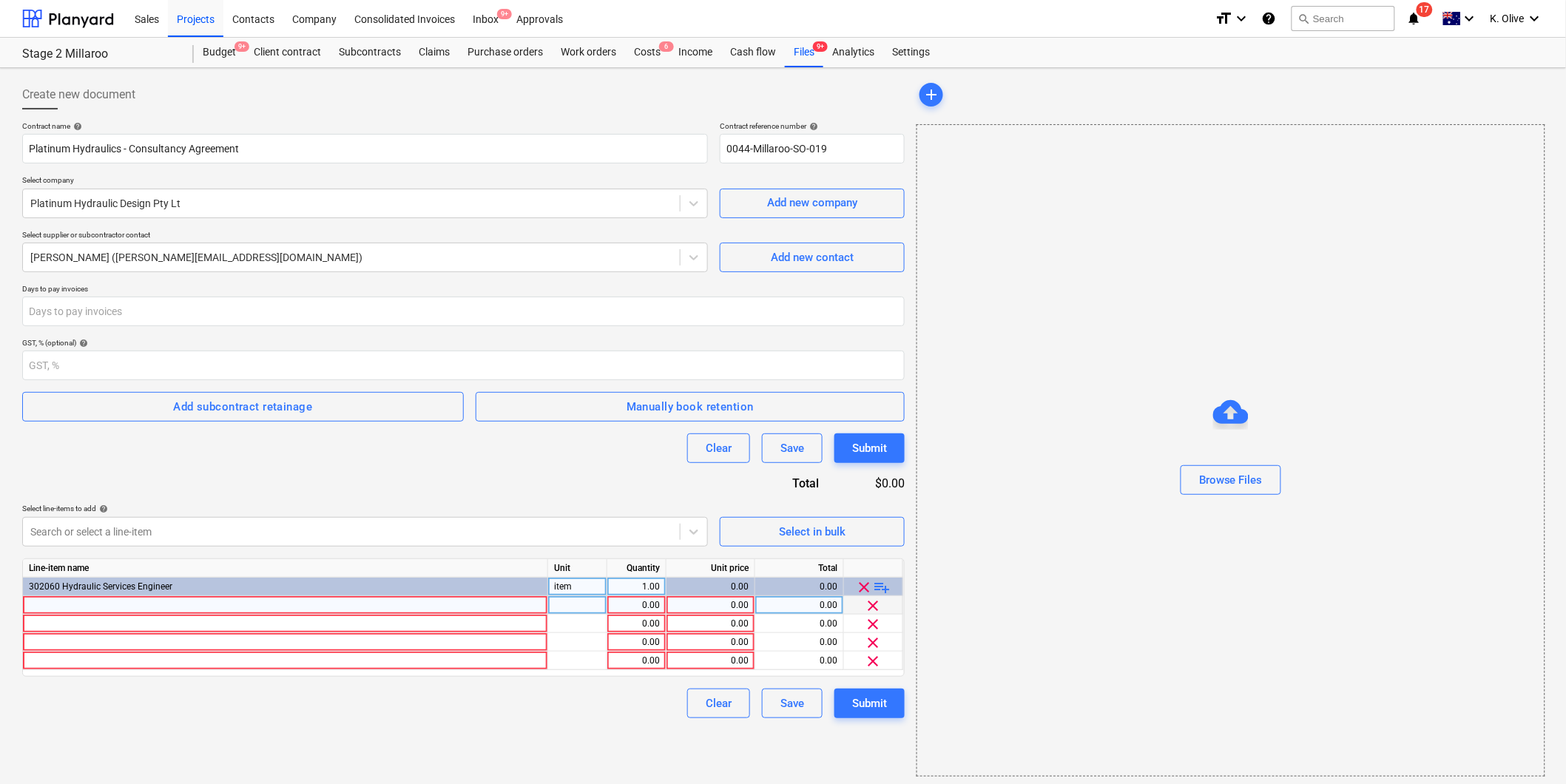
click at [182, 607] on div at bounding box center [286, 605] width 525 height 18
click at [413, 606] on div at bounding box center [286, 605] width 525 height 18
type input "Concept Documentation"
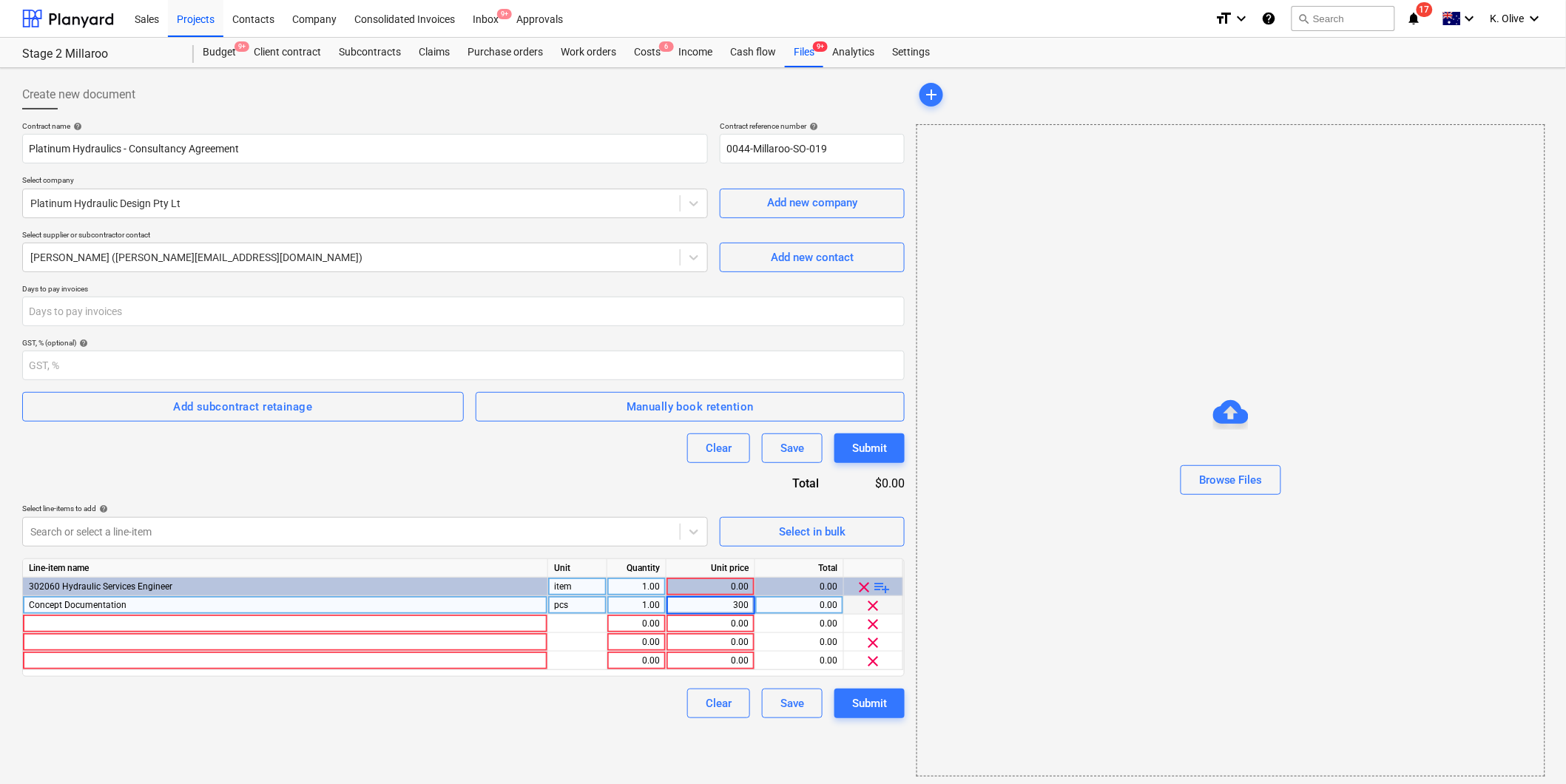
type input "3000"
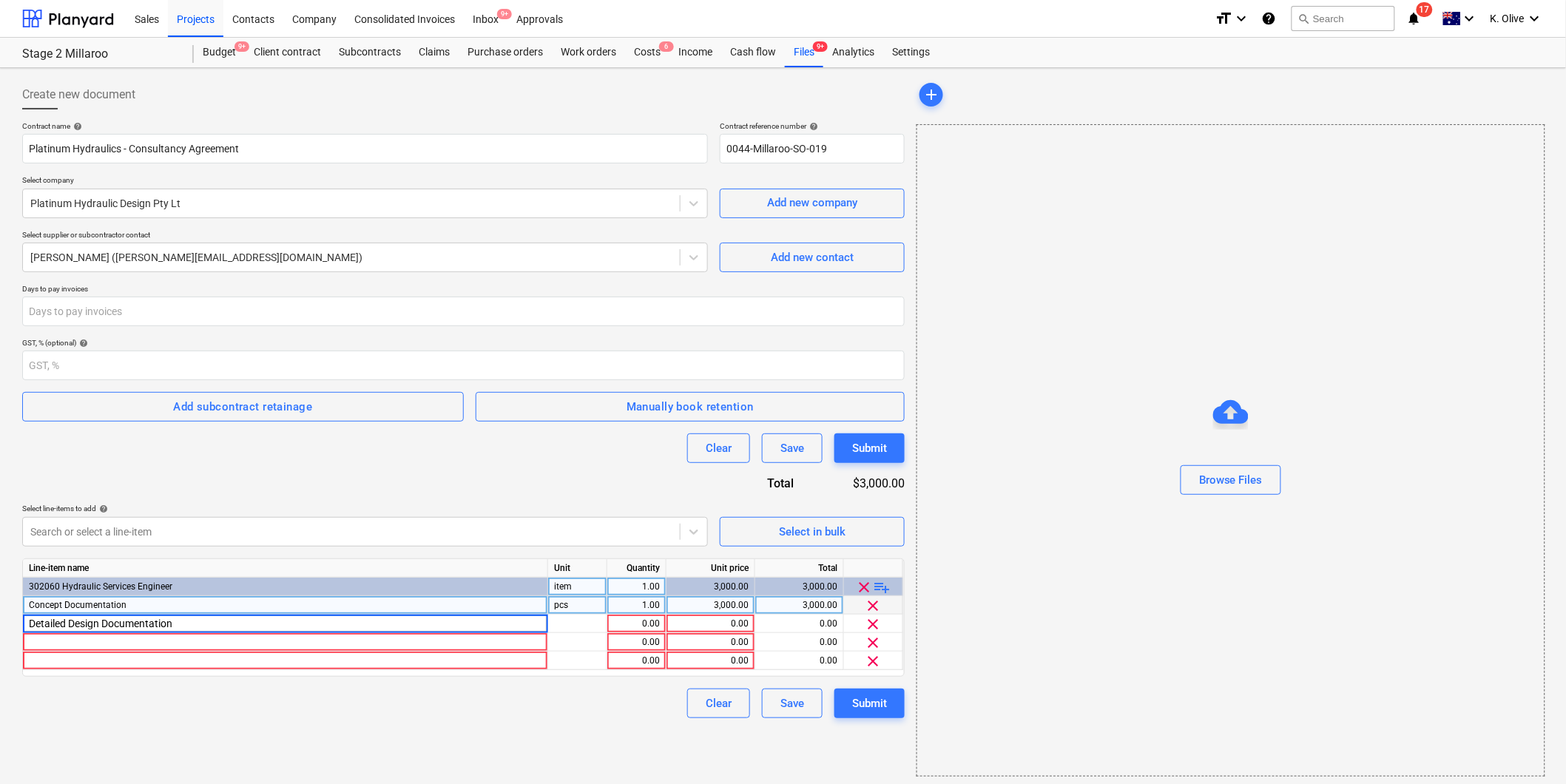
type input "Detailed Design Documentation"
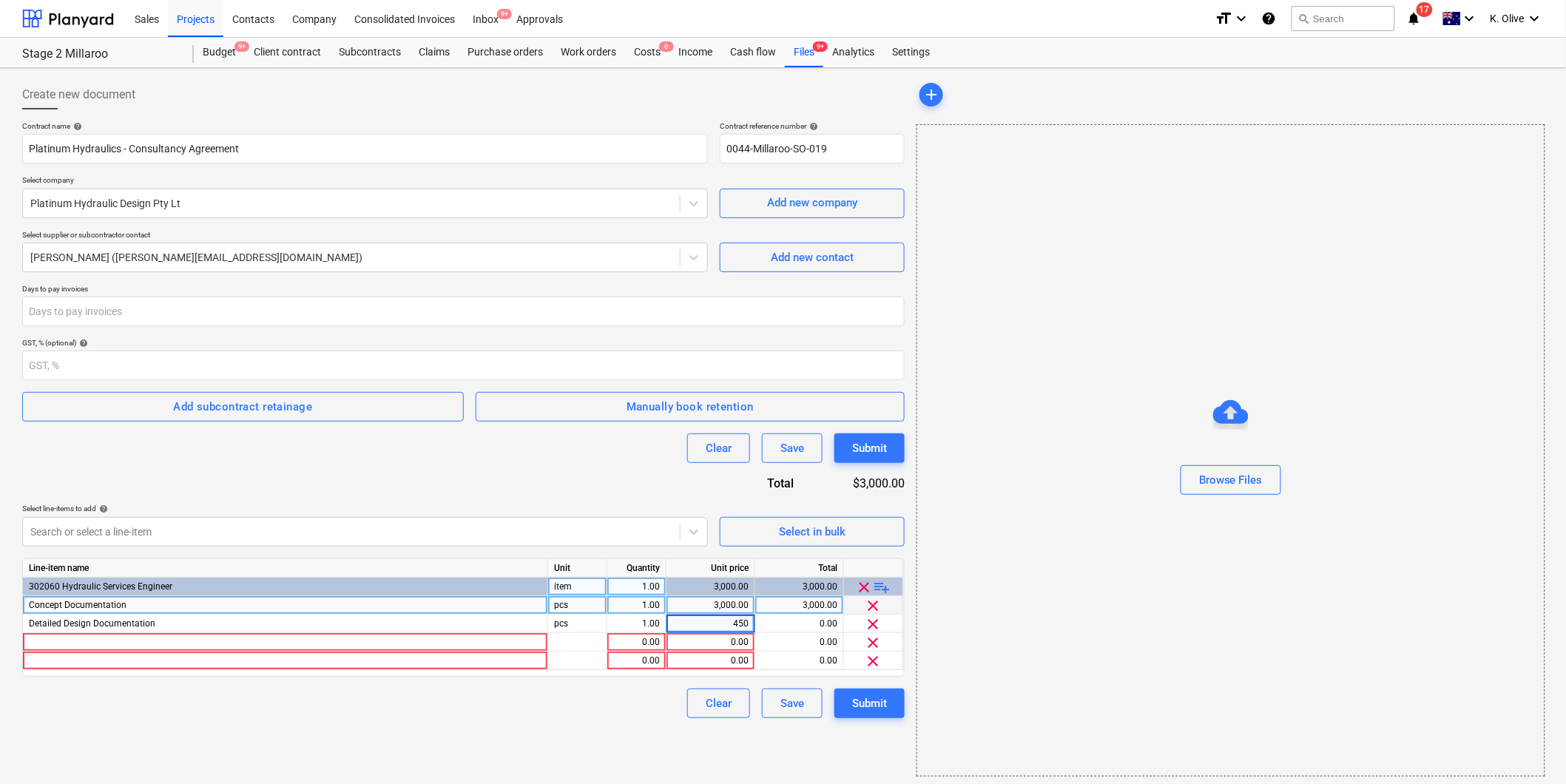
type input "4500"
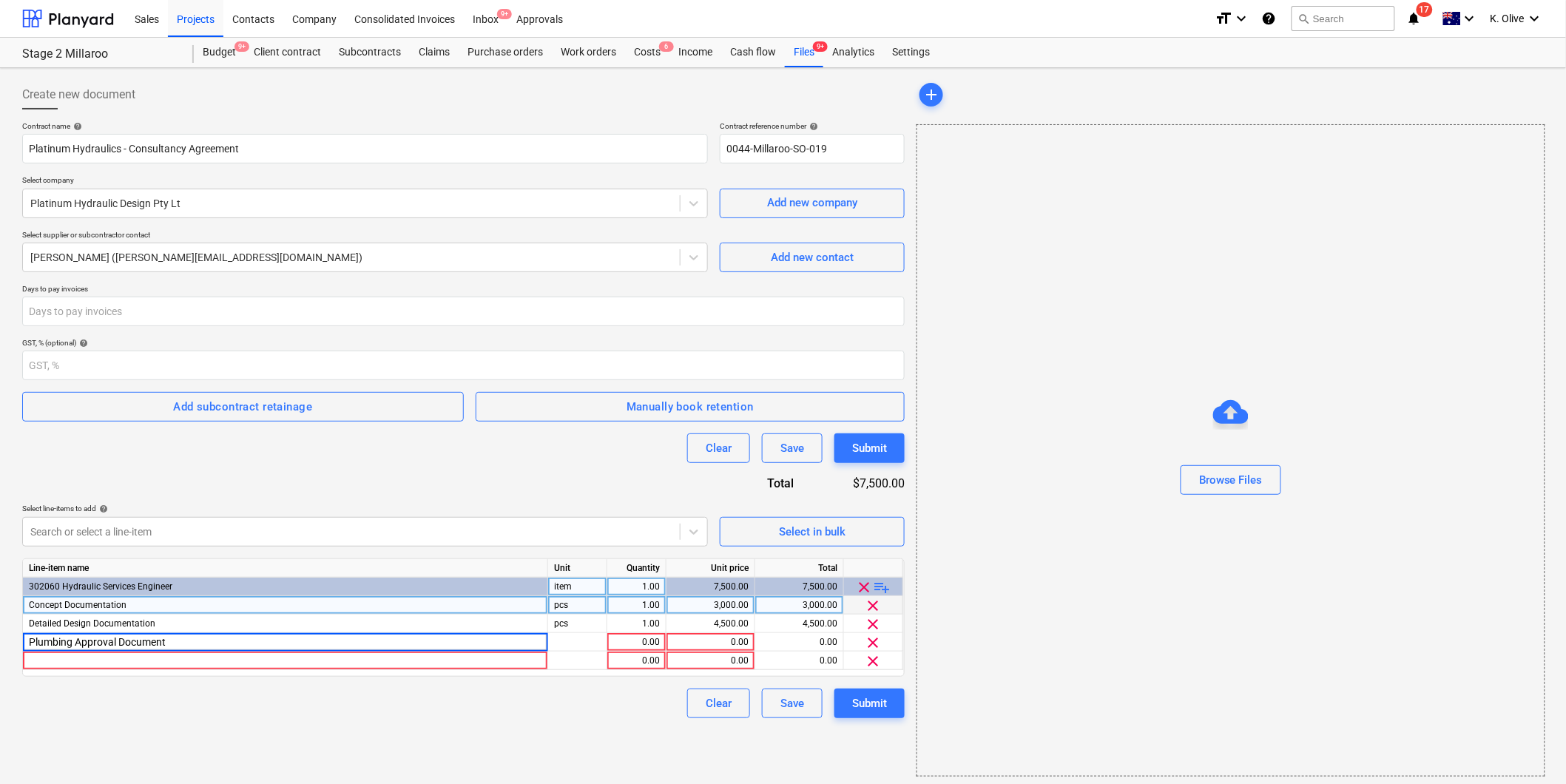
type input "Plumbing Approval Document"
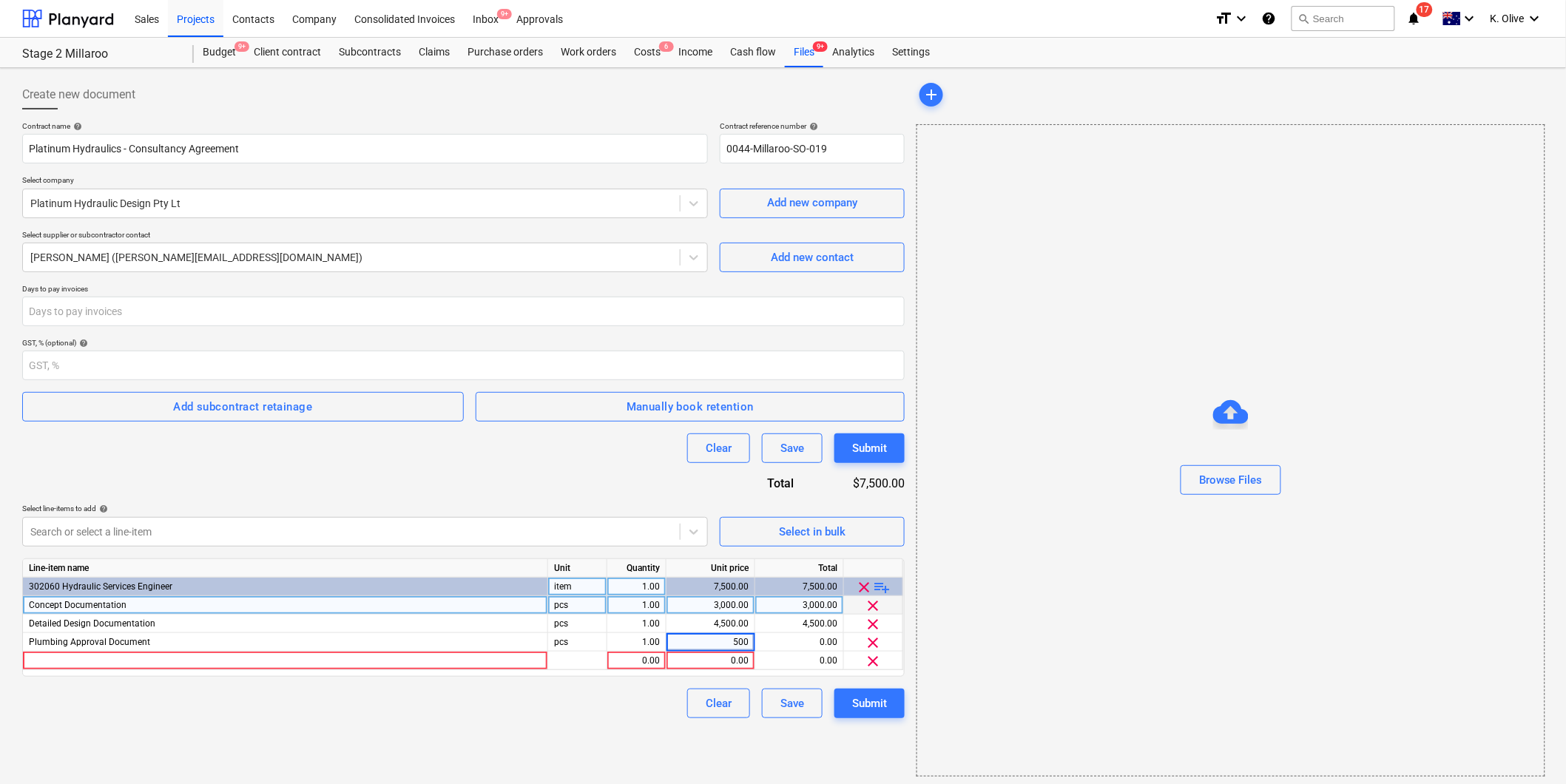
type input "5000"
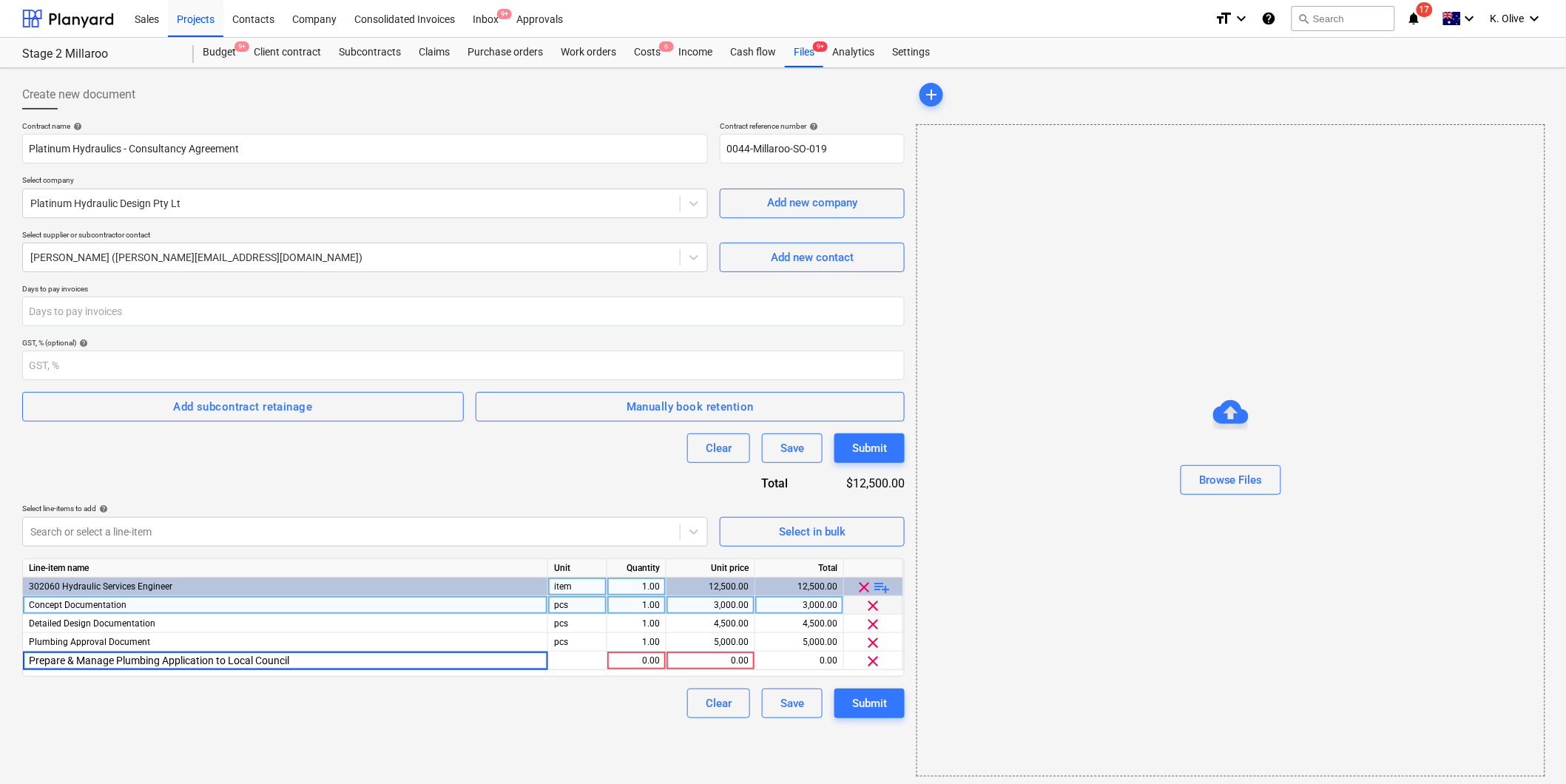
type input "Prepare & Manage Plumbing Application to Local Council"
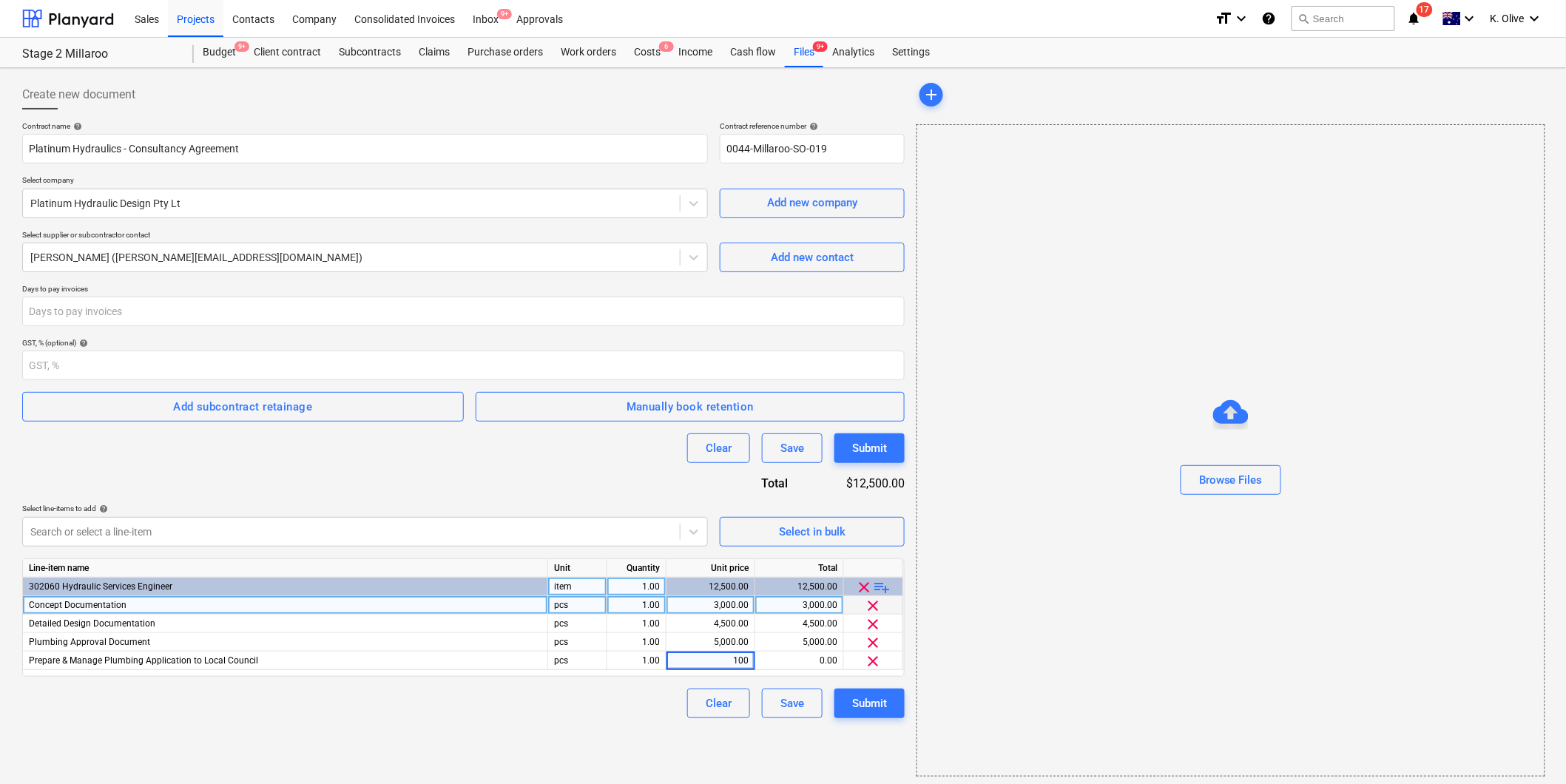
type input "1000"
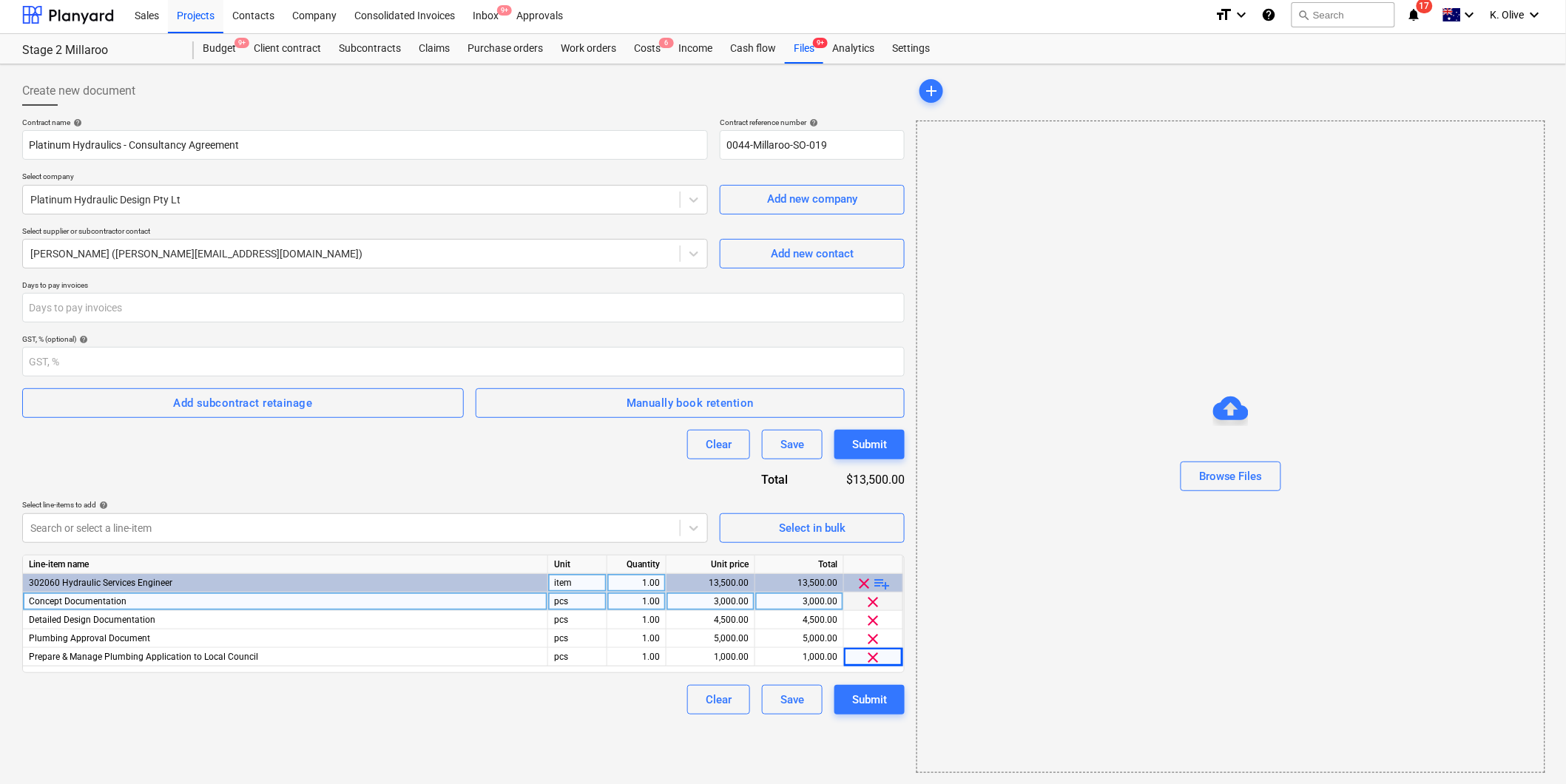
scroll to position [4, 0]
click at [1223, 473] on div "Browse Files" at bounding box center [1231, 476] width 64 height 19
click at [1259, 478] on div "Browse Files" at bounding box center [1231, 476] width 64 height 19
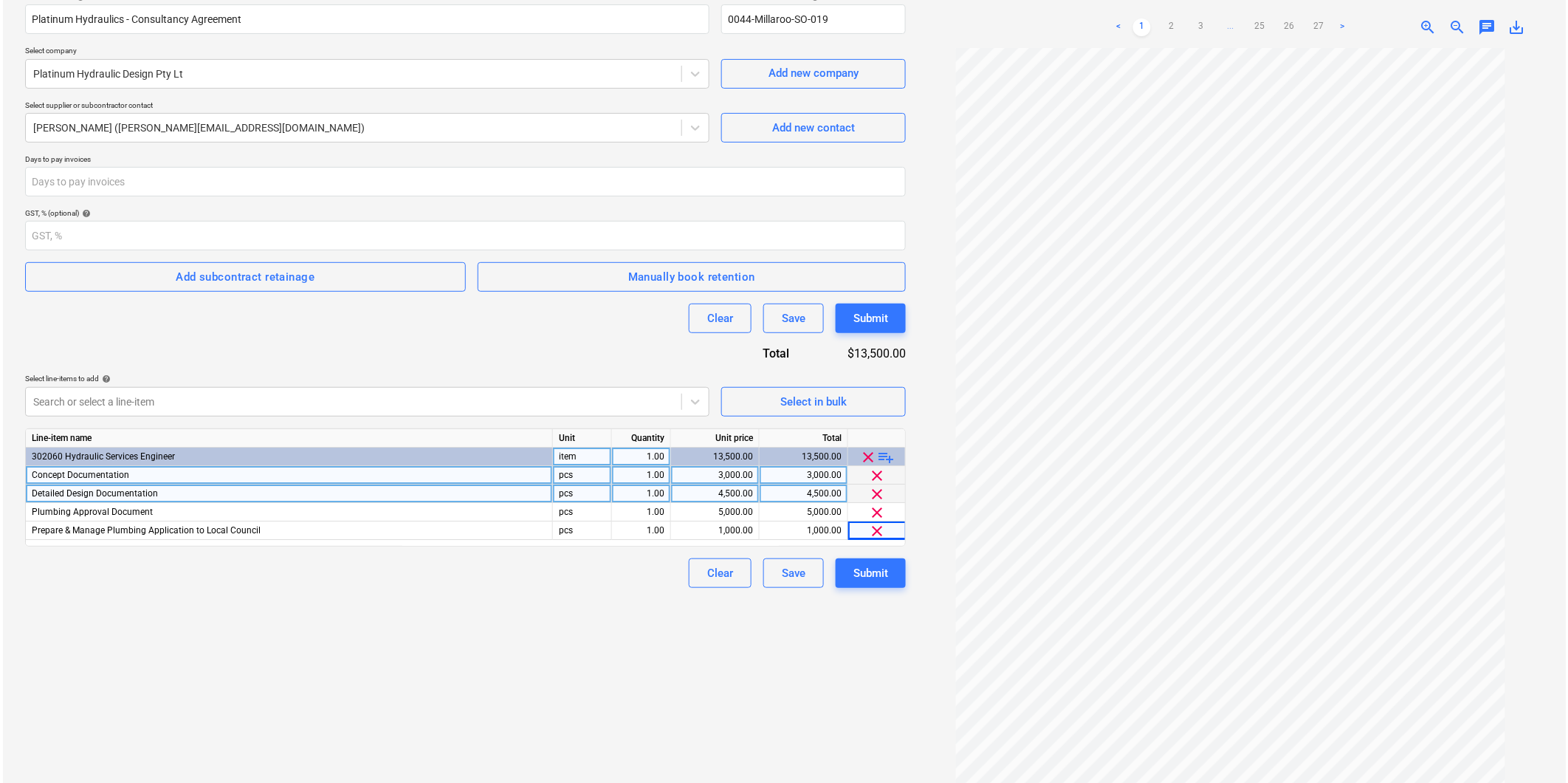
scroll to position [148, 0]
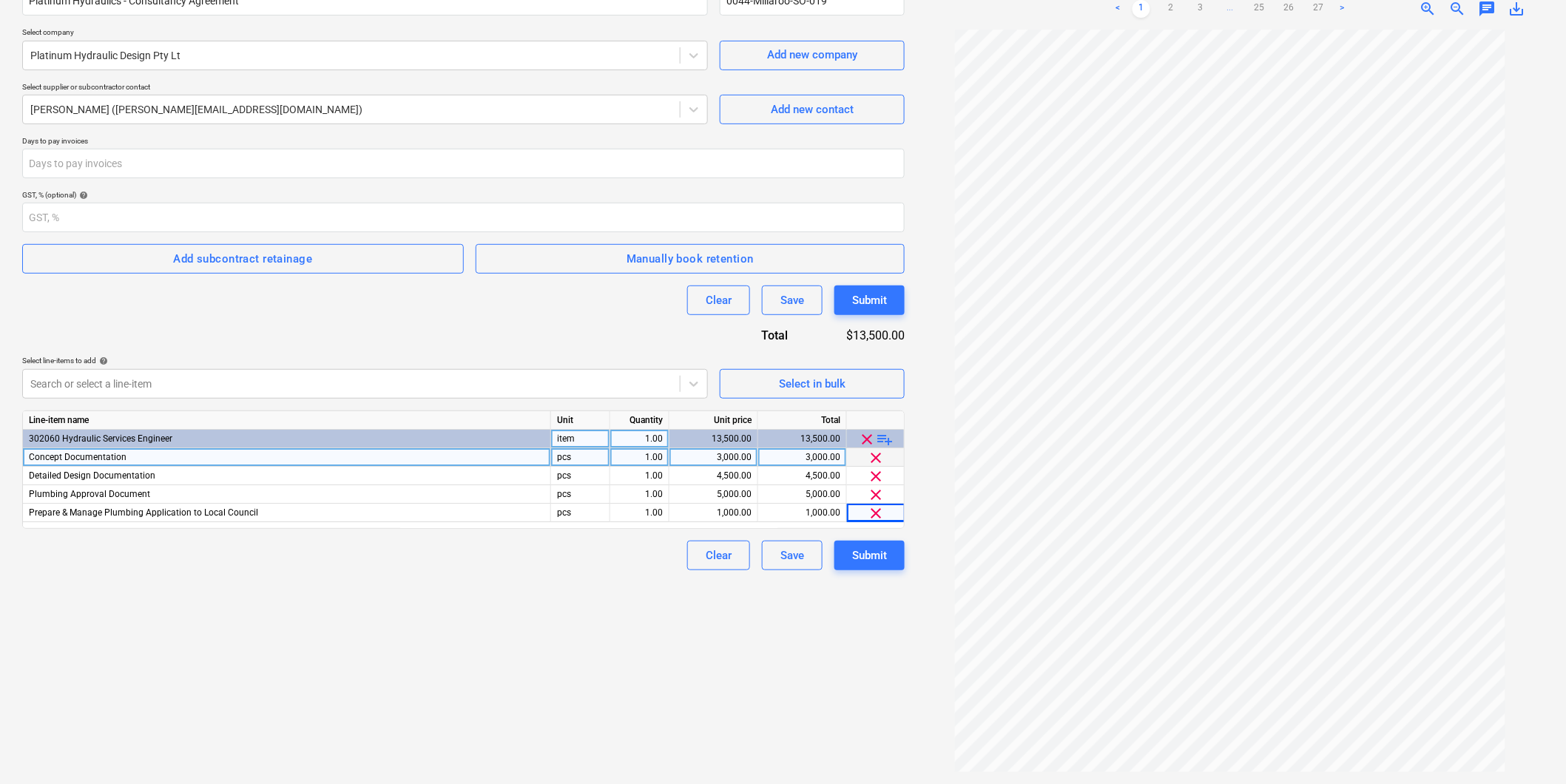
click at [830, 680] on div "Create new document Contract name help Platinum Hydraulics - Consultancy Agreem…" at bounding box center [463, 352] width 895 height 852
click at [874, 559] on div "Submit" at bounding box center [870, 555] width 35 height 19
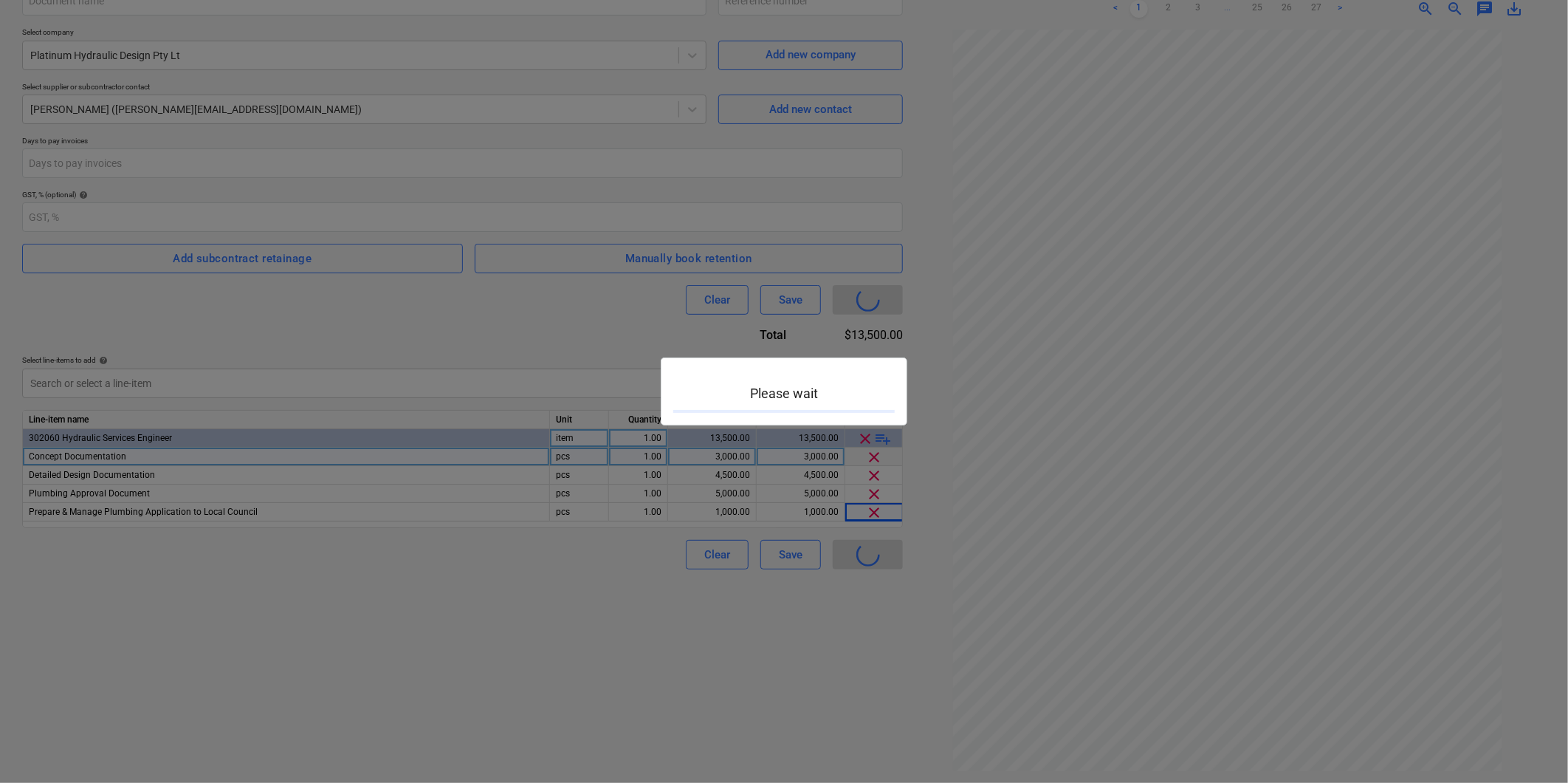
type input "0044-Millaroo-SO-019"
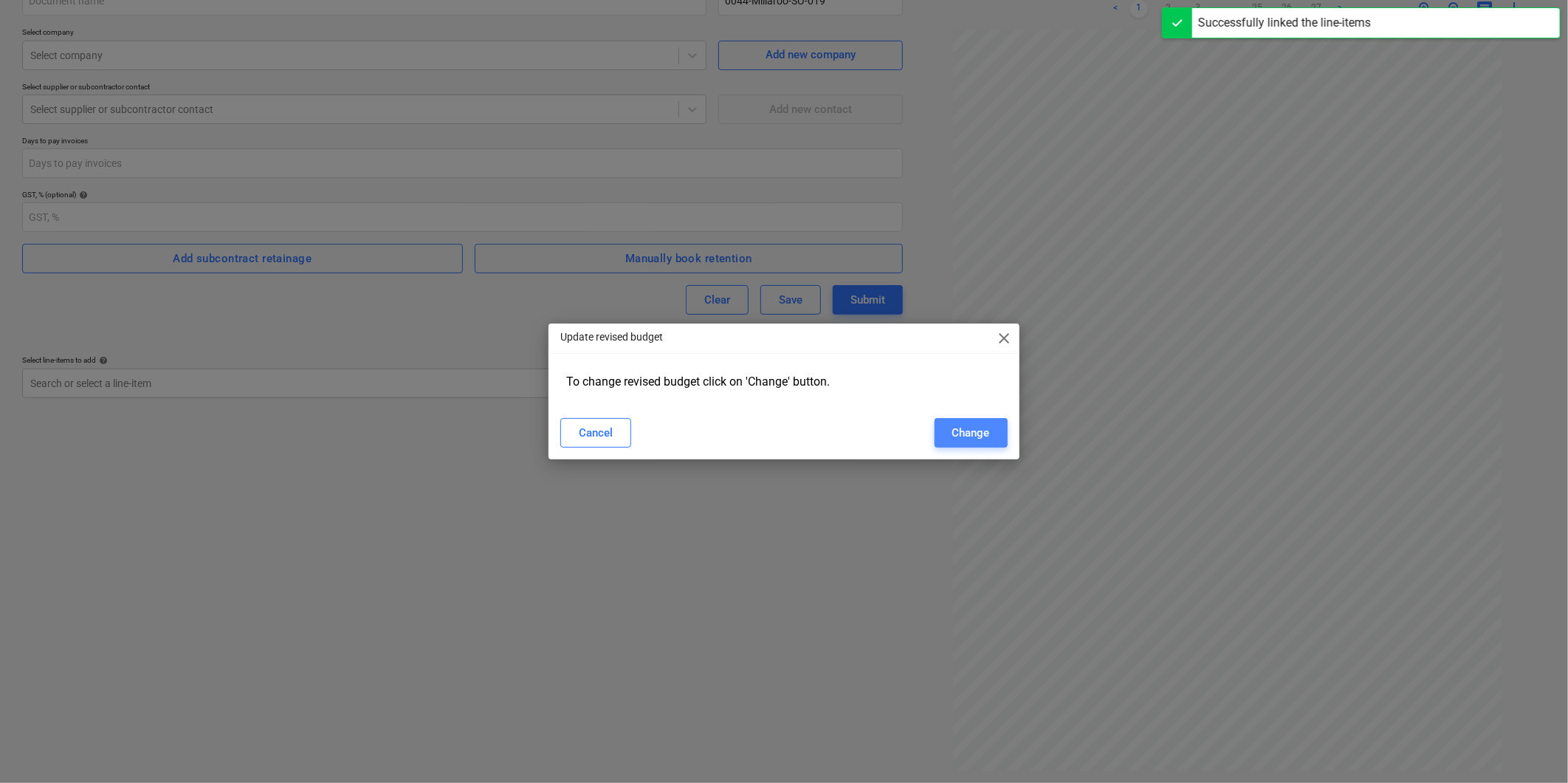
click at [980, 438] on div "Change" at bounding box center [971, 433] width 38 height 19
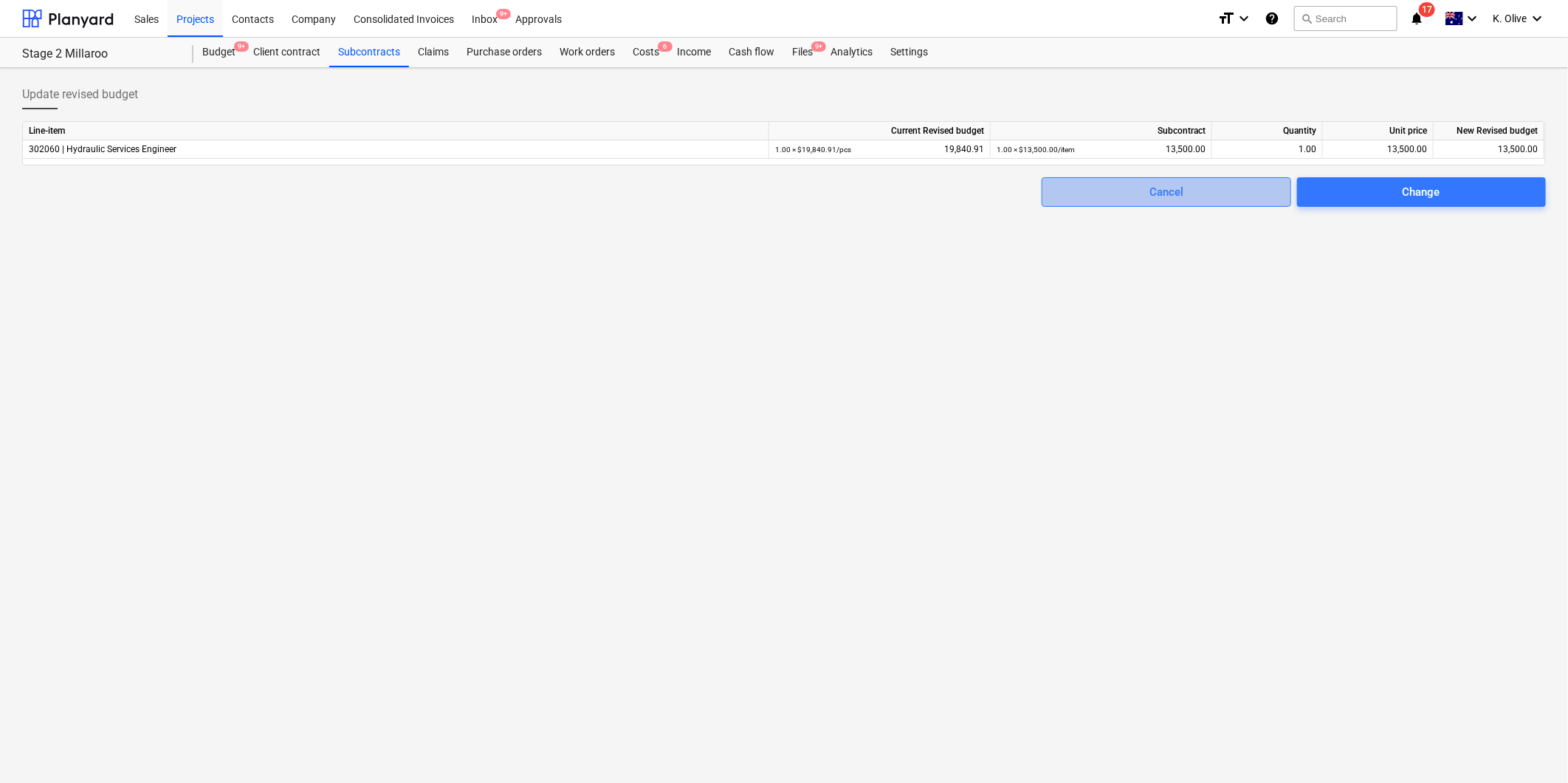
click at [1177, 200] on div "Cancel" at bounding box center [1166, 192] width 34 height 19
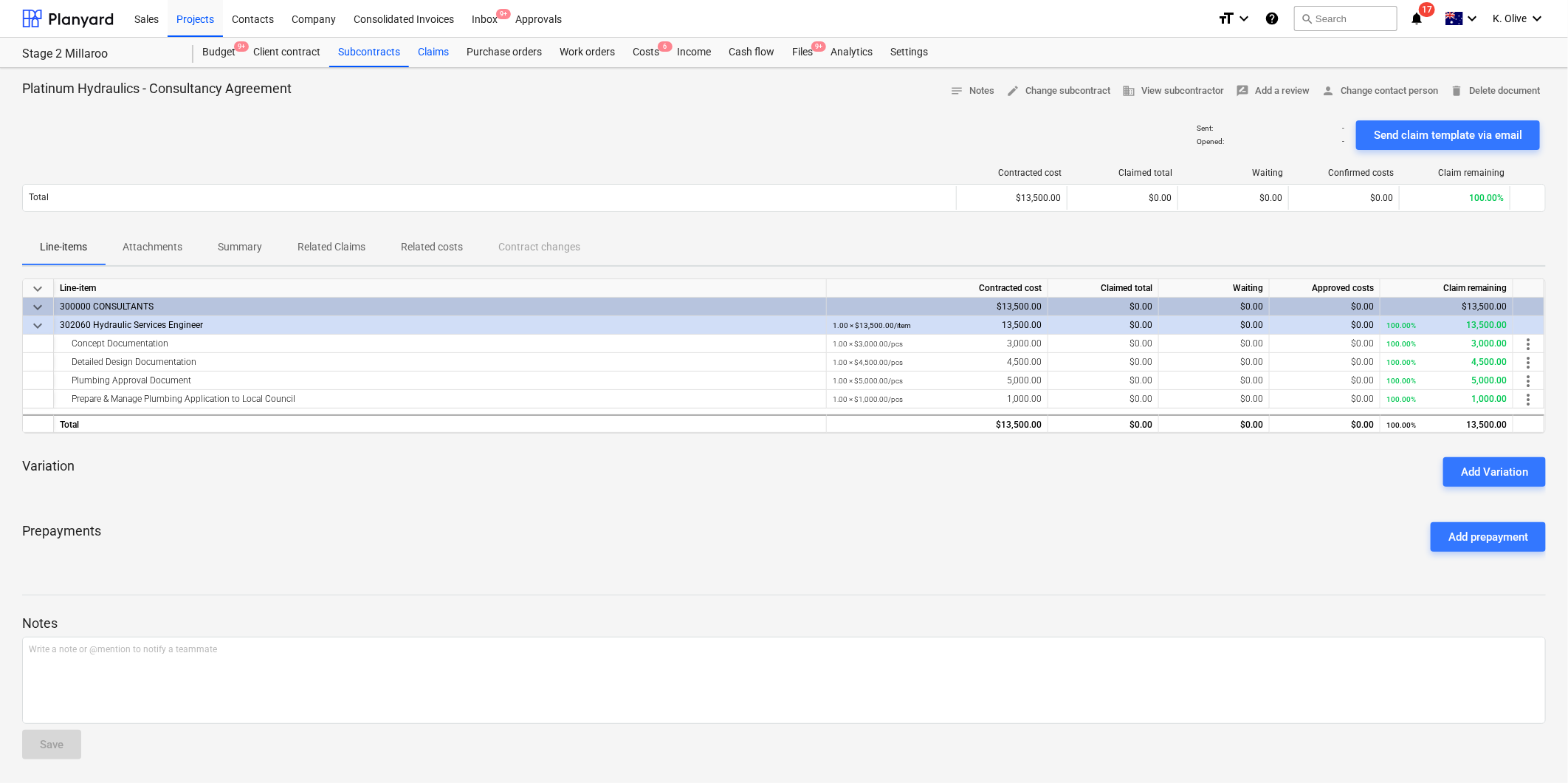
click at [437, 53] on div "Claims" at bounding box center [434, 52] width 49 height 30
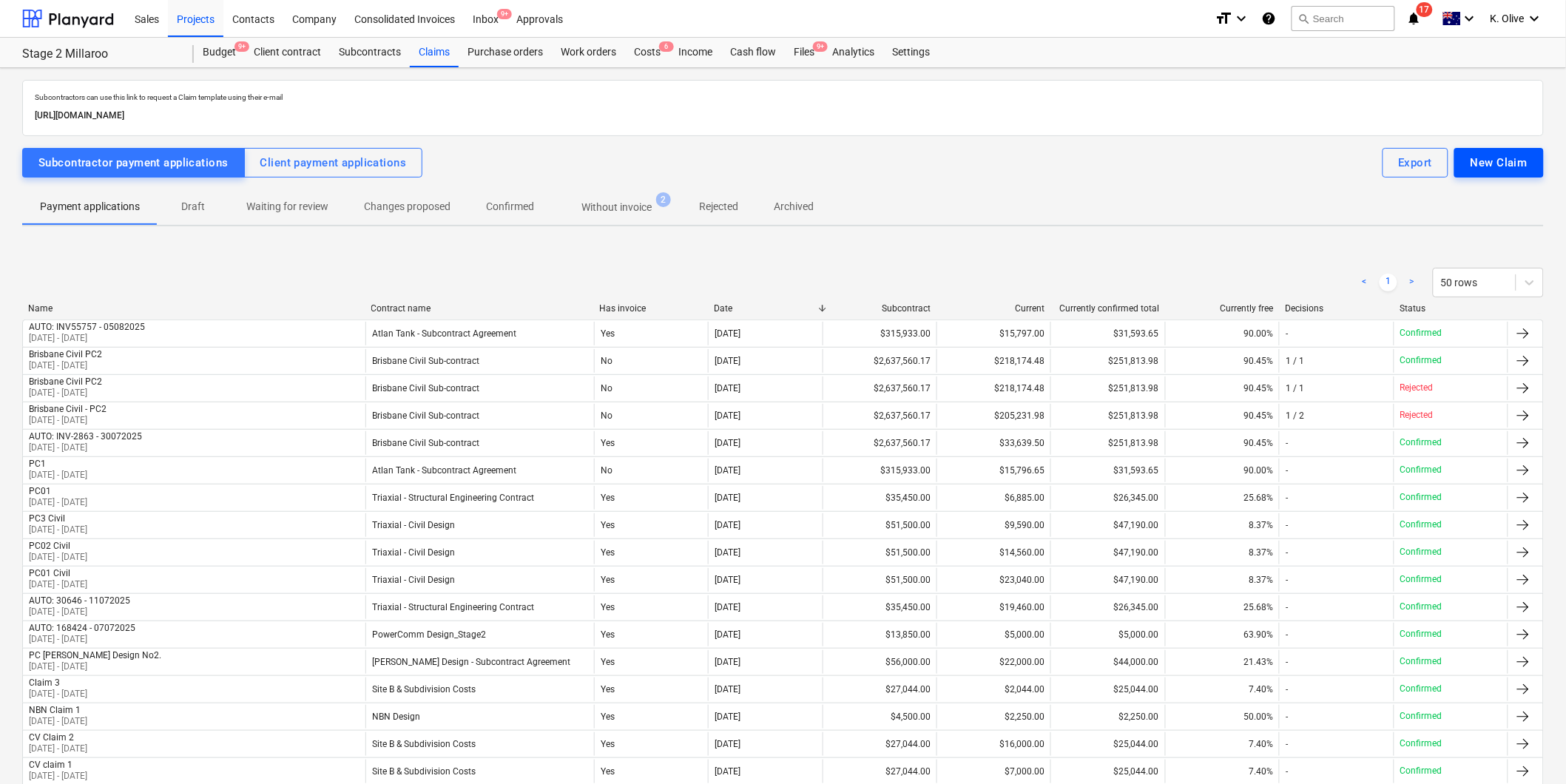
click at [1509, 163] on div "New Claim" at bounding box center [1499, 163] width 57 height 19
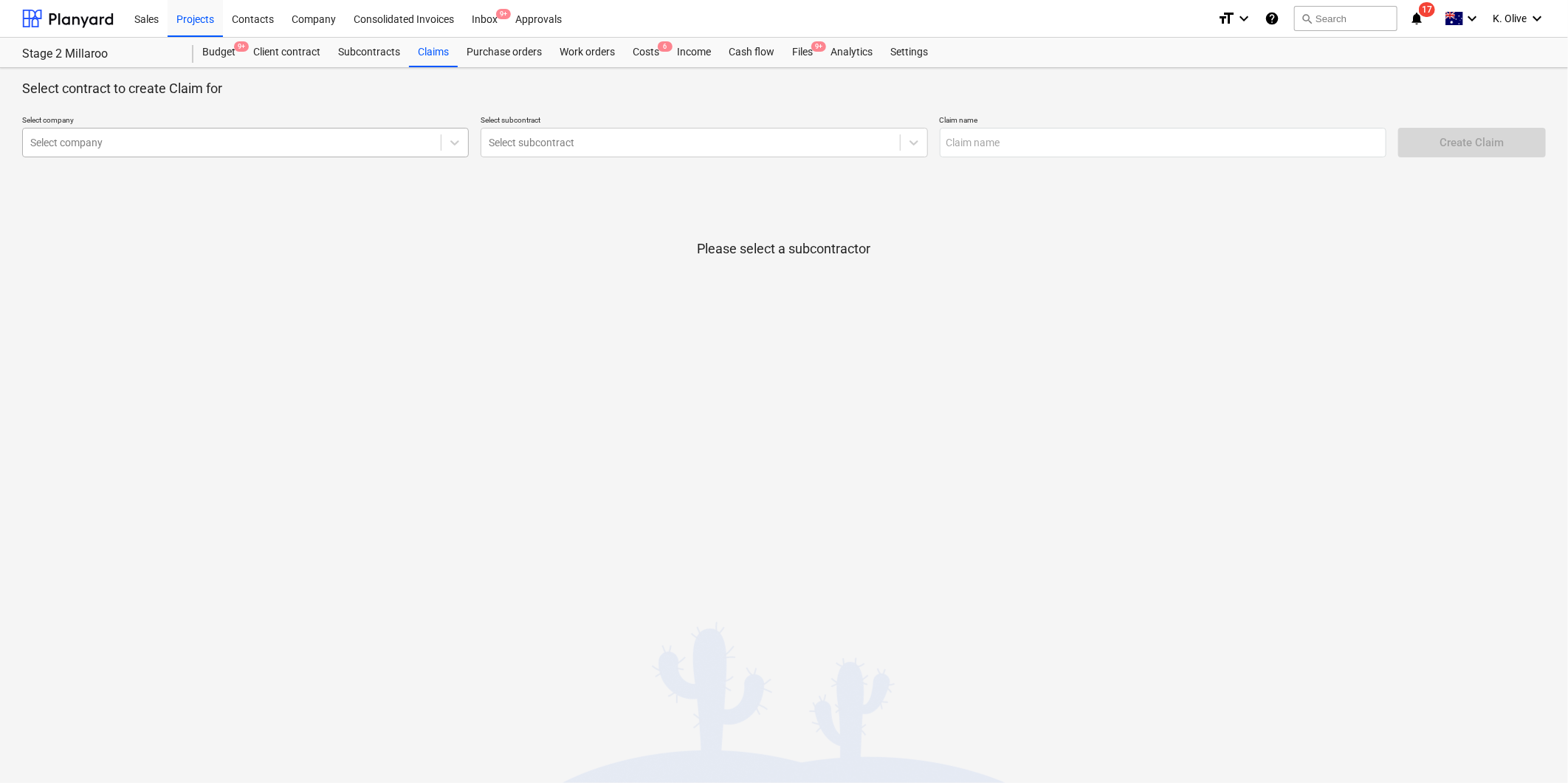
click at [294, 142] on div at bounding box center [232, 143] width 403 height 15
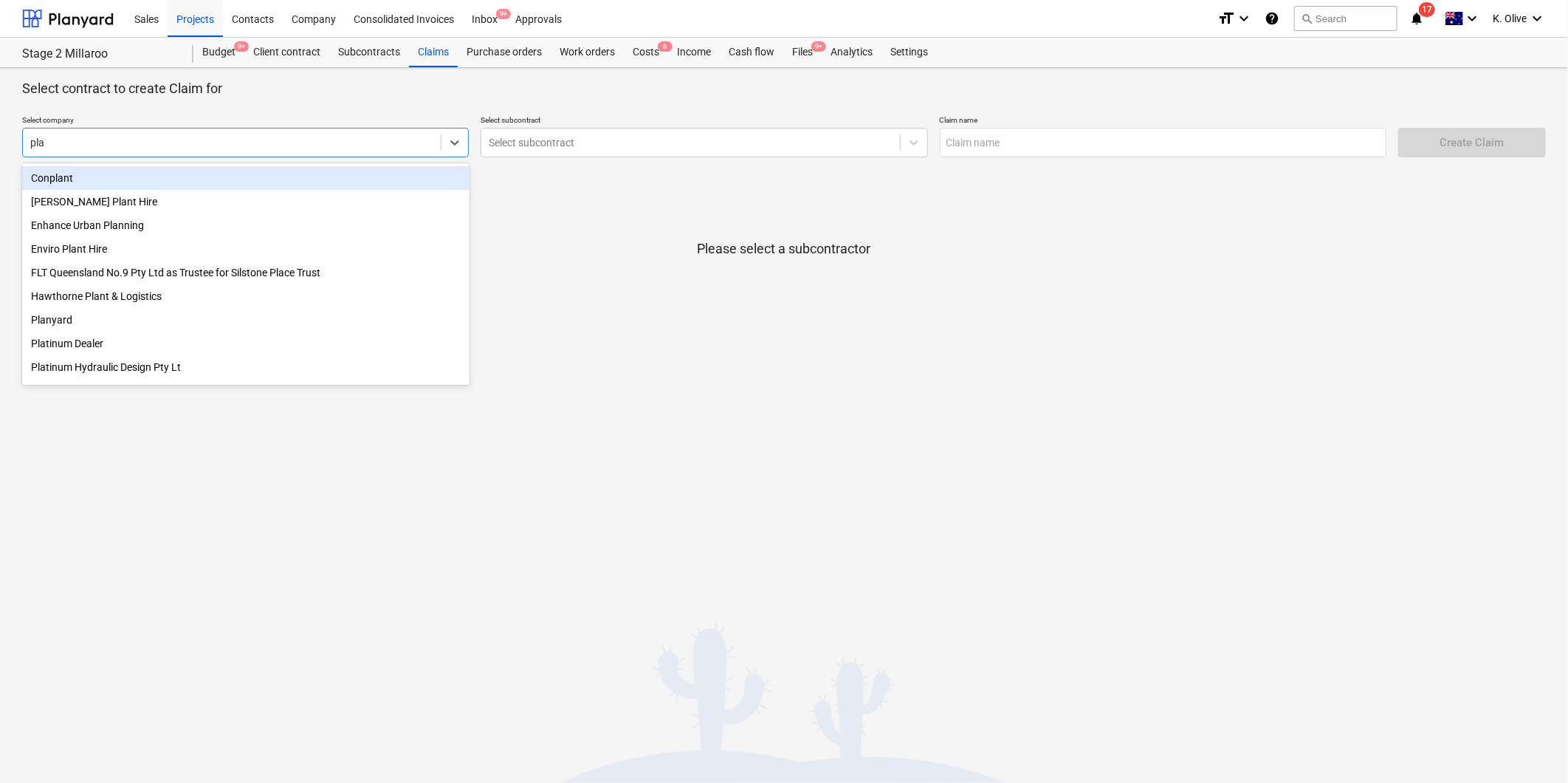
type input "plat"
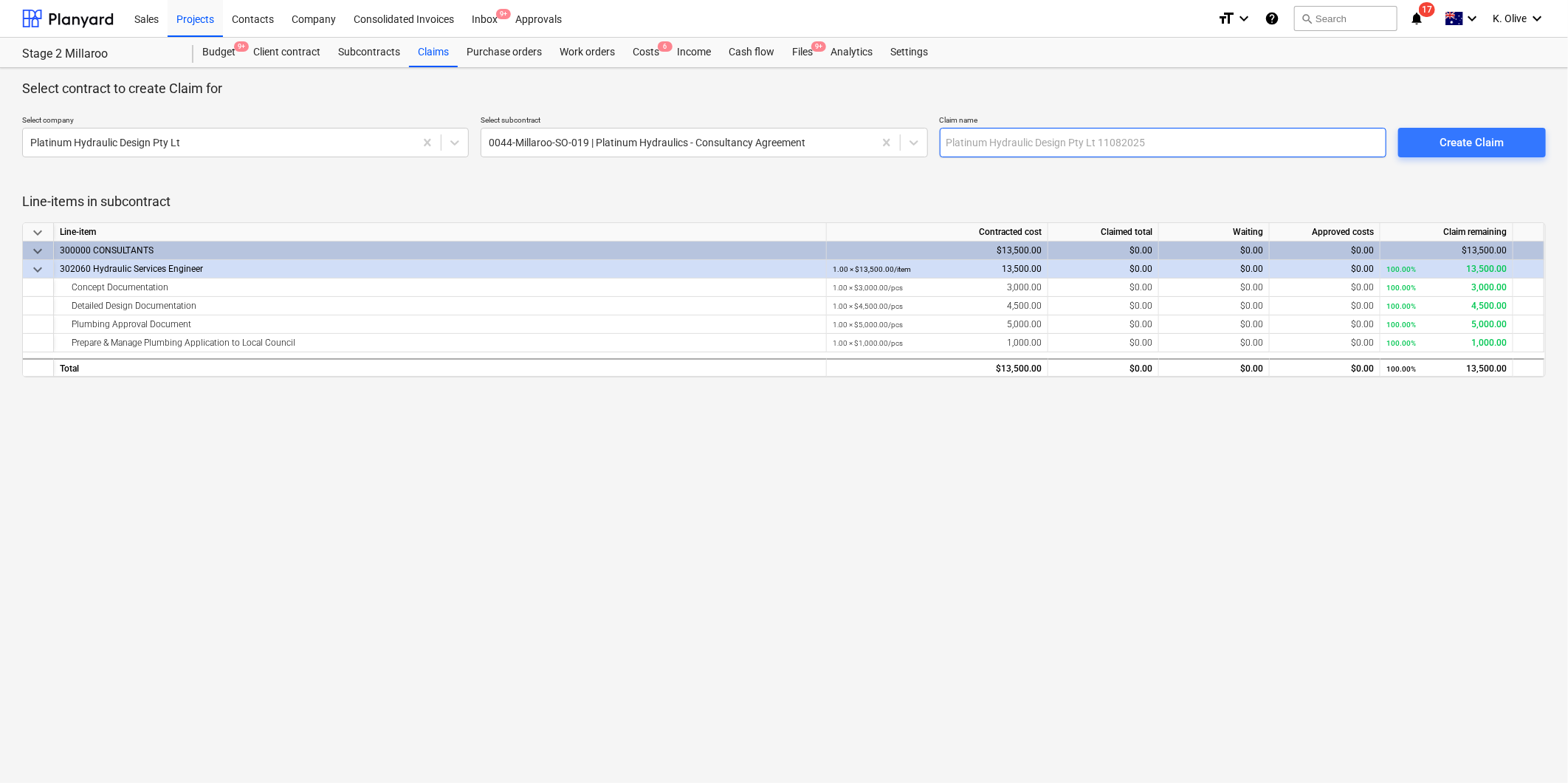
click at [1207, 145] on input "text" at bounding box center [1163, 143] width 447 height 30
type input "C"
type input "Platinum Hydraulics Claim"
drag, startPoint x: 1484, startPoint y: 140, endPoint x: 1493, endPoint y: 135, distance: 10.3
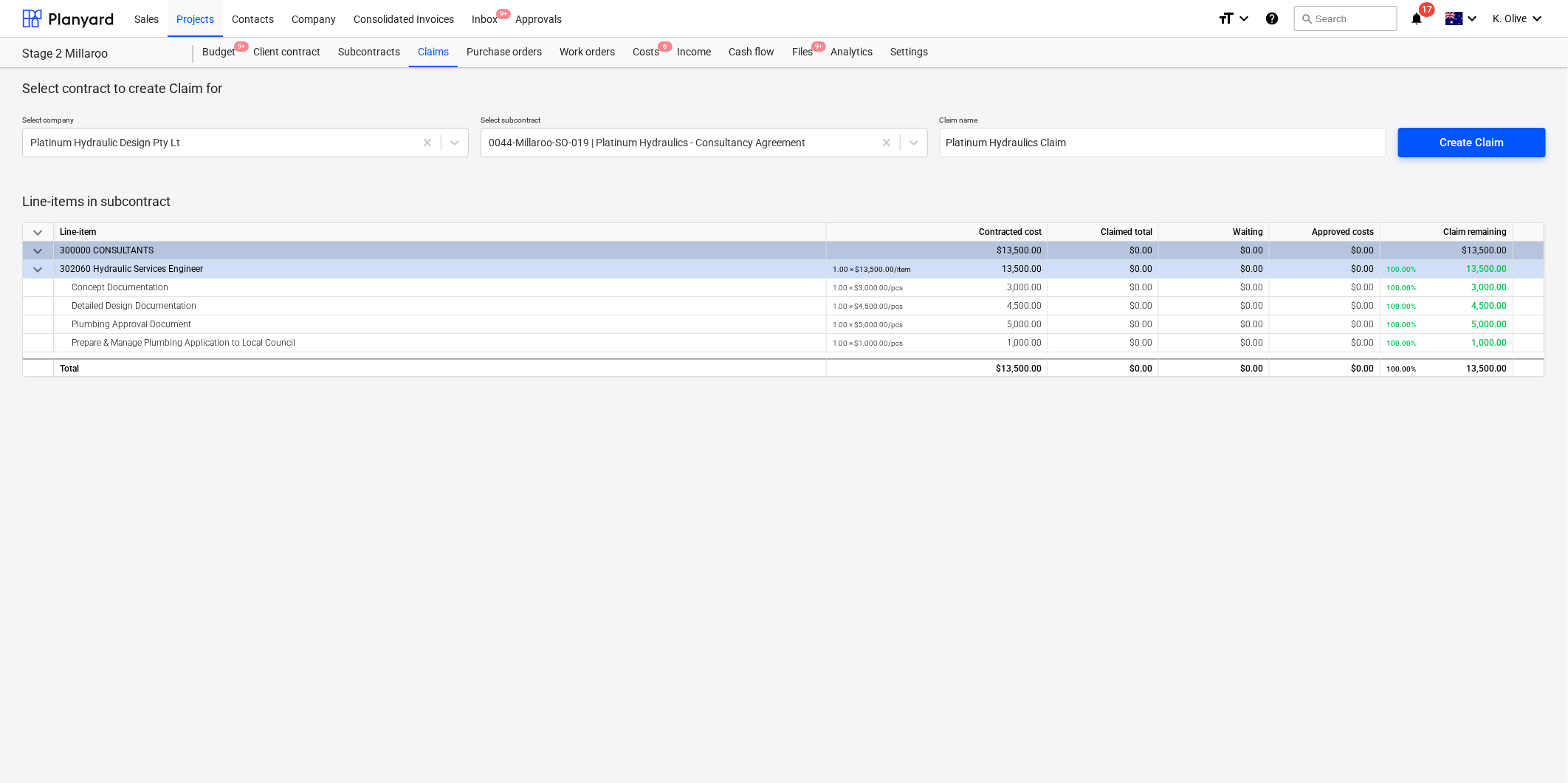
click at [1493, 135] on div "Create Claim" at bounding box center [1471, 143] width 64 height 19
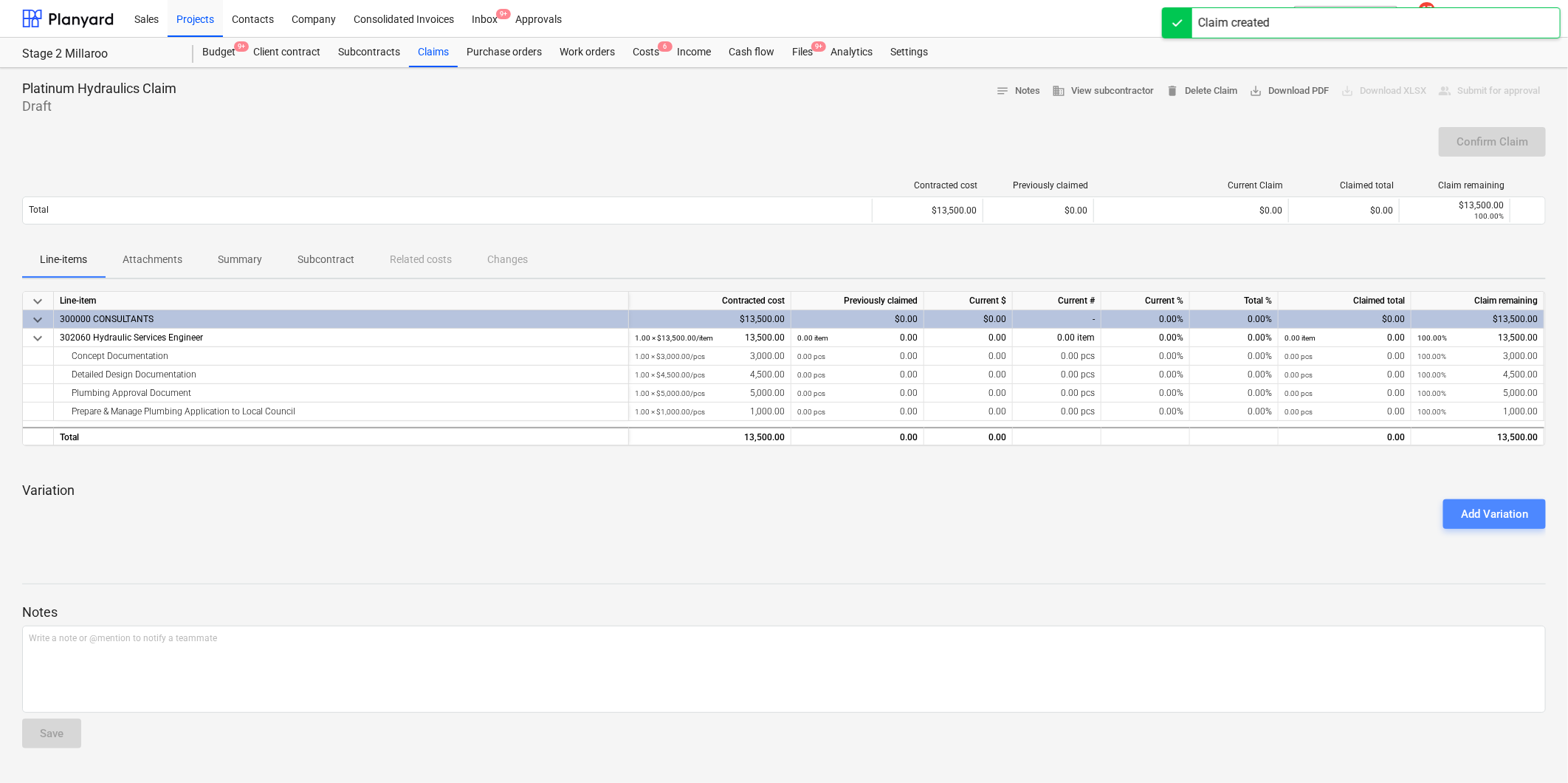
click at [1499, 512] on div "Add Variation" at bounding box center [1494, 514] width 67 height 19
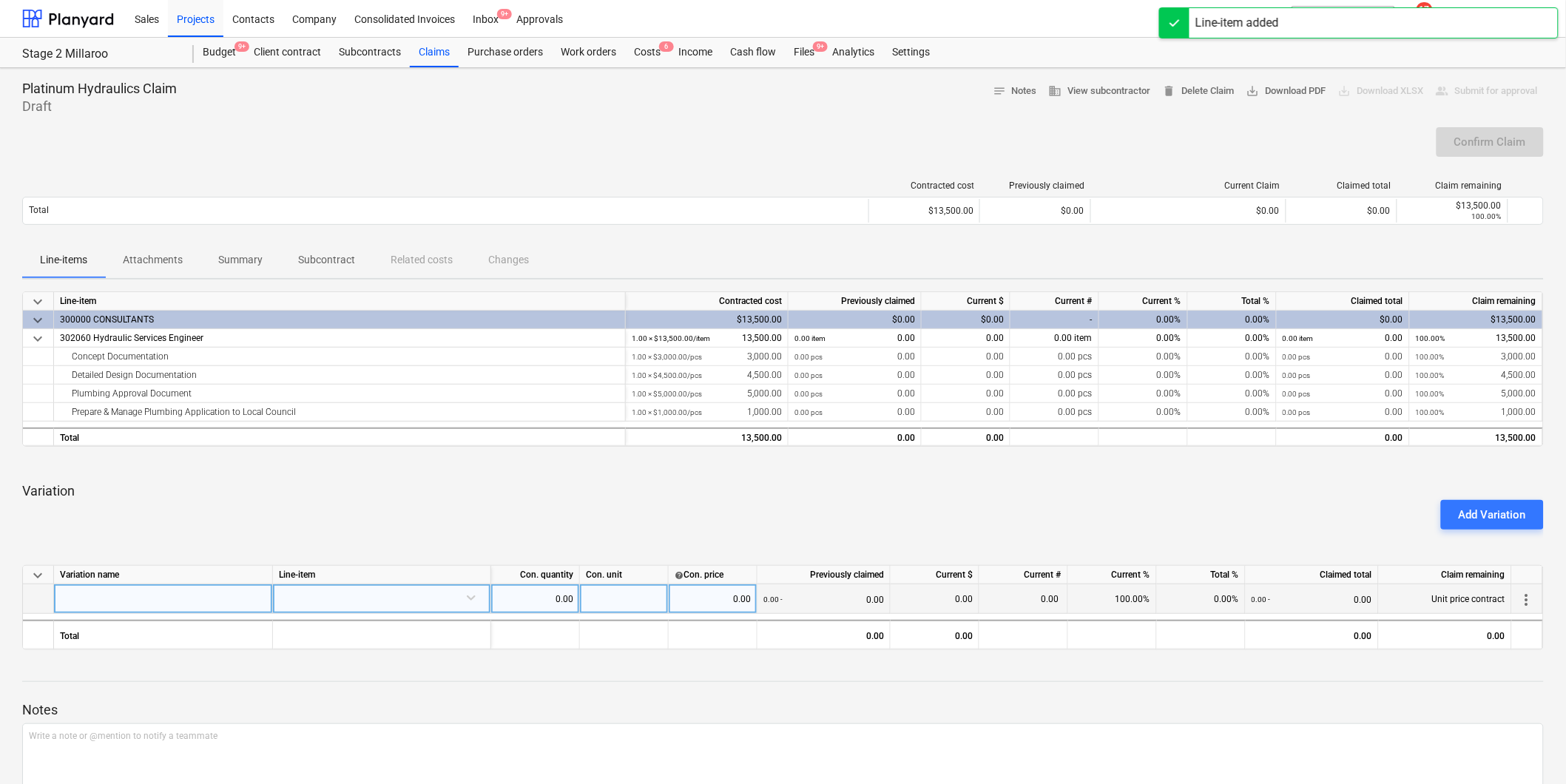
click at [210, 606] on div at bounding box center [164, 599] width 219 height 30
type input "D"
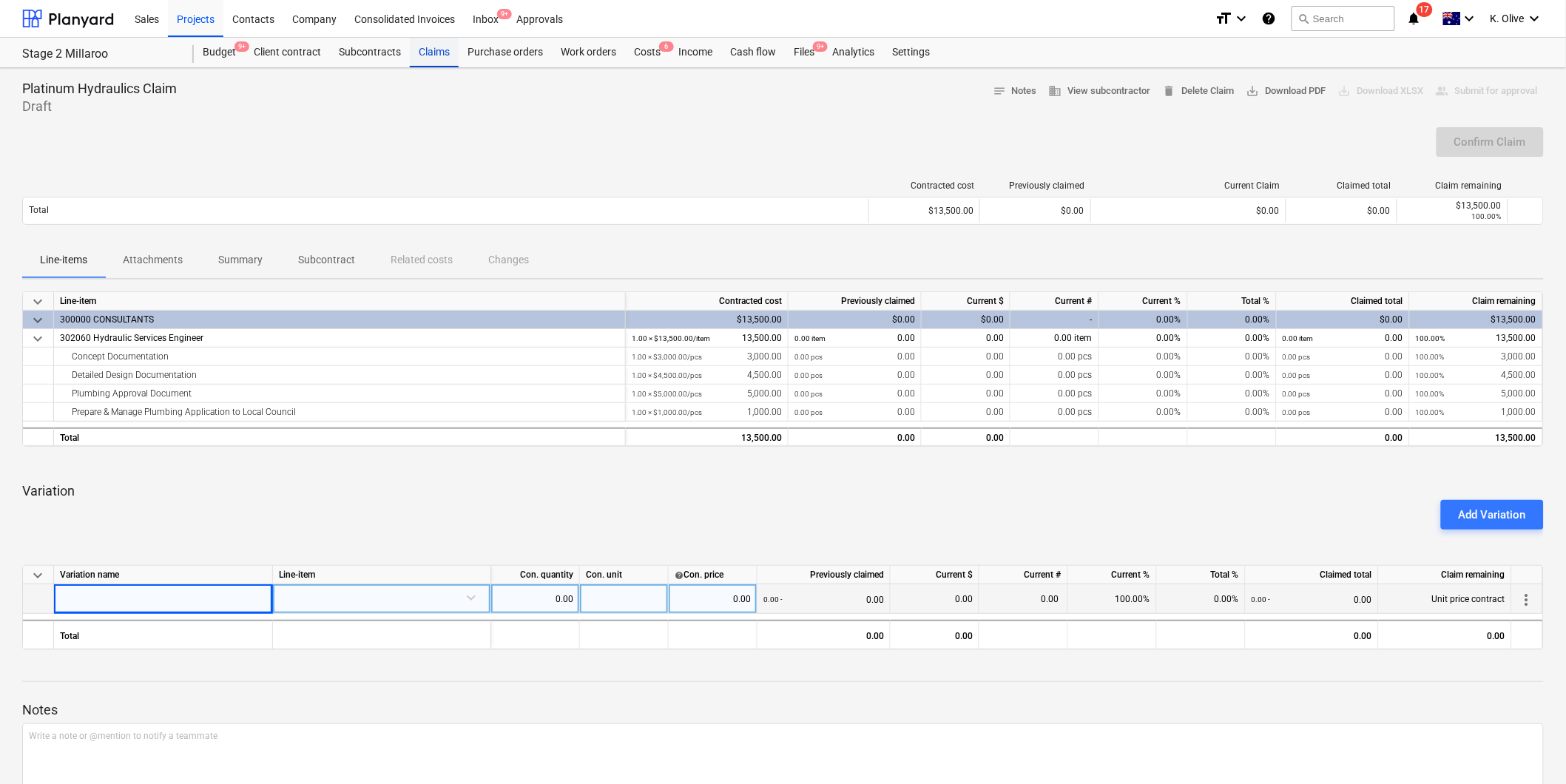
click at [439, 50] on div "Claims" at bounding box center [434, 53] width 49 height 30
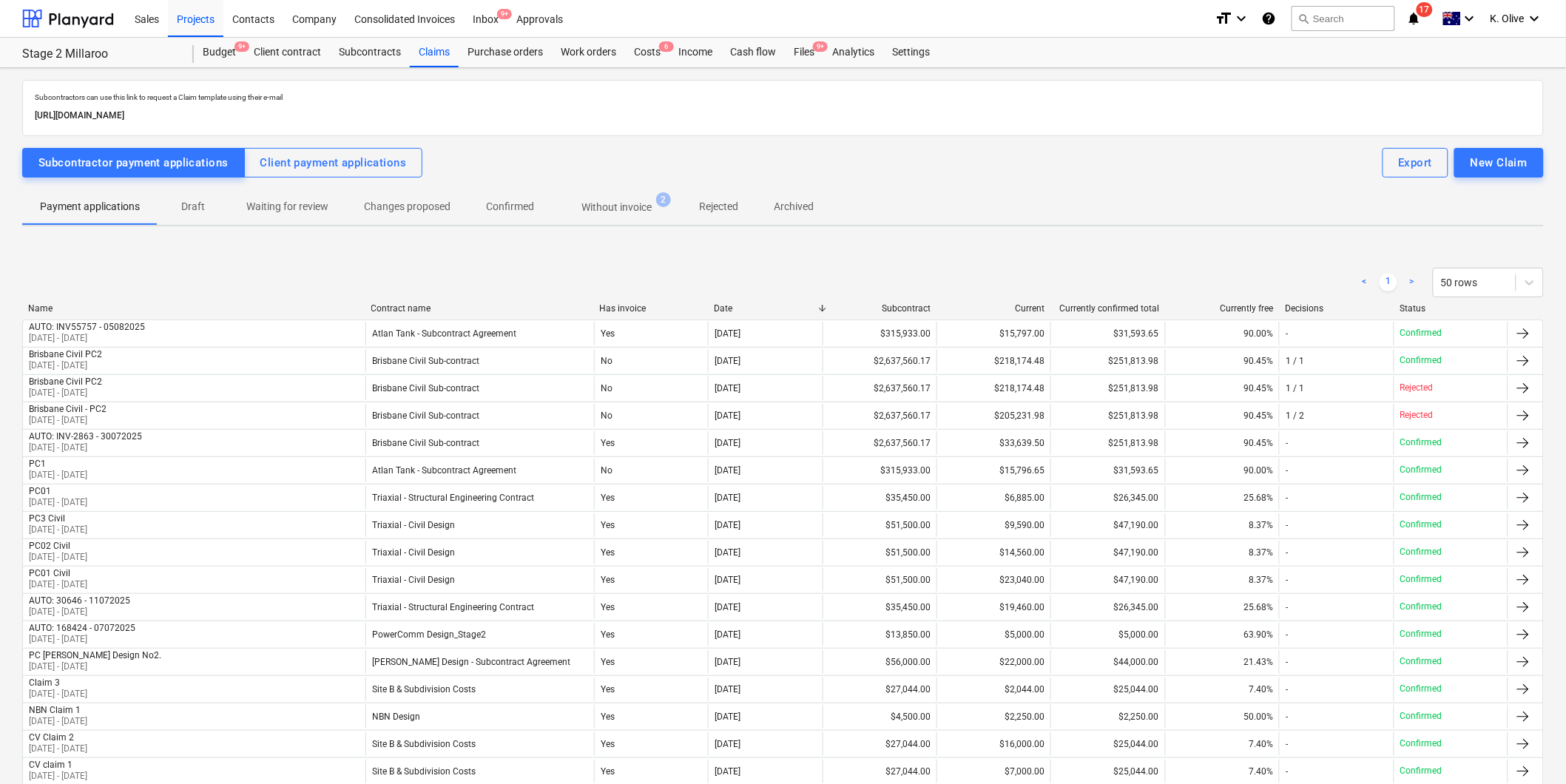
click at [617, 203] on p "Without invoice" at bounding box center [616, 207] width 70 height 16
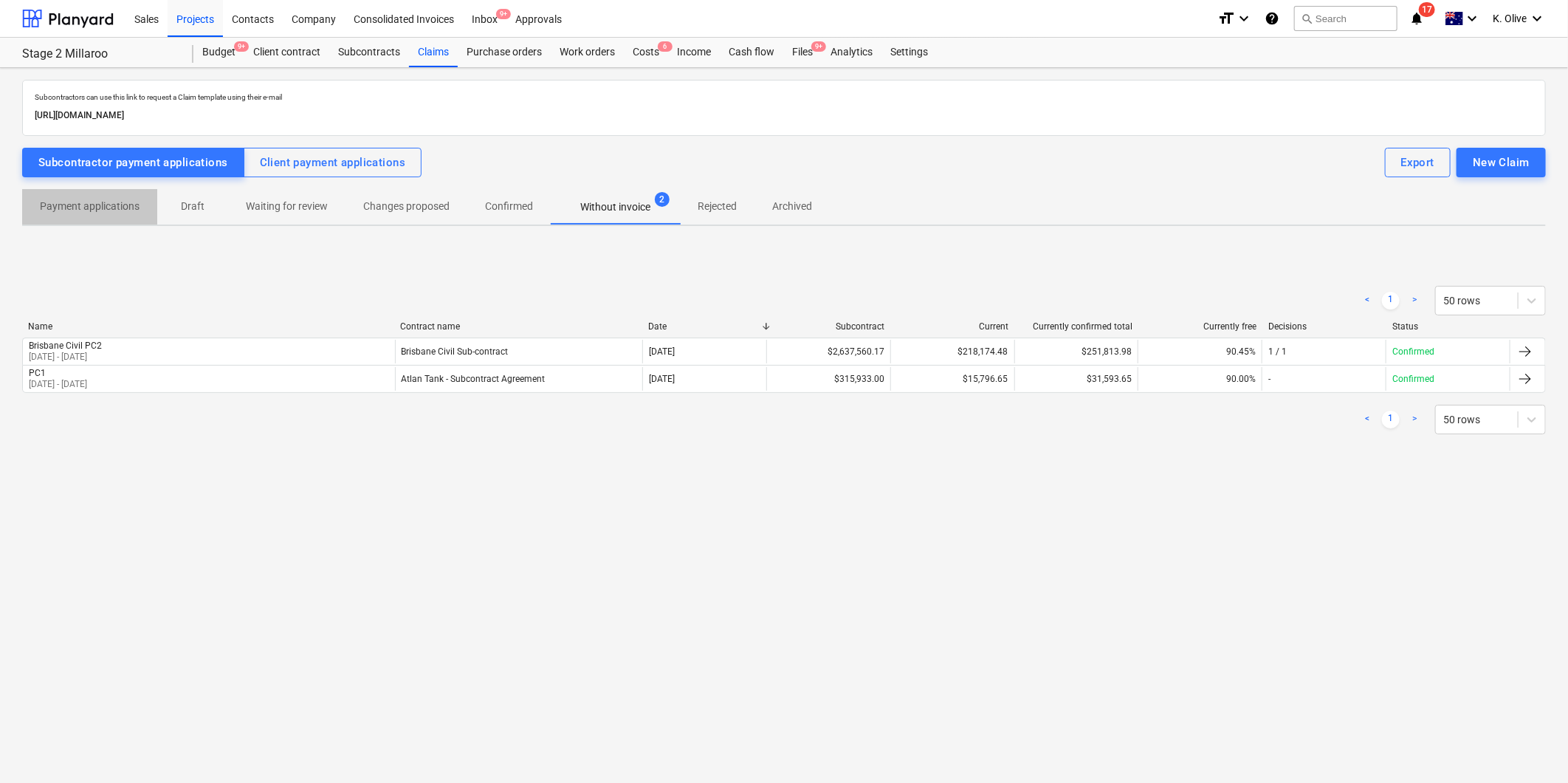
click at [75, 205] on p "Payment applications" at bounding box center [89, 206] width 100 height 16
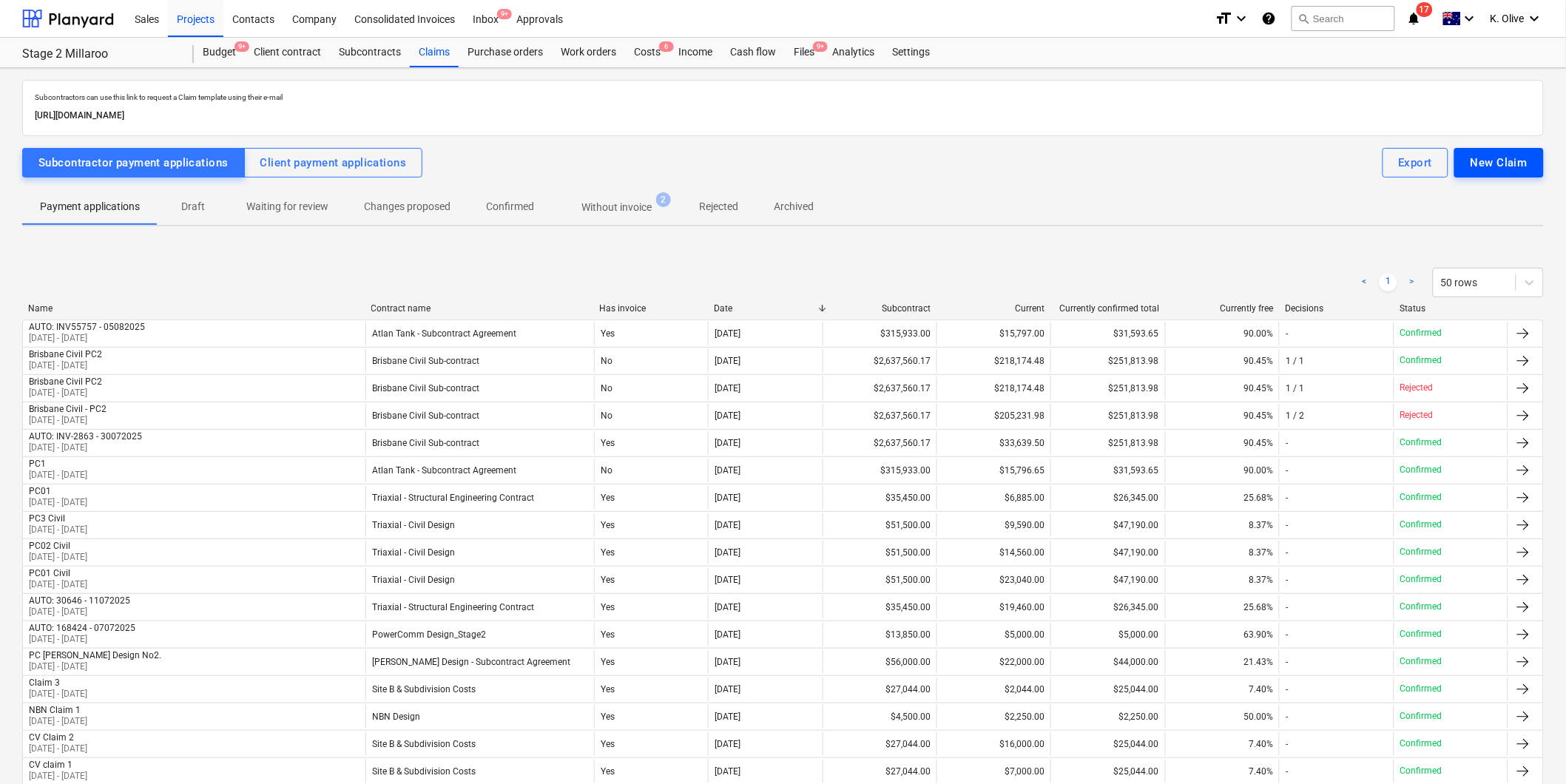
click at [1515, 153] on div "New Claim" at bounding box center [1499, 163] width 57 height 19
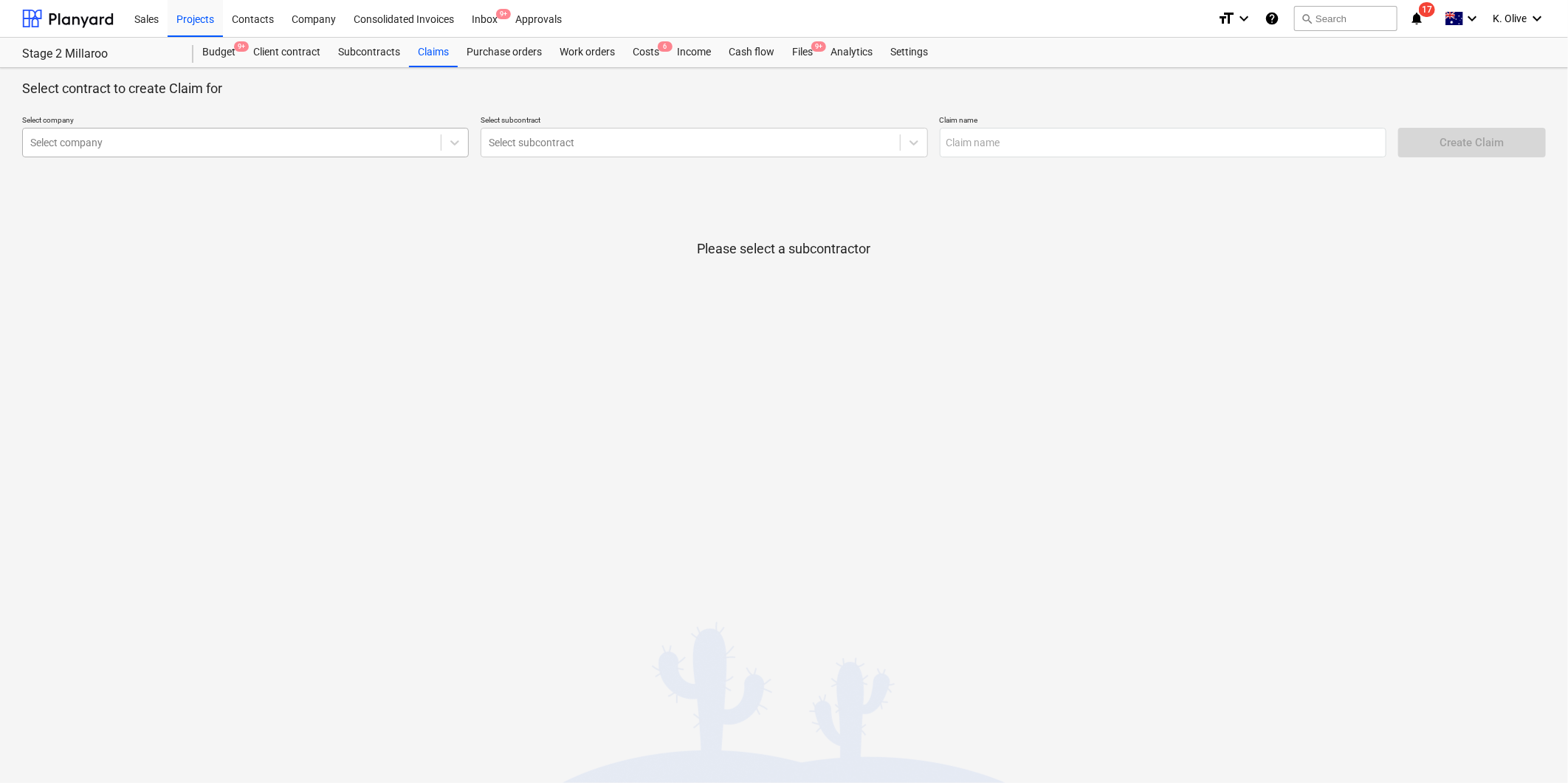
click at [336, 146] on div at bounding box center [232, 143] width 403 height 15
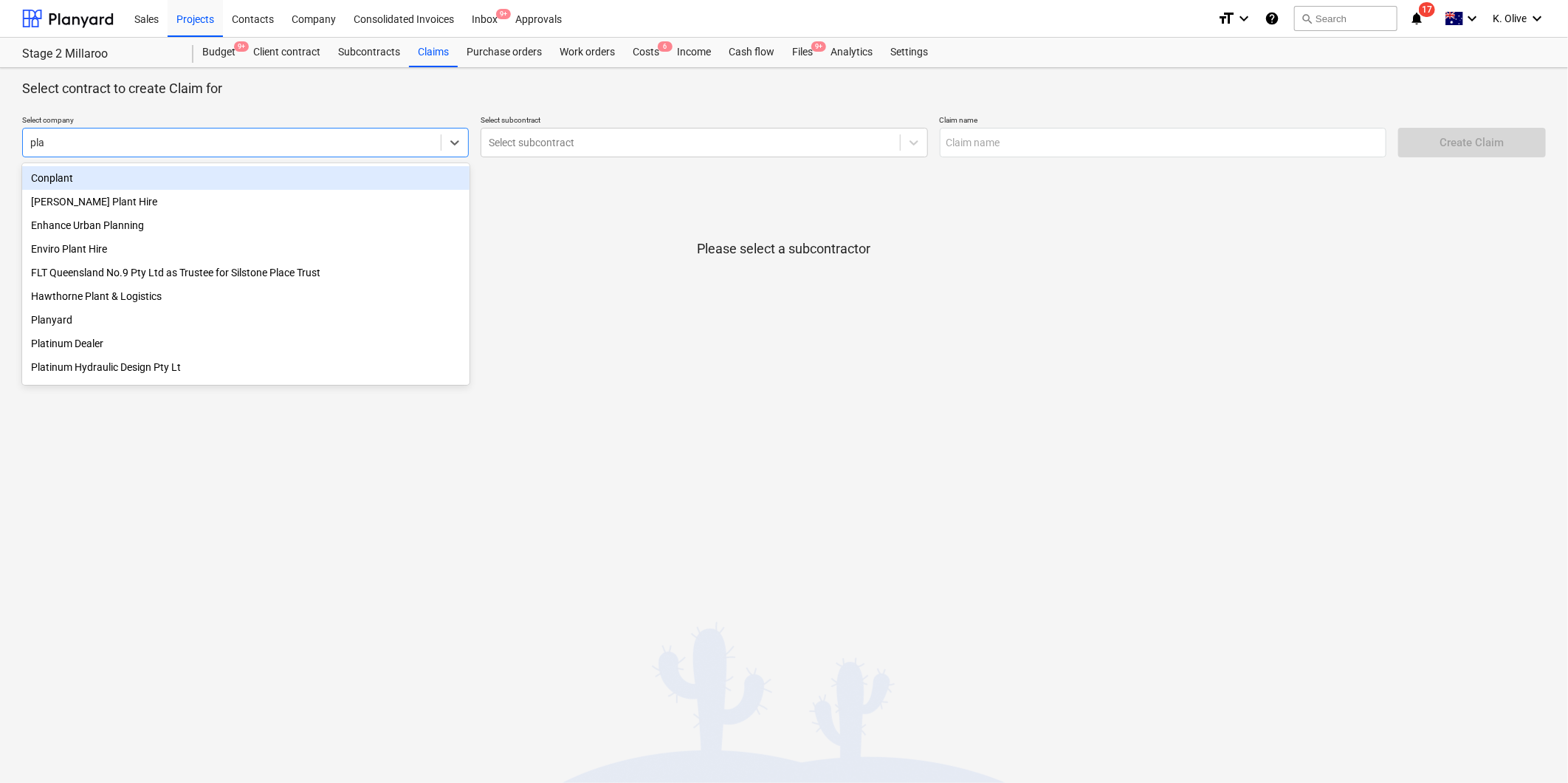
type input "plat"
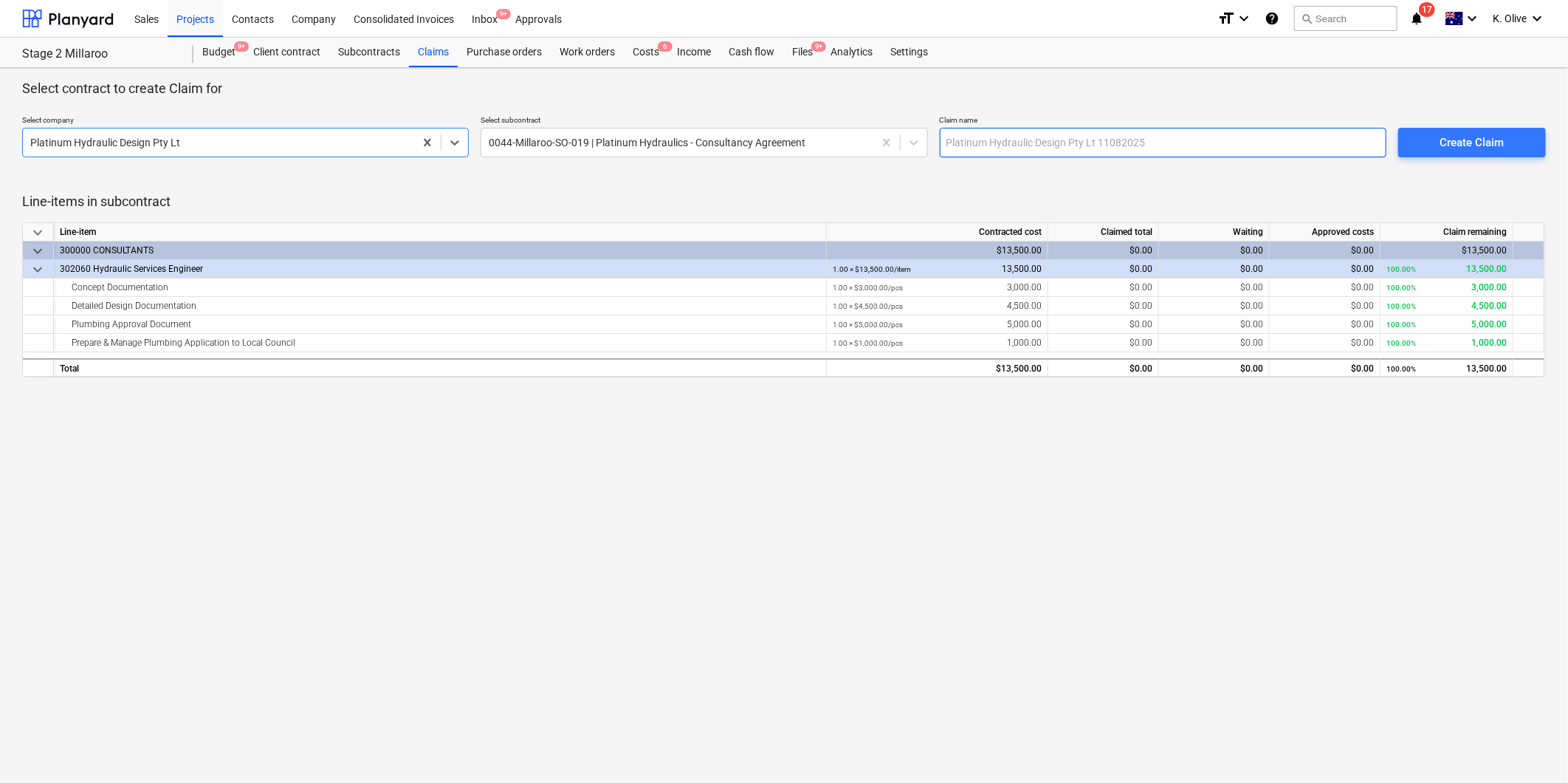
click at [1058, 149] on input "text" at bounding box center [1163, 143] width 447 height 30
click at [1047, 145] on input "text" at bounding box center [1163, 143] width 447 height 30
type input "PHD Claim - INV-2251"
click at [1476, 137] on div "Create Claim" at bounding box center [1471, 143] width 64 height 19
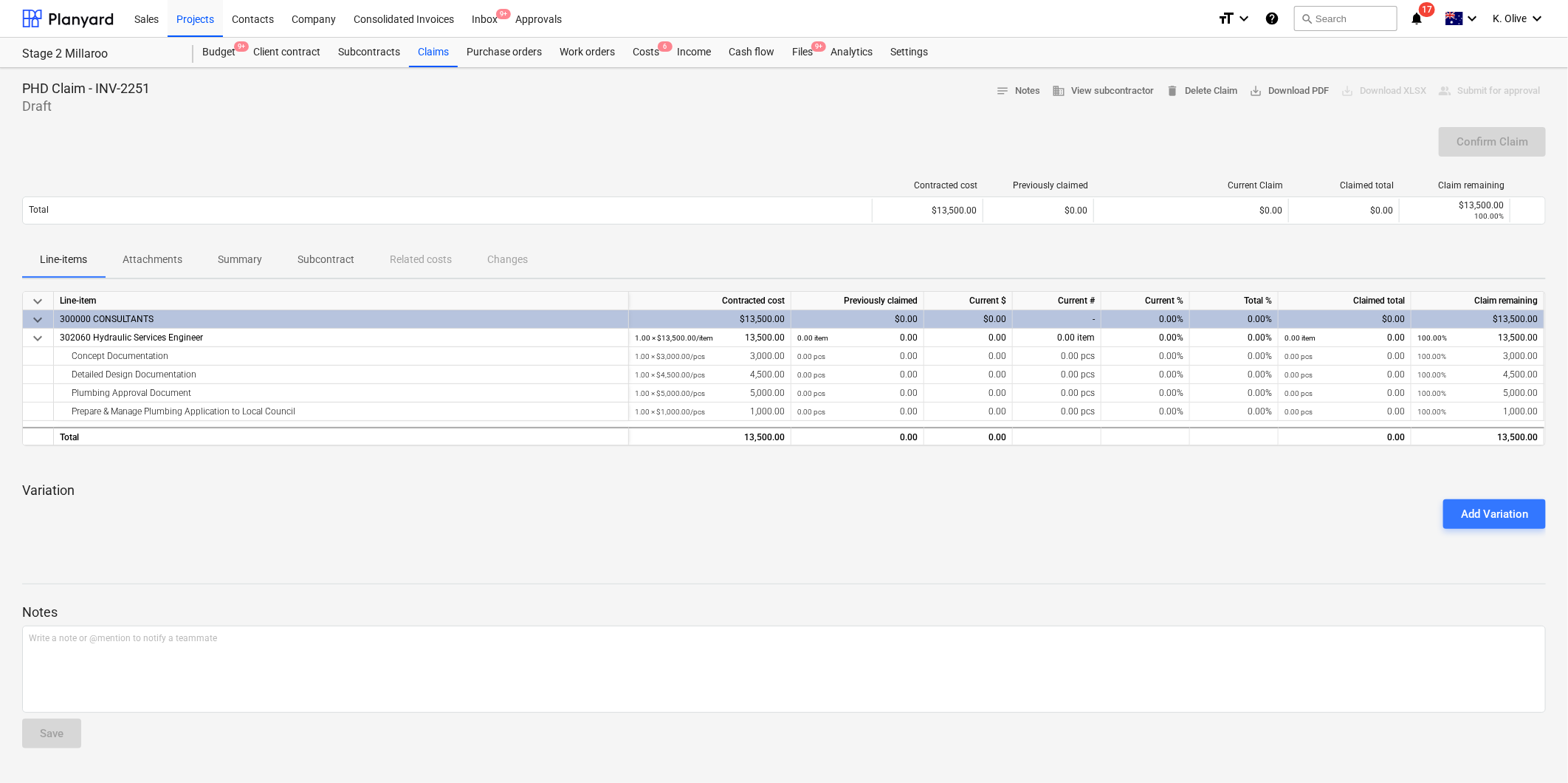
click at [163, 269] on span "Attachments" at bounding box center [152, 259] width 95 height 24
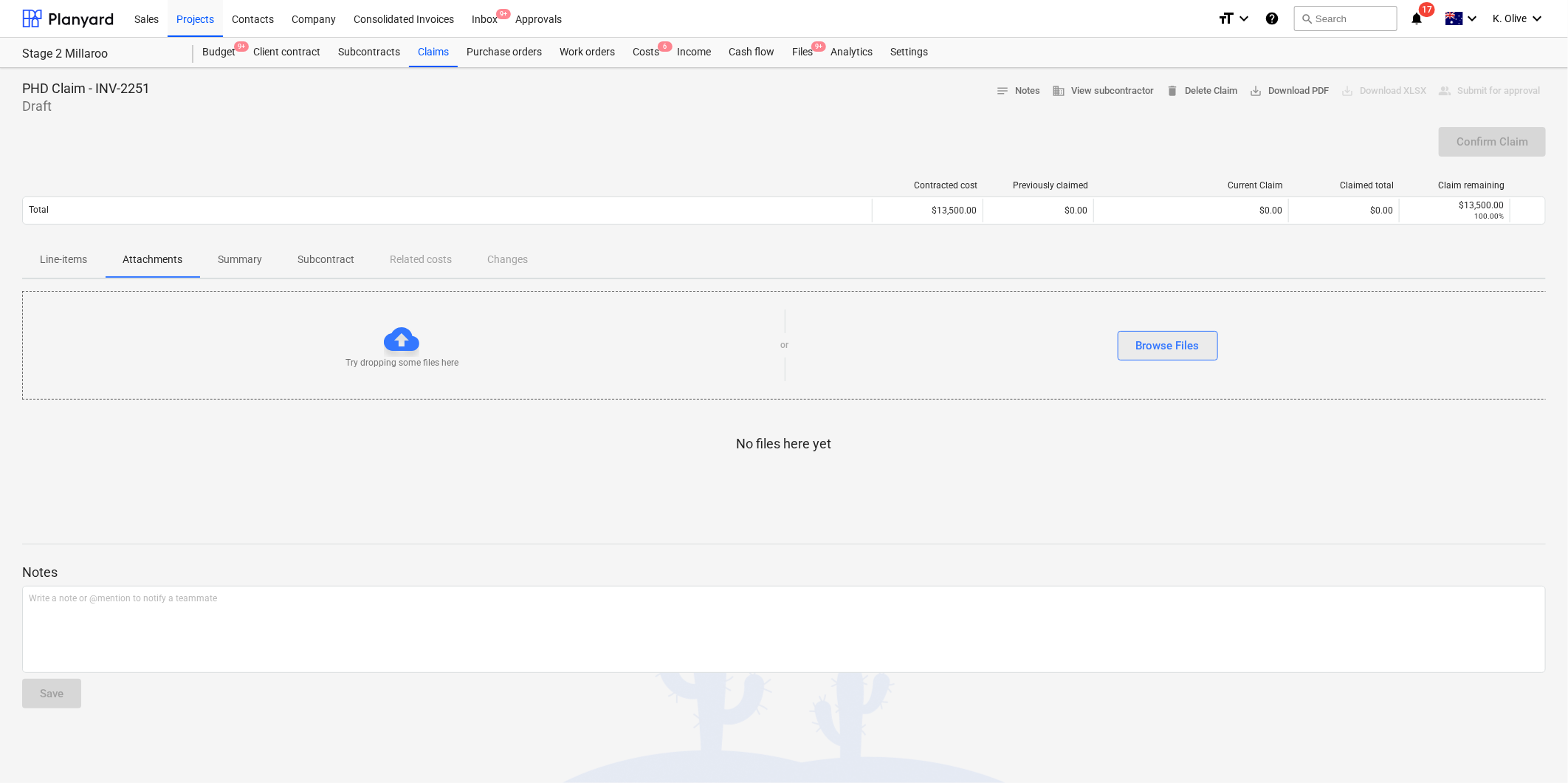
click at [1166, 347] on div "Browse Files" at bounding box center [1168, 346] width 64 height 19
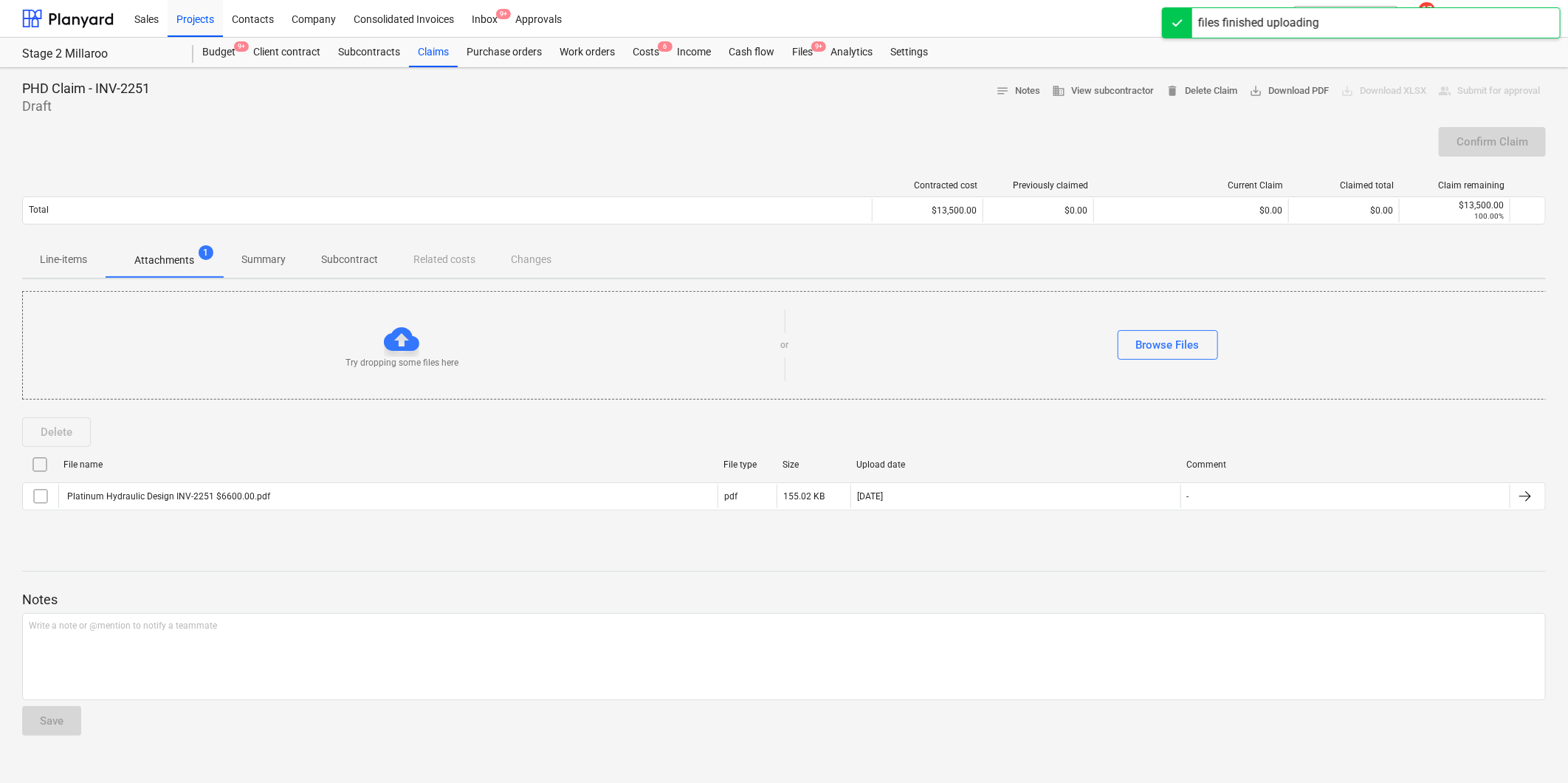
click at [56, 261] on p "Line-items" at bounding box center [64, 259] width 47 height 16
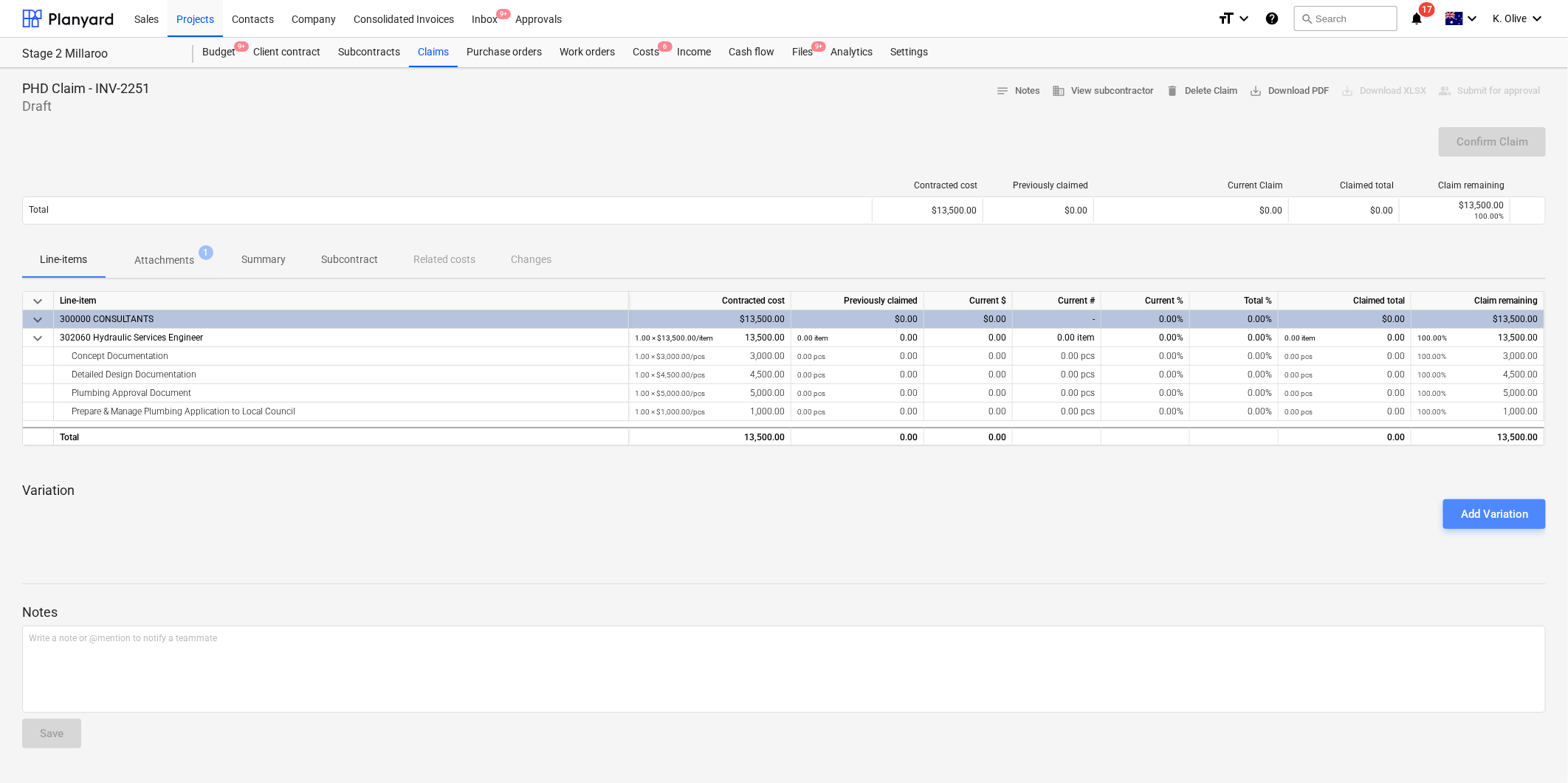
click at [1466, 516] on div "Add Variation" at bounding box center [1494, 514] width 67 height 19
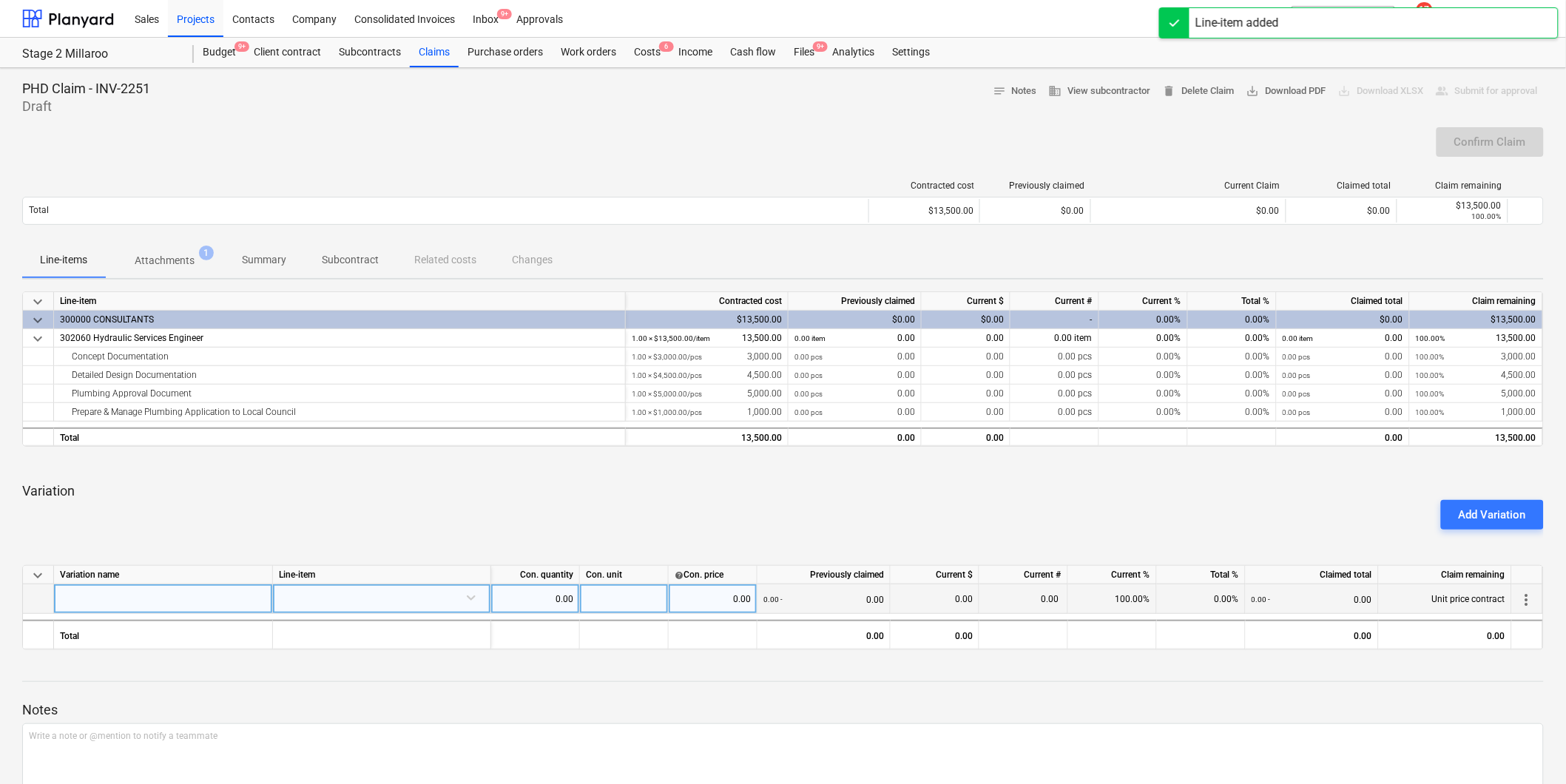
click at [104, 599] on div at bounding box center [164, 599] width 219 height 30
click at [116, 599] on input at bounding box center [163, 598] width 218 height 29
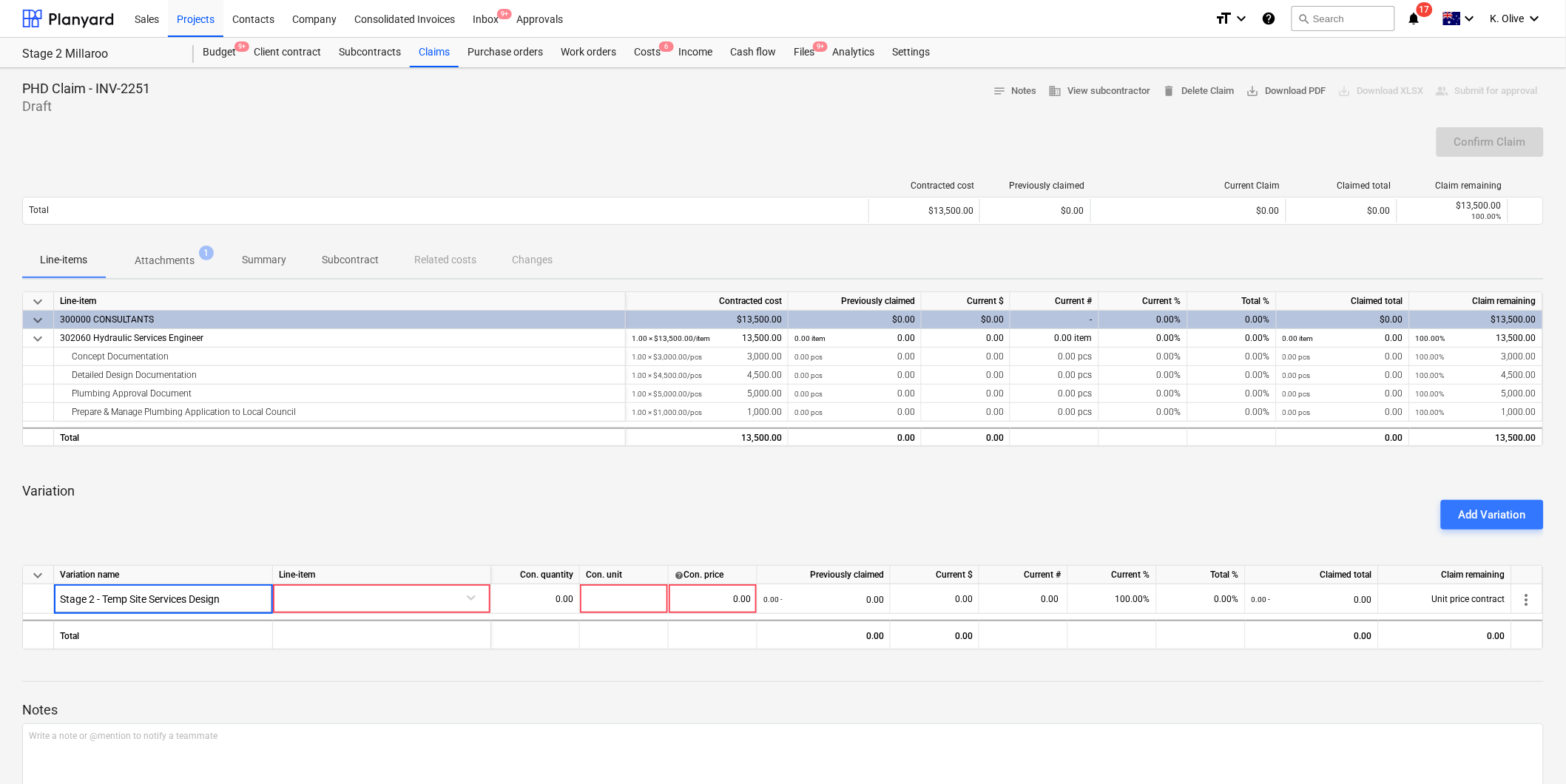
type input "Stage 2 - Temp Site Services Design"
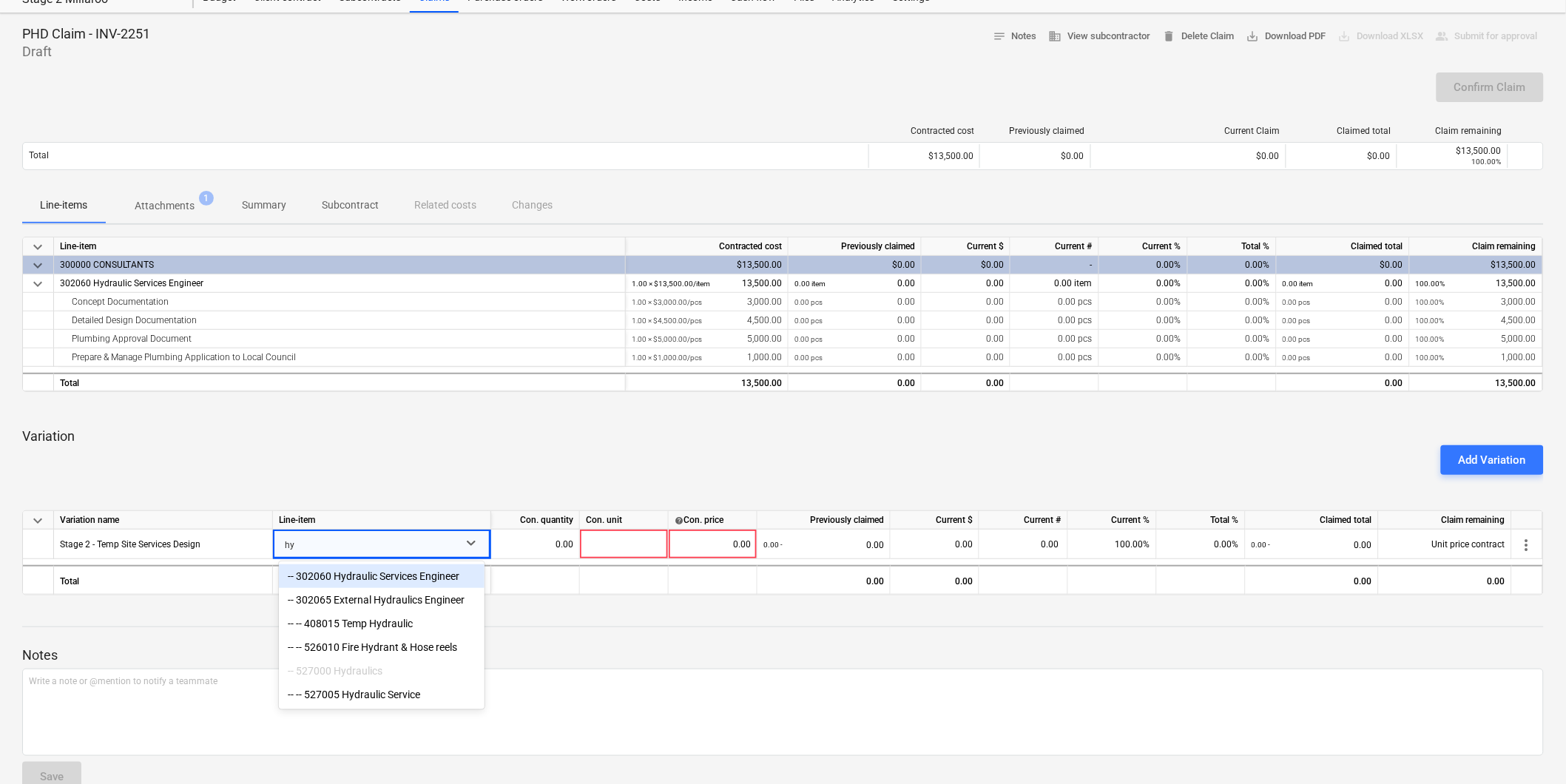
scroll to position [62, 0]
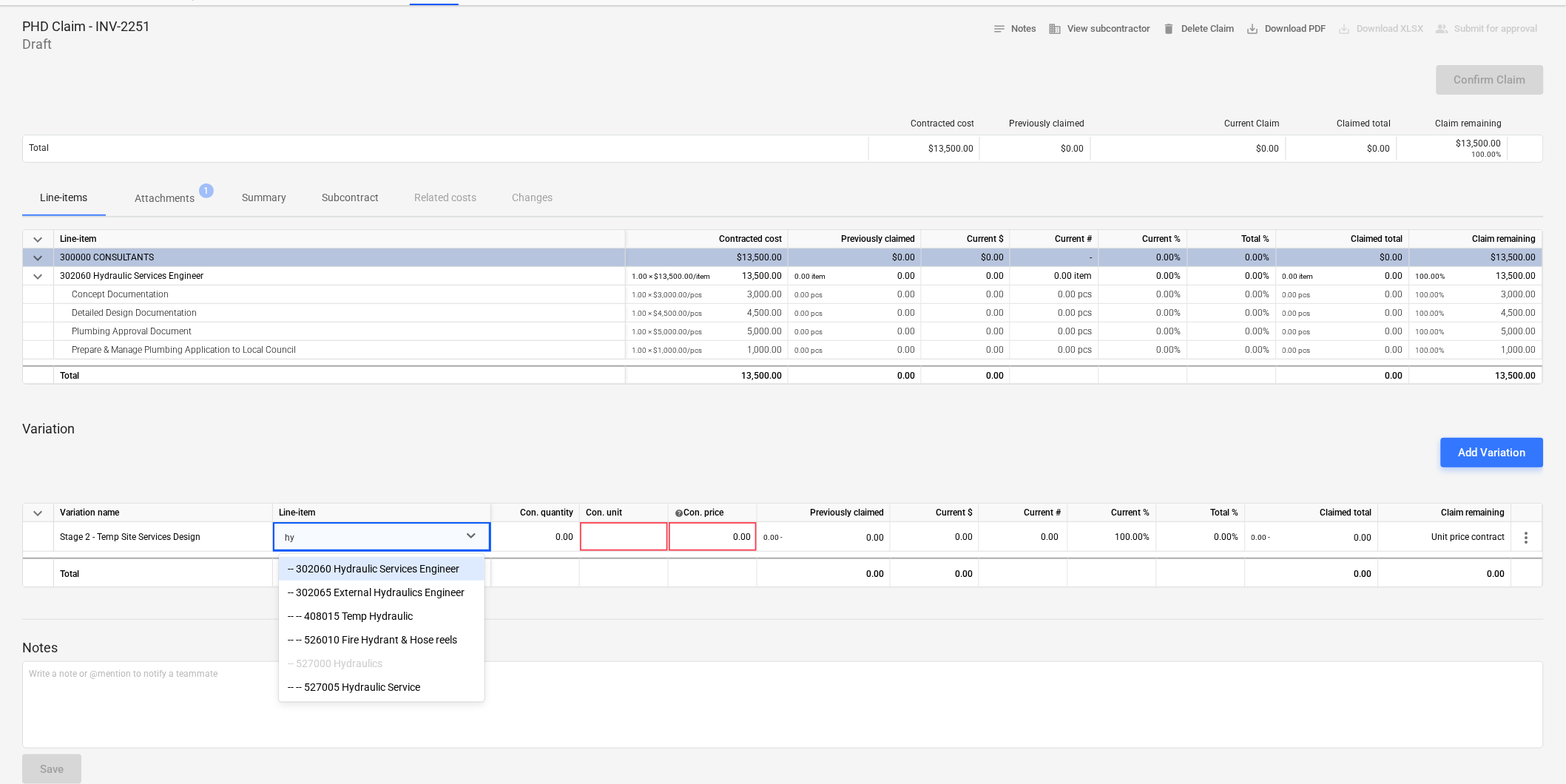
click at [365, 566] on div "-- 302060 Hydraulic Services Engineer" at bounding box center [382, 569] width 206 height 24
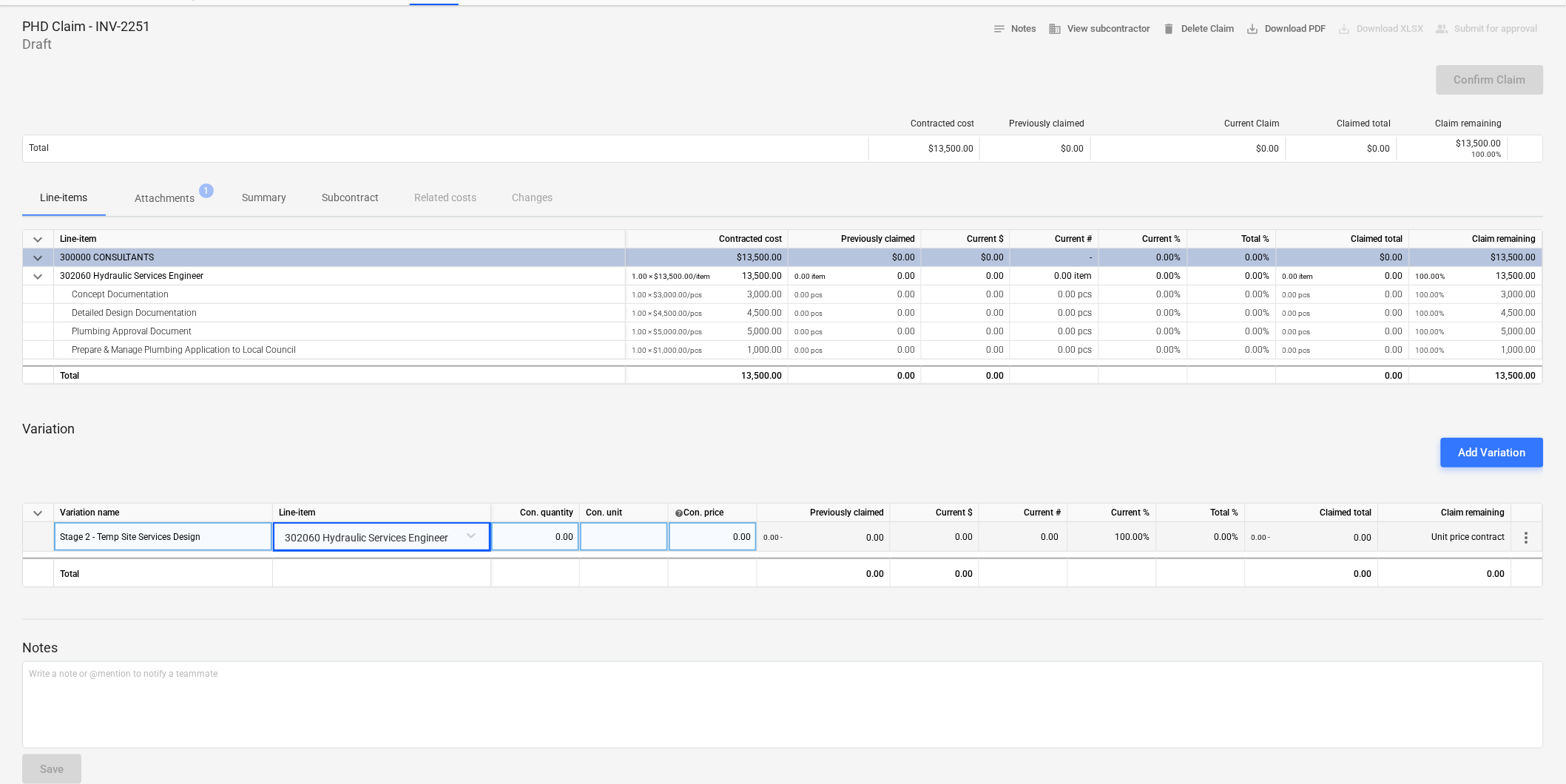
click at [625, 535] on div at bounding box center [625, 537] width 89 height 30
type input "1"
click at [537, 526] on div "0.00" at bounding box center [535, 537] width 76 height 30
click at [537, 526] on input at bounding box center [535, 536] width 88 height 29
type input "Item"
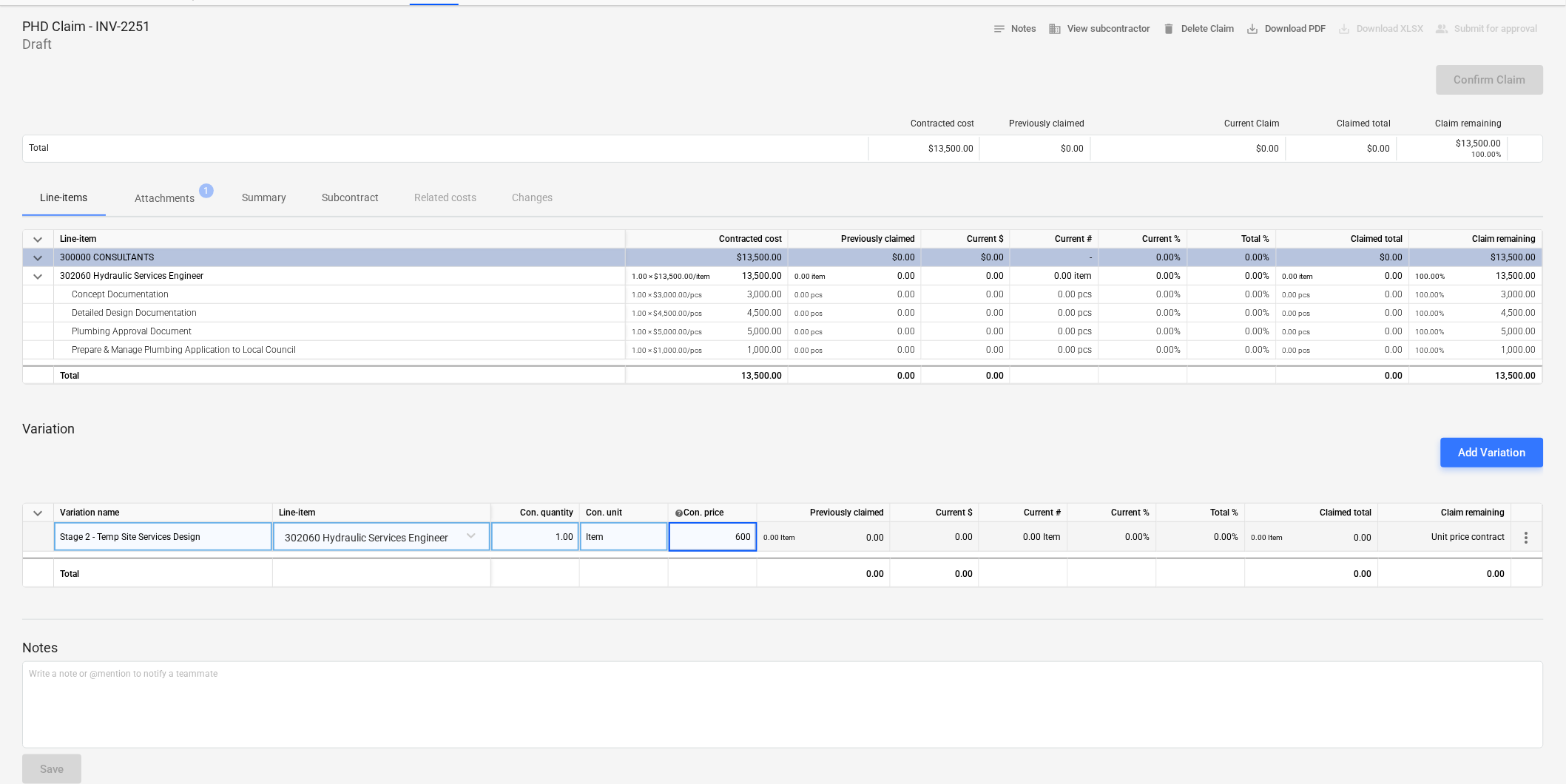
type input "6000"
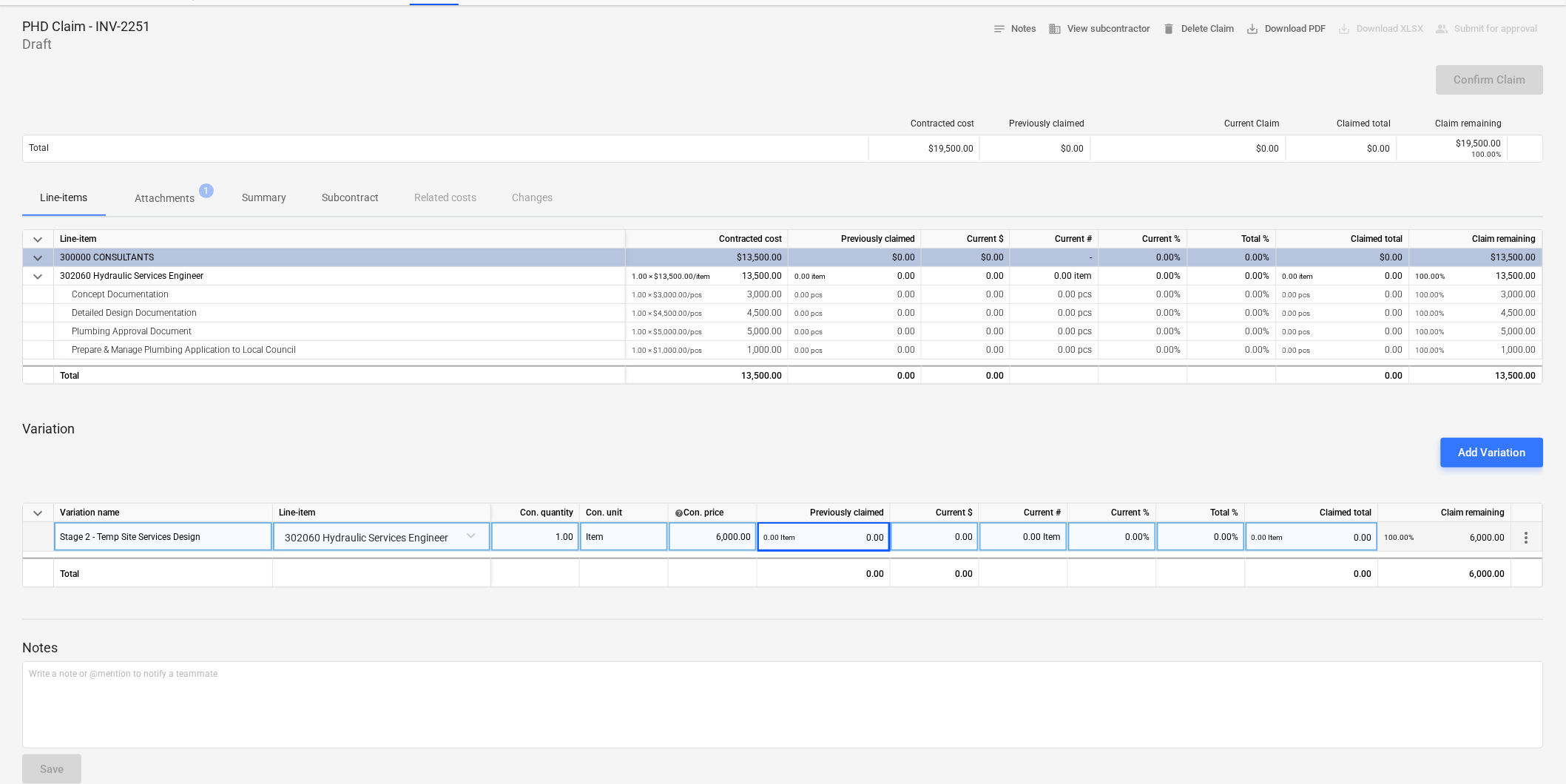
click at [884, 456] on div "Add Variation" at bounding box center [783, 453] width 1533 height 41
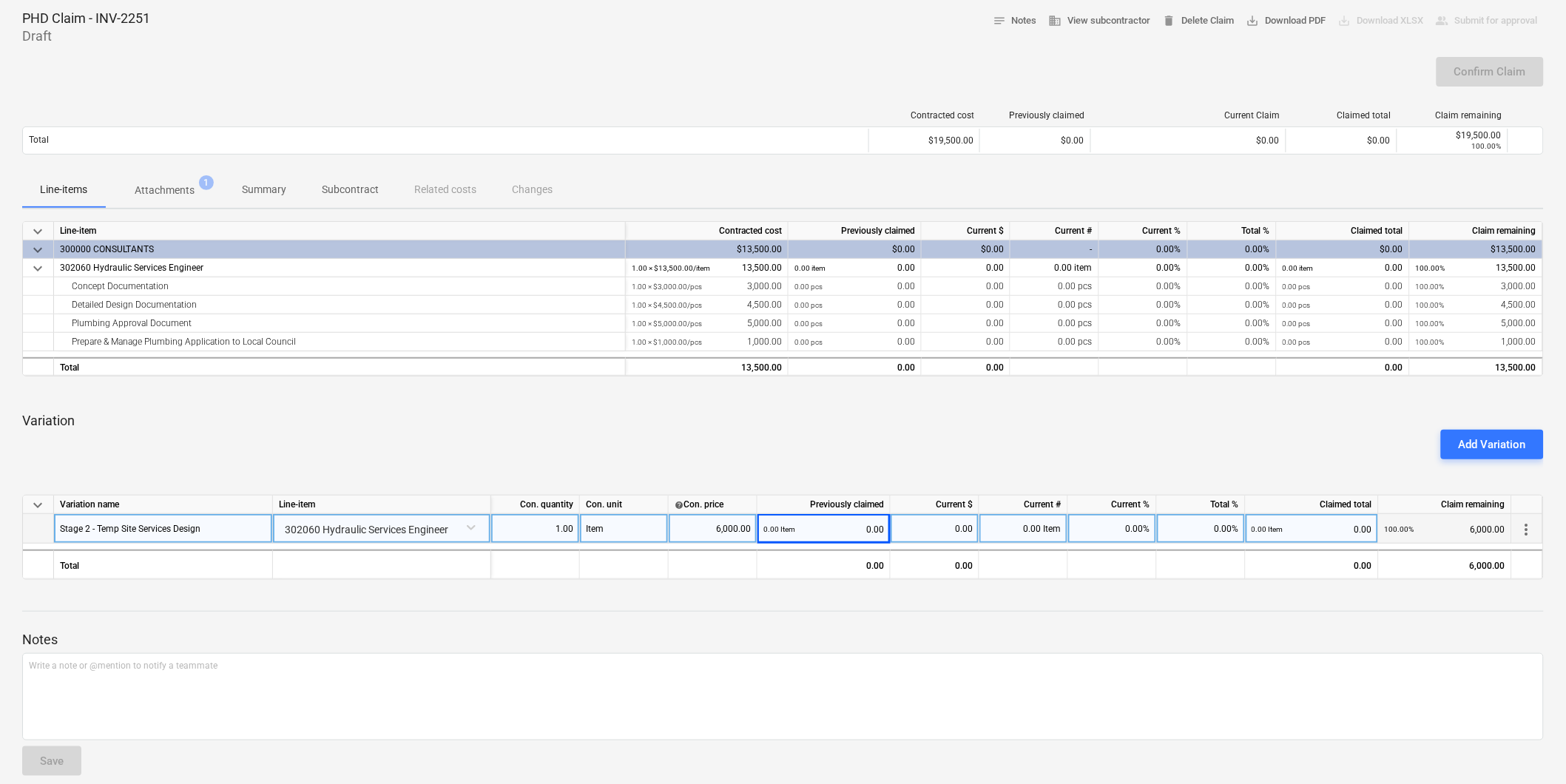
scroll to position [85, 0]
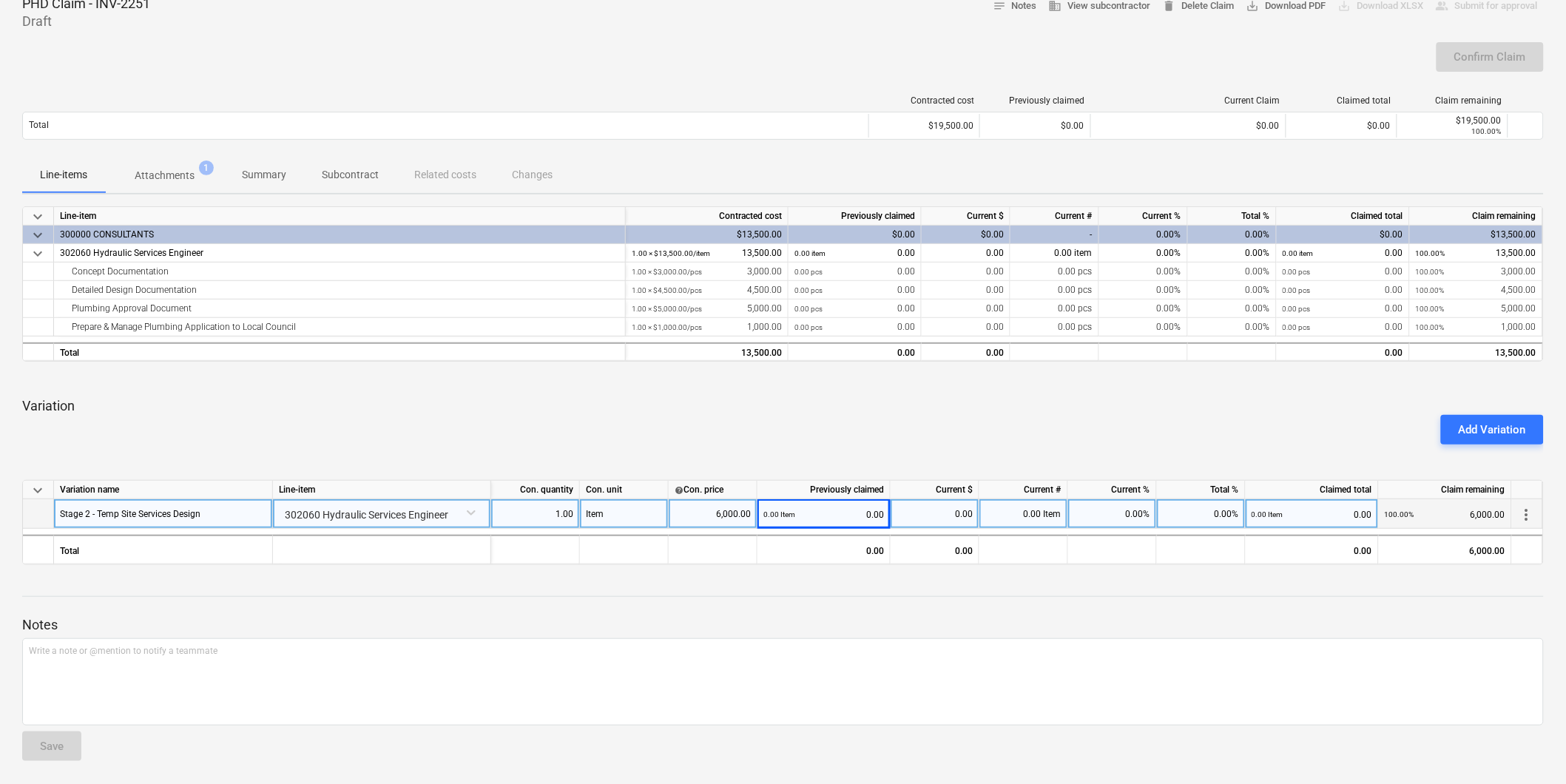
click at [930, 429] on div "Add Variation" at bounding box center [783, 430] width 1533 height 41
click at [1500, 427] on div "Add Variation" at bounding box center [1492, 430] width 67 height 19
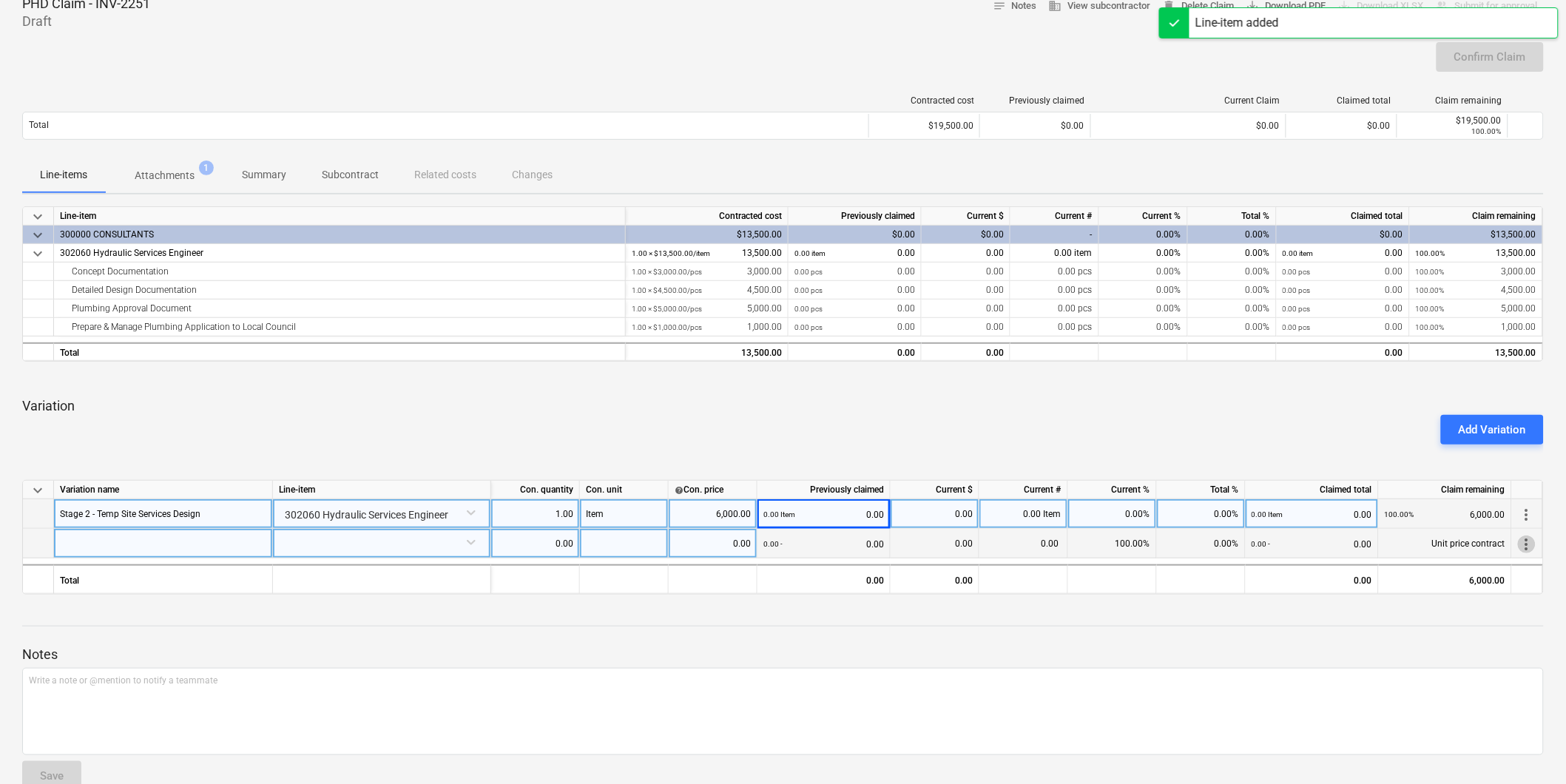
click at [1528, 545] on span "more_vert" at bounding box center [1527, 544] width 18 height 18
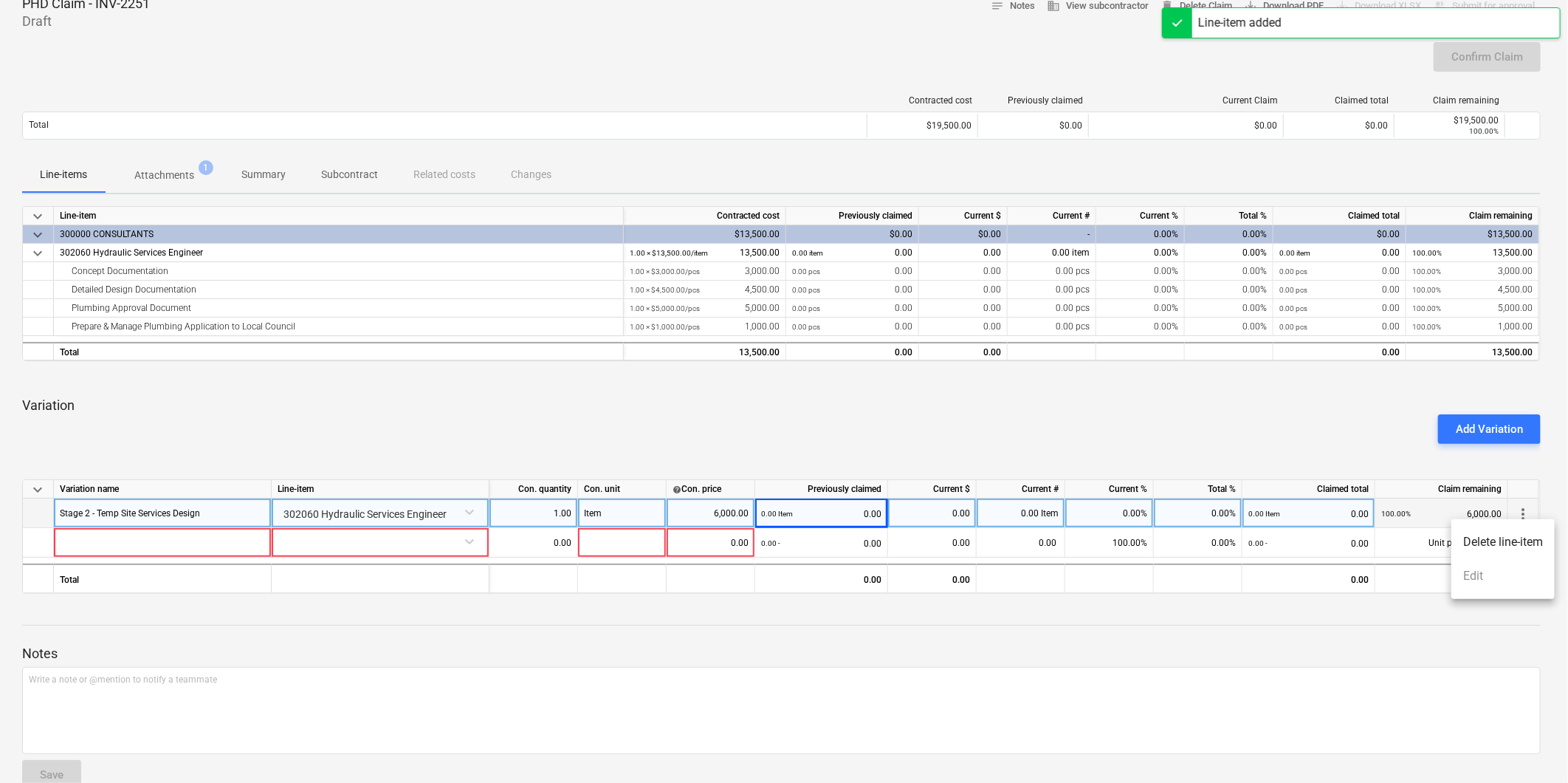
click at [1502, 547] on li "Delete line-item" at bounding box center [1503, 542] width 103 height 34
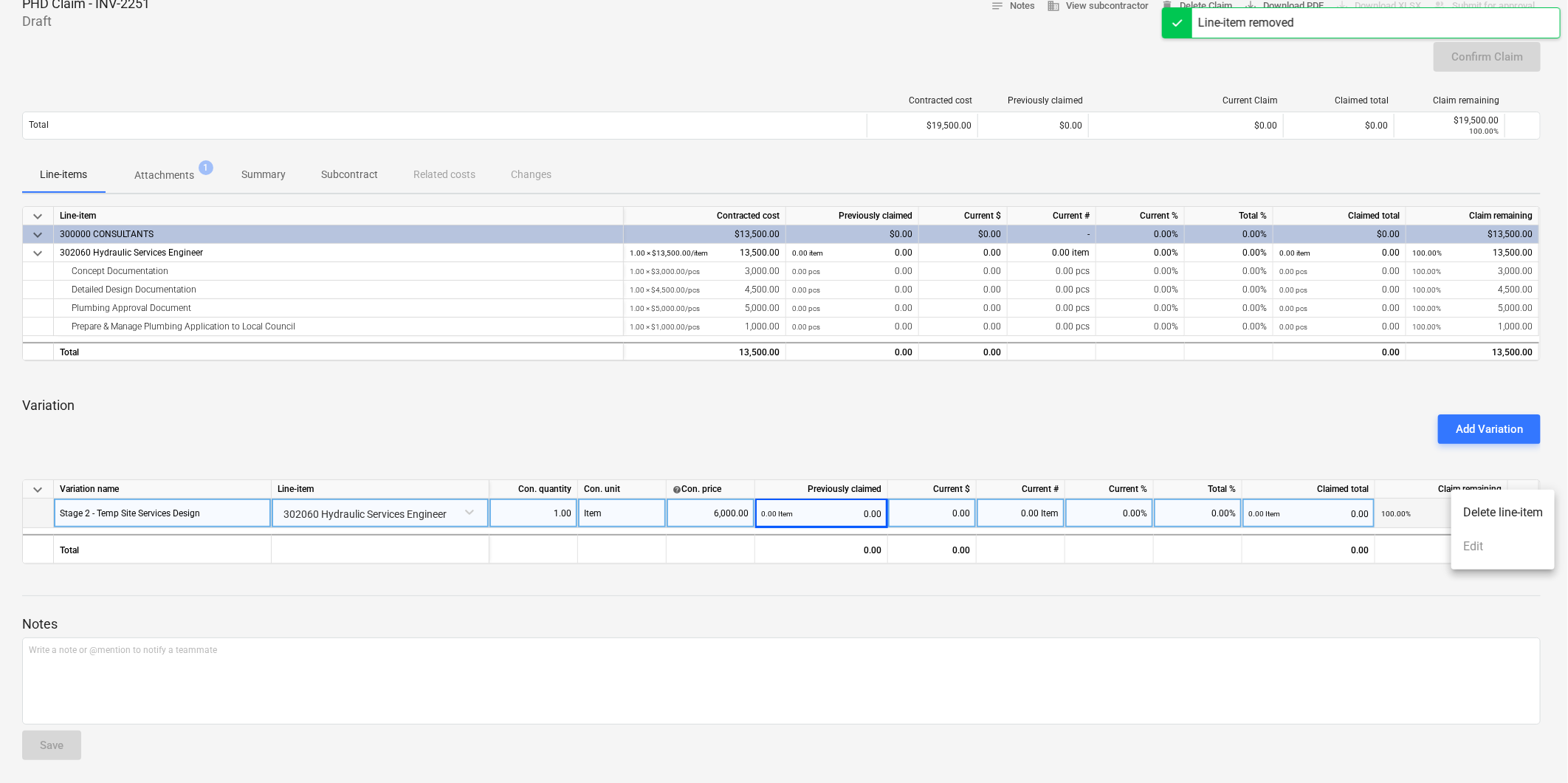
click at [1083, 451] on div at bounding box center [784, 392] width 1568 height 783
click at [807, 515] on div "0.00 Item 0.00" at bounding box center [822, 513] width 120 height 30
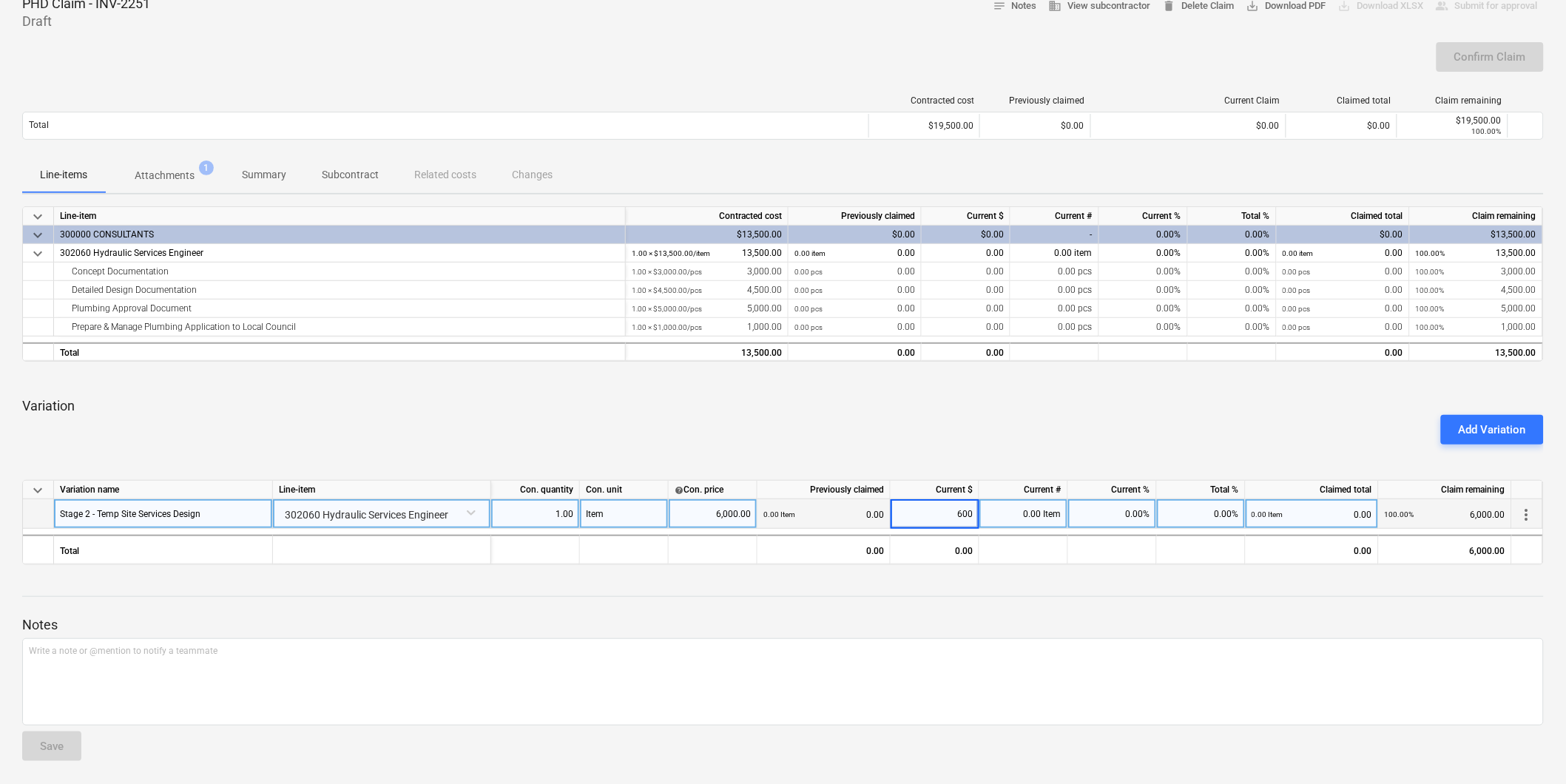
type input "6000"
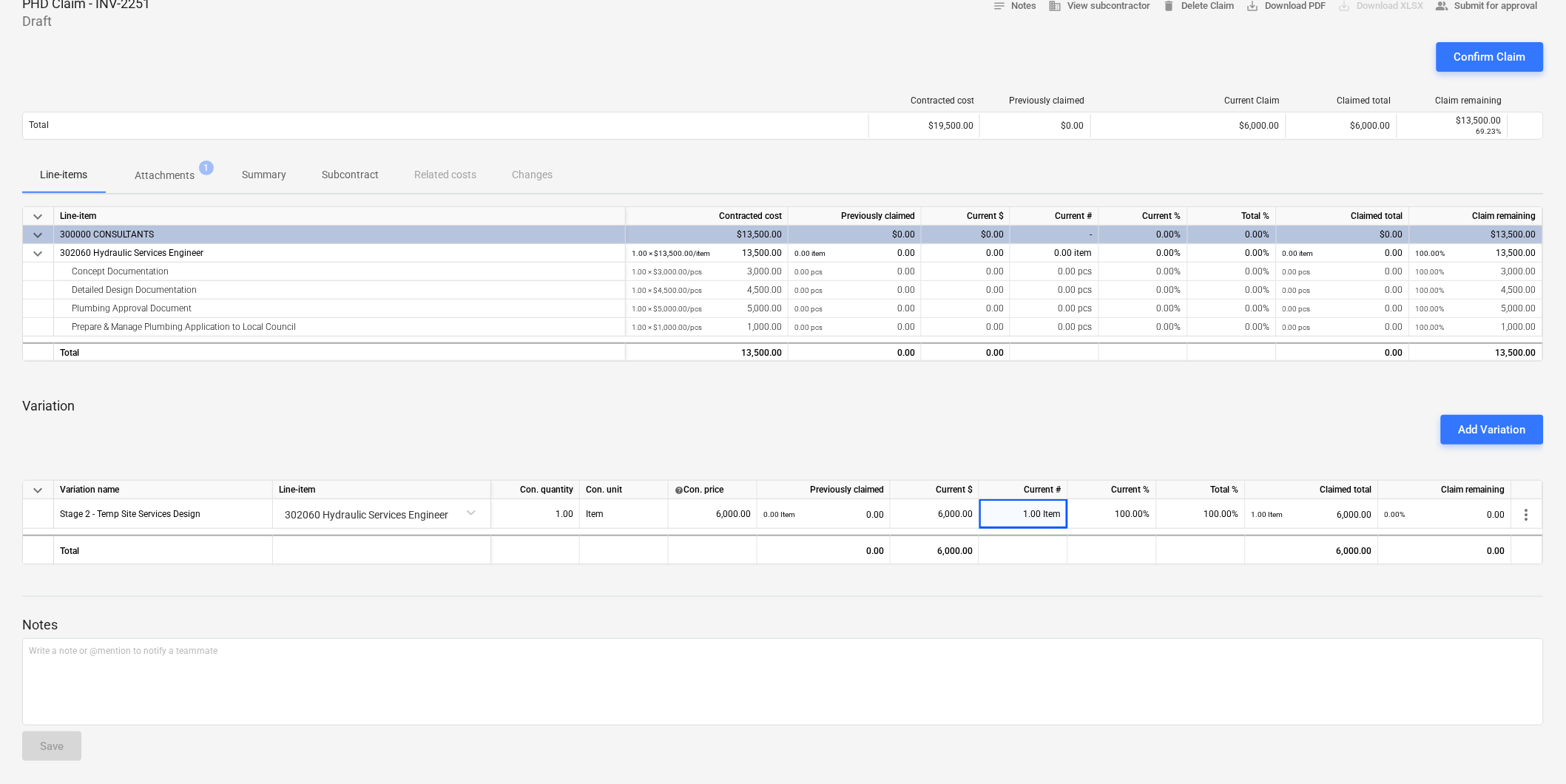
click at [1115, 431] on div "Add Variation" at bounding box center [783, 430] width 1533 height 41
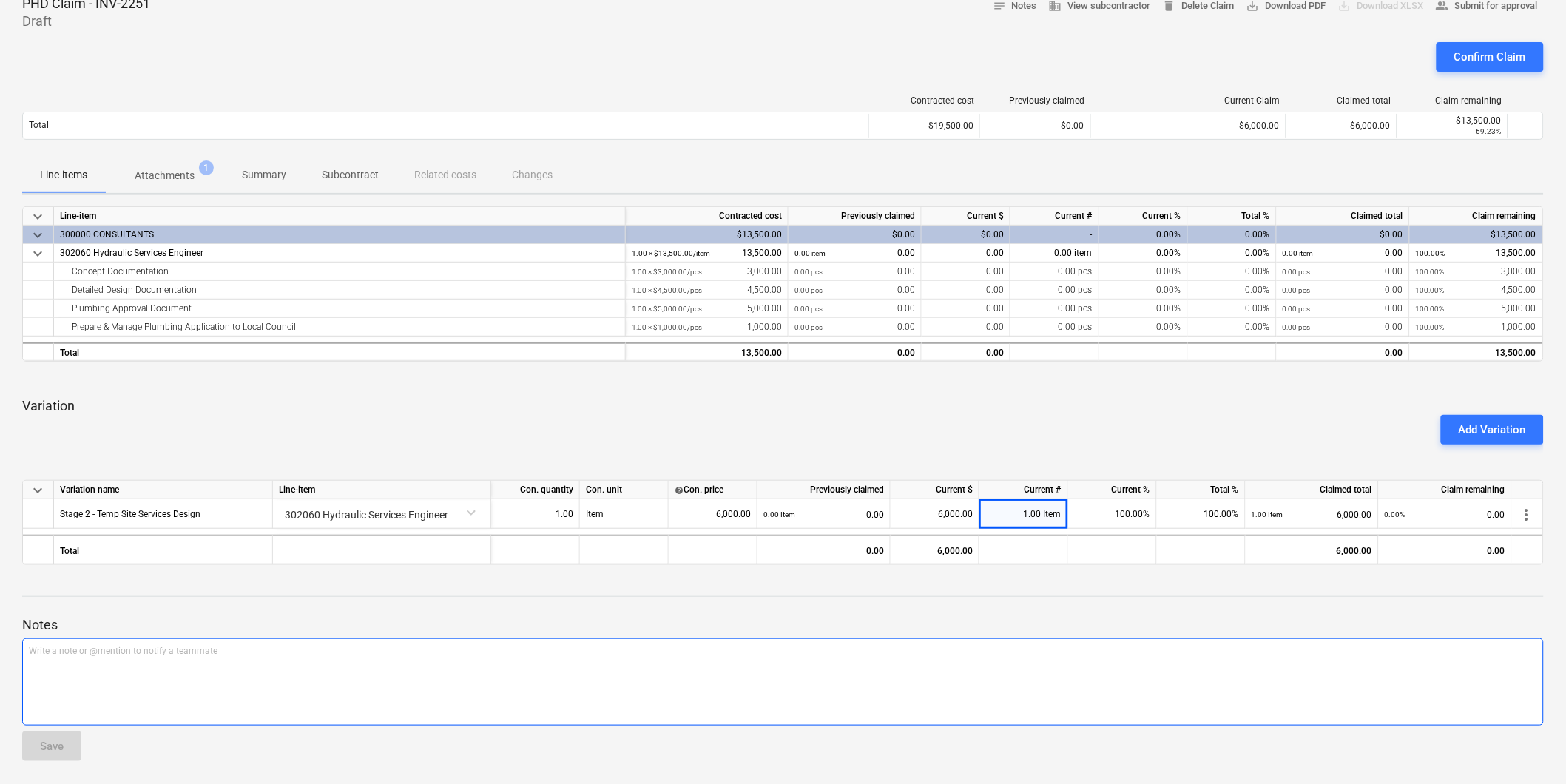
click at [194, 692] on div "Write a note or @mention to notify a teammate [PERSON_NAME]" at bounding box center [783, 682] width 1522 height 87
click at [369, 652] on p "This is an additional fee for the temp site hydraulic design and council submis…" at bounding box center [783, 651] width 1508 height 13
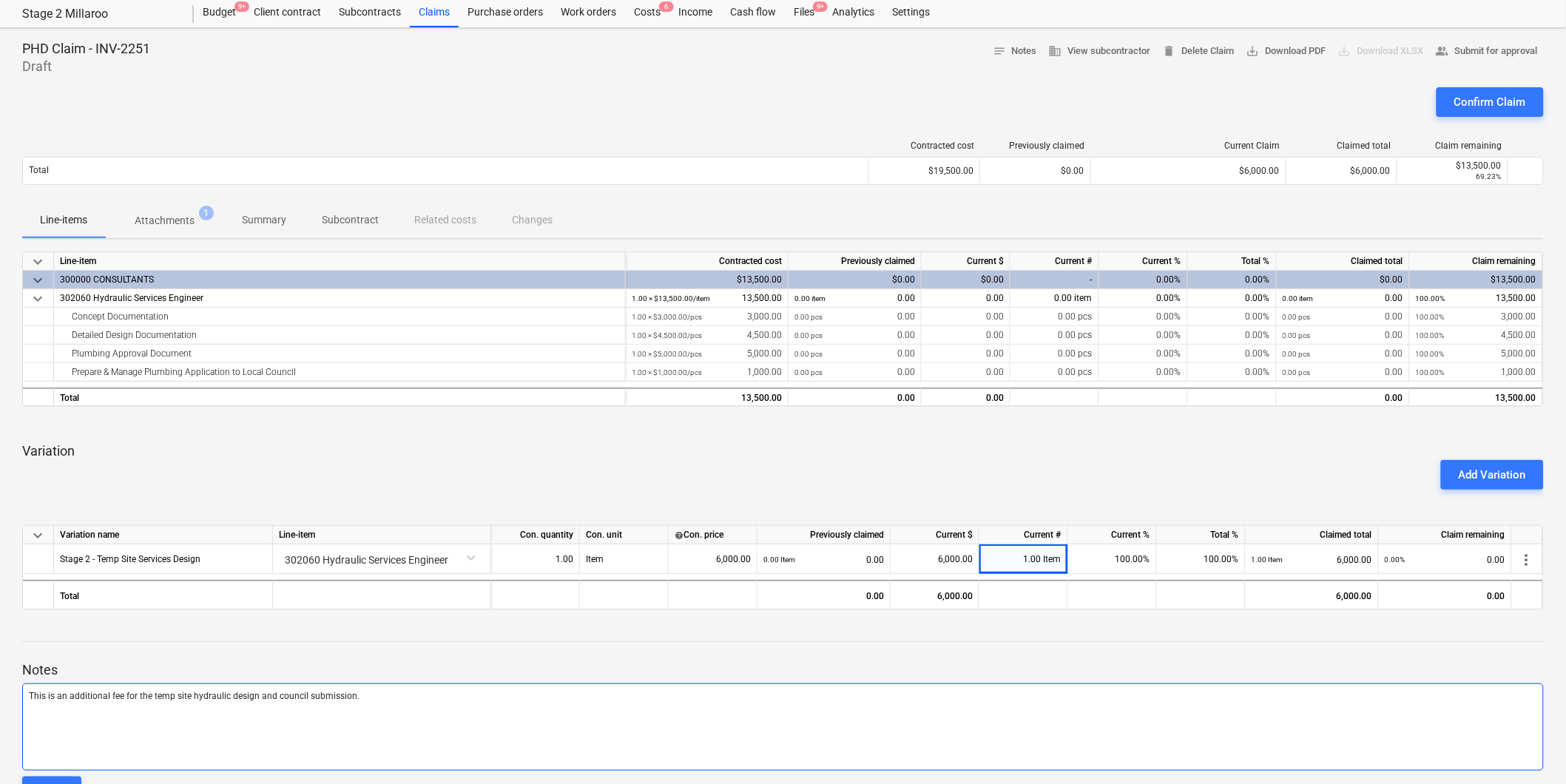
scroll to position [0, 0]
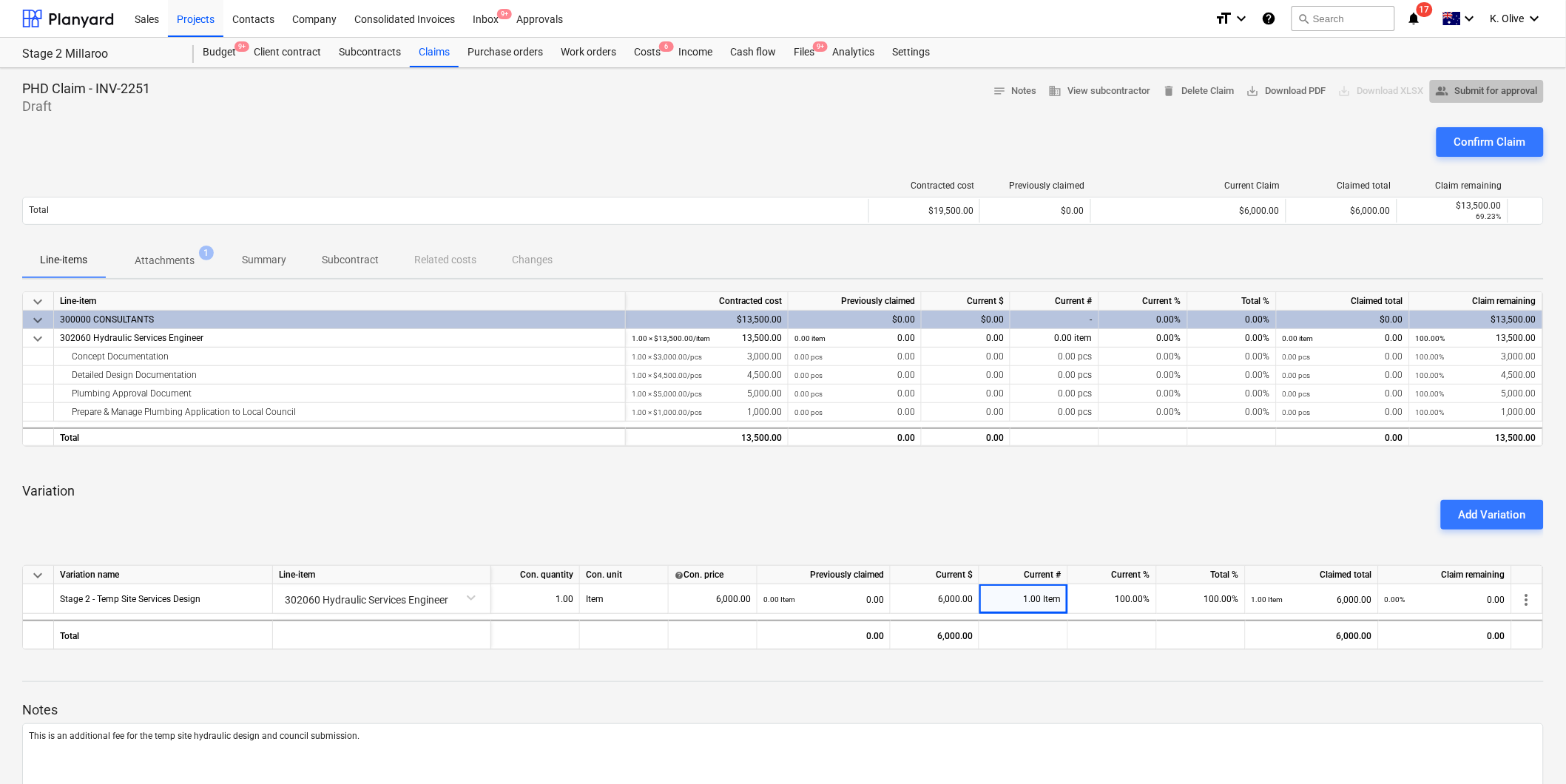
click at [1485, 91] on span "people_alt Submit for approval" at bounding box center [1487, 91] width 102 height 17
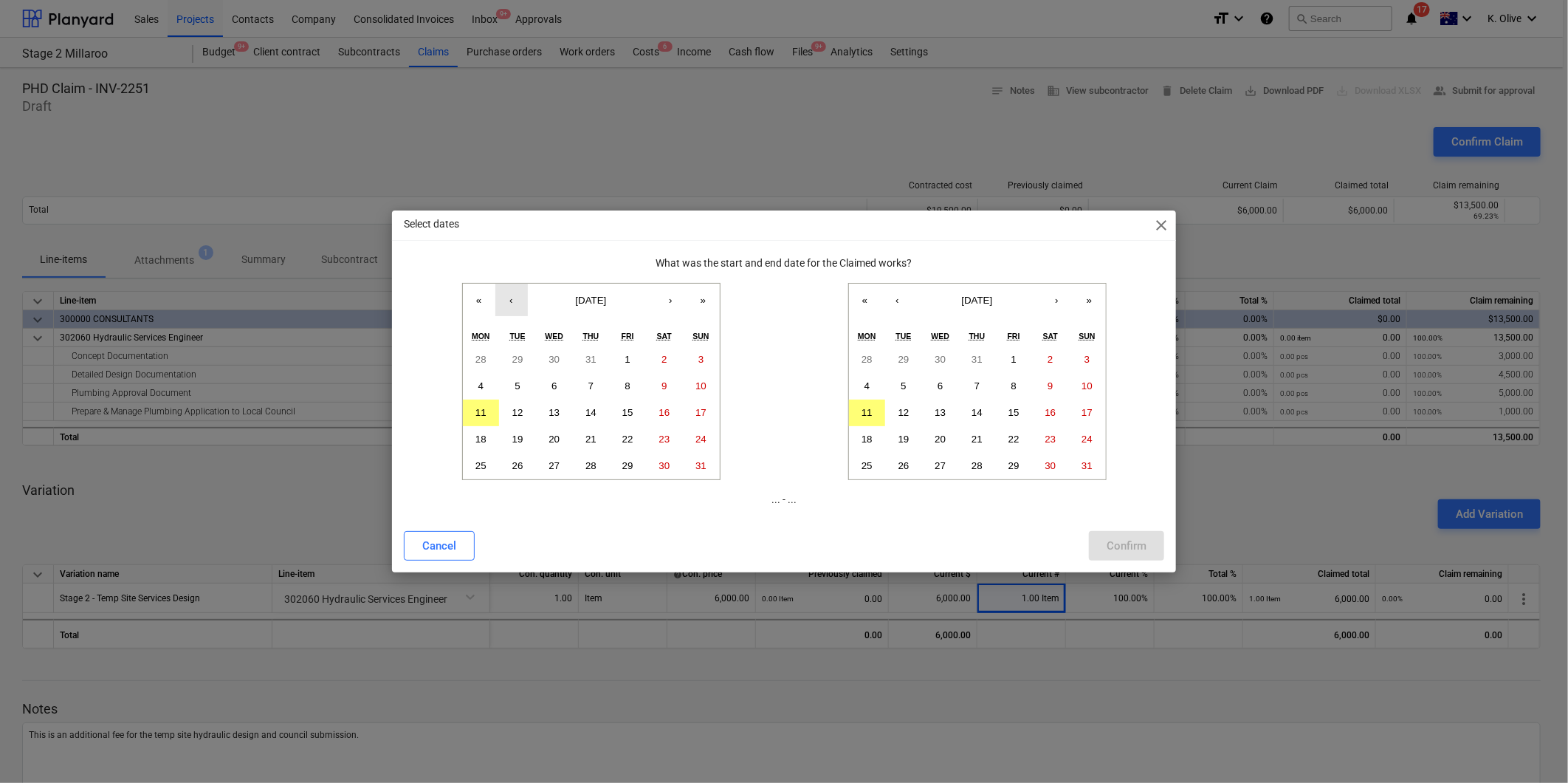
click at [508, 304] on button "‹" at bounding box center [512, 300] width 32 height 33
click at [481, 434] on abbr "21" at bounding box center [481, 439] width 11 height 11
click at [527, 437] on button "22" at bounding box center [518, 440] width 37 height 27
drag, startPoint x: 473, startPoint y: 440, endPoint x: 554, endPoint y: 437, distance: 81.1
click at [475, 440] on button "21" at bounding box center [482, 440] width 37 height 27
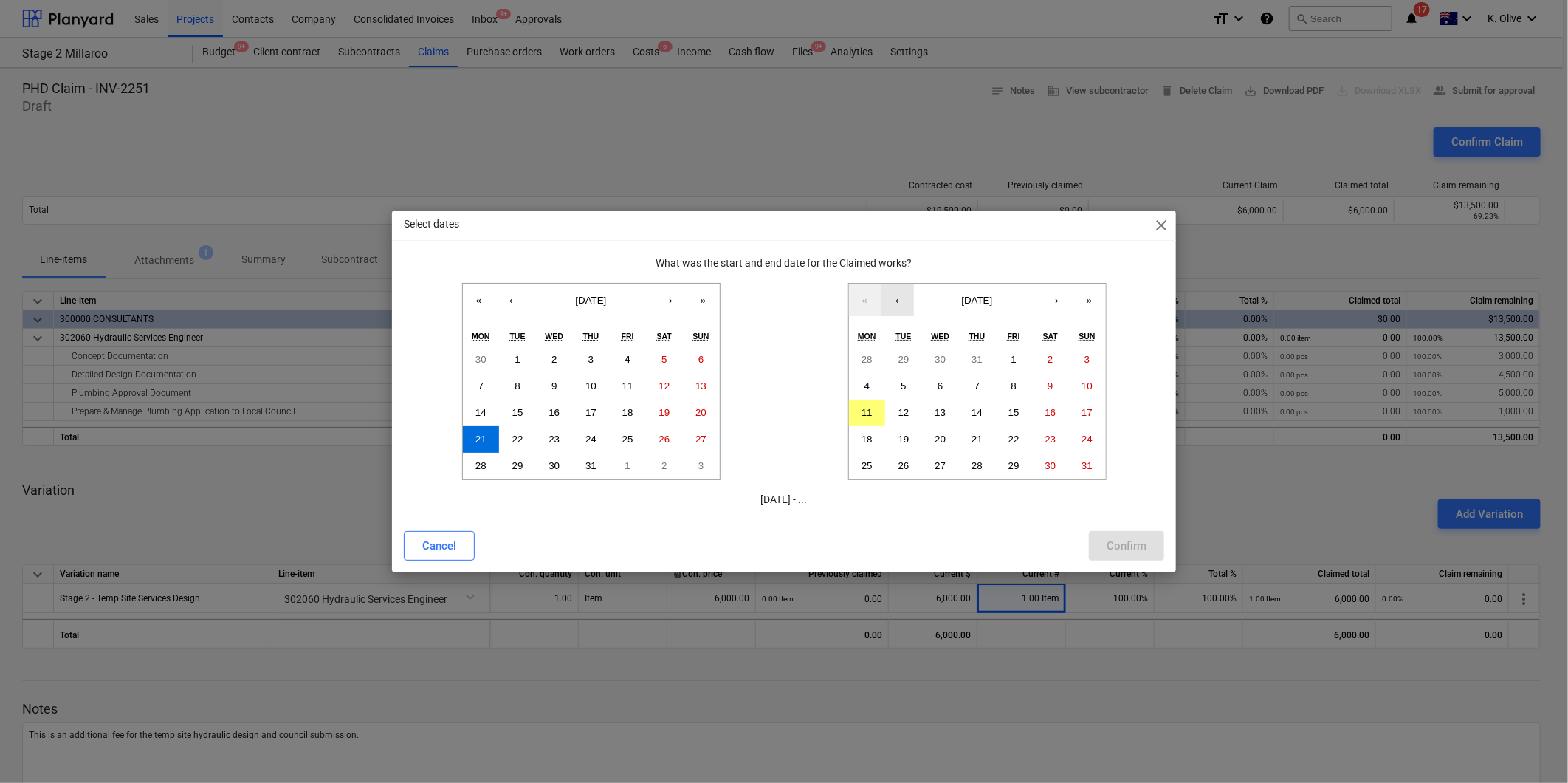
click at [899, 305] on button "‹" at bounding box center [898, 300] width 32 height 33
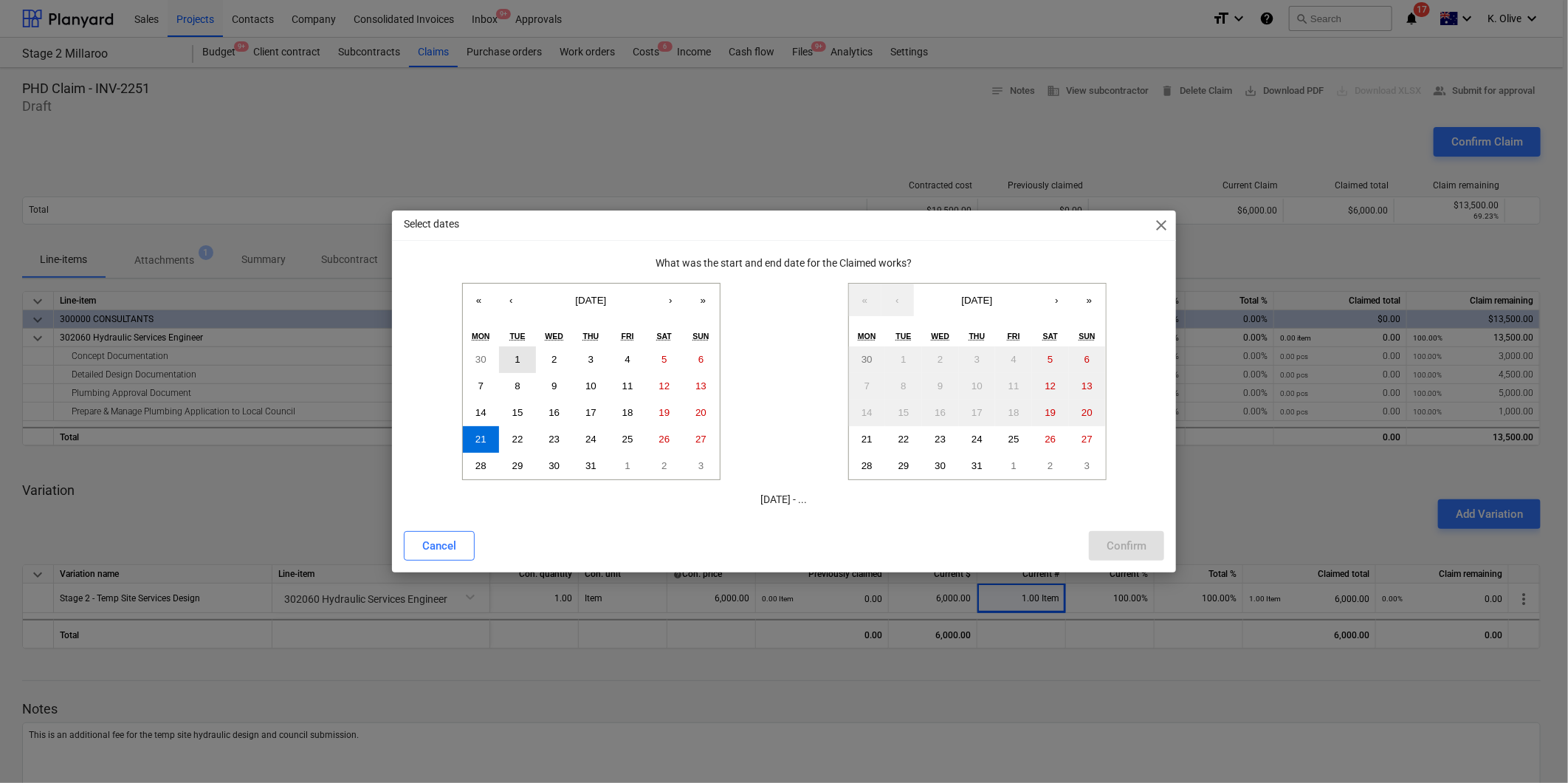
click at [522, 359] on button "1" at bounding box center [518, 360] width 37 height 27
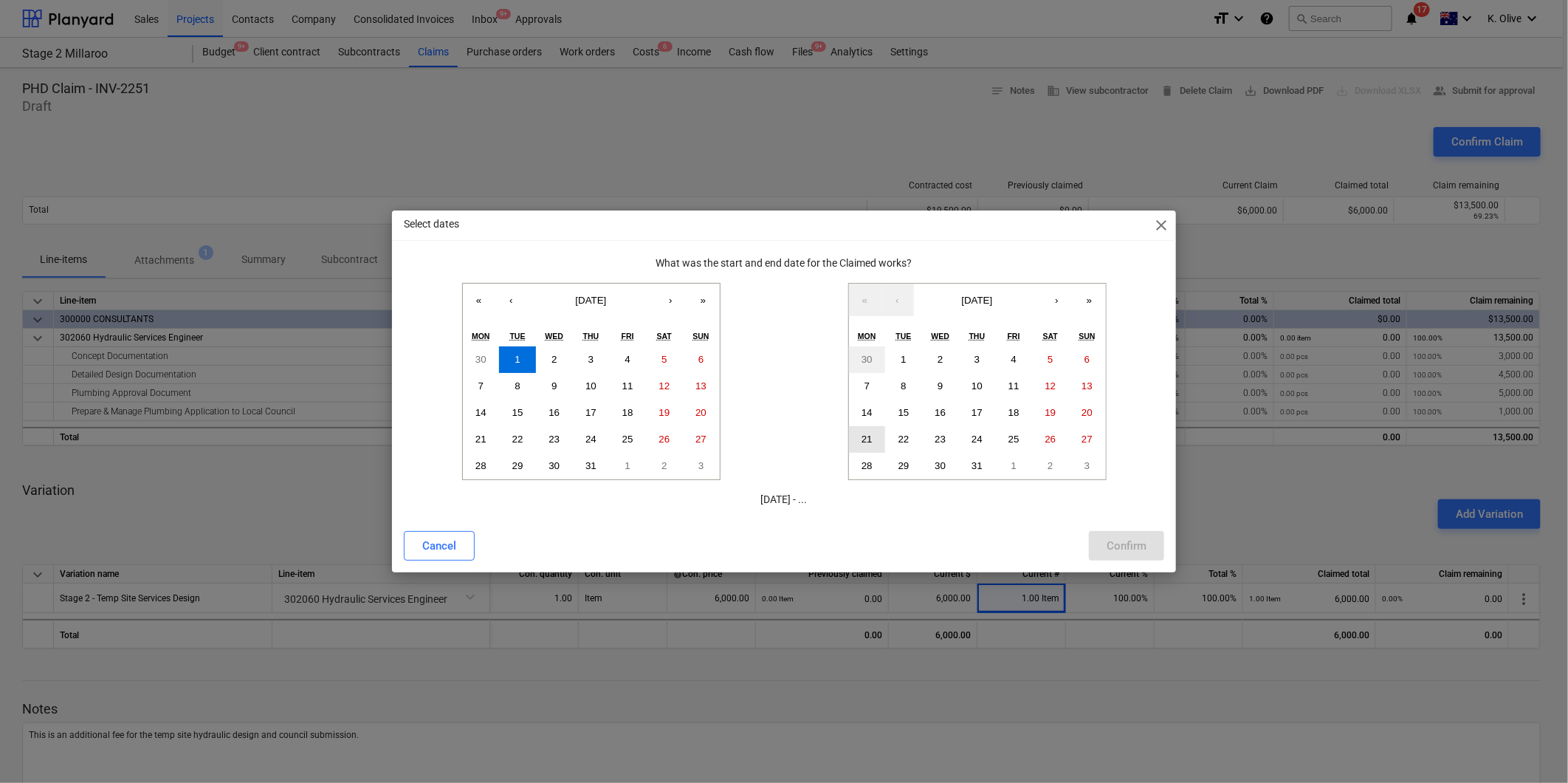
click at [869, 445] on button "21" at bounding box center [868, 440] width 37 height 27
click at [1147, 551] on button "Confirm" at bounding box center [1126, 546] width 75 height 30
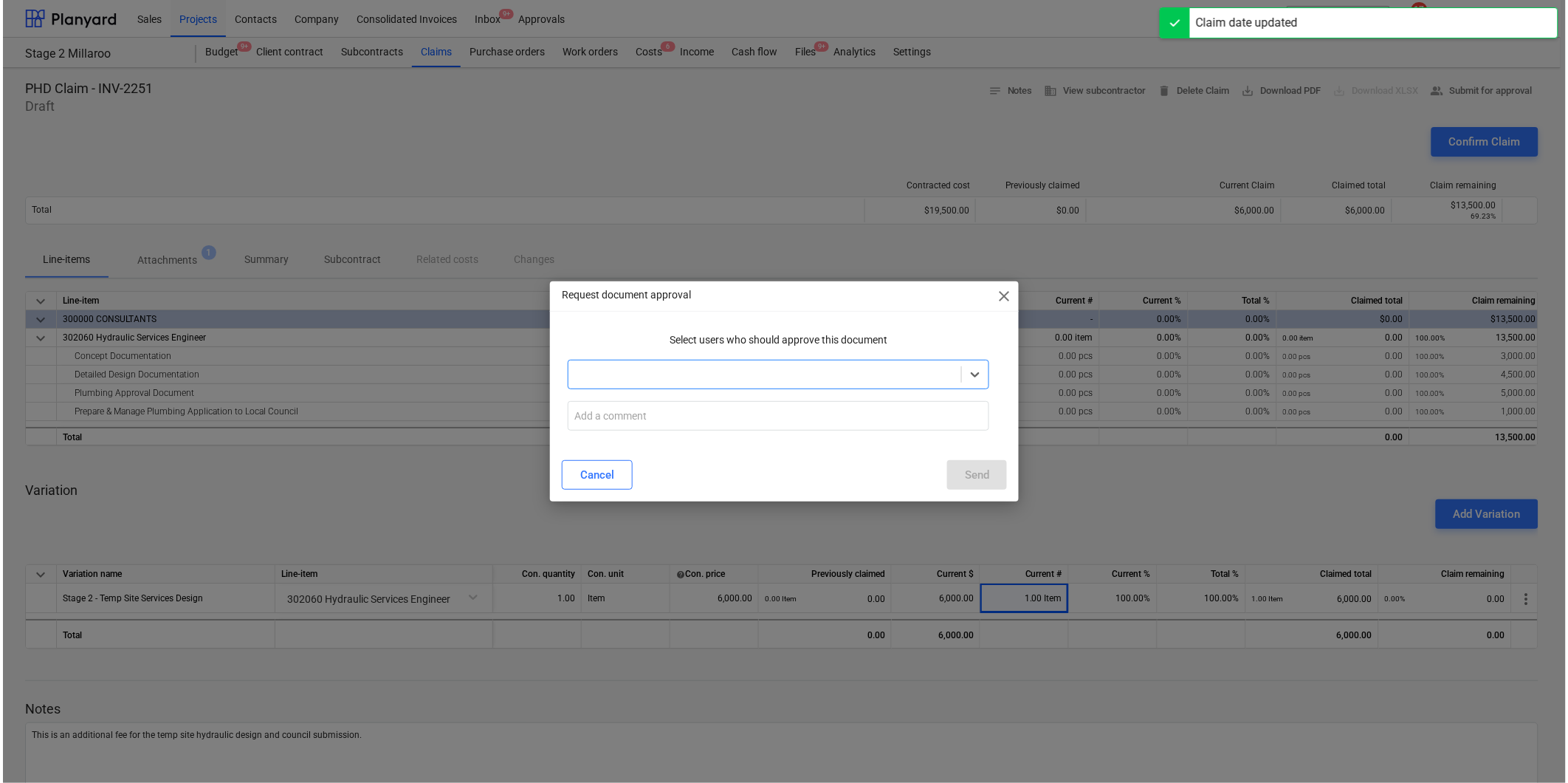
scroll to position [85, 0]
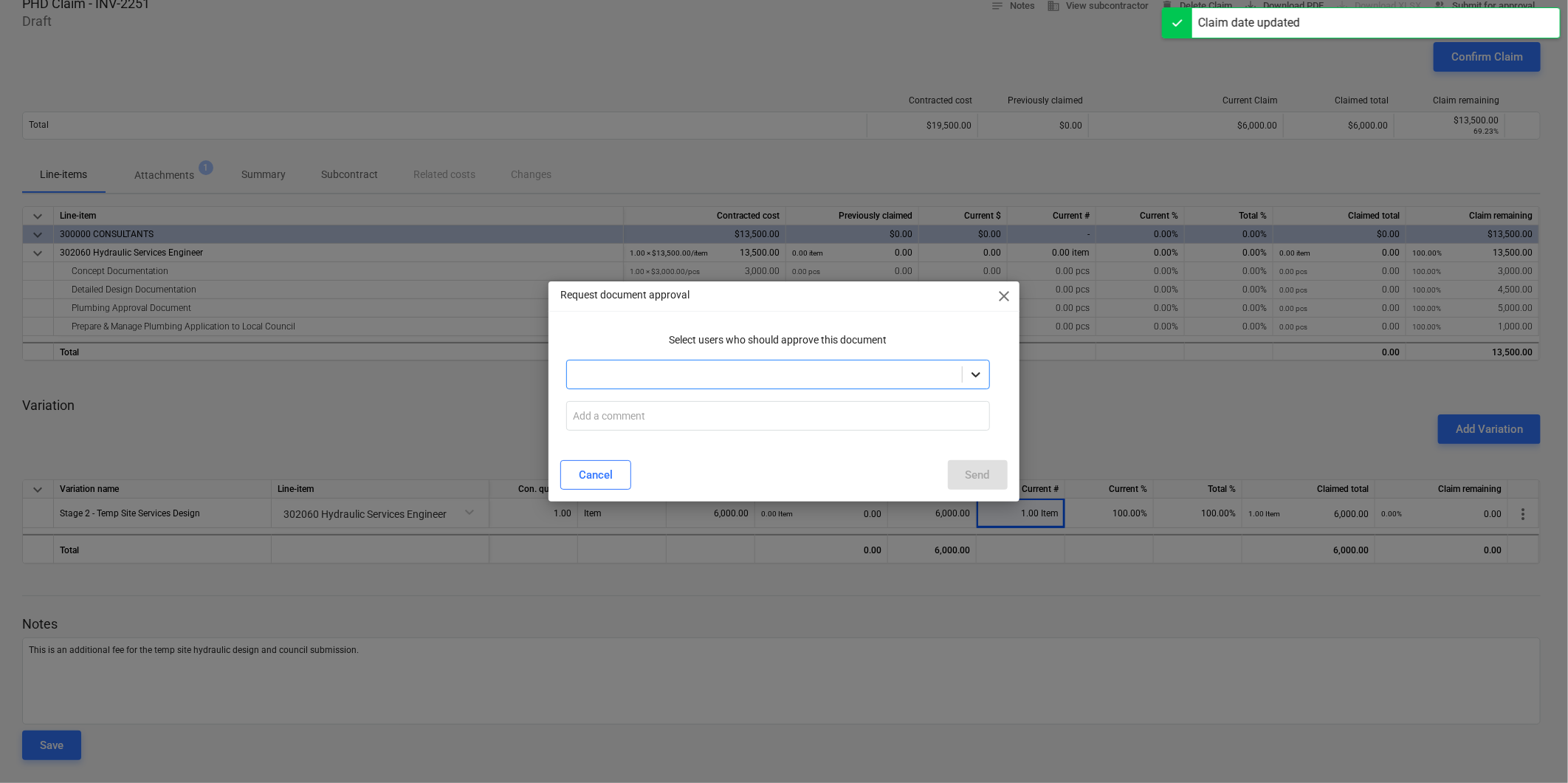
click at [979, 375] on icon at bounding box center [976, 375] width 9 height 5
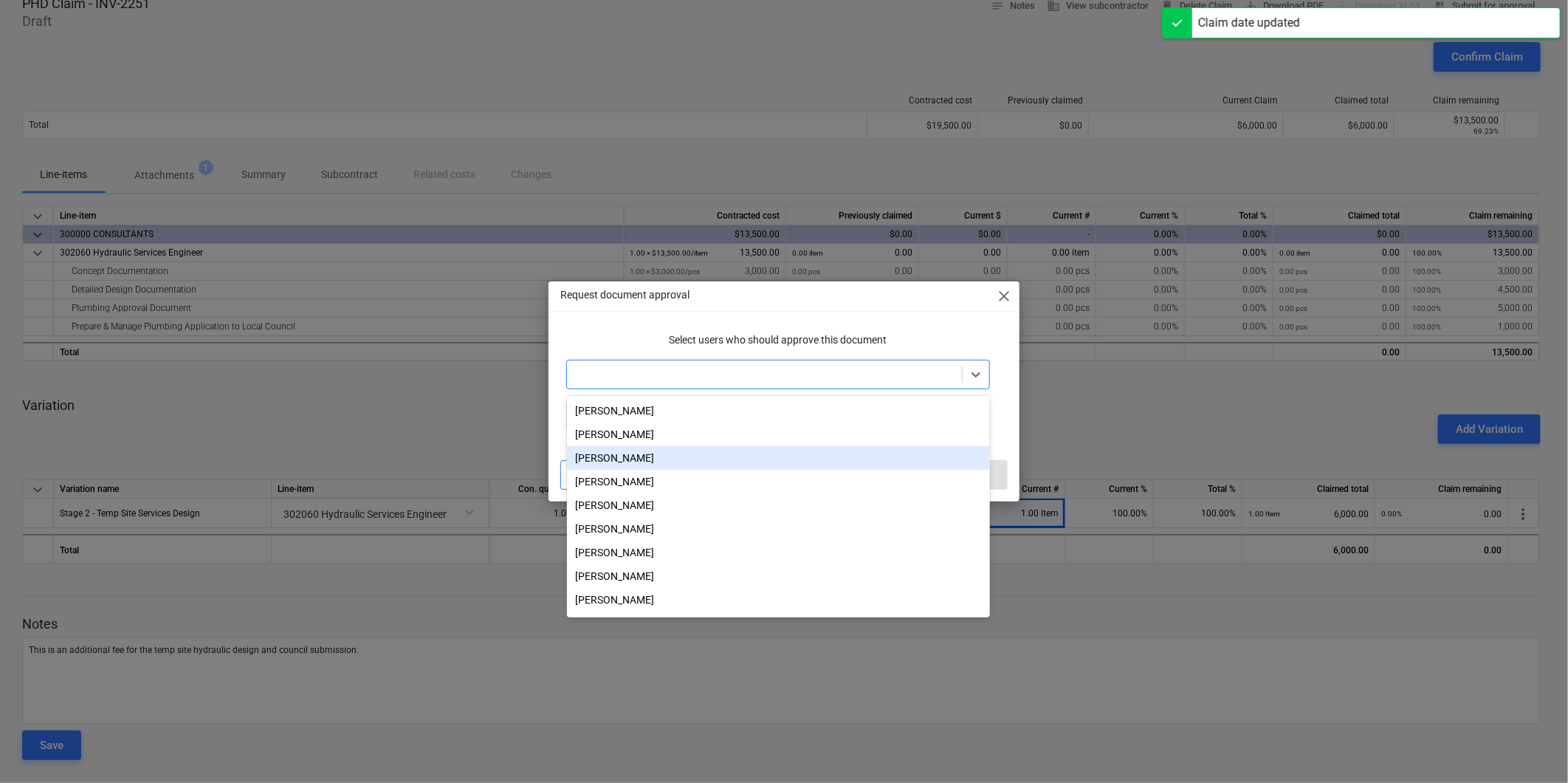
click at [655, 461] on div "Jason Escobar" at bounding box center [778, 458] width 423 height 24
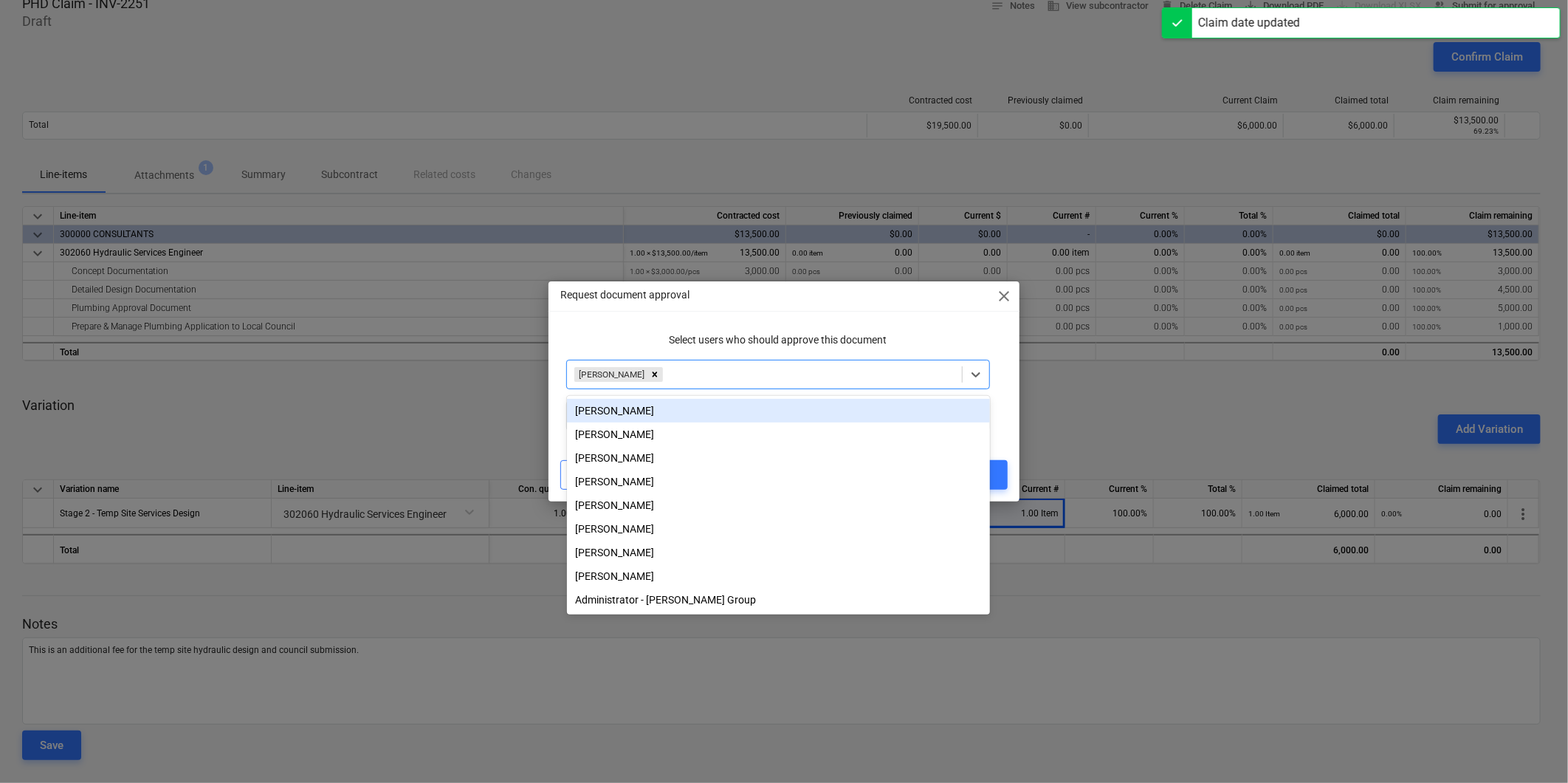
click at [750, 380] on div at bounding box center [810, 375] width 288 height 15
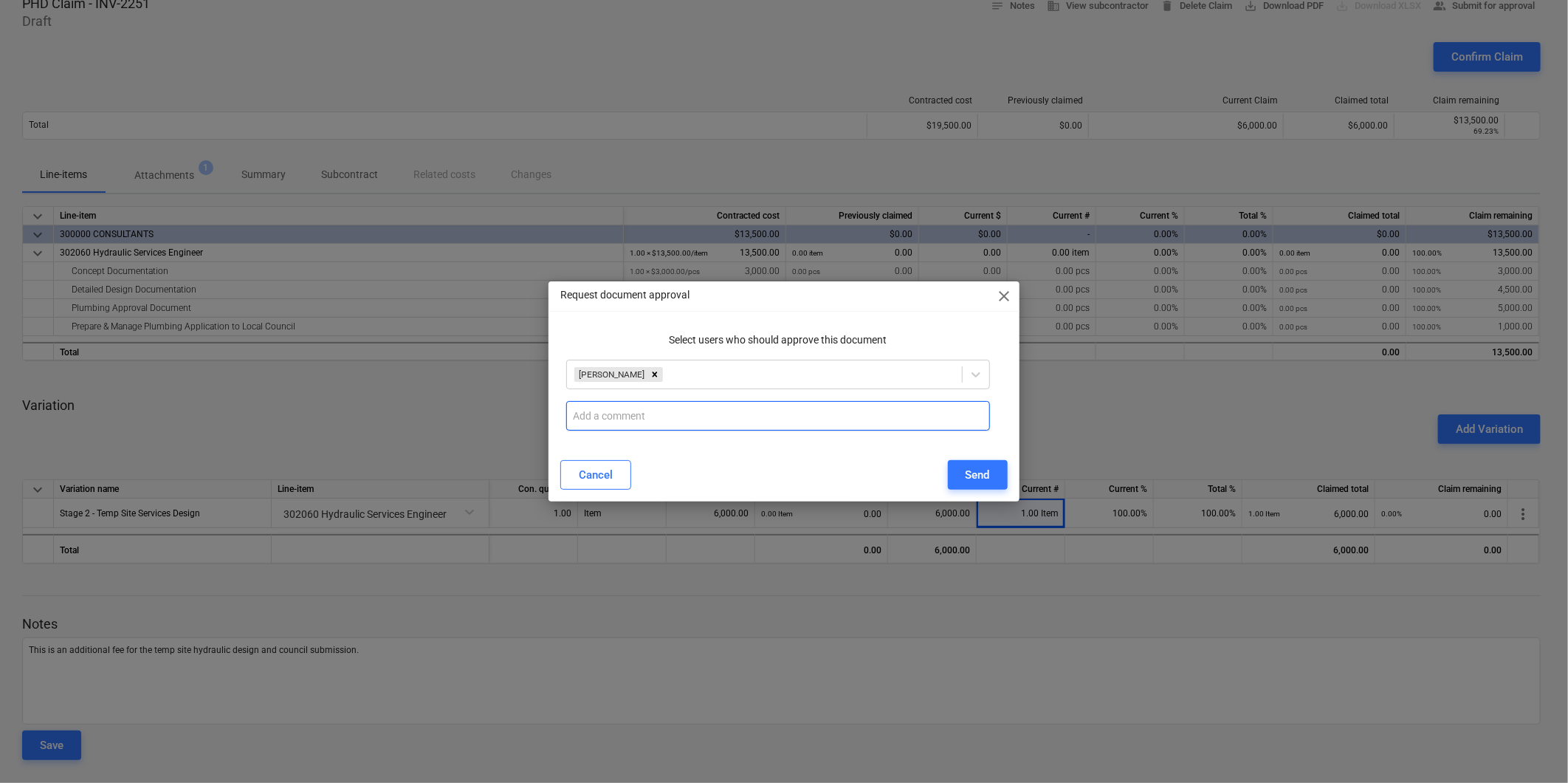
click at [696, 411] on input "text" at bounding box center [778, 416] width 423 height 30
click at [650, 373] on icon "Remove Jason Escobar" at bounding box center [655, 375] width 10 height 10
click at [623, 375] on div at bounding box center [764, 375] width 380 height 15
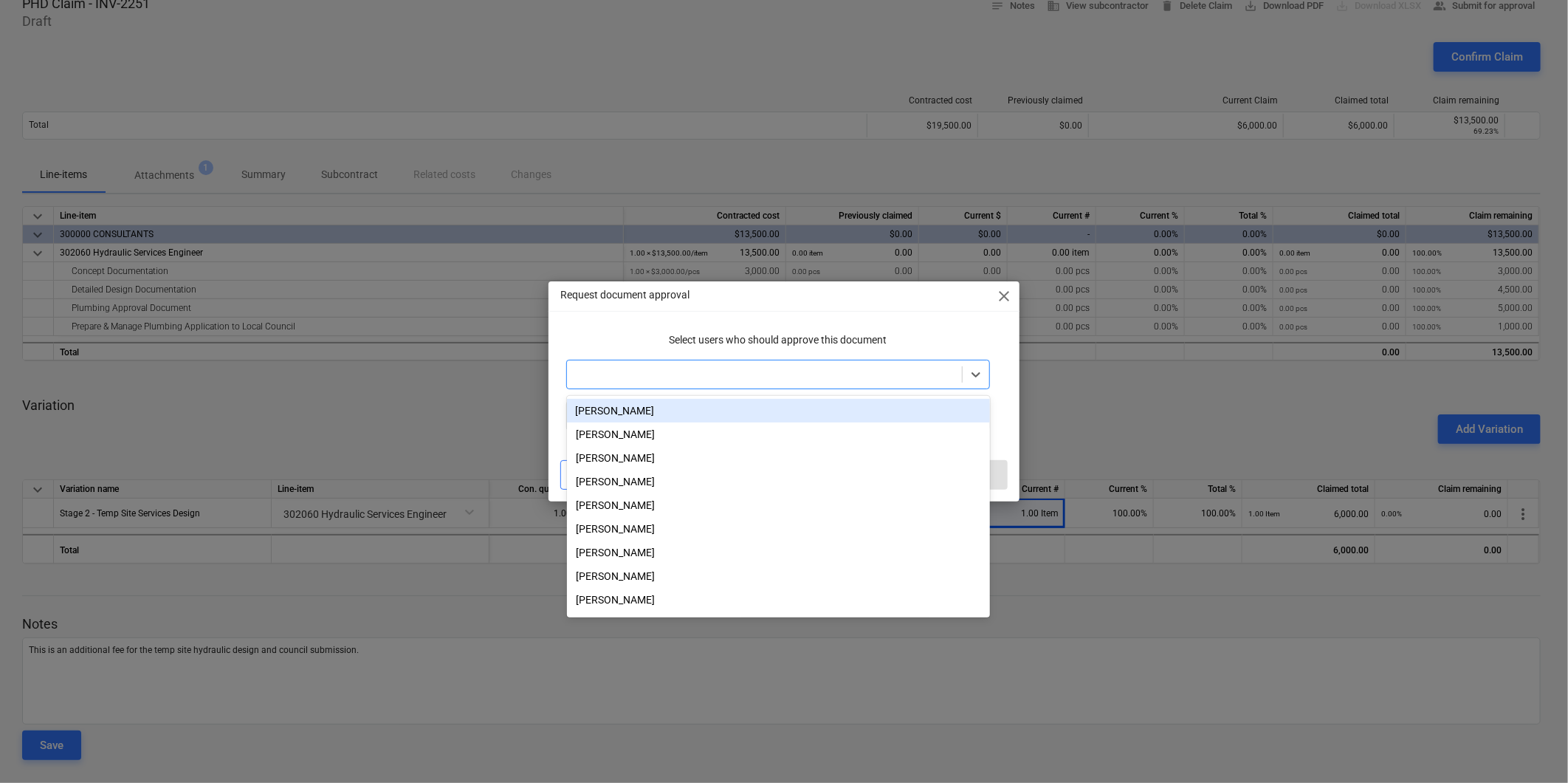
click at [624, 373] on div at bounding box center [764, 375] width 380 height 15
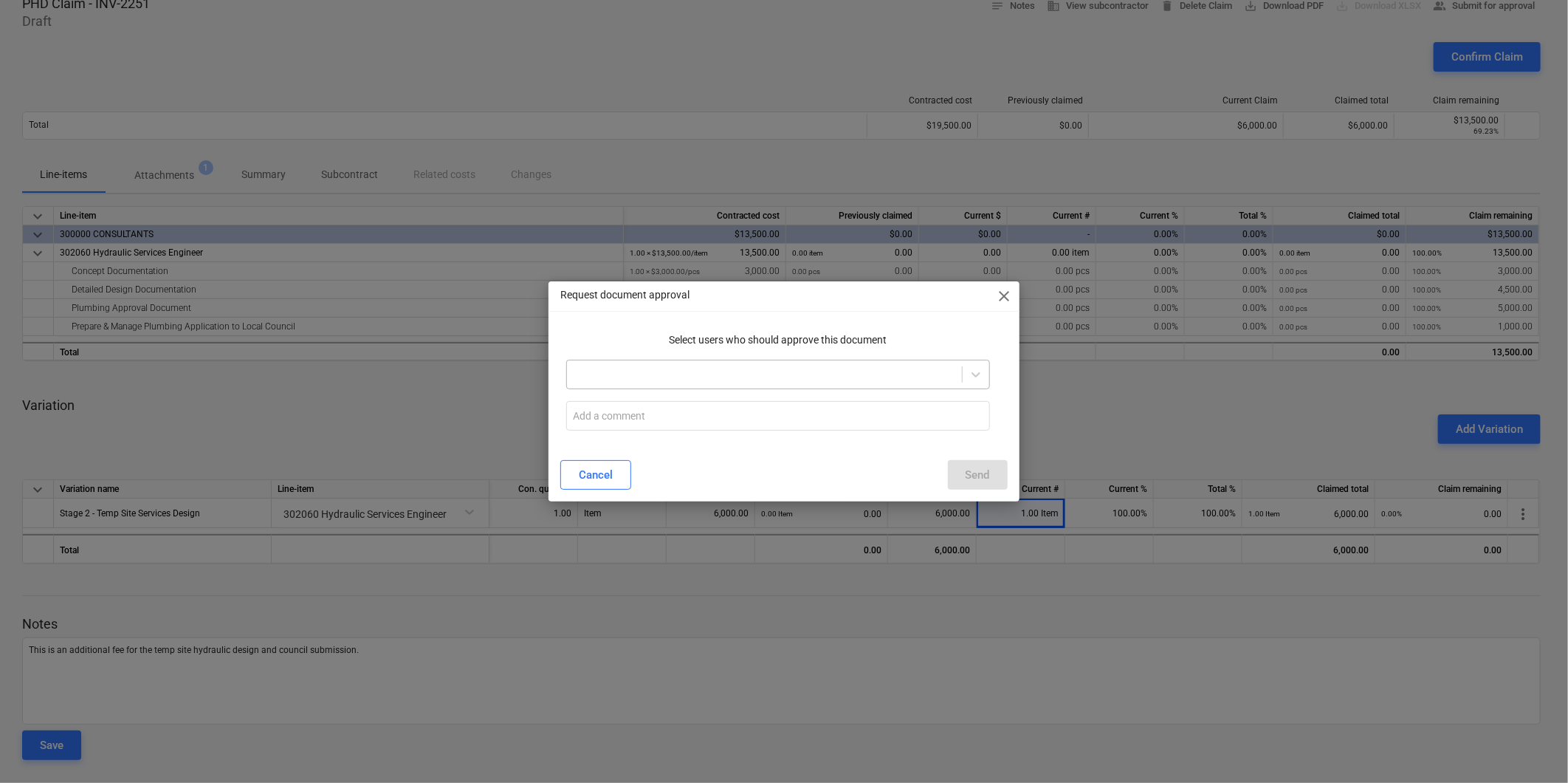
click at [895, 368] on div at bounding box center [764, 375] width 380 height 15
type input "geoff"
click at [811, 408] on div "Geoff Morley" at bounding box center [778, 411] width 423 height 24
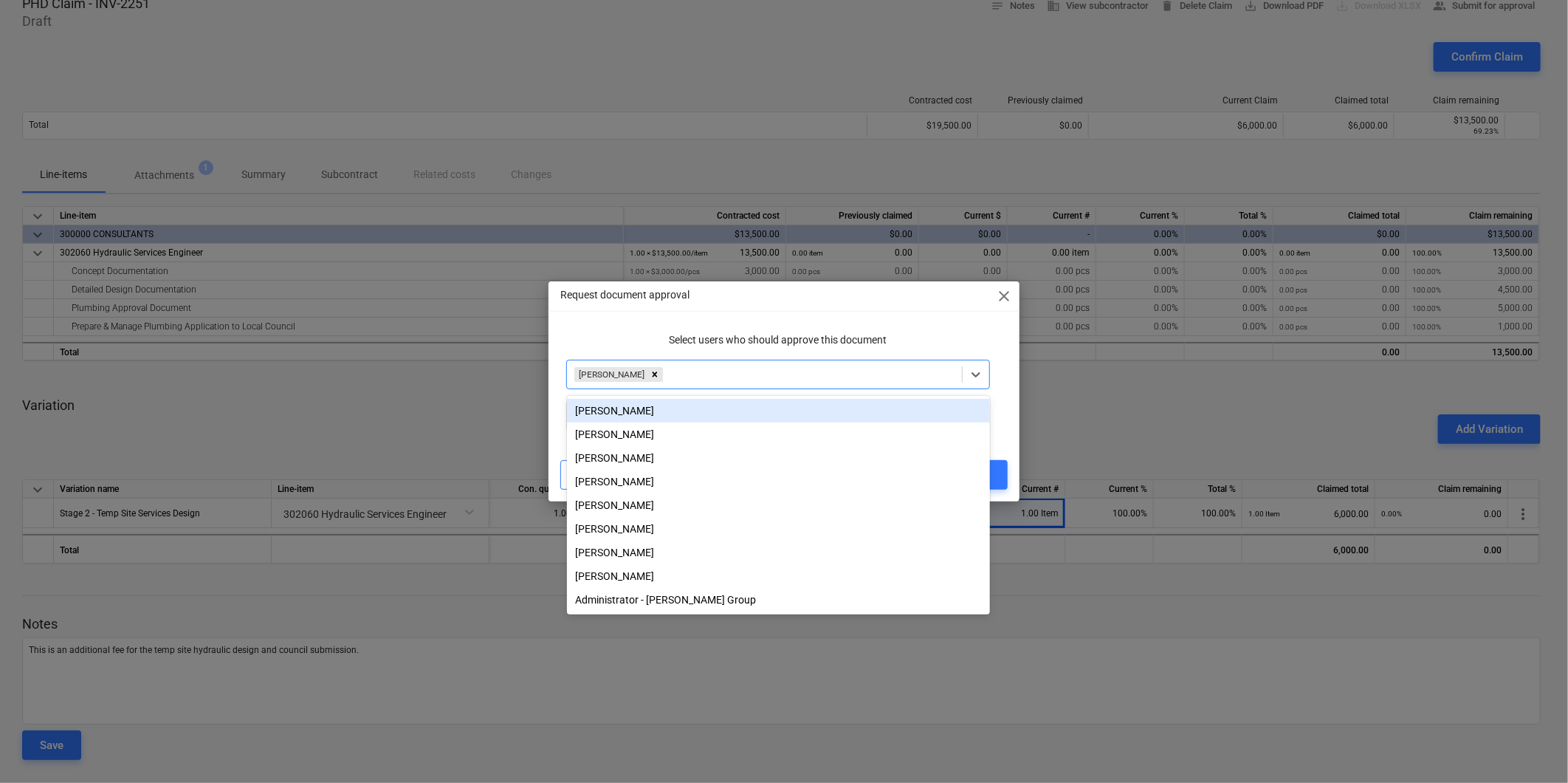
click at [750, 304] on div "Request document approval close" at bounding box center [784, 296] width 470 height 30
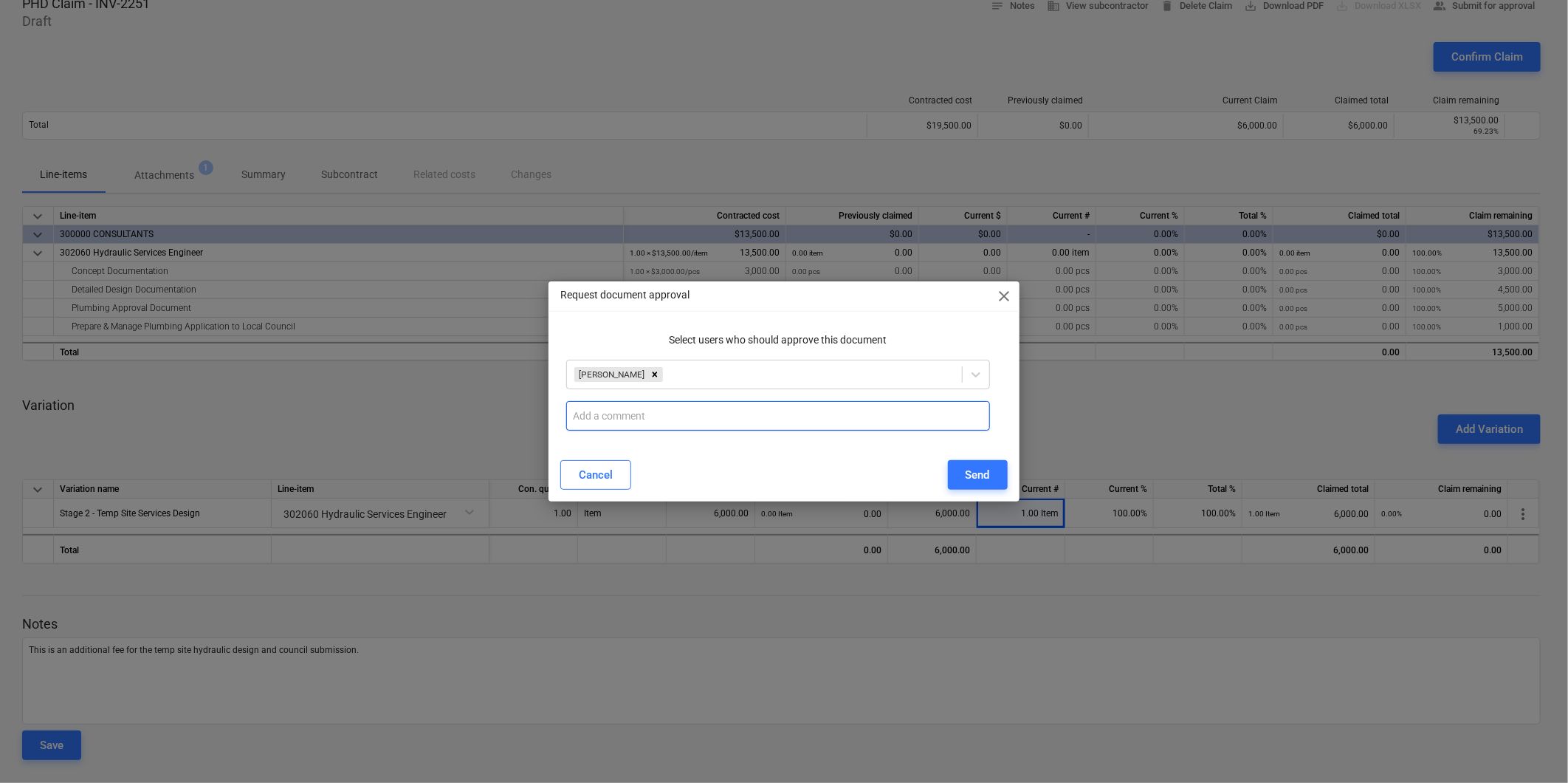
click at [646, 417] on input "text" at bounding box center [778, 416] width 423 height 30
click at [669, 415] on input "text" at bounding box center [778, 416] width 423 height 30
type input "Please see attached variation on claim for the temp site services drawings and …"
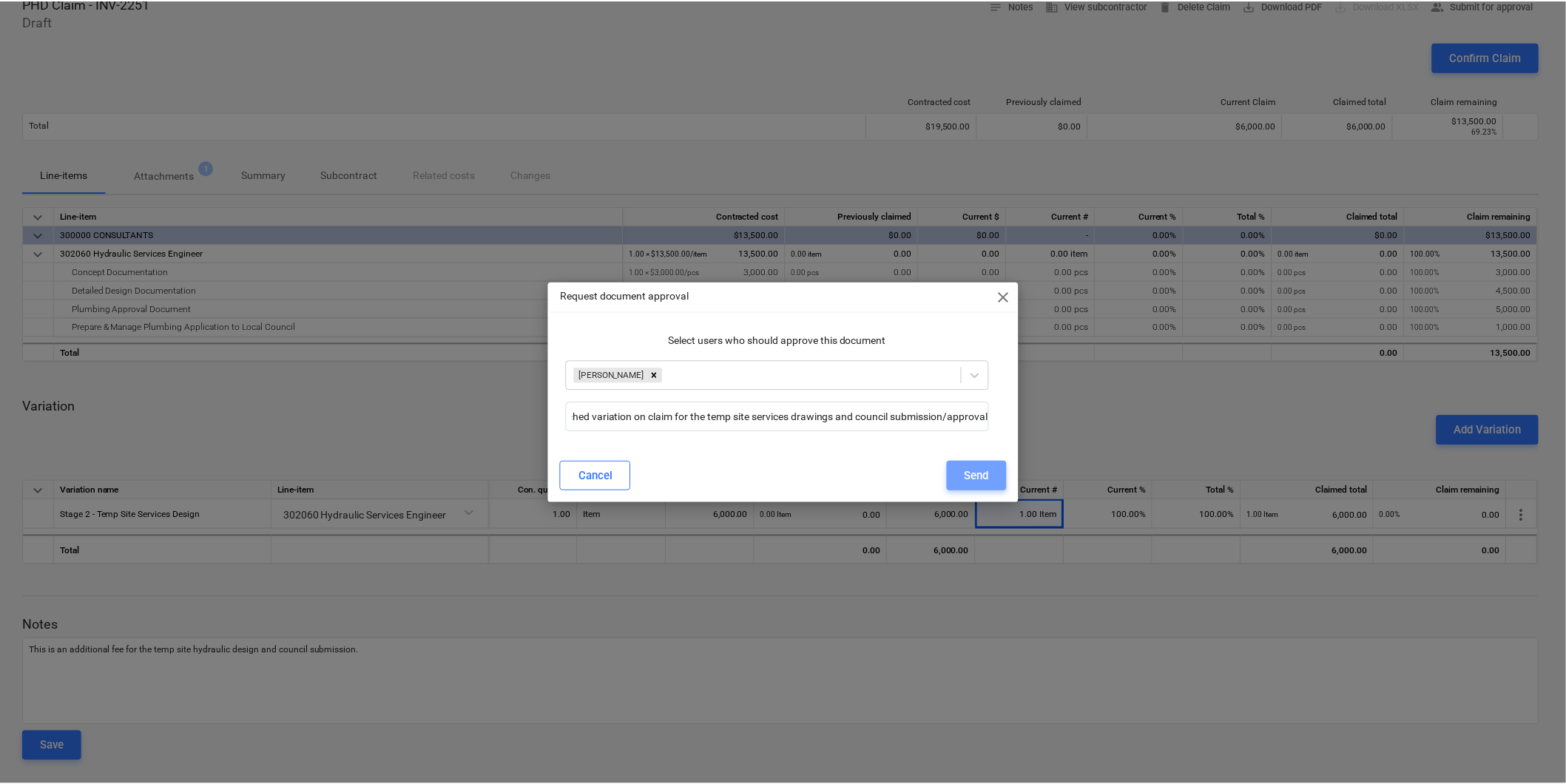
scroll to position [0, 0]
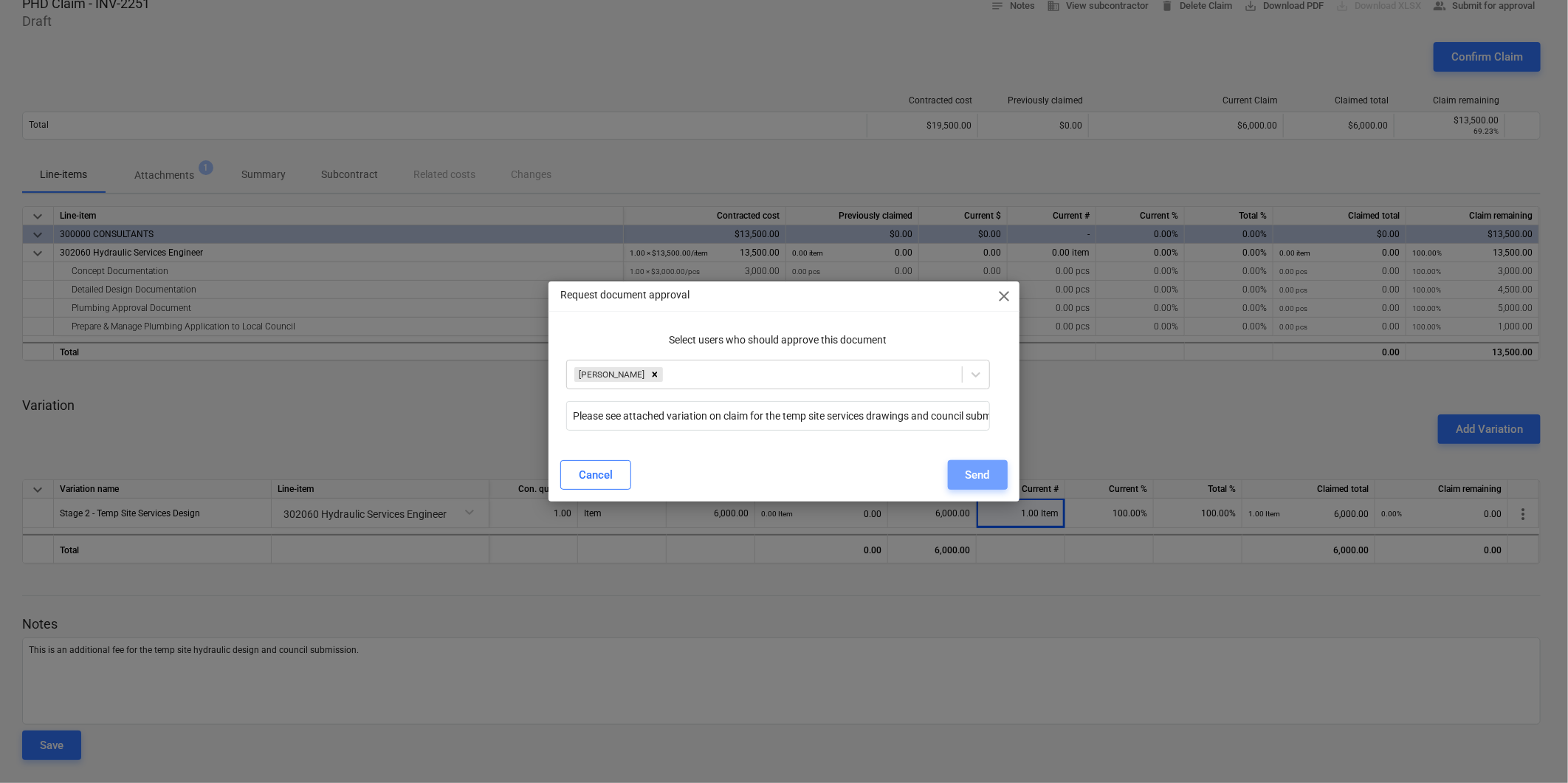
click at [977, 471] on div "Send" at bounding box center [978, 475] width 24 height 19
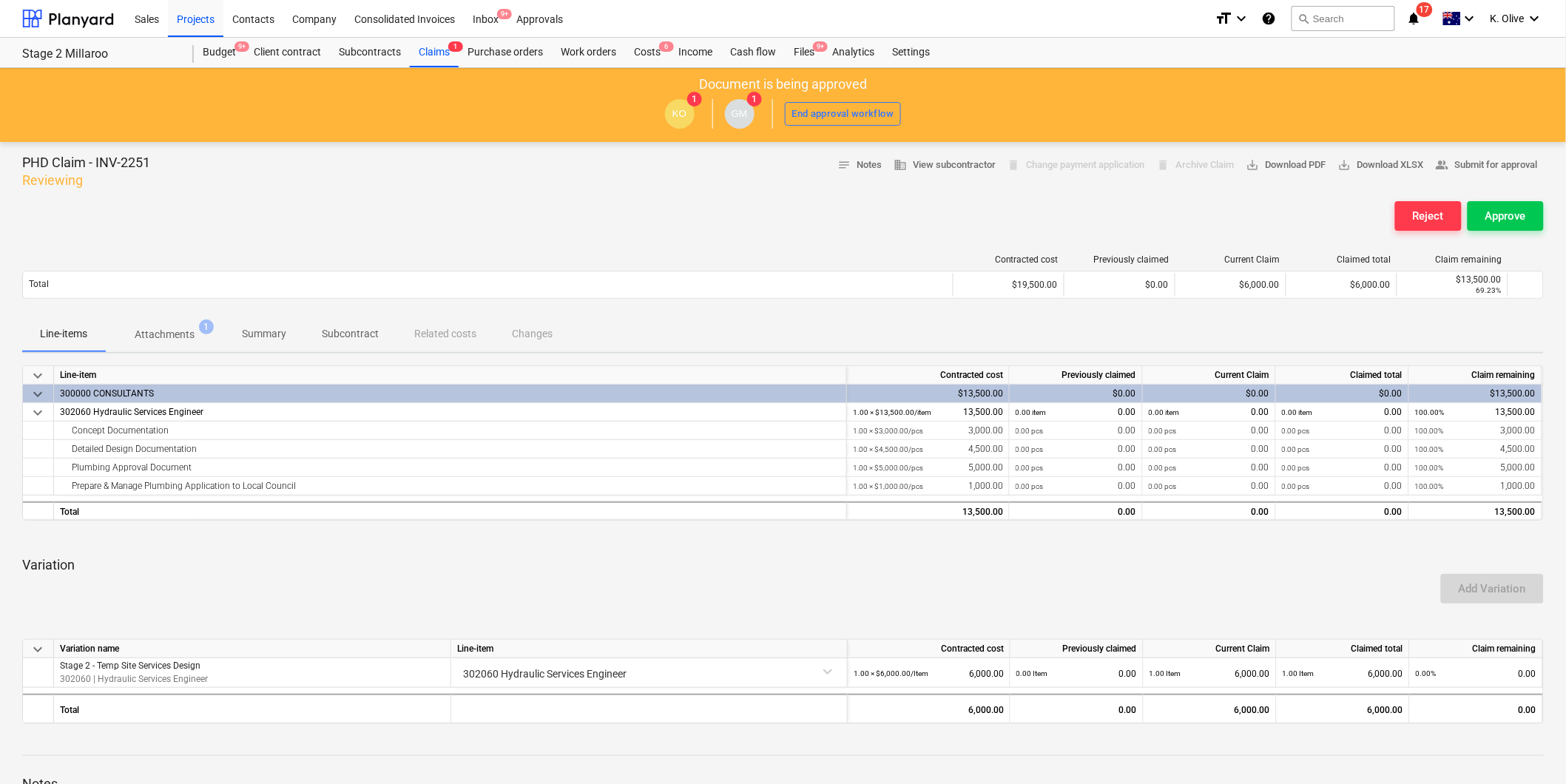
click at [1418, 15] on span "17" at bounding box center [1425, 10] width 16 height 15
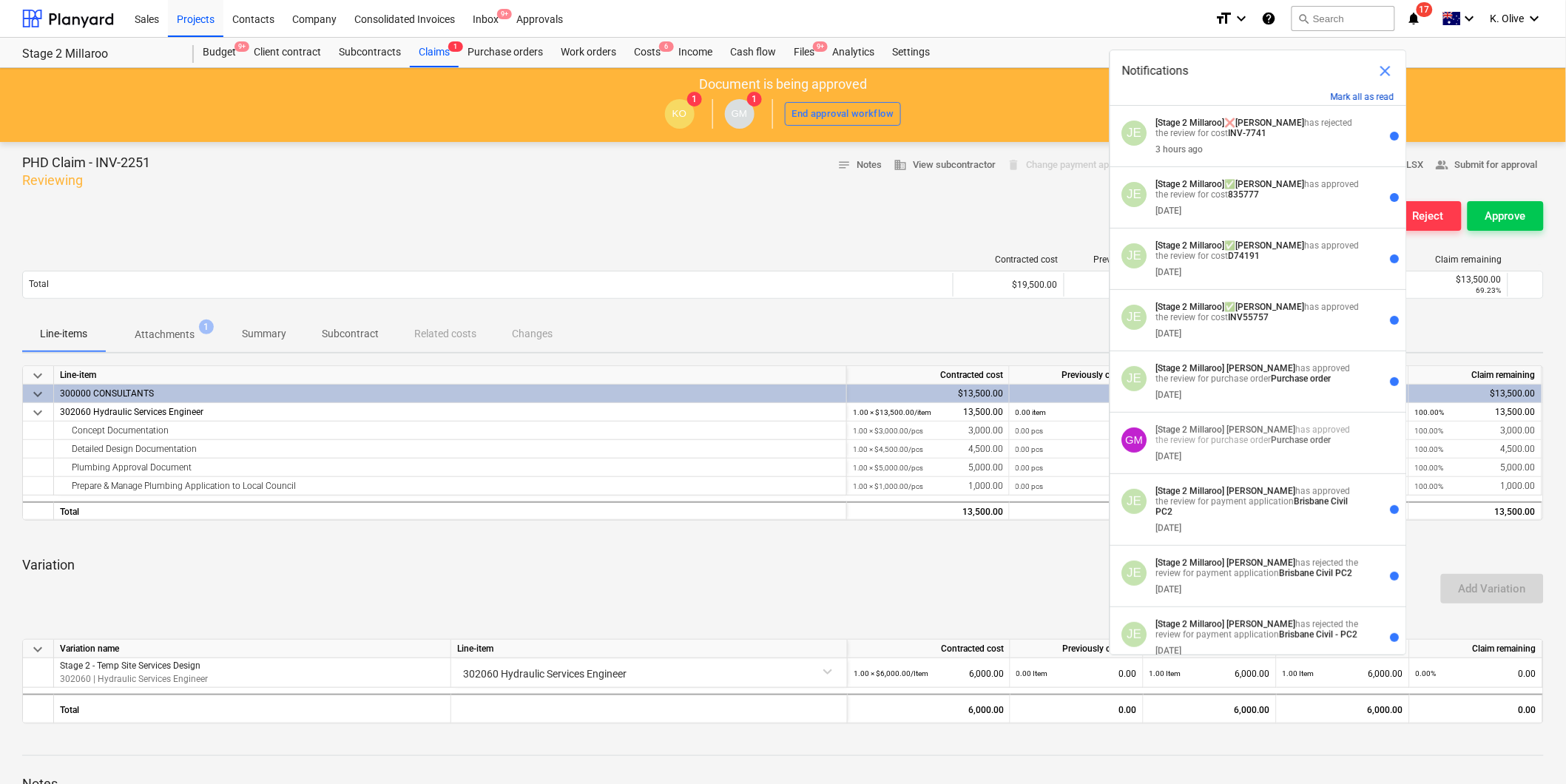
click at [1376, 92] on button "Mark all as read" at bounding box center [1362, 97] width 64 height 10
click at [1349, 96] on button "Mark all as read" at bounding box center [1362, 97] width 64 height 10
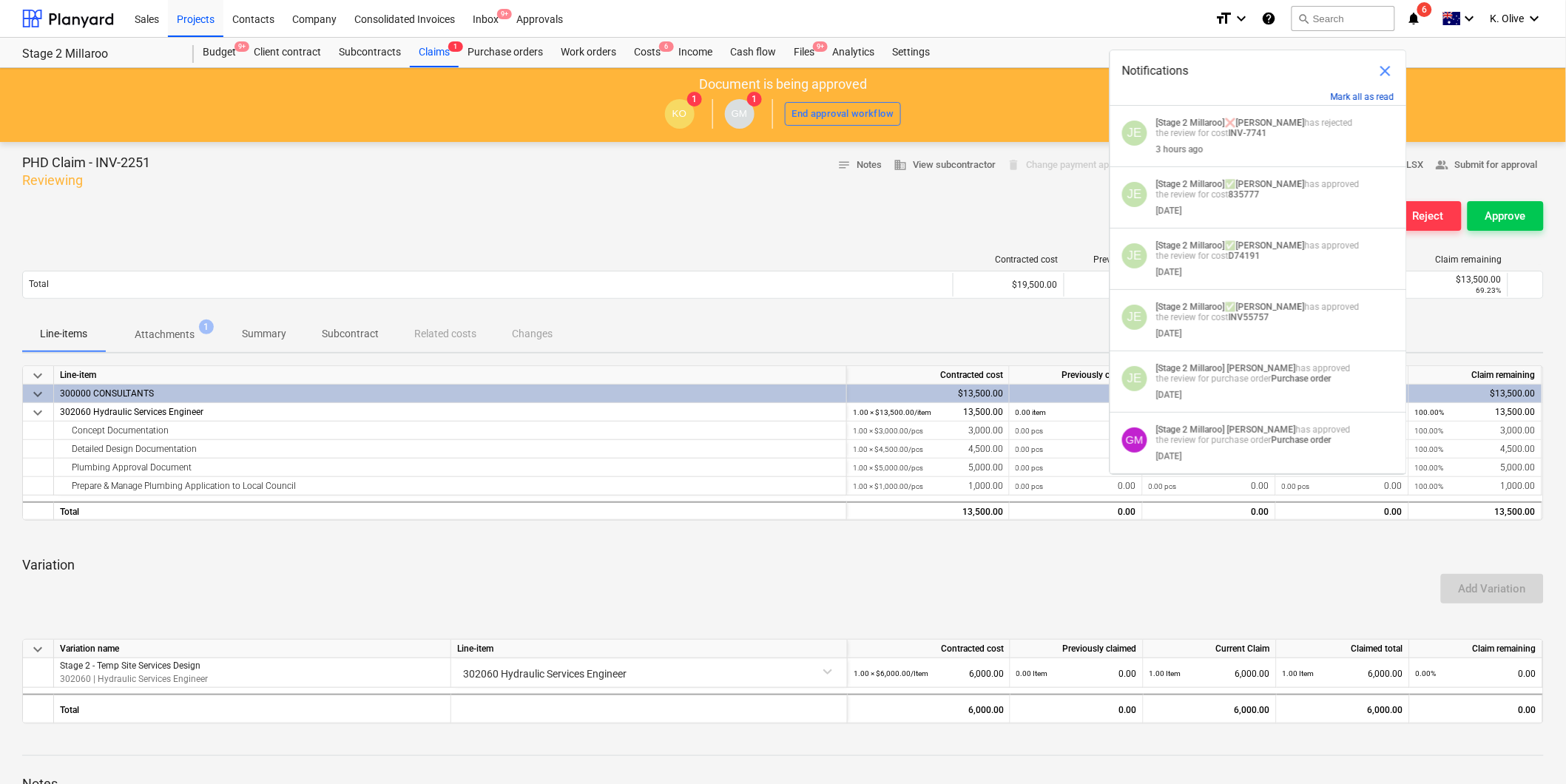
click at [1368, 93] on button "Mark all as read" at bounding box center [1362, 97] width 64 height 10
click at [1348, 98] on button "Mark all as read" at bounding box center [1362, 97] width 64 height 10
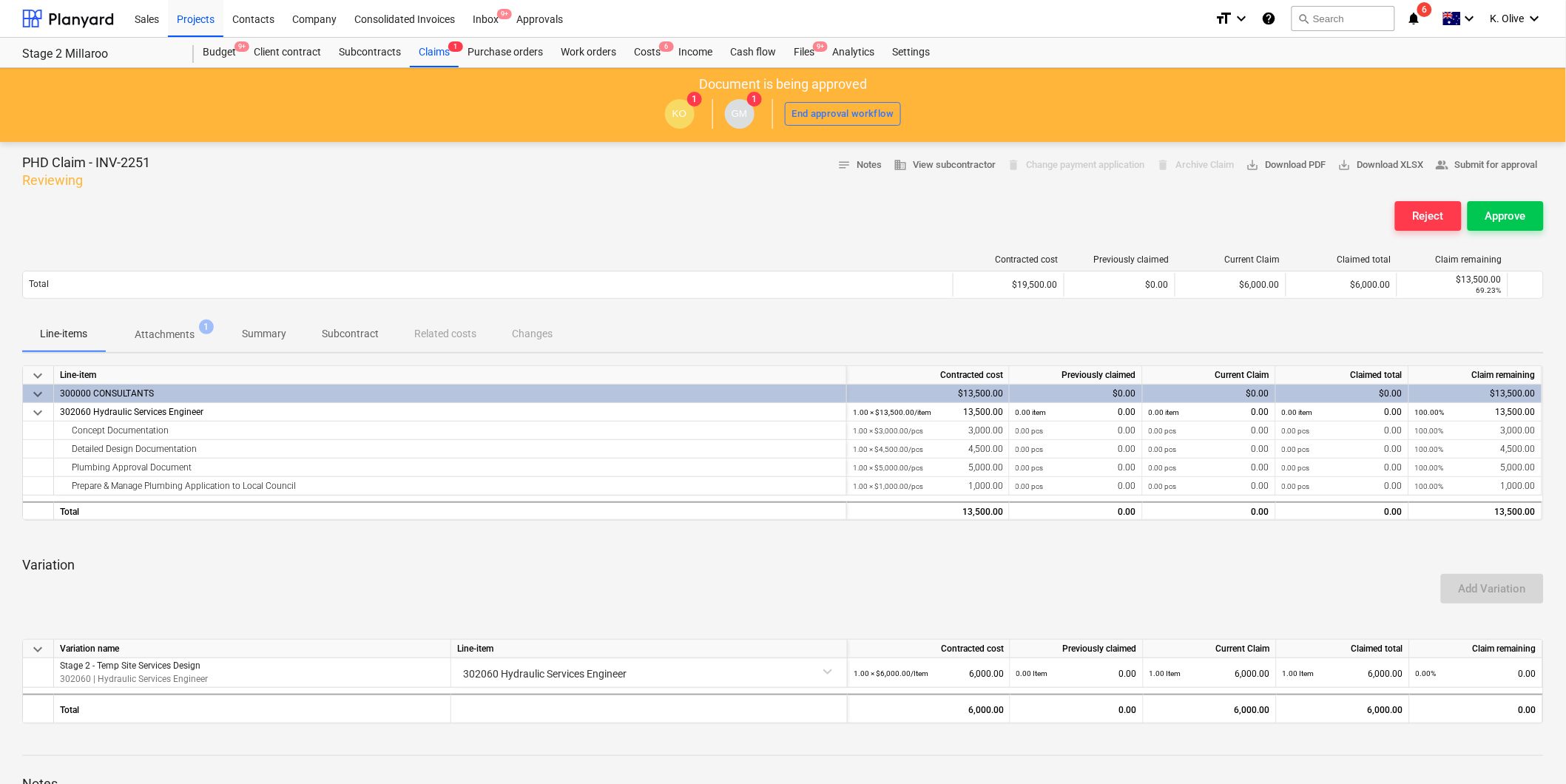
click at [1476, 41] on div "Budget 9+ Client contract Subcontracts Claims 1 Purchase orders Work orders Cos…" at bounding box center [869, 53] width 1350 height 30
click at [1416, 16] on icon "notifications" at bounding box center [1414, 18] width 15 height 18
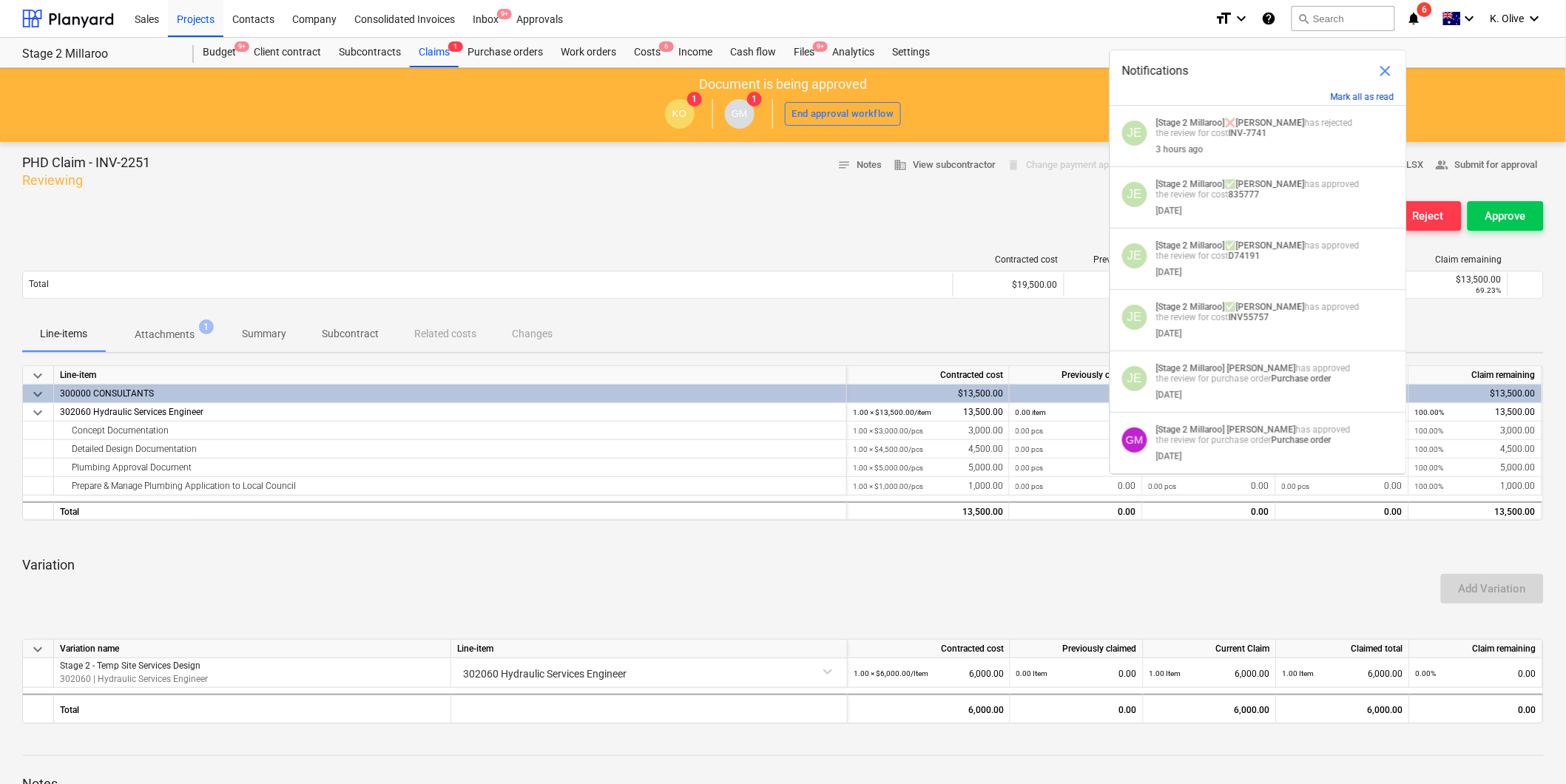
click at [1367, 96] on button "Mark all as read" at bounding box center [1362, 97] width 64 height 10
click at [1367, 133] on span "visibility_off" at bounding box center [1376, 136] width 18 height 18
click at [1367, 138] on span "visibility" at bounding box center [1376, 136] width 18 height 18
click at [1477, 50] on div "Budget 9+ Client contract Subcontracts Claims 1 Purchase orders Work orders Cos…" at bounding box center [869, 53] width 1350 height 30
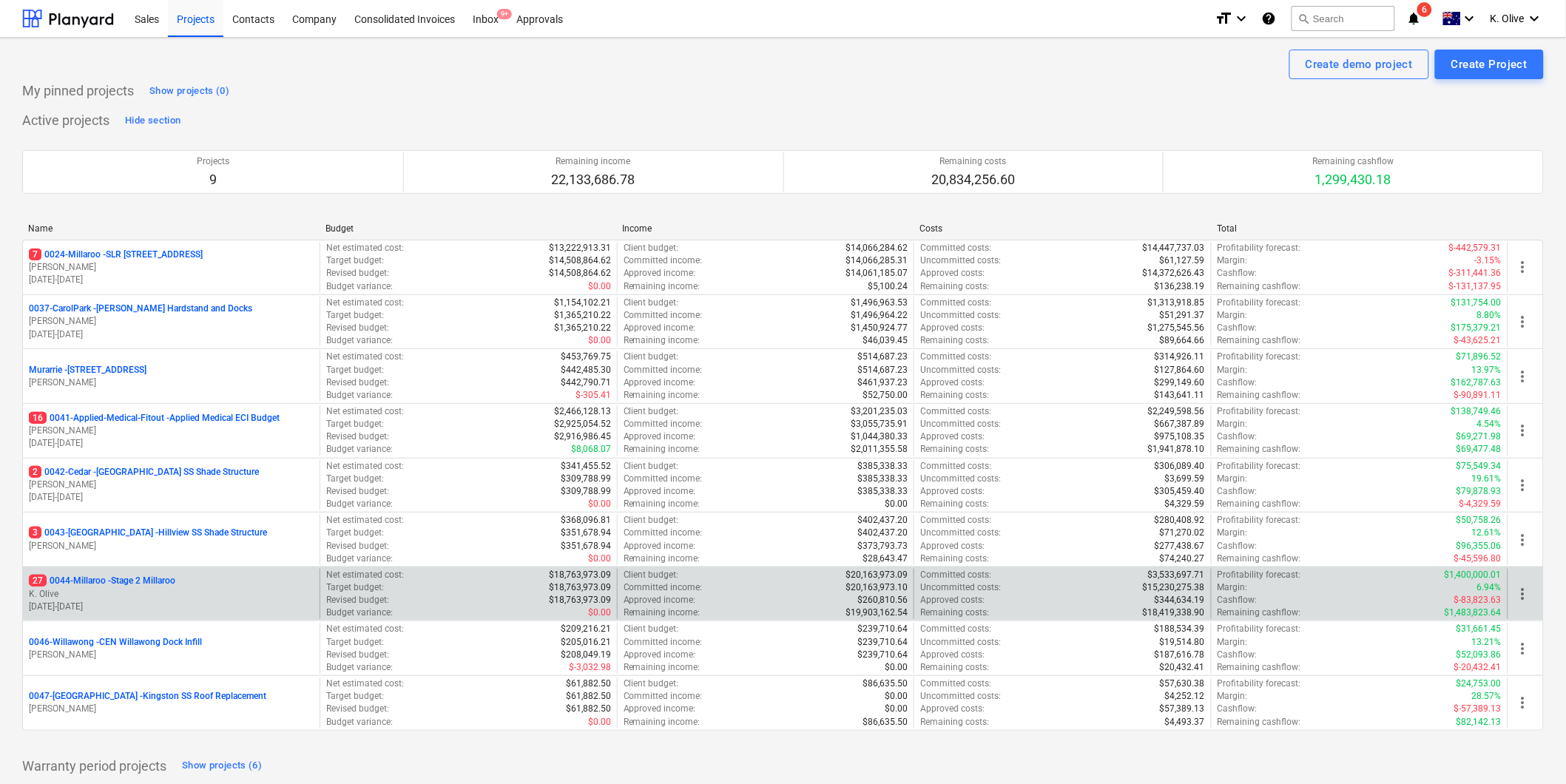
click at [121, 581] on p "27 0044-Millaroo - Stage 2 Millaroo" at bounding box center [102, 581] width 147 height 13
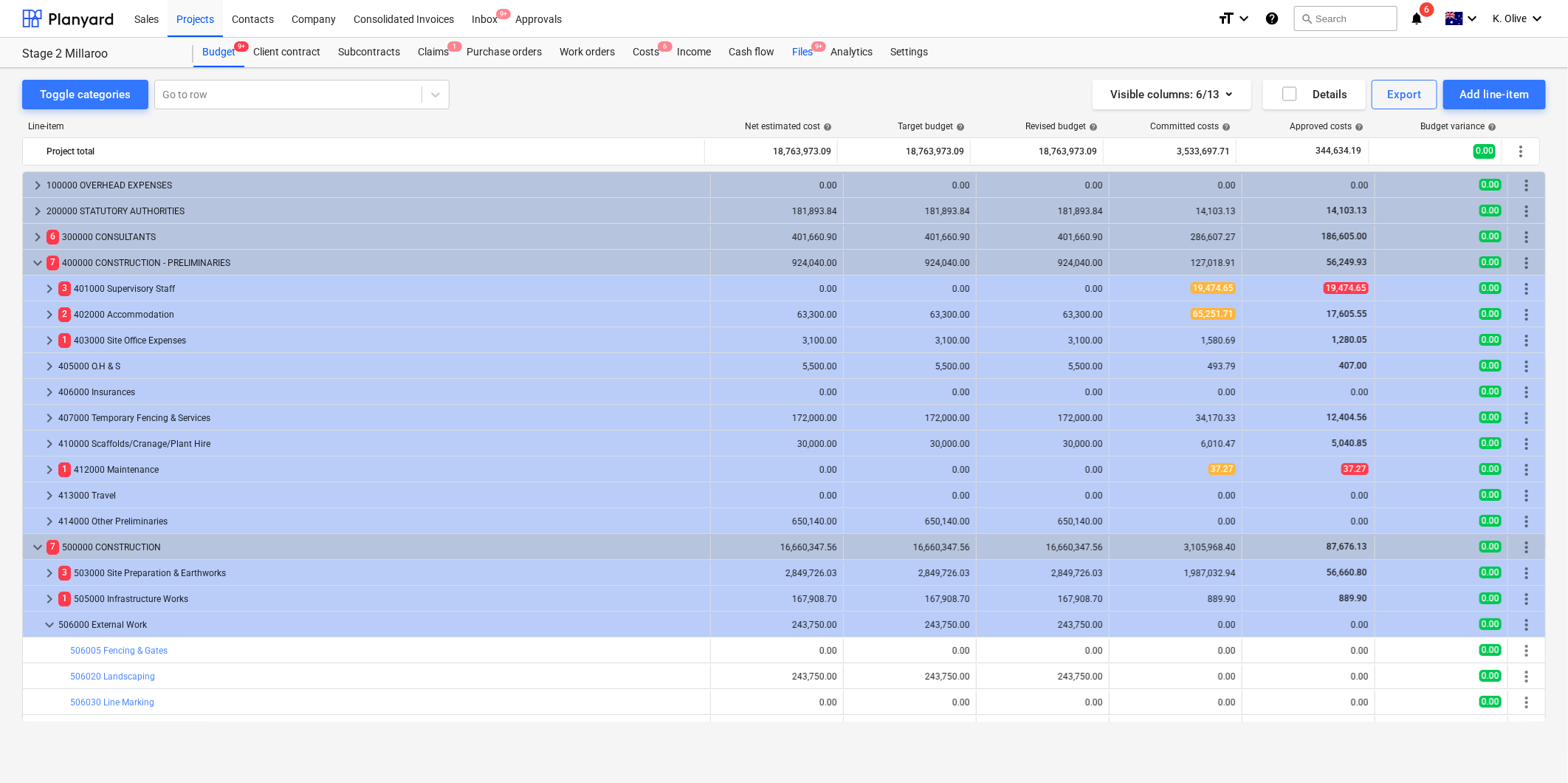
click at [806, 55] on div "Files 9+" at bounding box center [803, 52] width 38 height 30
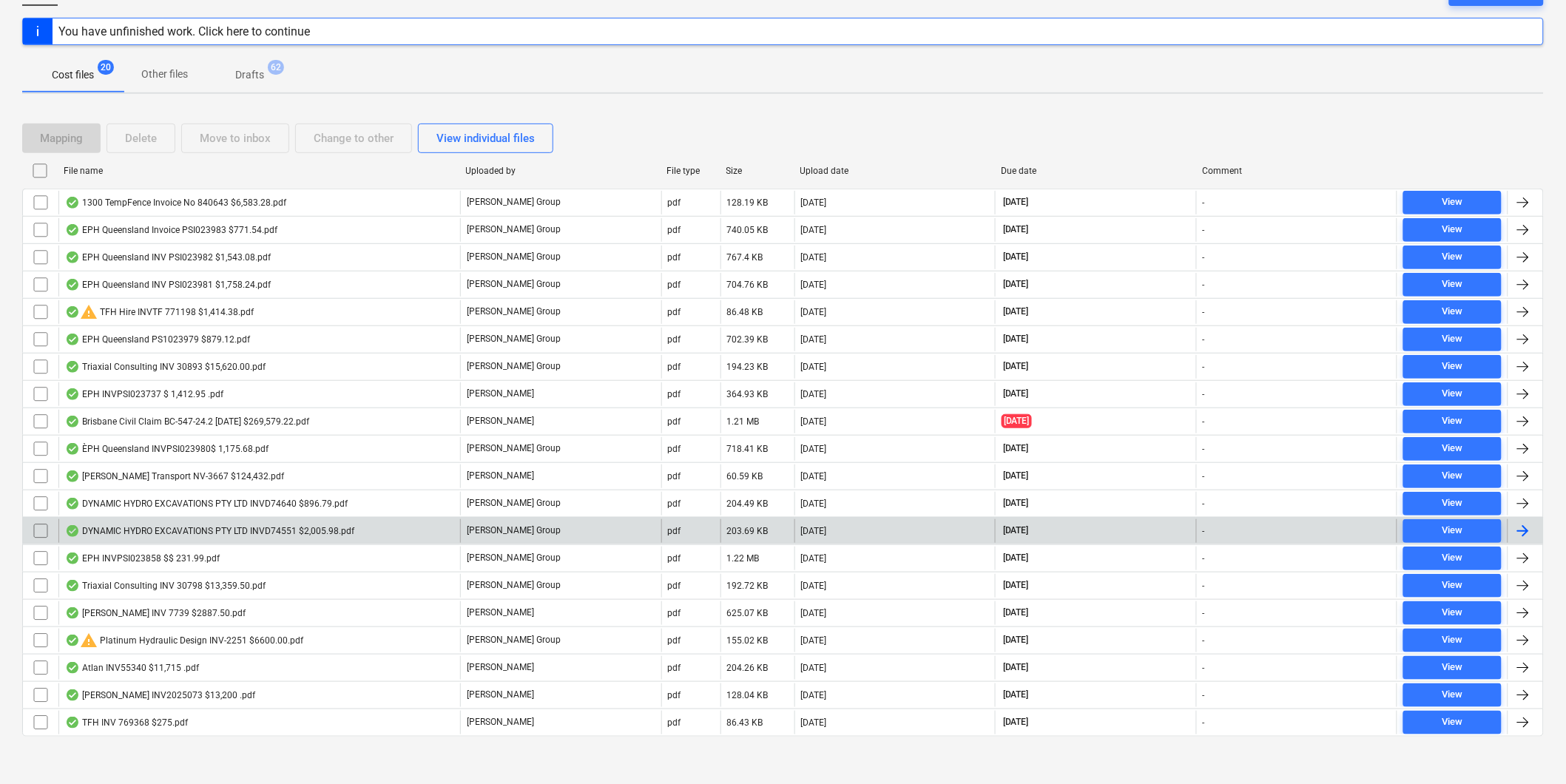
scroll to position [179, 0]
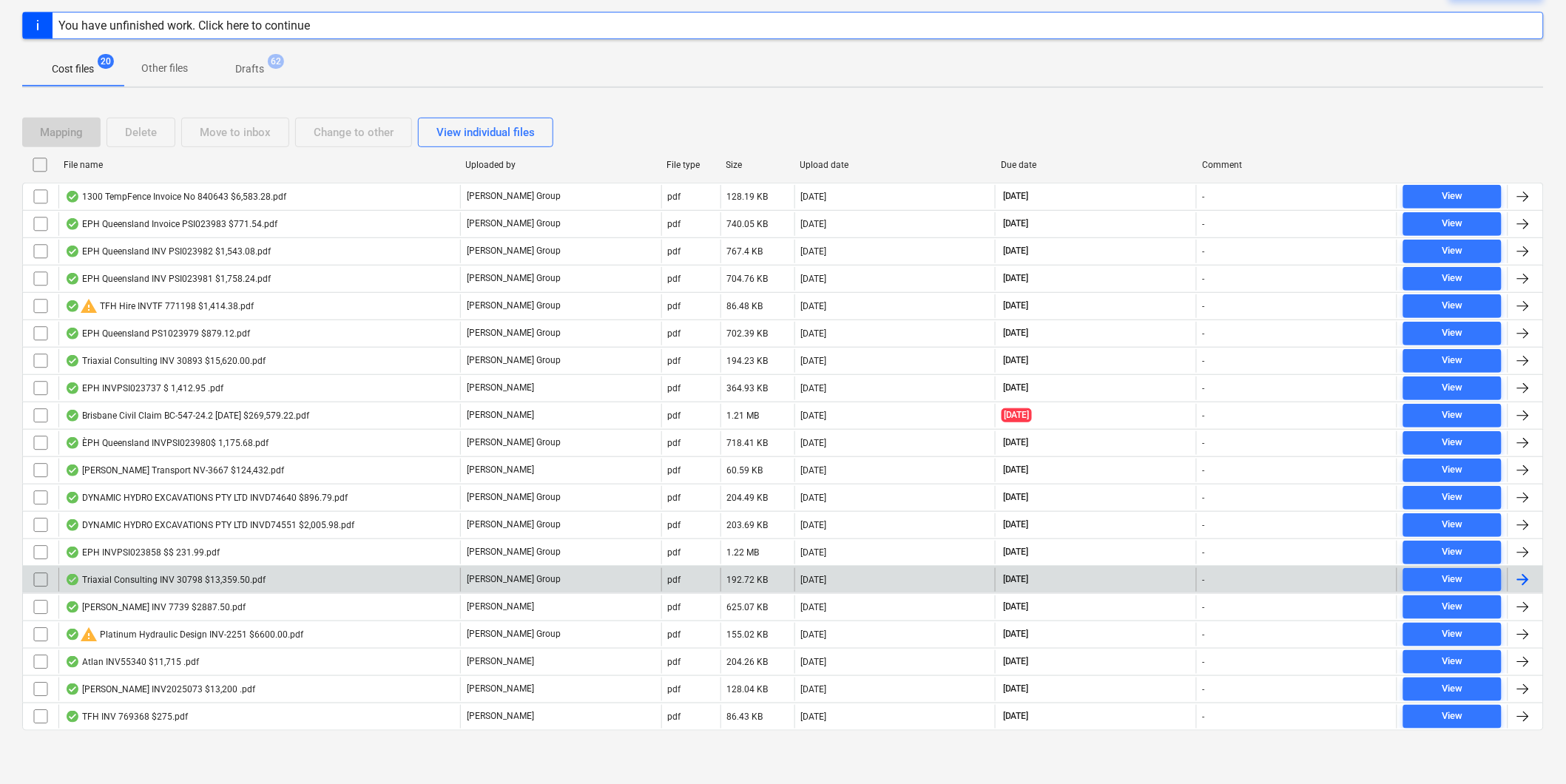
click at [139, 581] on div "Triaxial Consulting INV 30798 $13,359.50.pdf" at bounding box center [165, 580] width 201 height 12
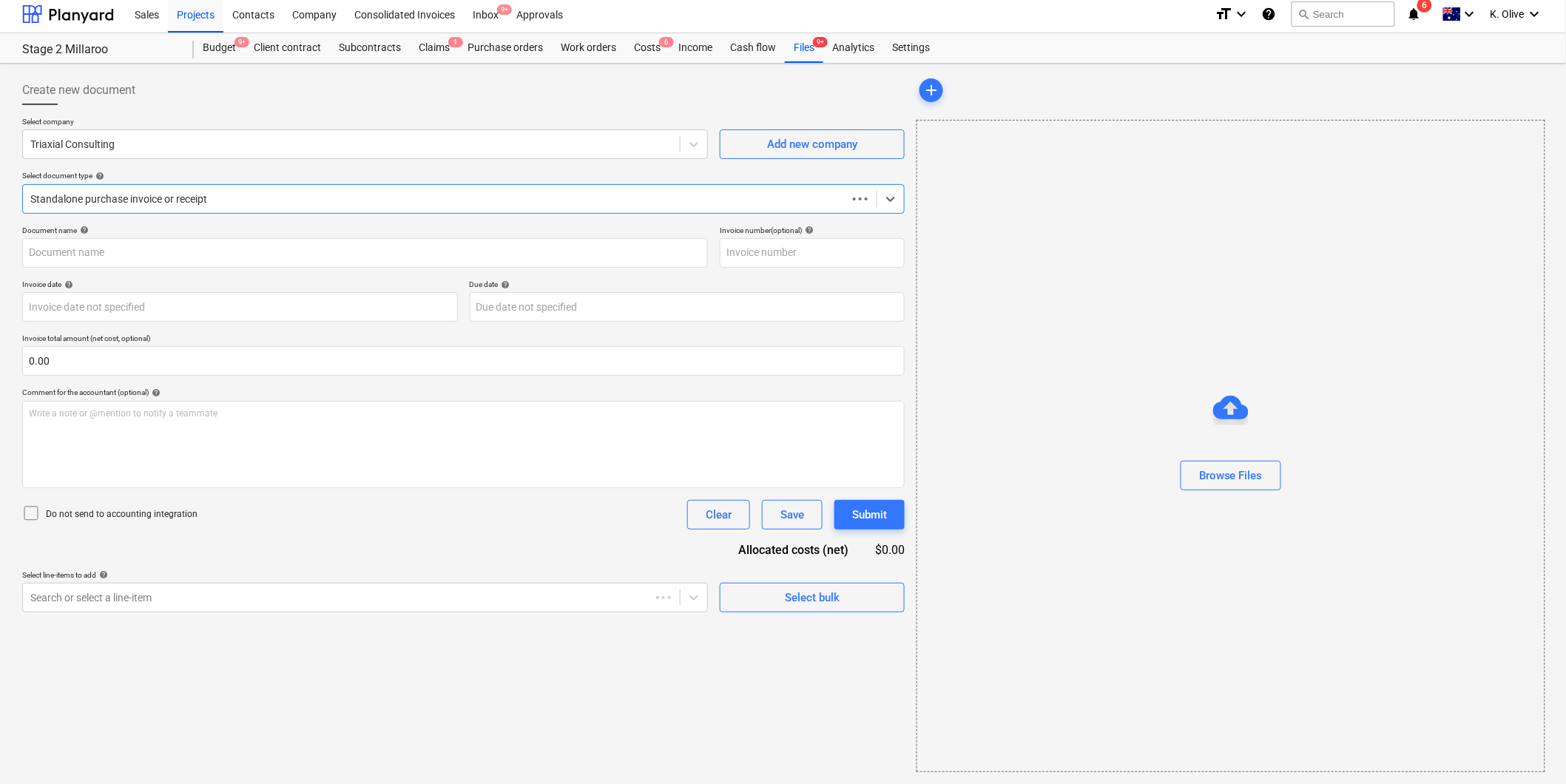
scroll to position [4, 0]
type input "30798"
type input "[DATE]"
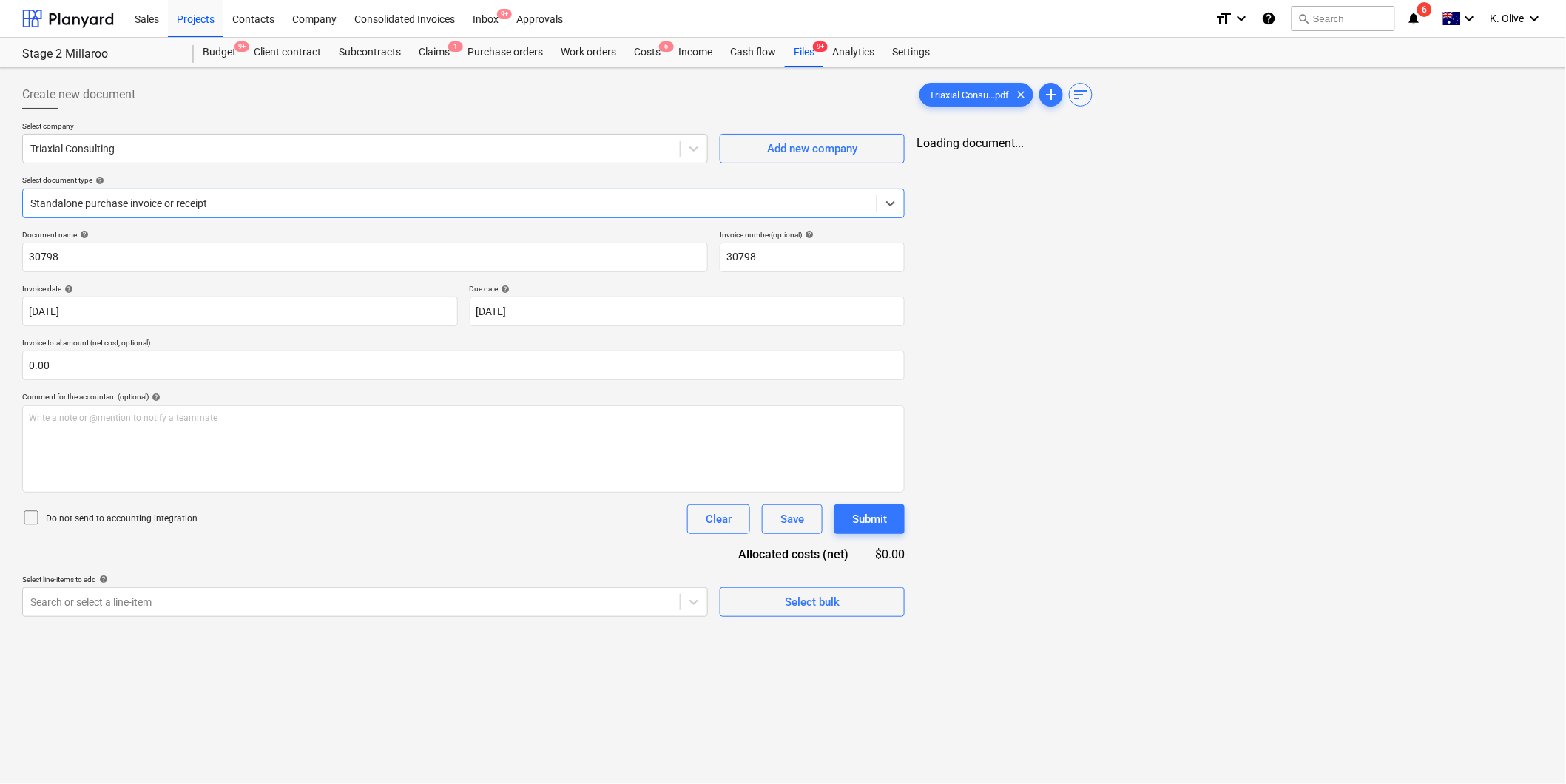
scroll to position [0, 0]
click at [804, 56] on div "Files 9+" at bounding box center [804, 53] width 38 height 30
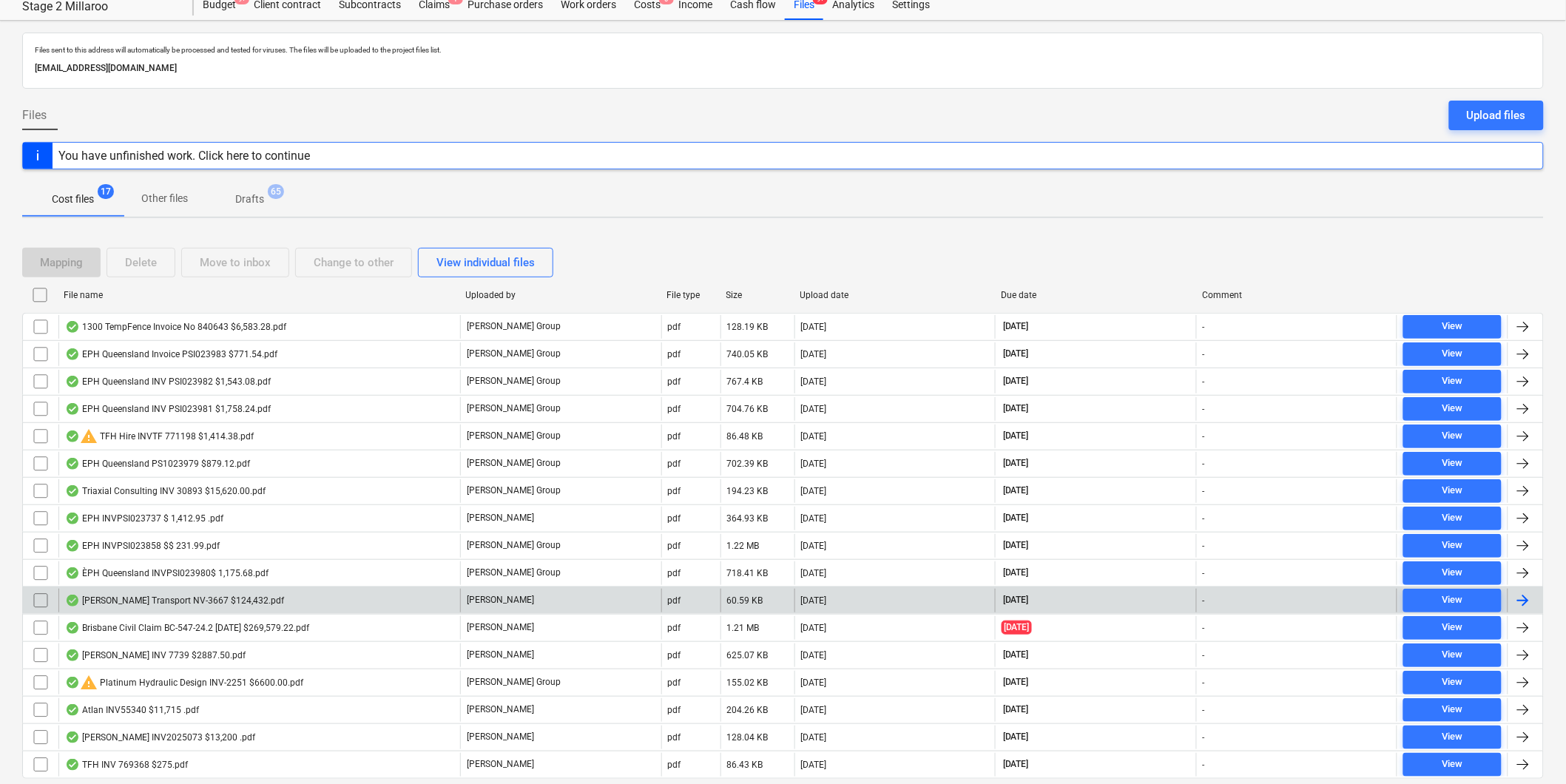
scroll to position [97, 0]
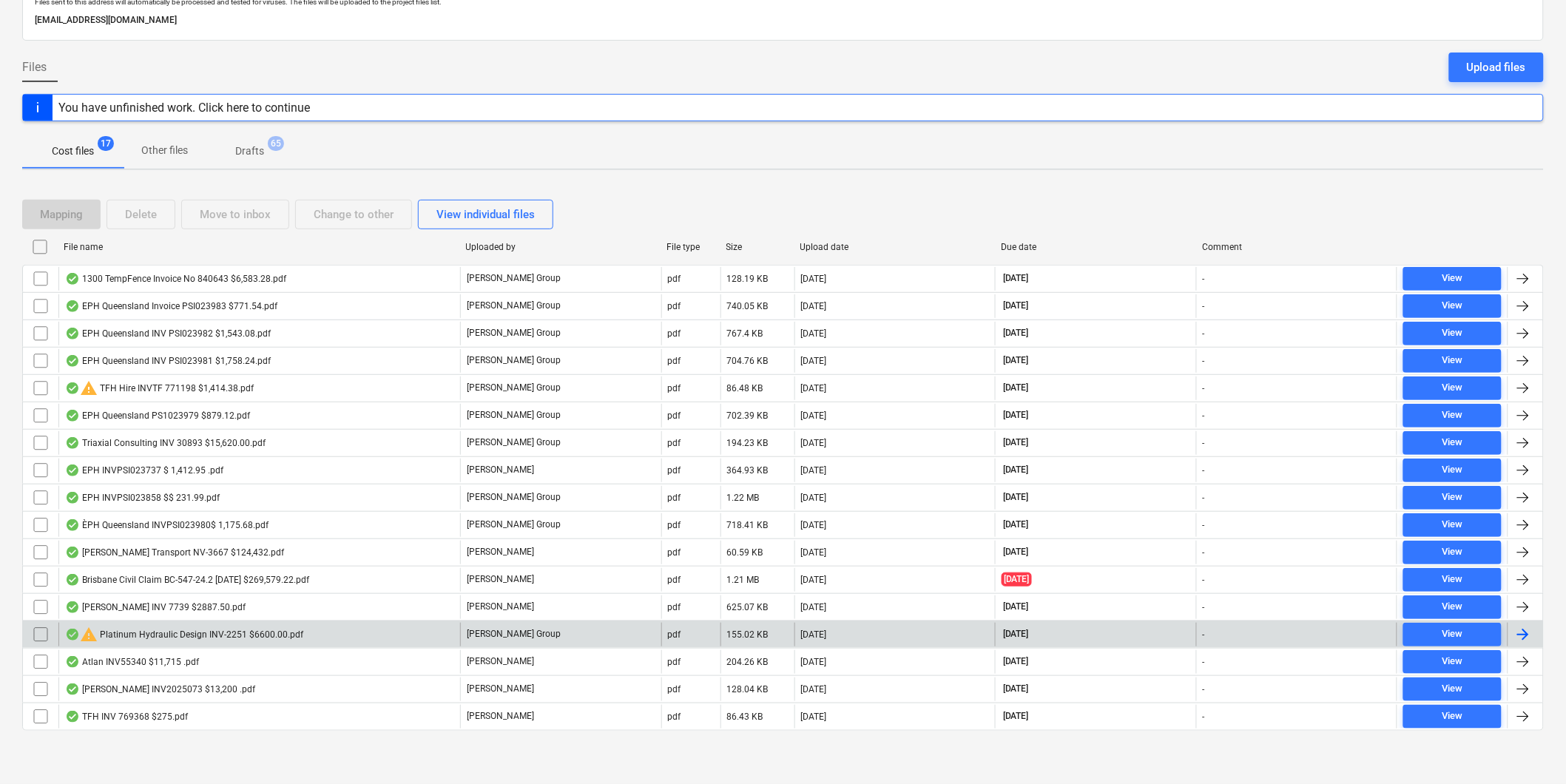
click at [160, 638] on div "warning Platinum Hydraulic Design INV-2251 $6600.00.pdf" at bounding box center [184, 635] width 238 height 18
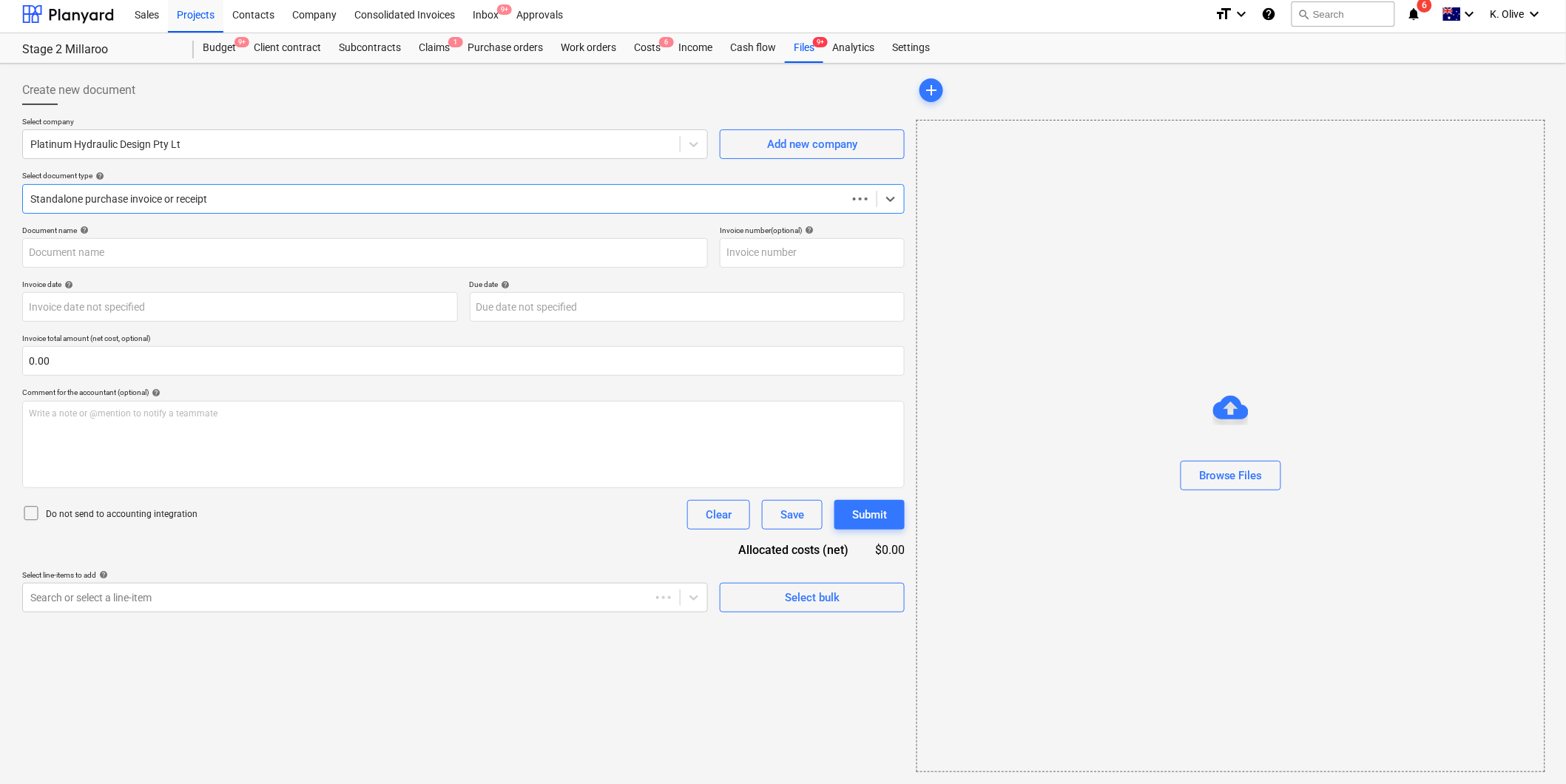
scroll to position [4, 0]
type input "INV-2251"
type input "[DATE]"
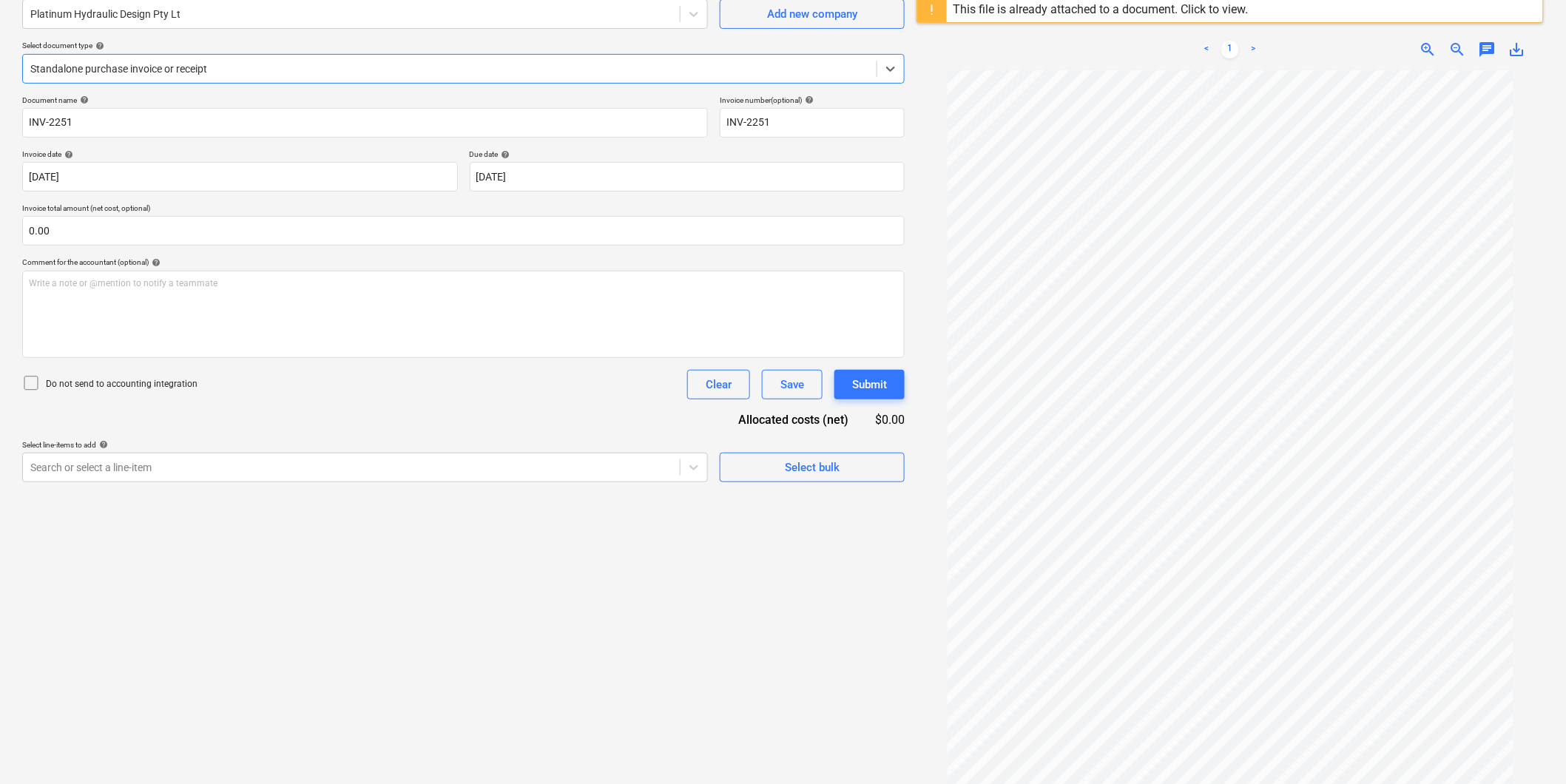
scroll to position [164, 0]
